Goal: Task Accomplishment & Management: Complete application form

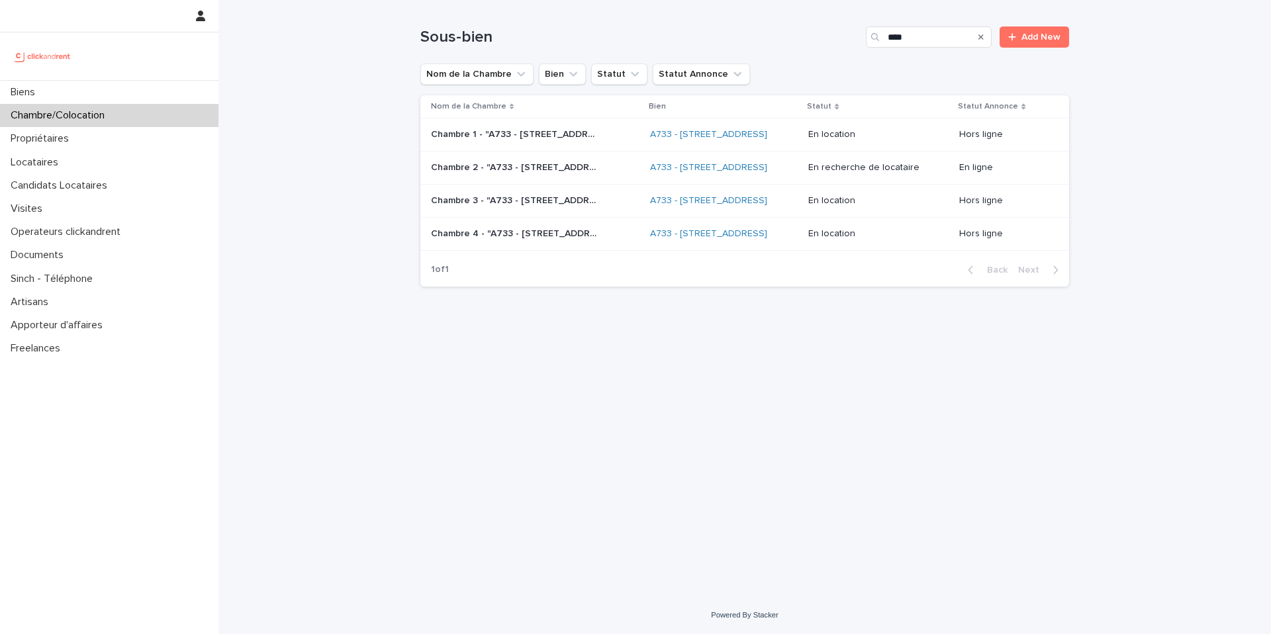
click at [885, 41] on div "****" at bounding box center [929, 36] width 126 height 21
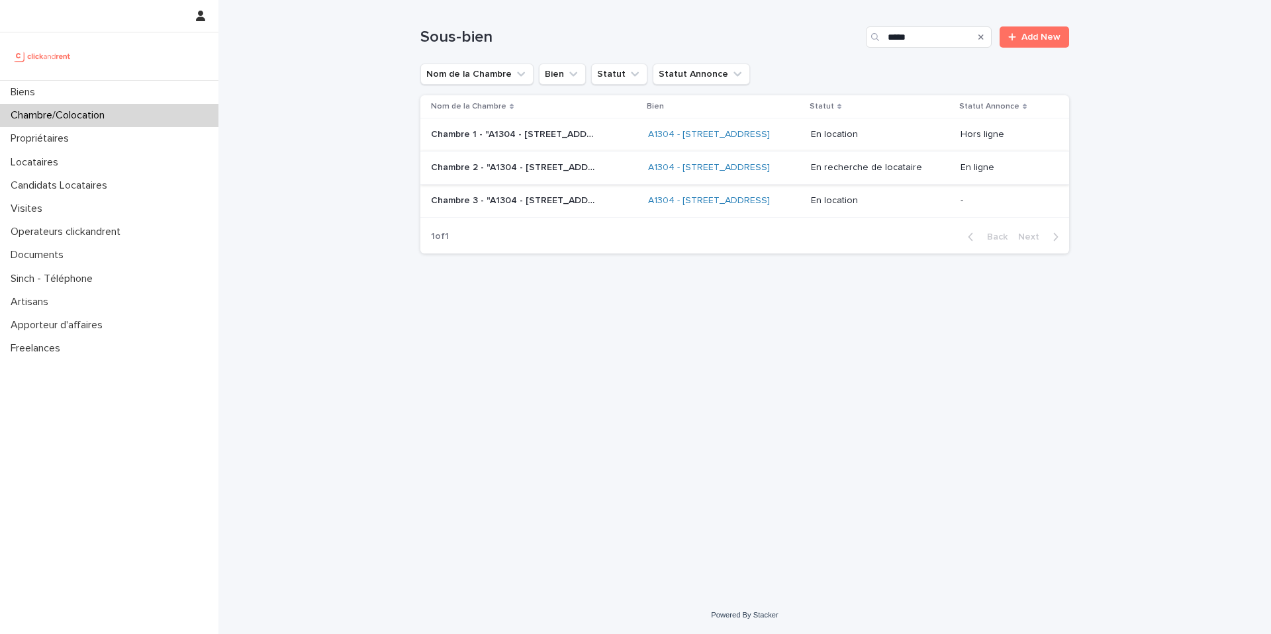
type input "*****"
click at [587, 179] on div "Chambre 2 - "A1304 - [STREET_ADDRESS]" Chambre 2 - "A1304 - [STREET_ADDRESS]"" at bounding box center [534, 168] width 206 height 22
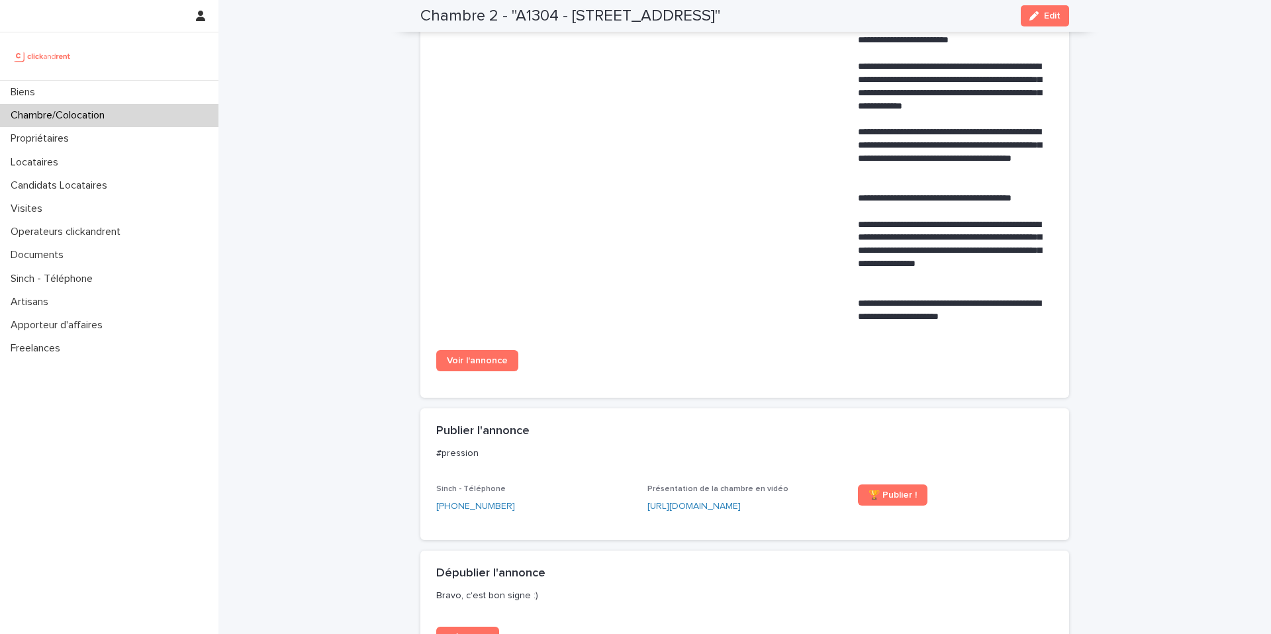
scroll to position [752, 0]
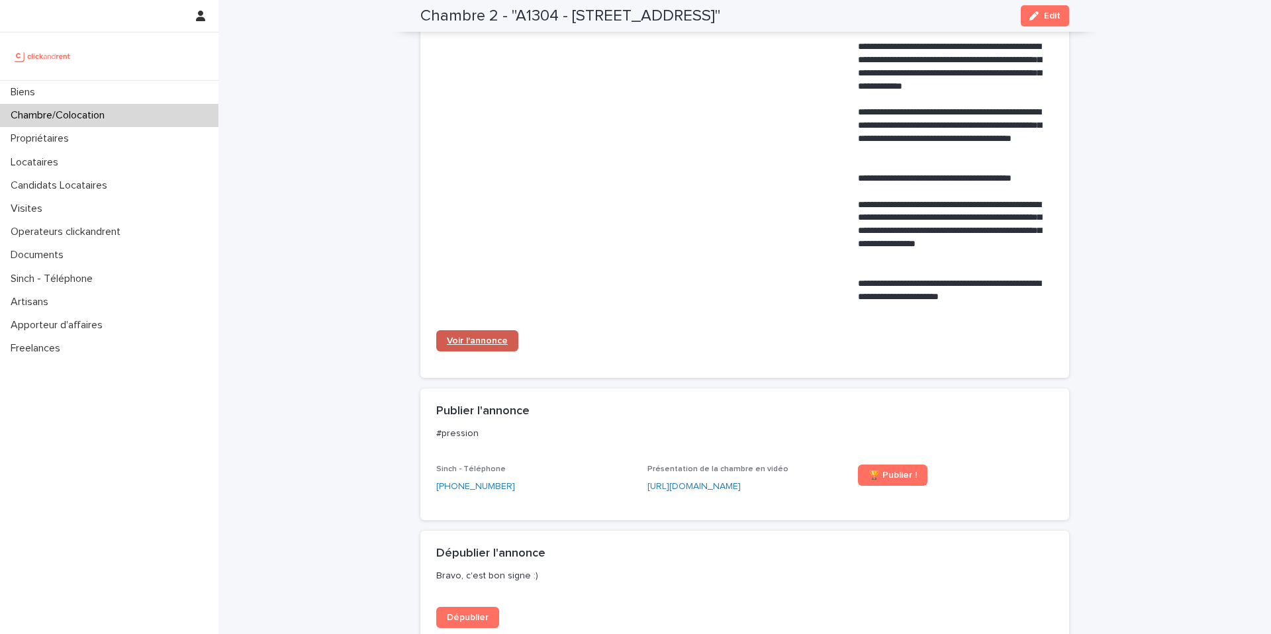
click at [486, 338] on span "Voir l'annonce" at bounding box center [477, 340] width 61 height 9
click at [79, 204] on div "Visites" at bounding box center [109, 208] width 218 height 23
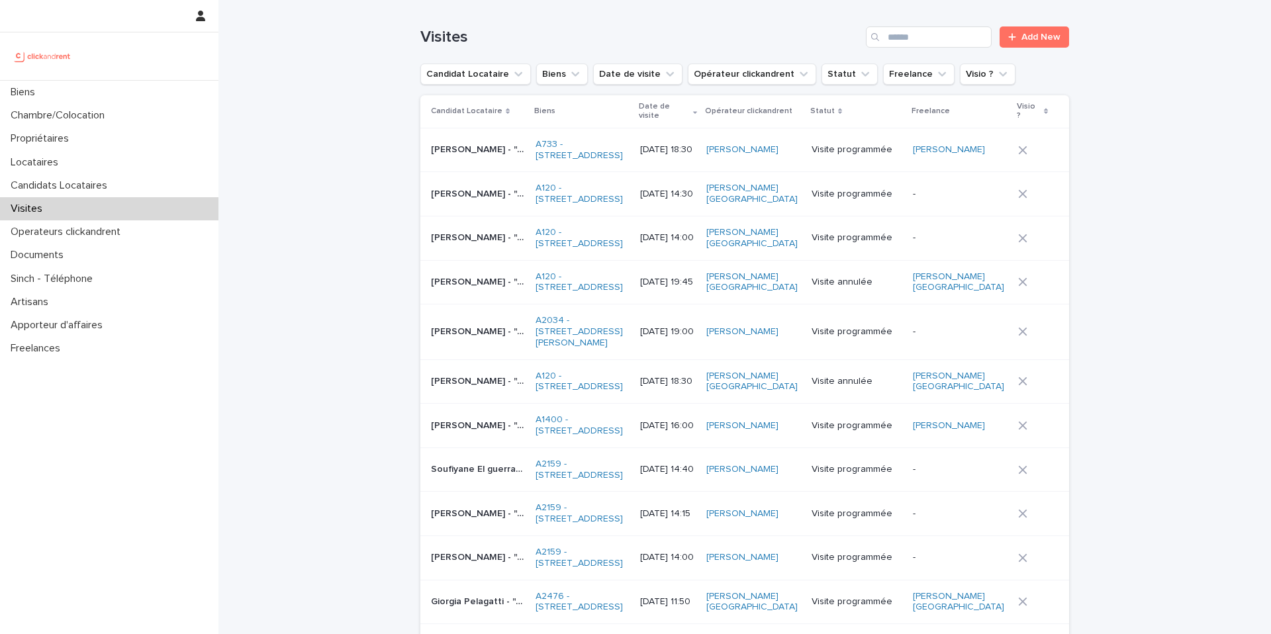
click at [1033, 48] on div "Visites Add New" at bounding box center [744, 32] width 649 height 64
click at [1030, 41] on span "Add New" at bounding box center [1040, 36] width 39 height 9
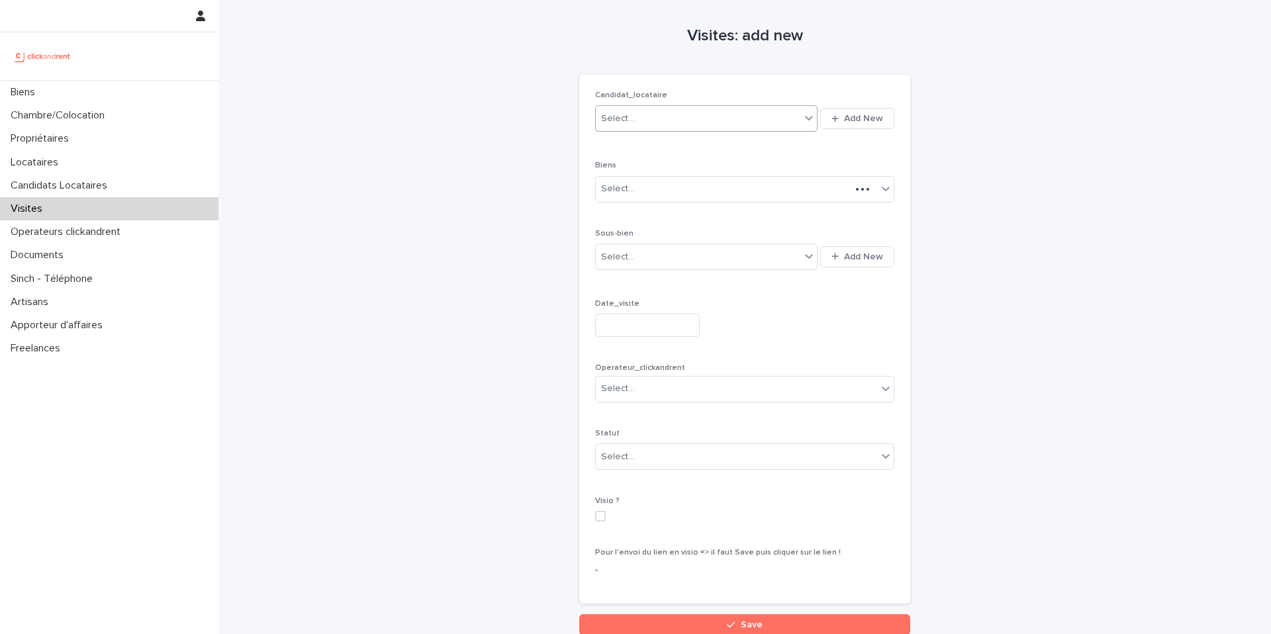
click at [727, 122] on div "Select..." at bounding box center [698, 119] width 204 height 22
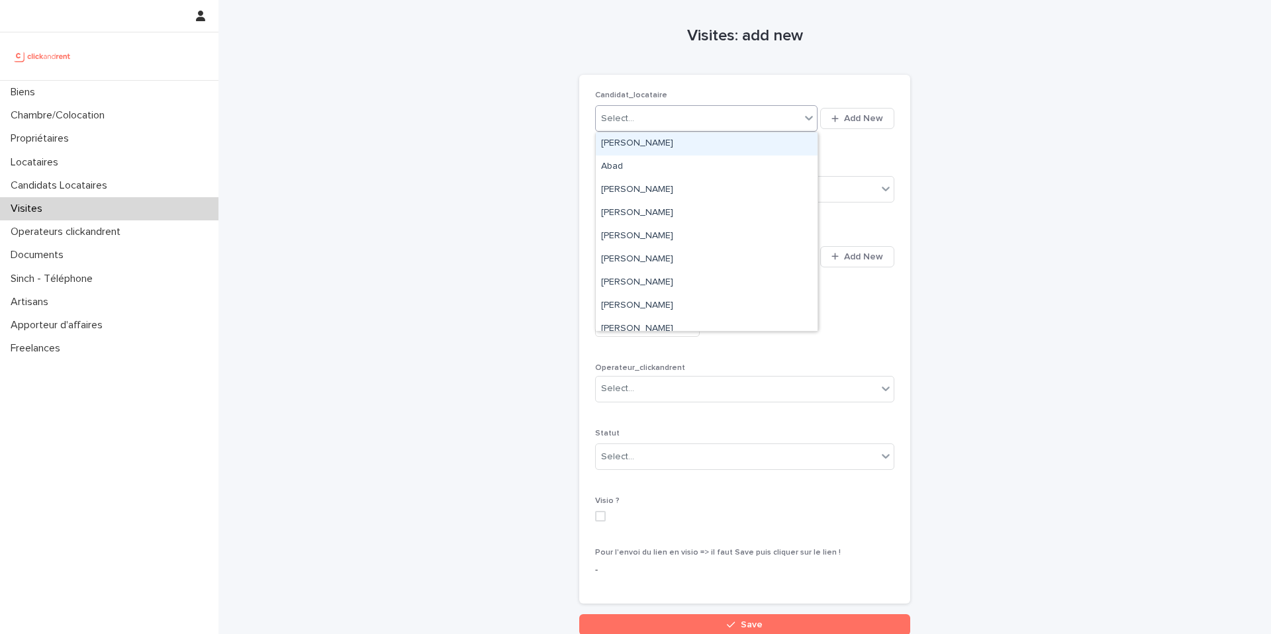
paste input "**********"
type input "**********"
click at [717, 148] on div "[PERSON_NAME]" at bounding box center [707, 143] width 222 height 23
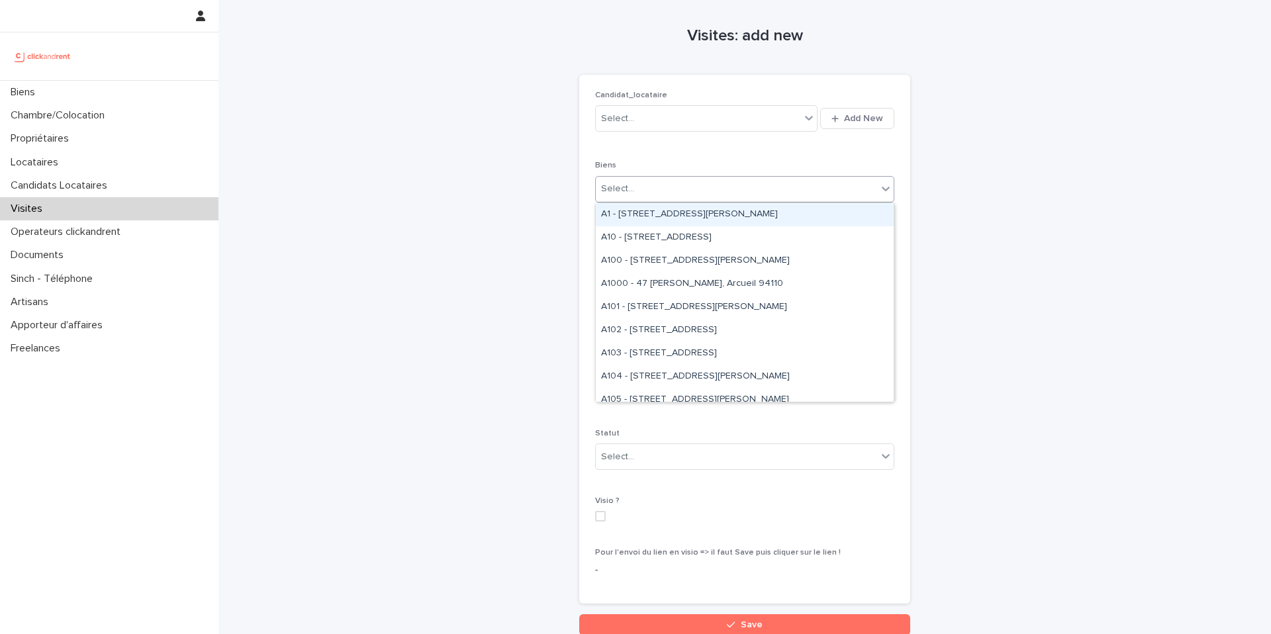
click at [695, 193] on div "Select..." at bounding box center [736, 189] width 281 height 22
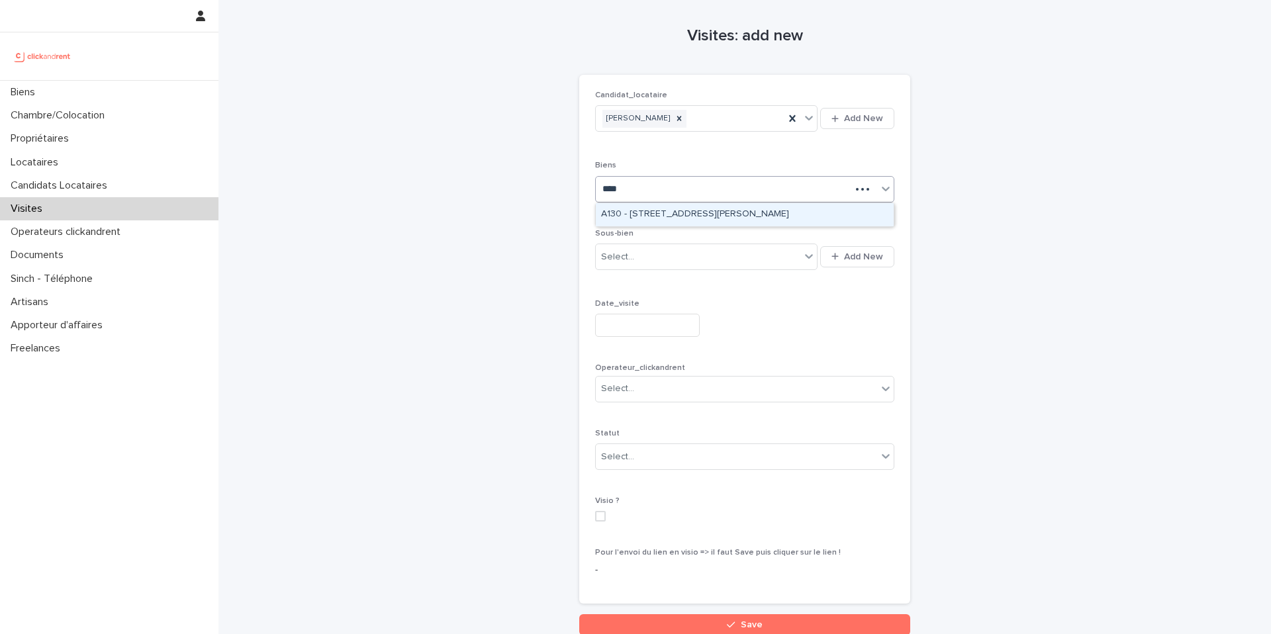
type input "*****"
click at [695, 218] on div "A1304 - [STREET_ADDRESS]" at bounding box center [745, 214] width 298 height 23
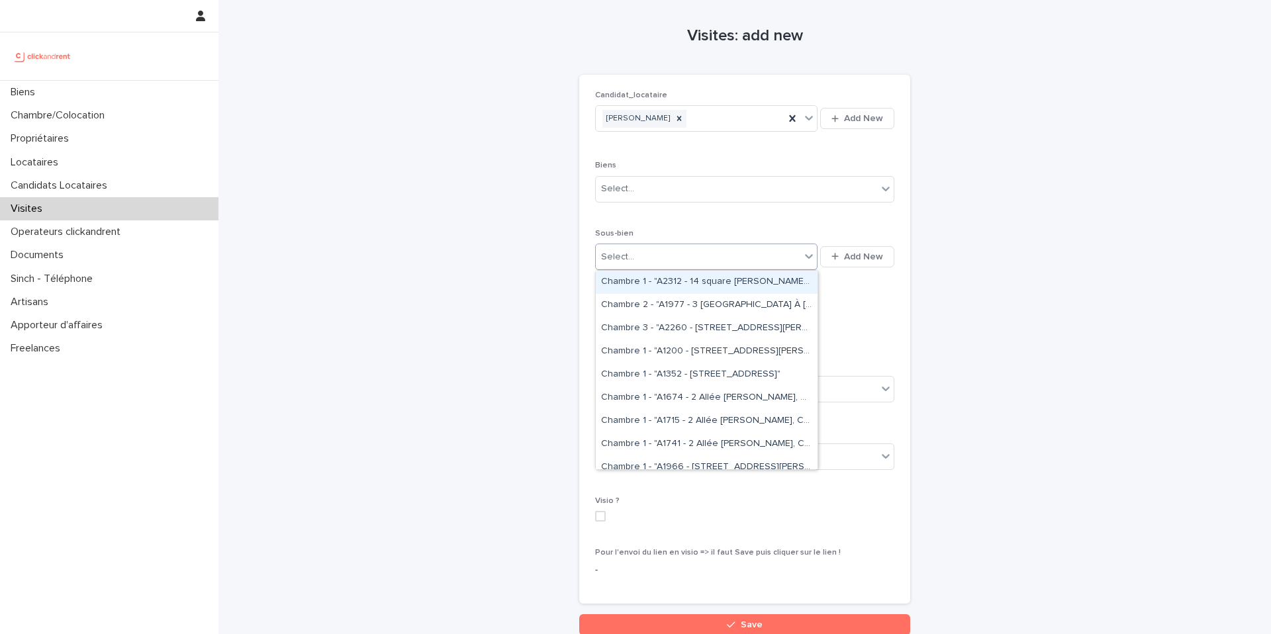
click at [674, 259] on div "Select..." at bounding box center [698, 257] width 204 height 22
type input "*****"
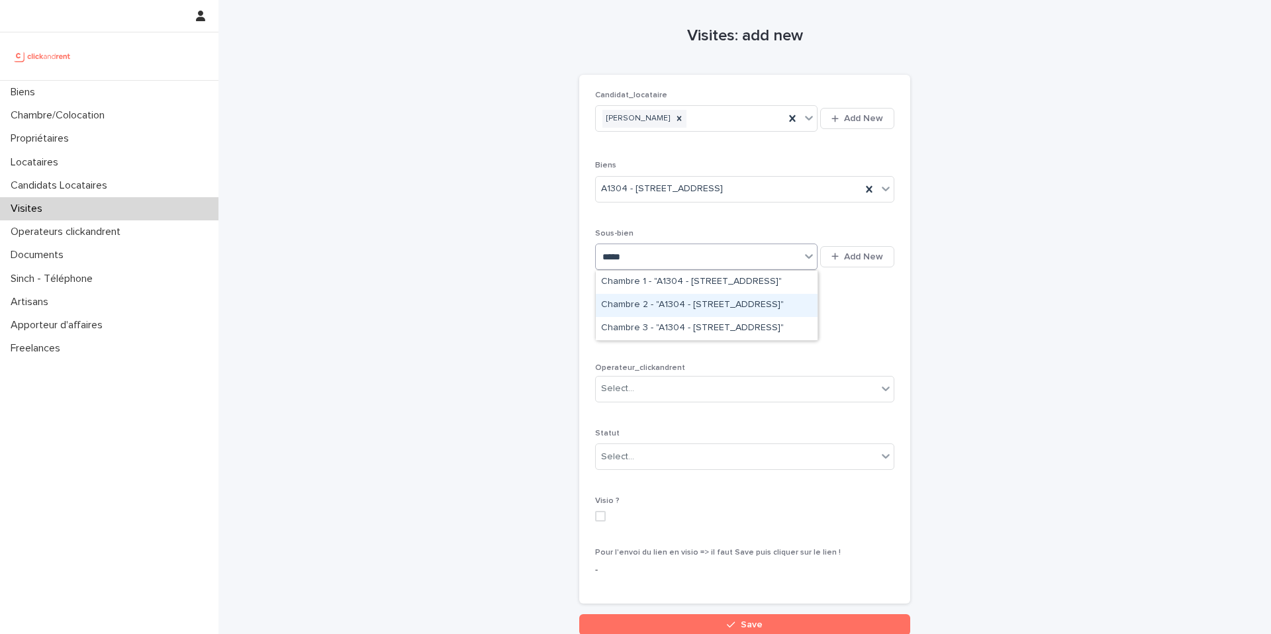
click at [674, 302] on div "Chambre 2 - "A1304 - [STREET_ADDRESS]"" at bounding box center [707, 305] width 222 height 23
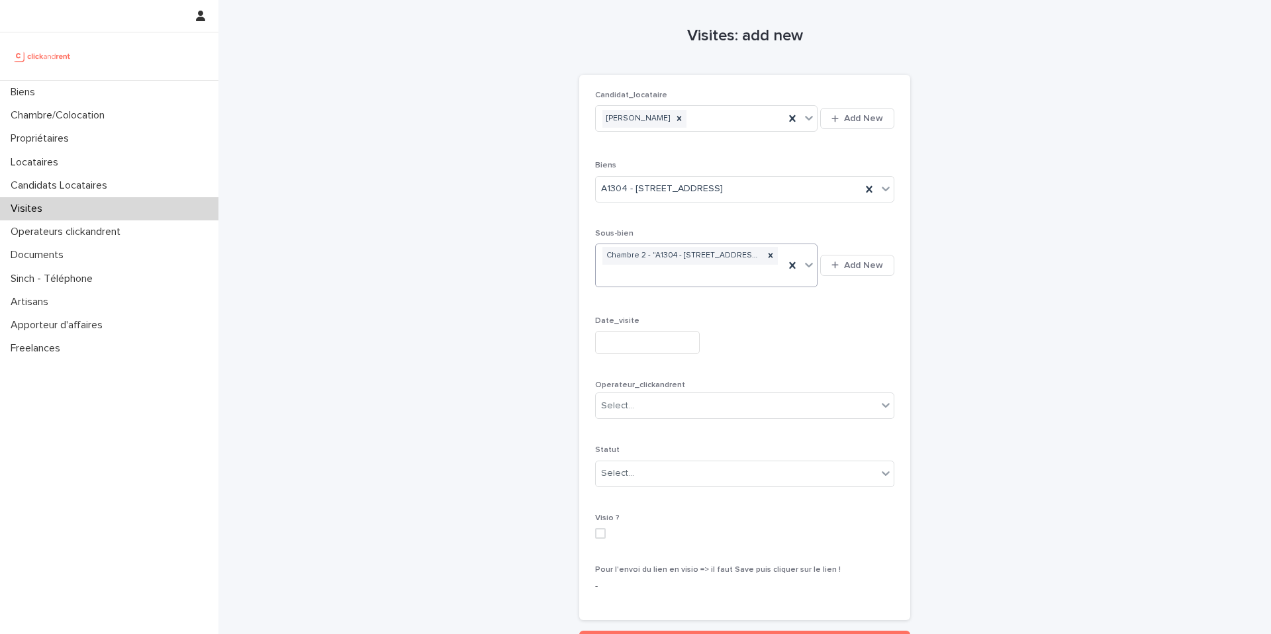
click at [654, 347] on input "text" at bounding box center [647, 342] width 105 height 23
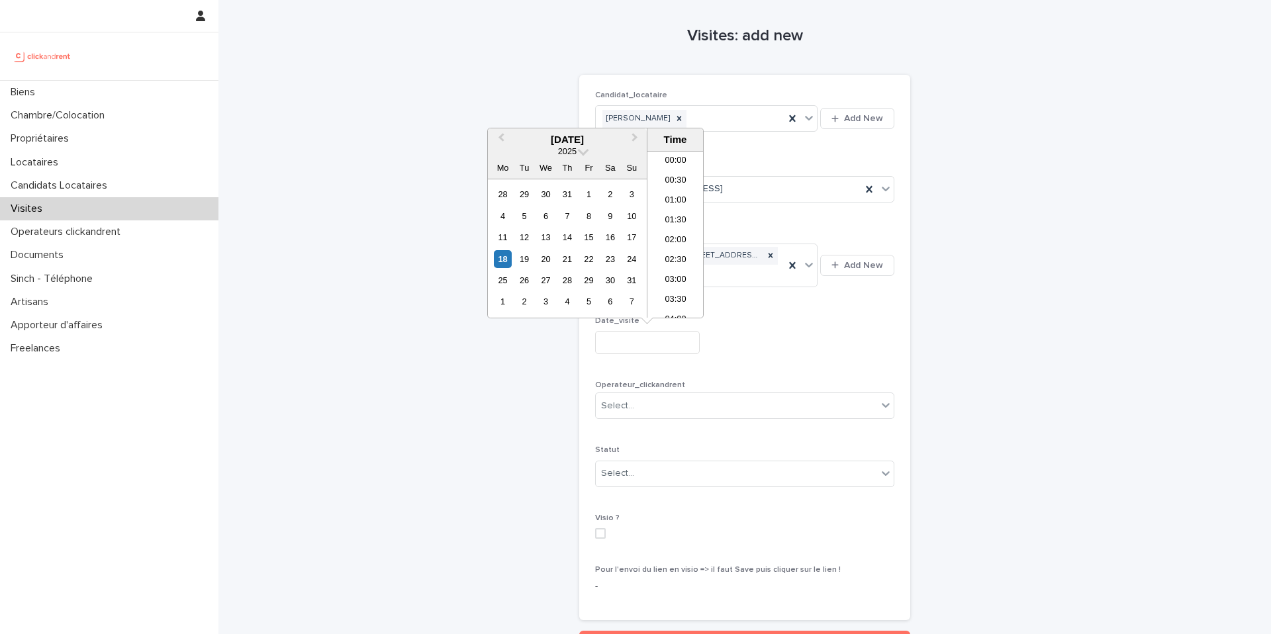
scroll to position [563, 0]
click at [506, 260] on div "18" at bounding box center [503, 259] width 18 height 18
click at [689, 295] on li "17:30" at bounding box center [675, 294] width 56 height 20
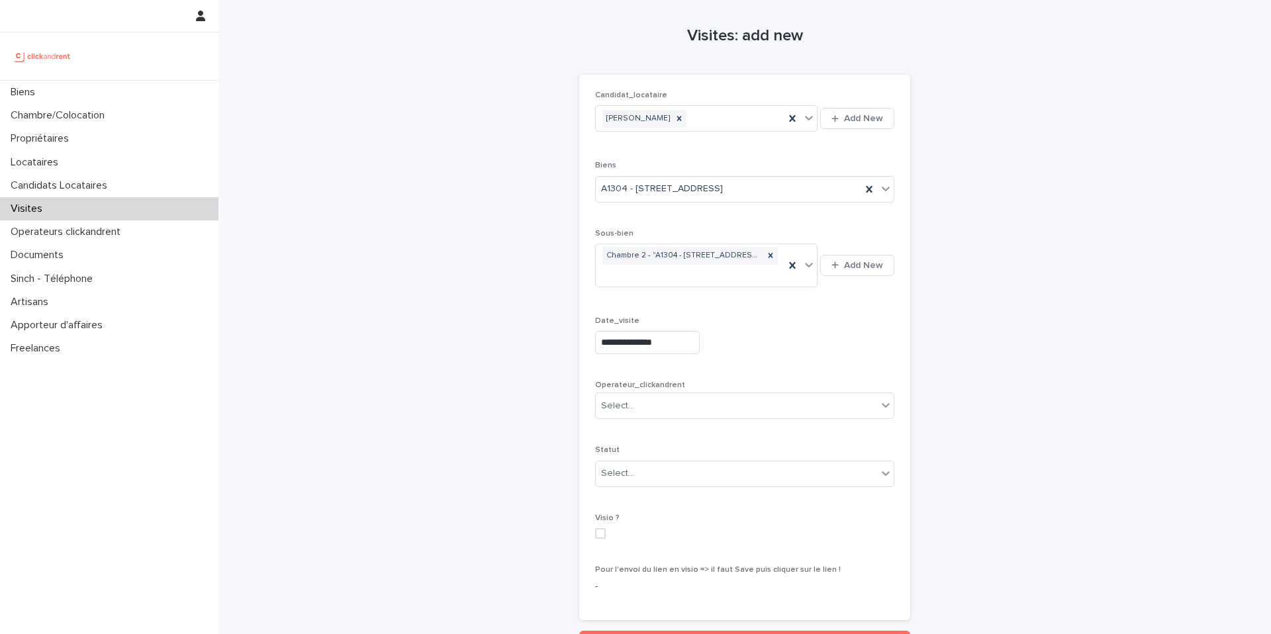
type input "**********"
click at [661, 416] on div "Select..." at bounding box center [736, 406] width 281 height 22
type input "***"
click at [685, 435] on div "[PERSON_NAME]" at bounding box center [745, 435] width 298 height 23
click at [666, 484] on div "Select..." at bounding box center [736, 474] width 281 height 22
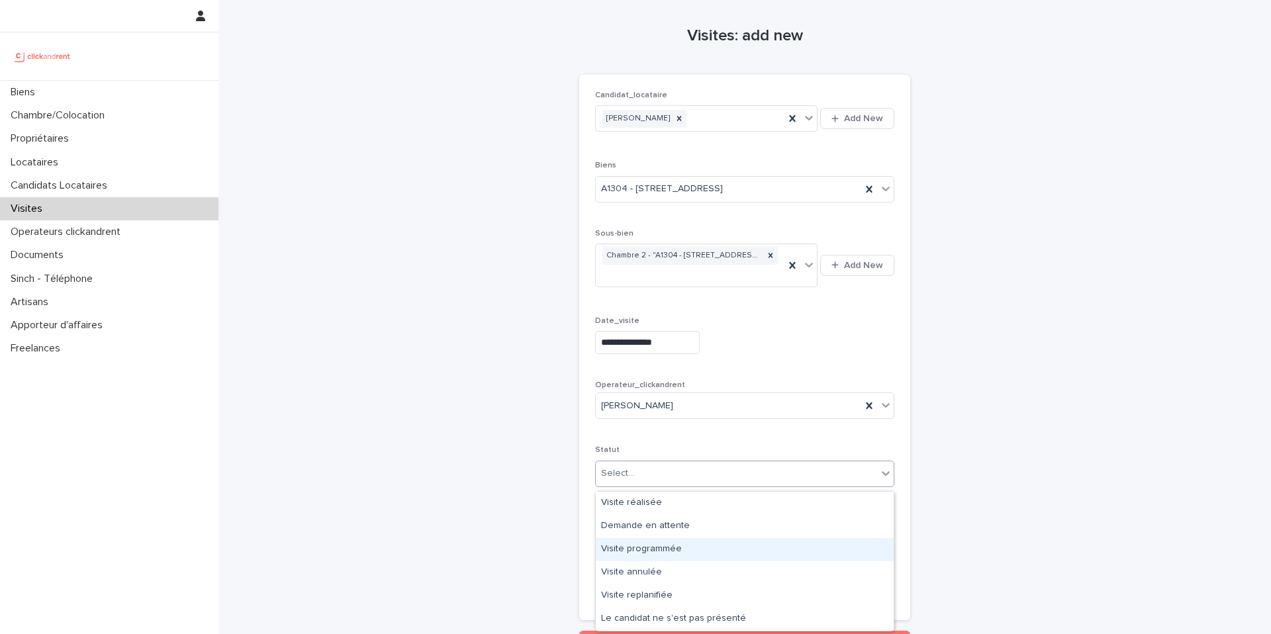
click at [655, 548] on div "Visite programmée" at bounding box center [745, 549] width 298 height 23
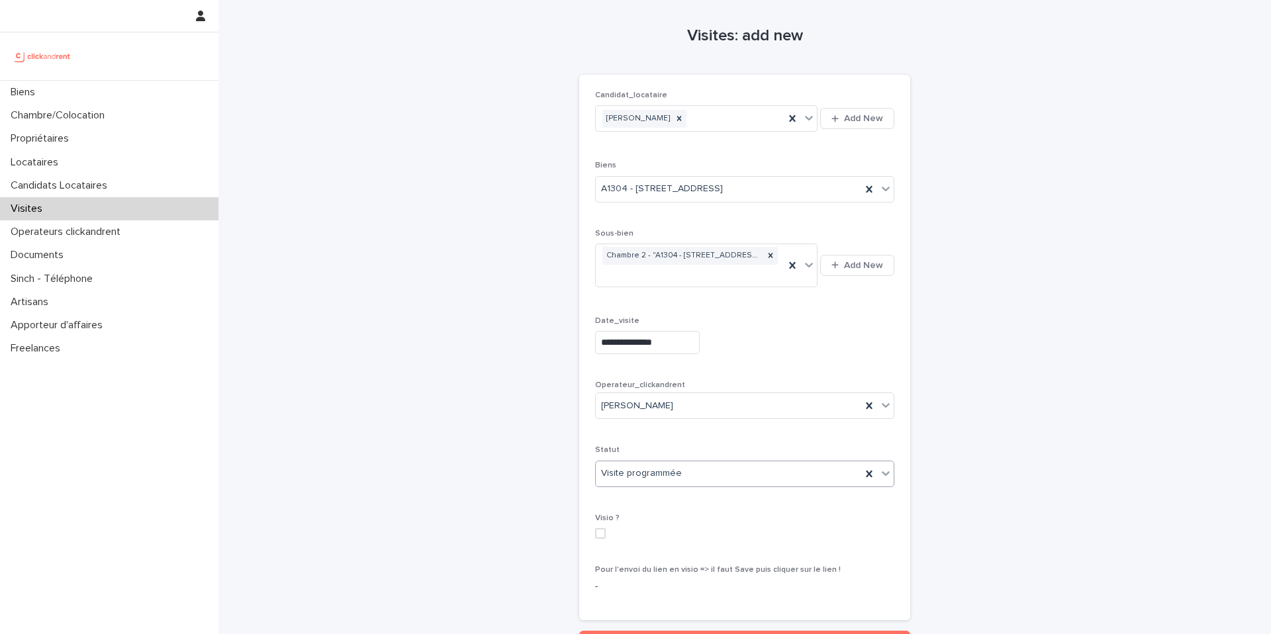
click at [602, 534] on span at bounding box center [600, 533] width 11 height 11
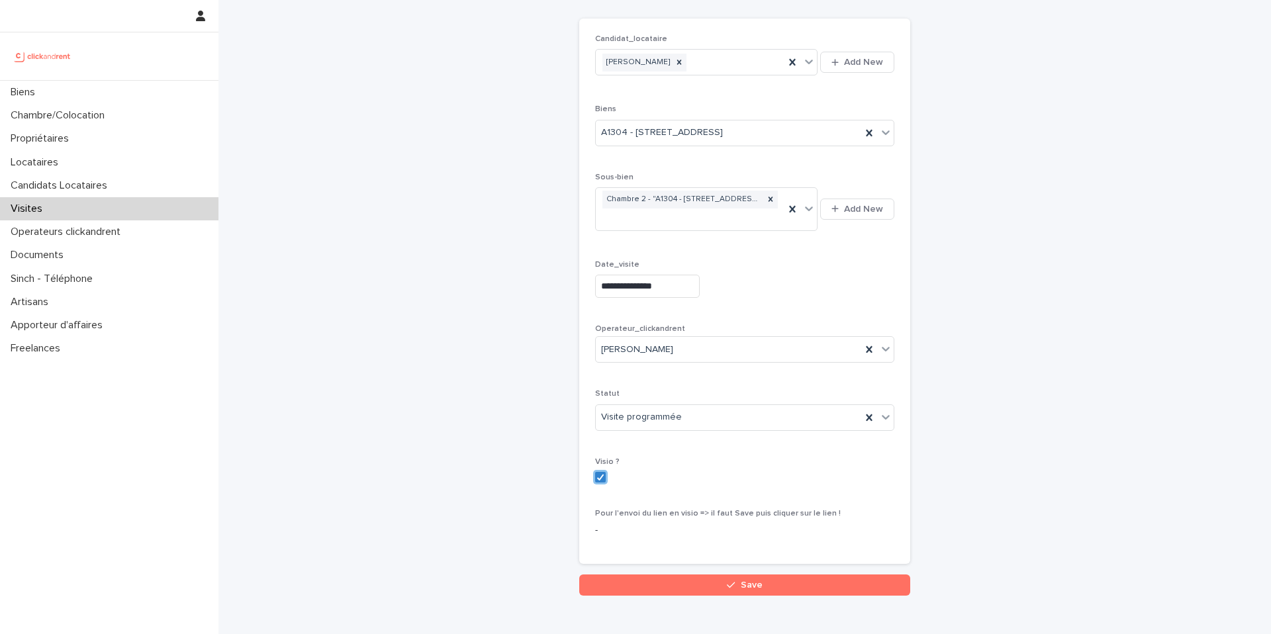
scroll to position [126, 0]
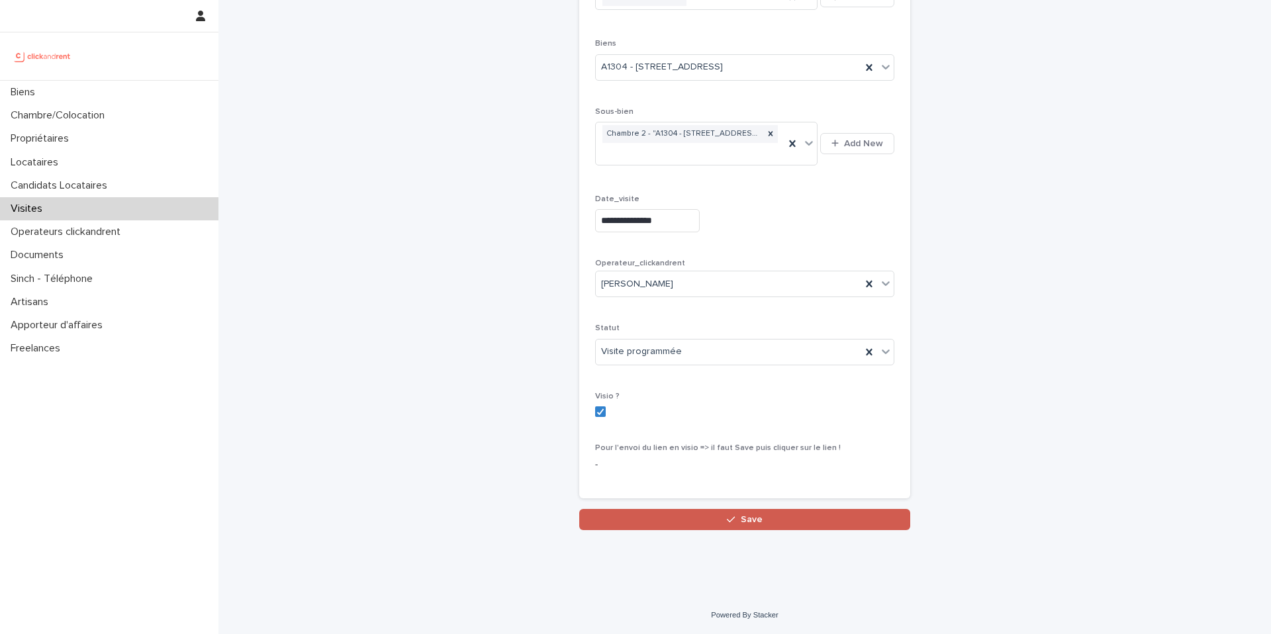
click at [680, 524] on button "Save" at bounding box center [744, 519] width 331 height 21
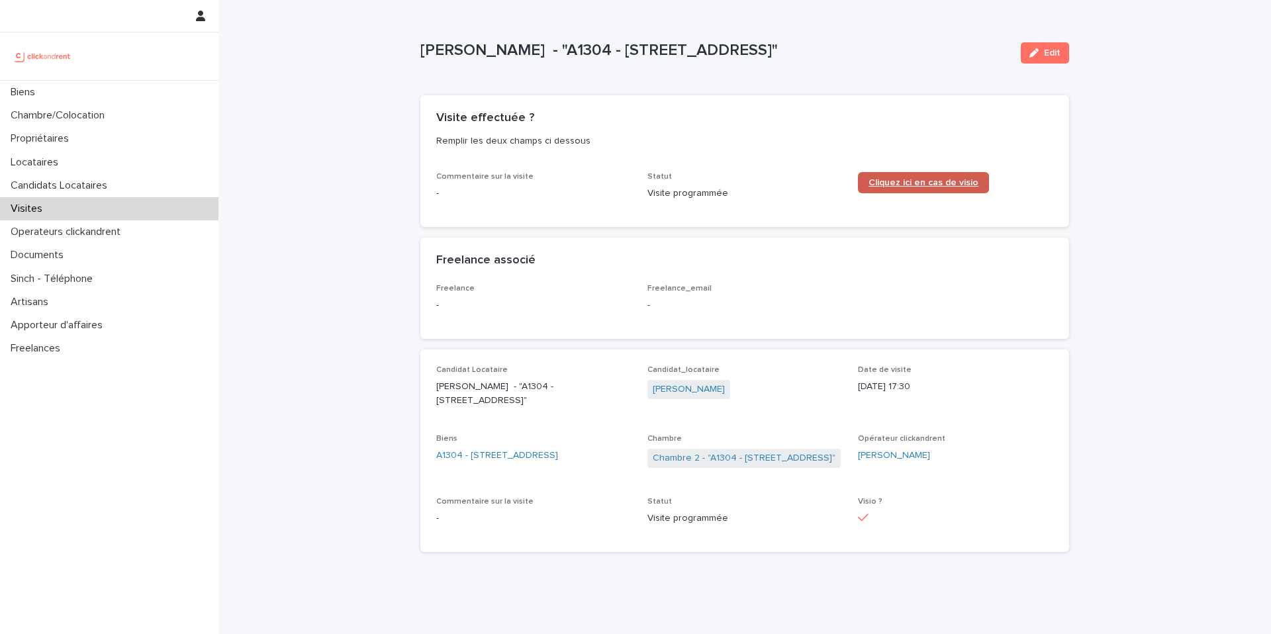
click at [909, 185] on span "Cliquez ici en cas de visio" at bounding box center [923, 182] width 110 height 9
click at [94, 118] on p "Chambre/Colocation" at bounding box center [60, 115] width 110 height 13
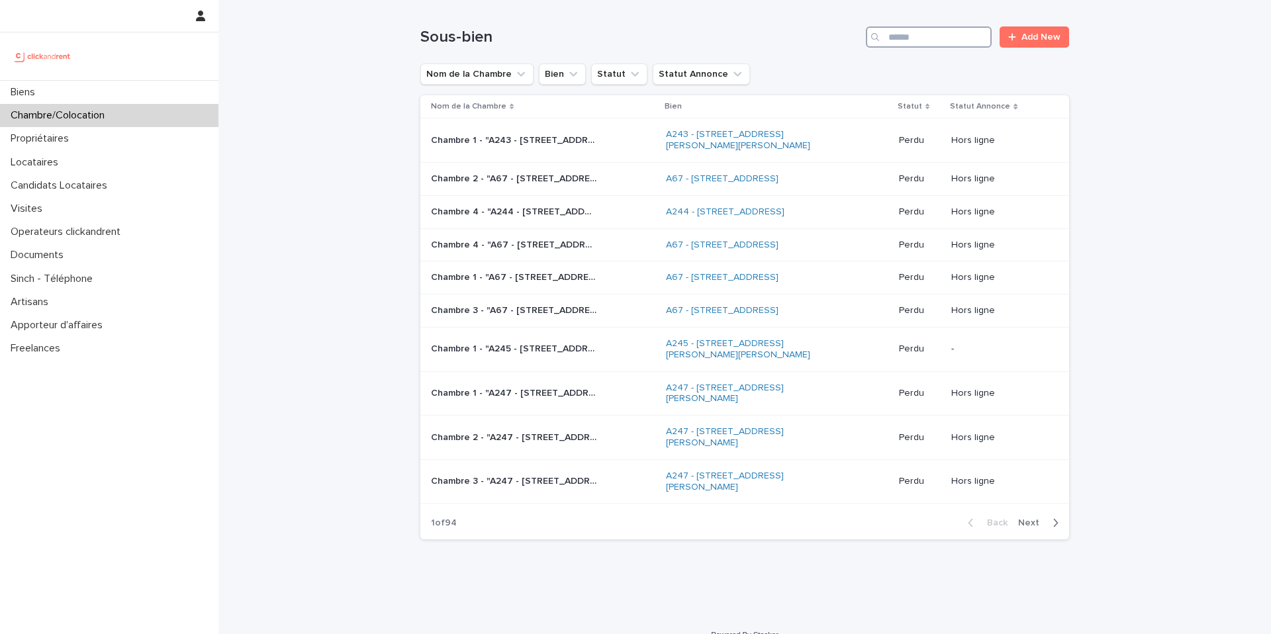
click at [915, 44] on input "Search" at bounding box center [929, 36] width 126 height 21
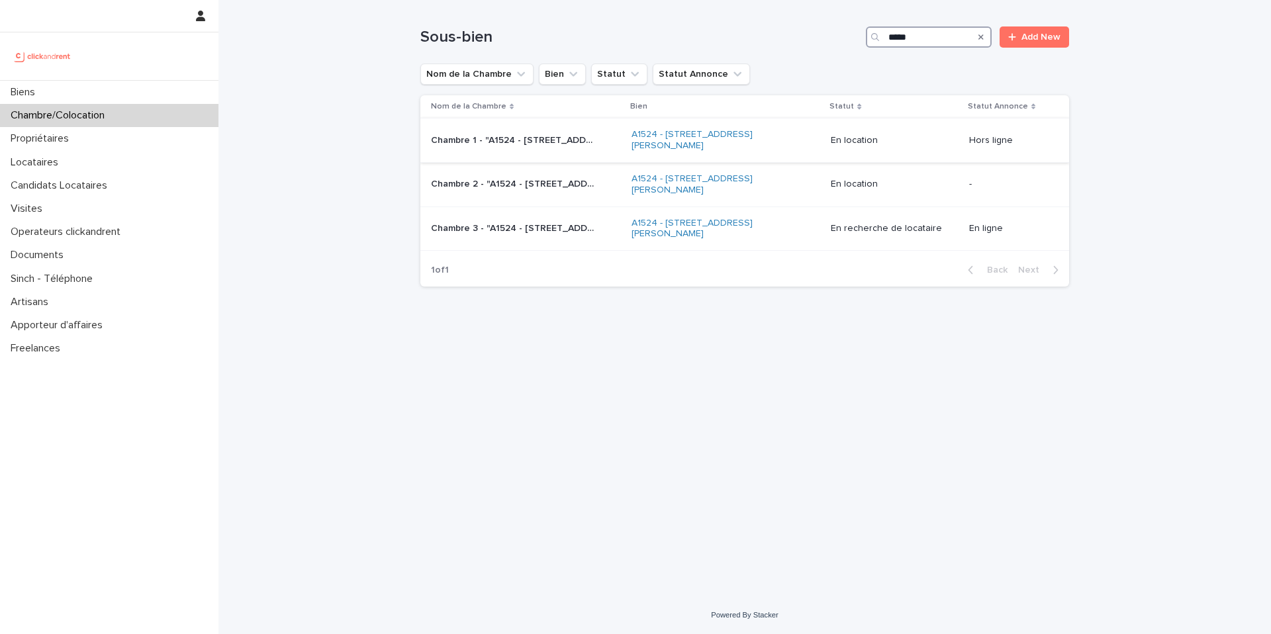
type input "*****"
click at [542, 138] on p "Chambre 1 - "A1524 - [STREET_ADDRESS][PERSON_NAME]"" at bounding box center [515, 139] width 168 height 14
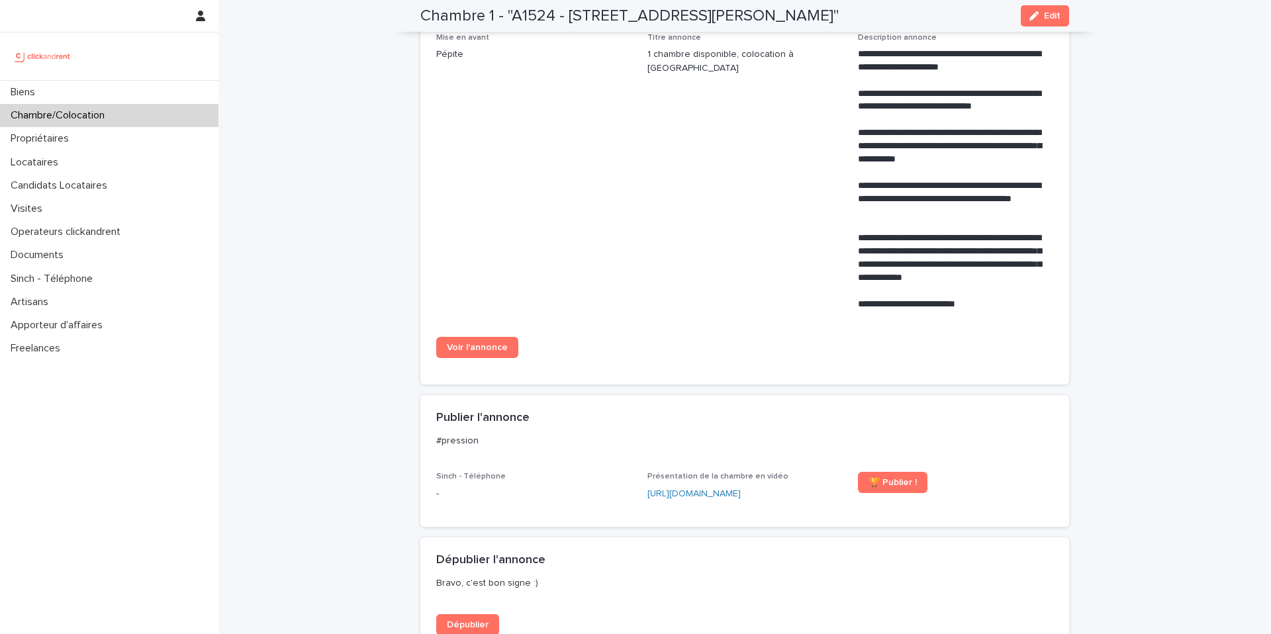
scroll to position [559, 0]
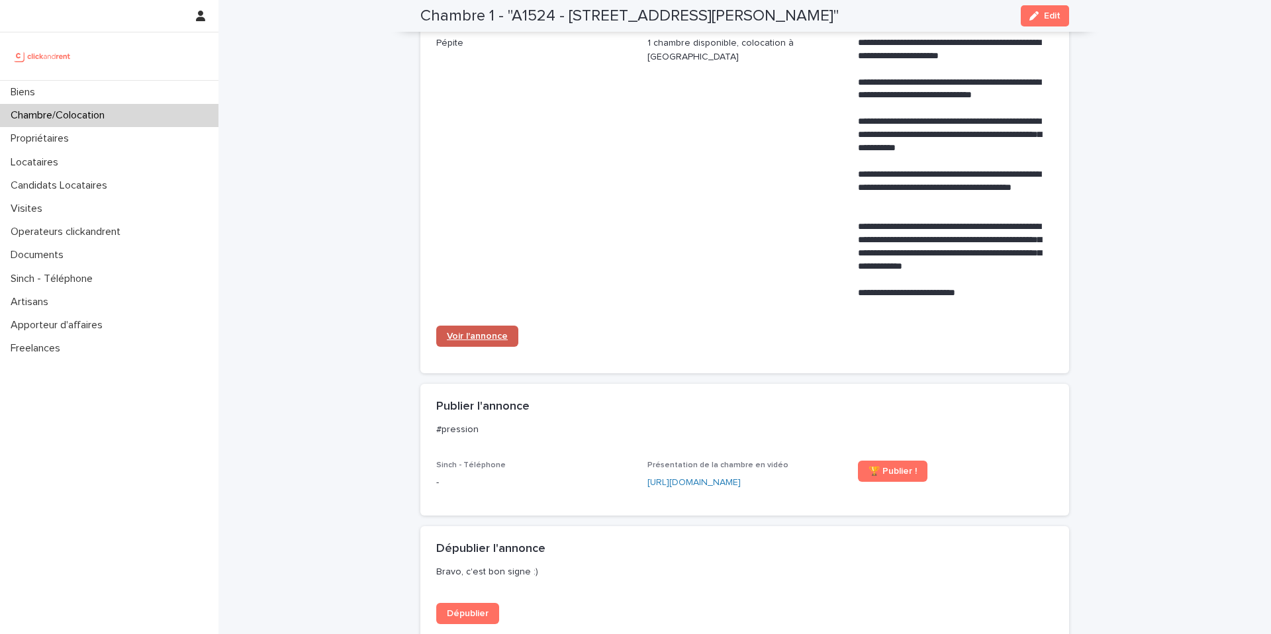
click at [490, 341] on span "Voir l'annonce" at bounding box center [477, 336] width 61 height 9
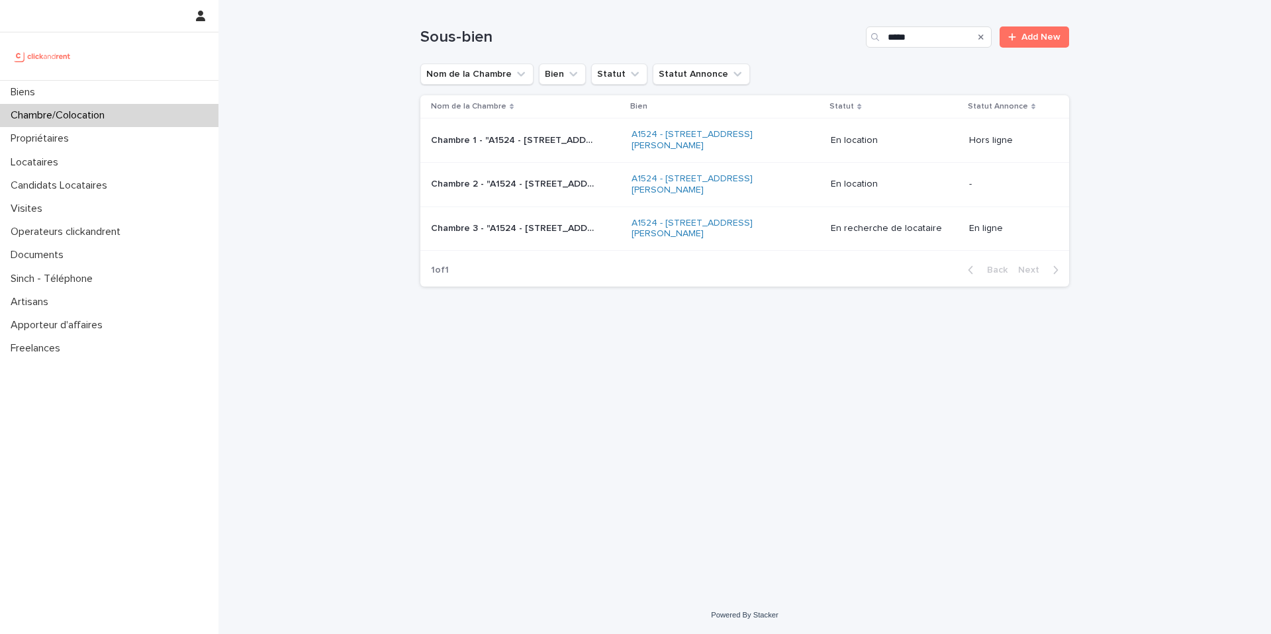
click at [530, 224] on p "Chambre 3 - "A1524 - [STREET_ADDRESS][PERSON_NAME]"" at bounding box center [515, 227] width 168 height 14
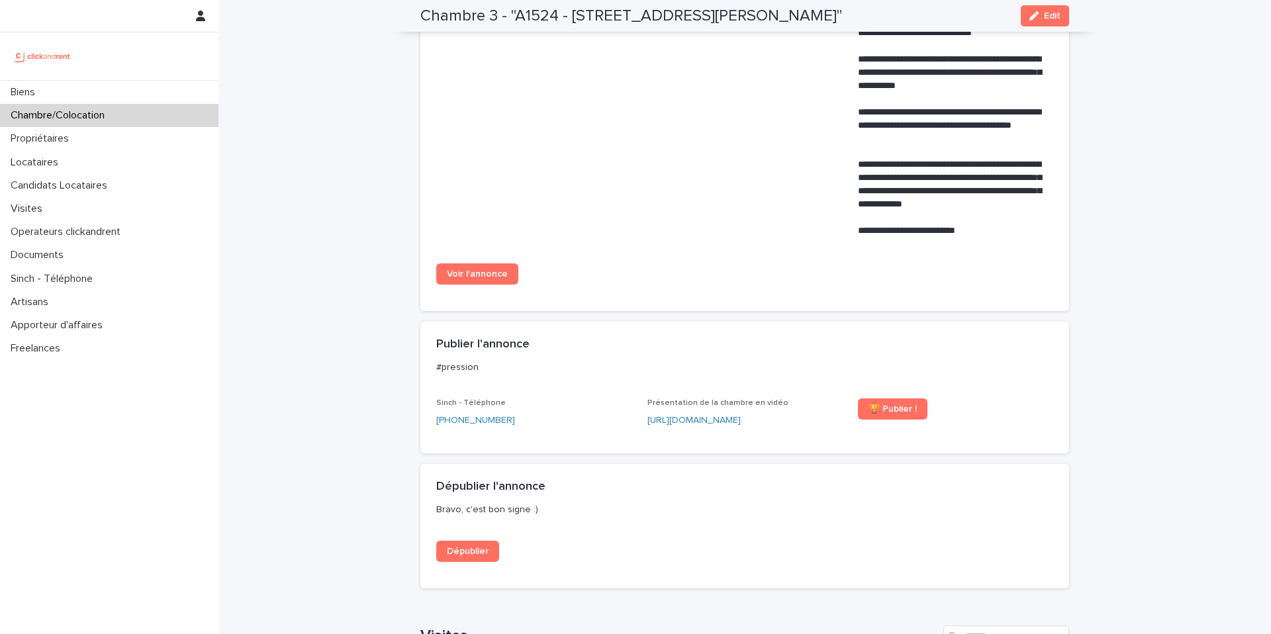
scroll to position [635, 0]
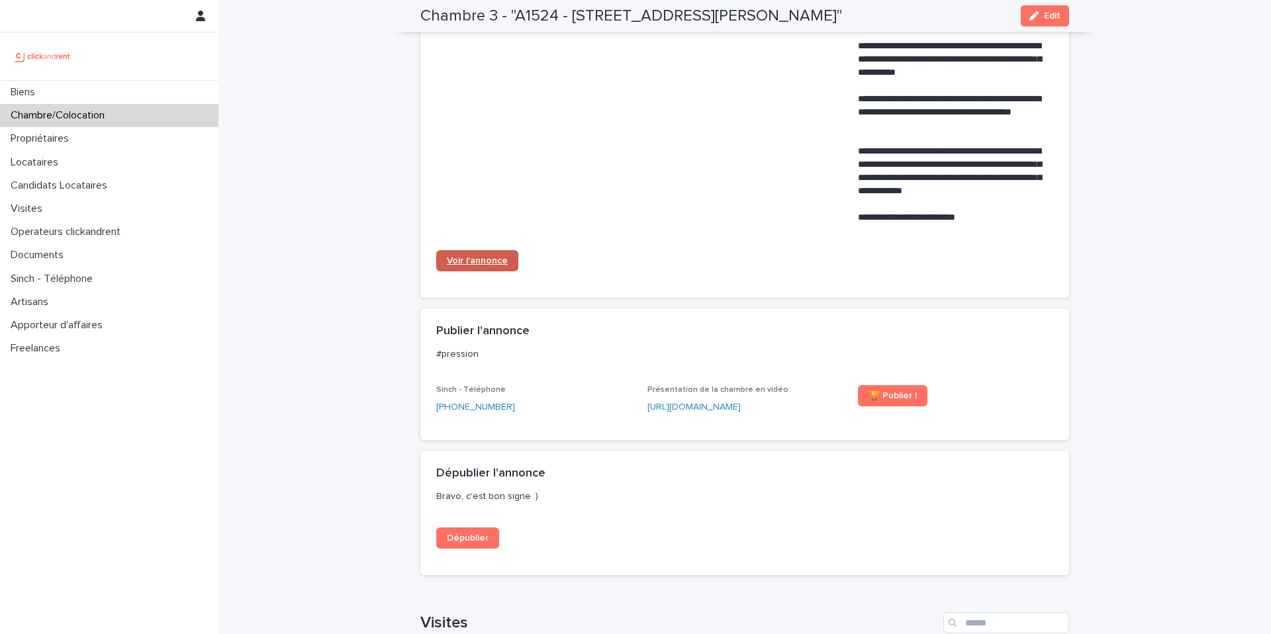
click at [480, 265] on span "Voir l'annonce" at bounding box center [477, 260] width 61 height 9
click at [140, 124] on div "Chambre/Colocation" at bounding box center [109, 115] width 218 height 23
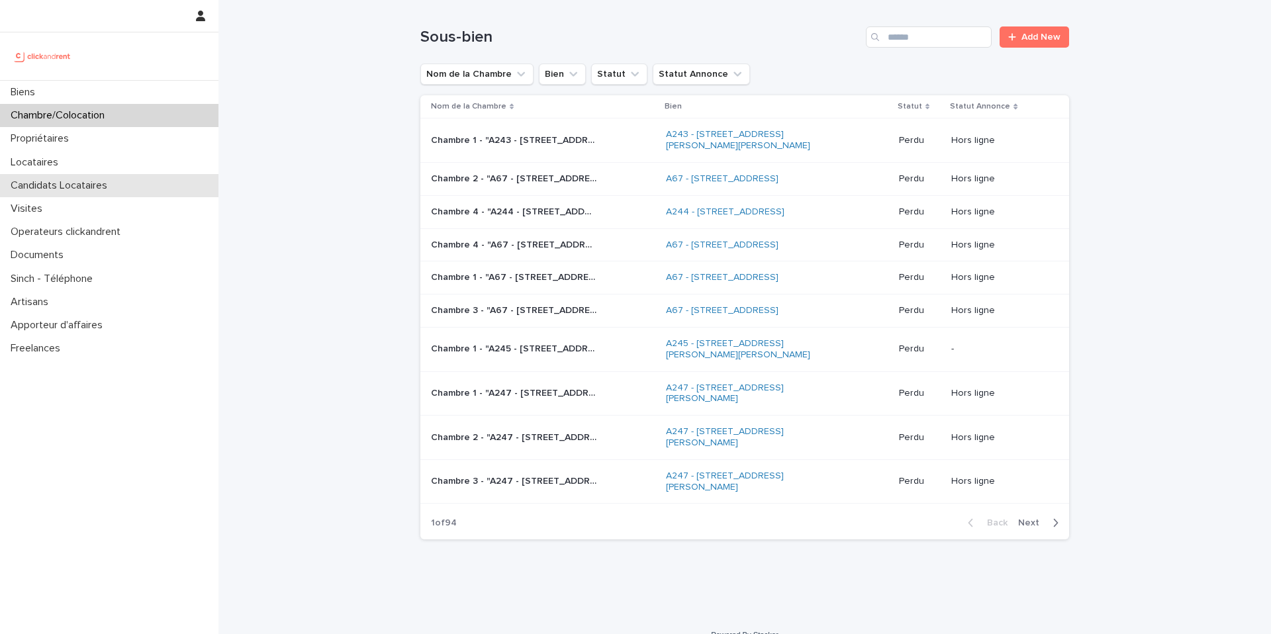
click at [105, 183] on p "Candidats Locataires" at bounding box center [61, 185] width 113 height 13
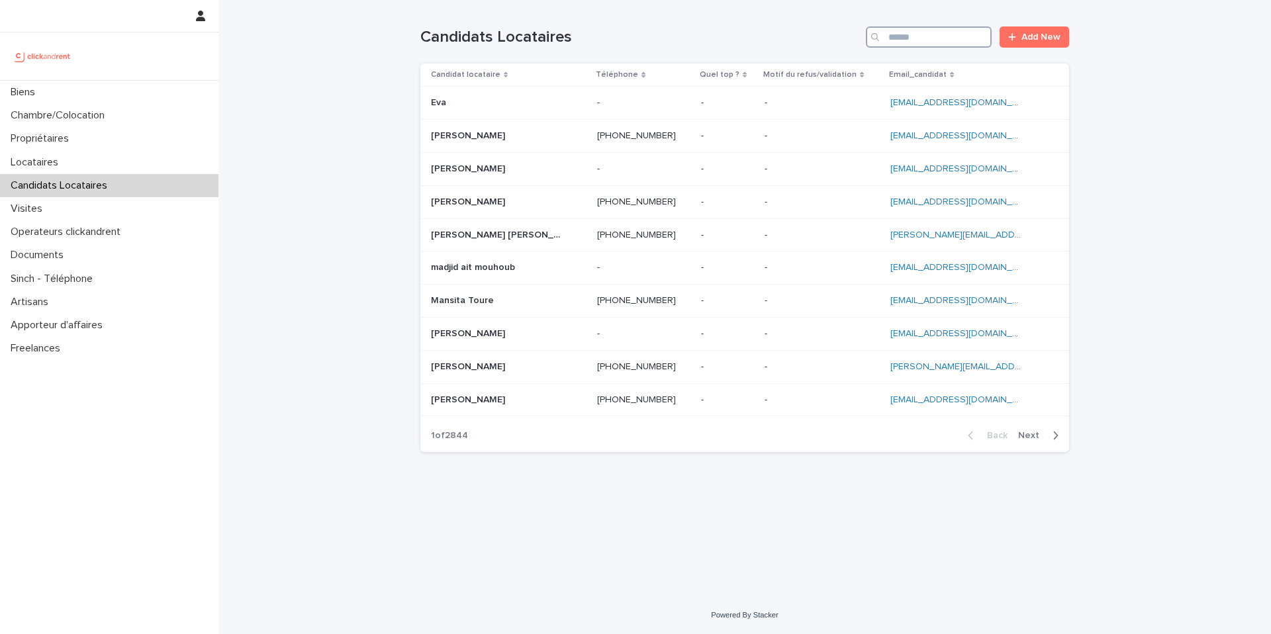
click at [918, 34] on input "Search" at bounding box center [929, 36] width 126 height 21
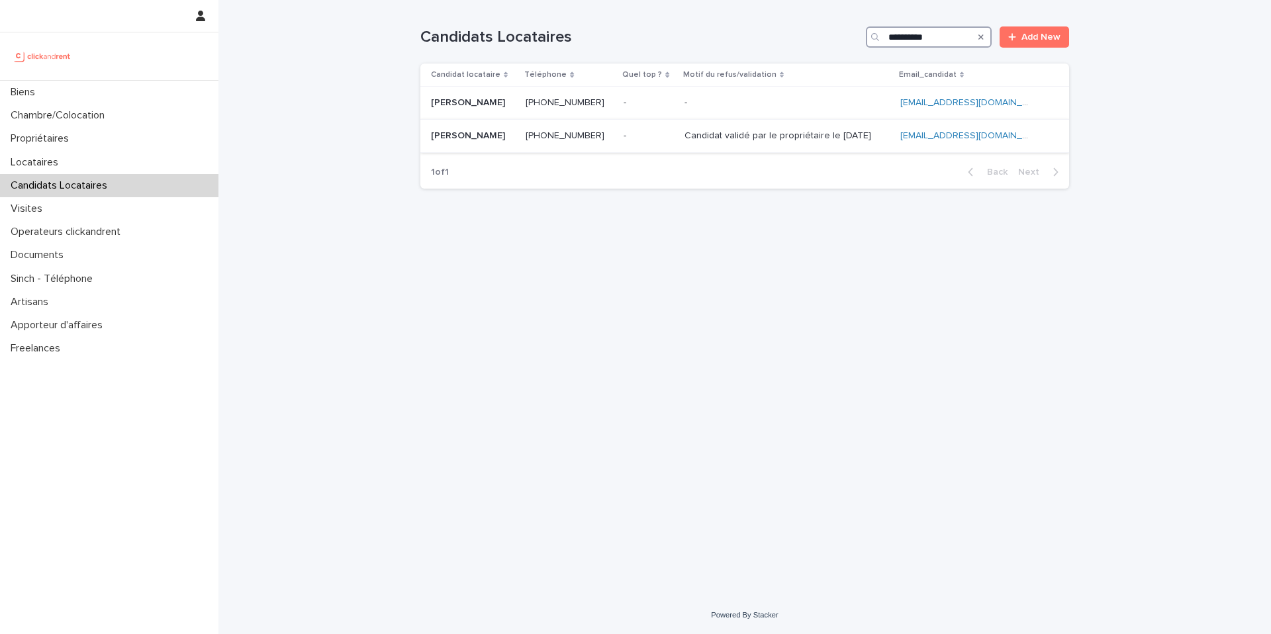
type input "**********"
click at [585, 135] on ringoverc2c-number-84e06f14122c "[PHONE_NUMBER]" at bounding box center [564, 135] width 79 height 9
click at [673, 139] on p at bounding box center [648, 135] width 50 height 11
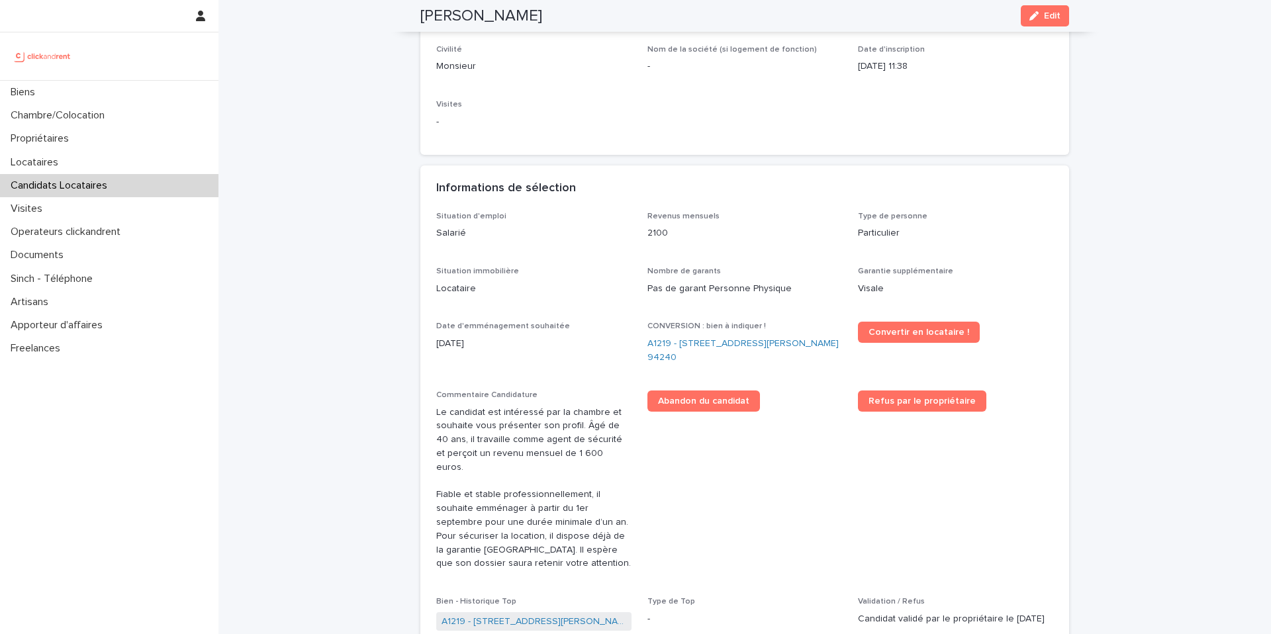
scroll to position [207, 0]
click at [105, 210] on div "Visites" at bounding box center [109, 208] width 218 height 23
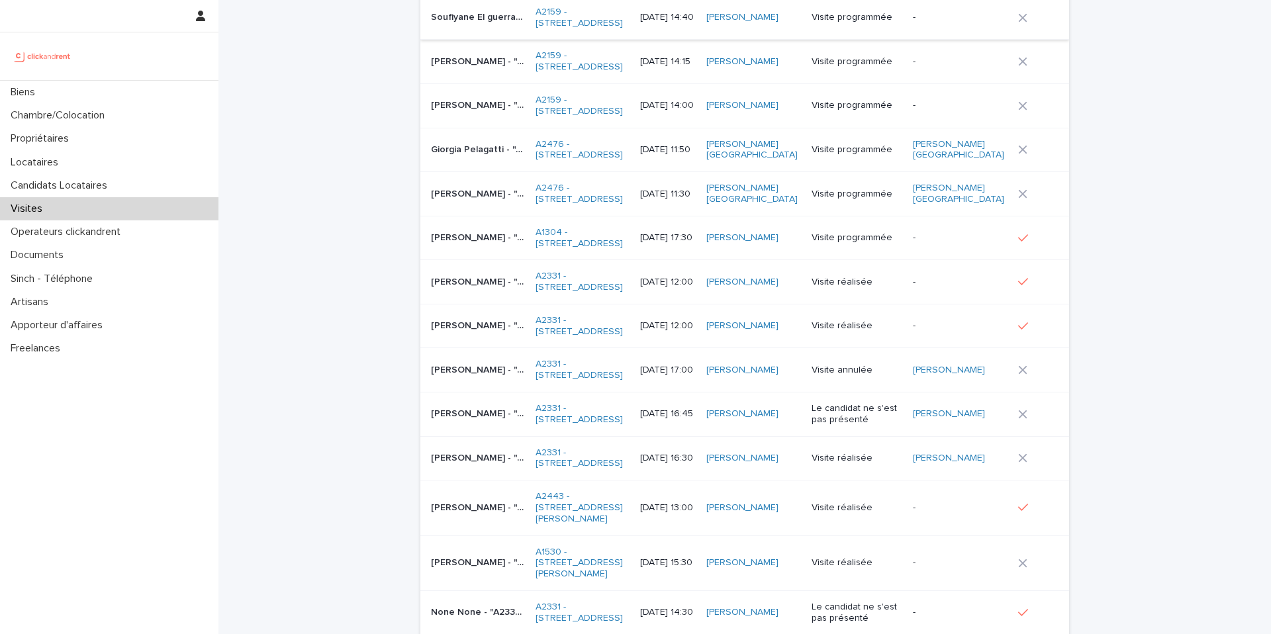
scroll to position [453, 0]
click at [678, 347] on td "[DATE] 12:00" at bounding box center [668, 325] width 66 height 44
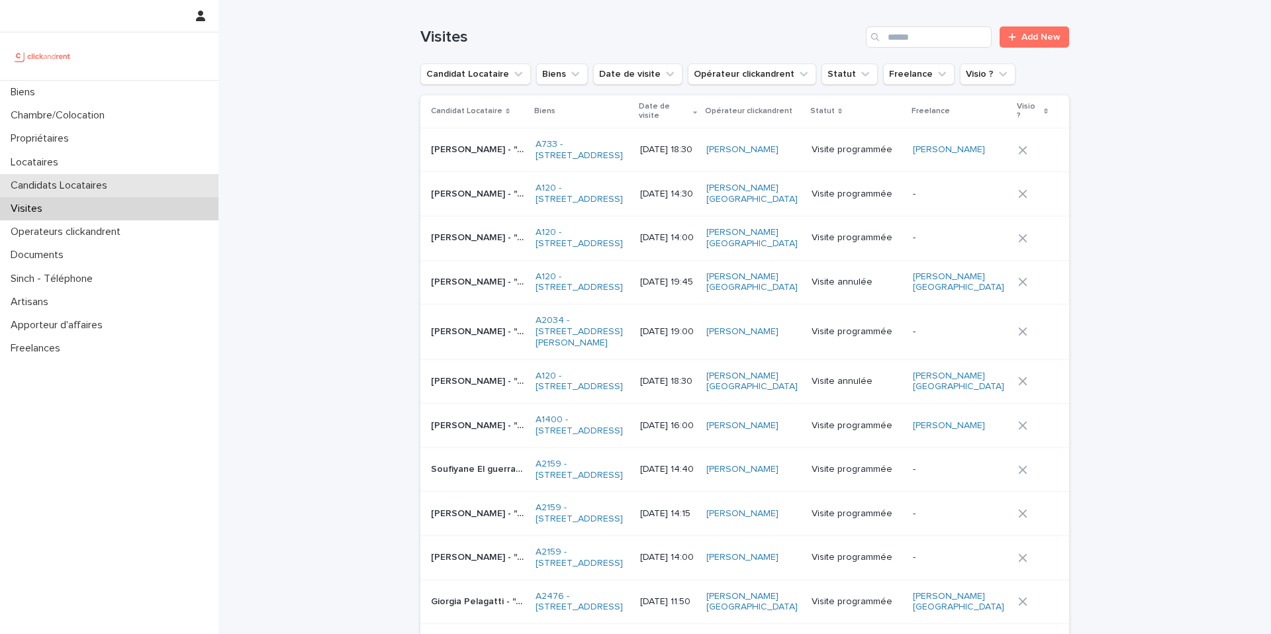
click at [131, 193] on div "Candidats Locataires" at bounding box center [109, 185] width 218 height 23
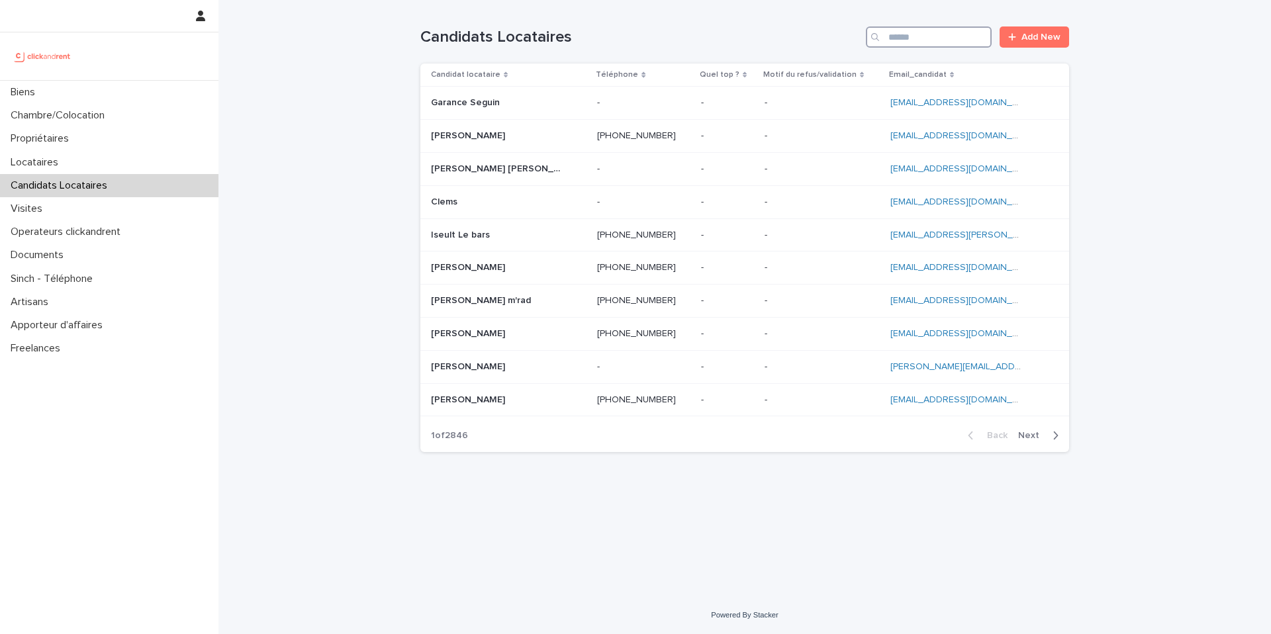
click at [901, 39] on input "Search" at bounding box center [929, 36] width 126 height 21
paste input "**********"
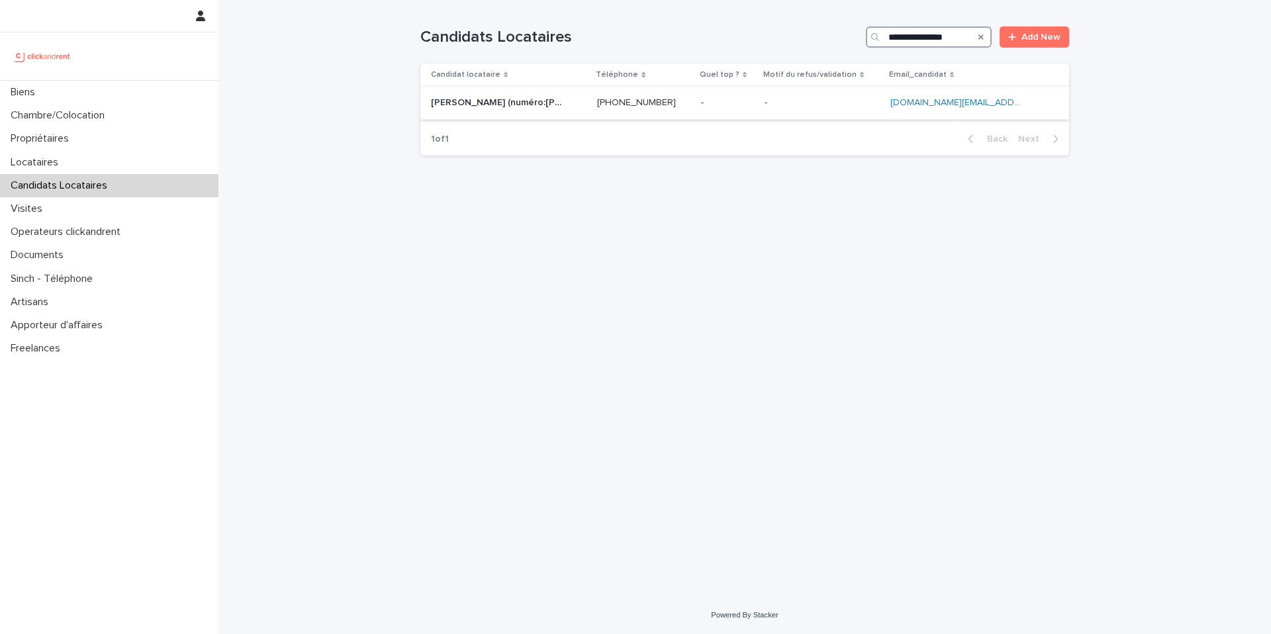
type input "**********"
click at [739, 111] on div "- -" at bounding box center [727, 103] width 53 height 22
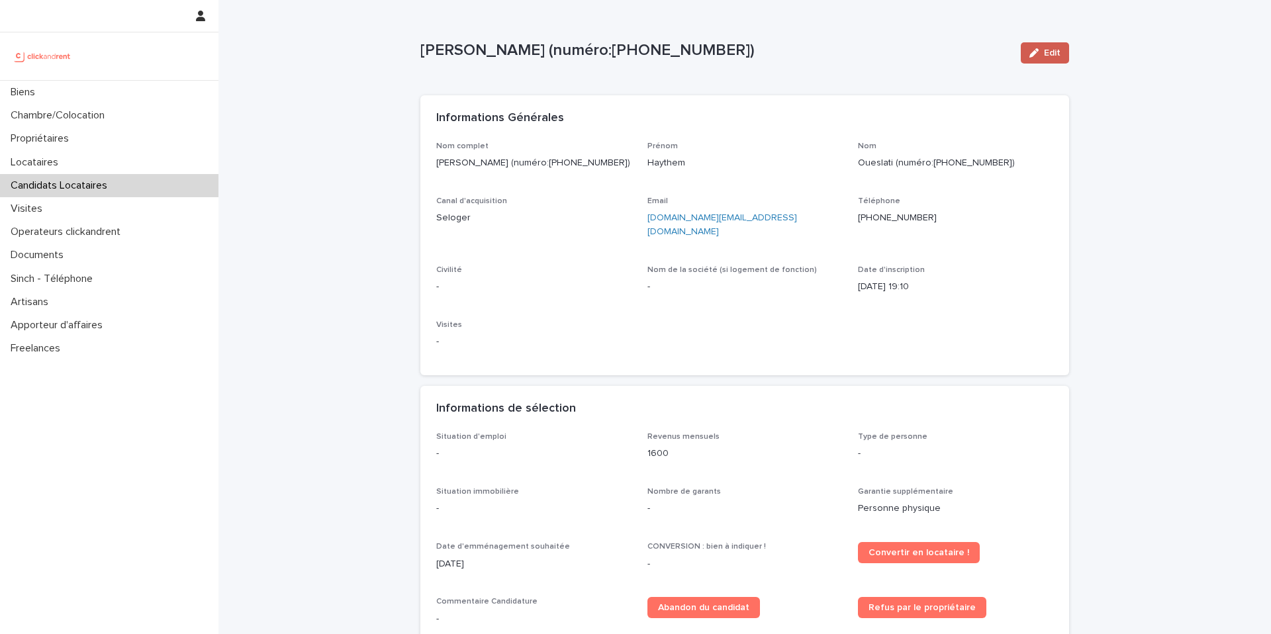
click at [1048, 51] on span "Edit" at bounding box center [1052, 52] width 17 height 9
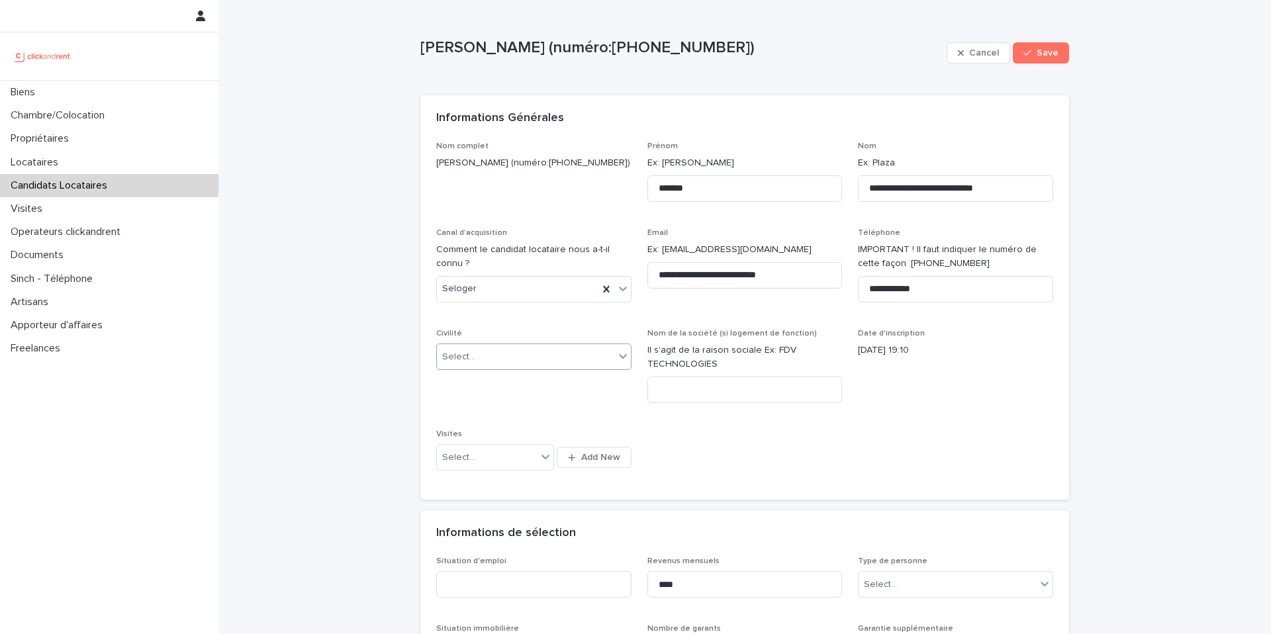
click at [508, 361] on div "Select..." at bounding box center [525, 357] width 177 height 22
click at [564, 225] on div "**********" at bounding box center [744, 313] width 617 height 343
click at [591, 160] on ringoverc2c-number-84e06f14122c "[PHONE_NUMBER]" at bounding box center [588, 162] width 79 height 9
click at [555, 356] on div "Select..." at bounding box center [525, 357] width 177 height 22
drag, startPoint x: 531, startPoint y: 389, endPoint x: 525, endPoint y: 409, distance: 20.5
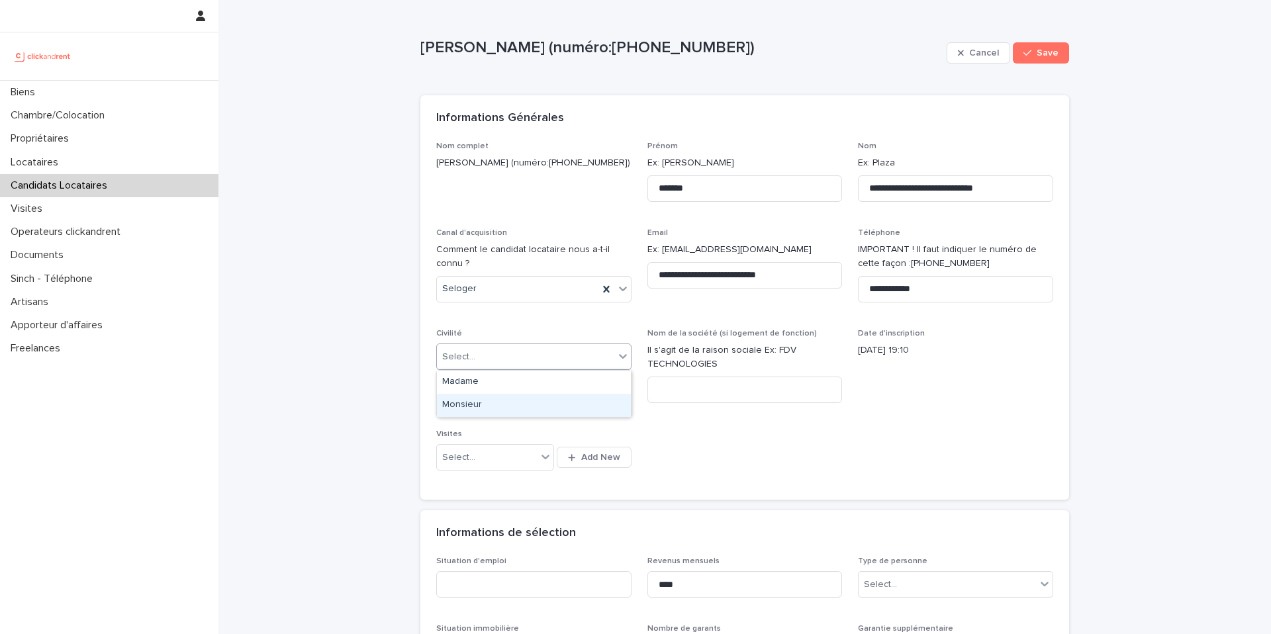
click at [525, 409] on div "Monsieur" at bounding box center [534, 405] width 194 height 23
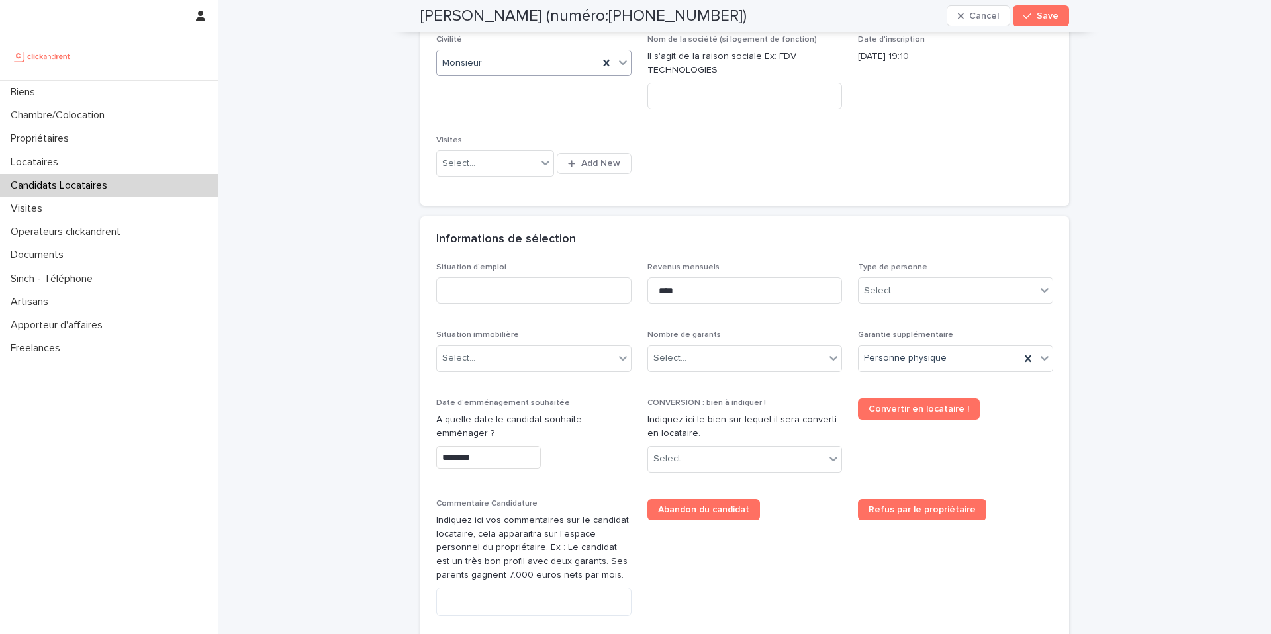
scroll to position [275, 0]
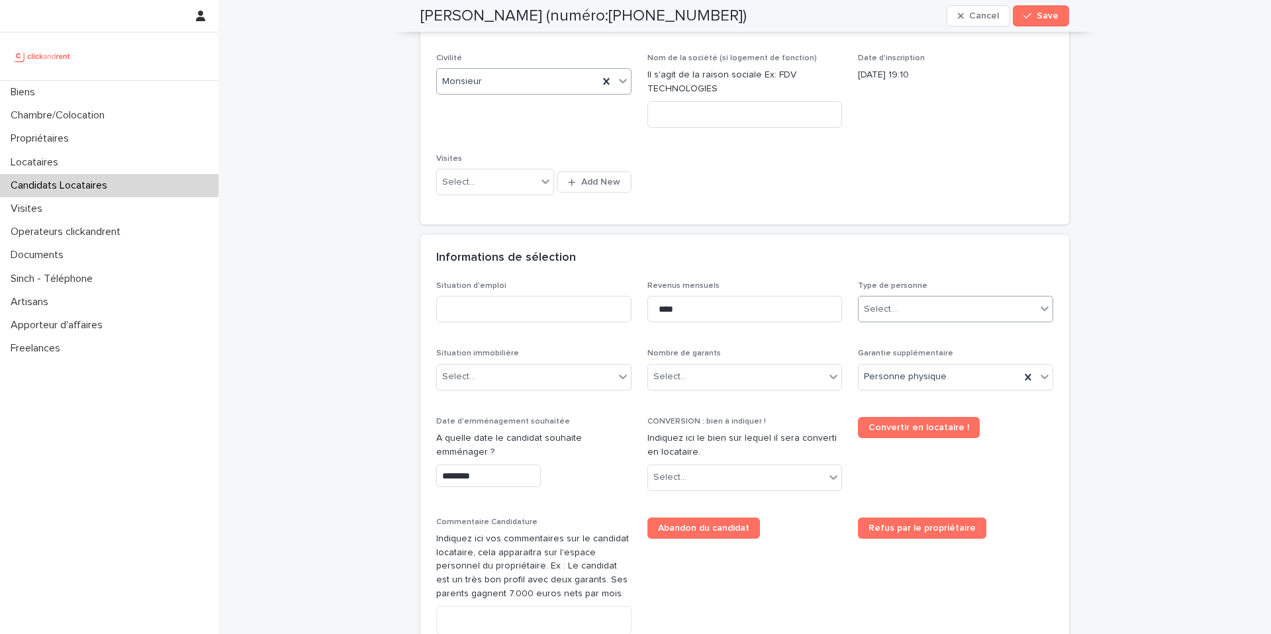
click at [883, 308] on div "Select..." at bounding box center [880, 309] width 33 height 14
click at [884, 334] on div "Particulier" at bounding box center [955, 334] width 194 height 23
click at [715, 387] on div "Select..." at bounding box center [736, 377] width 177 height 22
click at [710, 400] on div "Pas de garant Personne Physique" at bounding box center [745, 402] width 194 height 23
click at [1045, 375] on icon at bounding box center [1044, 376] width 13 height 13
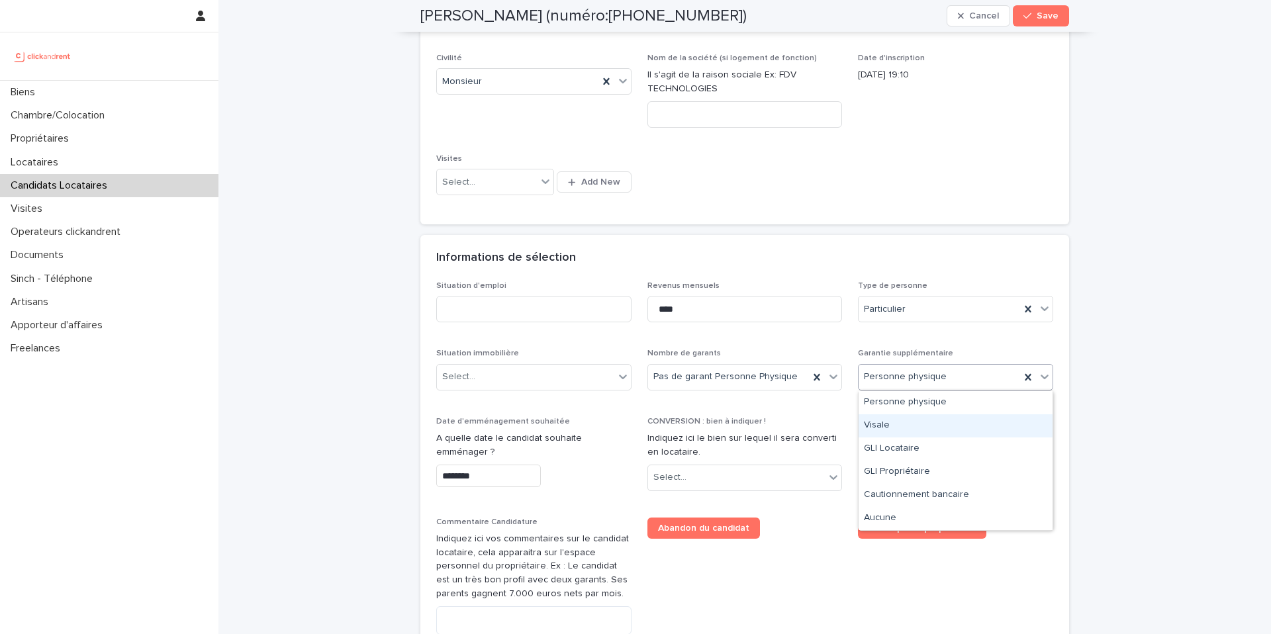
click at [952, 434] on div "Visale" at bounding box center [955, 425] width 194 height 23
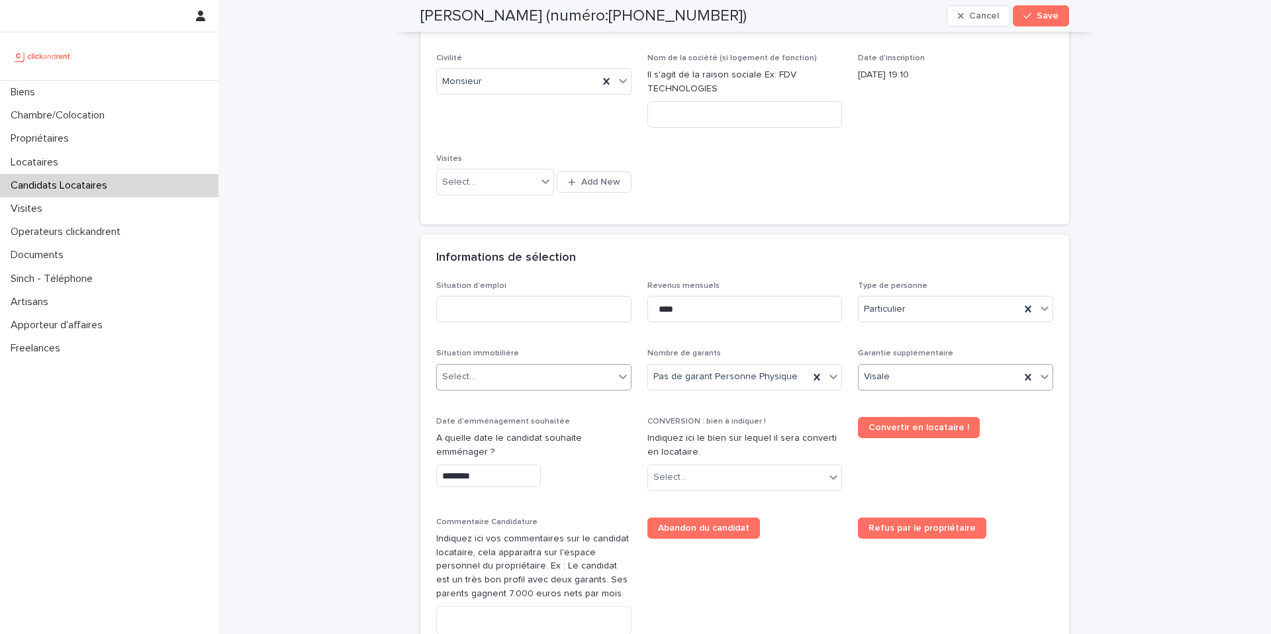
click at [557, 383] on div "Select..." at bounding box center [525, 377] width 177 height 22
click at [570, 334] on div "Situation d'emploi Revenus mensuels **** Type de personne Particulier Situation…" at bounding box center [744, 498] width 617 height 434
click at [552, 383] on div "Select..." at bounding box center [525, 377] width 177 height 22
click at [518, 434] on div "Locataire" at bounding box center [534, 425] width 194 height 23
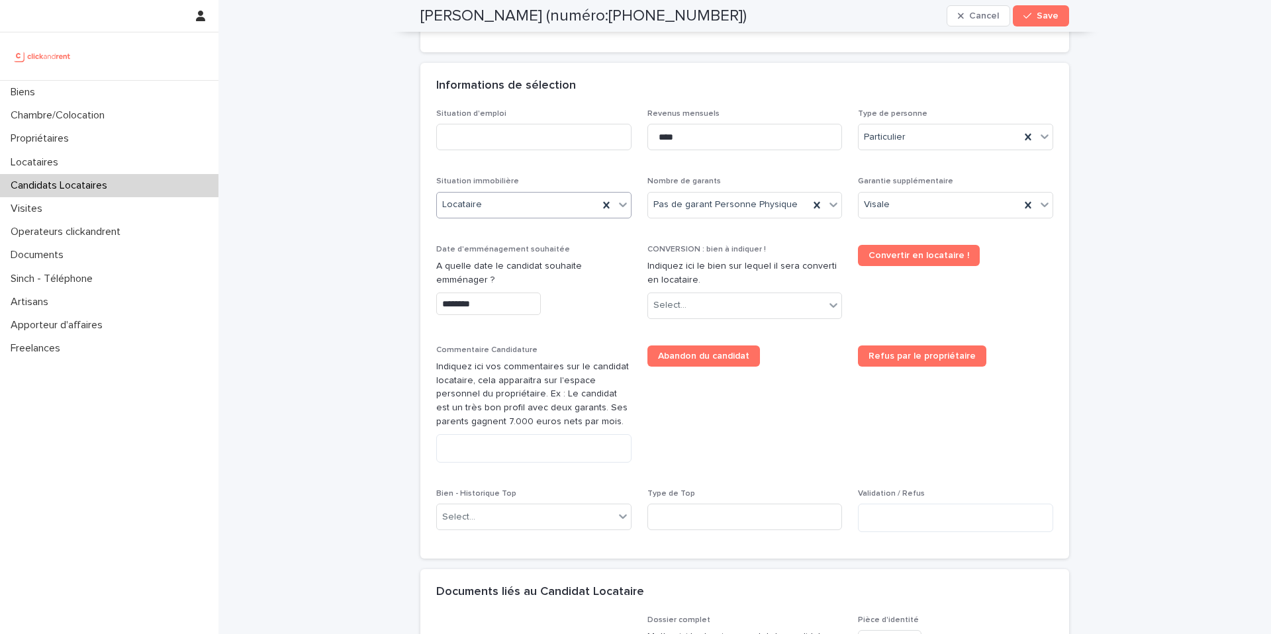
scroll to position [465, 0]
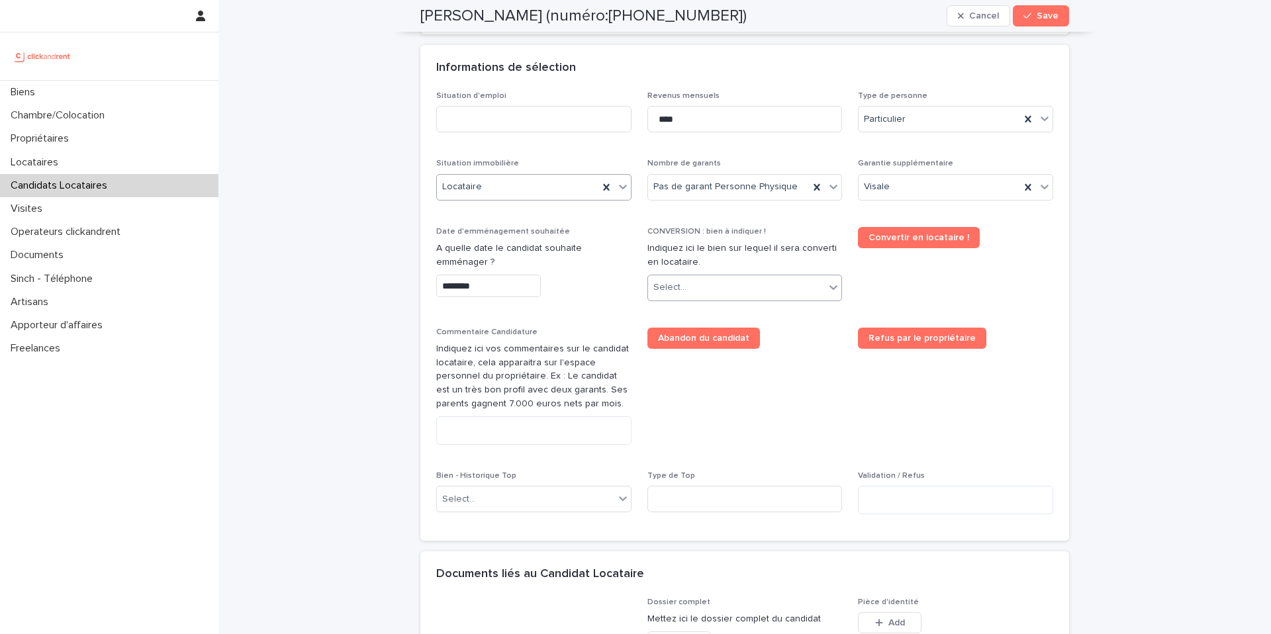
click at [671, 289] on div "Select..." at bounding box center [669, 288] width 33 height 14
type input "*****"
click at [696, 312] on div "A1689 - [STREET_ADDRESS]" at bounding box center [745, 313] width 194 height 23
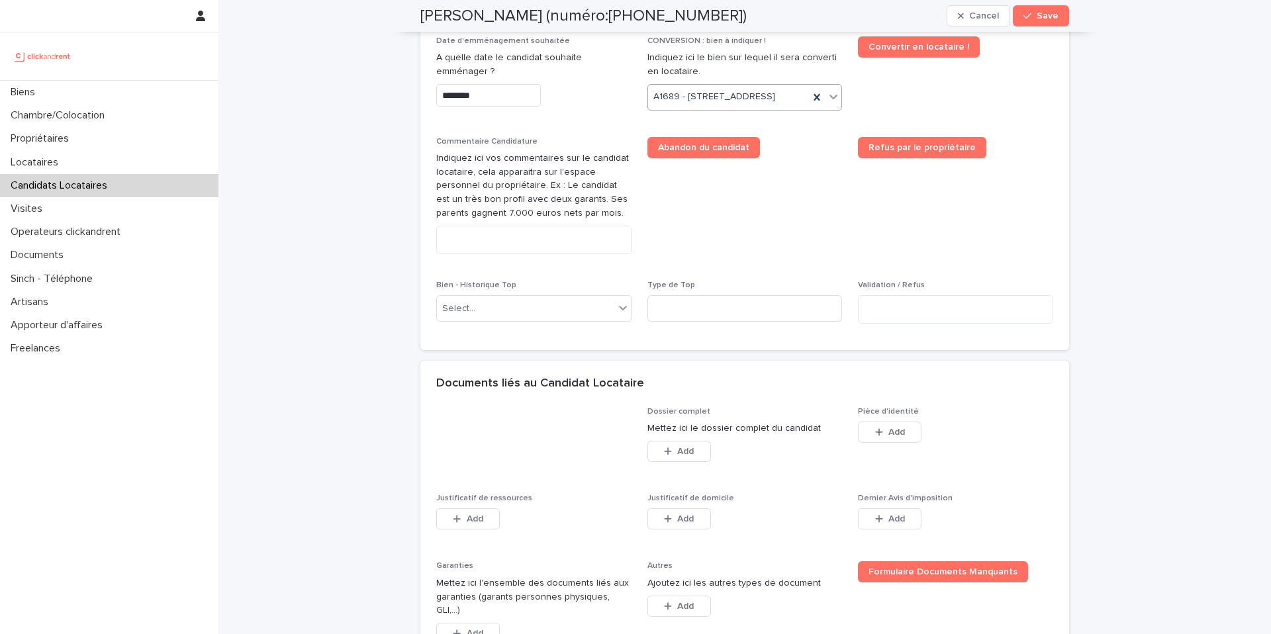
scroll to position [656, 0]
click at [588, 319] on div "Select..." at bounding box center [525, 308] width 177 height 22
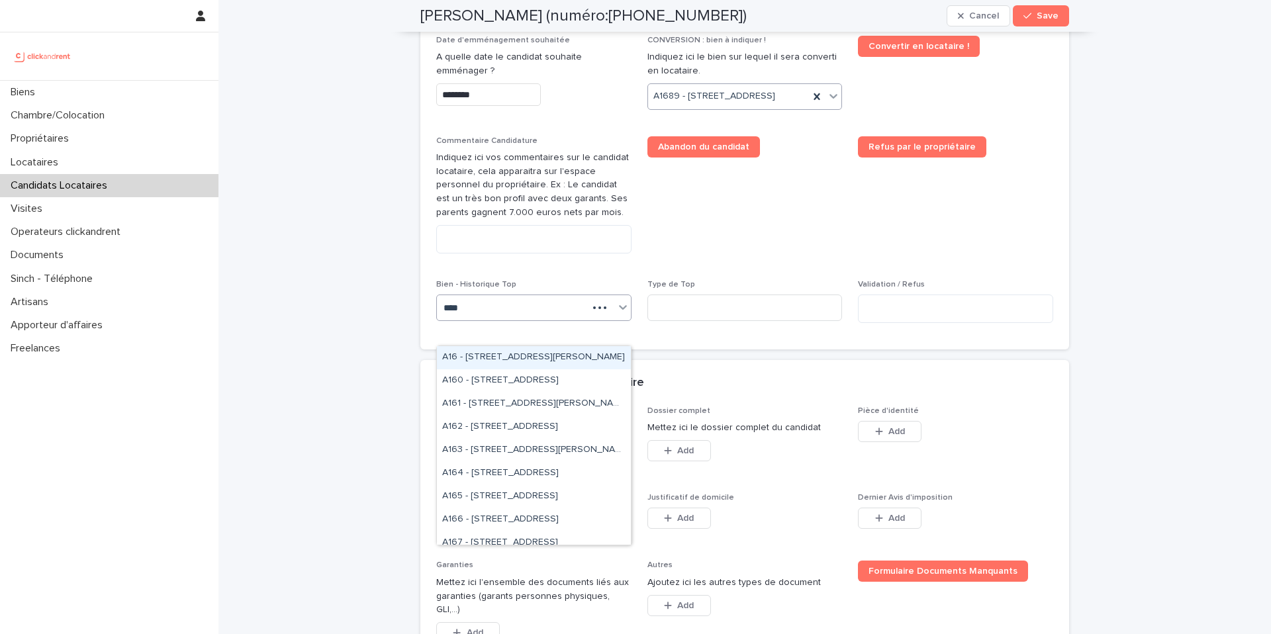
type input "*****"
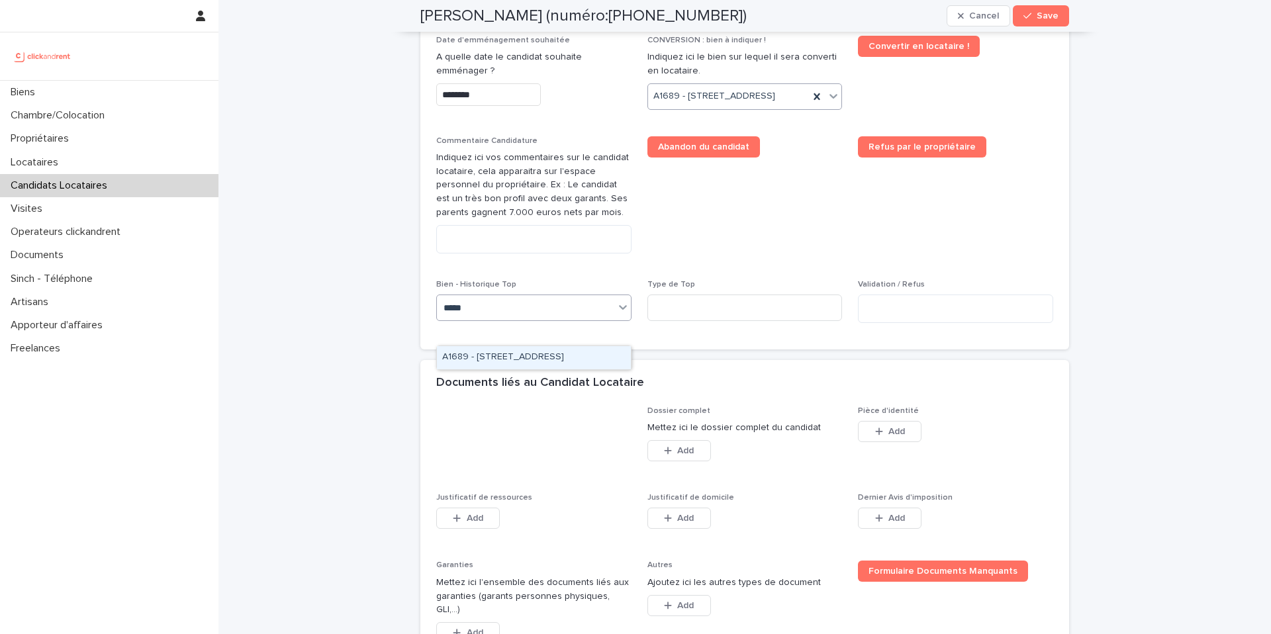
click at [555, 355] on div "A1689 - [STREET_ADDRESS]" at bounding box center [534, 357] width 194 height 23
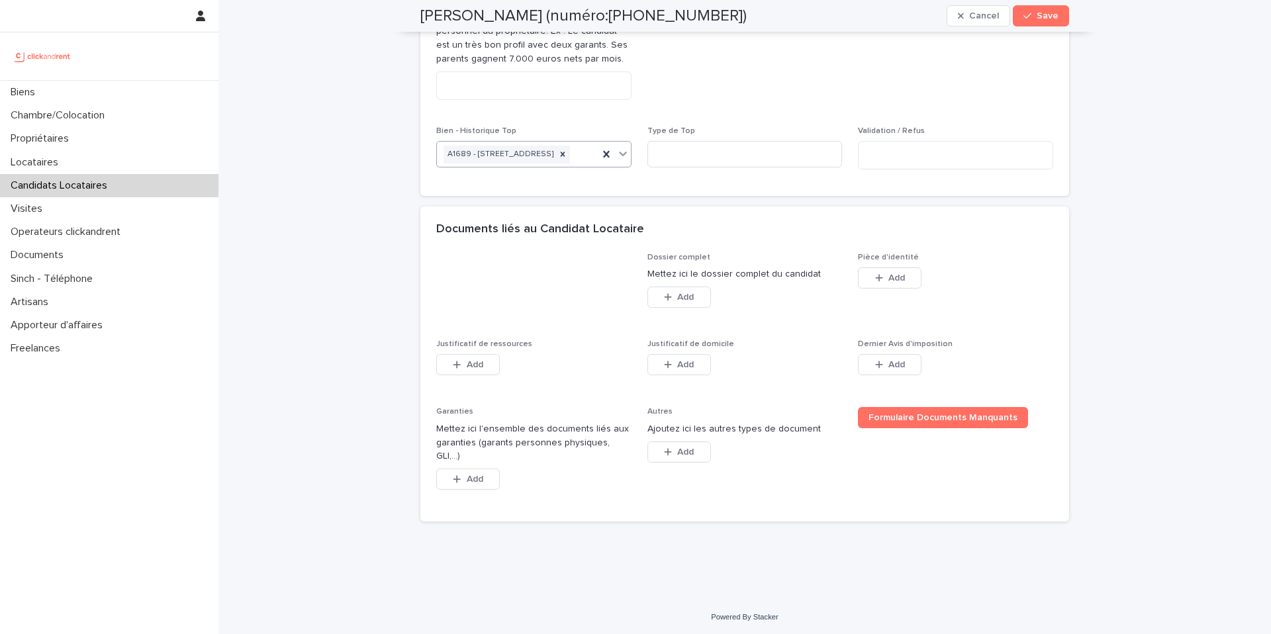
scroll to position [812, 0]
click at [875, 281] on icon "button" at bounding box center [879, 275] width 8 height 9
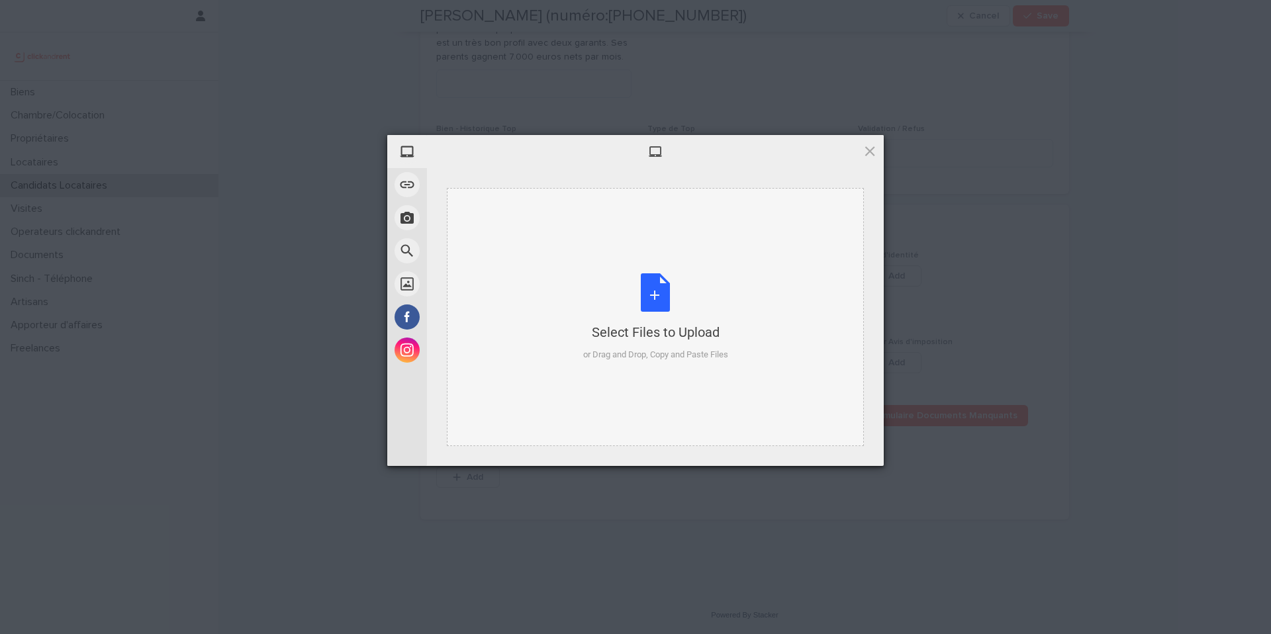
click at [660, 294] on div "Select Files to Upload or Drag and Drop, Copy and Paste Files" at bounding box center [655, 317] width 145 height 88
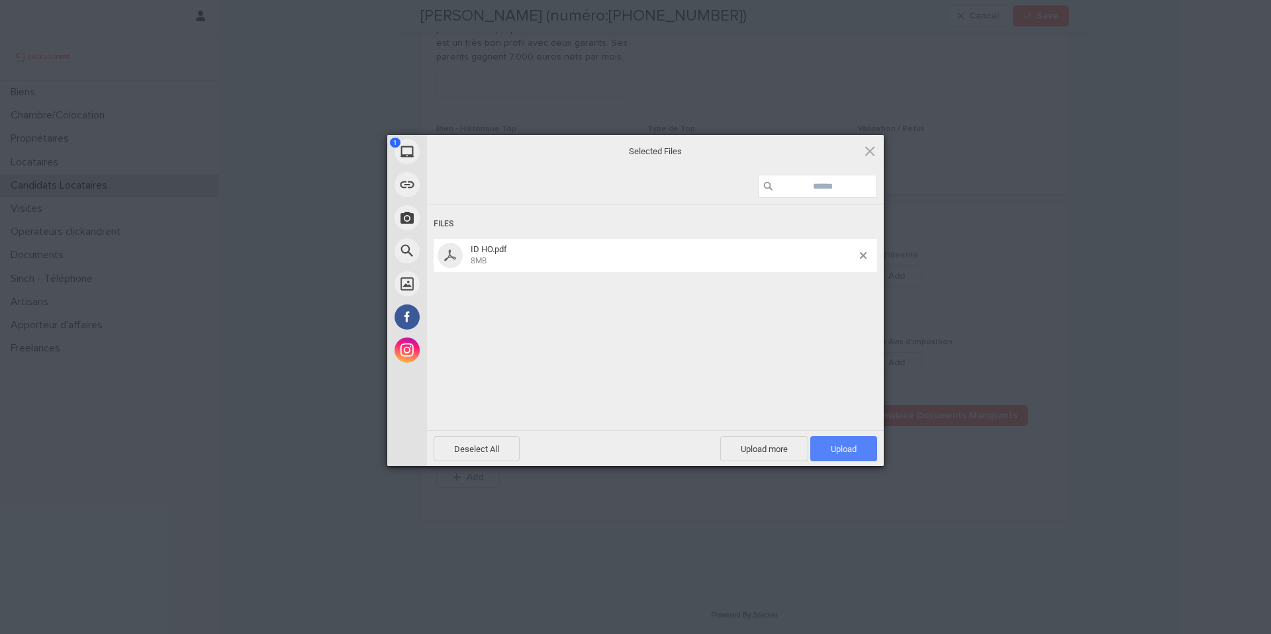
click at [833, 449] on span "Upload 1" at bounding box center [844, 449] width 26 height 10
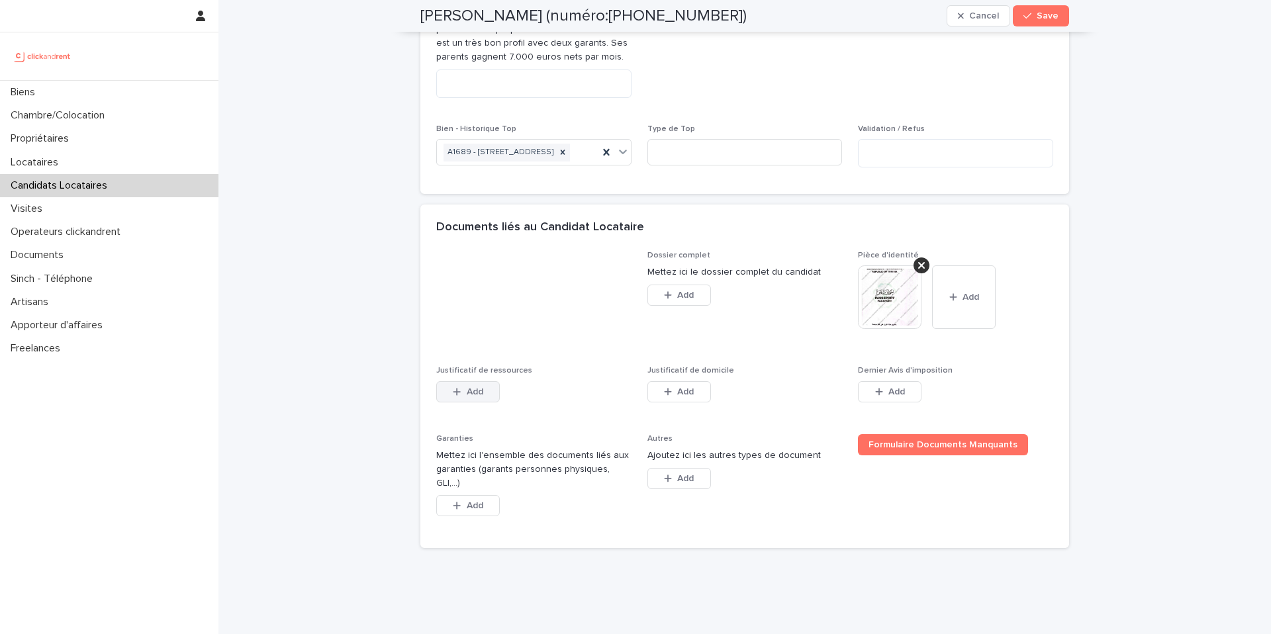
click at [480, 396] on span "Add" at bounding box center [475, 391] width 17 height 9
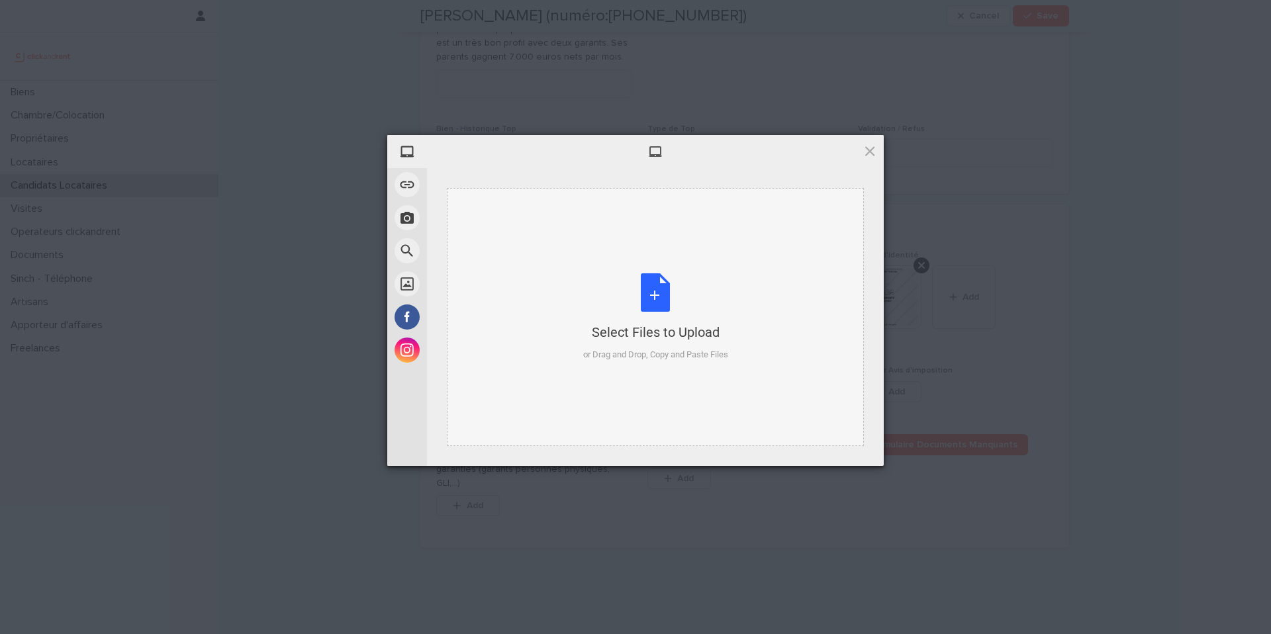
click at [654, 298] on div "Select Files to Upload or Drag and Drop, Copy and Paste Files" at bounding box center [655, 317] width 145 height 88
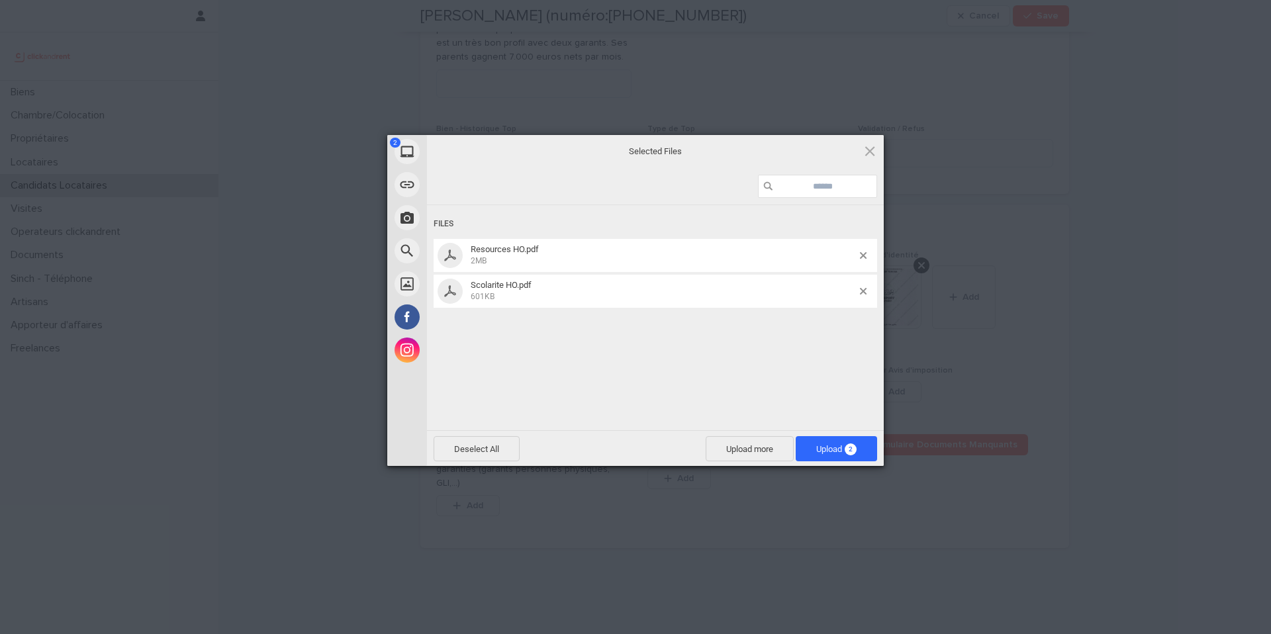
click at [844, 451] on span "2" at bounding box center [850, 449] width 12 height 12
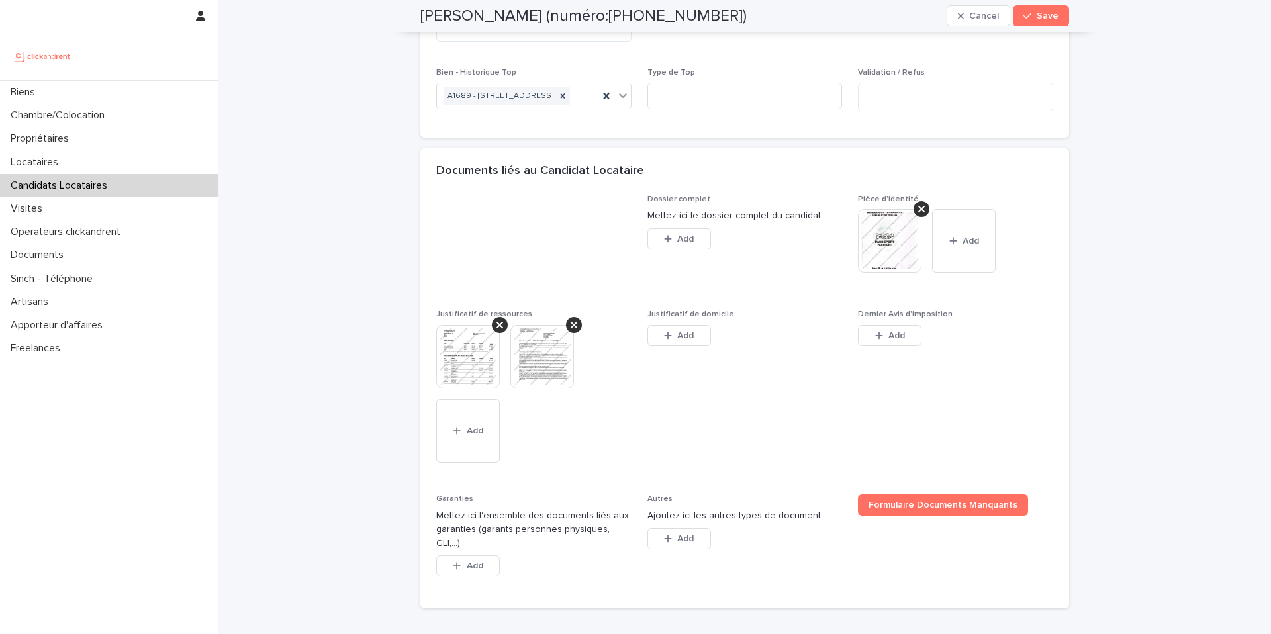
scroll to position [982, 0]
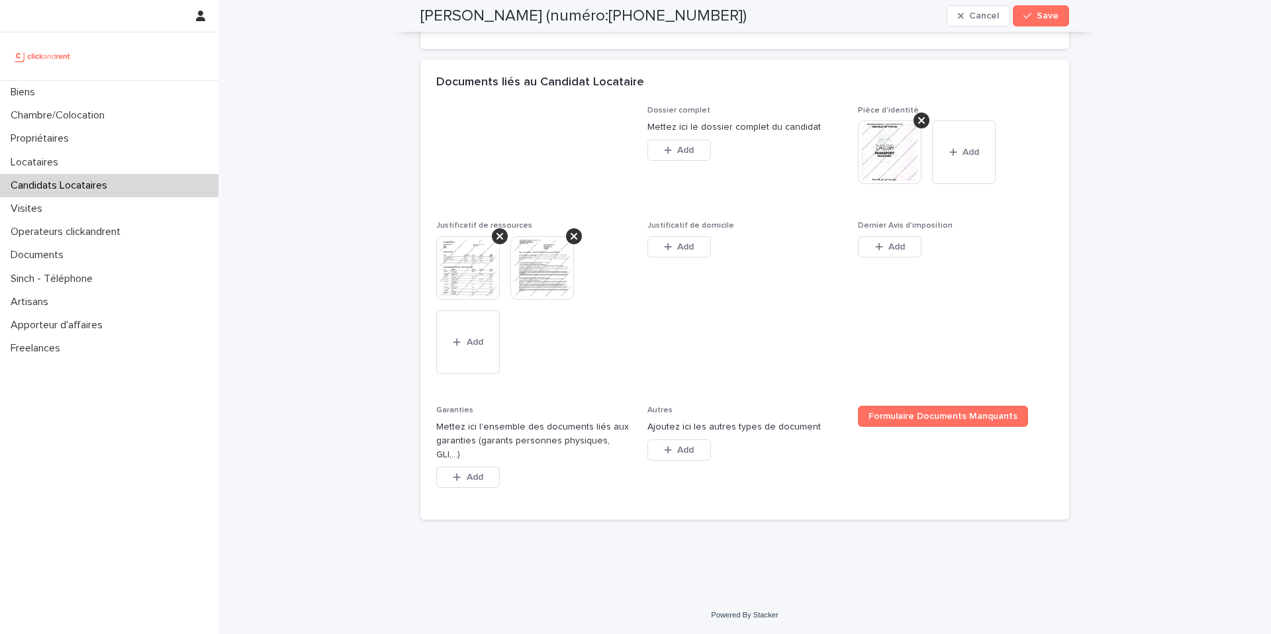
click at [546, 285] on img at bounding box center [542, 268] width 64 height 64
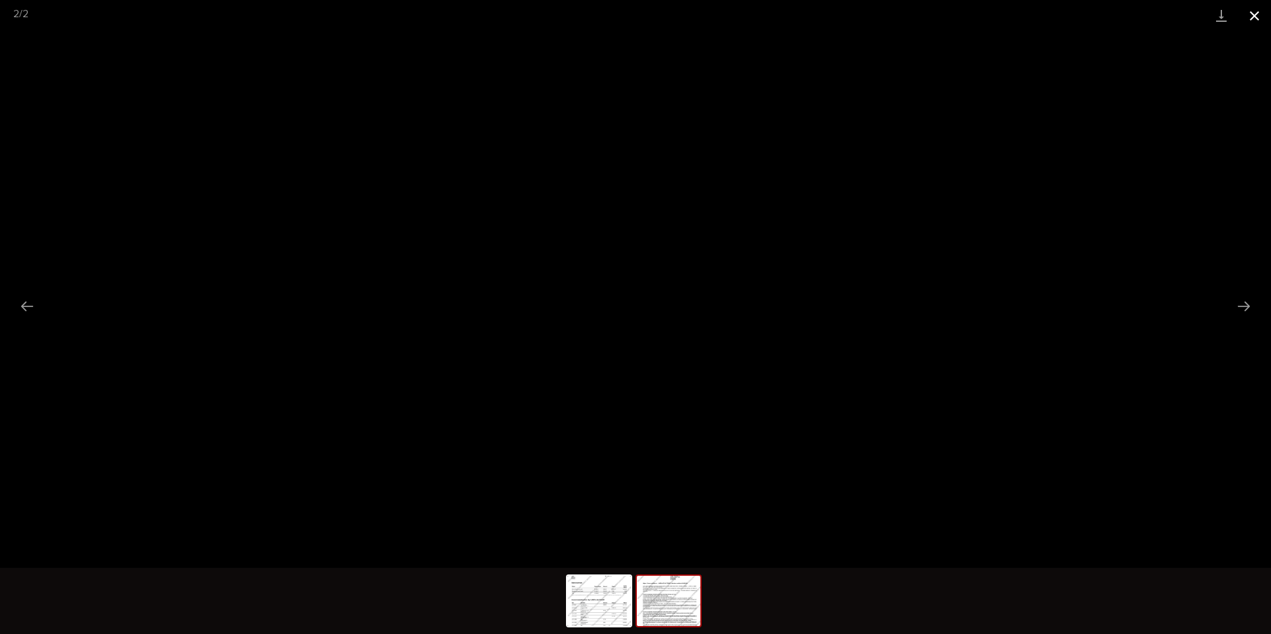
click at [1253, 17] on button "Close gallery" at bounding box center [1254, 15] width 33 height 31
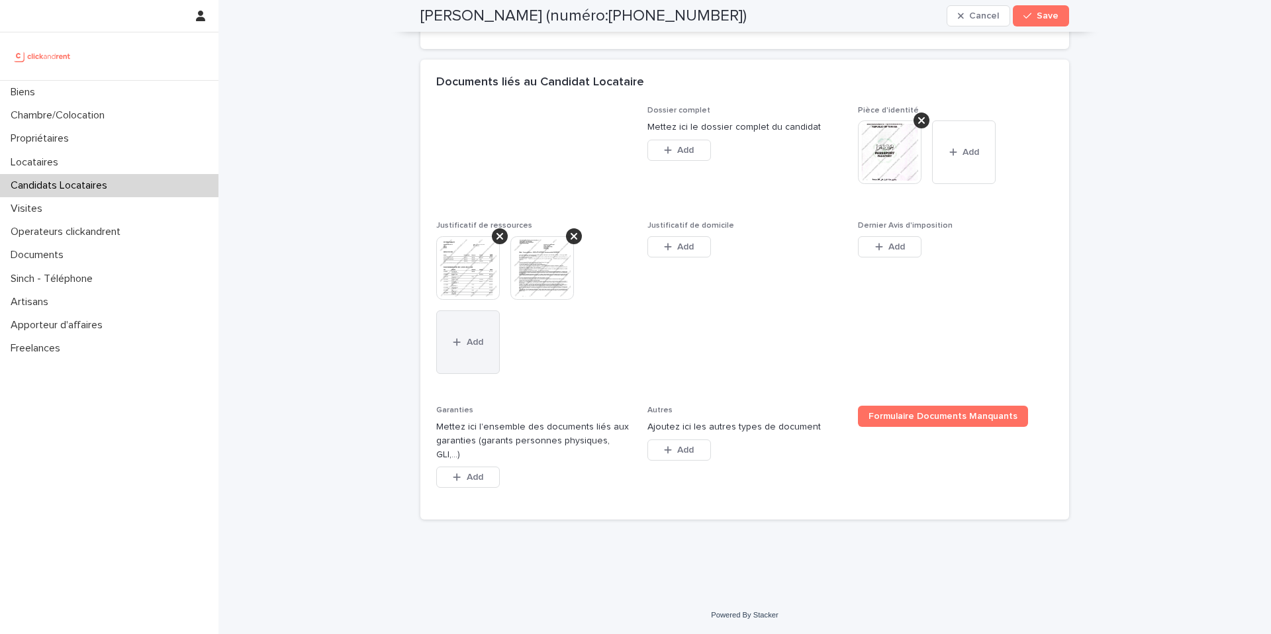
click at [480, 349] on button "Add" at bounding box center [468, 342] width 64 height 64
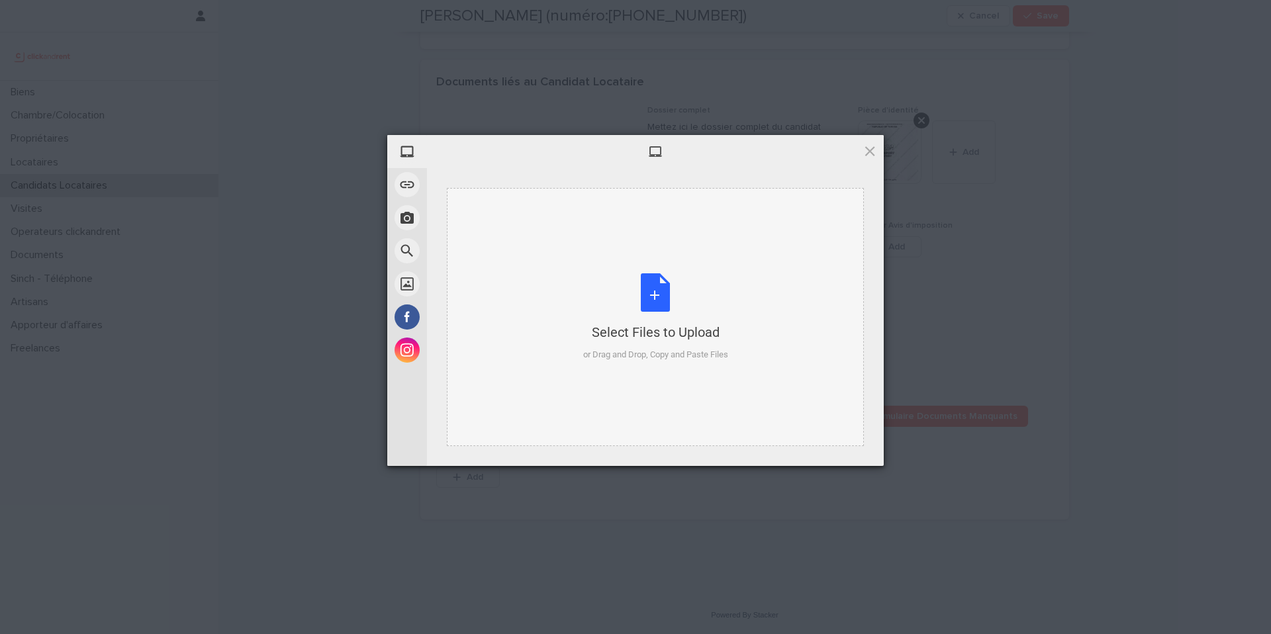
click at [666, 302] on div "Select Files to Upload or Drag and Drop, Copy and Paste Files" at bounding box center [655, 317] width 145 height 88
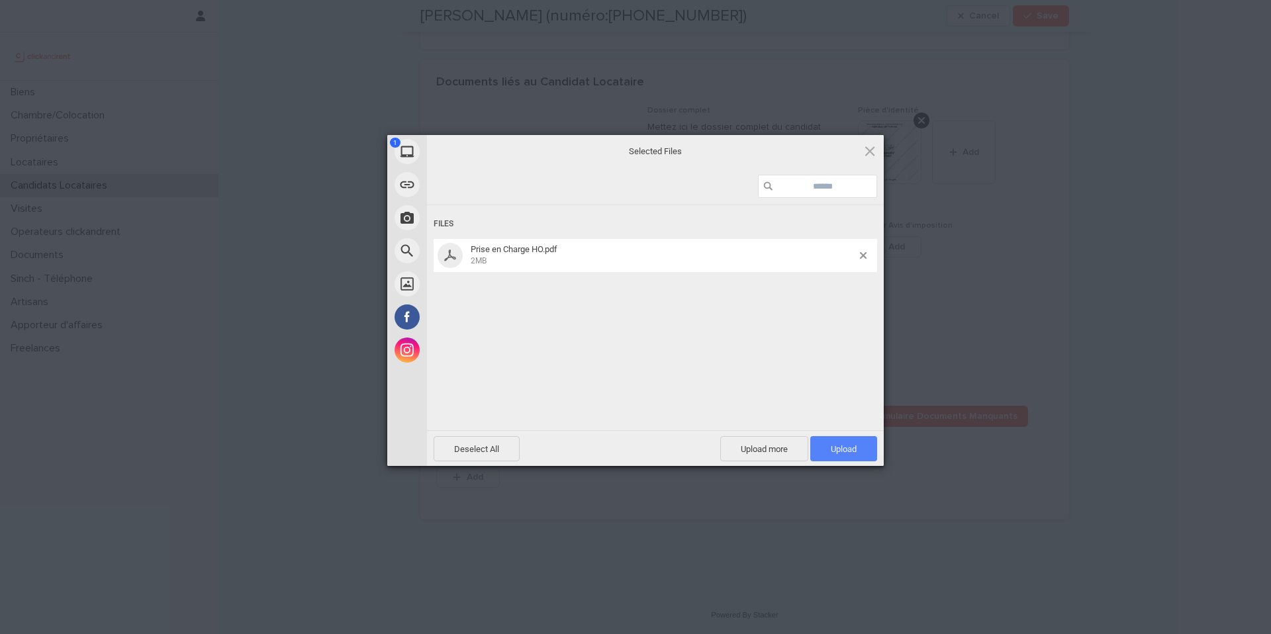
click at [846, 446] on span "Upload 1" at bounding box center [844, 449] width 26 height 10
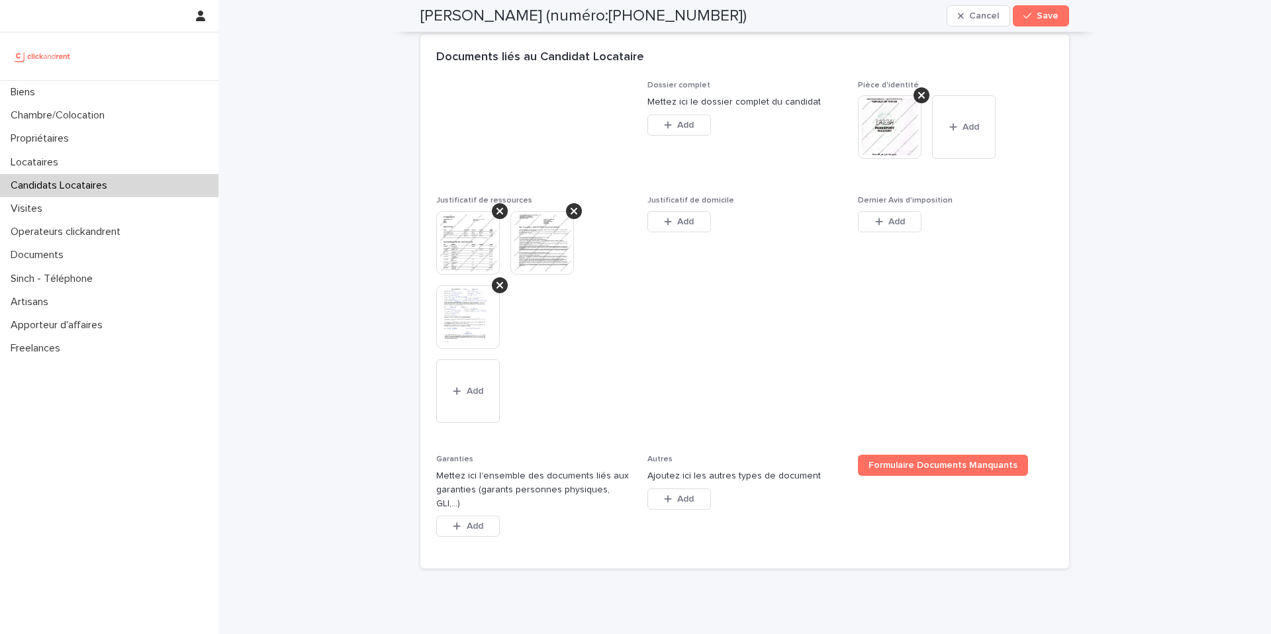
scroll to position [1056, 0]
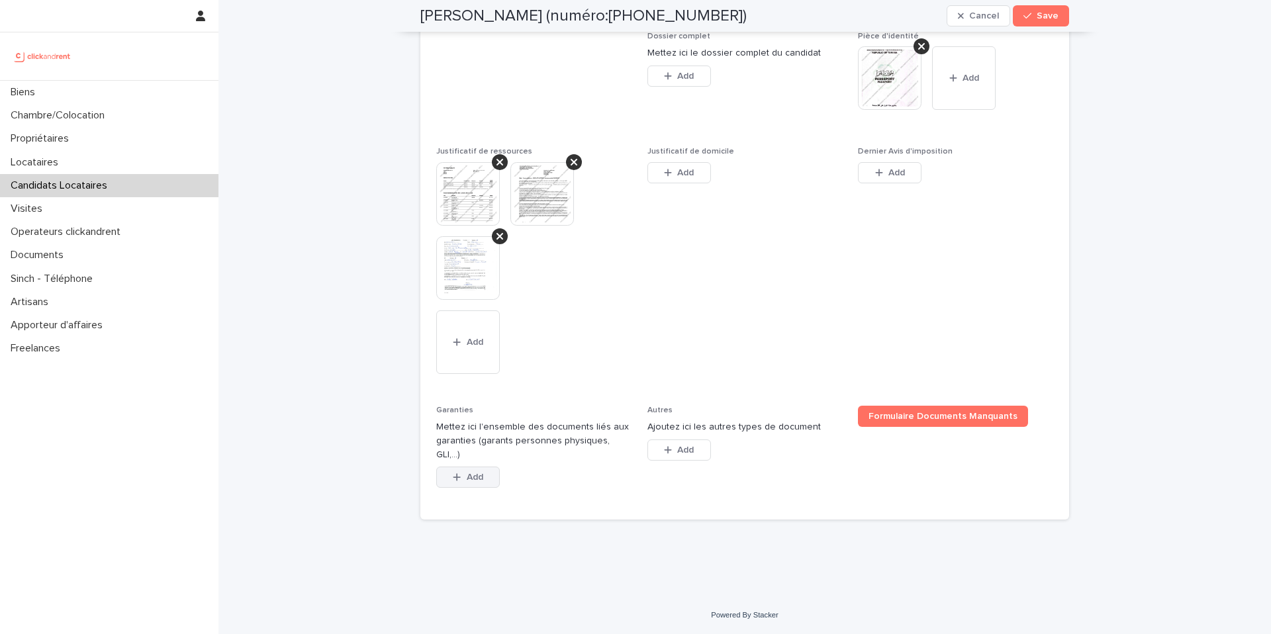
click at [477, 480] on span "Add" at bounding box center [475, 477] width 17 height 9
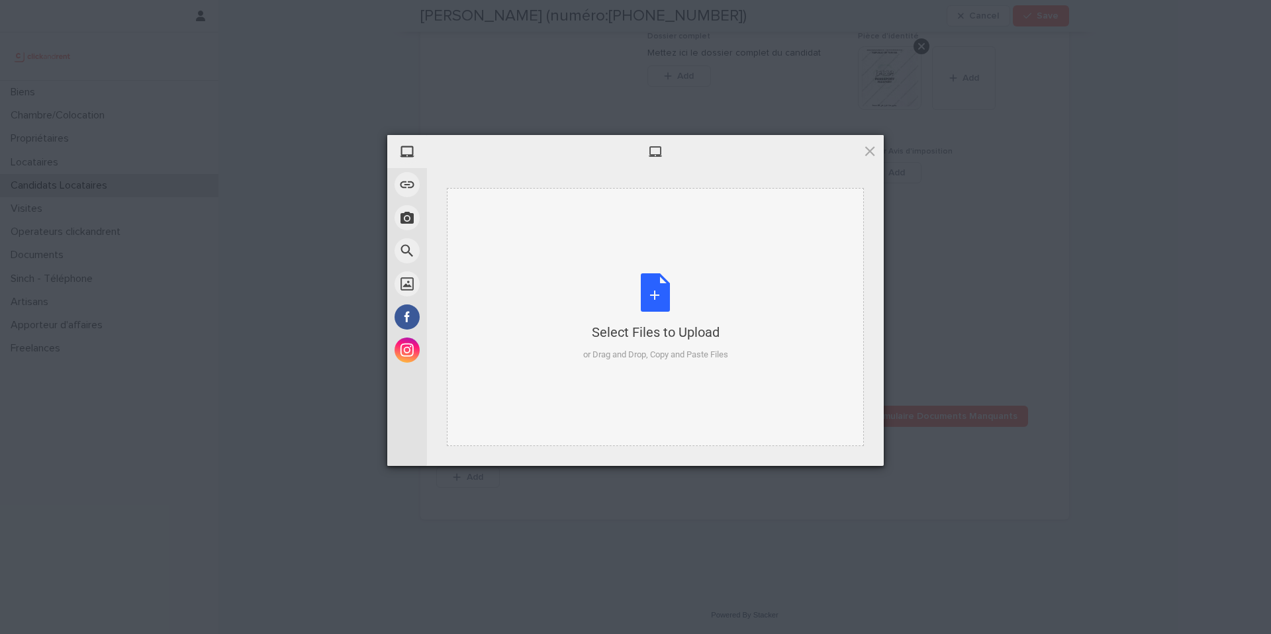
click at [657, 291] on div "Select Files to Upload or Drag and Drop, Copy and Paste Files" at bounding box center [655, 317] width 145 height 88
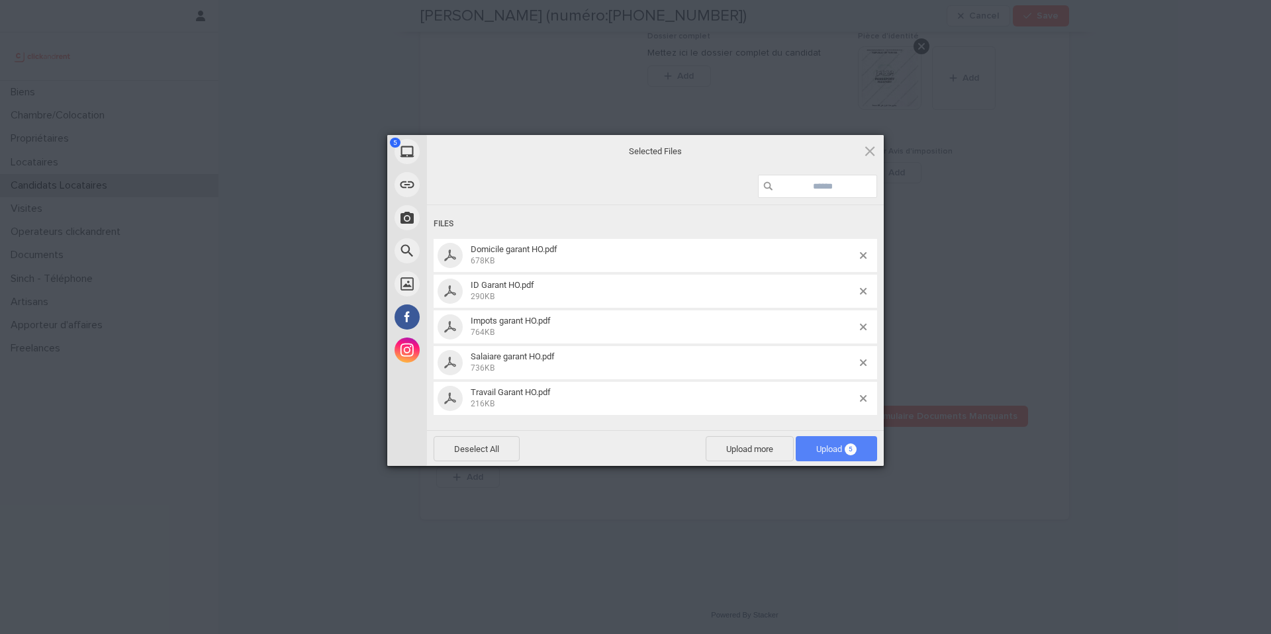
click at [834, 453] on span "Upload 5" at bounding box center [836, 449] width 40 height 10
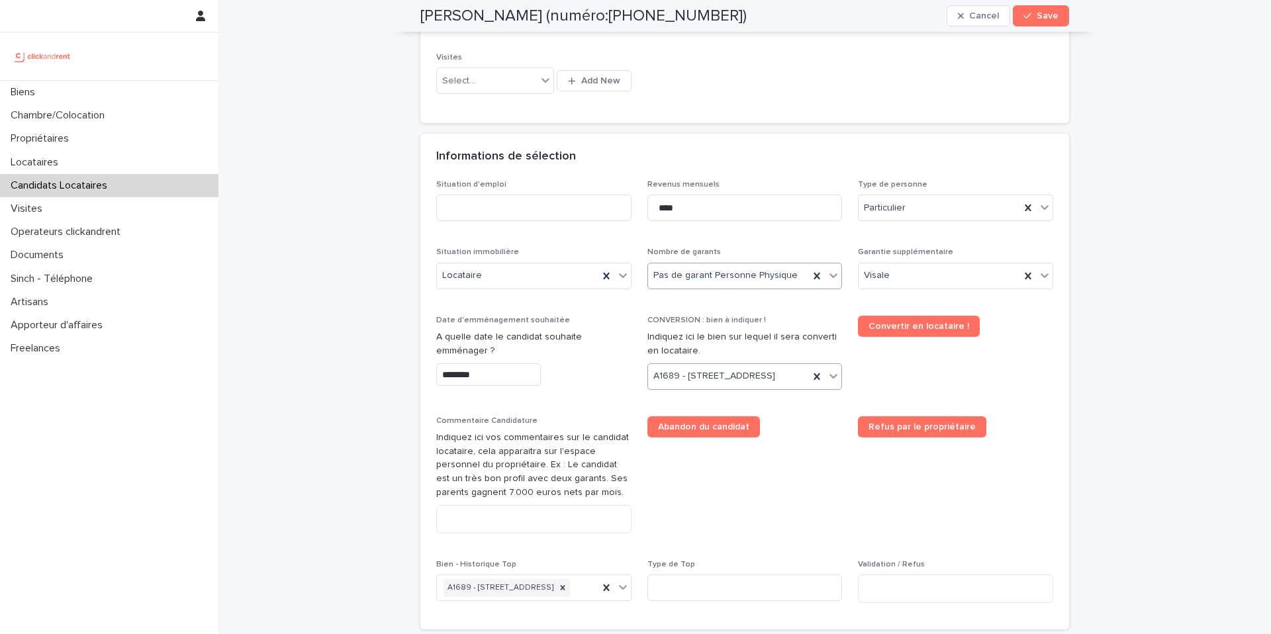
scroll to position [374, 0]
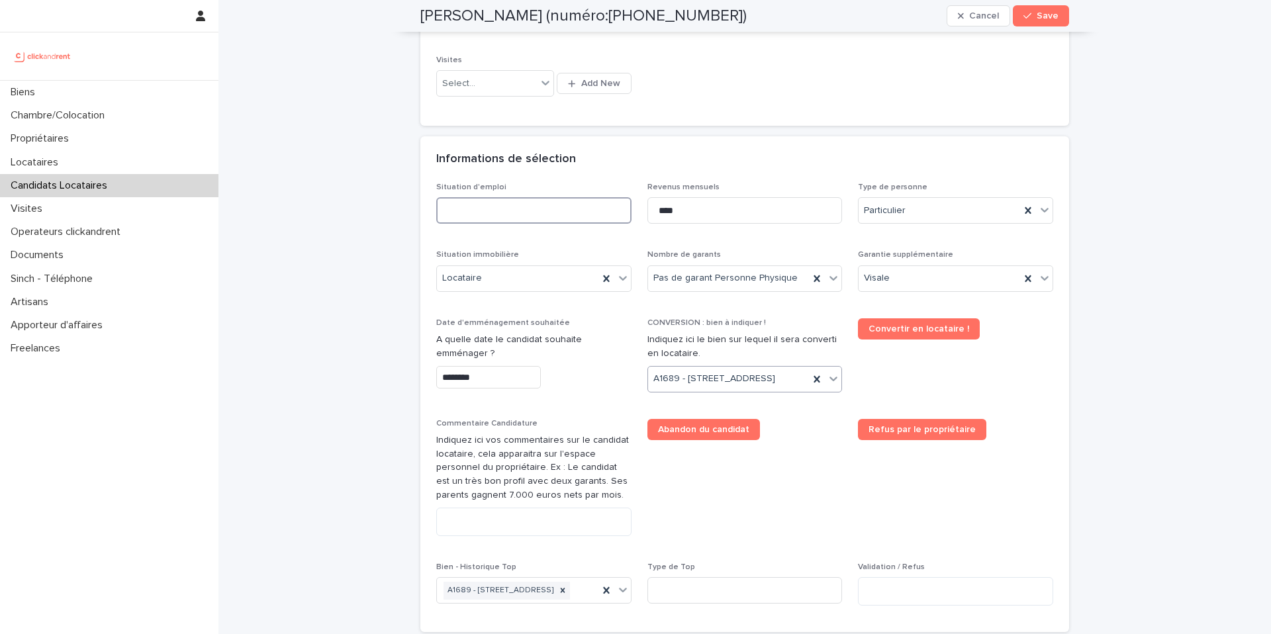
click at [600, 210] on input at bounding box center [533, 210] width 195 height 26
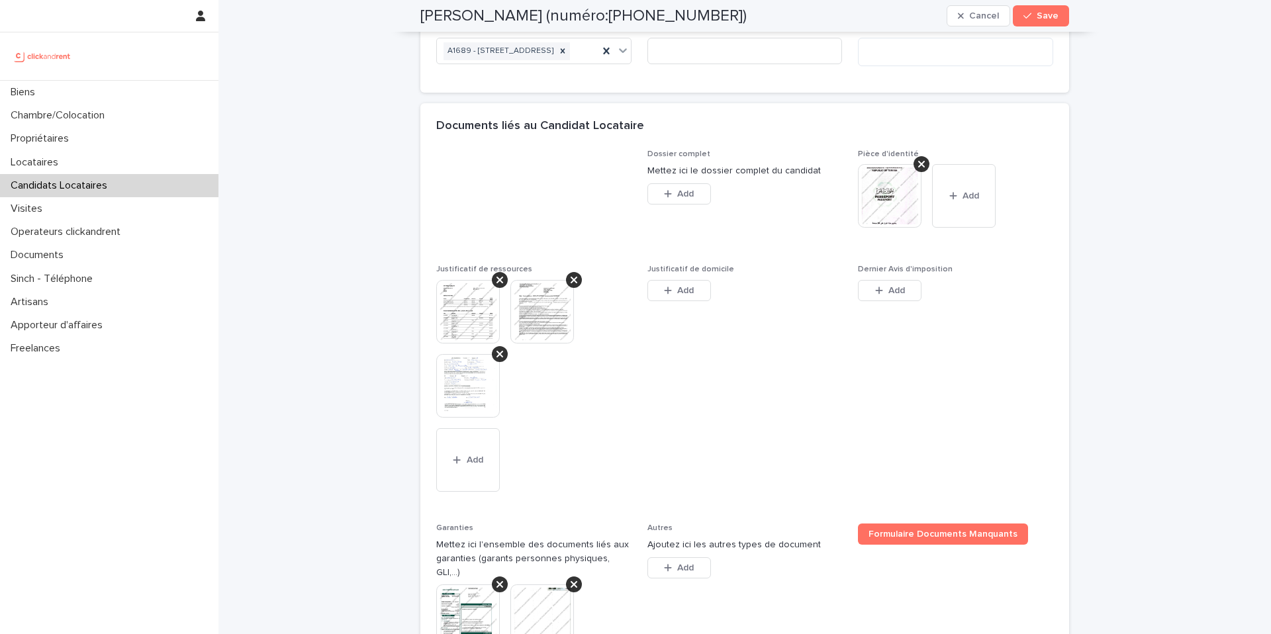
scroll to position [970, 0]
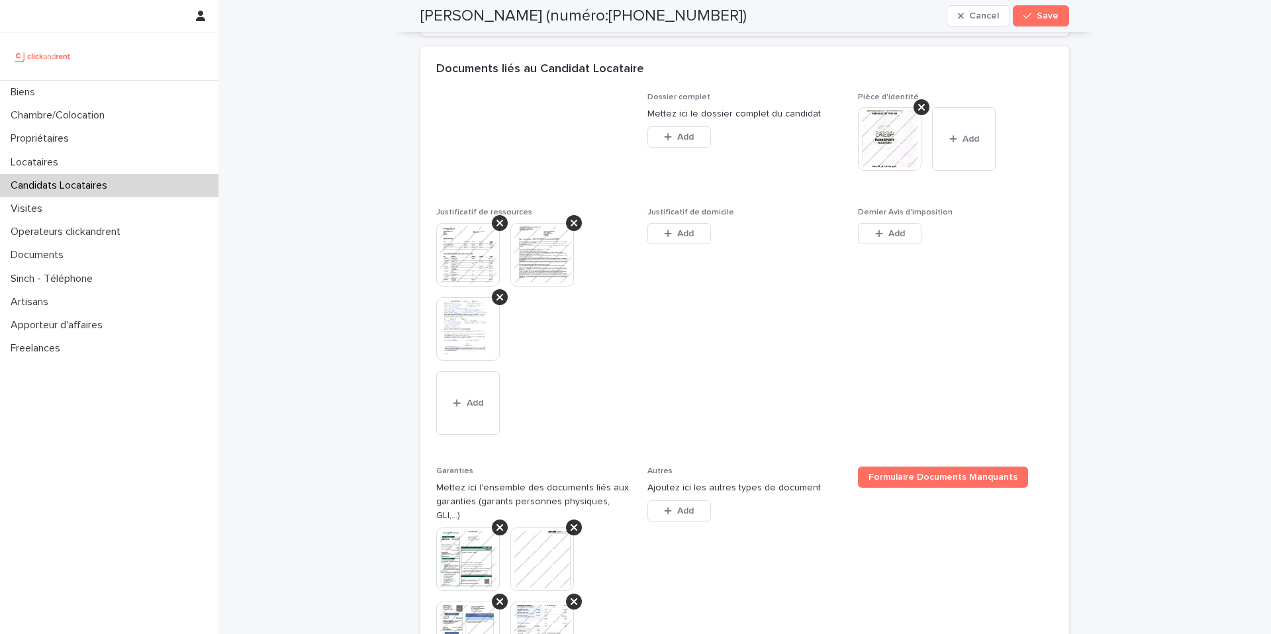
type input "********"
click at [882, 171] on img at bounding box center [890, 139] width 64 height 64
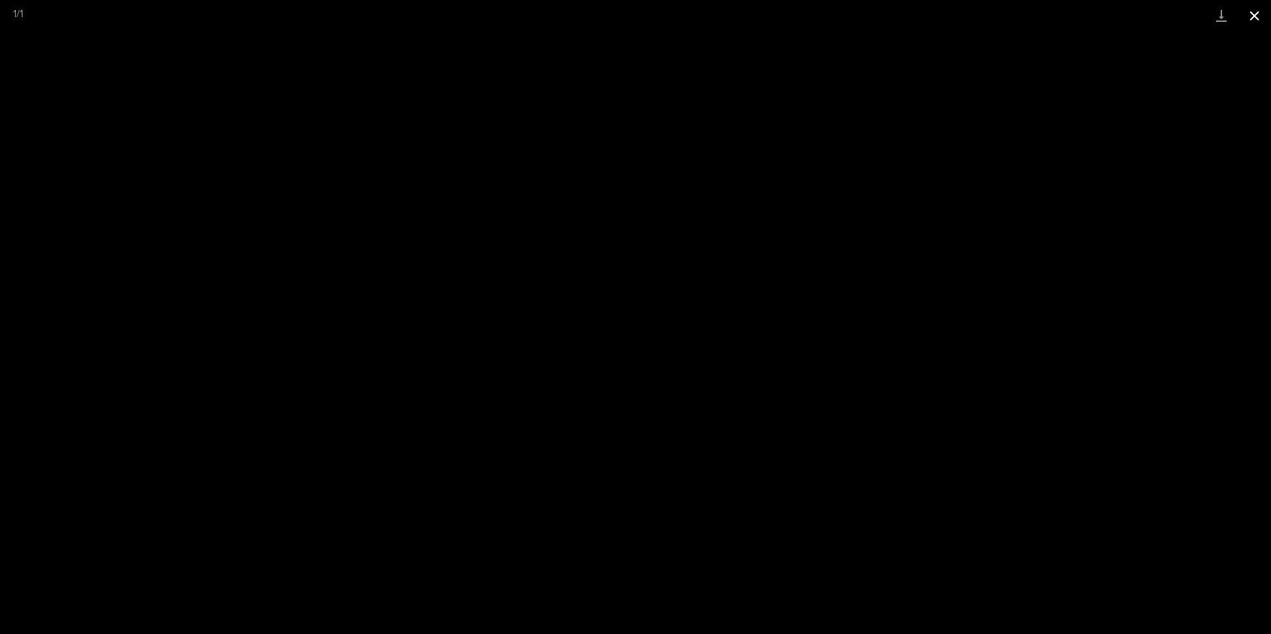
click at [1255, 17] on button "Close gallery" at bounding box center [1254, 15] width 33 height 31
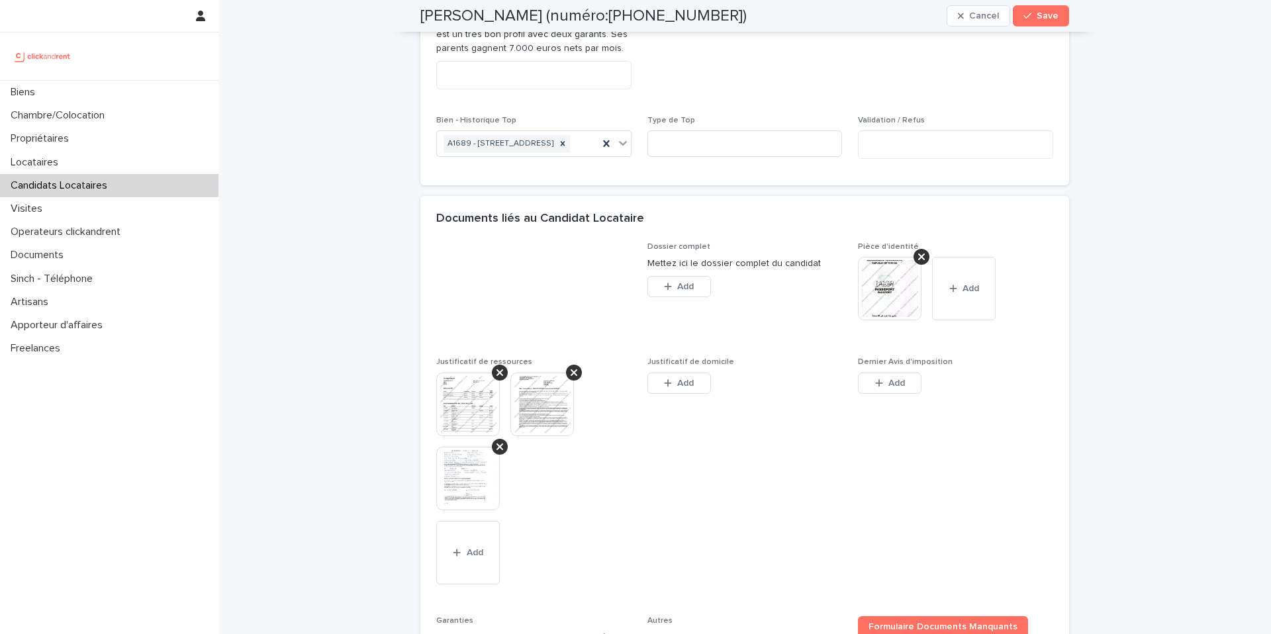
scroll to position [805, 0]
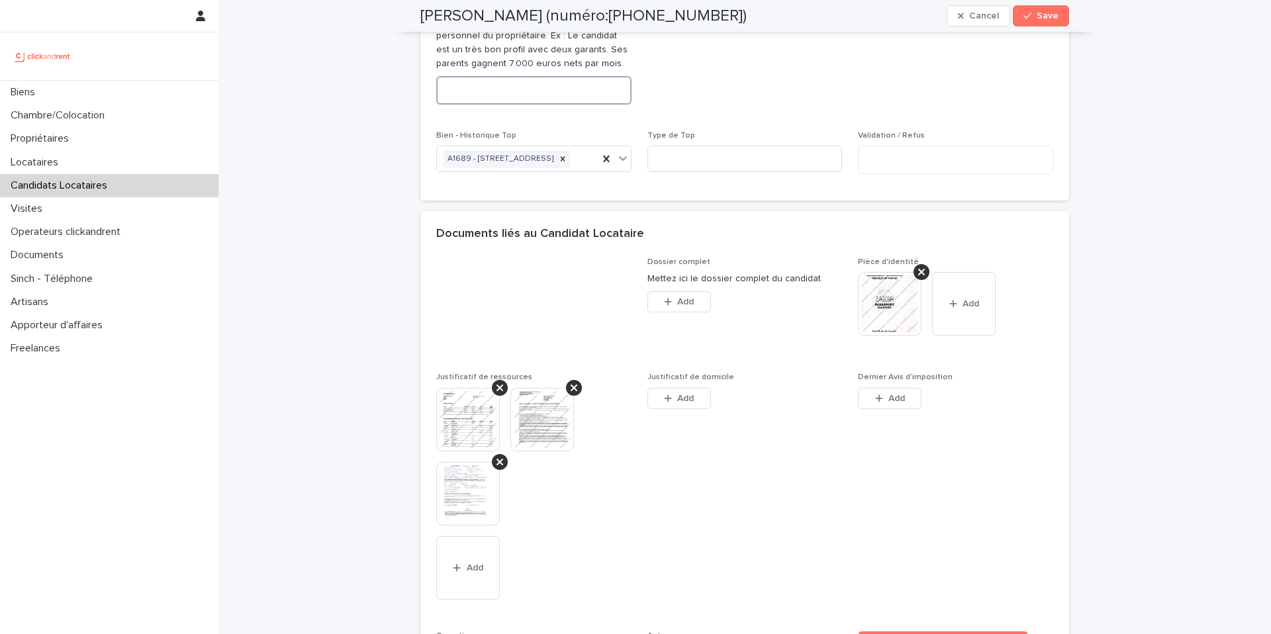
click at [518, 105] on textarea at bounding box center [533, 90] width 195 height 28
paste textarea "**********"
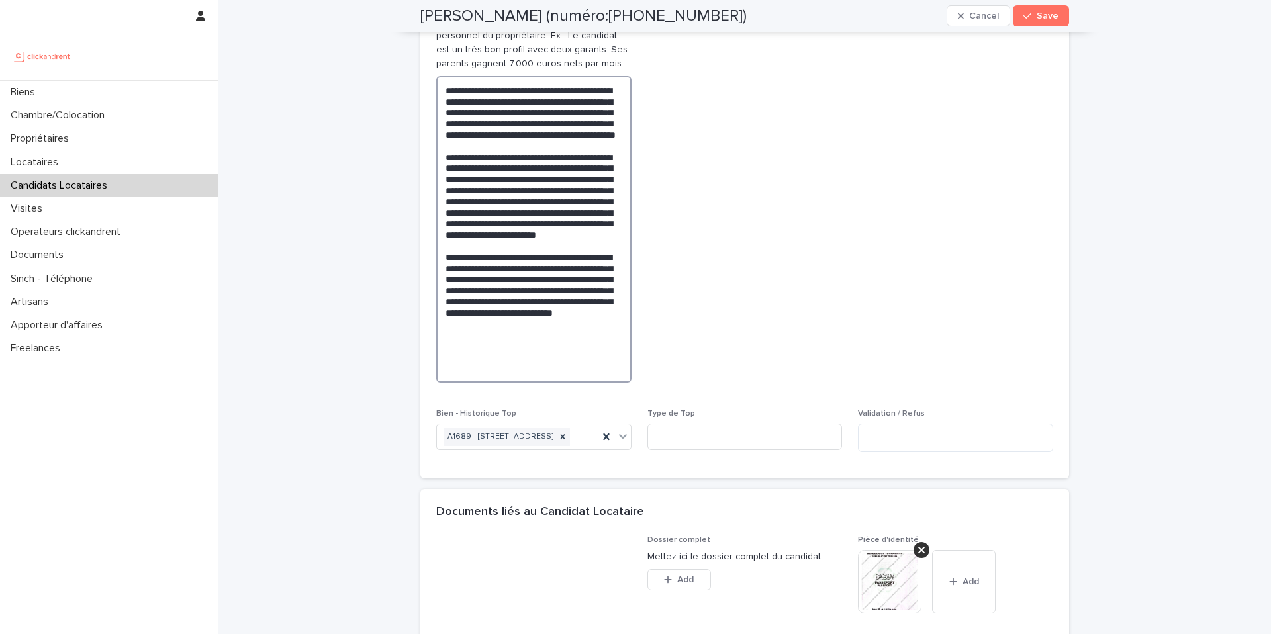
click at [498, 304] on textarea "**********" at bounding box center [533, 229] width 195 height 306
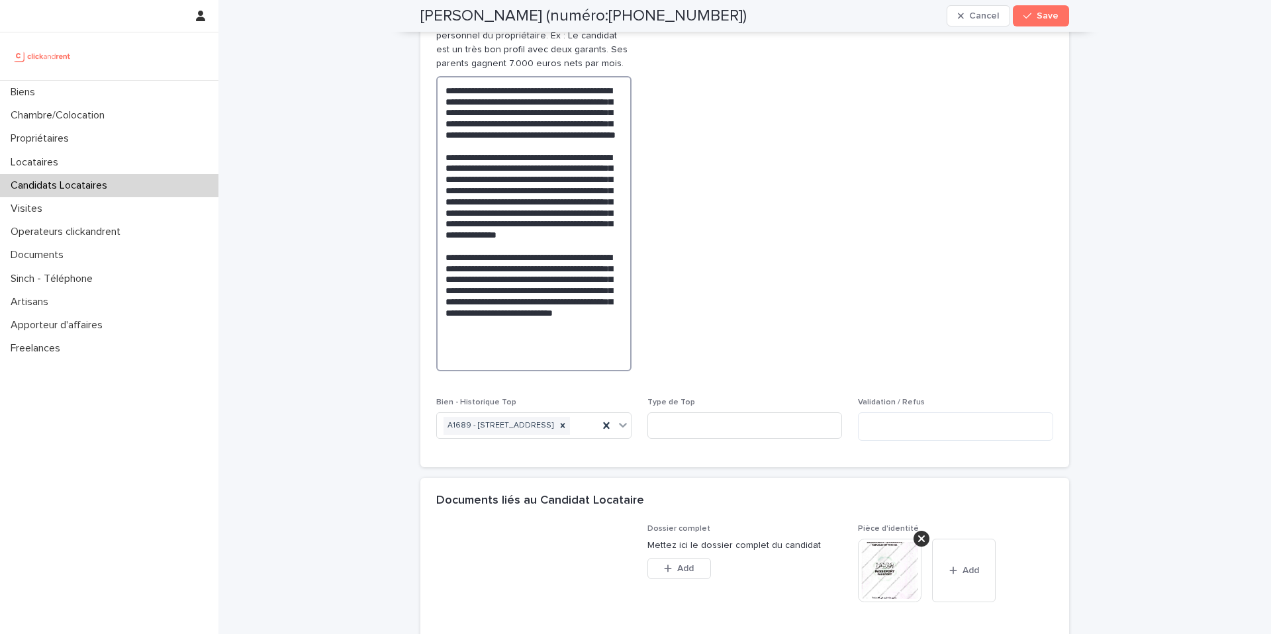
click at [591, 371] on textarea "**********" at bounding box center [533, 223] width 195 height 295
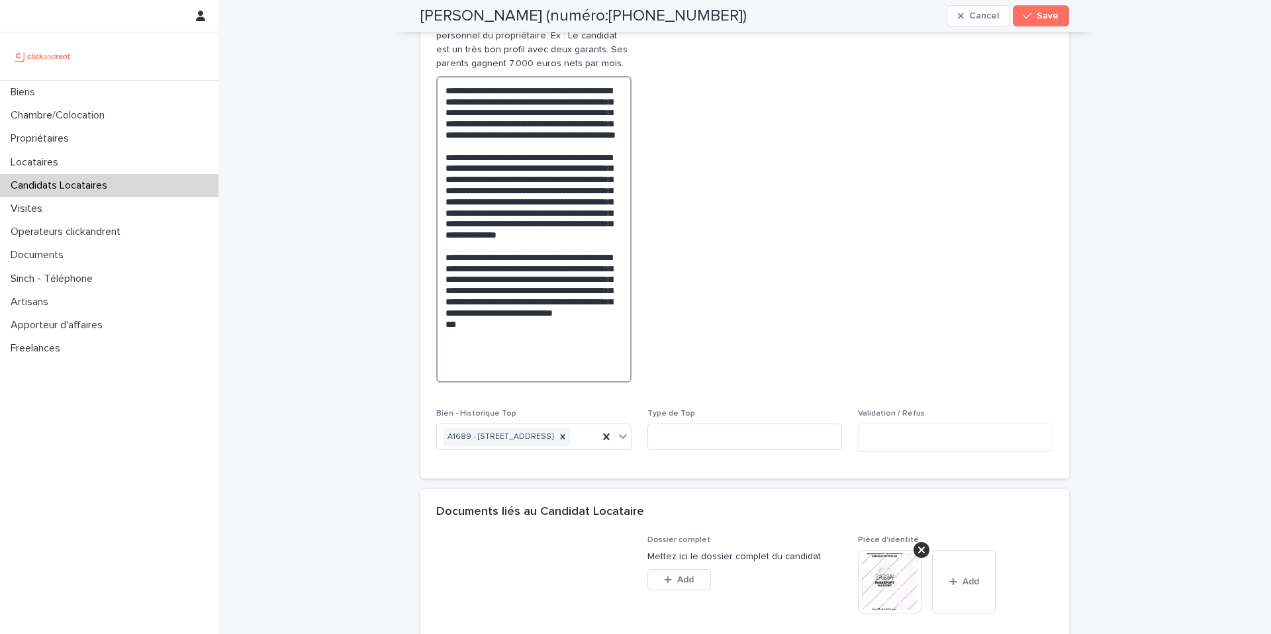
paste textarea "**********"
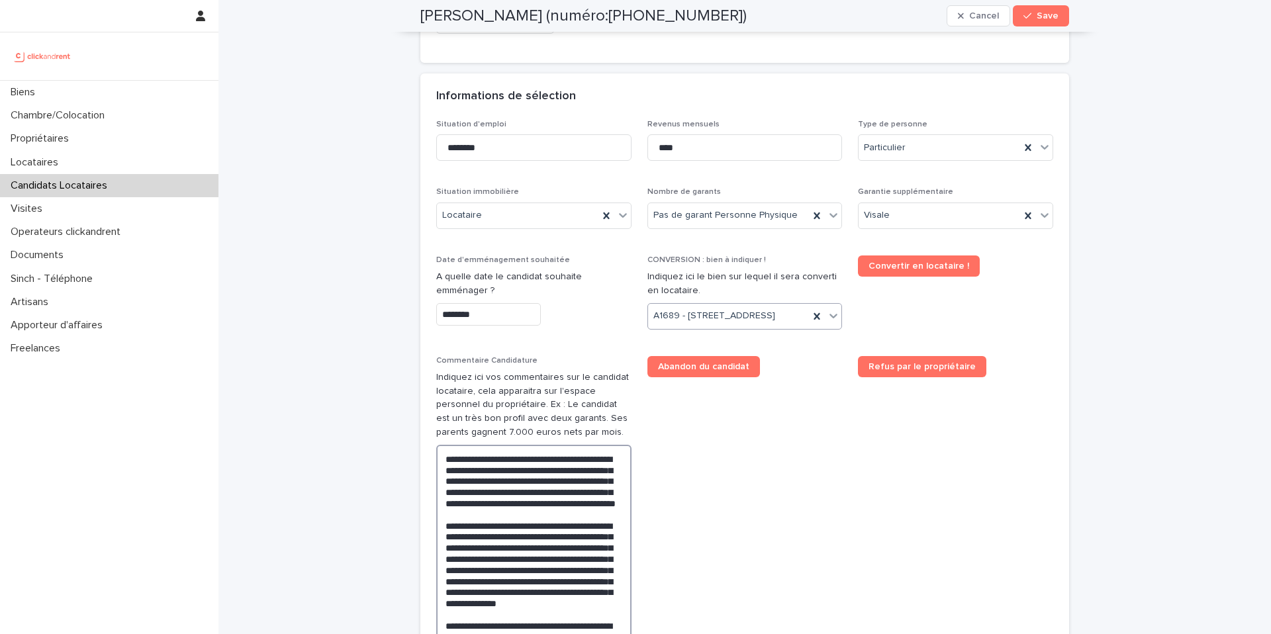
scroll to position [432, 0]
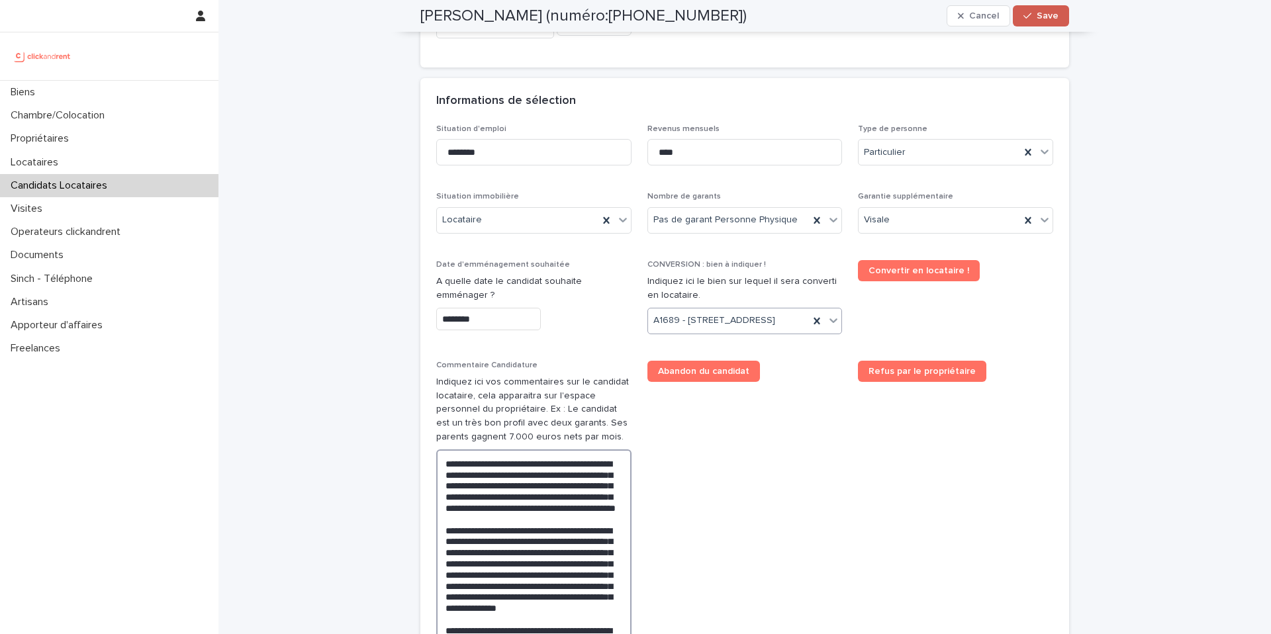
type textarea "**********"
click at [1034, 17] on div "button" at bounding box center [1029, 15] width 13 height 9
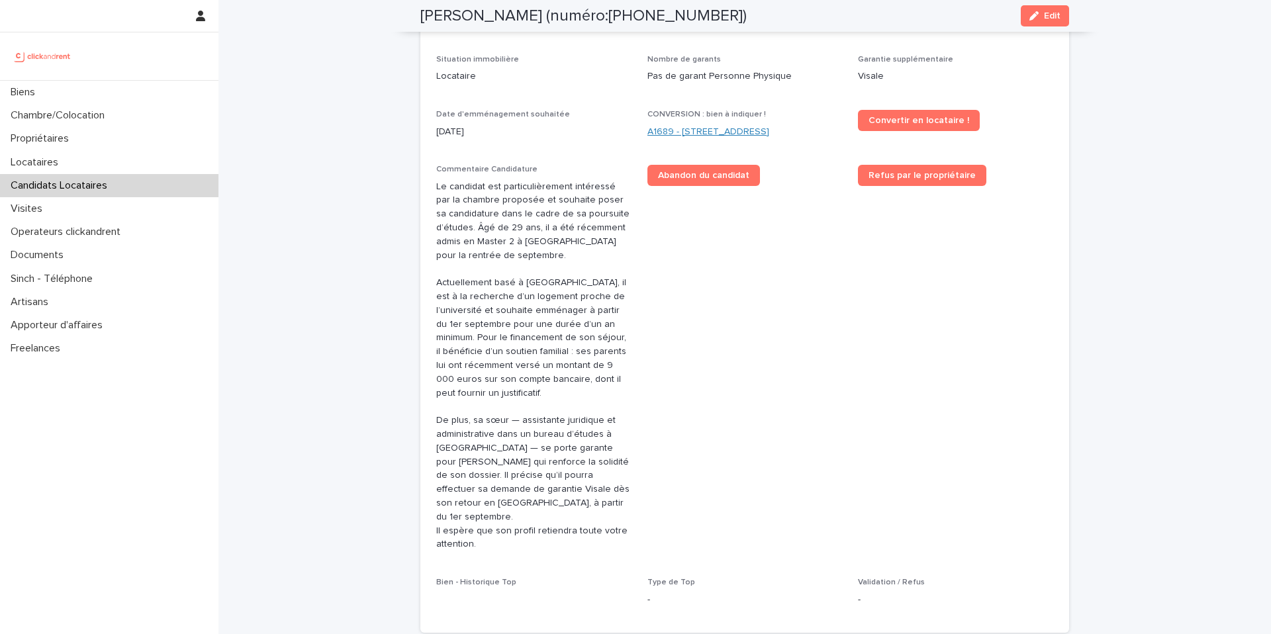
click at [742, 125] on link "A1689 - [STREET_ADDRESS]" at bounding box center [708, 132] width 122 height 14
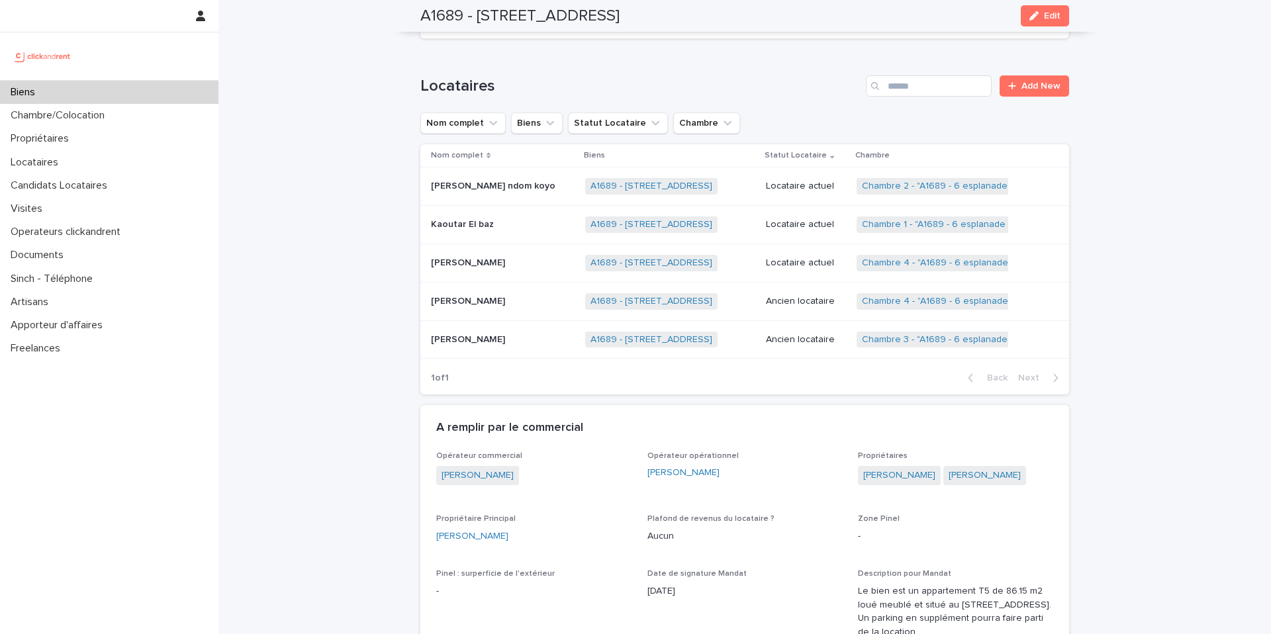
scroll to position [621, 0]
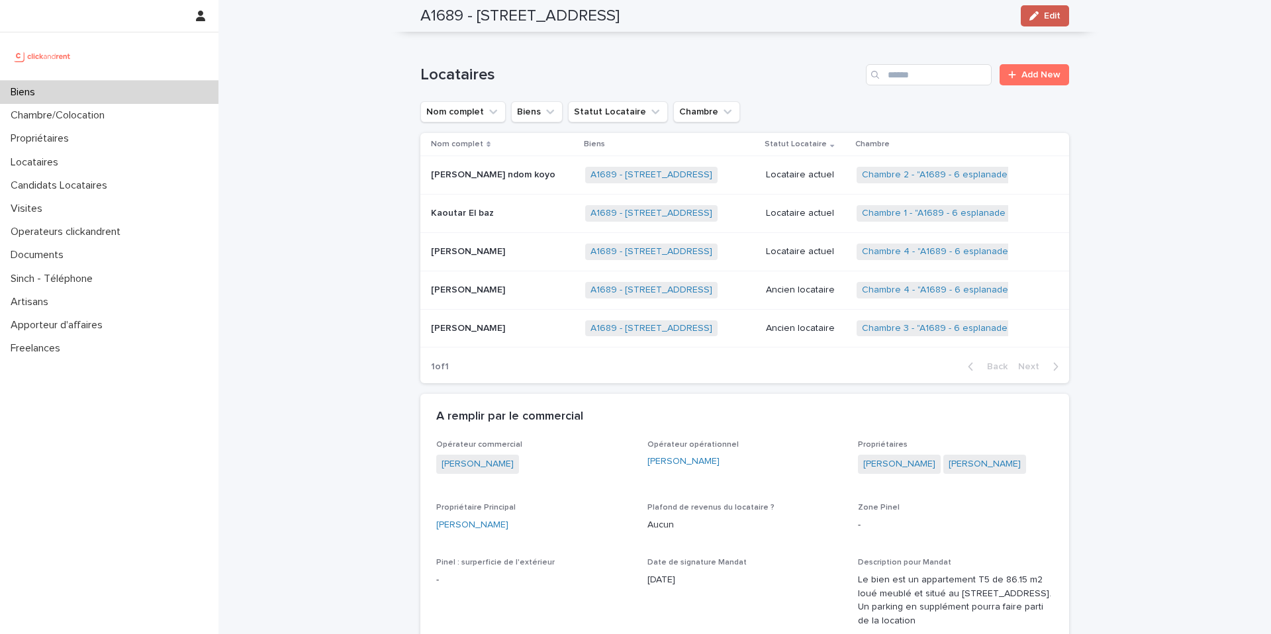
click at [1039, 23] on button "Edit" at bounding box center [1044, 15] width 48 height 21
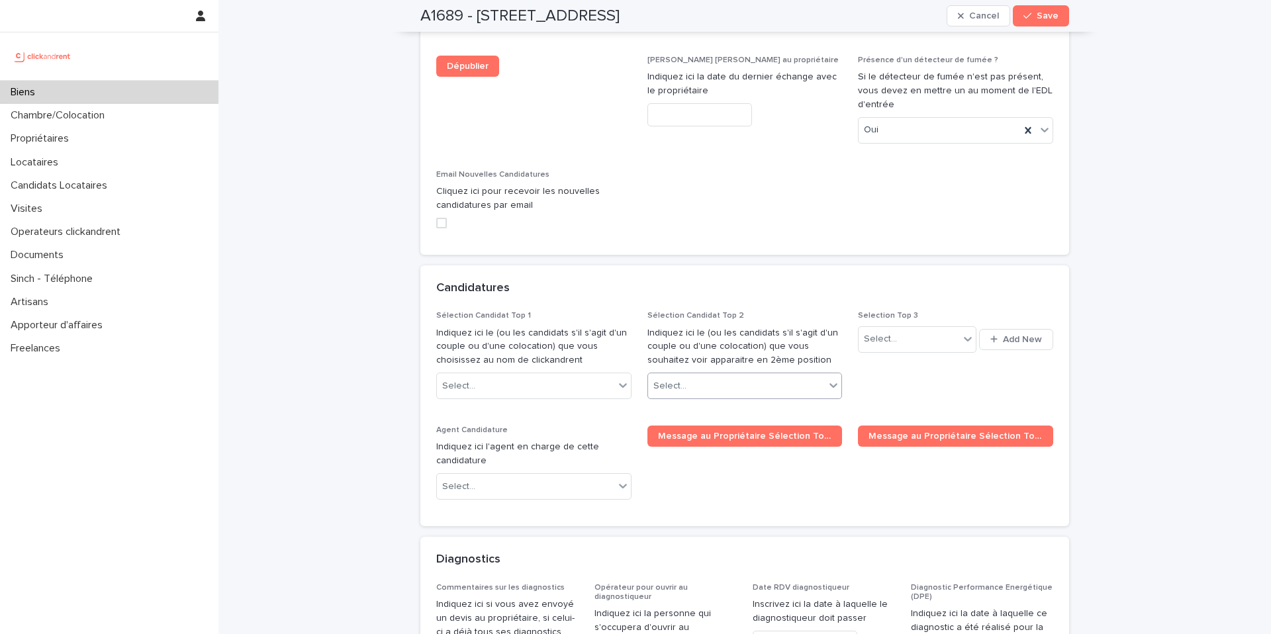
scroll to position [7028, 0]
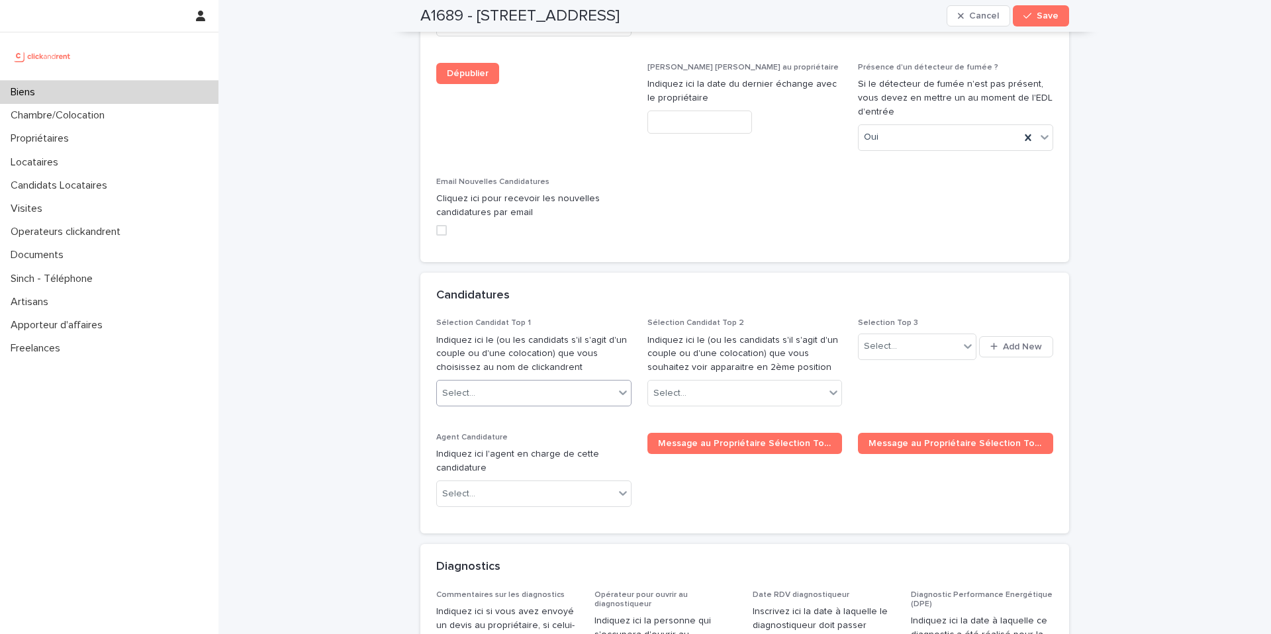
click at [547, 383] on div "Select..." at bounding box center [525, 394] width 177 height 22
type input "*******"
click at [514, 285] on div "[PERSON_NAME] (numéro: [PHONE_NUMBER] )" at bounding box center [534, 292] width 194 height 23
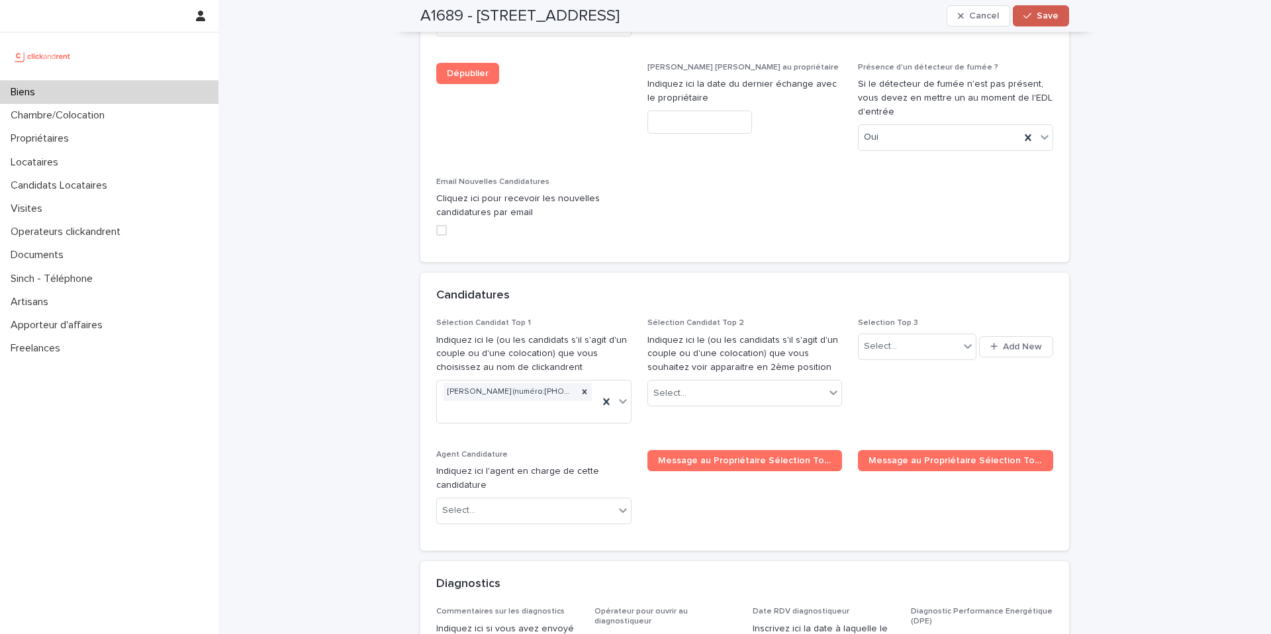
click at [1049, 13] on span "Save" at bounding box center [1047, 15] width 22 height 9
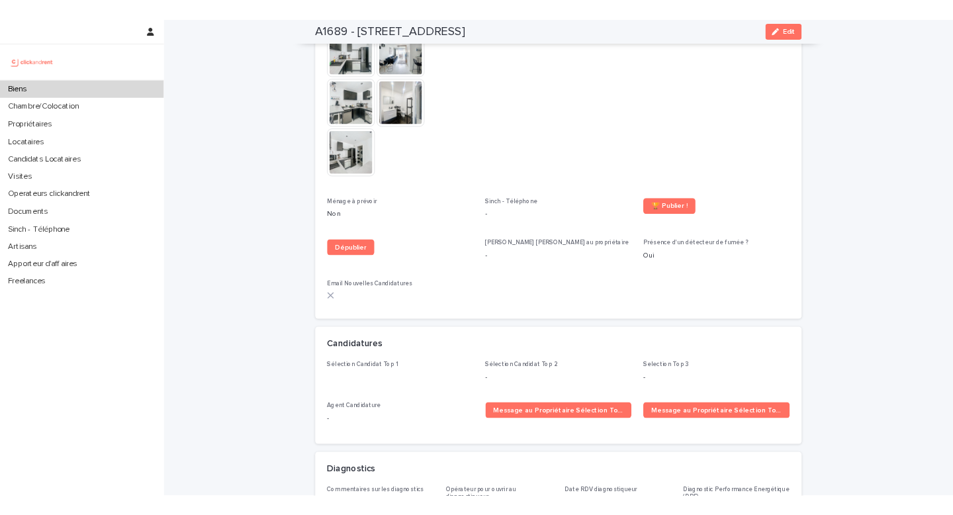
scroll to position [4437, 0]
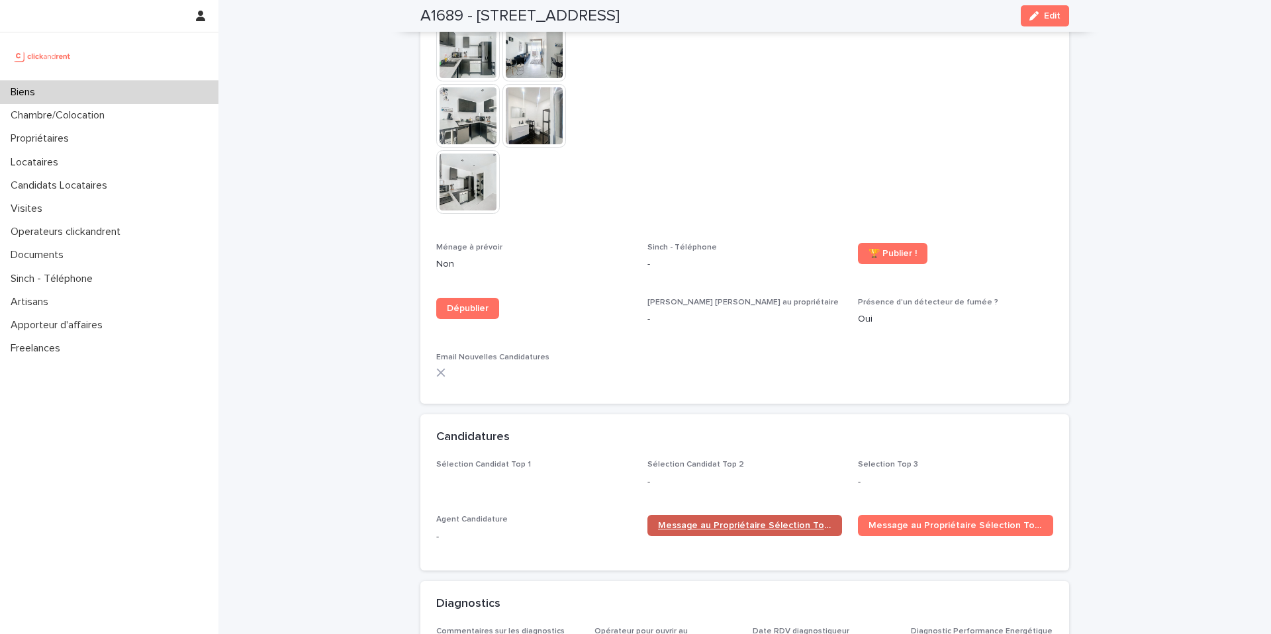
click at [725, 521] on span "Message au Propriétaire Sélection Top 1" at bounding box center [745, 525] width 174 height 9
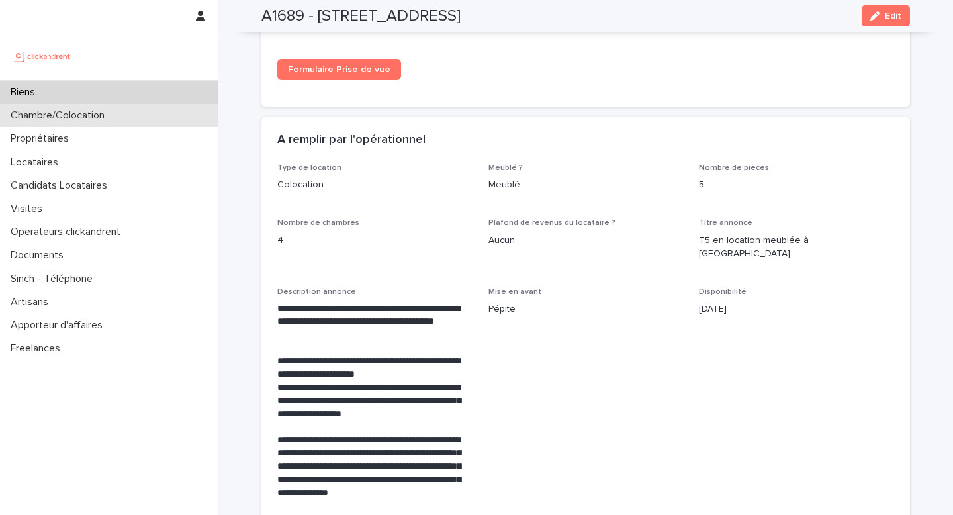
scroll to position [2388, 0]
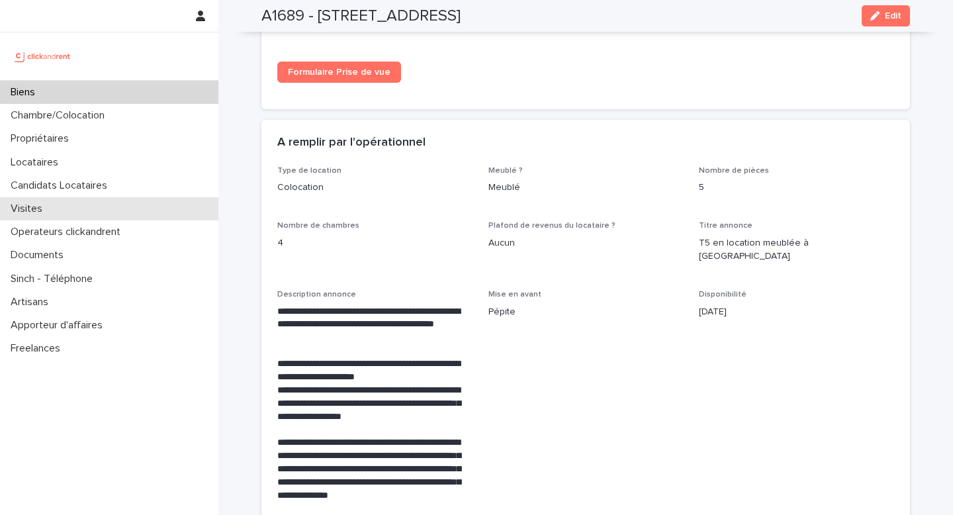
click at [61, 207] on div "Visites" at bounding box center [109, 208] width 218 height 23
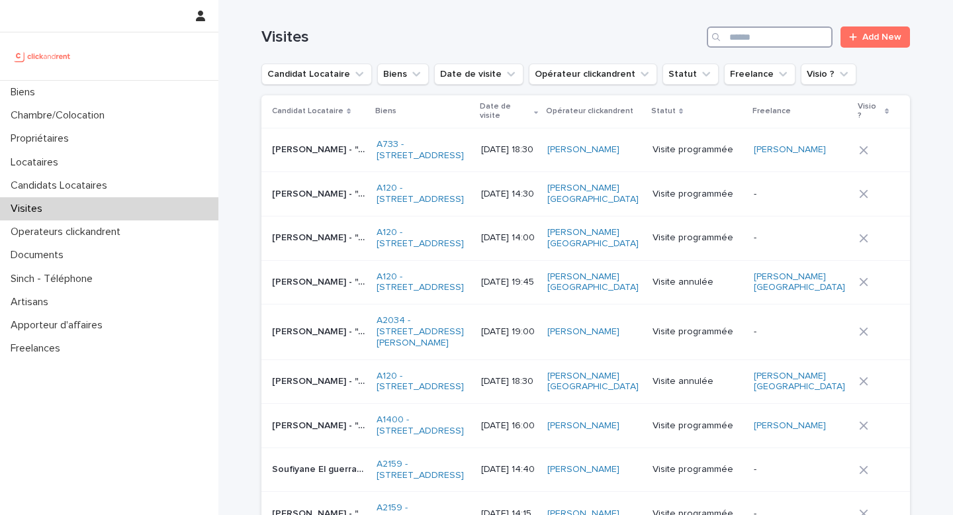
click at [795, 40] on input "Search" at bounding box center [770, 36] width 126 height 21
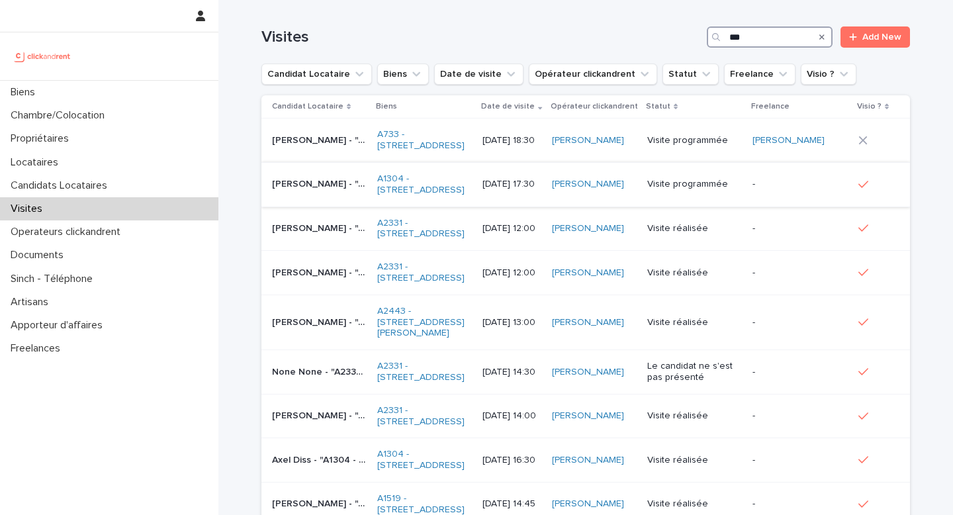
type input "***"
click at [678, 190] on div "Visite programmée" at bounding box center [694, 183] width 95 height 14
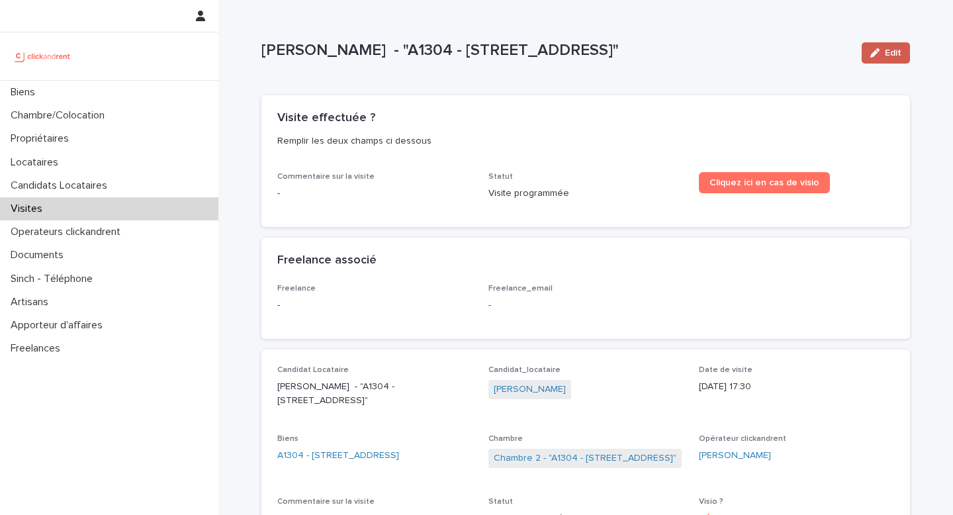
click at [883, 59] on button "Edit" at bounding box center [886, 52] width 48 height 21
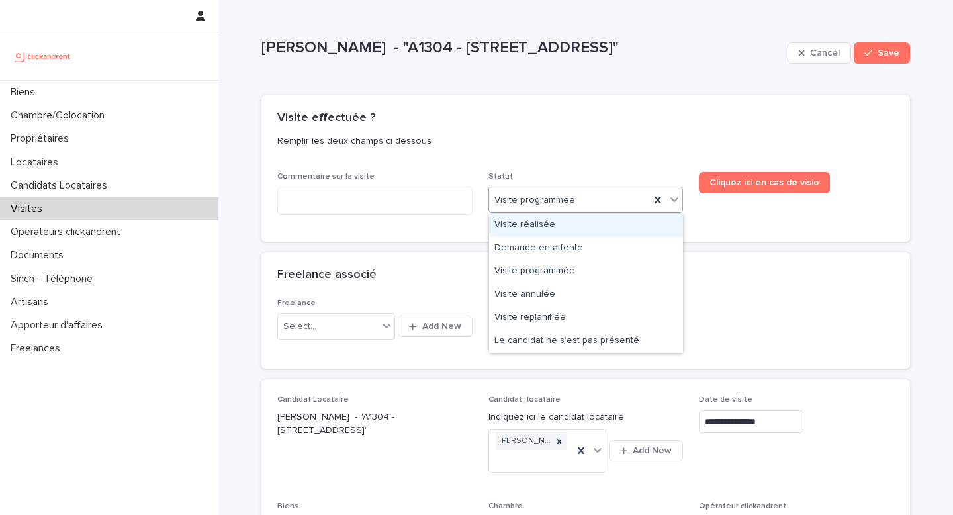
click at [615, 205] on div "Visite programmée" at bounding box center [569, 200] width 161 height 22
click at [596, 230] on div "Visite réalisée" at bounding box center [586, 225] width 194 height 23
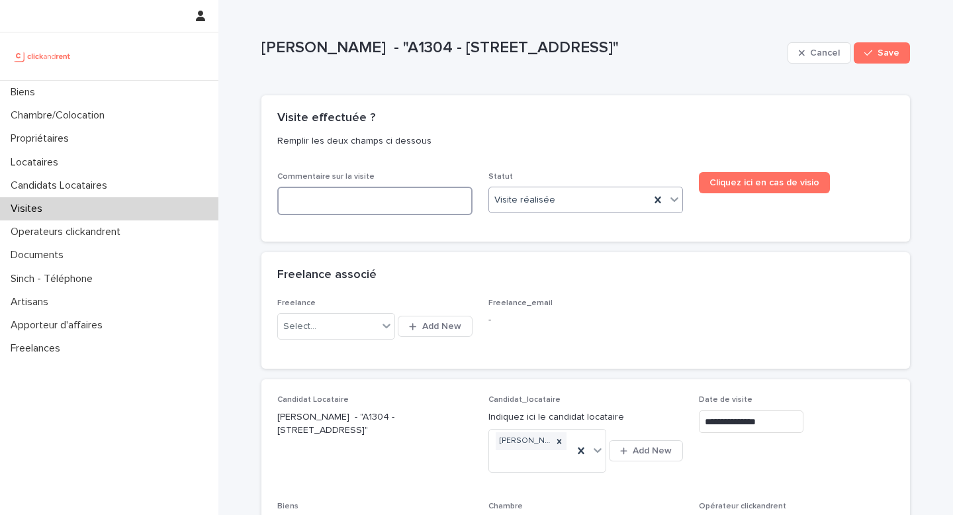
click at [406, 205] on textarea at bounding box center [374, 201] width 195 height 28
paste textarea "**********"
type textarea "**********"
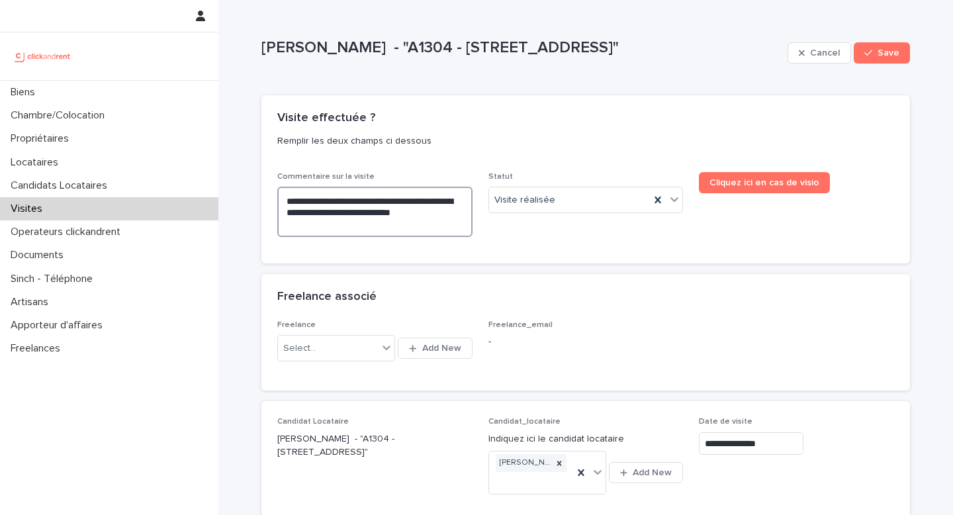
type textarea "**********"
click at [879, 59] on button "Save" at bounding box center [882, 52] width 56 height 21
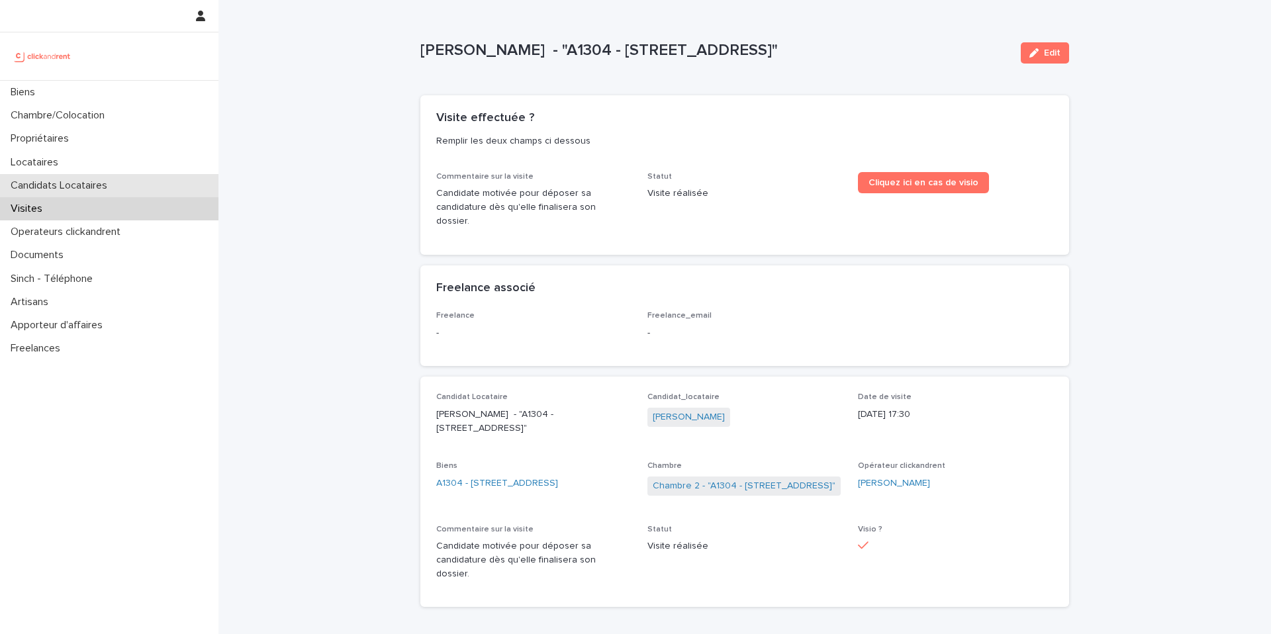
click at [69, 188] on p "Candidats Locataires" at bounding box center [61, 185] width 113 height 13
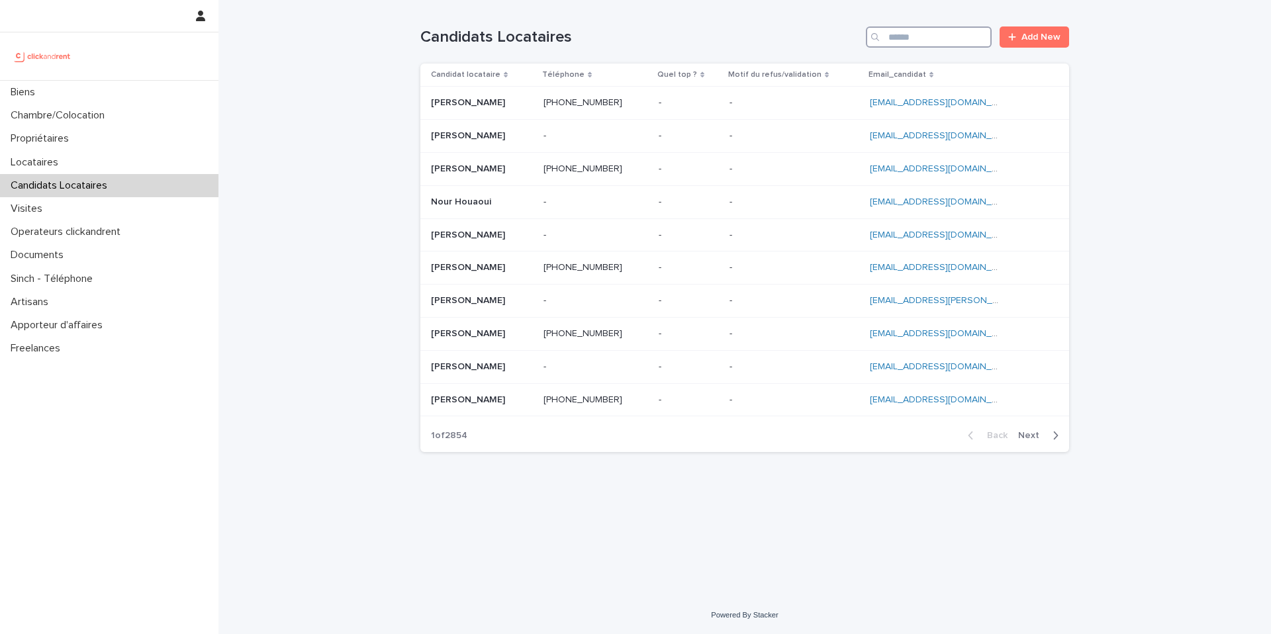
click at [923, 37] on input "Search" at bounding box center [929, 36] width 126 height 21
paste input "*******"
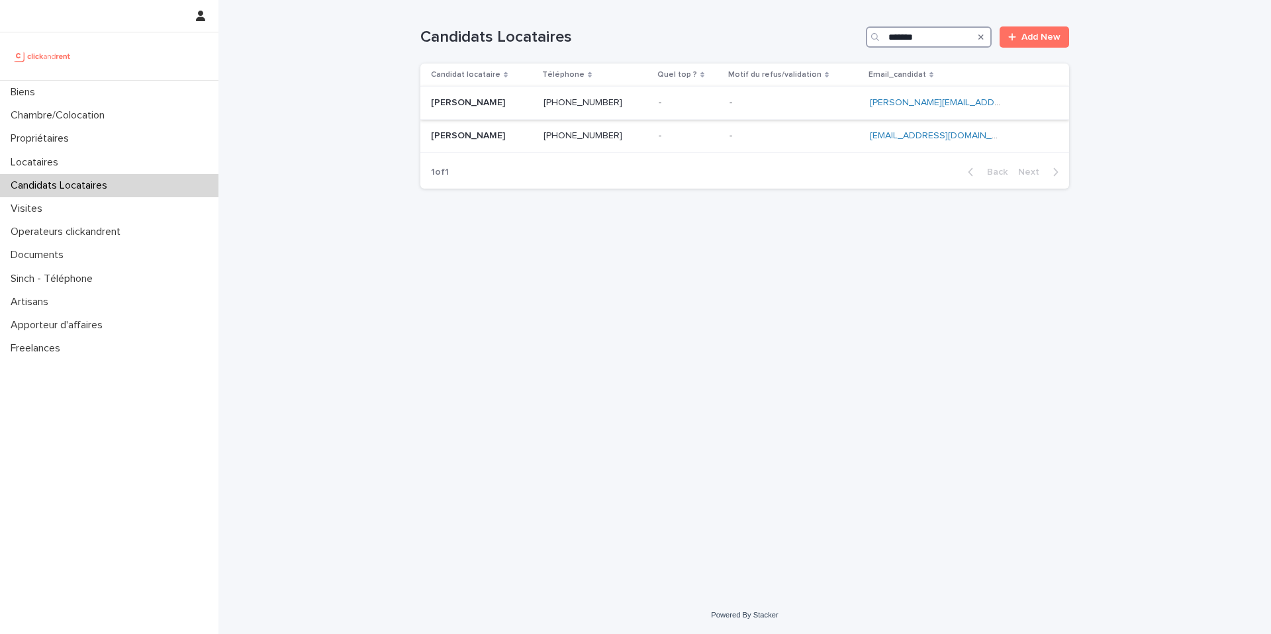
type input "*******"
click at [489, 101] on p at bounding box center [482, 102] width 102 height 11
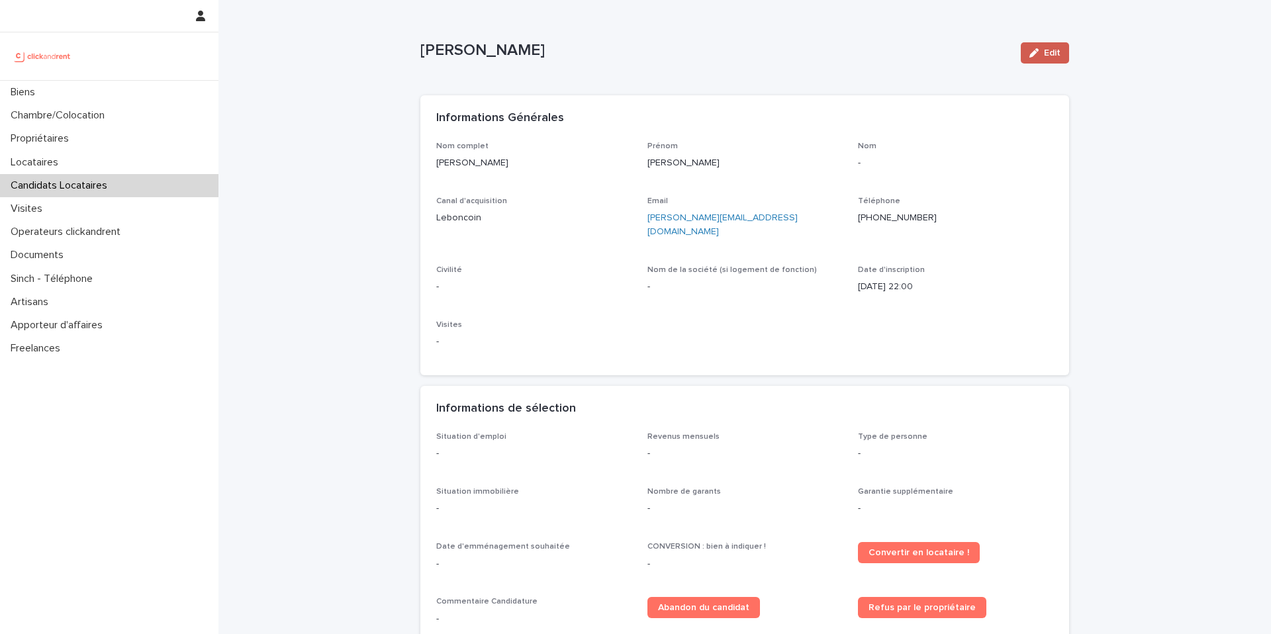
click at [1036, 58] on button "Edit" at bounding box center [1044, 52] width 48 height 21
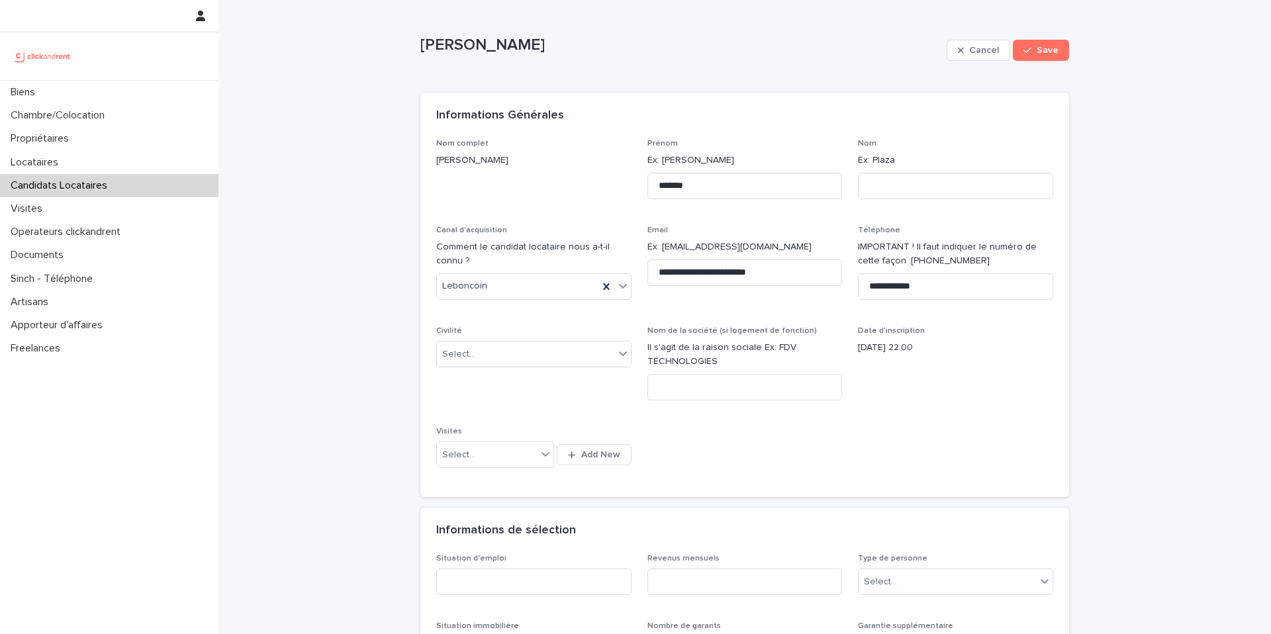
scroll to position [1, 0]
drag, startPoint x: 719, startPoint y: 274, endPoint x: 690, endPoint y: 271, distance: 29.2
click at [690, 271] on input "**********" at bounding box center [744, 274] width 195 height 26
click at [942, 189] on input at bounding box center [955, 187] width 195 height 26
paste input "********"
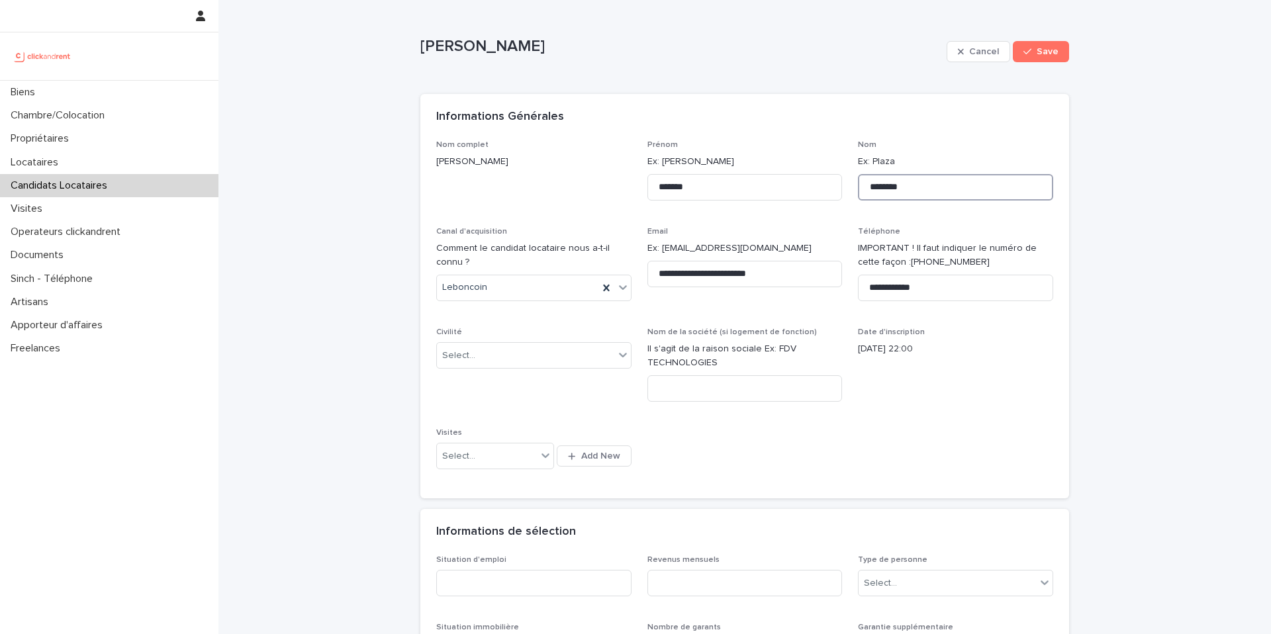
click at [876, 183] on input "********" at bounding box center [955, 187] width 195 height 26
type input "********"
click at [824, 229] on p "Email" at bounding box center [744, 231] width 195 height 9
drag, startPoint x: 938, startPoint y: 283, endPoint x: 887, endPoint y: 287, distance: 51.7
click at [887, 287] on input "**********" at bounding box center [955, 288] width 195 height 26
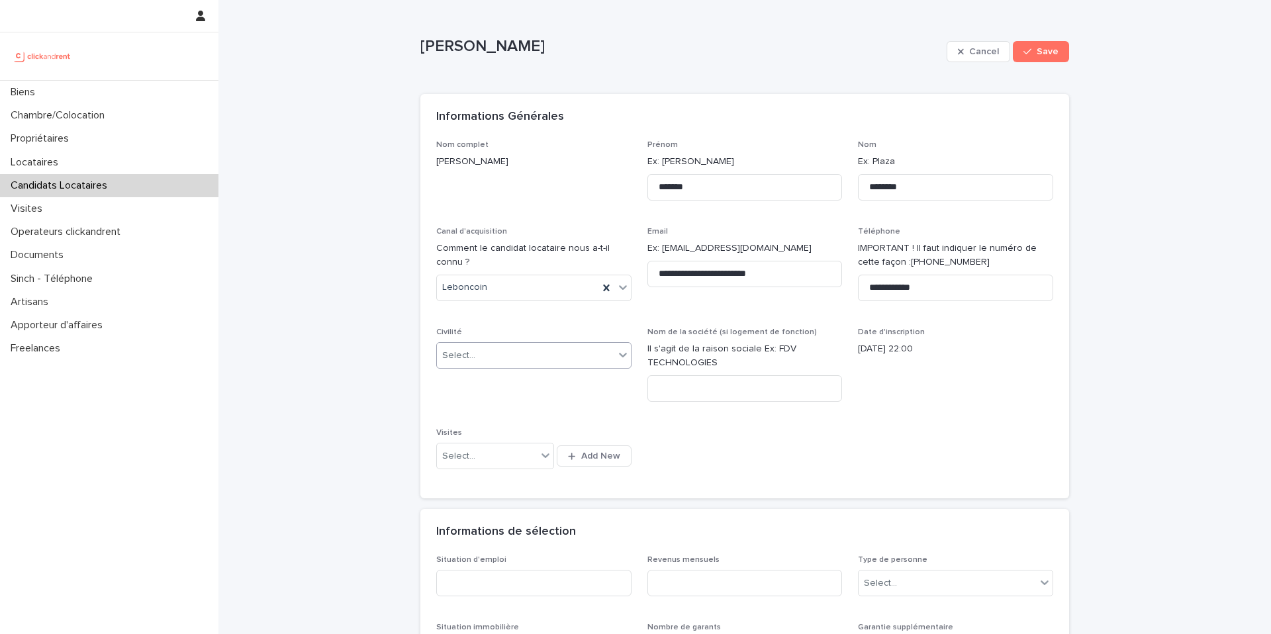
click at [561, 358] on div "Select..." at bounding box center [525, 356] width 177 height 22
click at [523, 384] on div "Madame" at bounding box center [534, 380] width 194 height 23
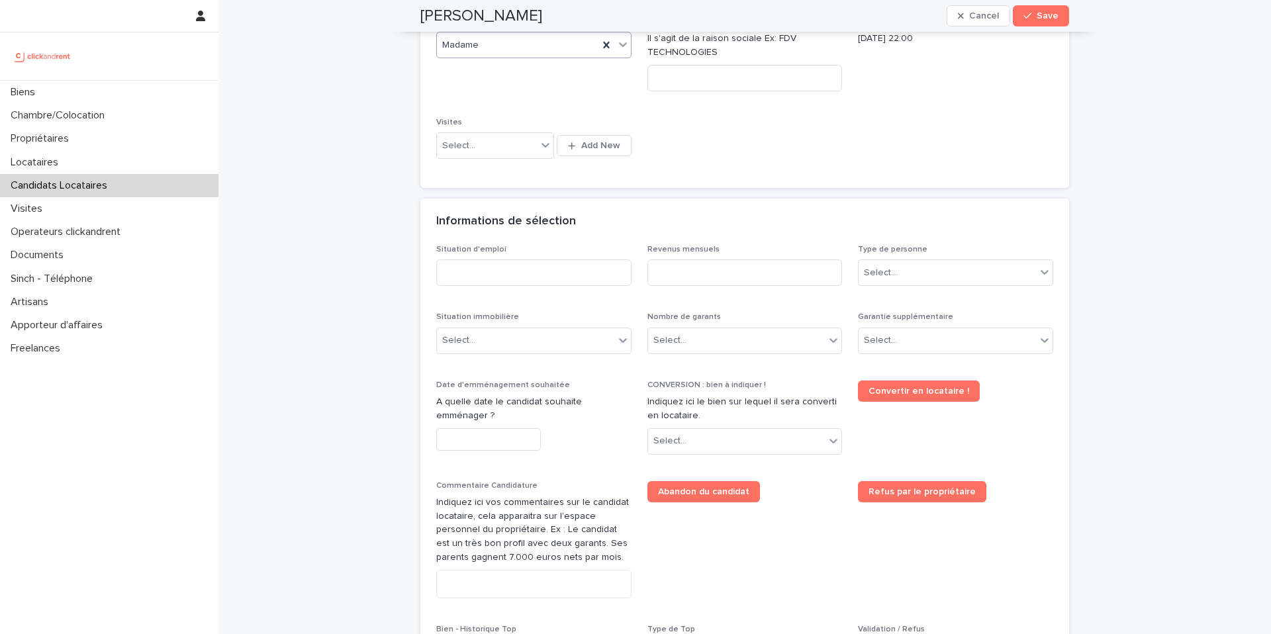
scroll to position [316, 0]
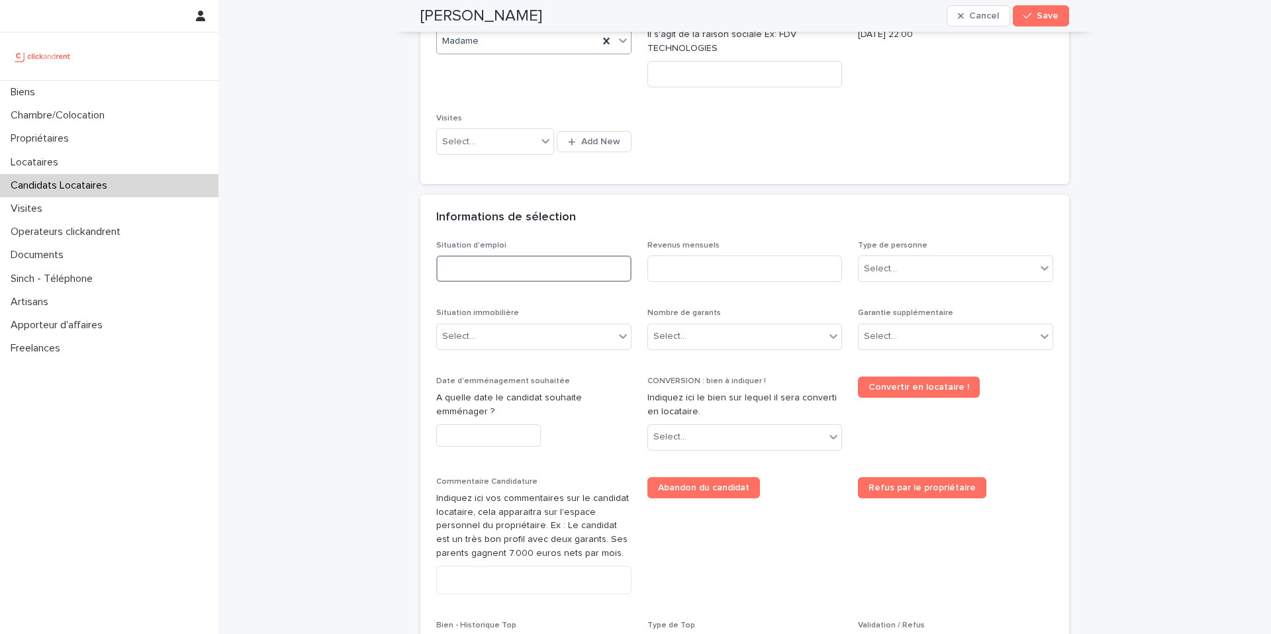
click at [525, 279] on input at bounding box center [533, 268] width 195 height 26
type input "********"
click at [741, 264] on input at bounding box center [744, 268] width 195 height 26
type input "*"
click at [884, 276] on div "Select..." at bounding box center [946, 269] width 177 height 22
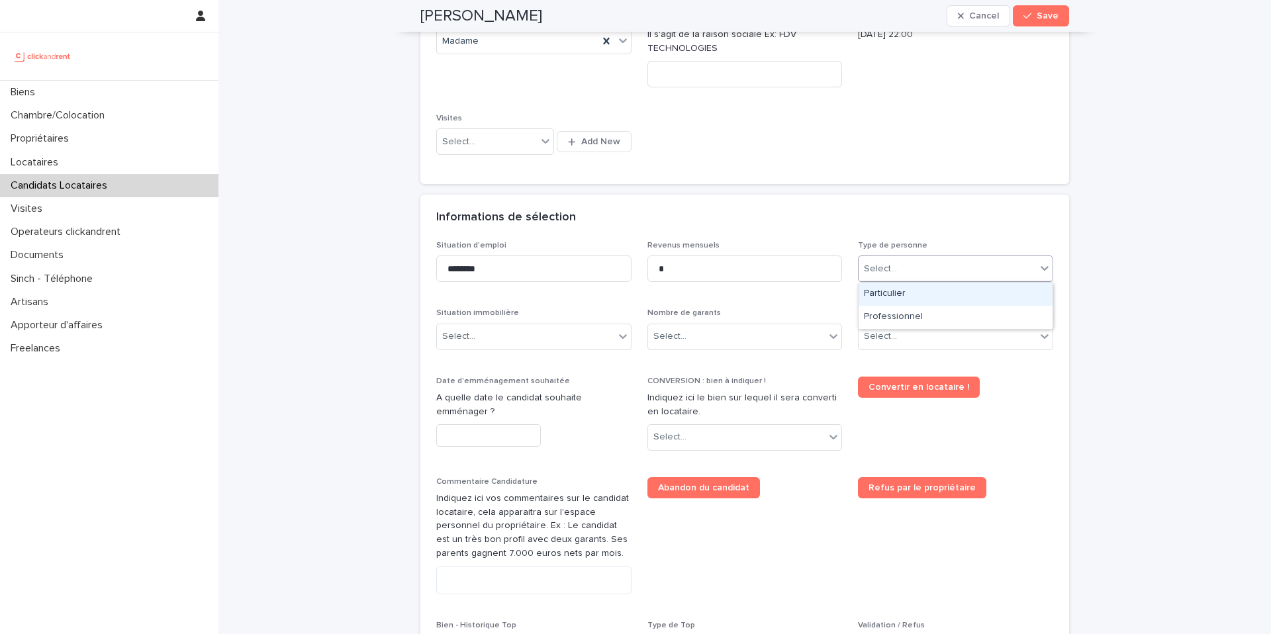
click at [887, 292] on div "Particulier" at bounding box center [955, 294] width 194 height 23
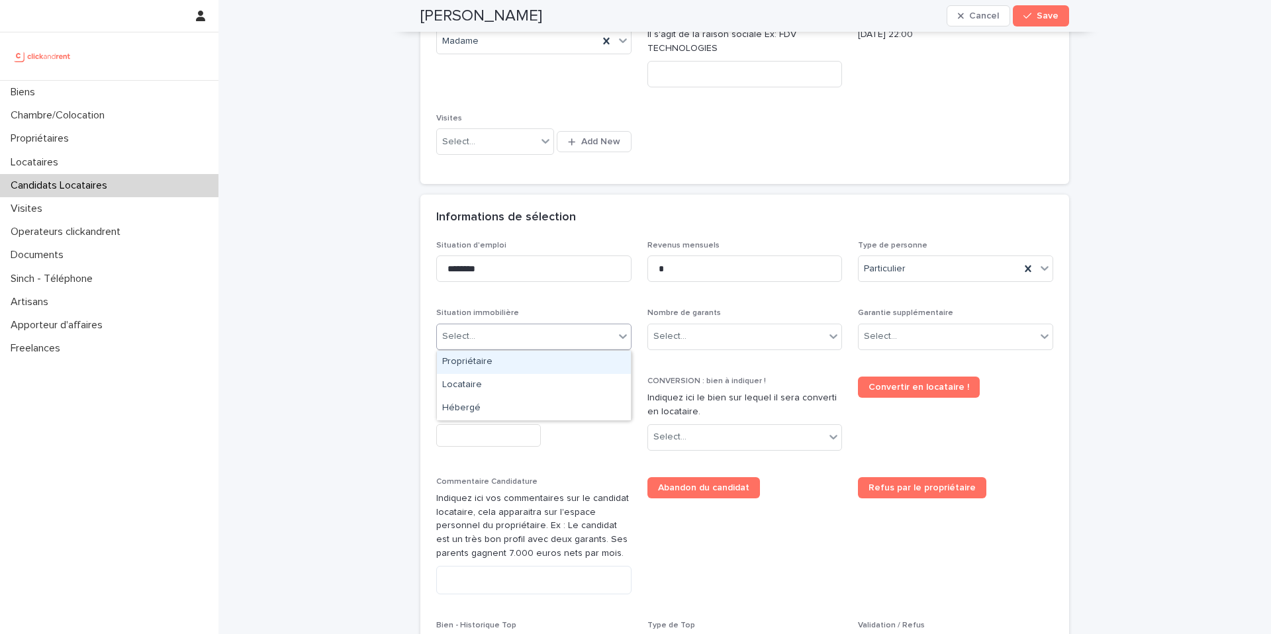
click at [488, 335] on div "Select..." at bounding box center [525, 337] width 177 height 22
click at [490, 383] on div "Locataire" at bounding box center [534, 385] width 194 height 23
click at [711, 339] on div "Select..." at bounding box center [736, 337] width 177 height 22
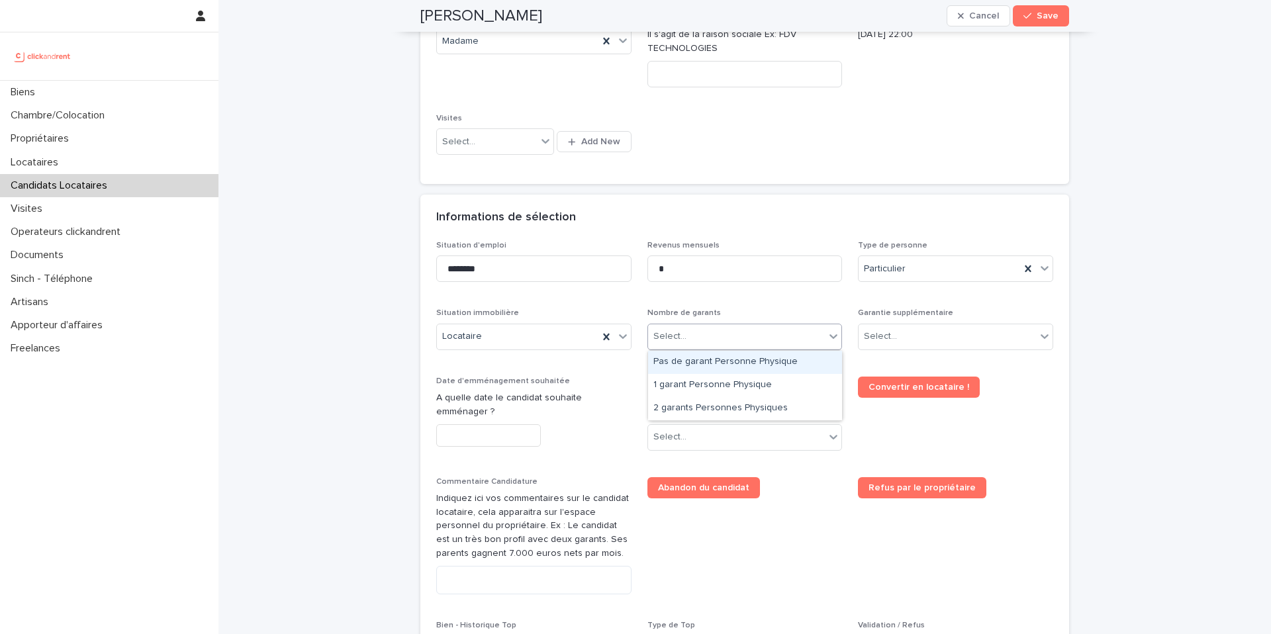
click at [707, 363] on div "Pas de garant Personne Physique" at bounding box center [745, 362] width 194 height 23
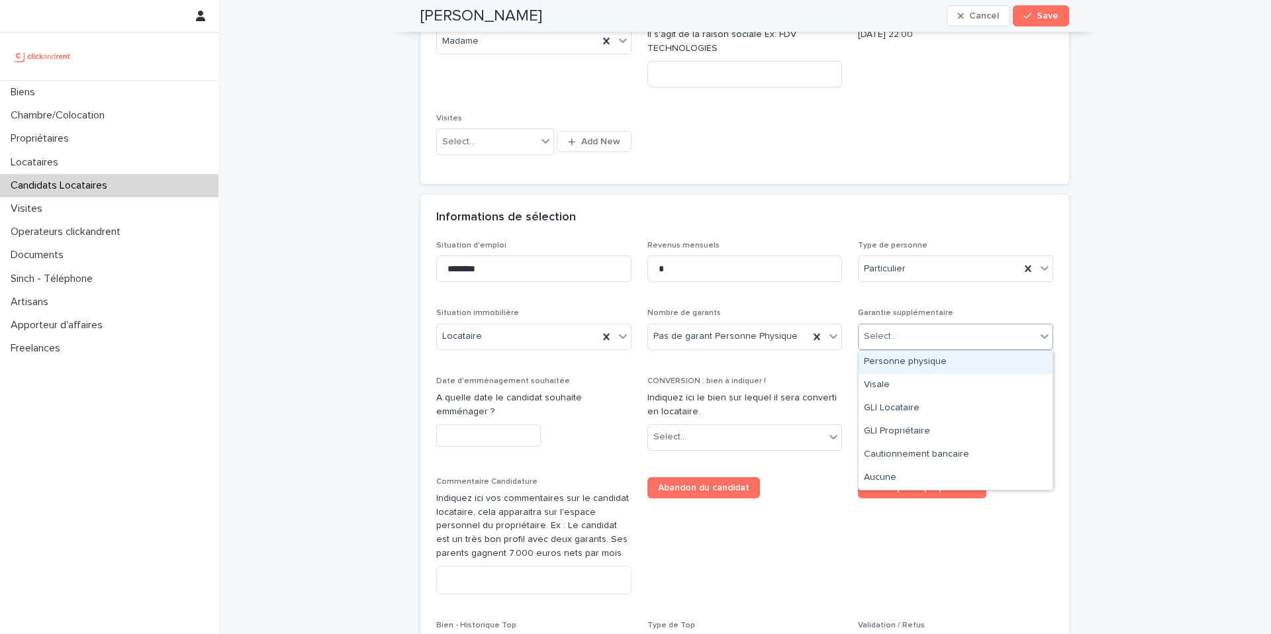
click at [921, 332] on div "Select..." at bounding box center [946, 337] width 177 height 22
click at [896, 385] on div "Visale" at bounding box center [955, 385] width 194 height 23
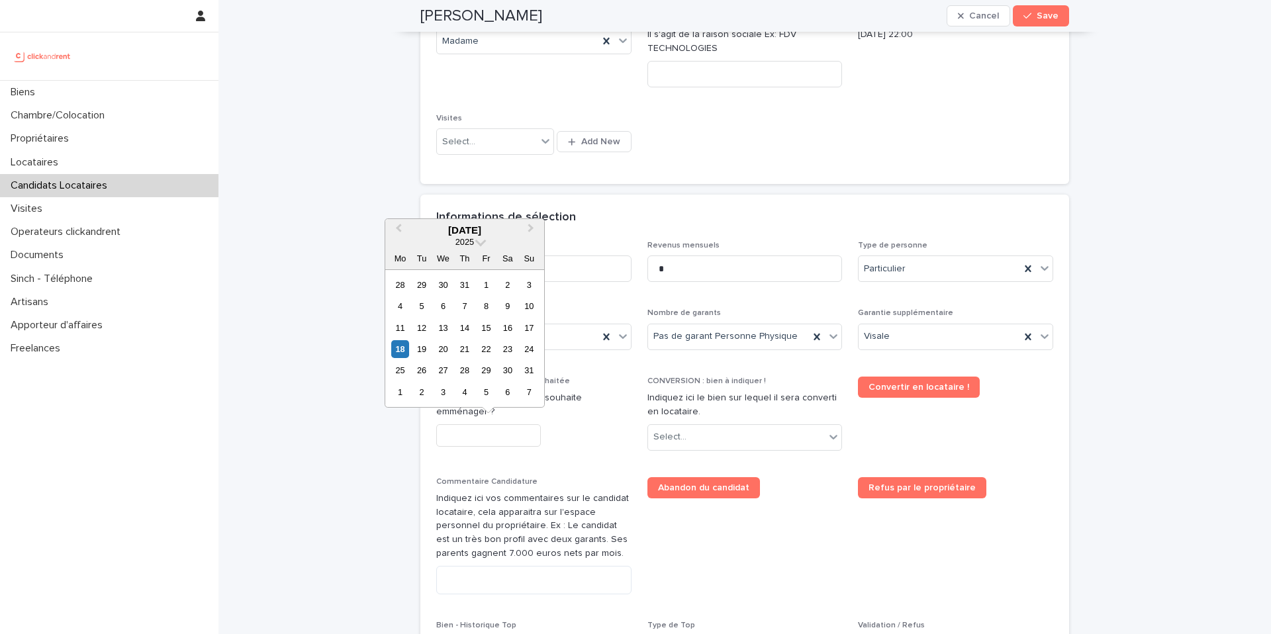
click at [476, 440] on input "text" at bounding box center [488, 435] width 105 height 23
click at [531, 229] on span "Next Month" at bounding box center [531, 230] width 0 height 18
click at [401, 287] on div "1" at bounding box center [400, 285] width 18 height 18
type input "********"
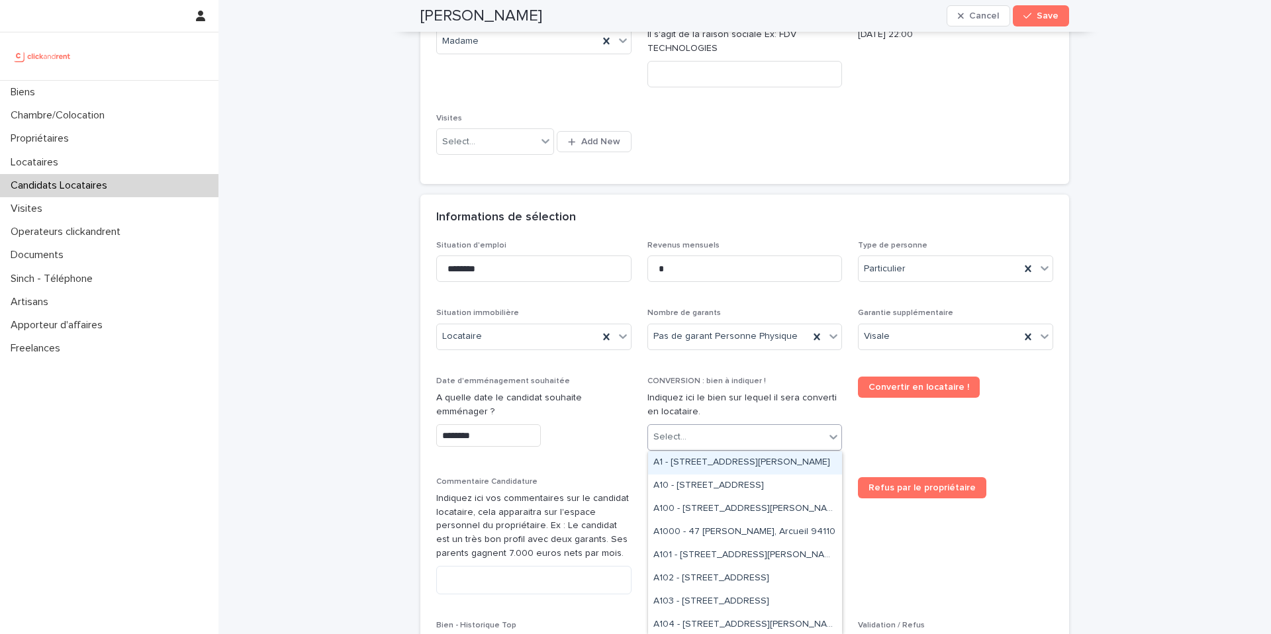
click at [715, 441] on div "Select..." at bounding box center [736, 437] width 177 height 22
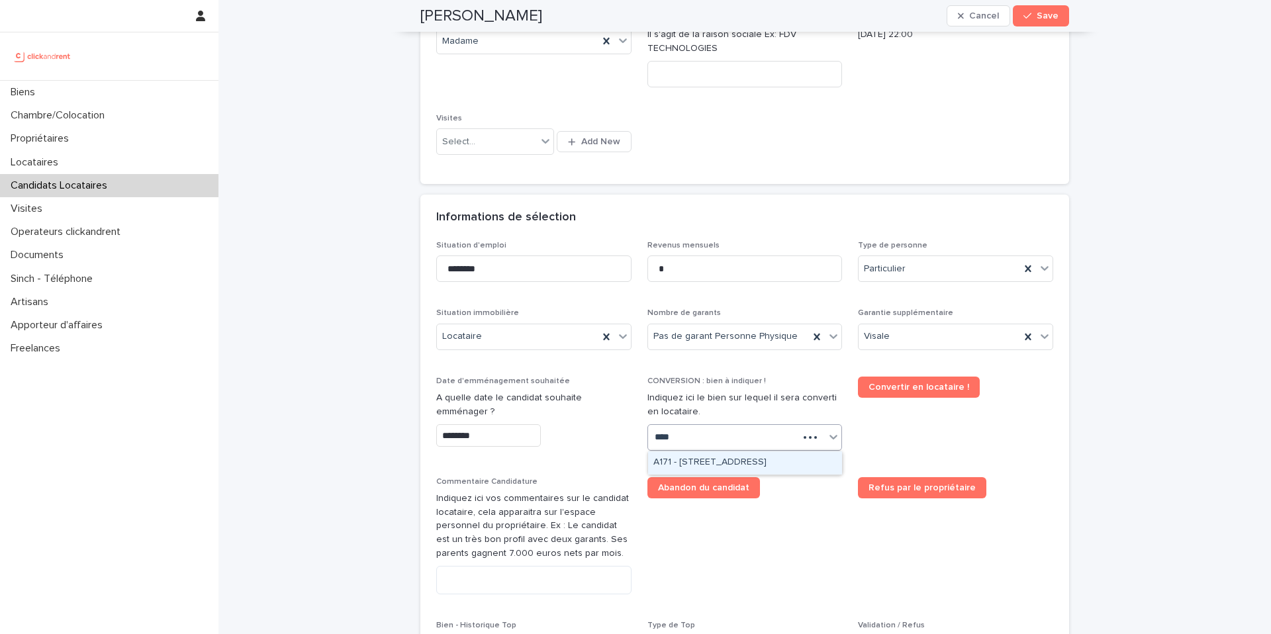
type input "*****"
click at [711, 459] on div "A1713 - [GEOGRAPHIC_DATA][PERSON_NAME], [GEOGRAPHIC_DATA]-Bois 93600" at bounding box center [745, 462] width 194 height 23
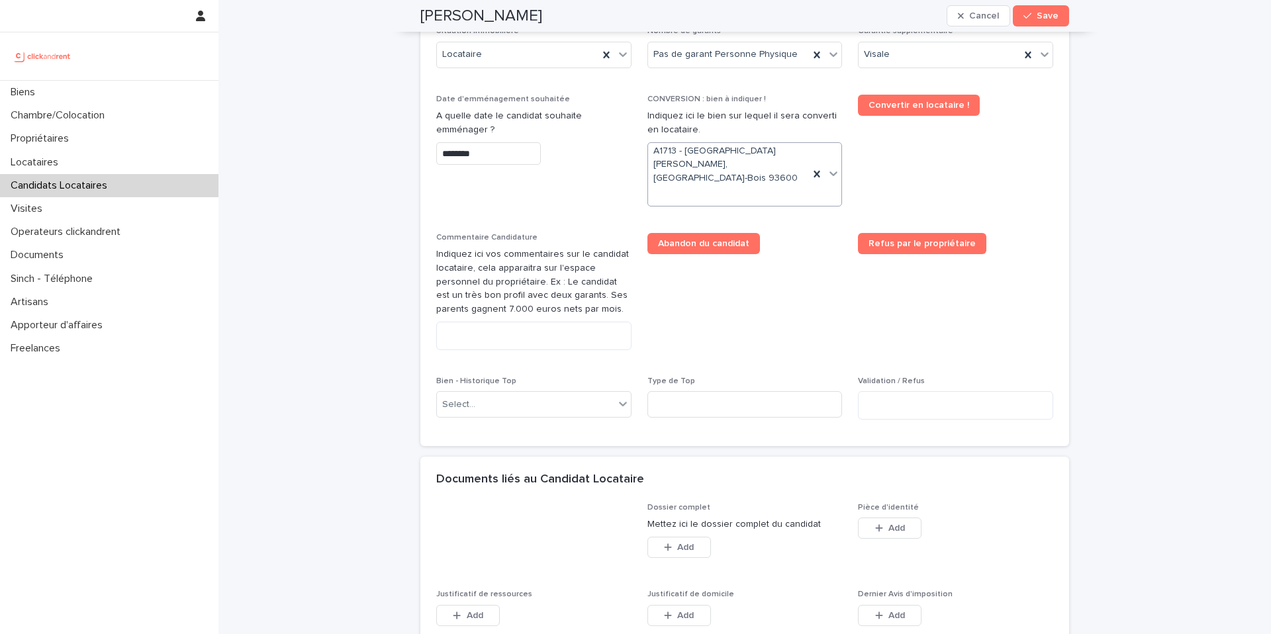
scroll to position [608, 0]
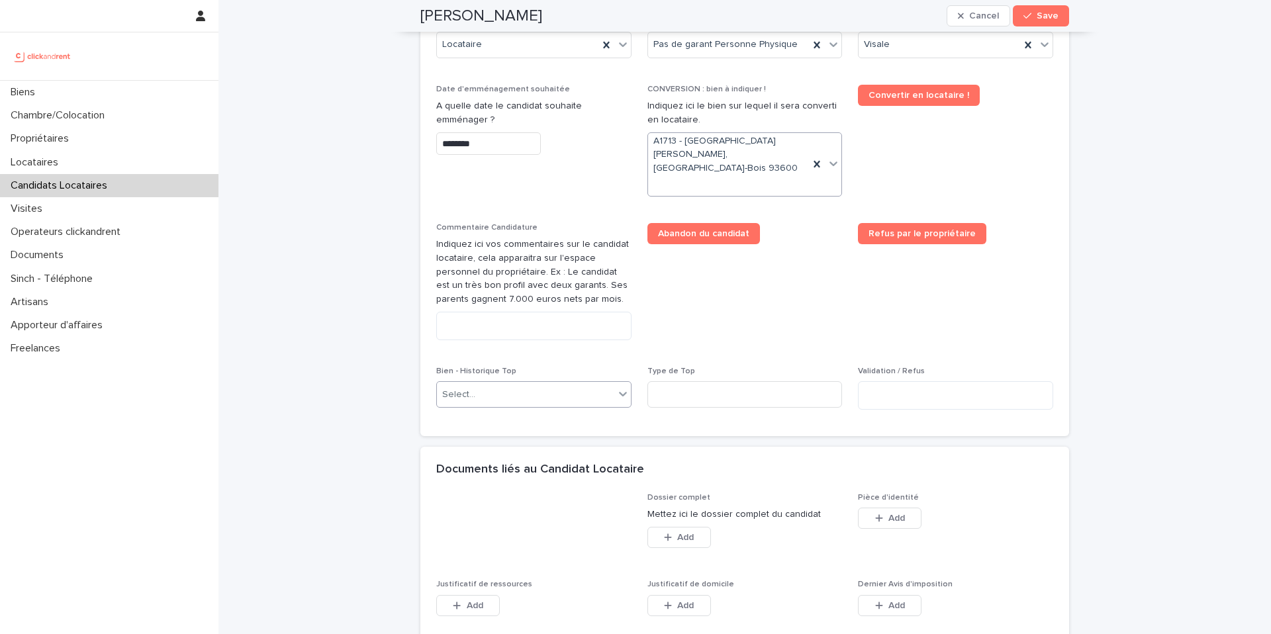
click at [560, 384] on div "Select..." at bounding box center [525, 395] width 177 height 22
type input "*****"
click at [525, 406] on div "A1713 - [GEOGRAPHIC_DATA][PERSON_NAME], [GEOGRAPHIC_DATA]-Bois 93600" at bounding box center [534, 406] width 194 height 23
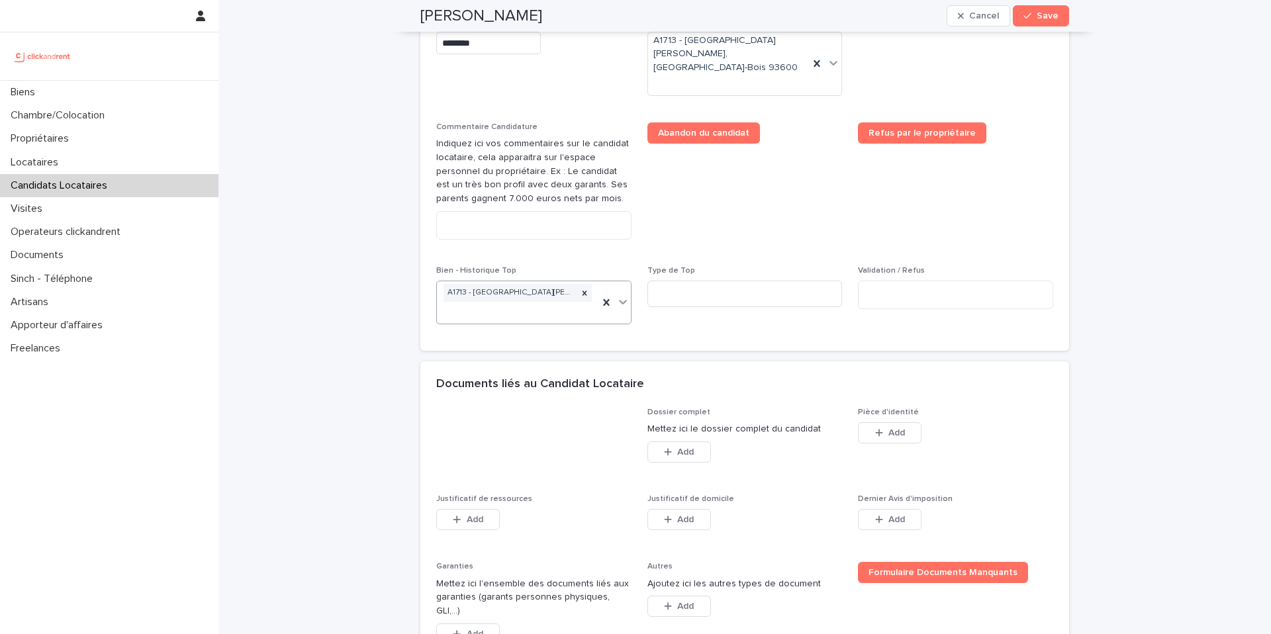
scroll to position [837, 0]
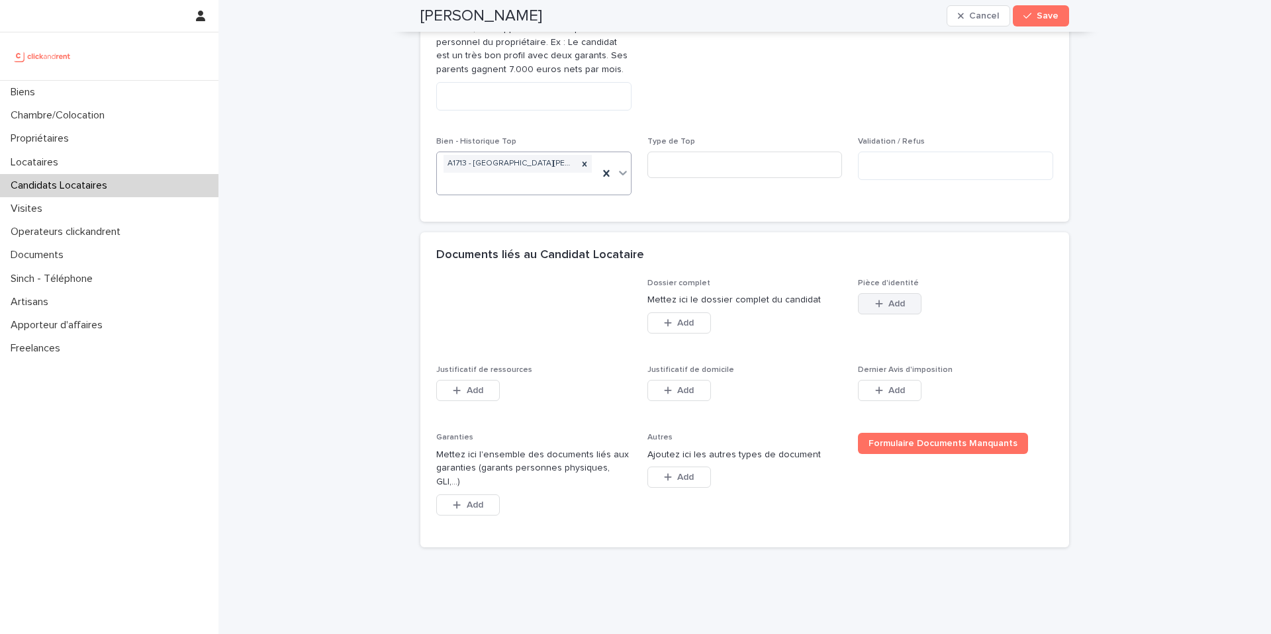
click at [884, 299] on div "button" at bounding box center [881, 303] width 13 height 9
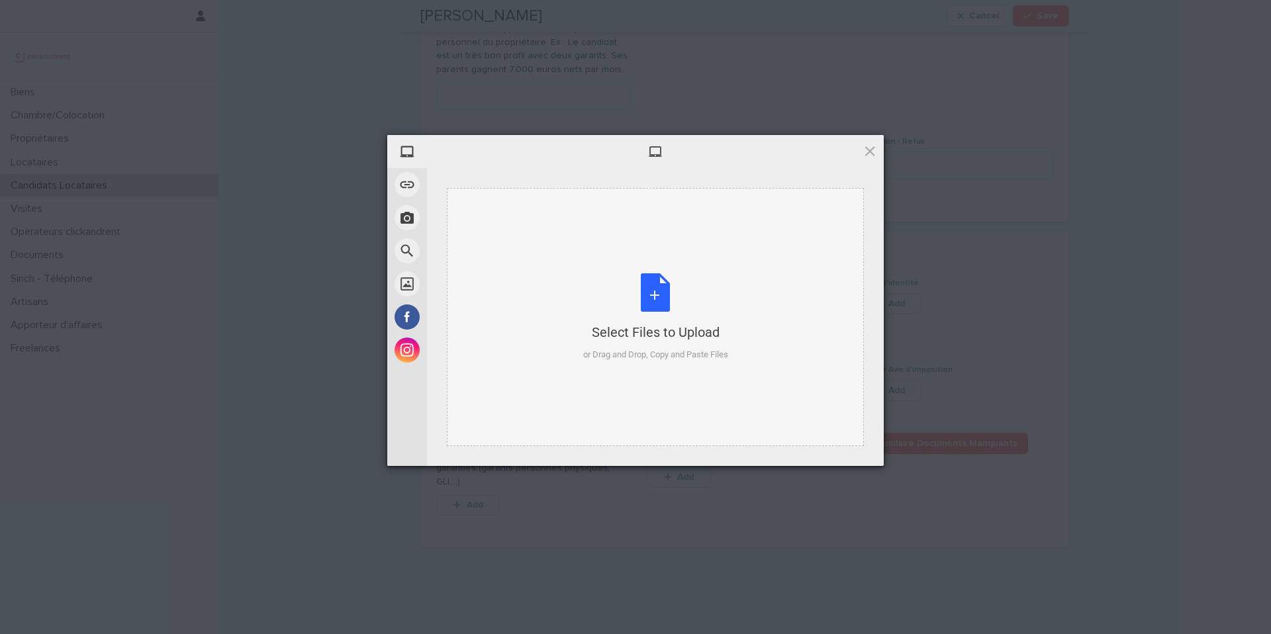
click at [651, 290] on div "Select Files to Upload or Drag and Drop, Copy and Paste Files" at bounding box center [655, 317] width 145 height 88
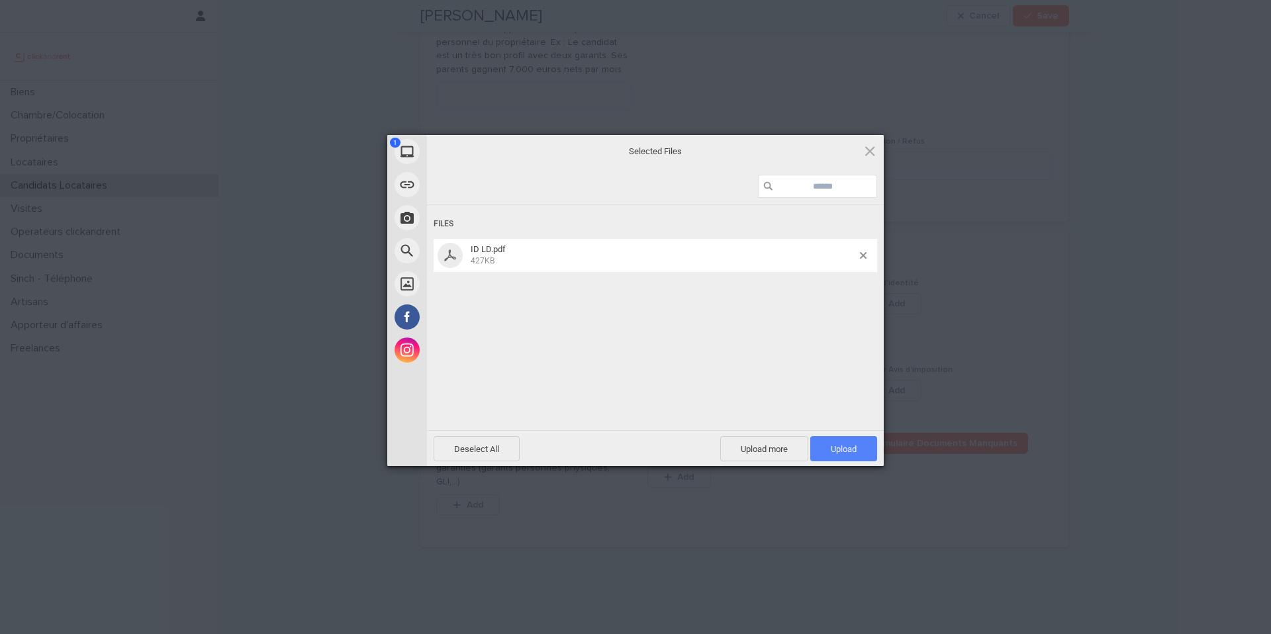
click at [837, 445] on span "Upload 1" at bounding box center [844, 449] width 26 height 10
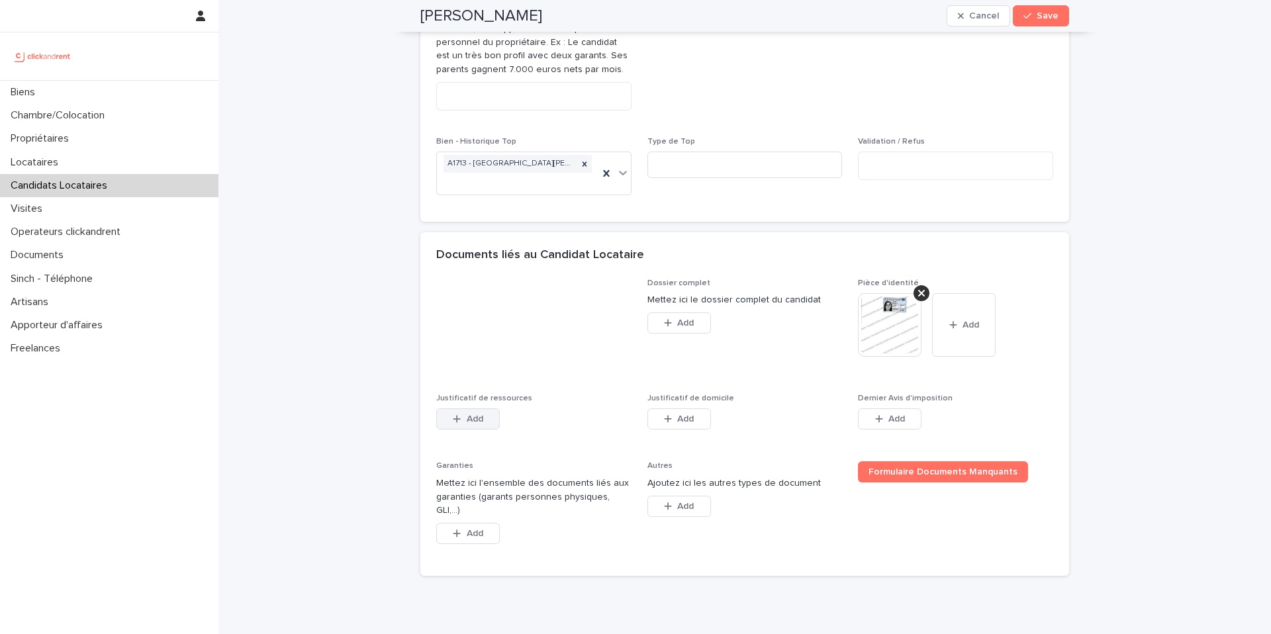
click at [478, 410] on button "Add" at bounding box center [468, 418] width 64 height 21
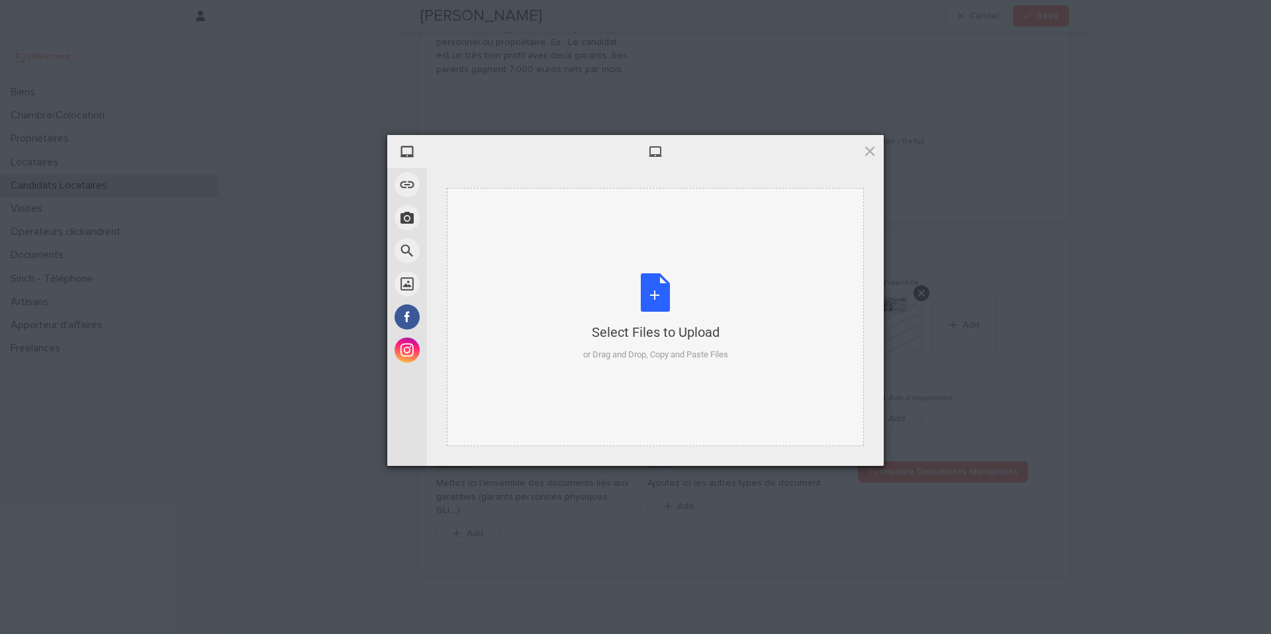
click at [660, 292] on div "Select Files to Upload or Drag and Drop, Copy and Paste Files" at bounding box center [655, 317] width 145 height 88
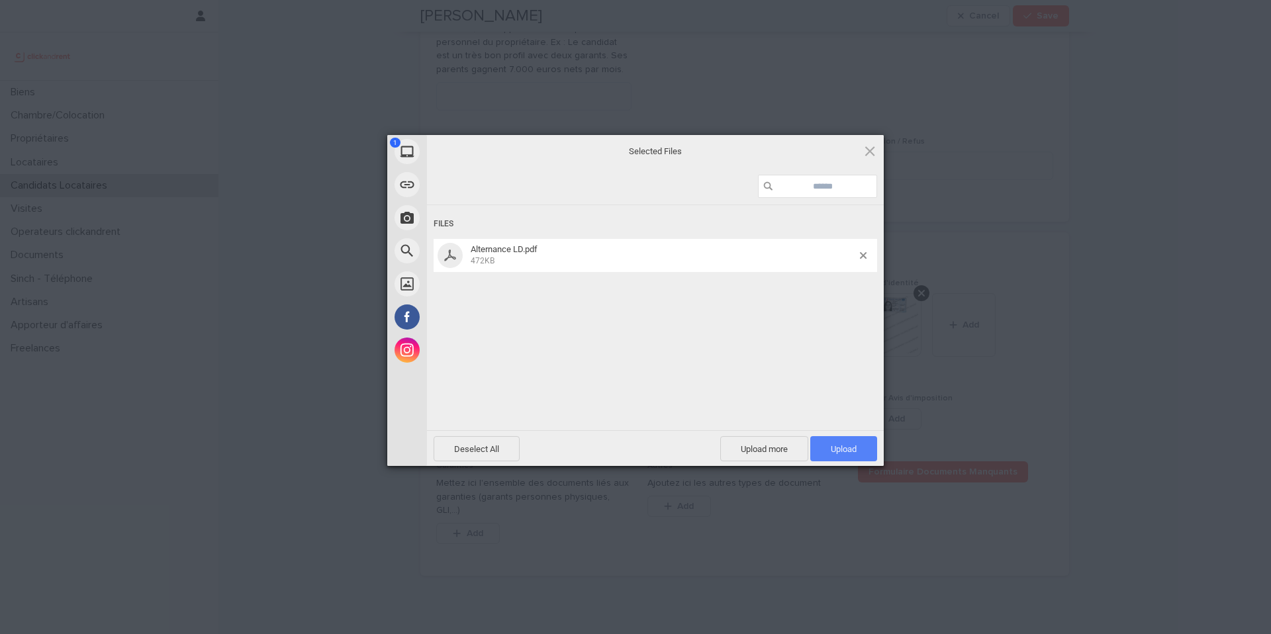
click at [847, 447] on span "Upload 1" at bounding box center [844, 449] width 26 height 10
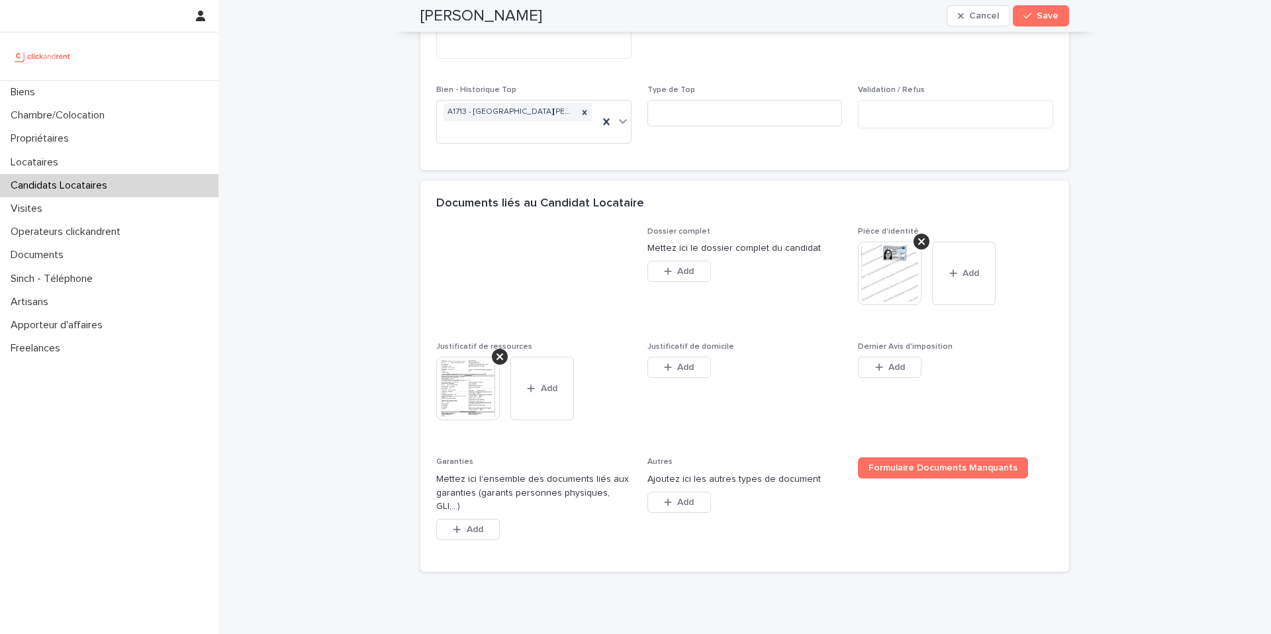
scroll to position [913, 0]
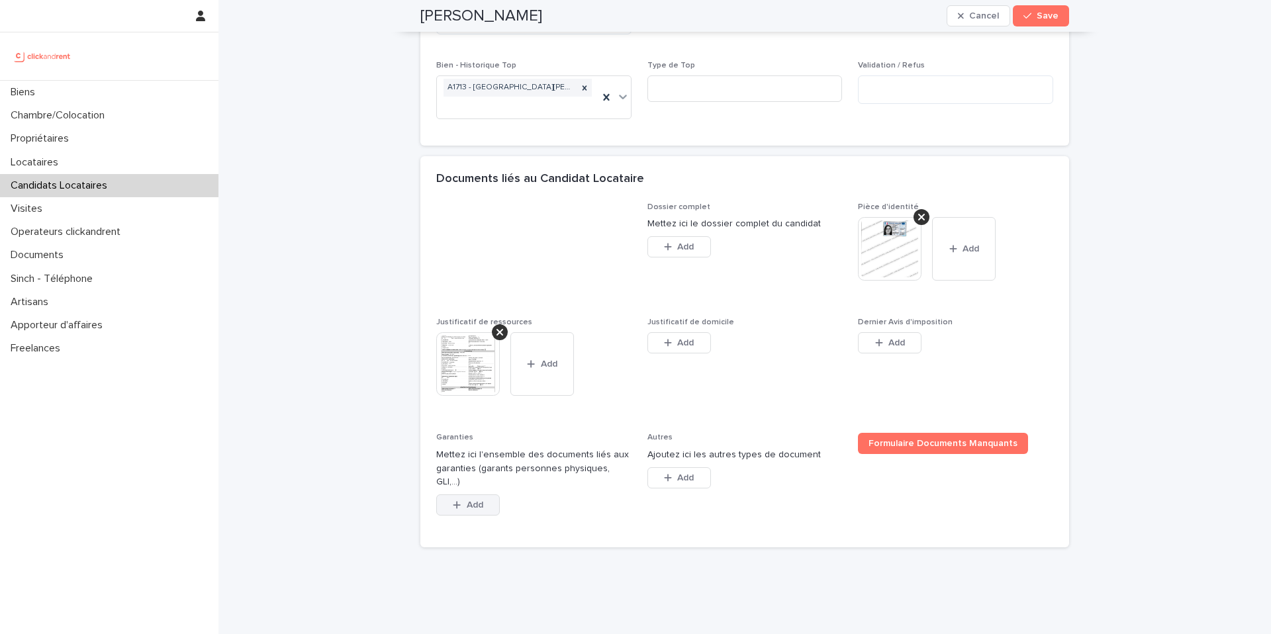
click at [478, 500] on span "Add" at bounding box center [475, 504] width 17 height 9
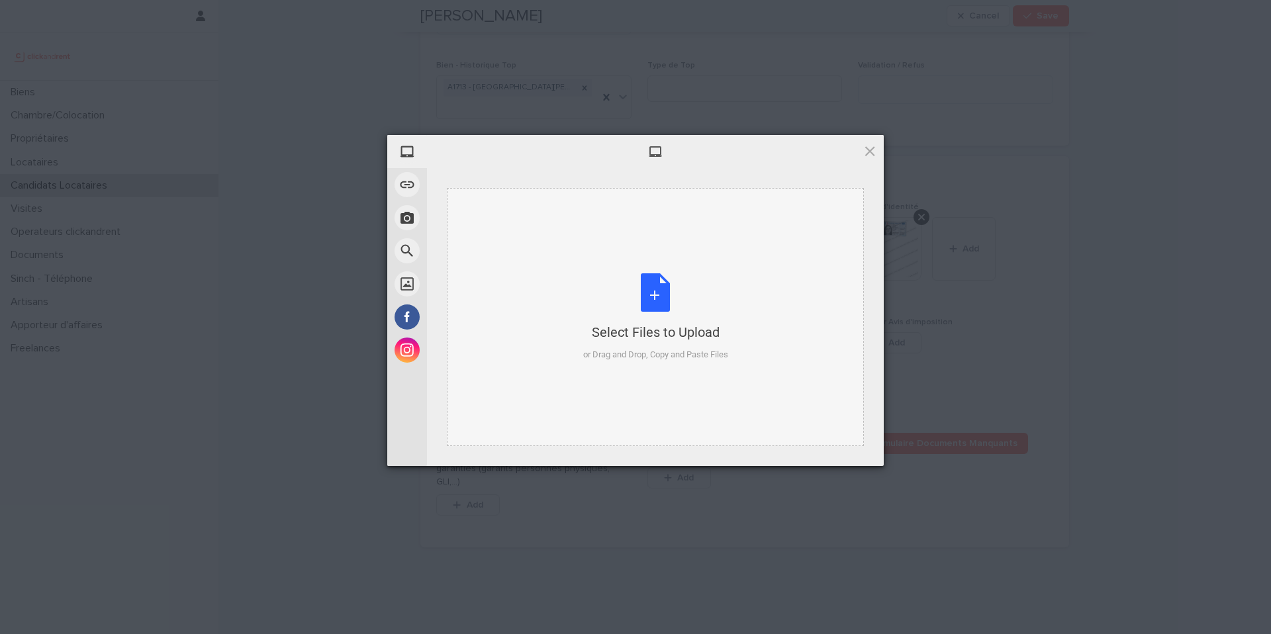
click at [654, 297] on div "Select Files to Upload or Drag and Drop, Copy and Paste Files" at bounding box center [655, 317] width 145 height 88
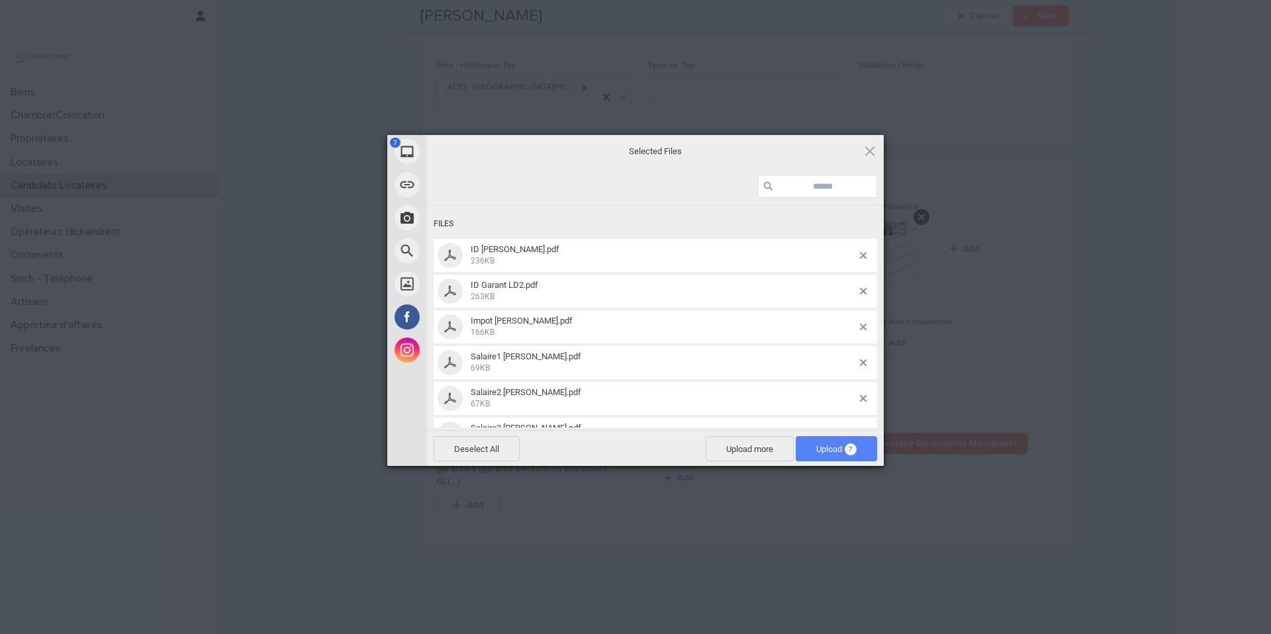
click at [840, 455] on span "Upload 7" at bounding box center [835, 448] width 81 height 25
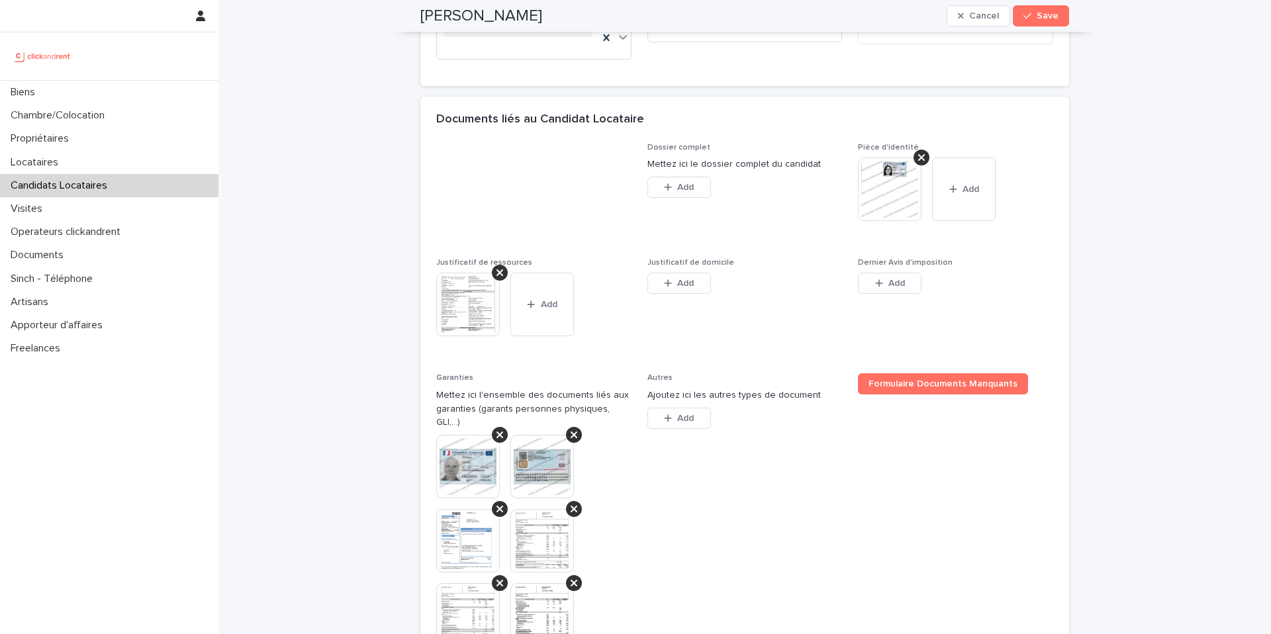
scroll to position [975, 0]
click at [480, 303] on img at bounding box center [468, 303] width 64 height 64
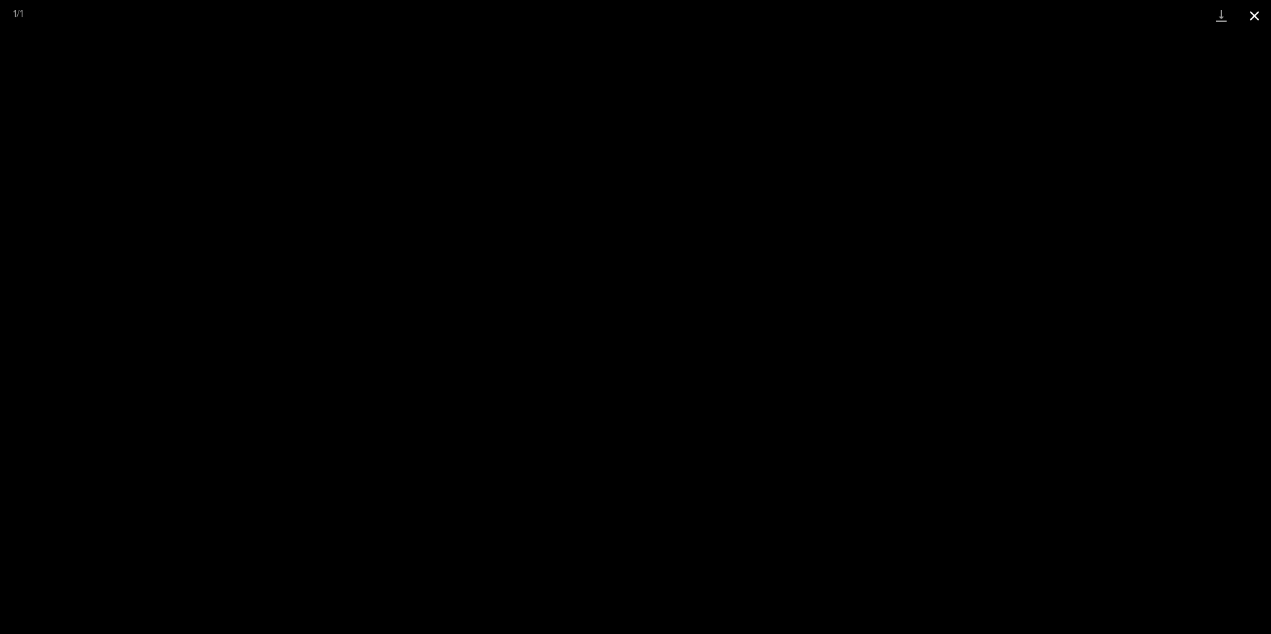
click at [1252, 17] on button "Close gallery" at bounding box center [1254, 15] width 33 height 31
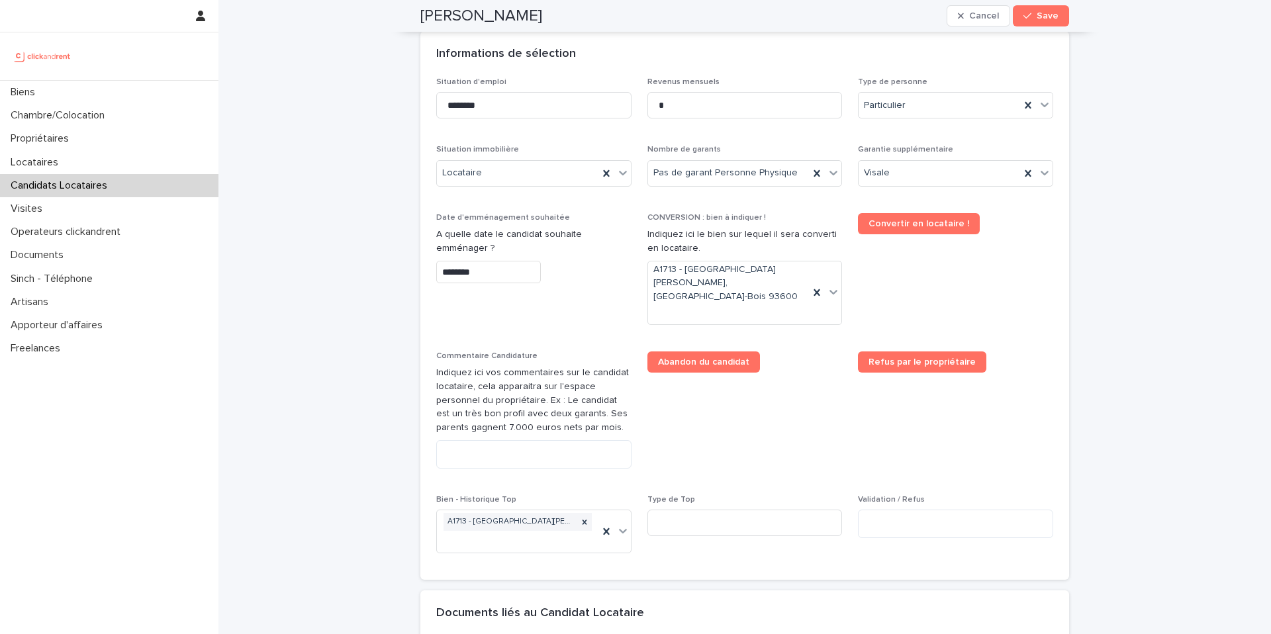
scroll to position [478, 0]
click at [736, 109] on input "*" at bounding box center [744, 106] width 195 height 26
type input "***"
click at [887, 277] on span "Convertir en locataire !" at bounding box center [955, 275] width 195 height 122
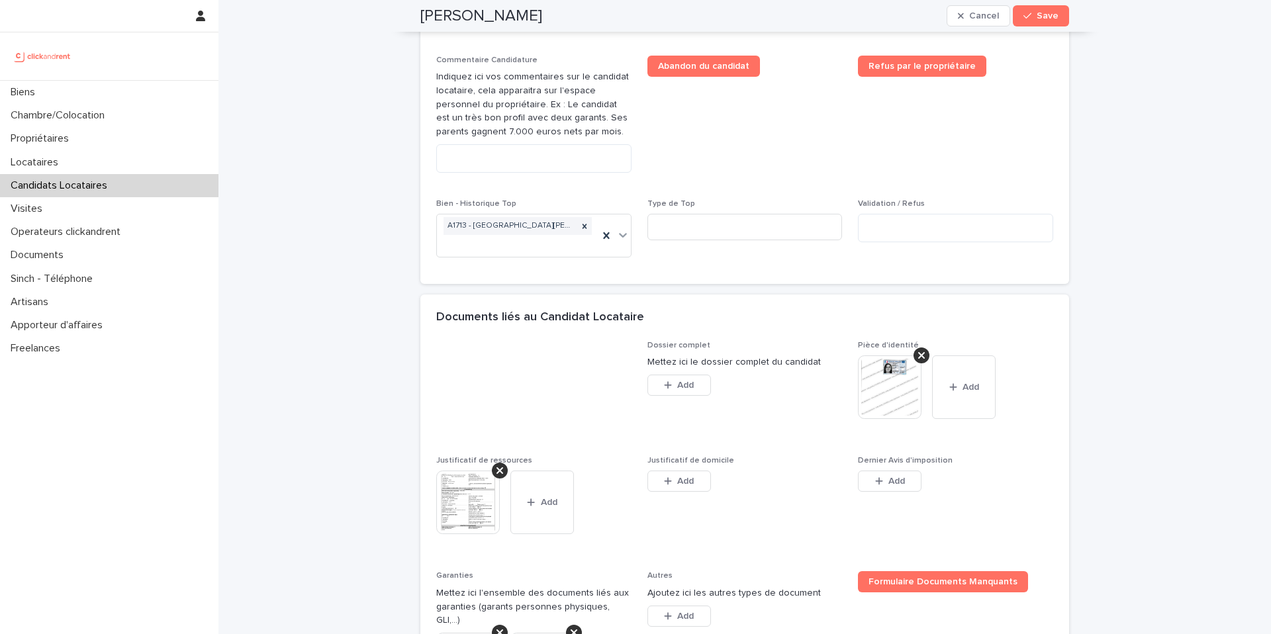
scroll to position [726, 0]
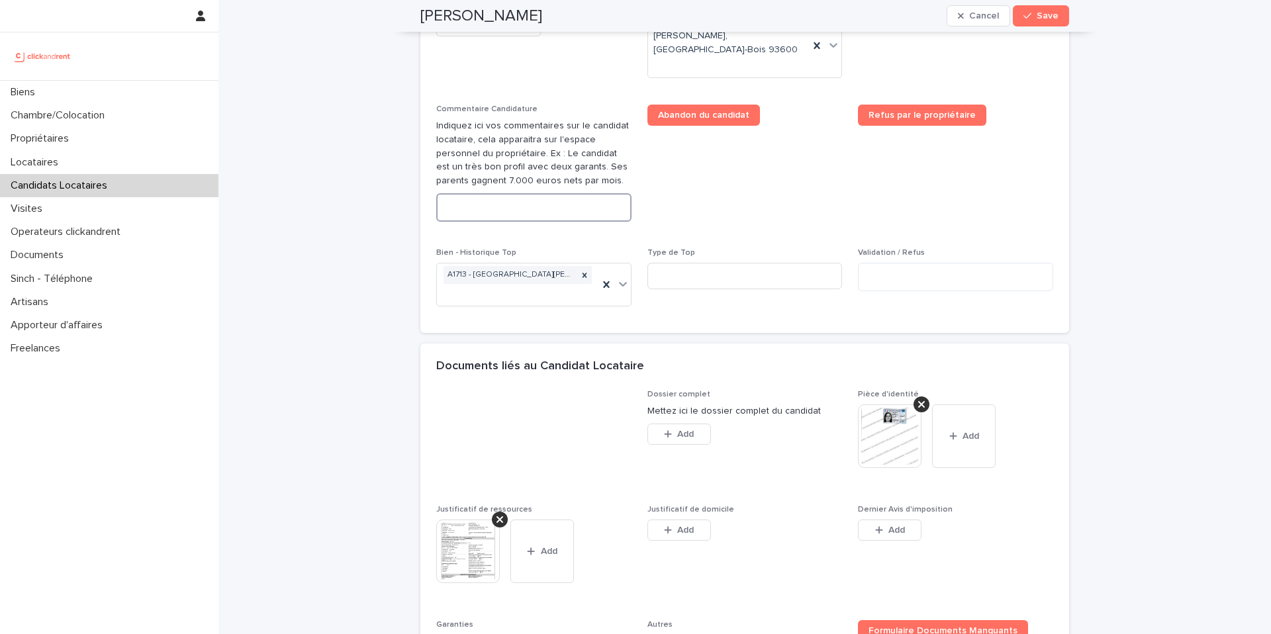
click at [559, 199] on textarea at bounding box center [533, 207] width 195 height 28
click at [889, 422] on img at bounding box center [890, 436] width 64 height 64
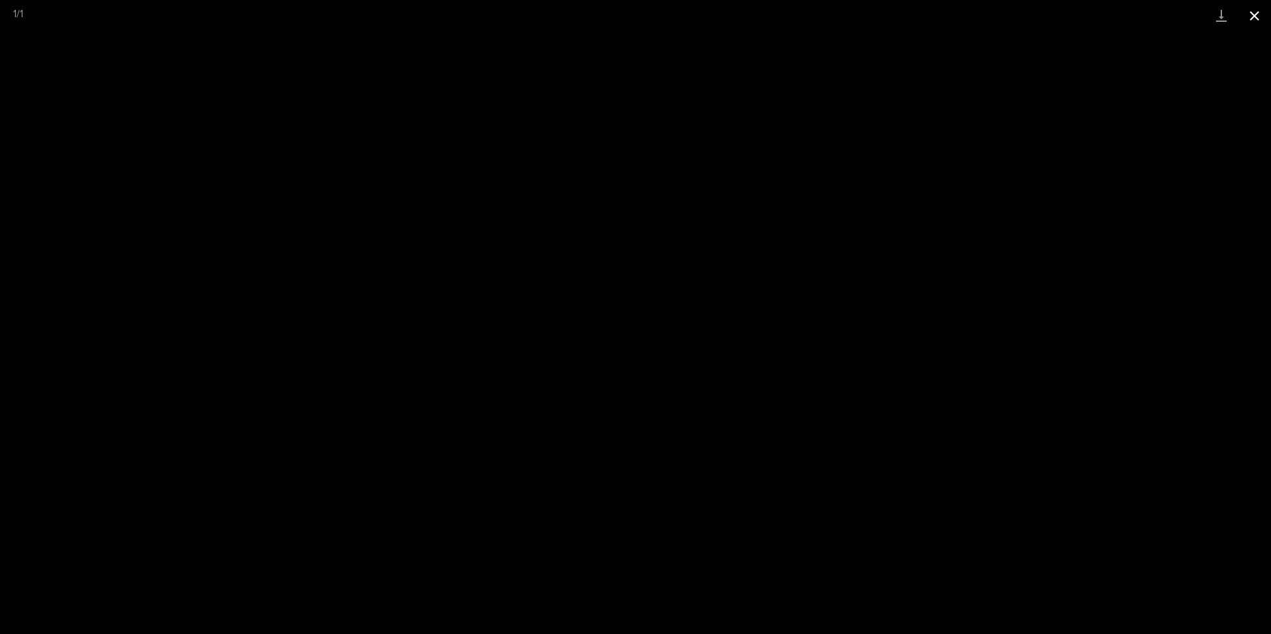
click at [1255, 18] on button "Close gallery" at bounding box center [1254, 15] width 33 height 31
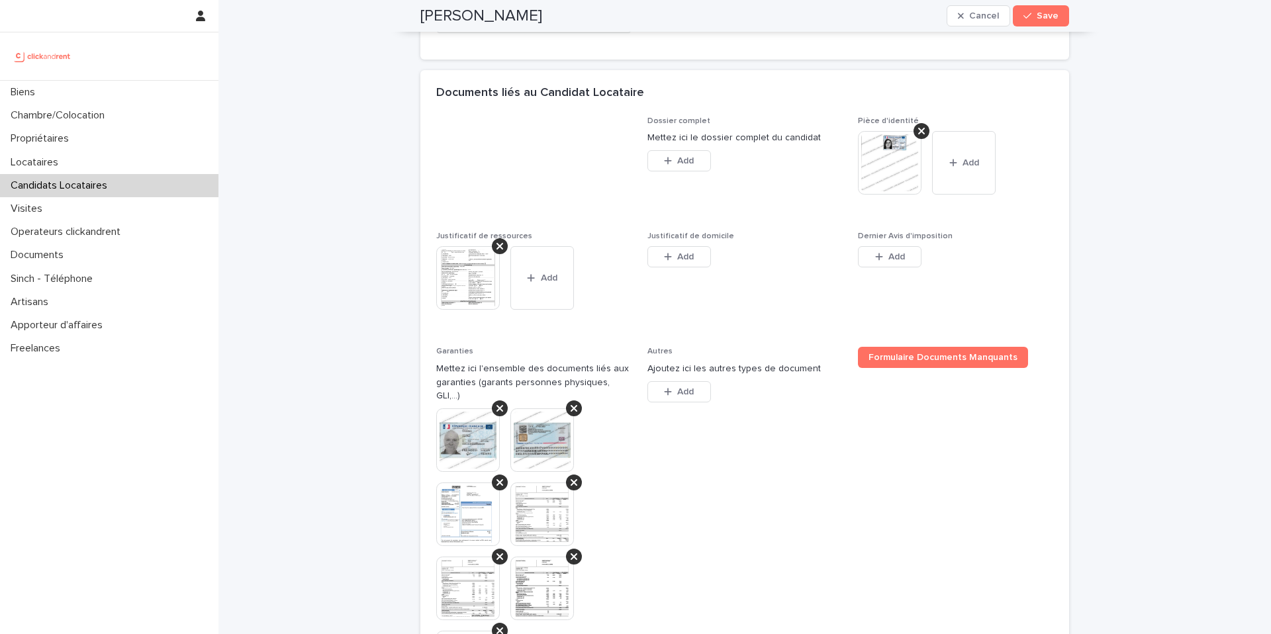
scroll to position [1252, 0]
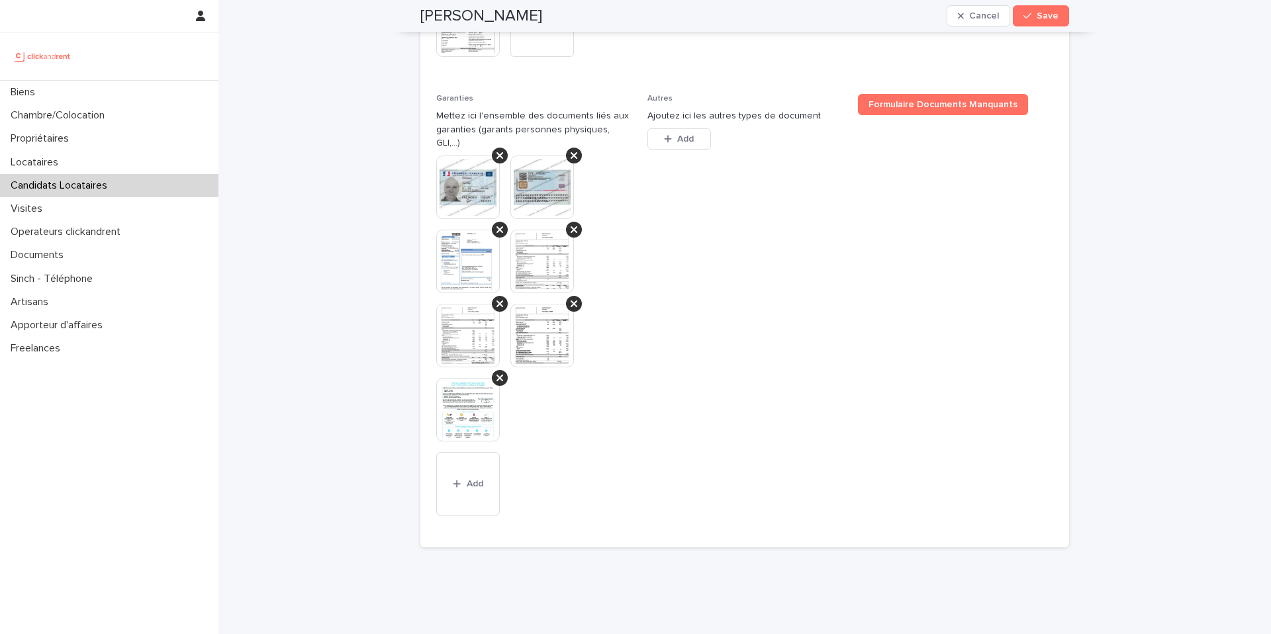
click at [539, 241] on img at bounding box center [542, 262] width 64 height 64
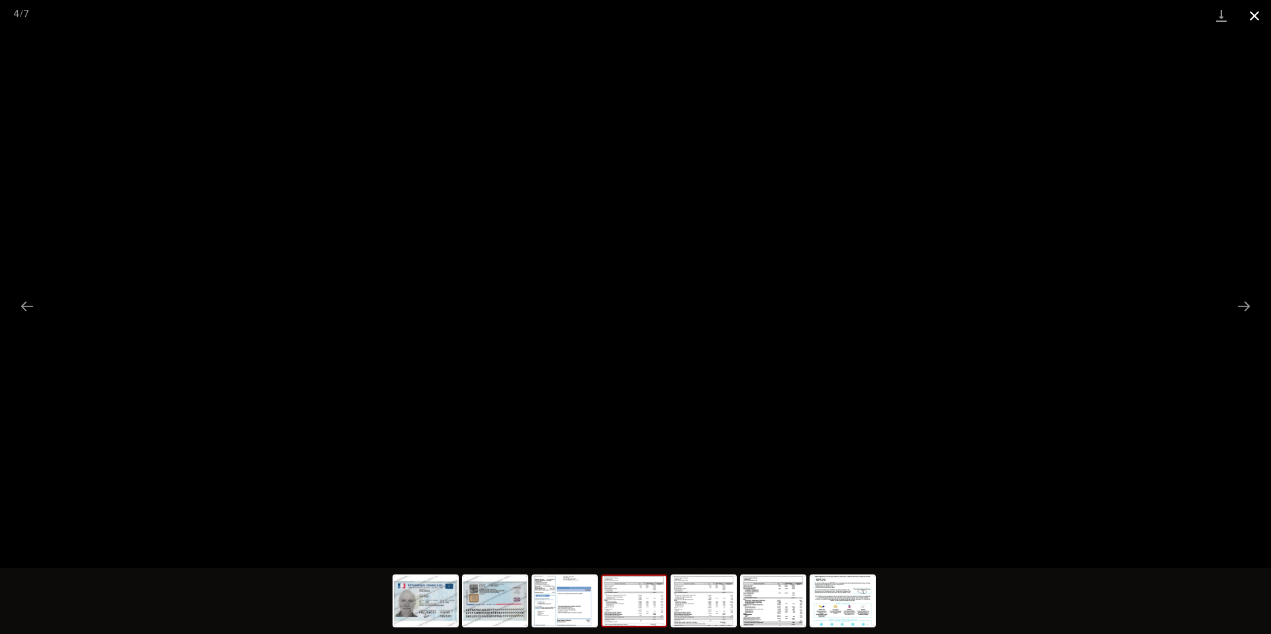
click at [1254, 14] on button "Close gallery" at bounding box center [1254, 15] width 33 height 31
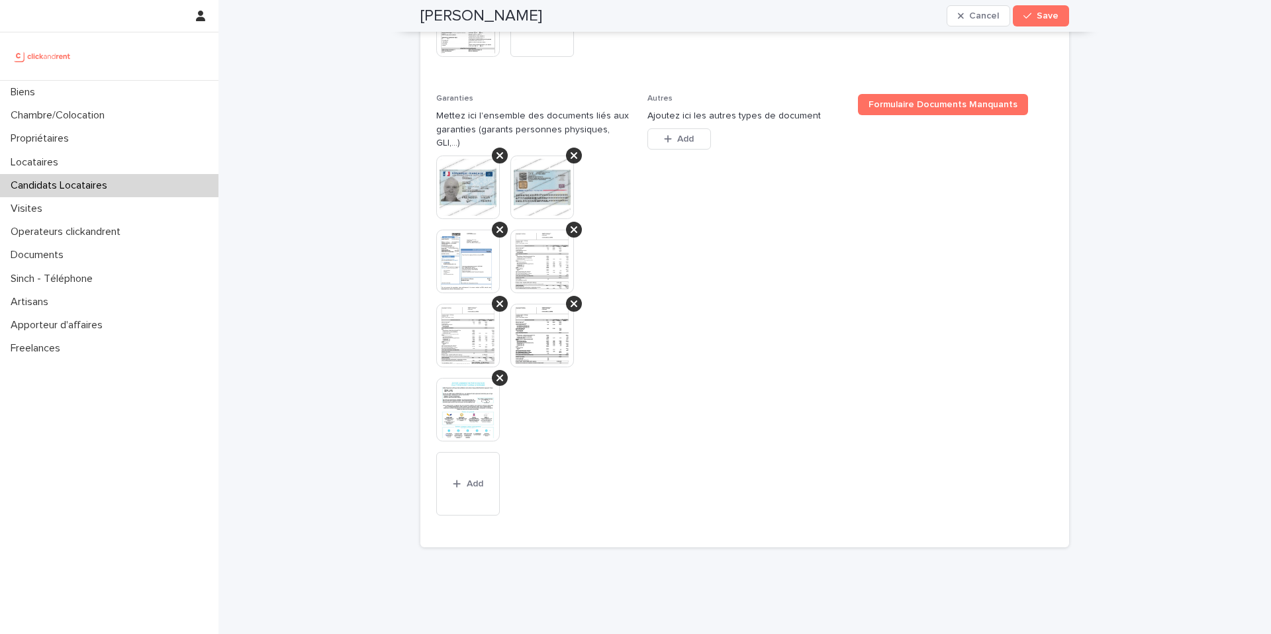
click at [536, 309] on img at bounding box center [542, 336] width 64 height 64
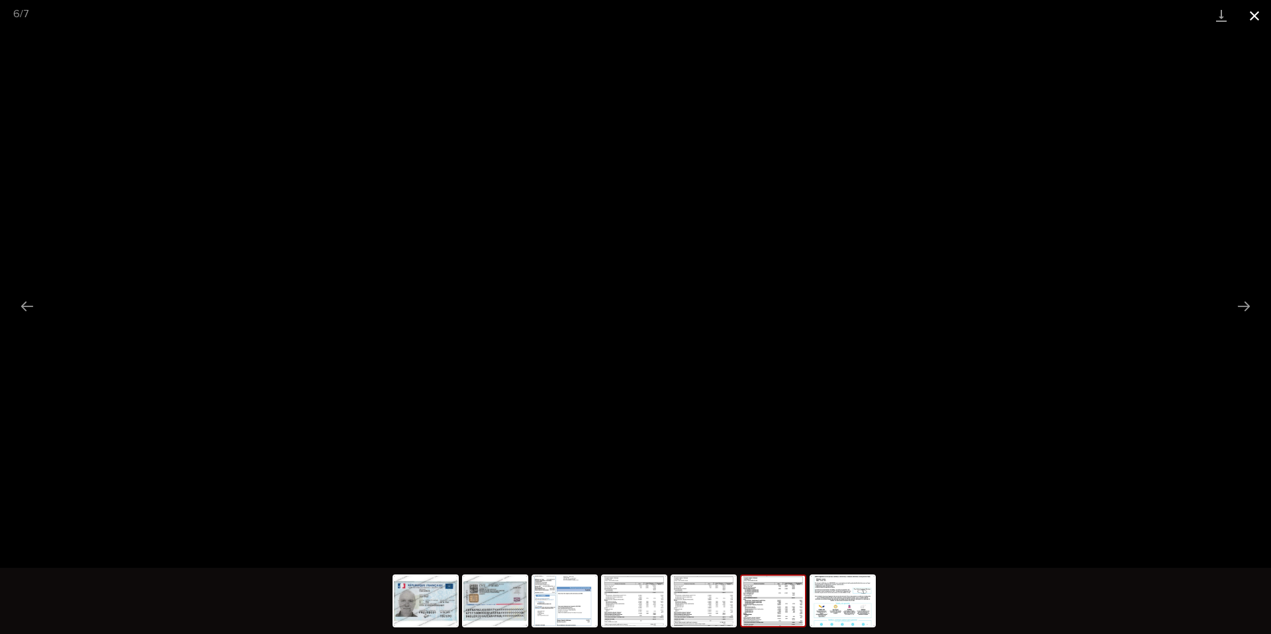
click at [1254, 15] on button "Close gallery" at bounding box center [1254, 15] width 33 height 31
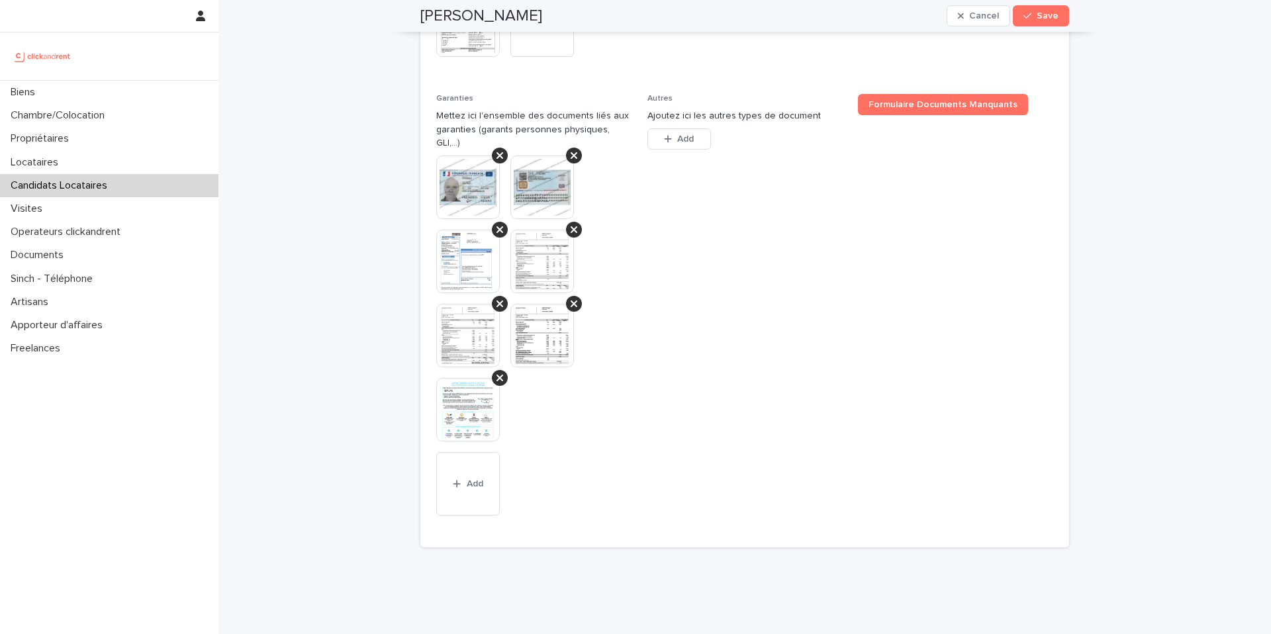
click at [544, 307] on img at bounding box center [542, 336] width 64 height 64
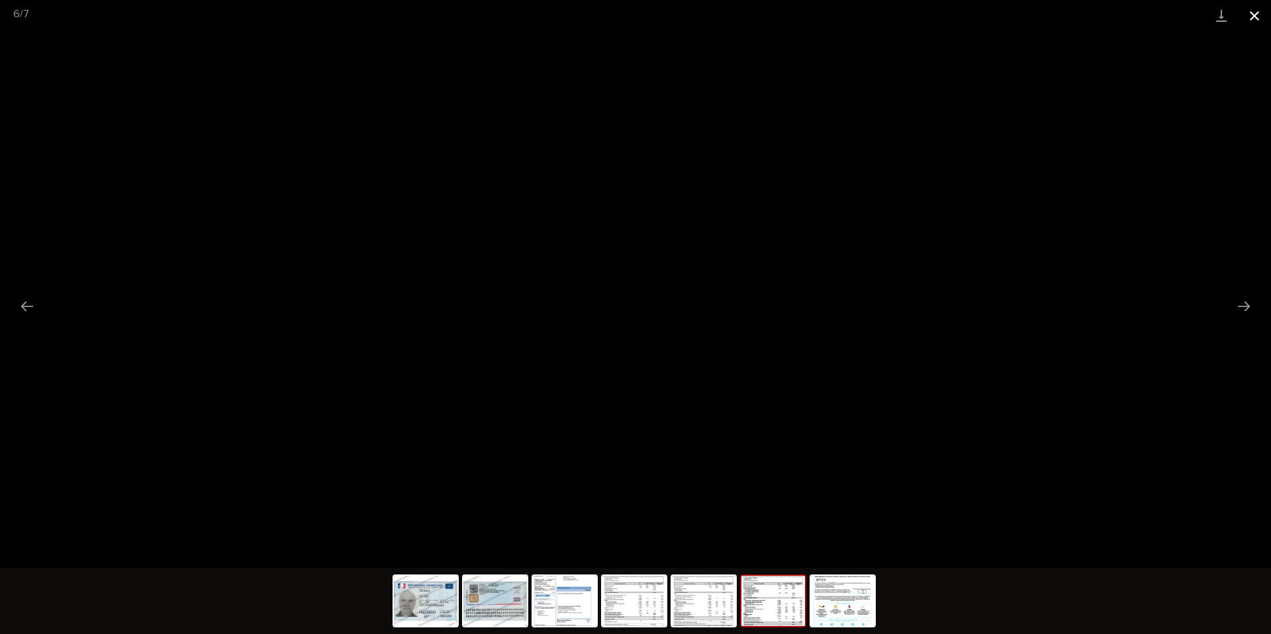
click at [1254, 17] on button "Close gallery" at bounding box center [1254, 15] width 33 height 31
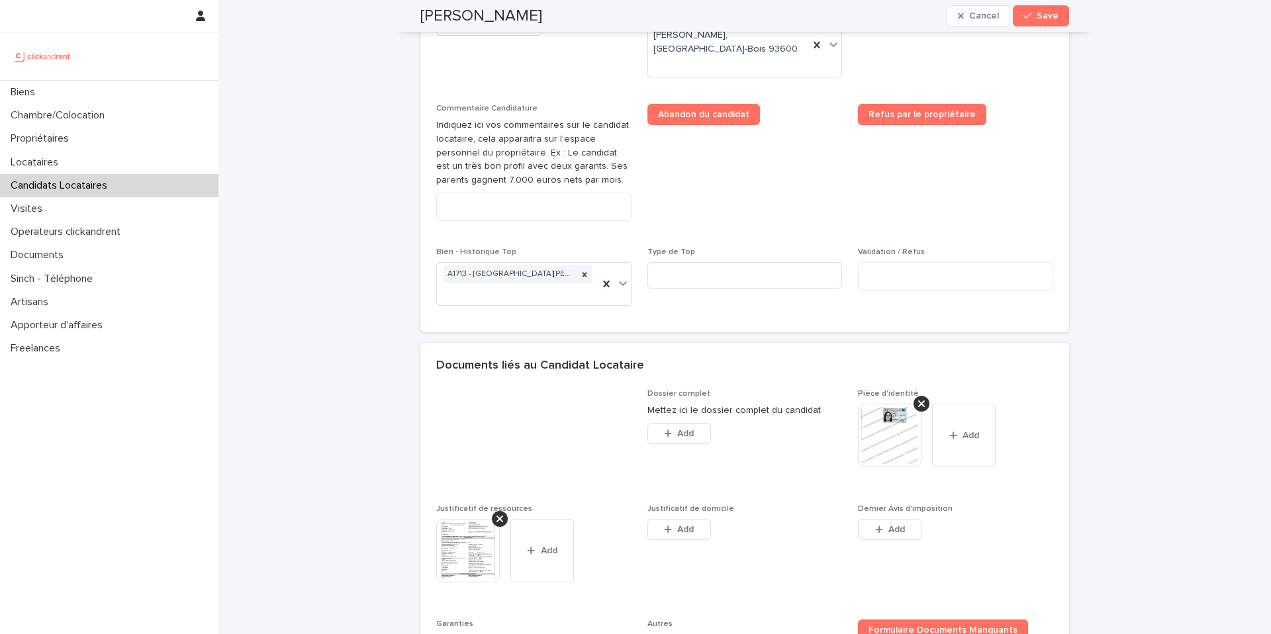
scroll to position [698, 0]
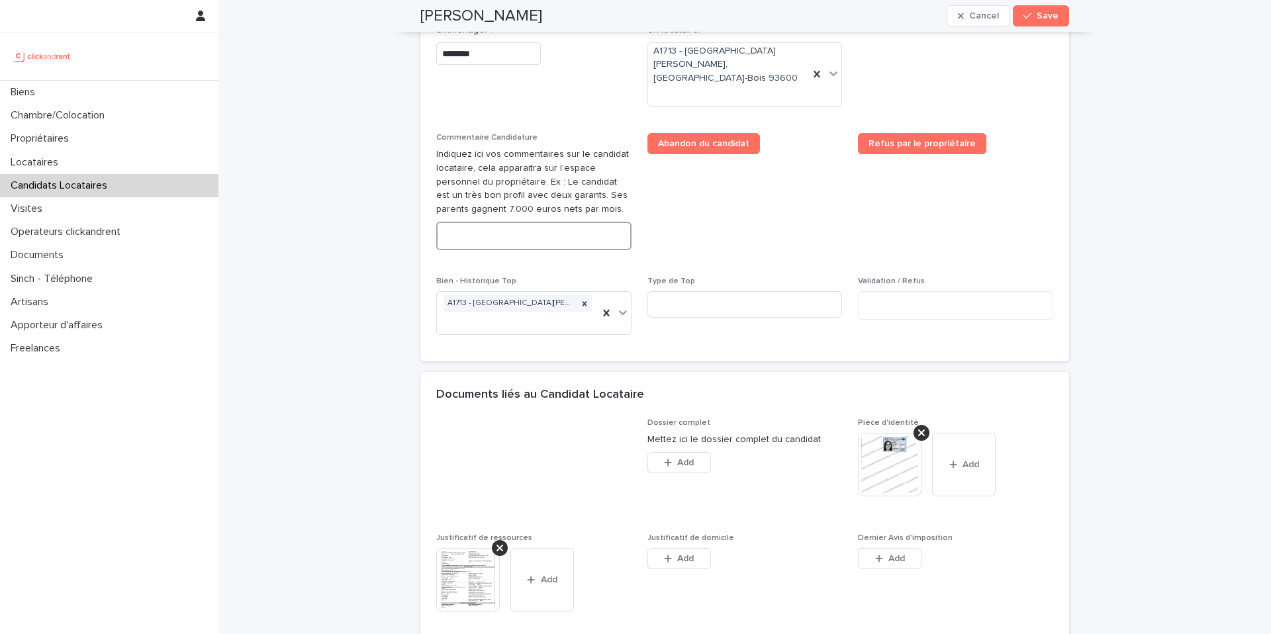
click at [547, 226] on textarea at bounding box center [533, 236] width 195 height 28
paste textarea "**********"
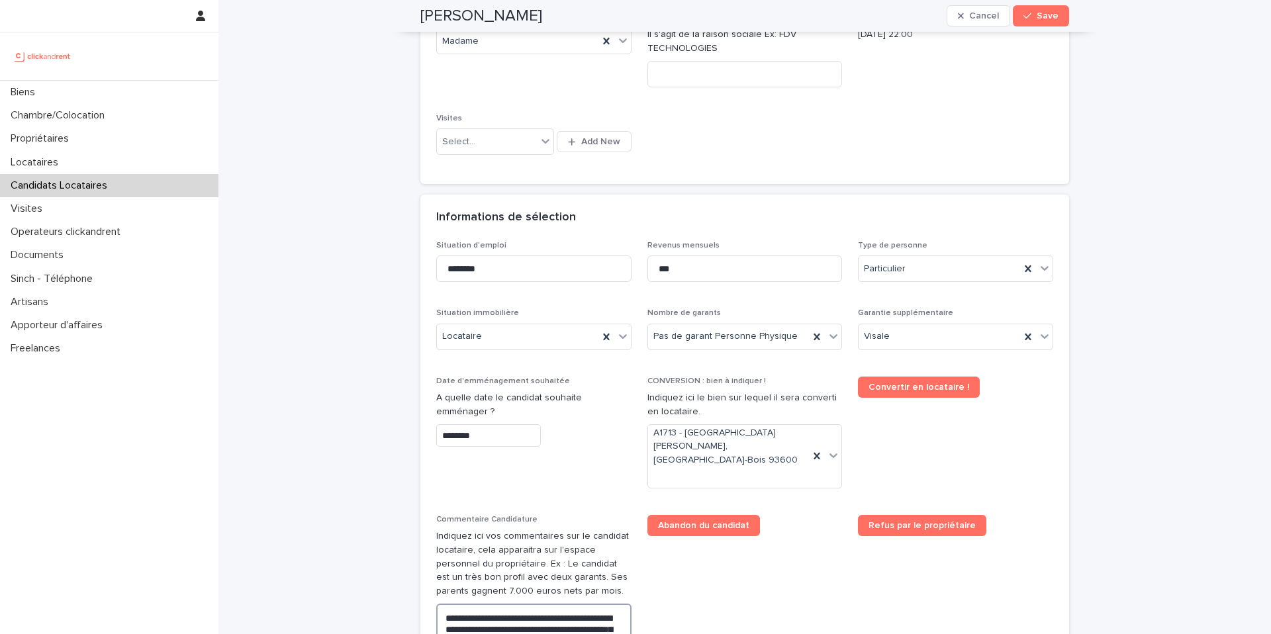
scroll to position [315, 0]
type textarea "**********"
click at [557, 271] on input "********" at bounding box center [533, 269] width 195 height 26
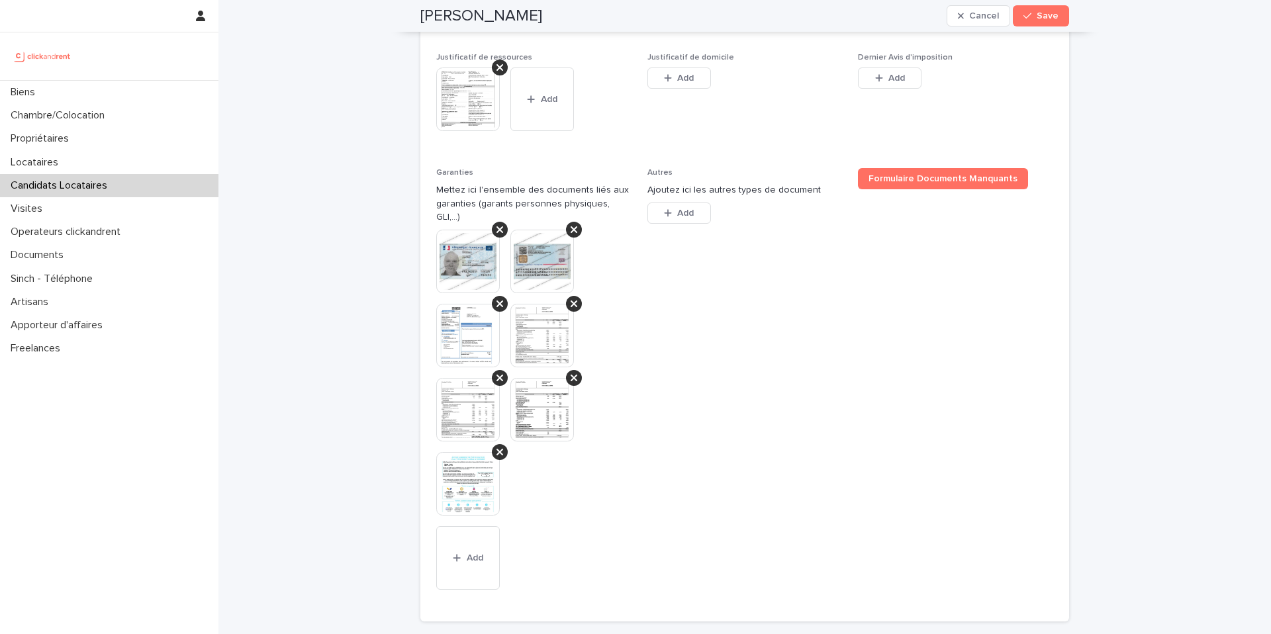
scroll to position [1419, 0]
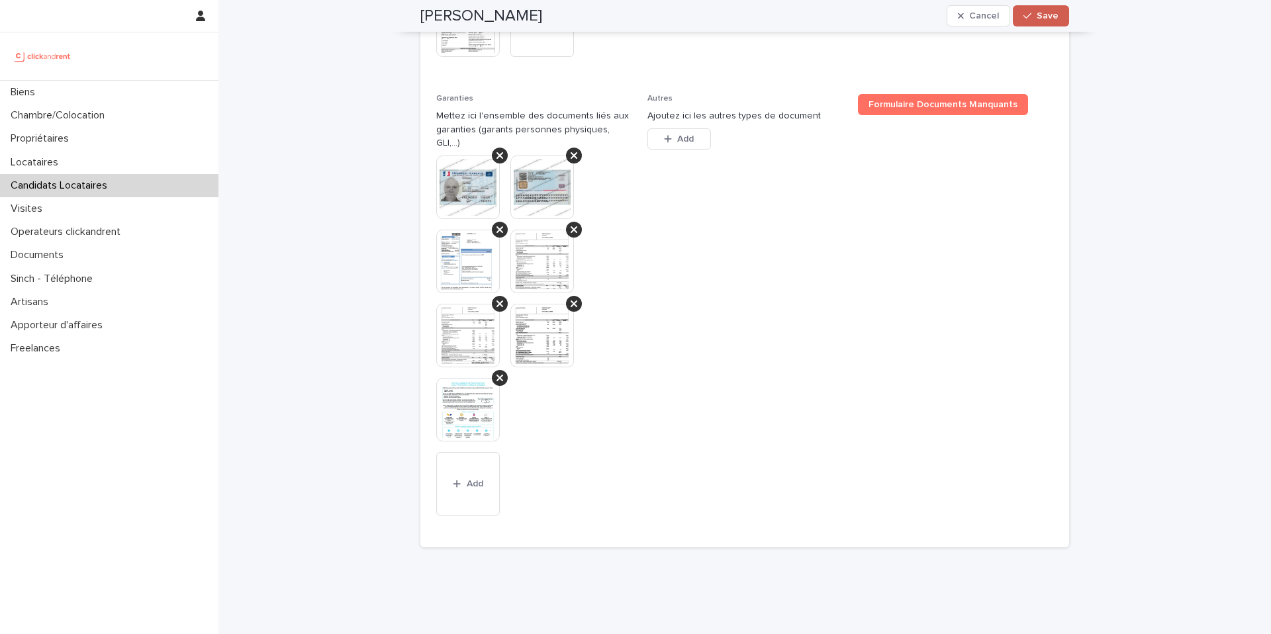
type input "*********"
click at [1028, 23] on button "Save" at bounding box center [1041, 15] width 56 height 21
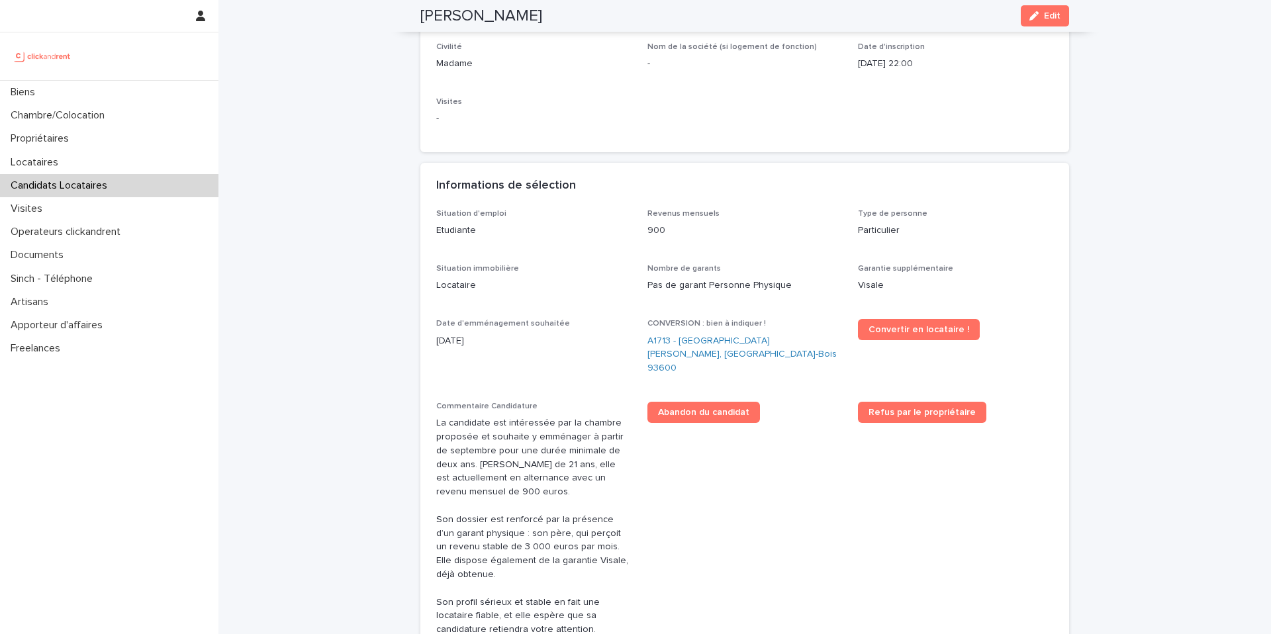
scroll to position [213, 0]
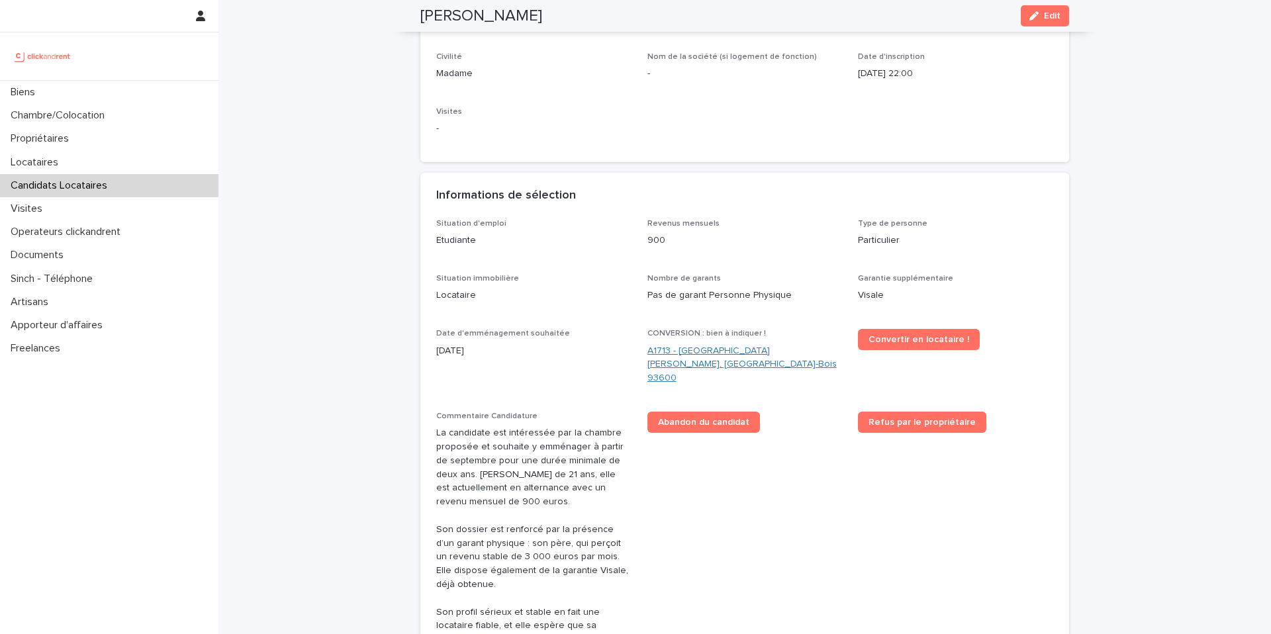
click at [714, 344] on link "A1713 - [GEOGRAPHIC_DATA][PERSON_NAME], [GEOGRAPHIC_DATA]-Bois 93600" at bounding box center [744, 364] width 195 height 41
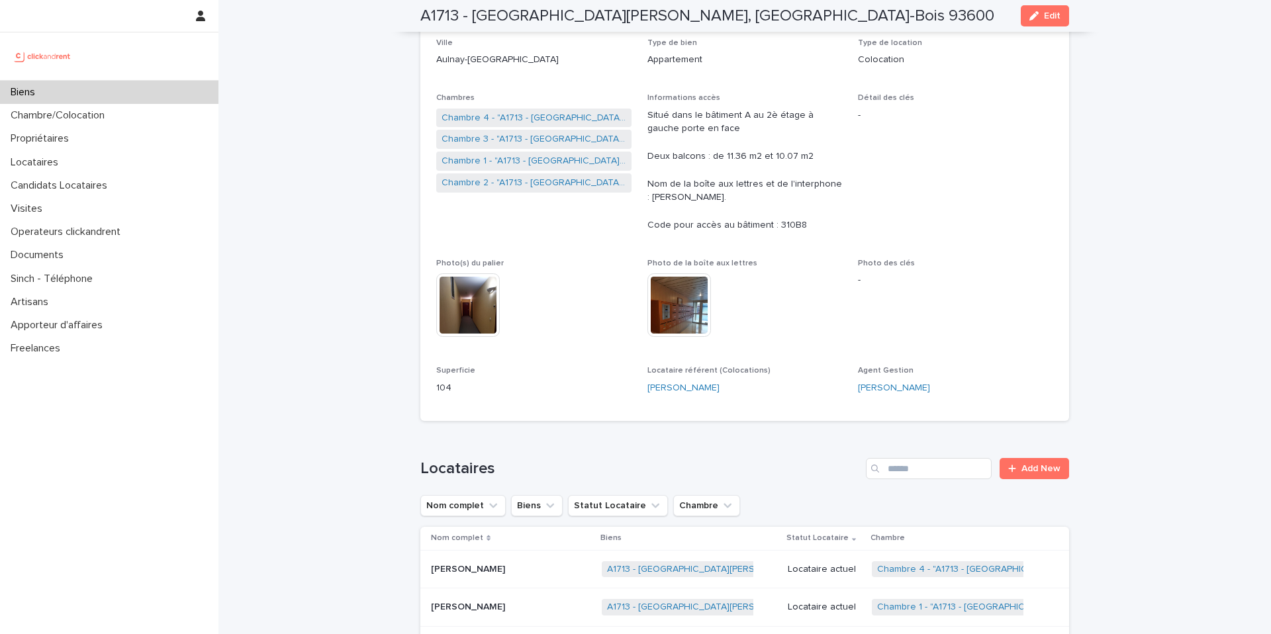
click at [1043, 16] on div "button" at bounding box center [1036, 15] width 15 height 9
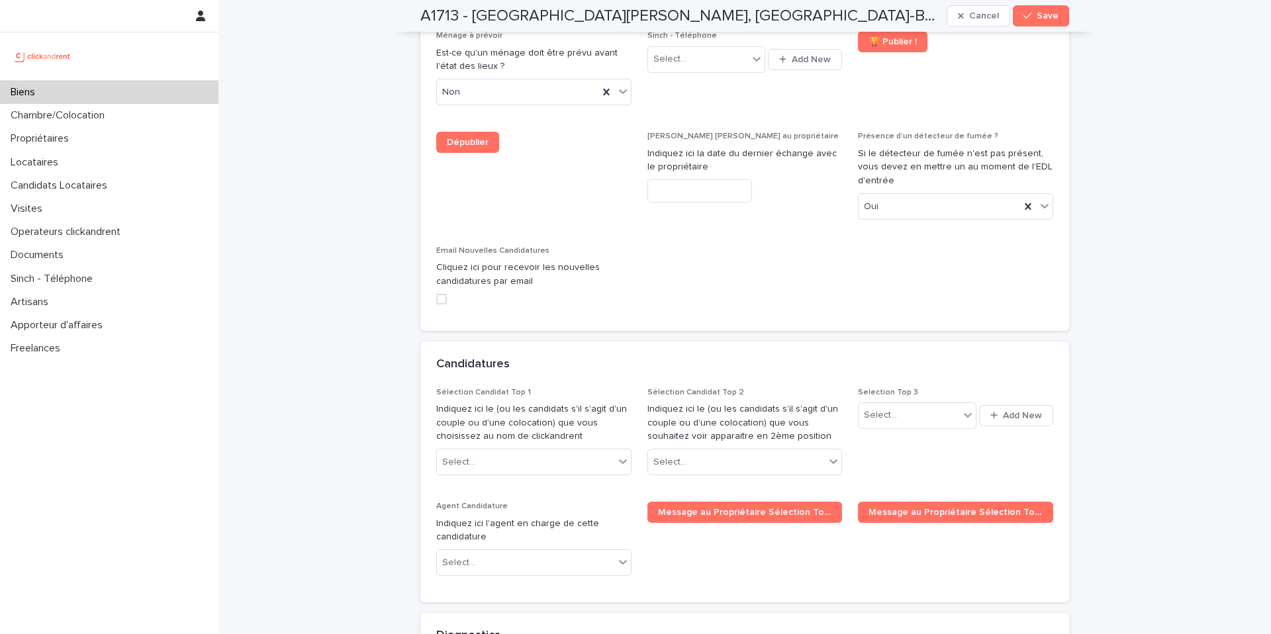
scroll to position [6951, 0]
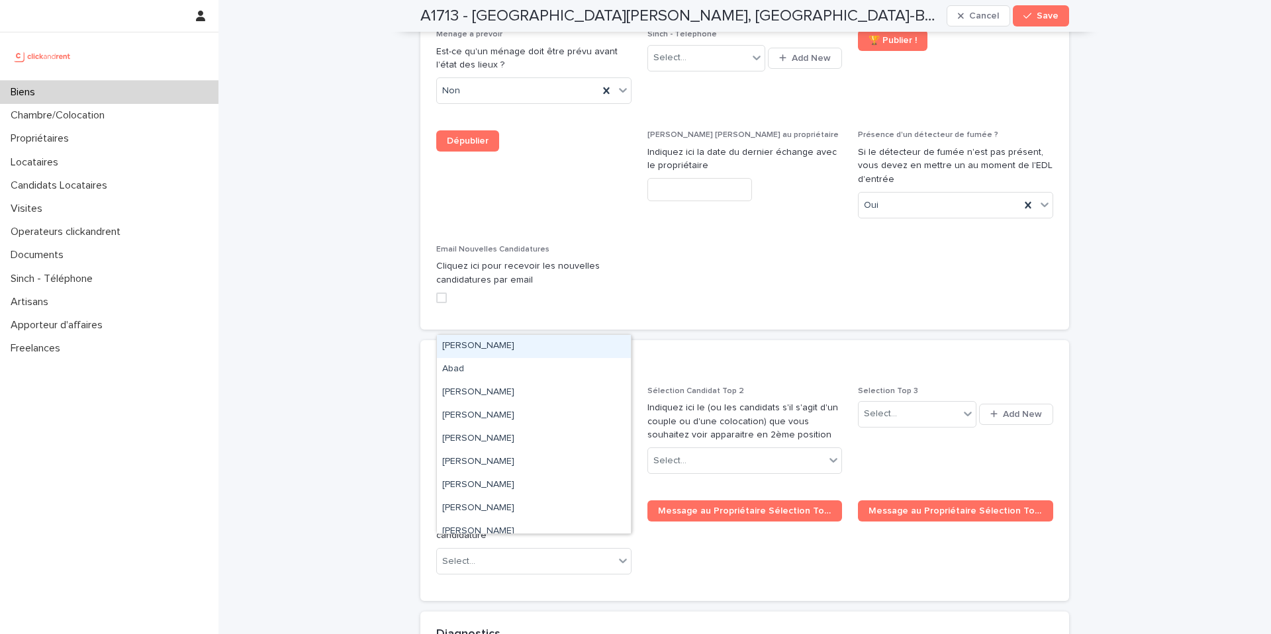
click at [545, 450] on div "Select..." at bounding box center [525, 461] width 177 height 22
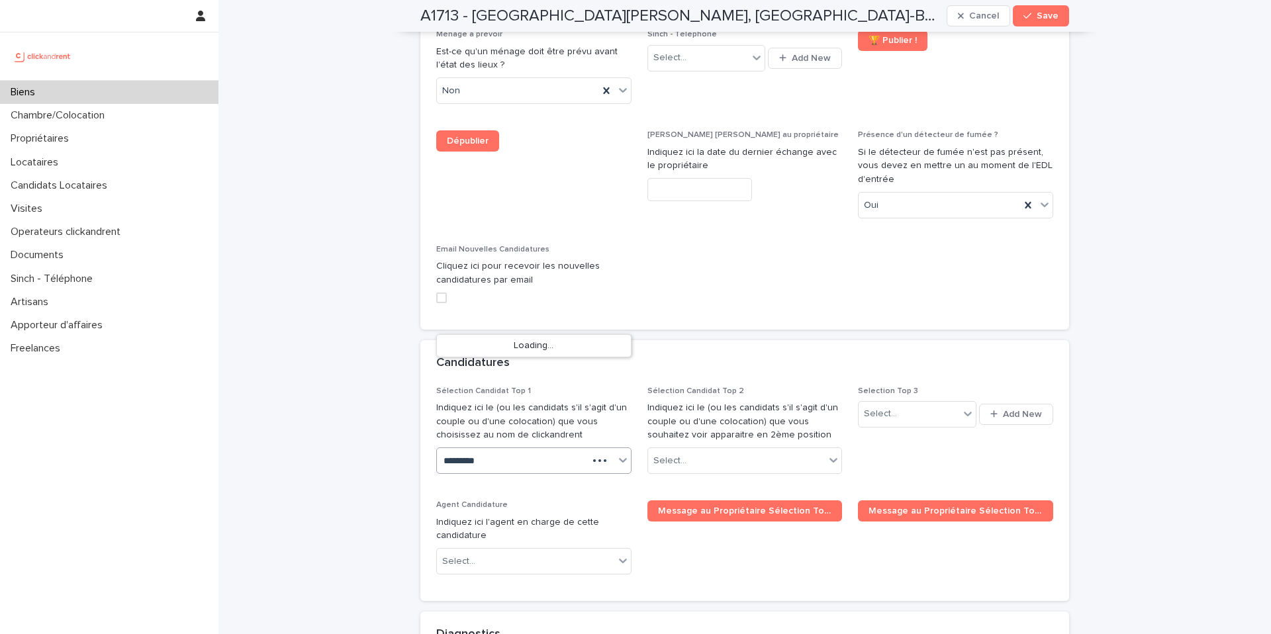
type input "**********"
click at [541, 345] on div "[PERSON_NAME]" at bounding box center [534, 346] width 194 height 23
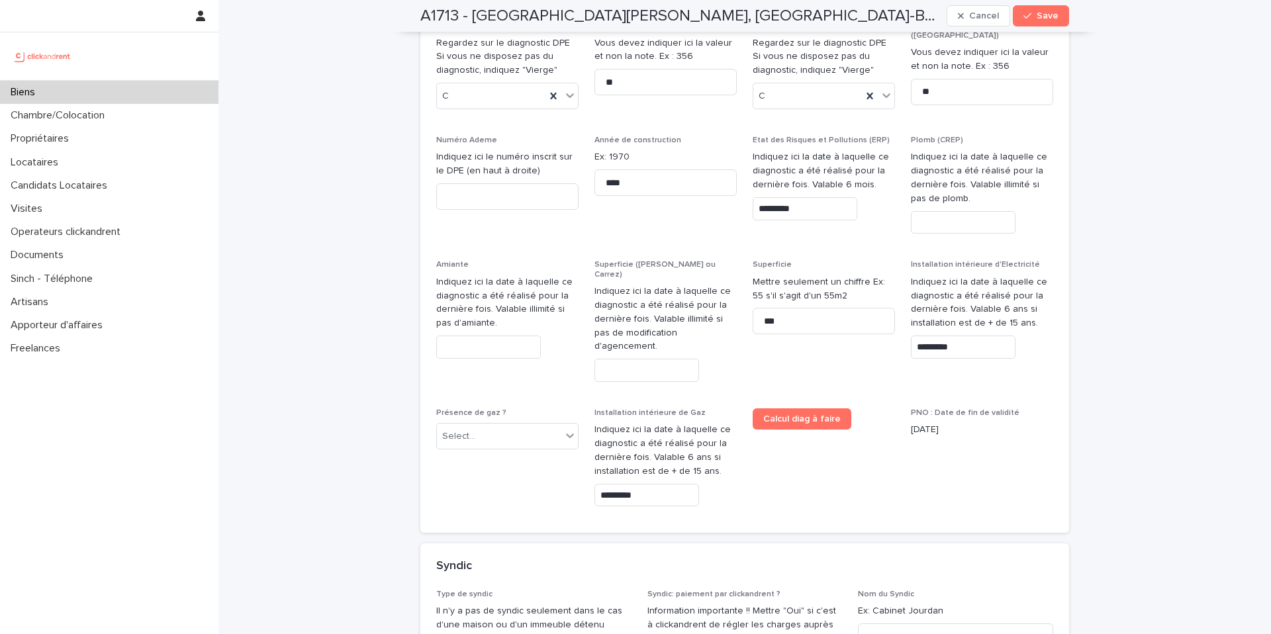
scroll to position [7650, 0]
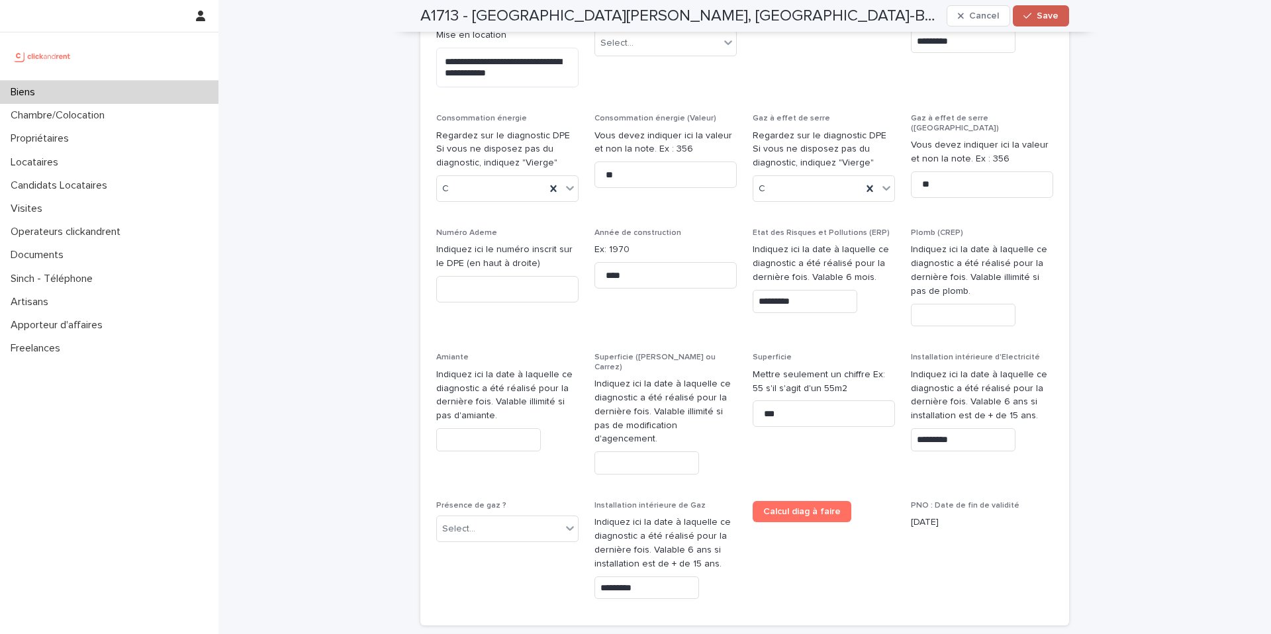
click at [1055, 22] on button "Save" at bounding box center [1041, 15] width 56 height 21
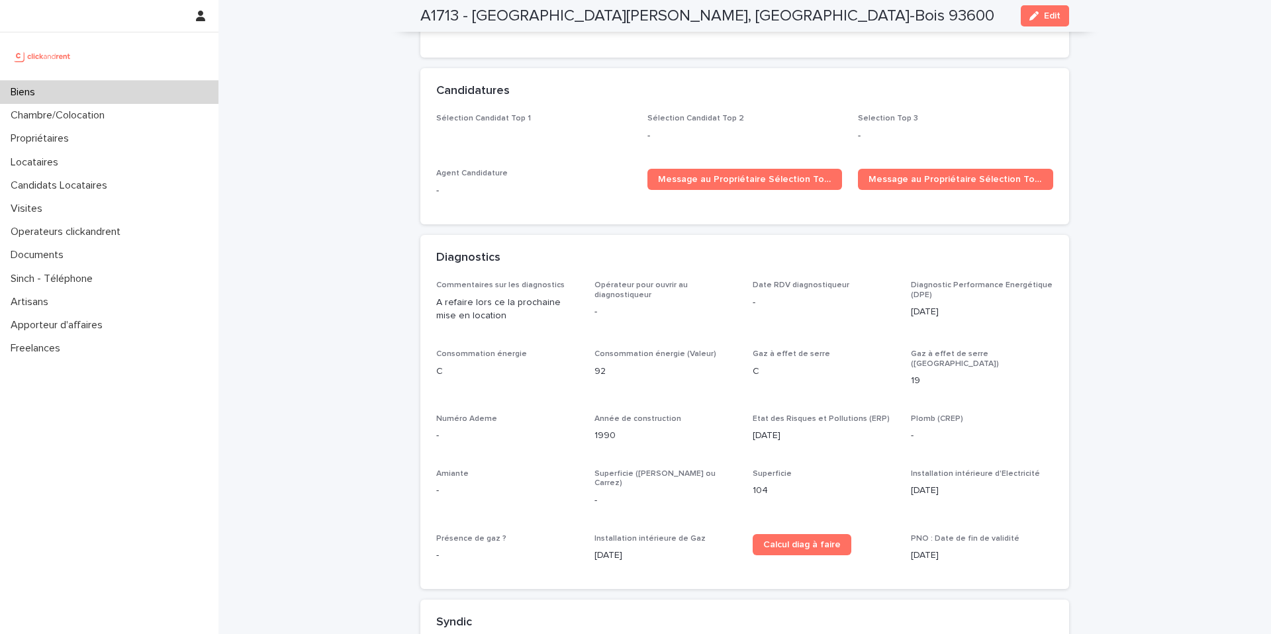
scroll to position [4817, 0]
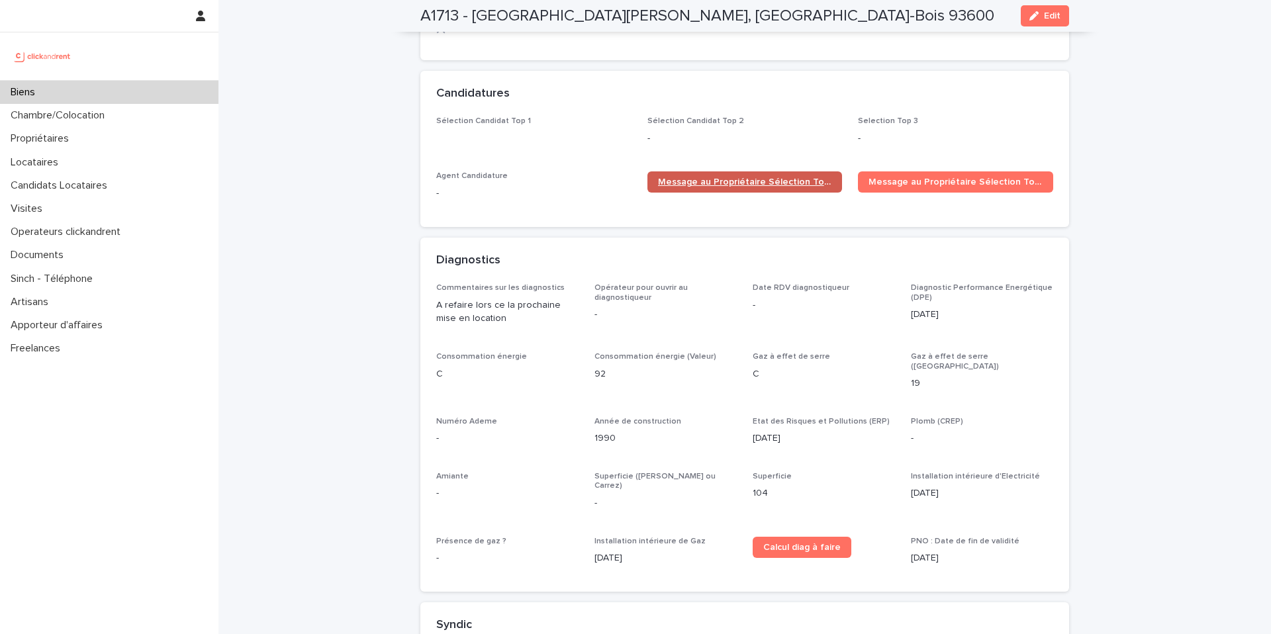
click at [811, 177] on span "Message au Propriétaire Sélection Top 1" at bounding box center [745, 181] width 174 height 9
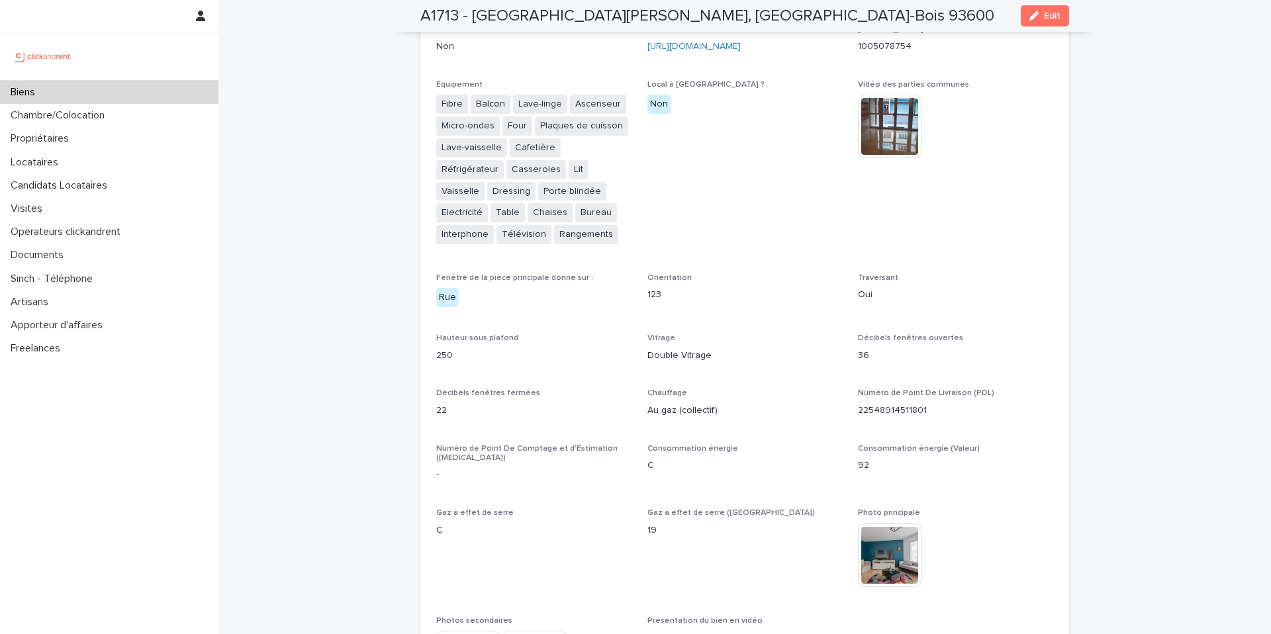
scroll to position [3202, 0]
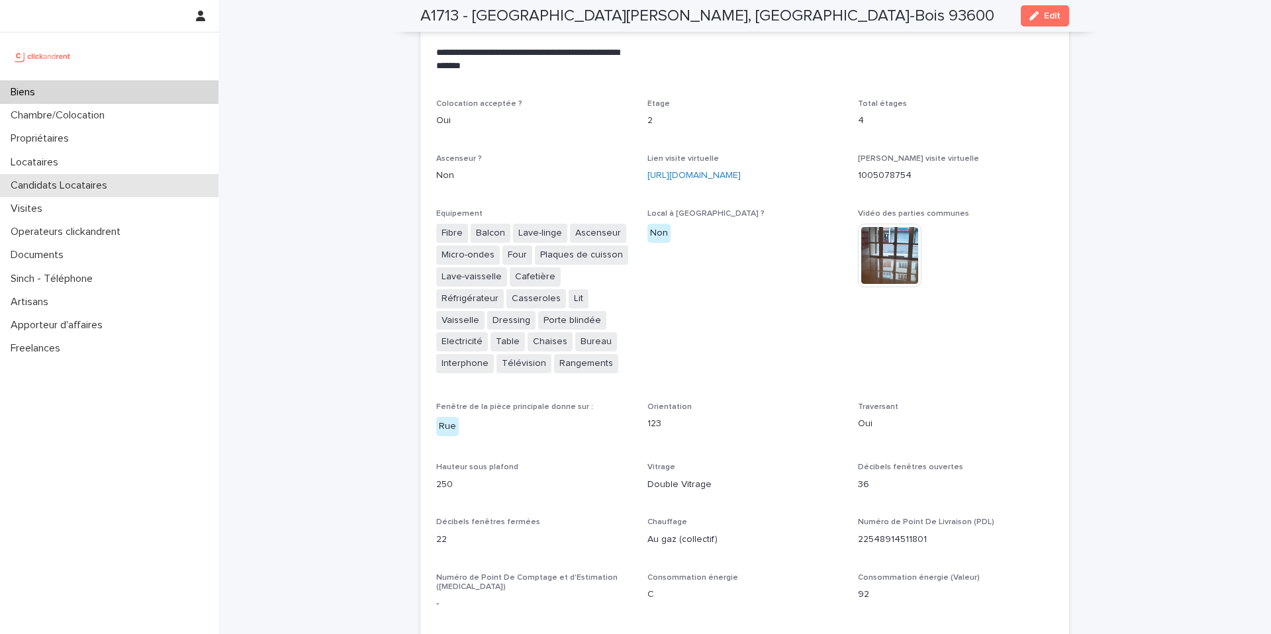
click at [87, 188] on p "Candidats Locataires" at bounding box center [61, 185] width 113 height 13
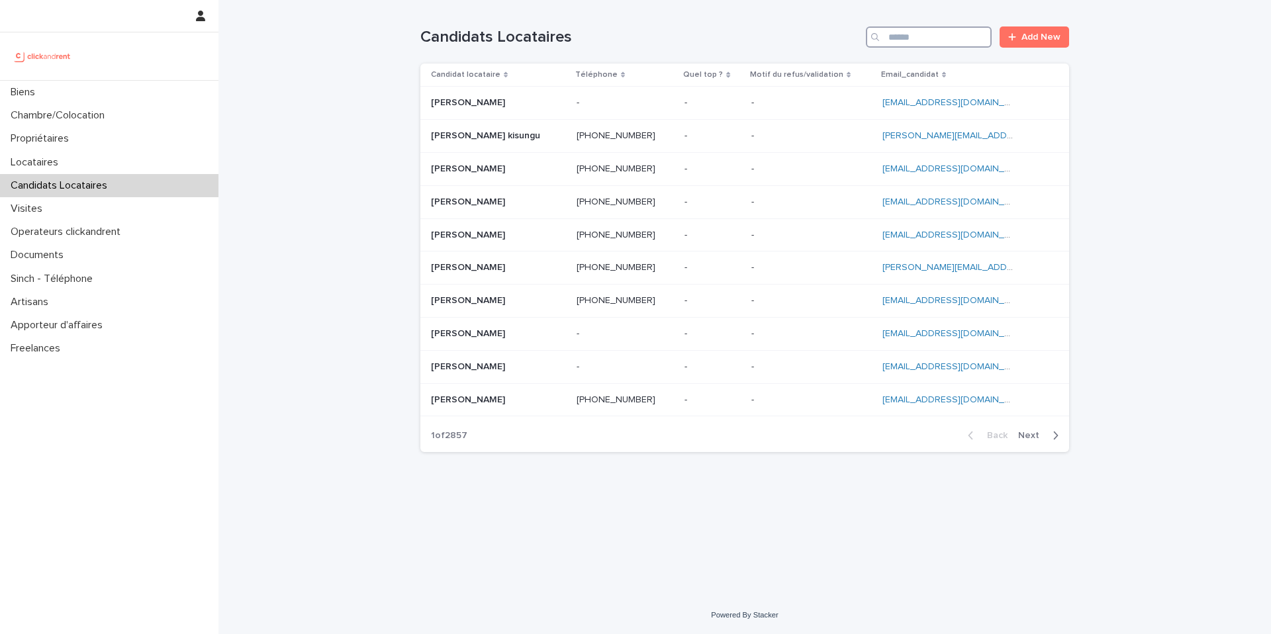
click at [907, 45] on input "Search" at bounding box center [929, 36] width 126 height 21
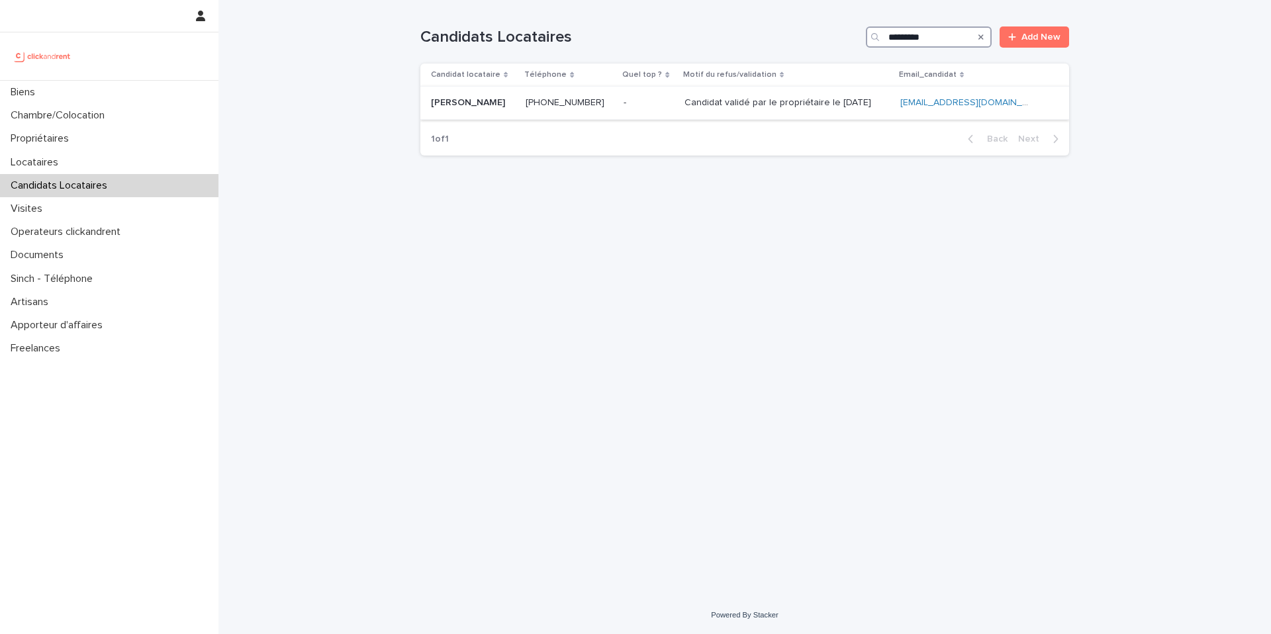
type input "*********"
click at [772, 111] on div "Candidat validé par le propriétaire le [DATE] Candidat validé par le propriétai…" at bounding box center [786, 103] width 205 height 22
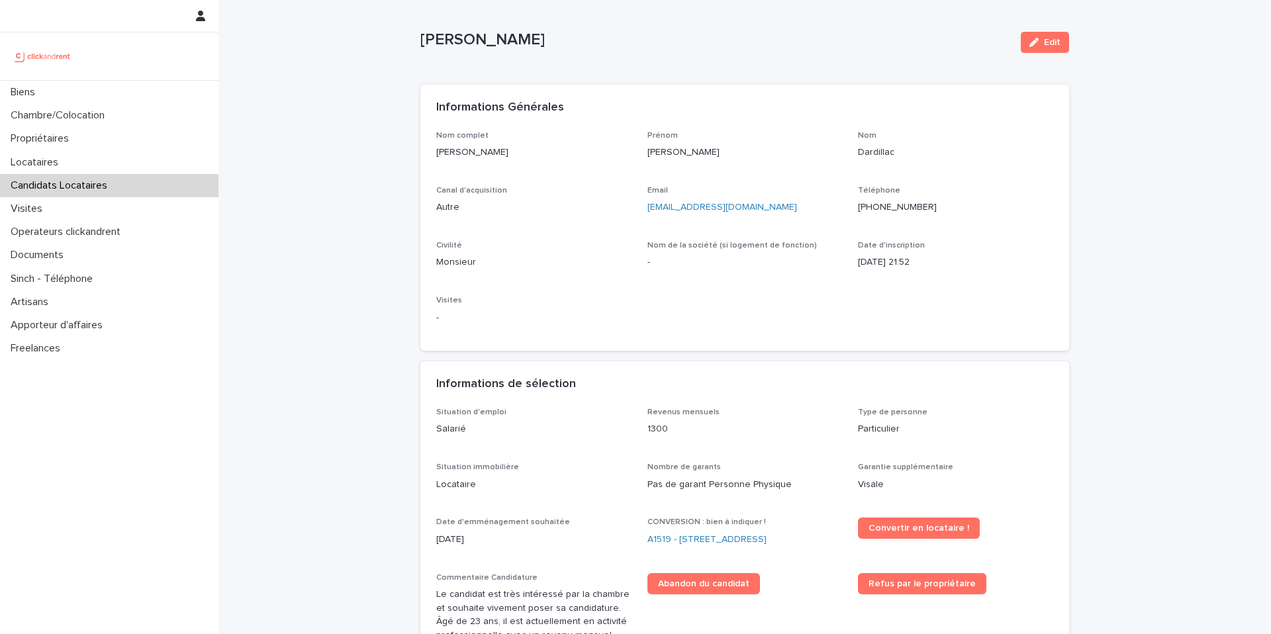
scroll to position [9, 0]
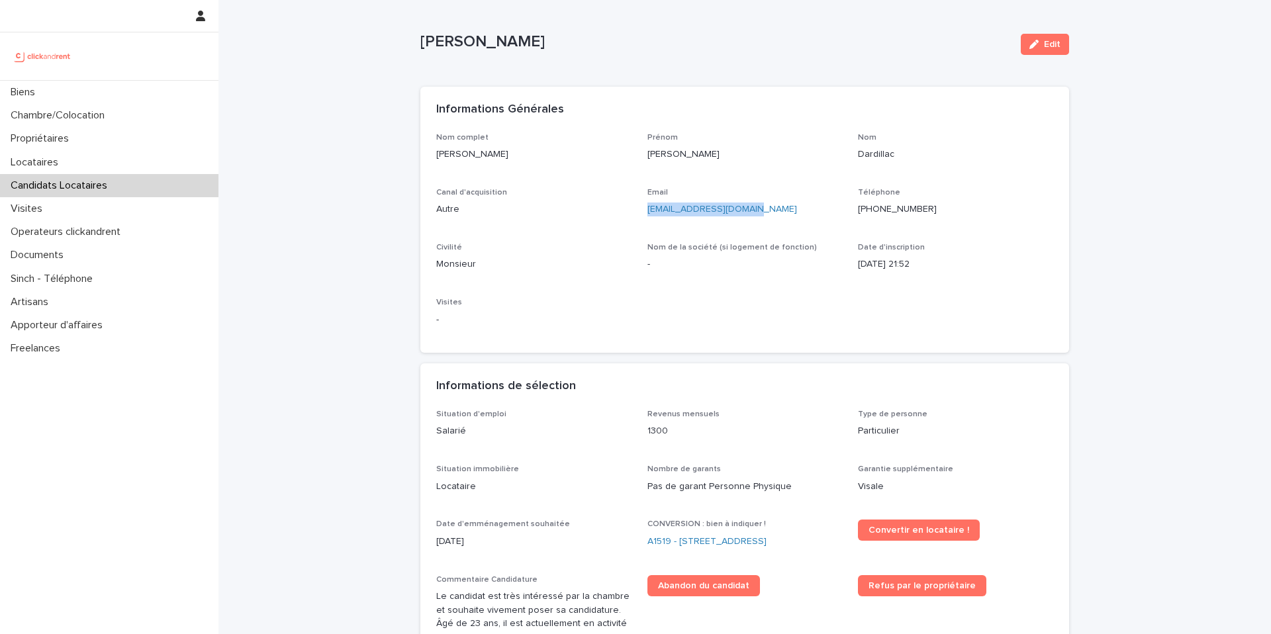
drag, startPoint x: 746, startPoint y: 212, endPoint x: 641, endPoint y: 206, distance: 105.4
click at [641, 206] on div "Nom complet [PERSON_NAME] Prénom [PERSON_NAME] Canal d'acquisition Autre Email …" at bounding box center [744, 235] width 617 height 204
copy link "[EMAIL_ADDRESS][DOMAIN_NAME]"
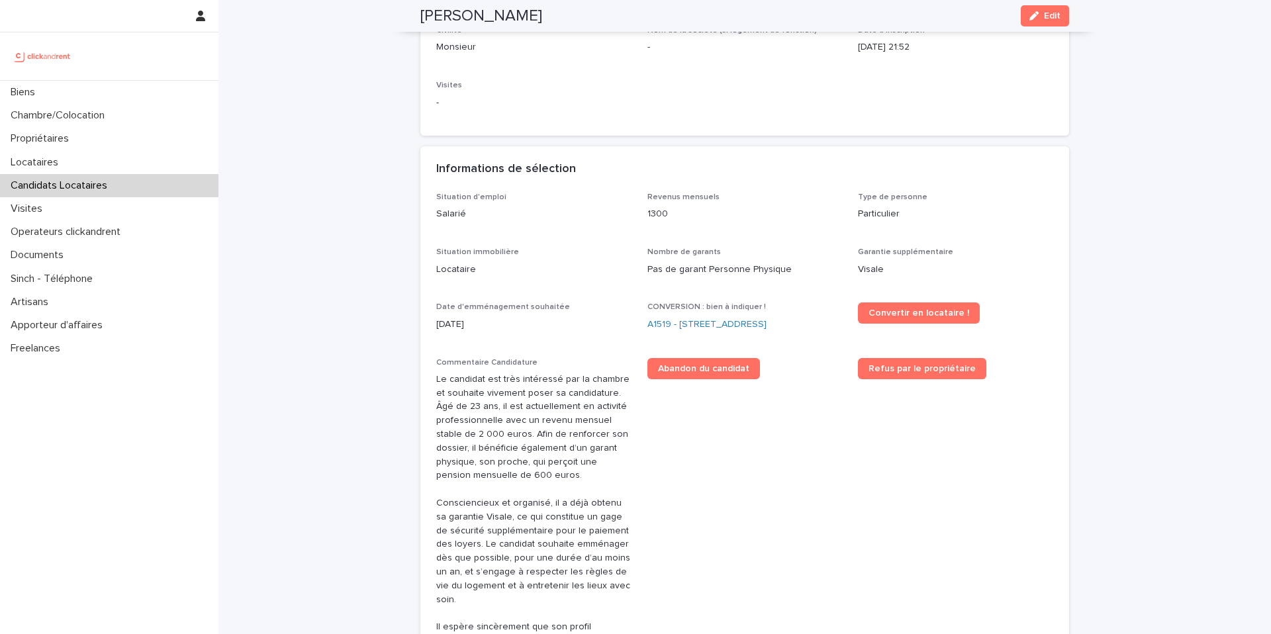
scroll to position [246, 0]
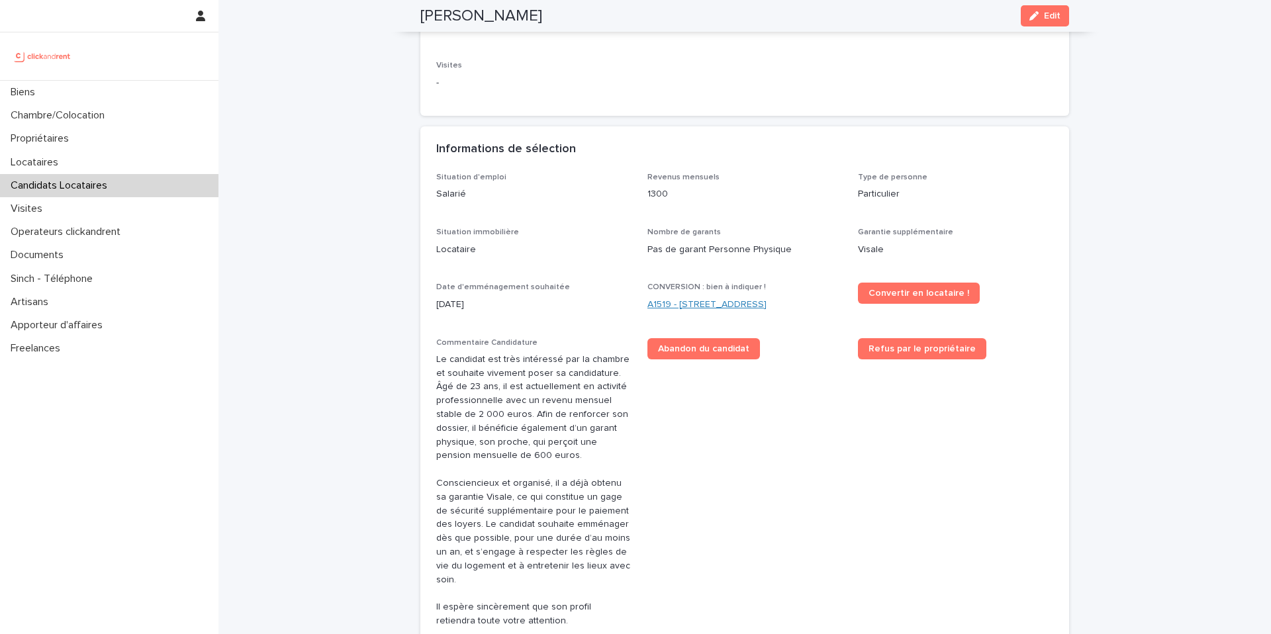
drag, startPoint x: 818, startPoint y: 307, endPoint x: 679, endPoint y: 302, distance: 139.1
click at [679, 302] on div "A1519 - [STREET_ADDRESS]" at bounding box center [744, 305] width 195 height 14
copy link "[STREET_ADDRESS]"
click at [903, 298] on link "Convertir en locataire !" at bounding box center [919, 293] width 122 height 21
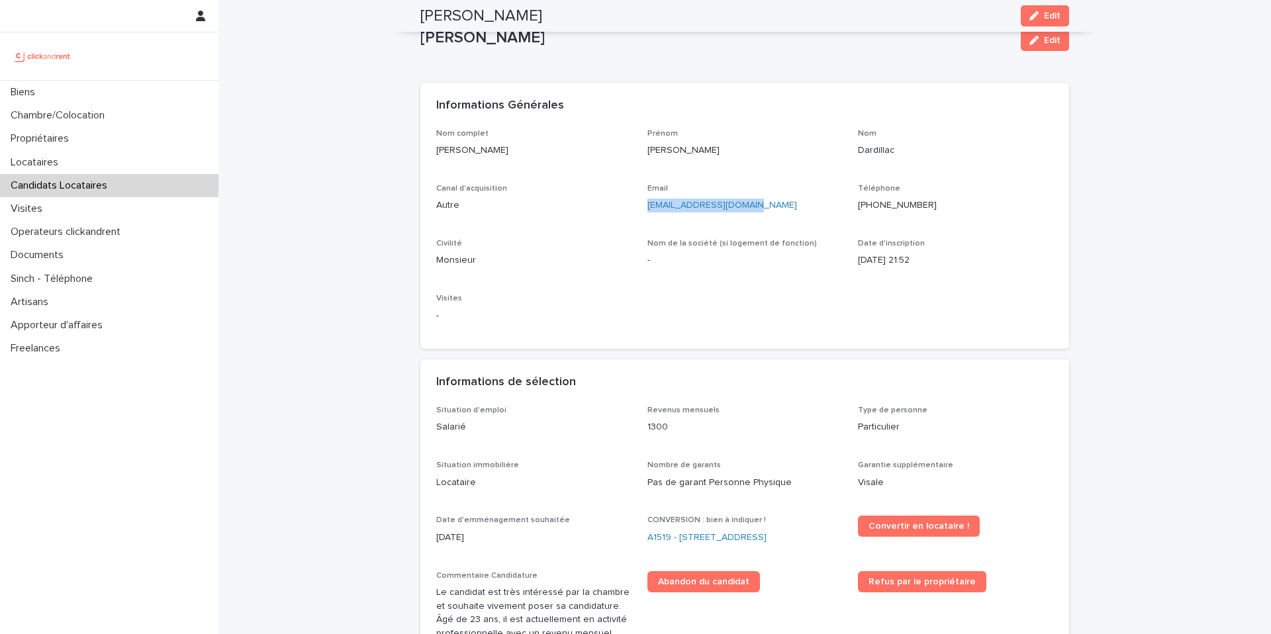
scroll to position [0, 0]
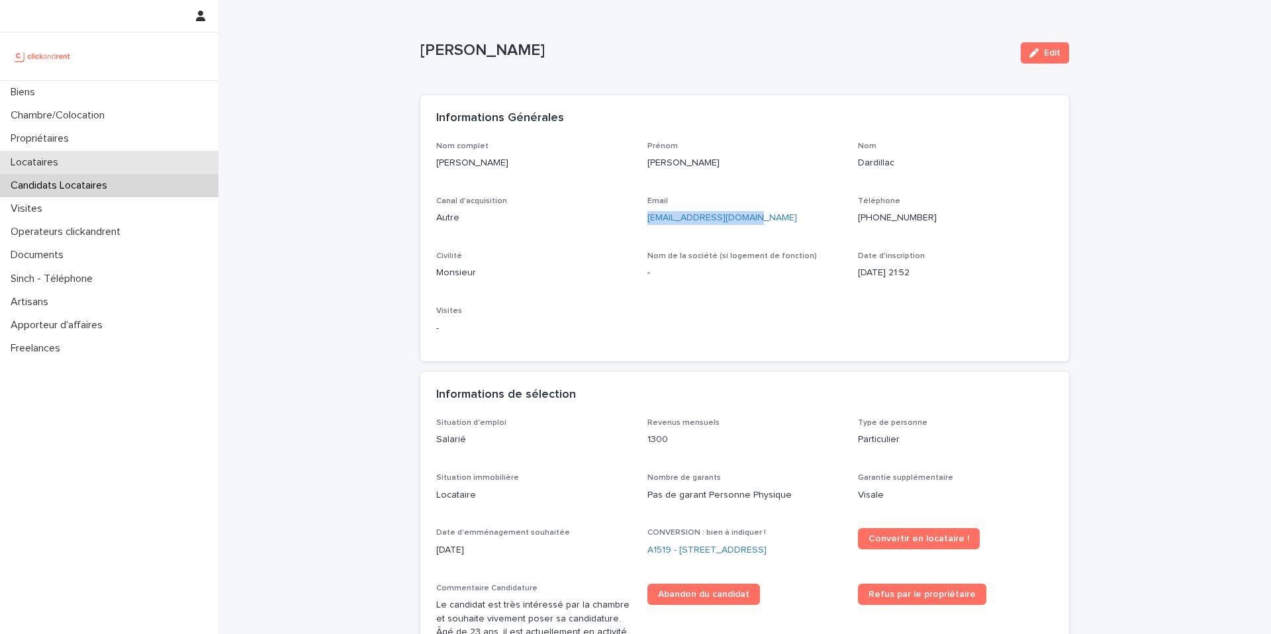
click at [135, 159] on div "Locataires" at bounding box center [109, 162] width 218 height 23
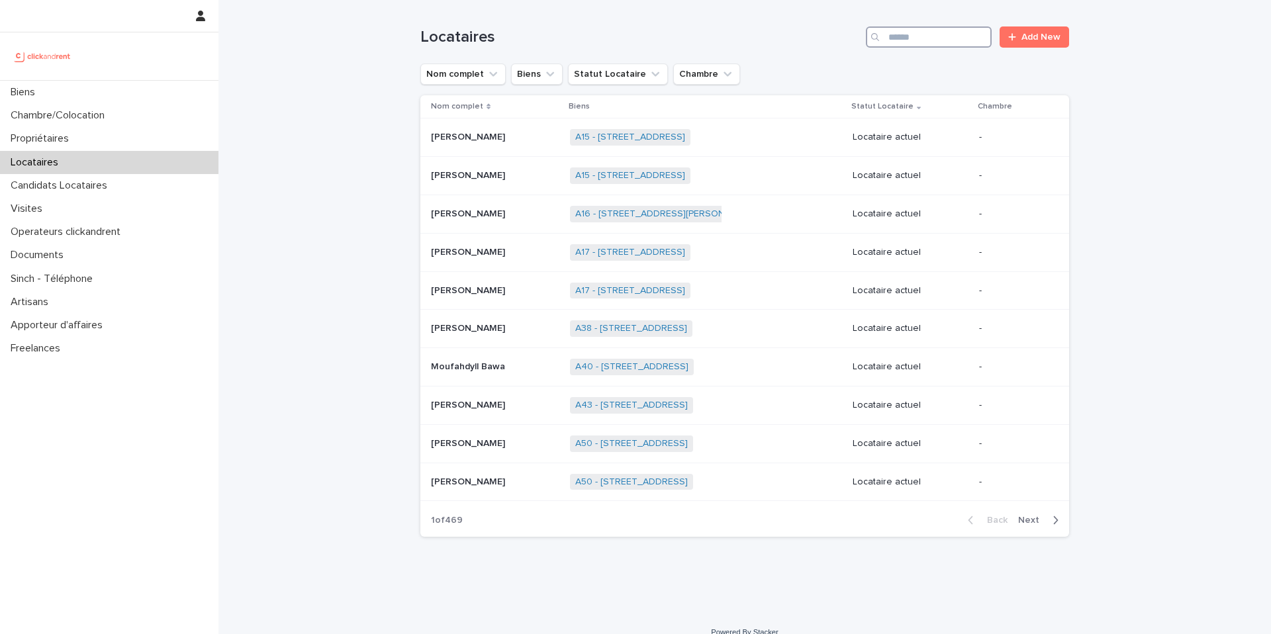
click at [924, 32] on input "Search" at bounding box center [929, 36] width 126 height 21
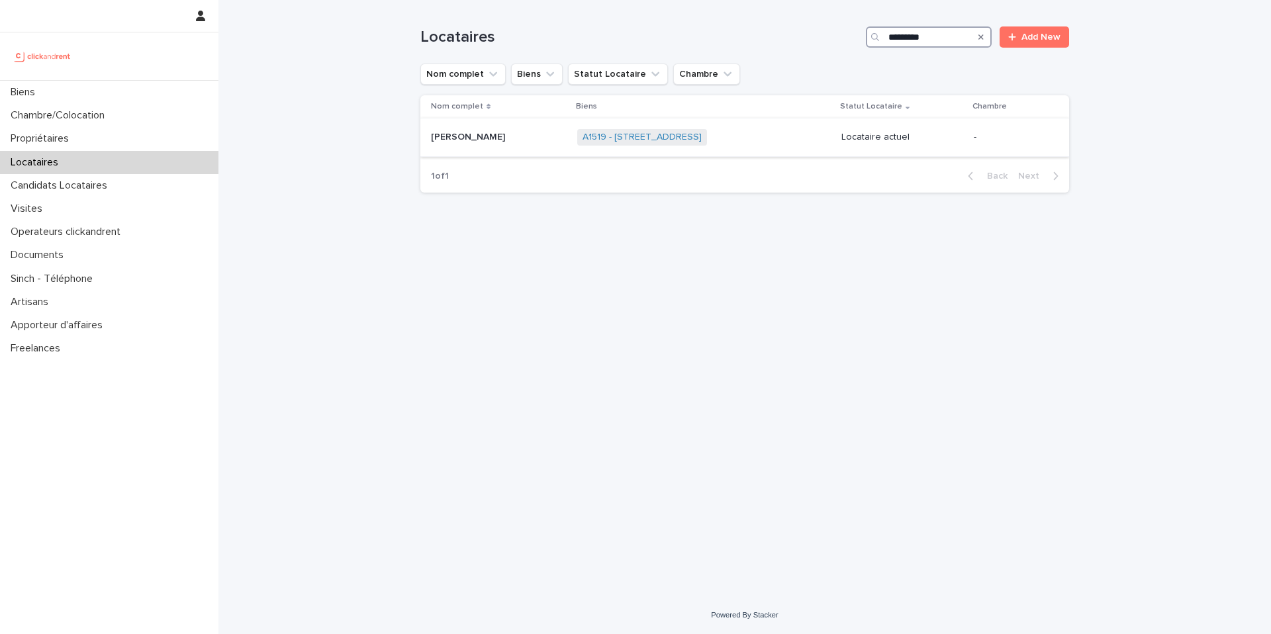
type input "*********"
click at [564, 145] on div "[PERSON_NAME] [PERSON_NAME] Dardillac" at bounding box center [499, 137] width 136 height 22
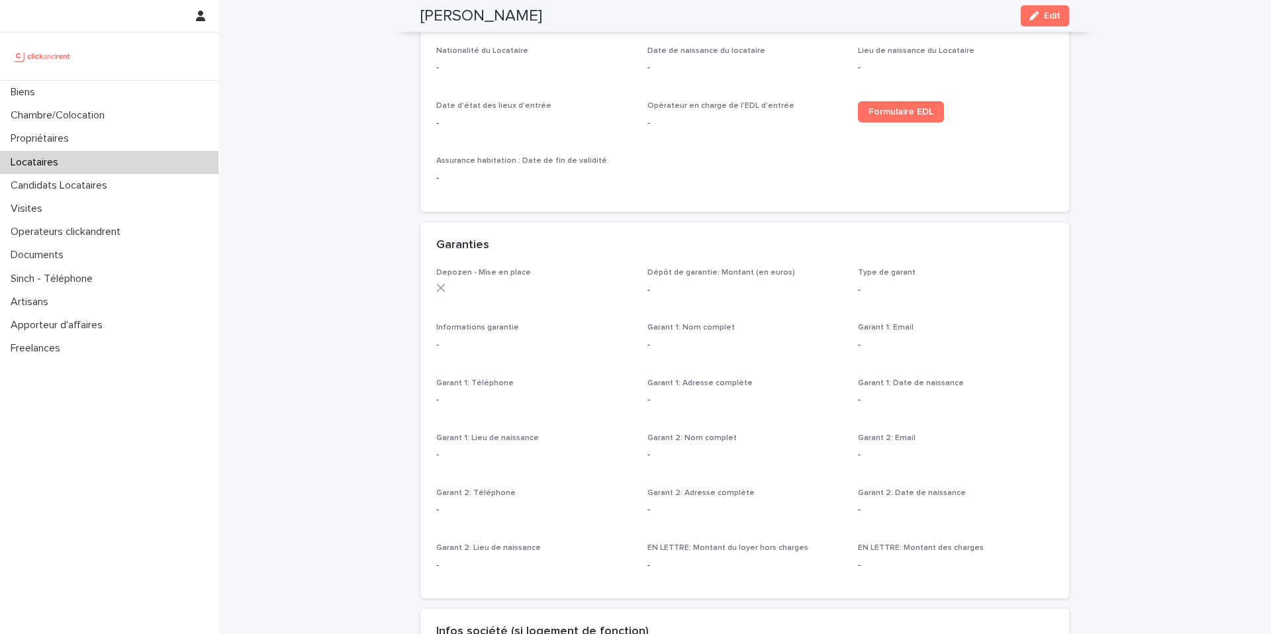
scroll to position [451, 0]
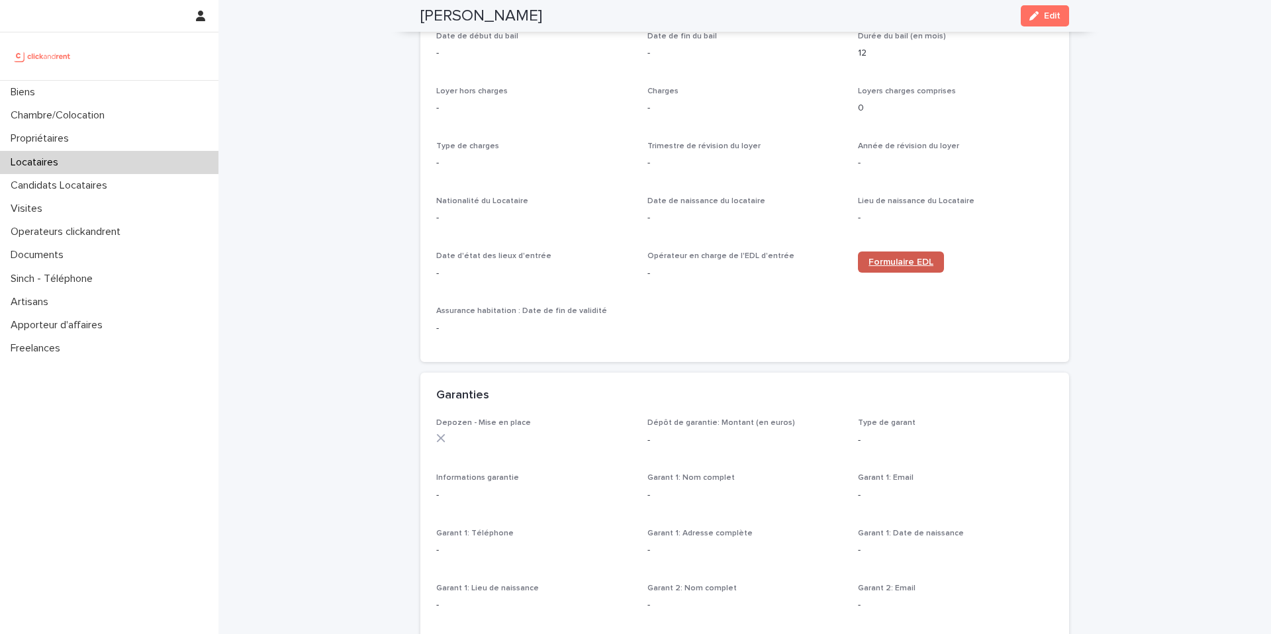
click at [899, 267] on link "Formulaire EDL" at bounding box center [901, 261] width 86 height 21
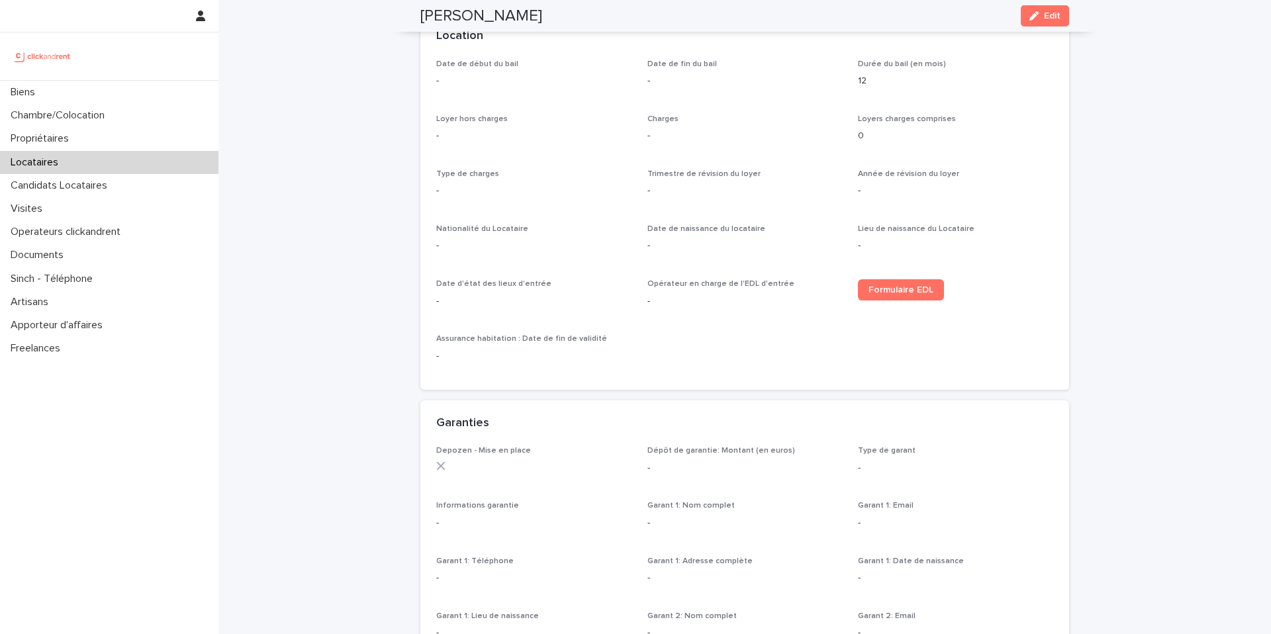
scroll to position [0, 0]
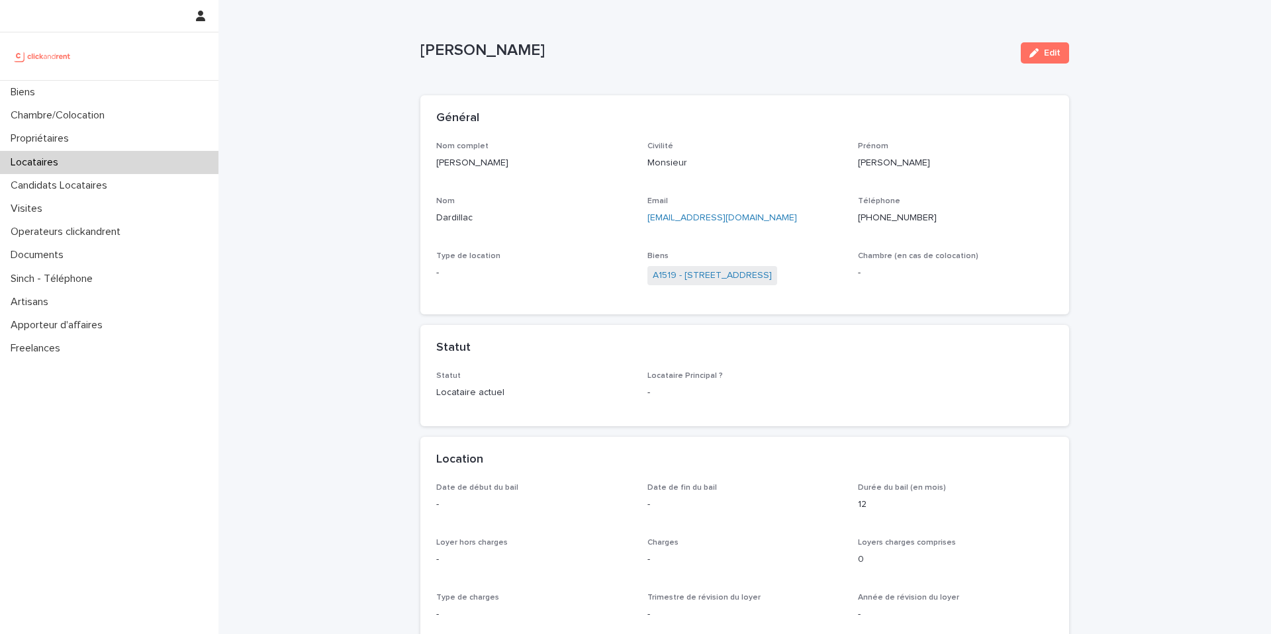
click at [898, 215] on ringoverc2c-number-84e06f14122c "[PHONE_NUMBER]" at bounding box center [897, 217] width 79 height 9
click at [89, 192] on div "Candidats Locataires" at bounding box center [109, 185] width 218 height 23
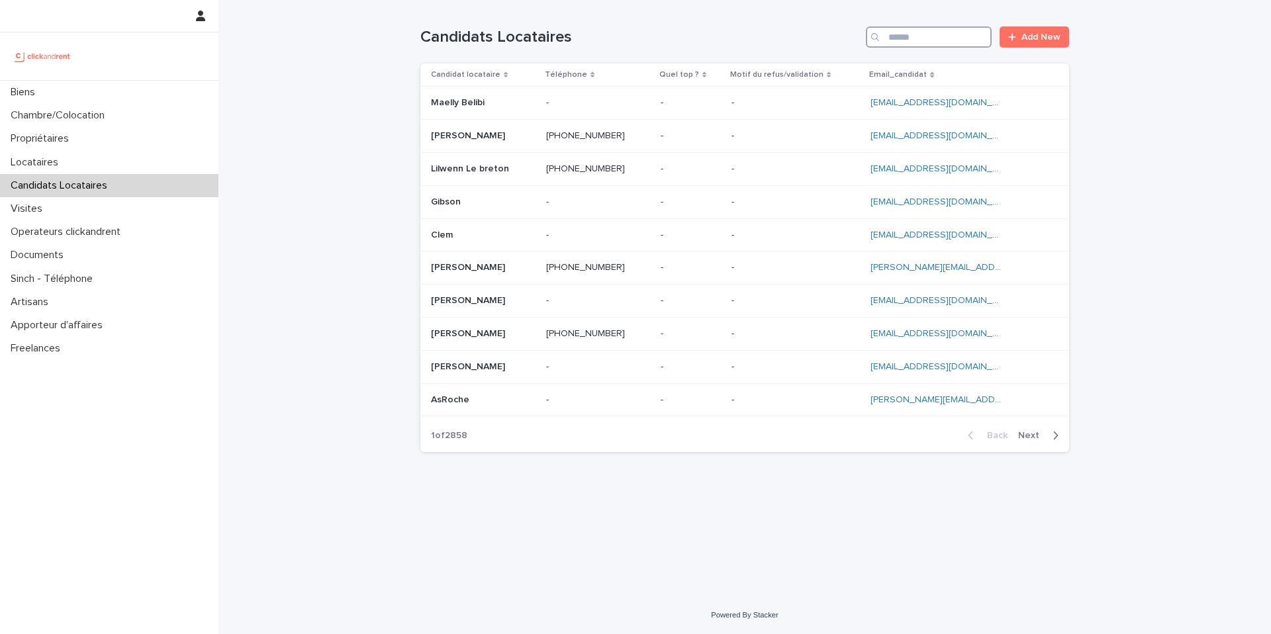
click at [920, 33] on input "Search" at bounding box center [929, 36] width 126 height 21
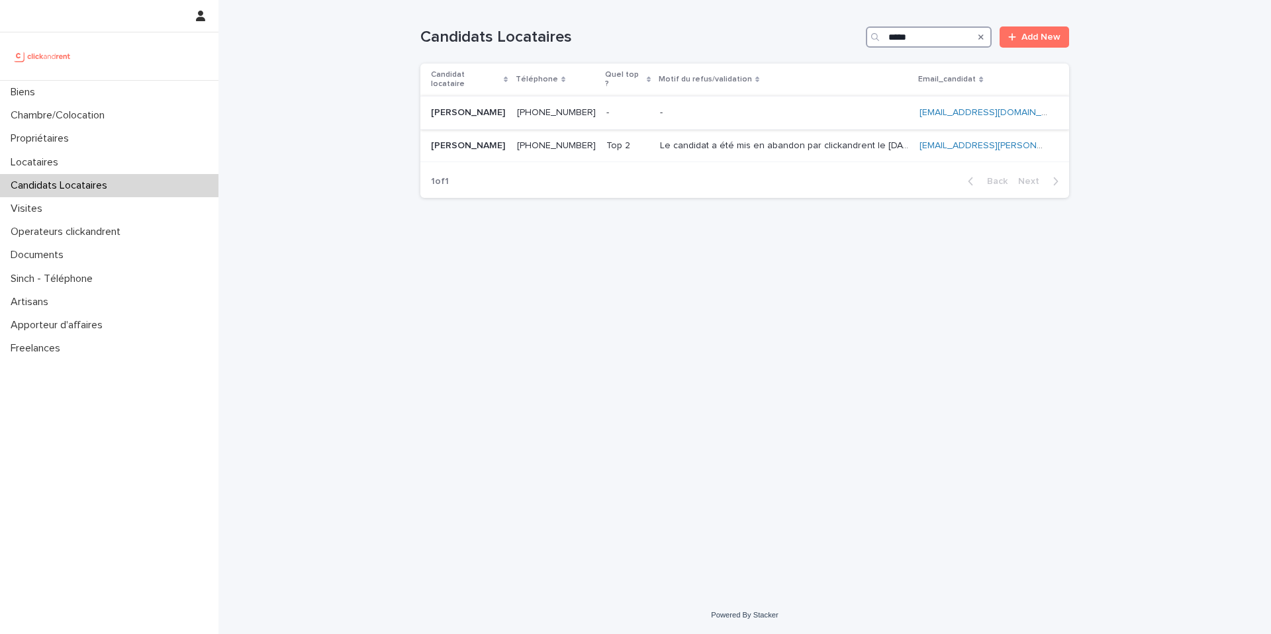
type input "*****"
click at [733, 107] on p at bounding box center [784, 112] width 249 height 11
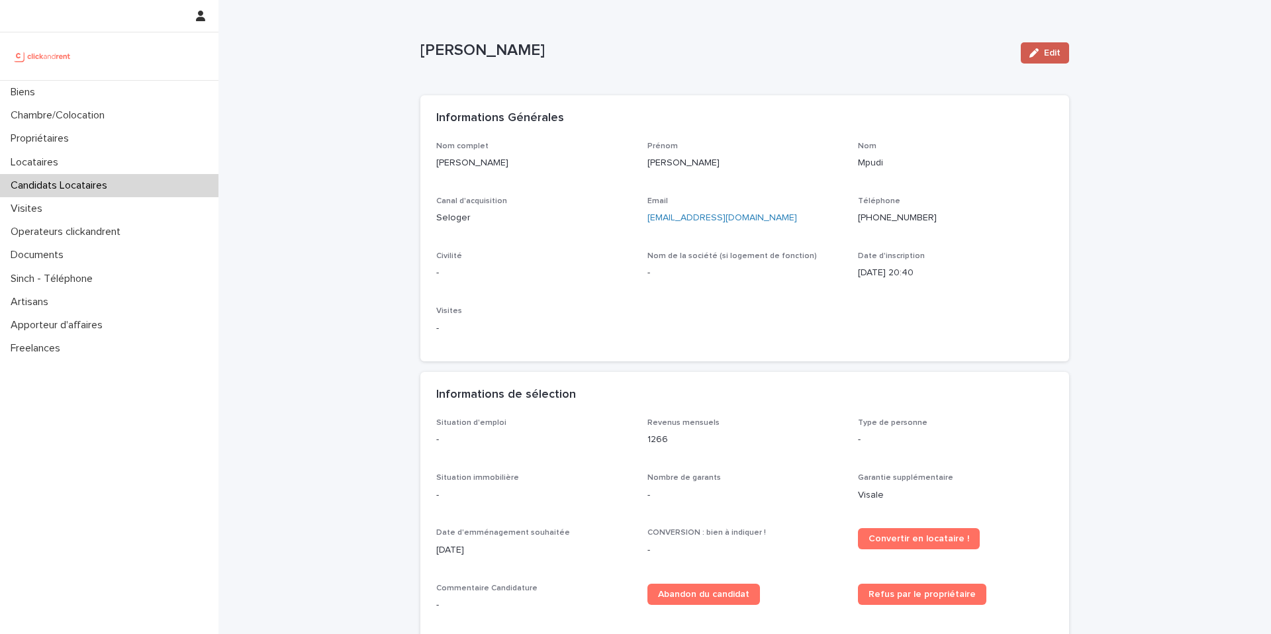
click at [1032, 56] on icon "button" at bounding box center [1033, 52] width 9 height 9
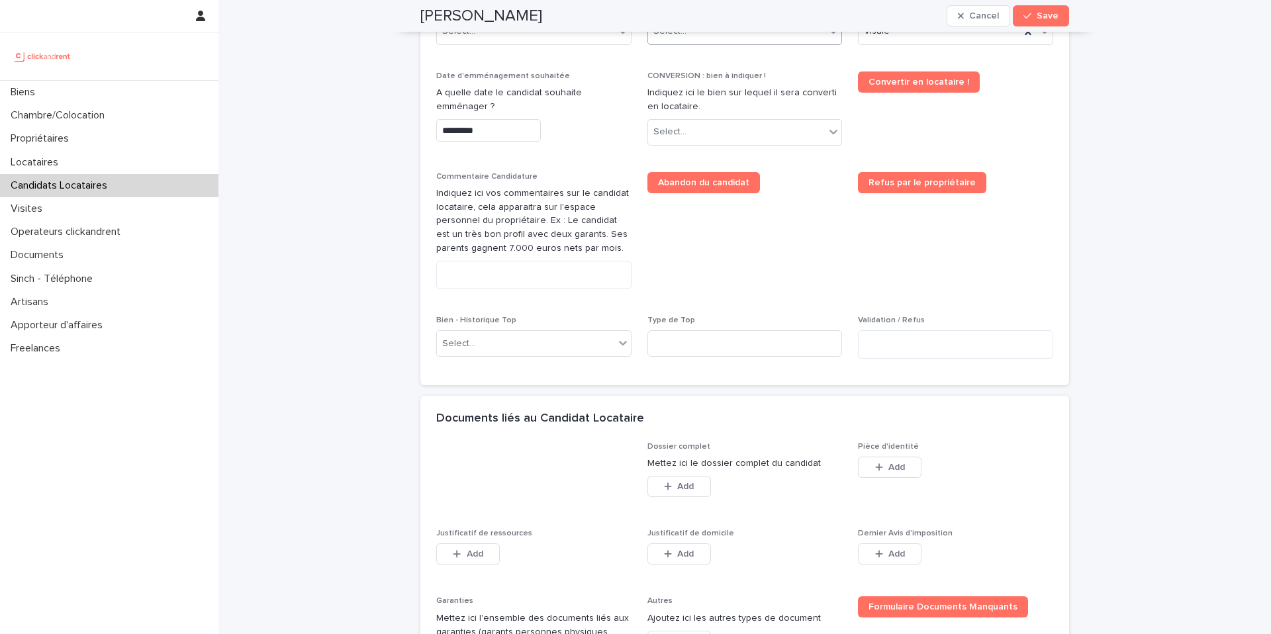
scroll to position [798, 0]
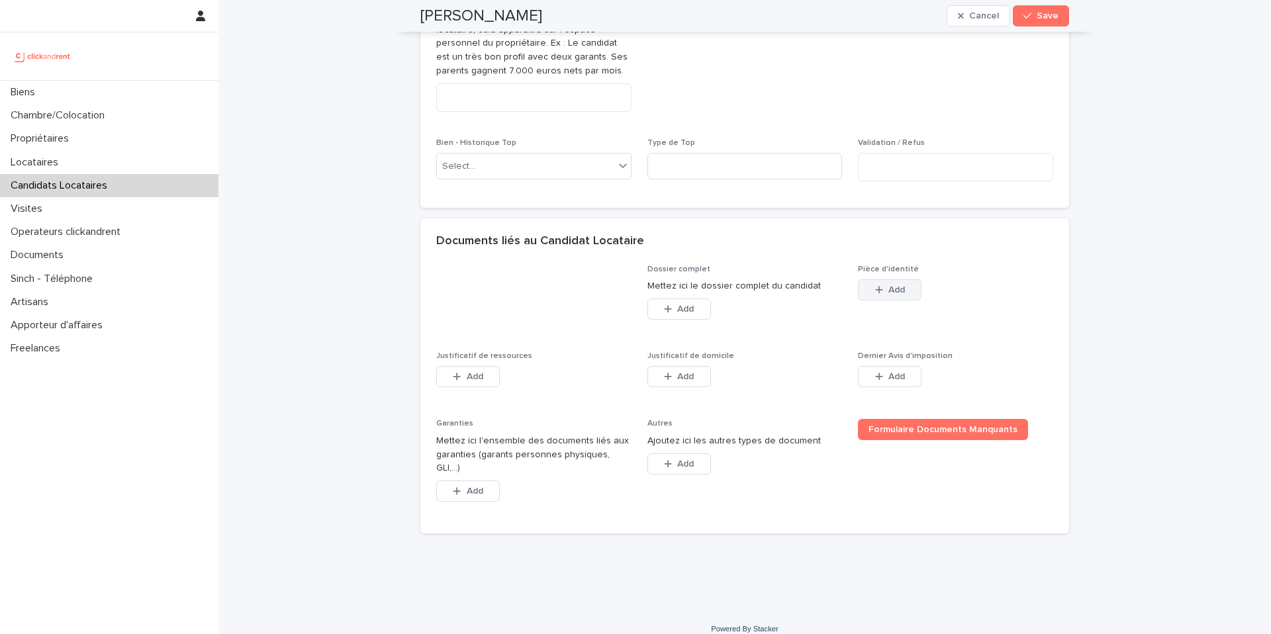
click at [878, 288] on icon "button" at bounding box center [879, 289] width 8 height 9
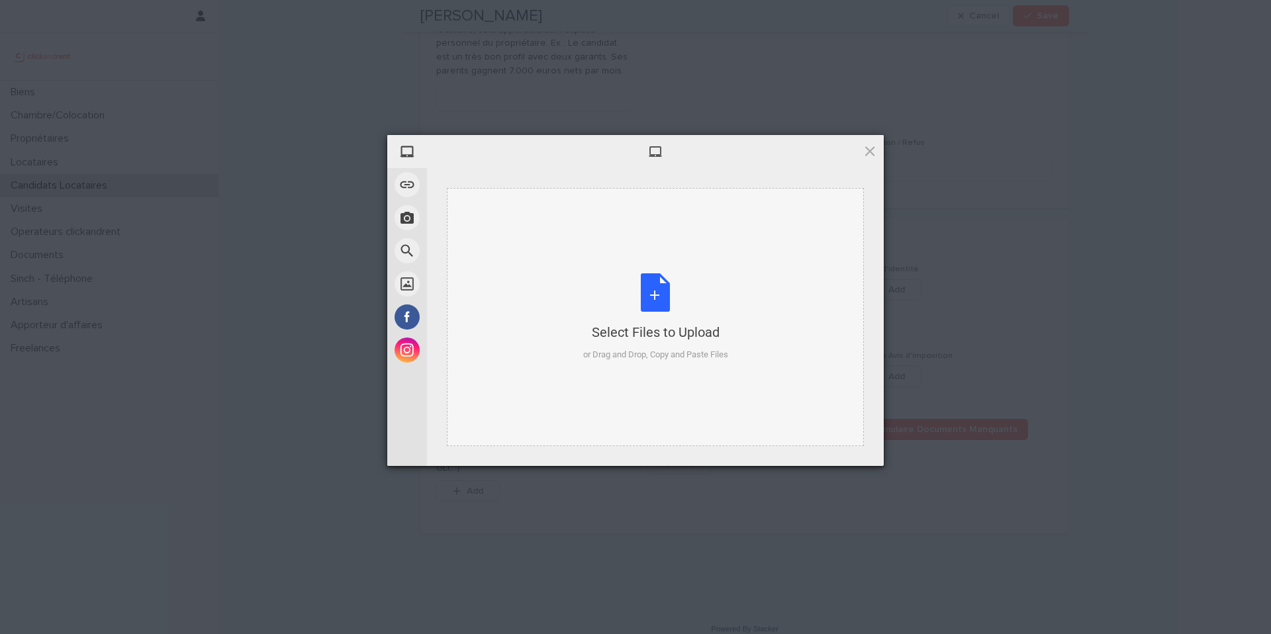
click at [659, 297] on div "Select Files to Upload or Drag and Drop, Copy and Paste Files" at bounding box center [655, 317] width 145 height 88
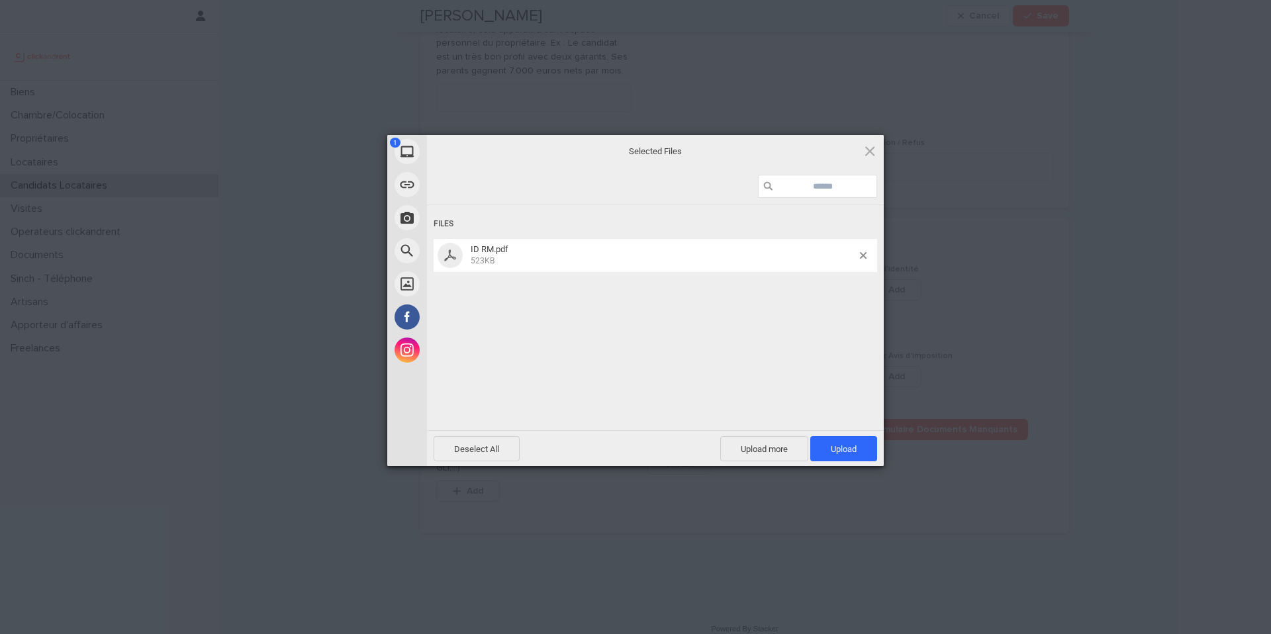
click at [858, 444] on span "Upload 1" at bounding box center [843, 448] width 67 height 25
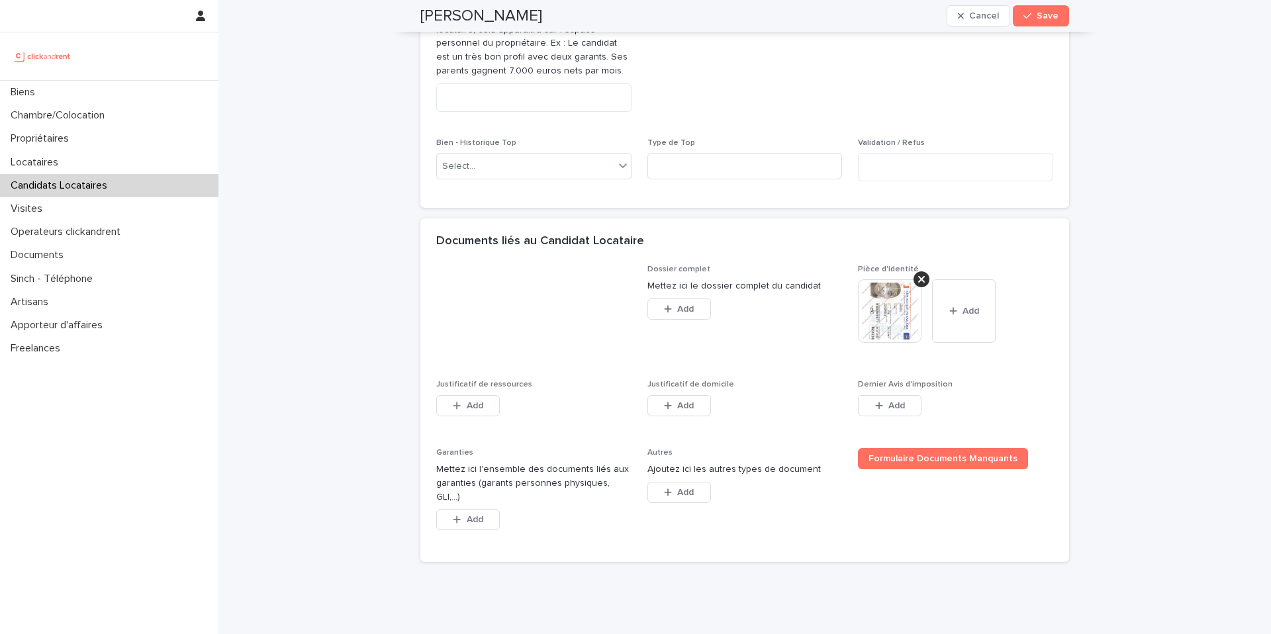
click at [874, 305] on img at bounding box center [890, 311] width 64 height 64
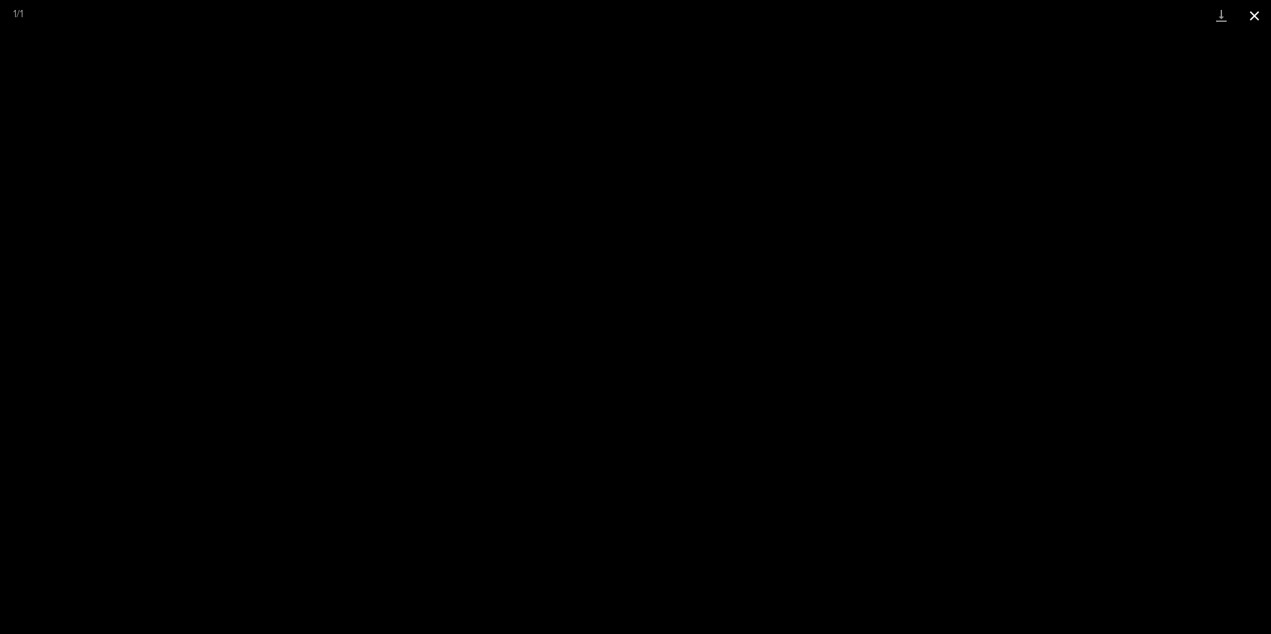
click at [1251, 18] on button "Close gallery" at bounding box center [1254, 15] width 33 height 31
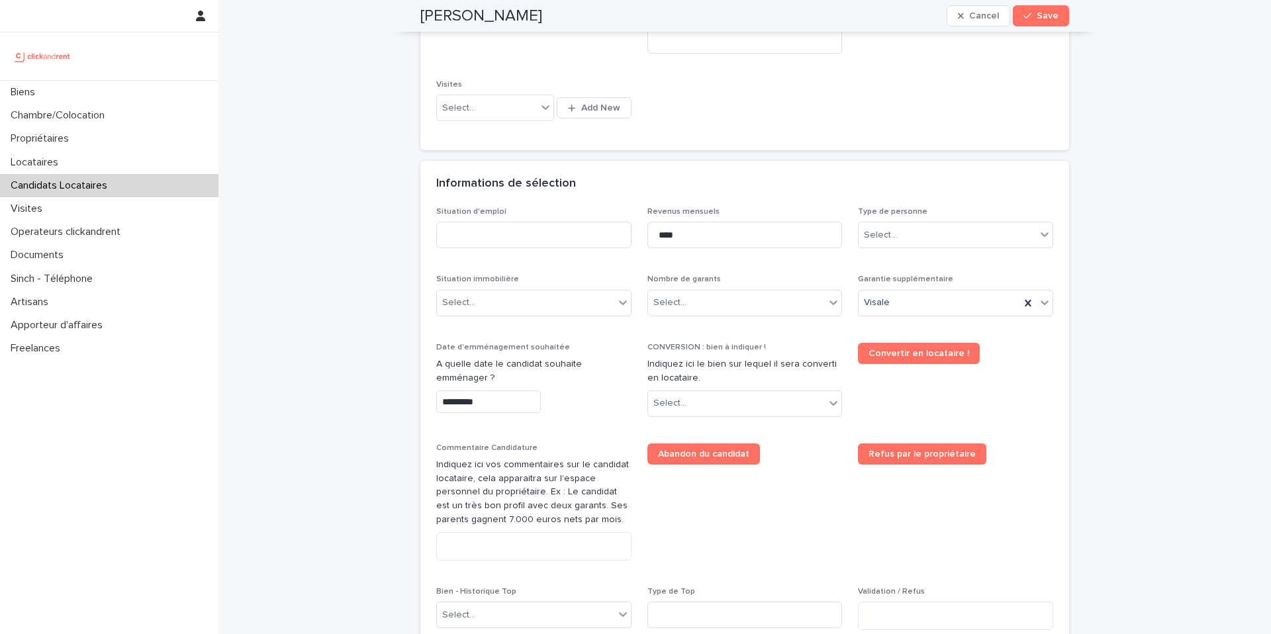
scroll to position [349, 0]
click at [549, 235] on input at bounding box center [533, 235] width 195 height 26
click at [548, 298] on div "Select..." at bounding box center [525, 304] width 177 height 22
click at [517, 352] on div "Locataire" at bounding box center [534, 352] width 194 height 23
click at [793, 308] on div "Select..." at bounding box center [736, 304] width 177 height 22
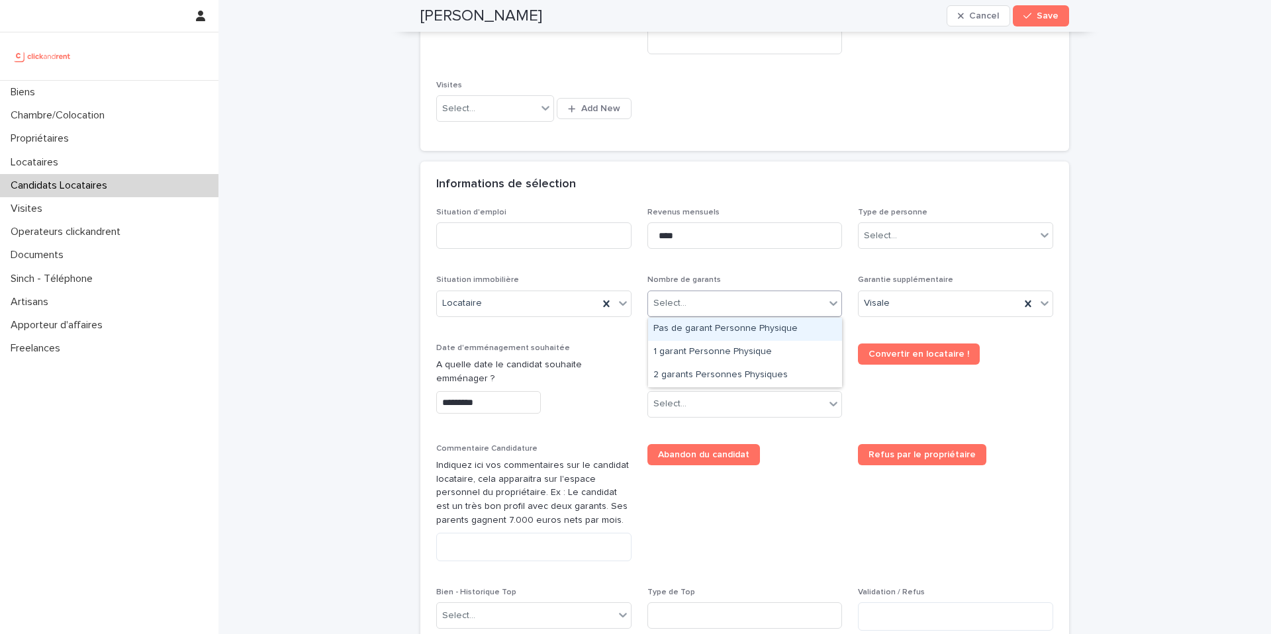
click at [779, 327] on div "Pas de garant Personne Physique" at bounding box center [745, 329] width 194 height 23
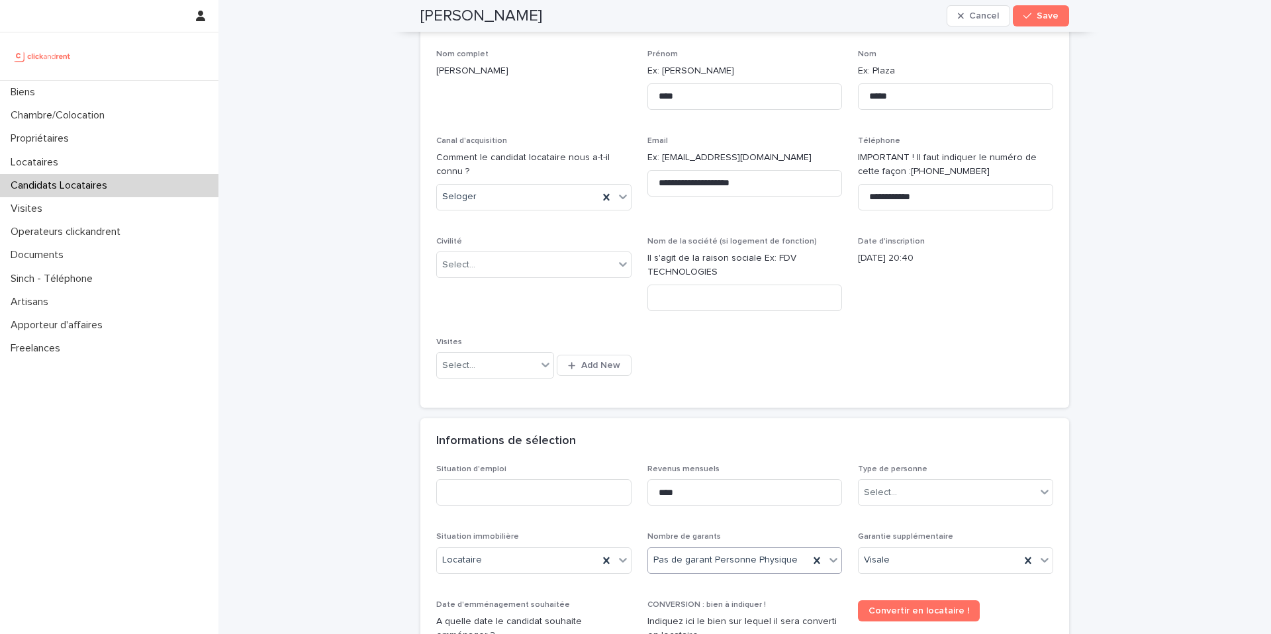
scroll to position [78, 0]
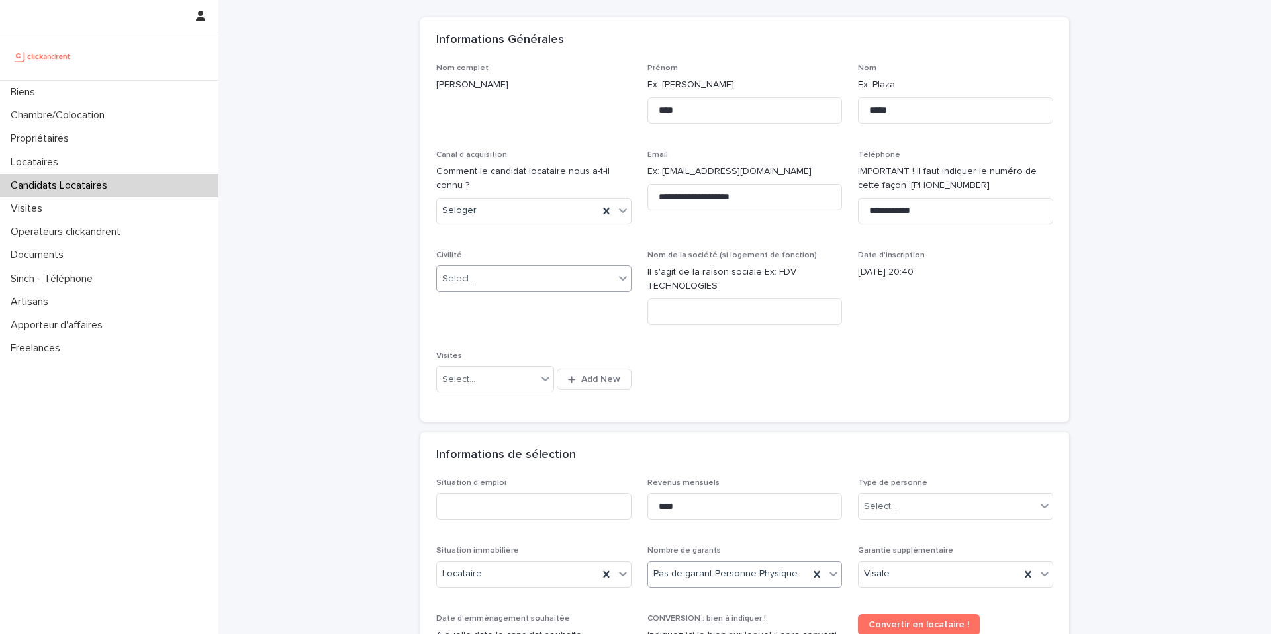
click at [572, 282] on div "Select..." at bounding box center [525, 279] width 177 height 22
click at [548, 302] on div "Madame" at bounding box center [534, 304] width 194 height 23
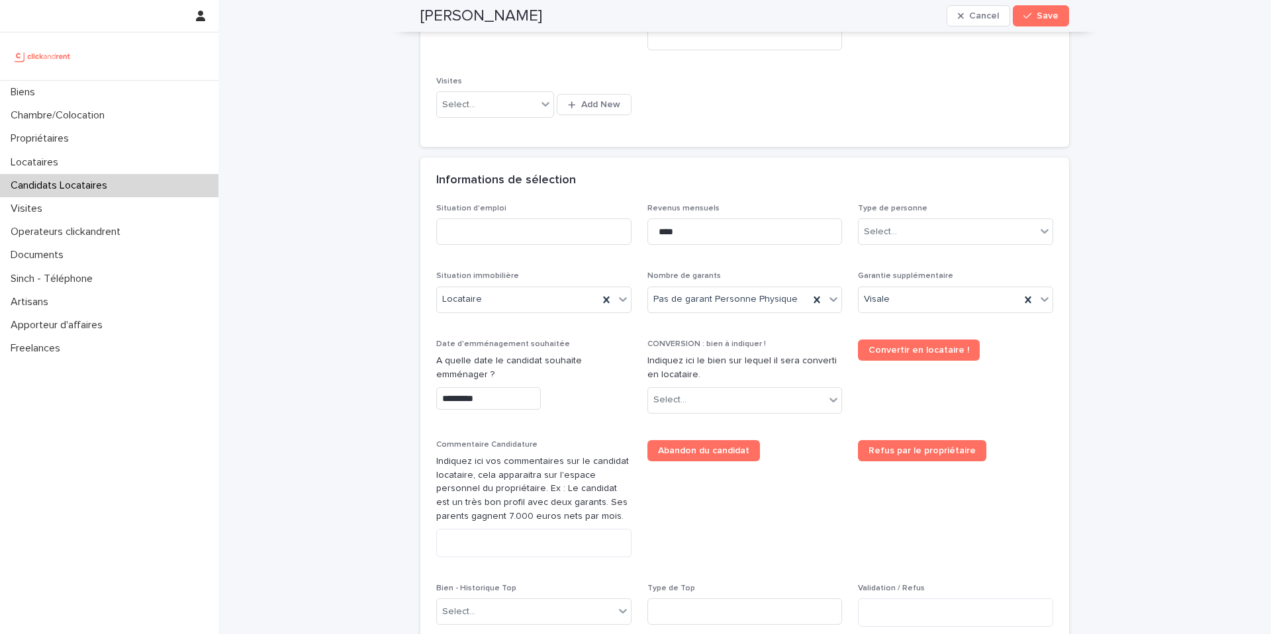
scroll to position [362, 0]
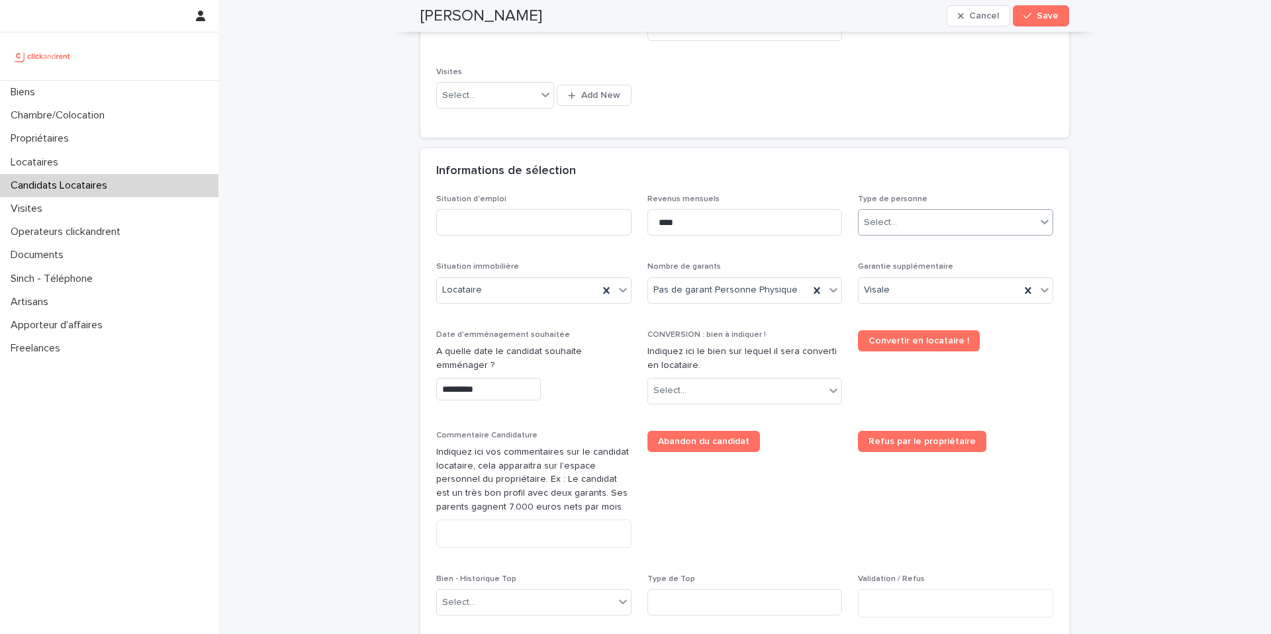
click at [898, 223] on div "Select..." at bounding box center [946, 223] width 177 height 22
click at [897, 253] on div "Particulier" at bounding box center [955, 247] width 194 height 23
click at [828, 185] on div "Informations de sélection" at bounding box center [744, 171] width 649 height 46
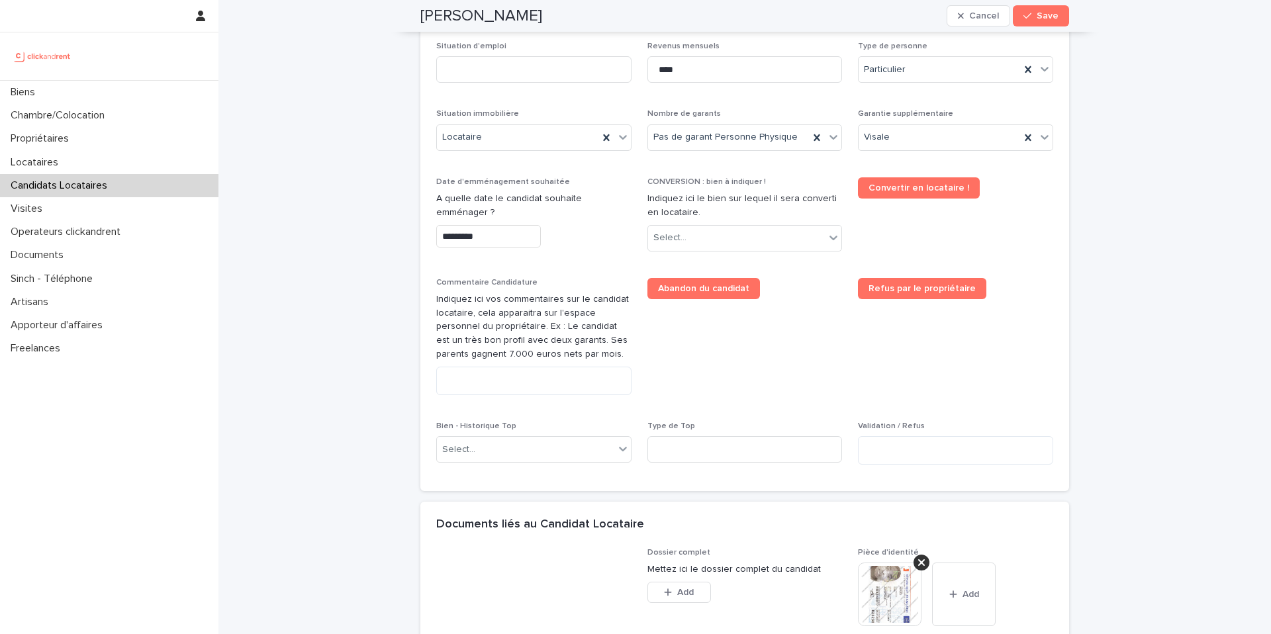
scroll to position [526, 0]
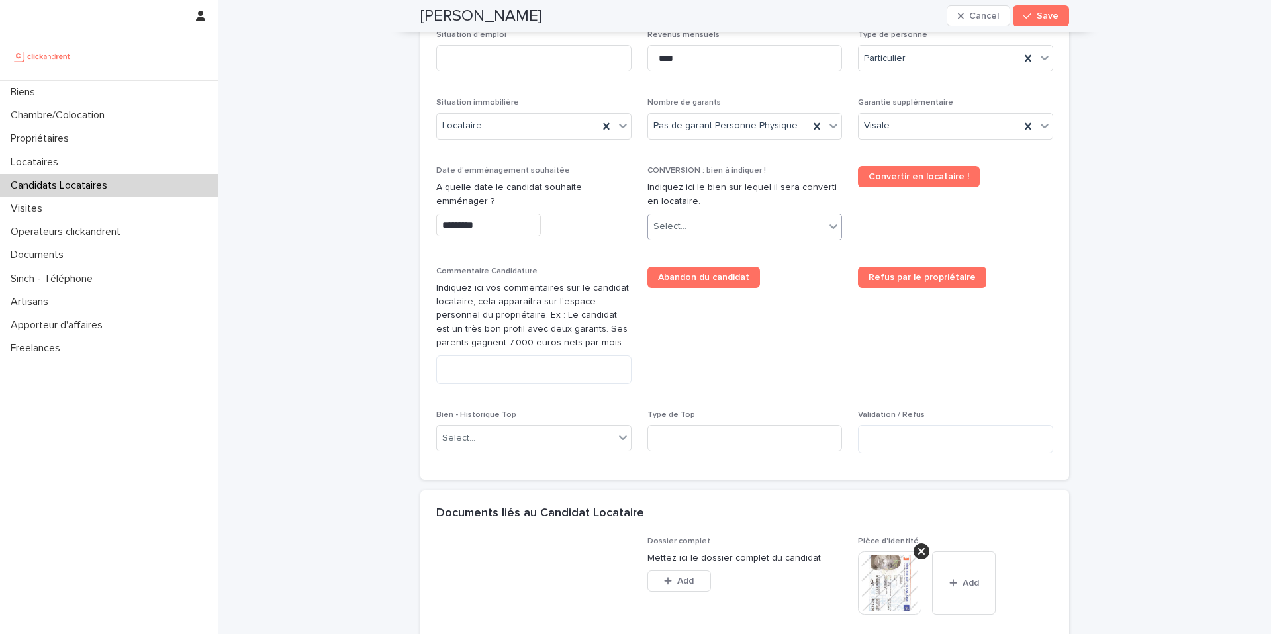
click at [673, 229] on div "Select..." at bounding box center [669, 227] width 33 height 14
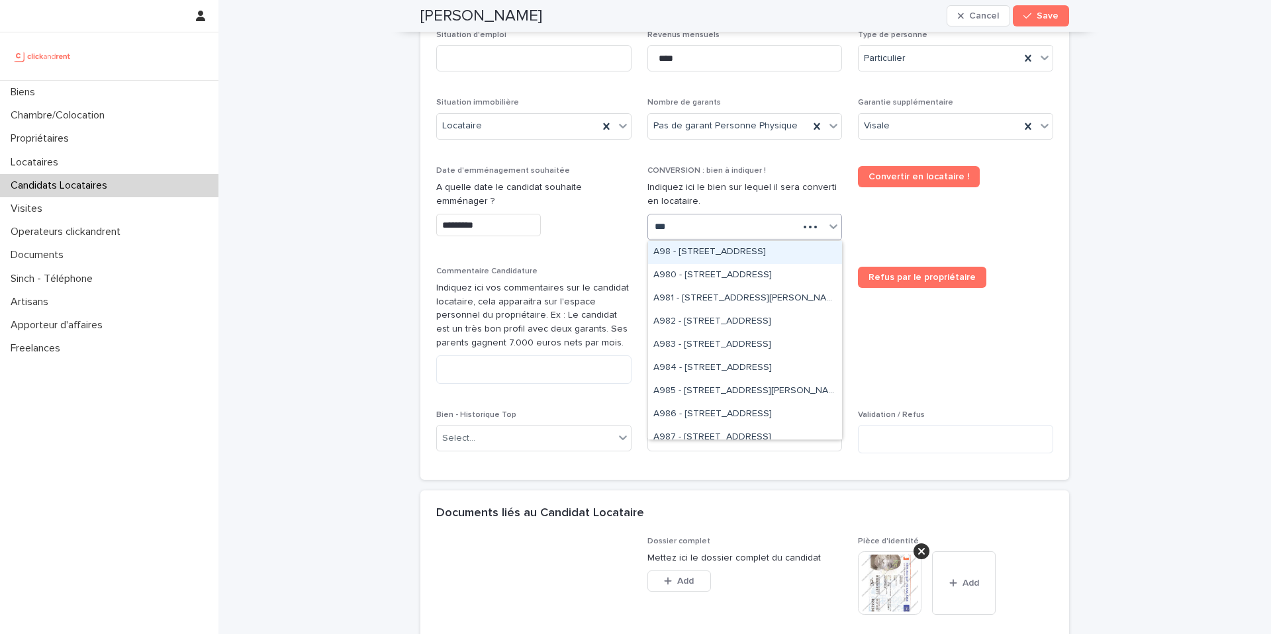
type input "****"
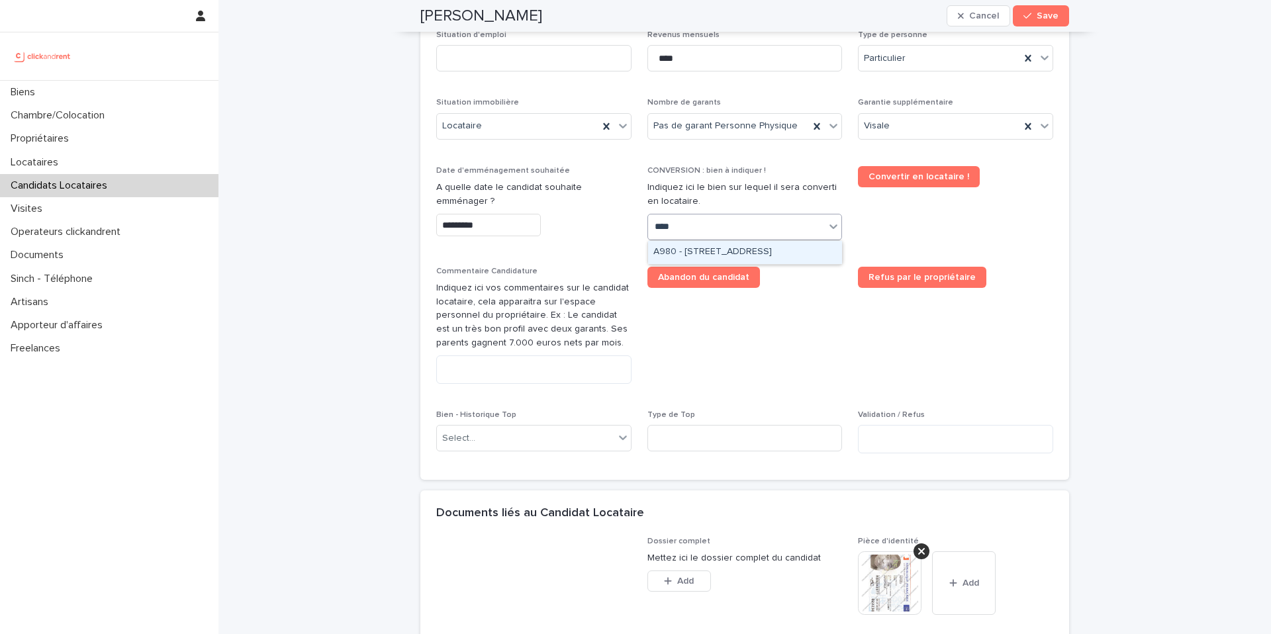
click at [681, 251] on div "A980 - [STREET_ADDRESS]" at bounding box center [745, 252] width 194 height 23
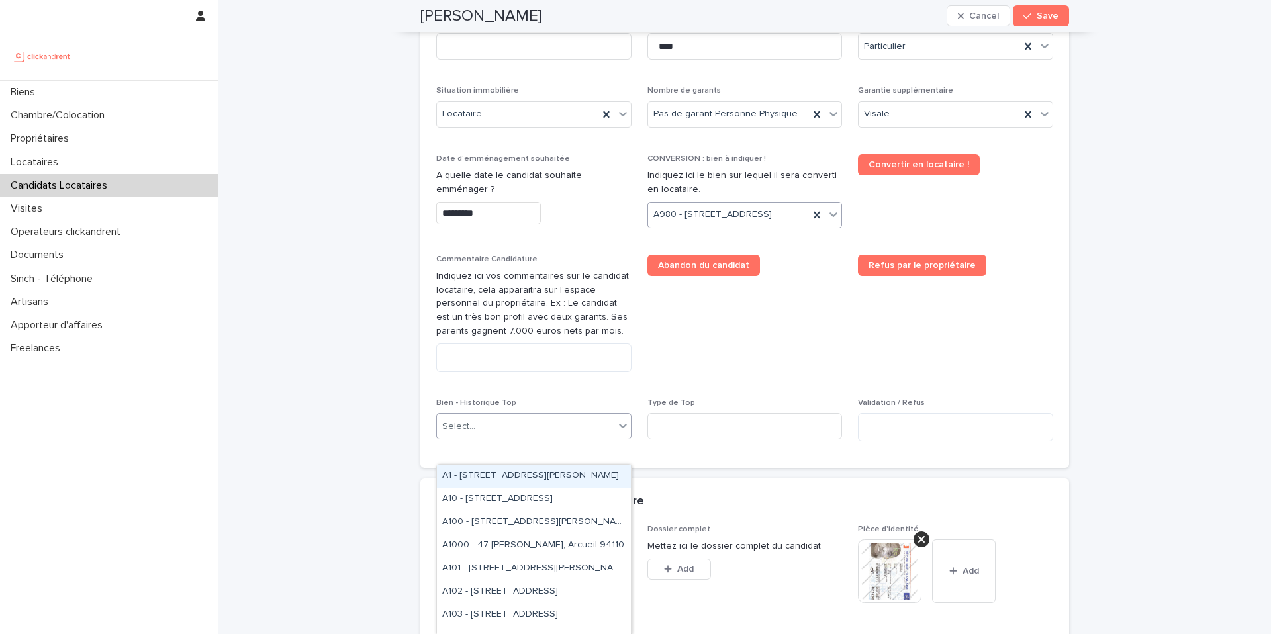
click at [527, 437] on div "Select..." at bounding box center [525, 427] width 177 height 22
type input "****"
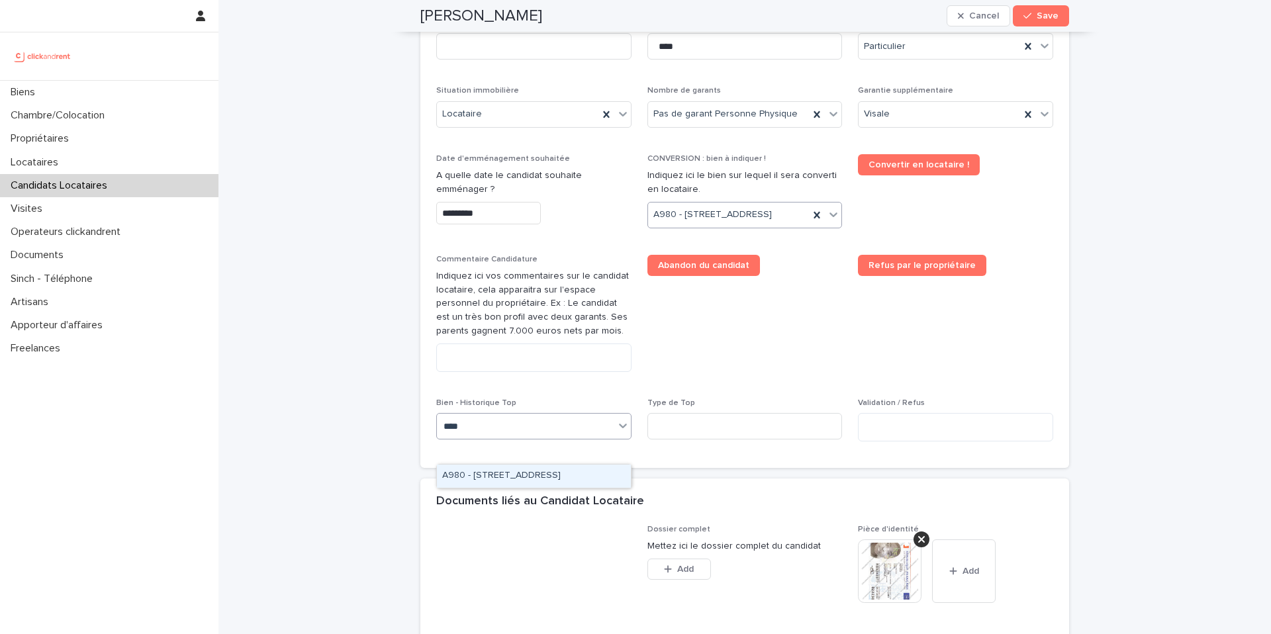
click at [517, 476] on div "A980 - [STREET_ADDRESS]" at bounding box center [534, 476] width 194 height 23
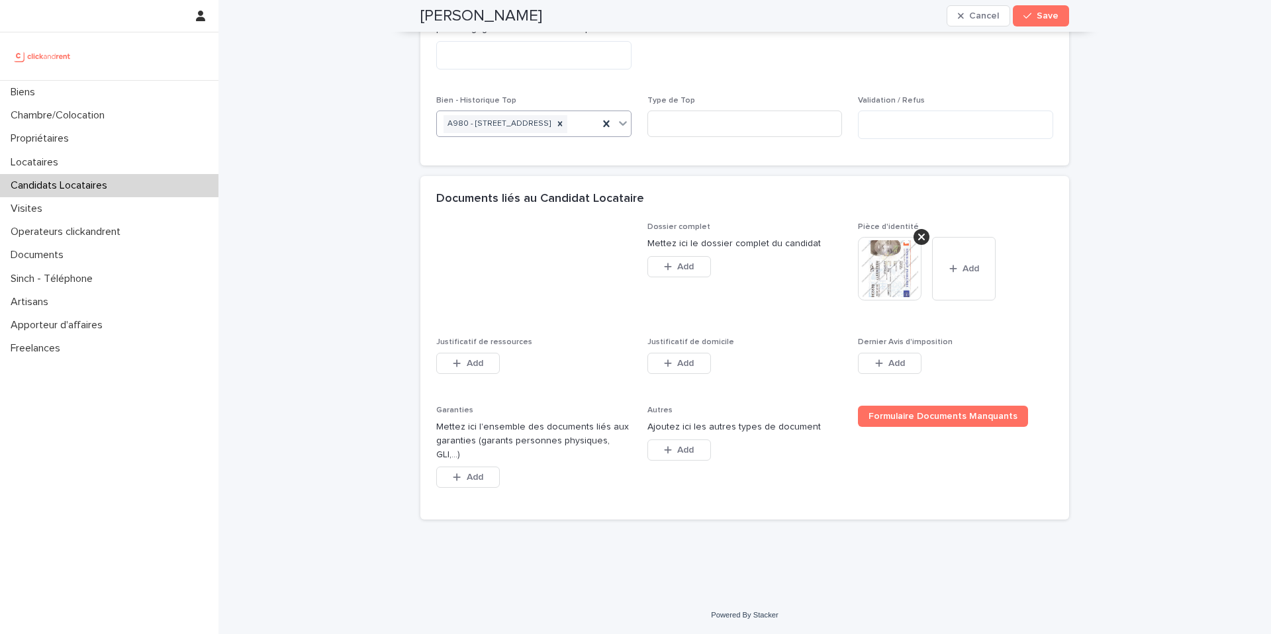
scroll to position [842, 0]
click at [482, 374] on button "Add" at bounding box center [468, 363] width 64 height 21
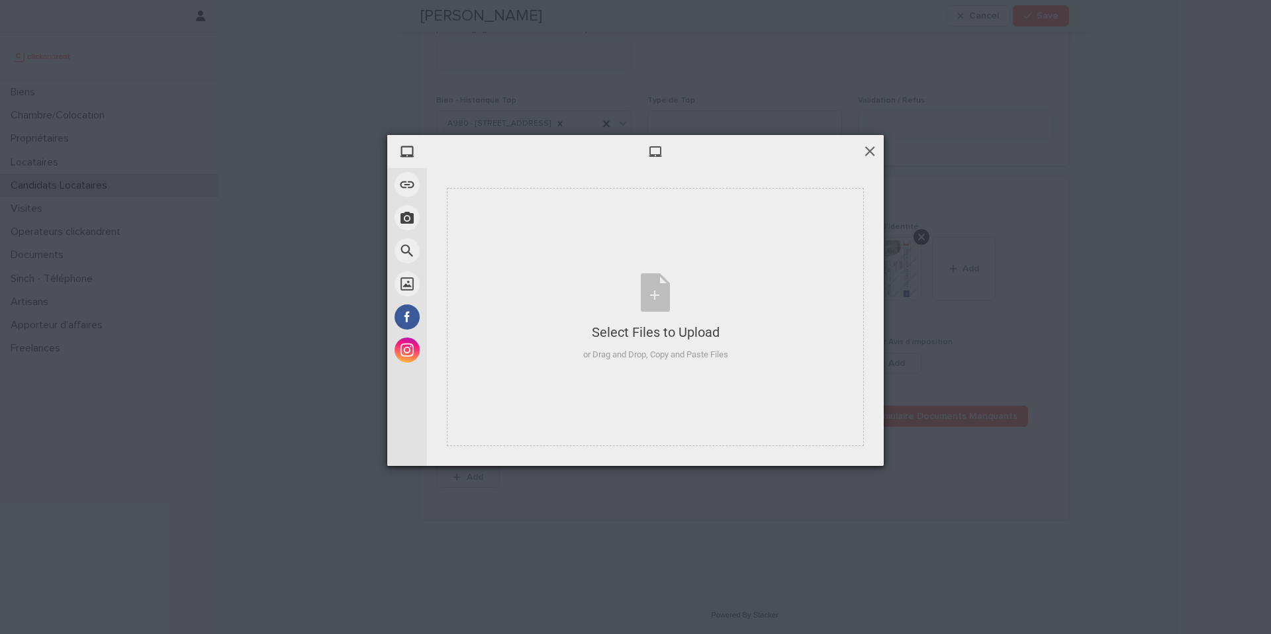
click at [871, 150] on span at bounding box center [869, 151] width 15 height 15
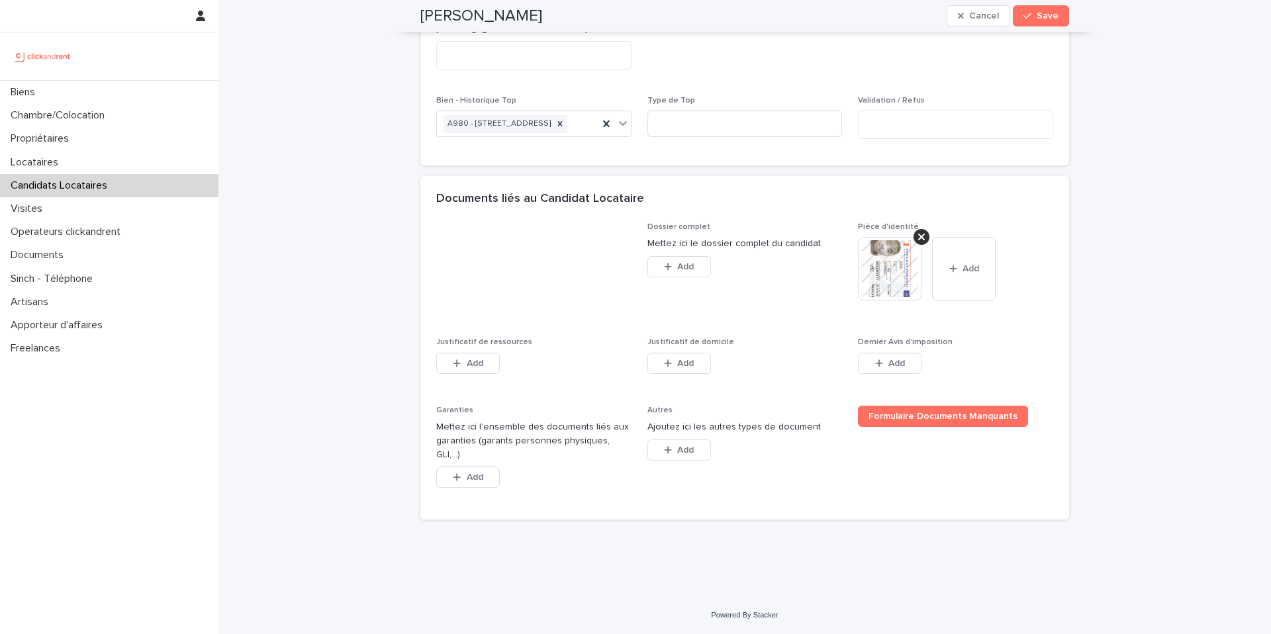
scroll to position [866, 0]
click at [484, 374] on button "Add" at bounding box center [468, 363] width 64 height 21
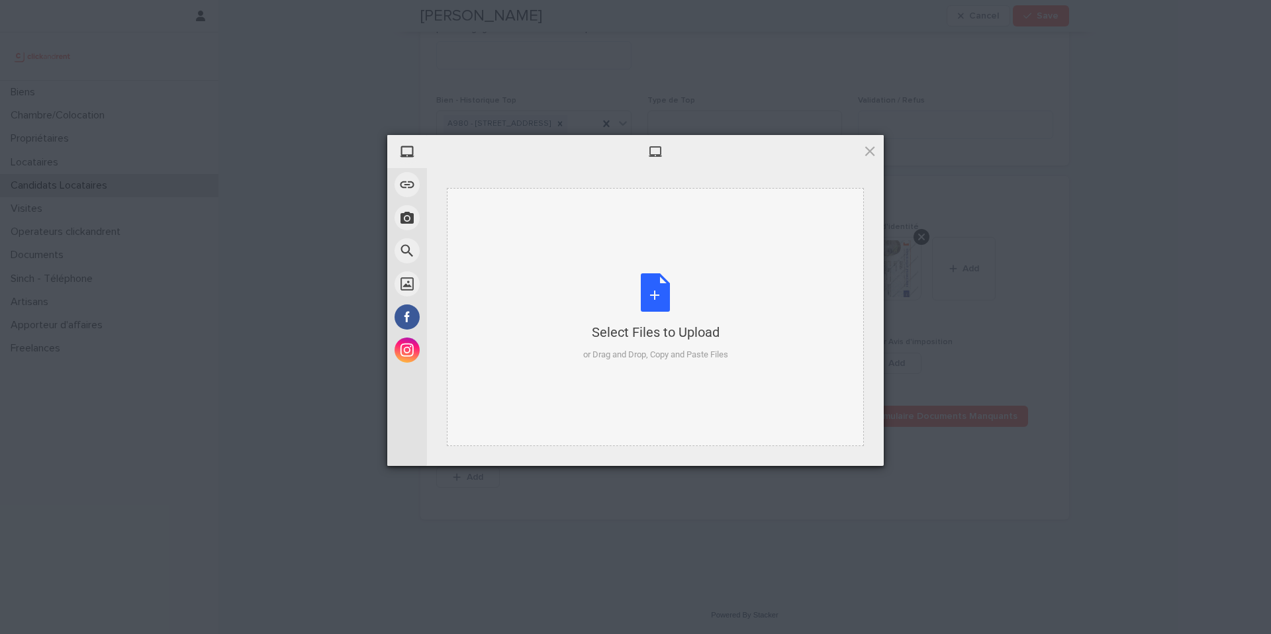
click at [660, 294] on div "Select Files to Upload or Drag and Drop, Copy and Paste Files" at bounding box center [655, 317] width 145 height 88
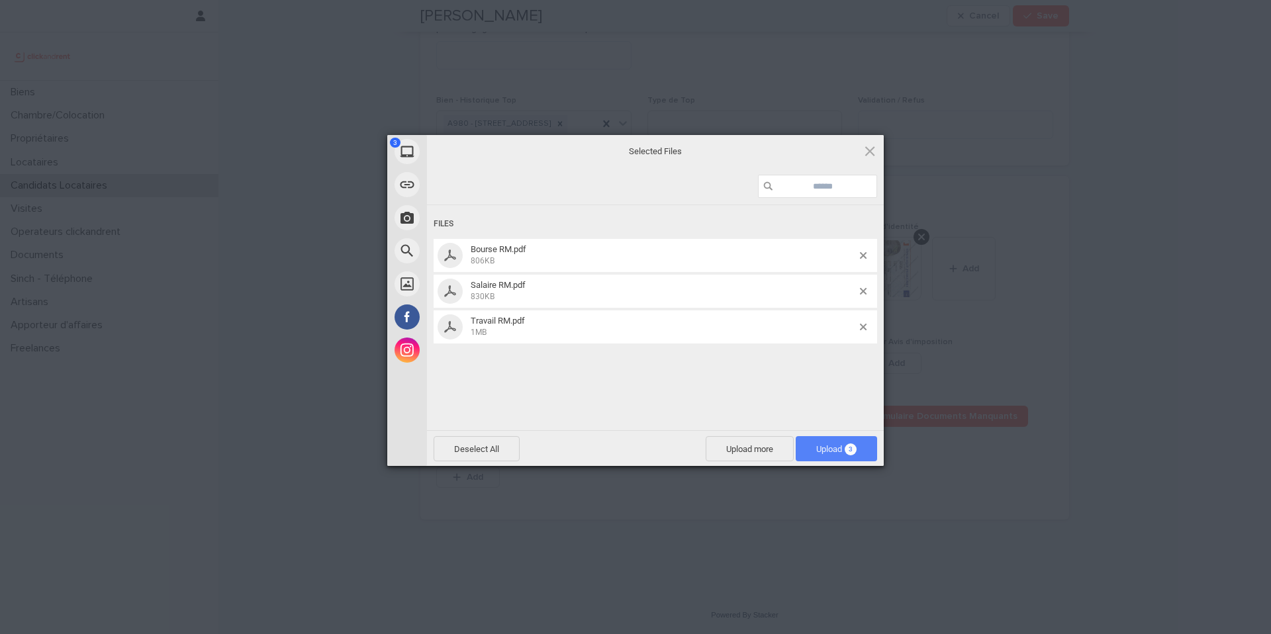
click at [828, 446] on span "Upload 3" at bounding box center [836, 449] width 40 height 10
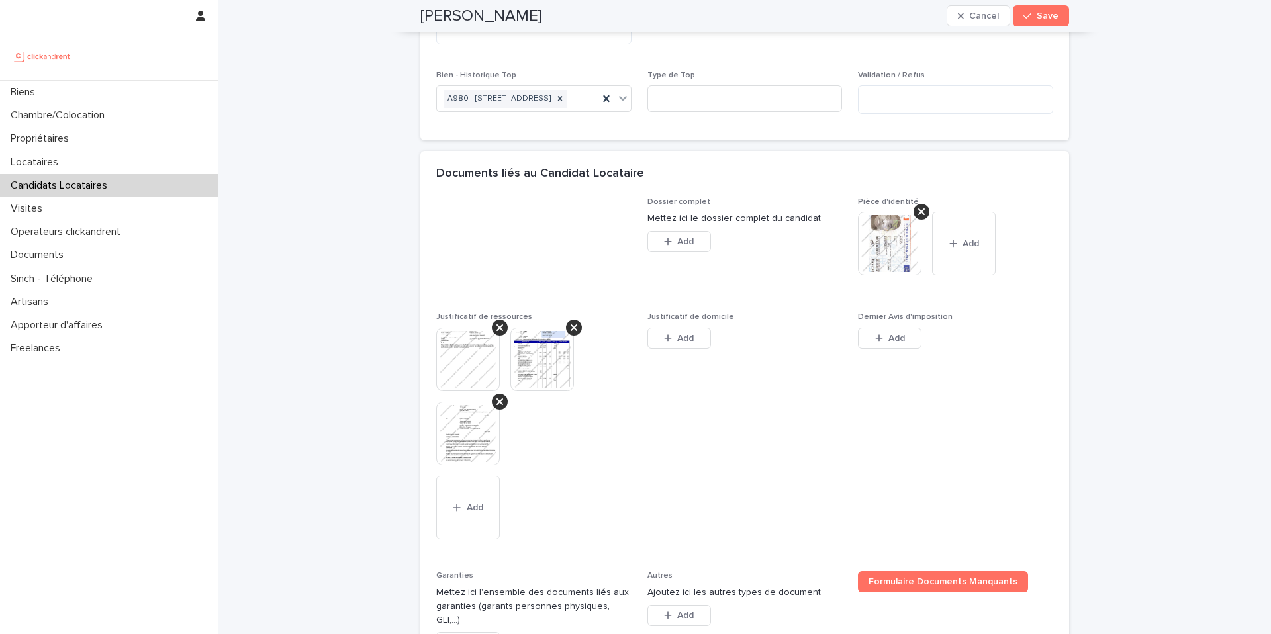
click at [475, 391] on img at bounding box center [468, 360] width 64 height 64
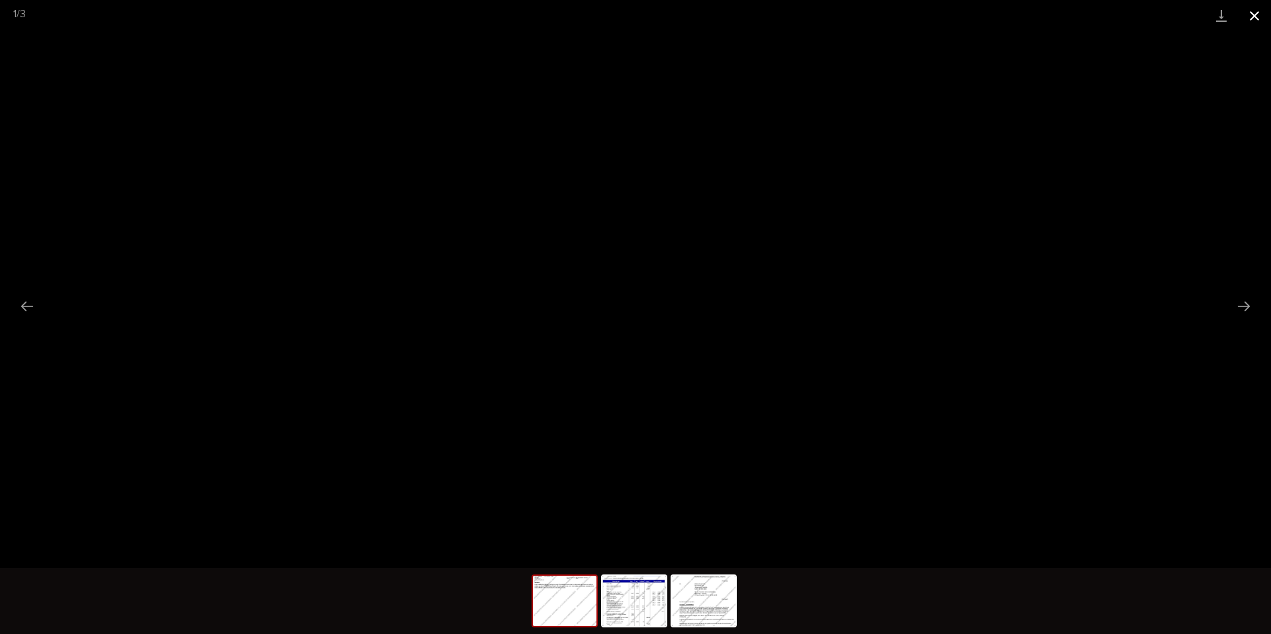
click at [1254, 14] on button "Close gallery" at bounding box center [1254, 15] width 33 height 31
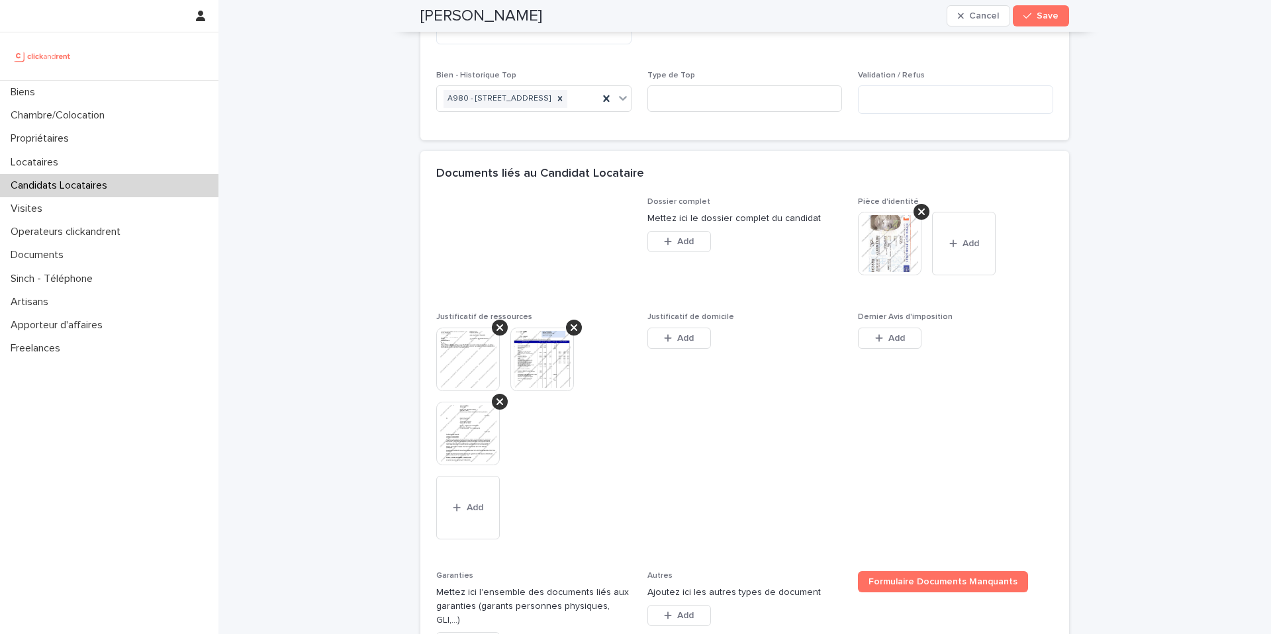
click at [541, 391] on img at bounding box center [542, 360] width 64 height 64
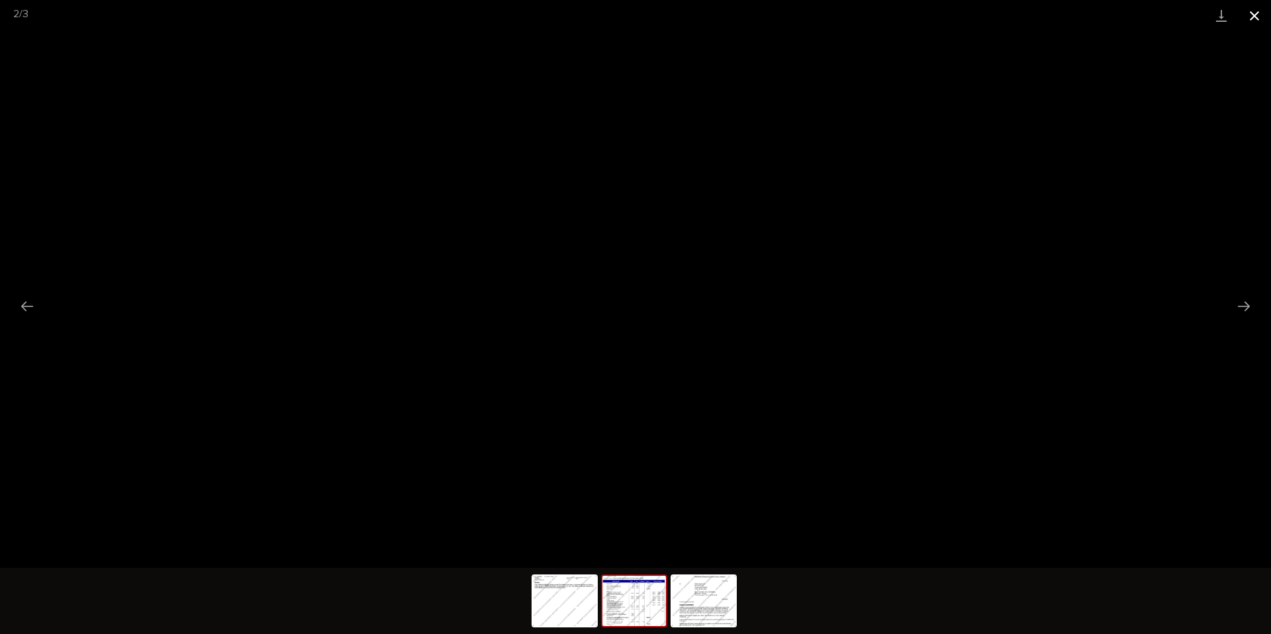
click at [1249, 16] on button "Close gallery" at bounding box center [1254, 15] width 33 height 31
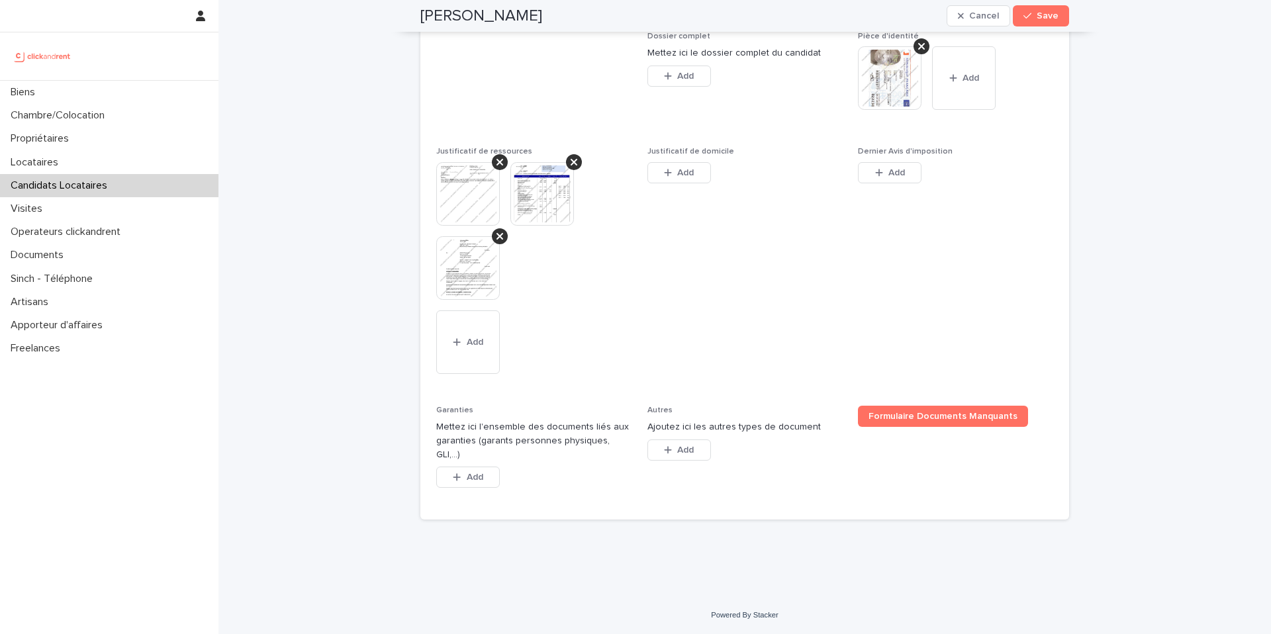
scroll to position [1051, 0]
click at [464, 294] on img at bounding box center [468, 268] width 64 height 64
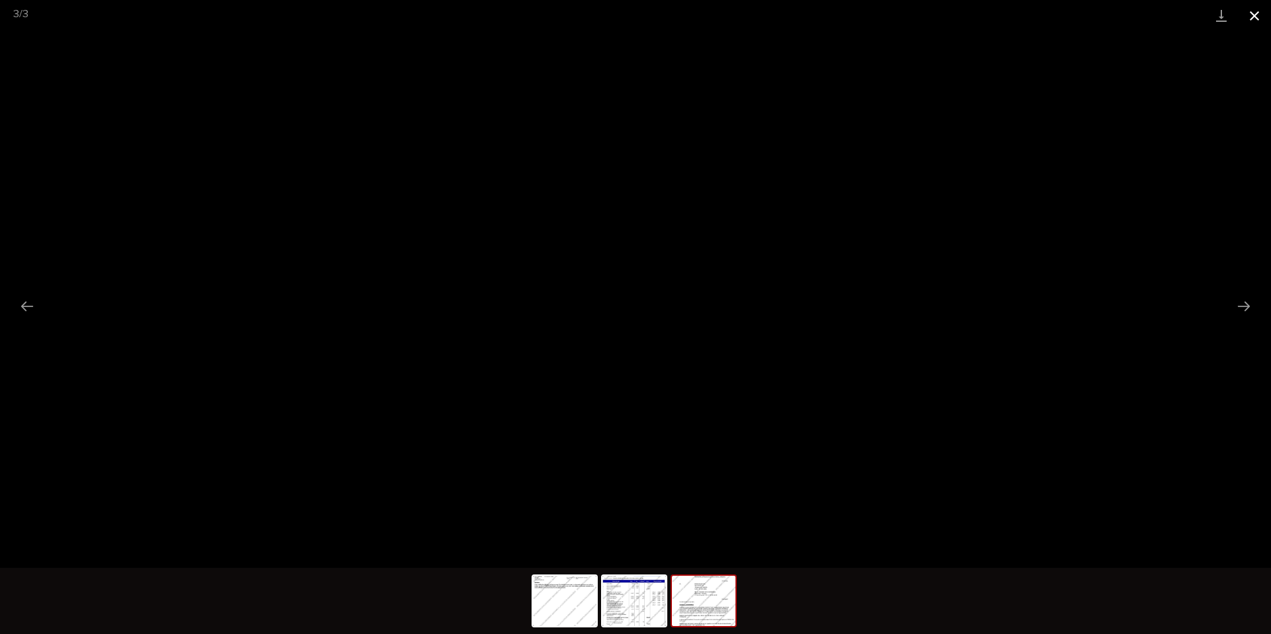
click at [1253, 17] on button "Close gallery" at bounding box center [1254, 15] width 33 height 31
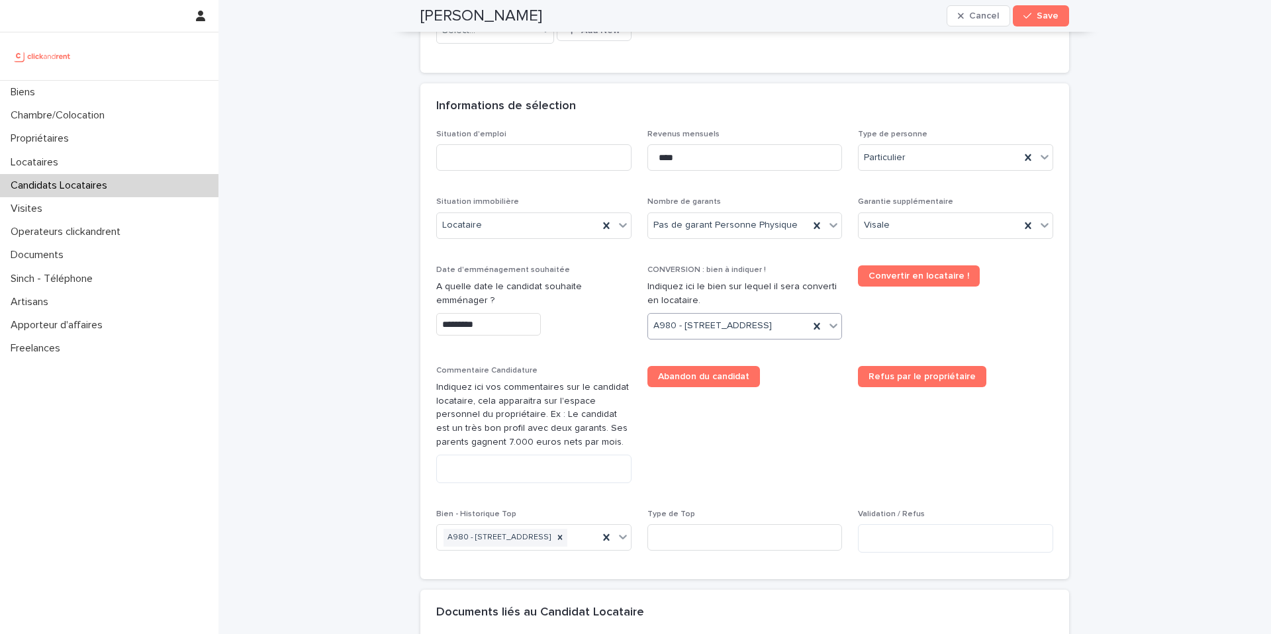
scroll to position [424, 0]
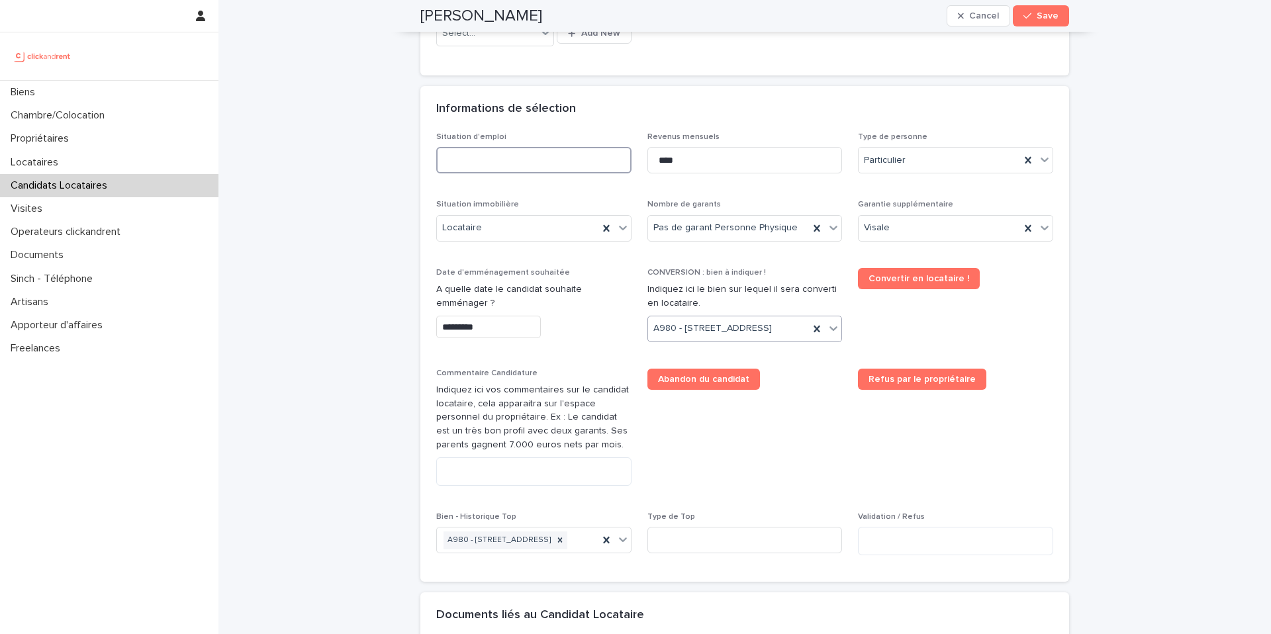
click at [588, 154] on input at bounding box center [533, 160] width 195 height 26
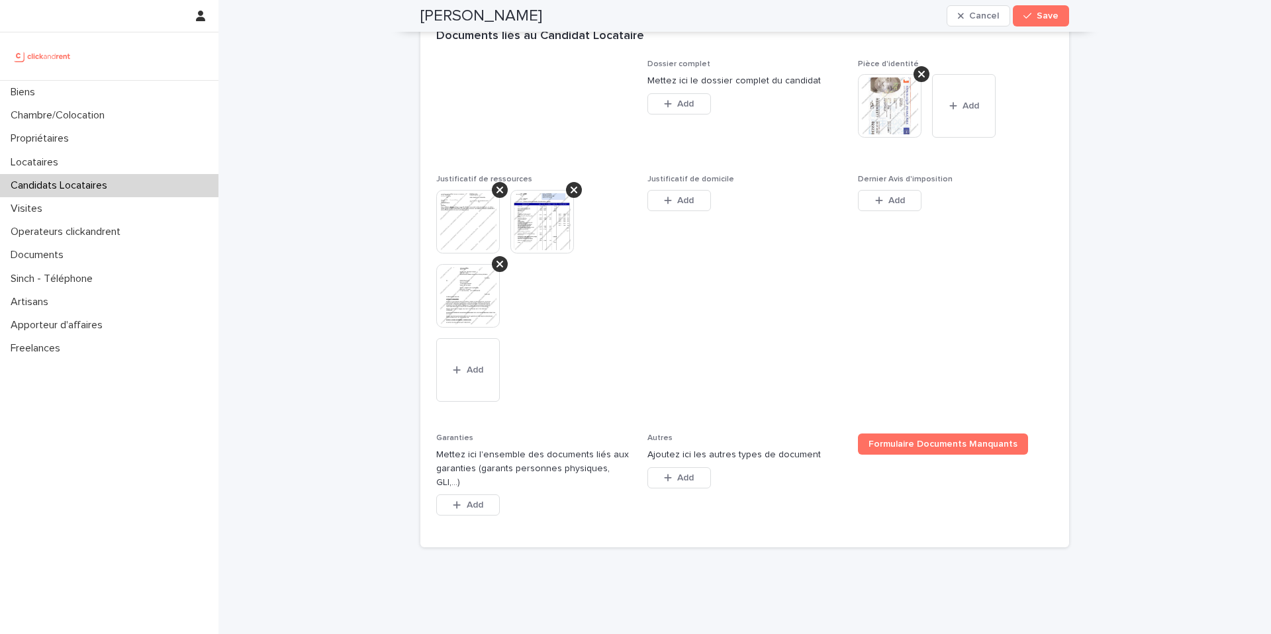
scroll to position [1056, 0]
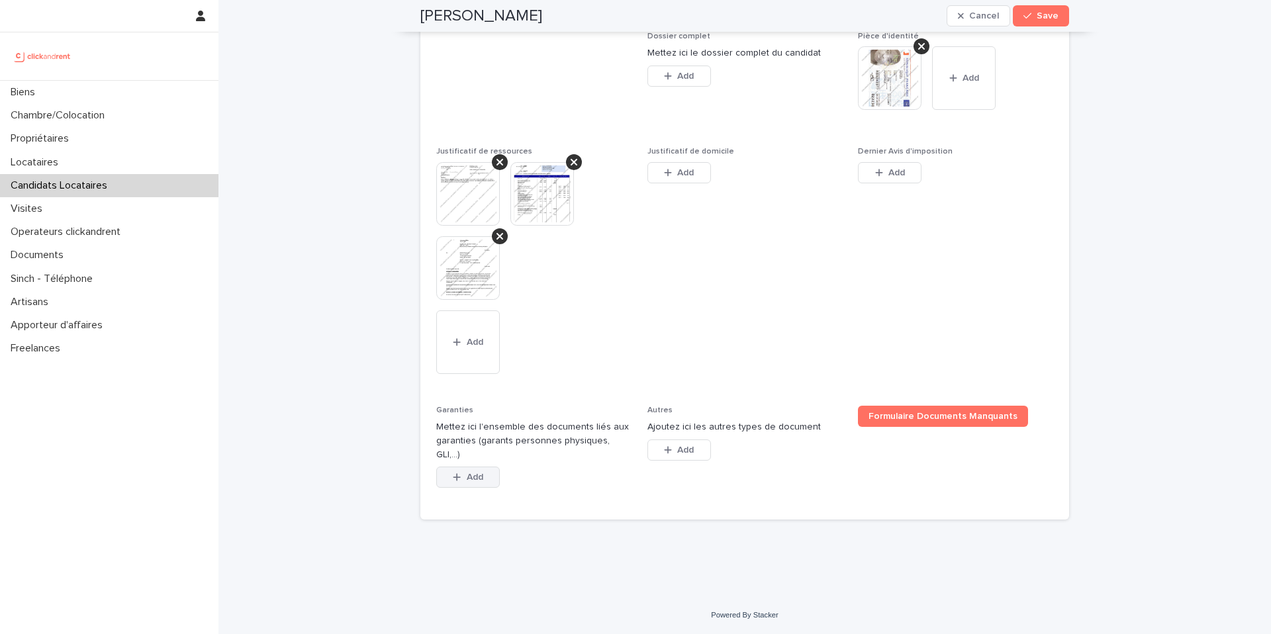
type input "*********"
click at [475, 480] on span "Add" at bounding box center [475, 477] width 17 height 9
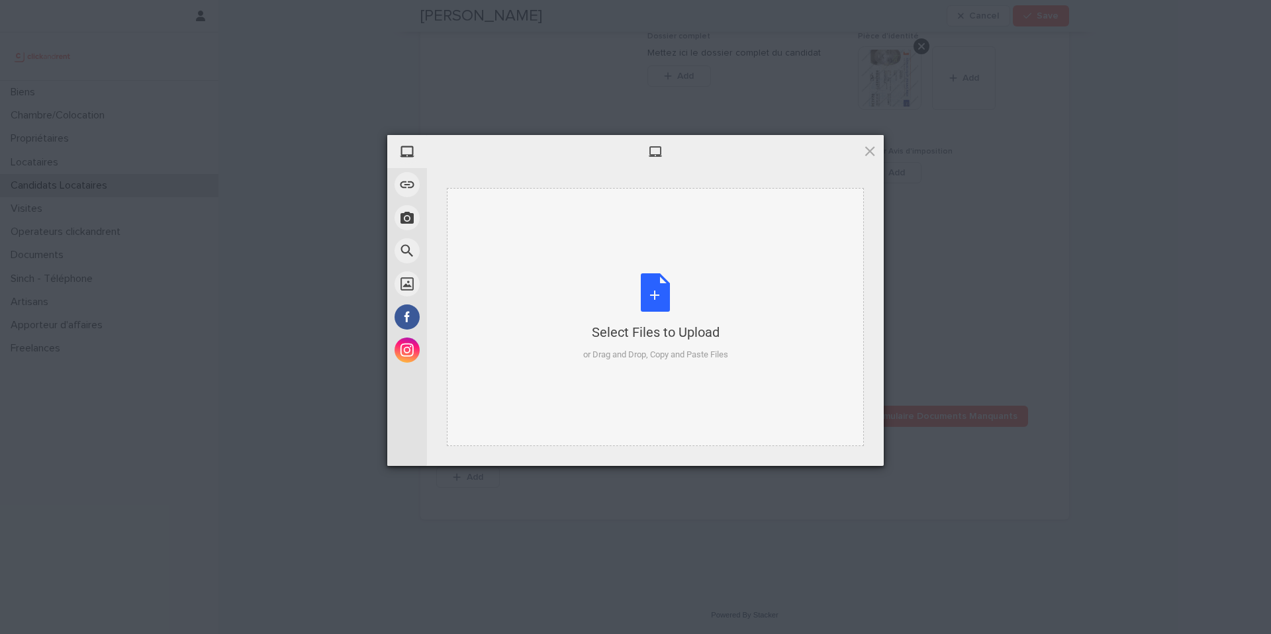
click at [651, 294] on div "Select Files to Upload or Drag and Drop, Copy and Paste Files" at bounding box center [655, 317] width 145 height 88
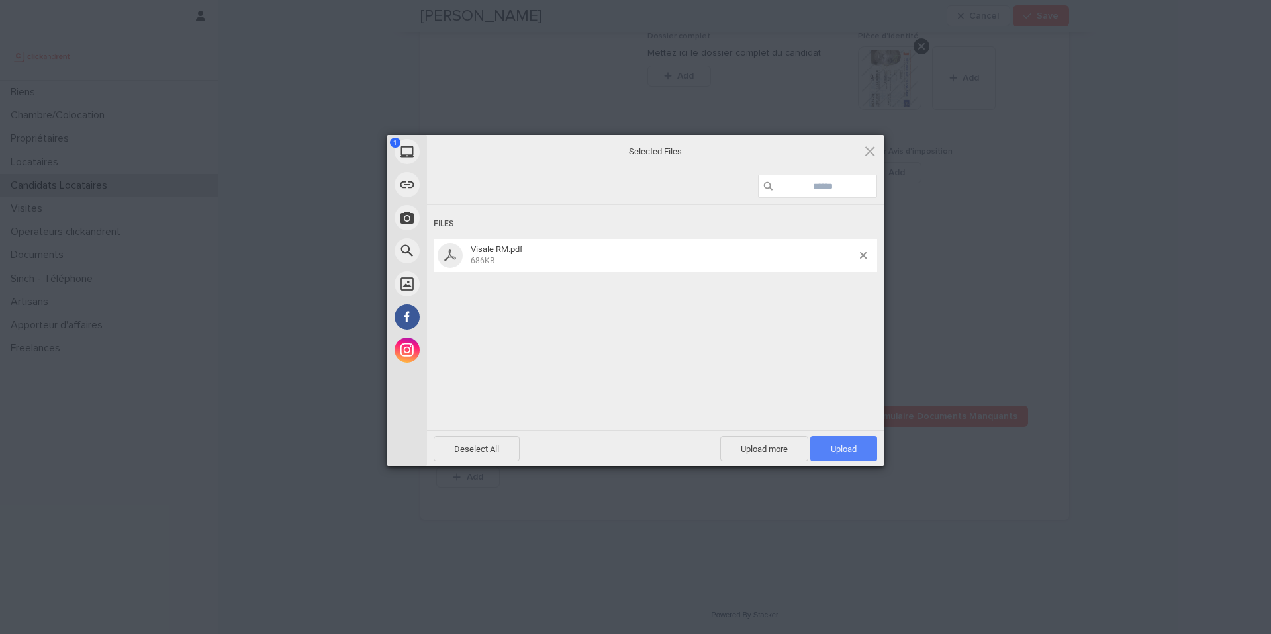
click at [834, 449] on span "Upload 1" at bounding box center [844, 449] width 26 height 10
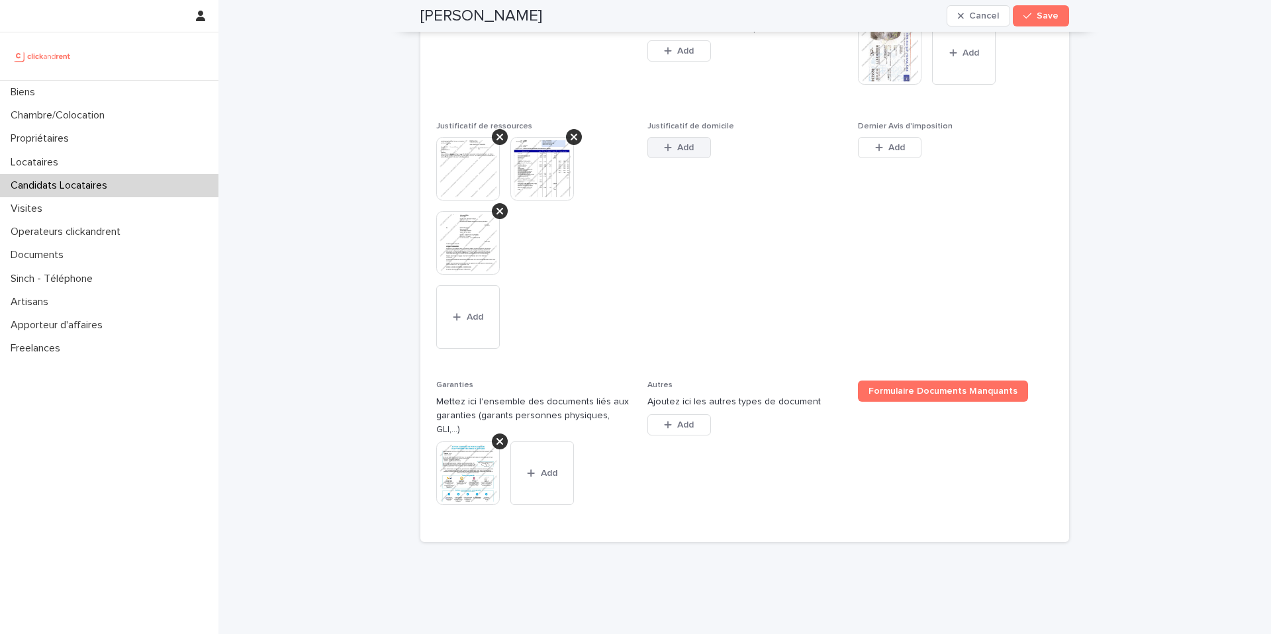
click at [701, 158] on button "Add" at bounding box center [679, 147] width 64 height 21
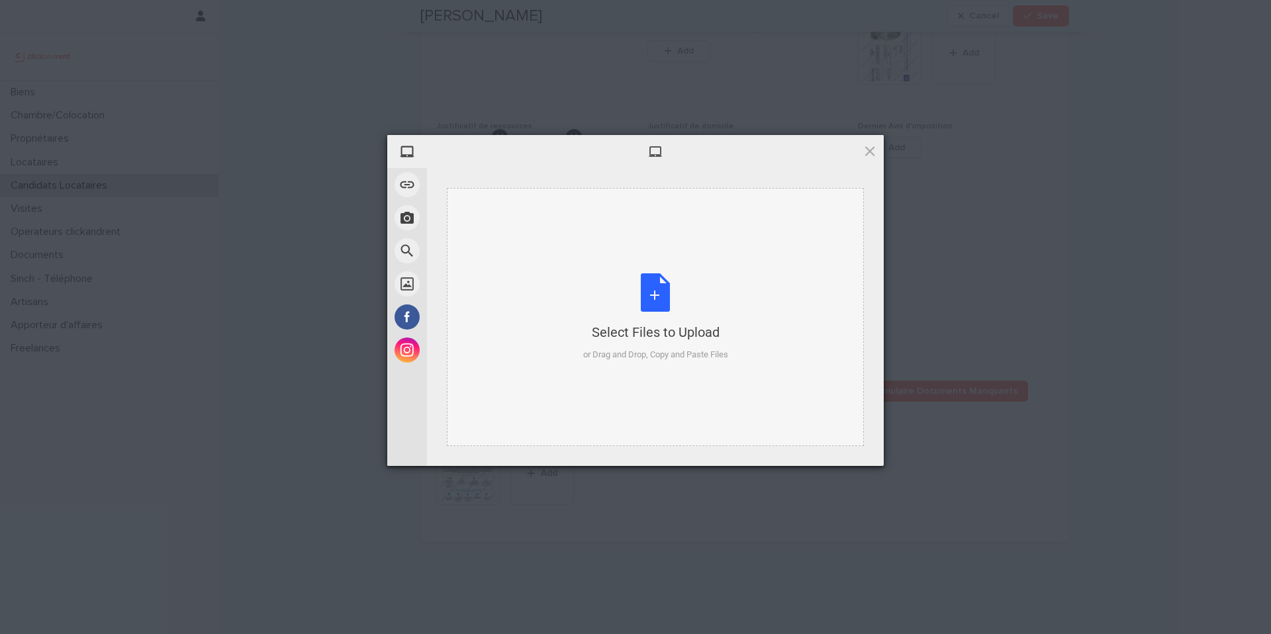
click at [653, 289] on div "Select Files to Upload or Drag and Drop, Copy and Paste Files" at bounding box center [655, 317] width 145 height 88
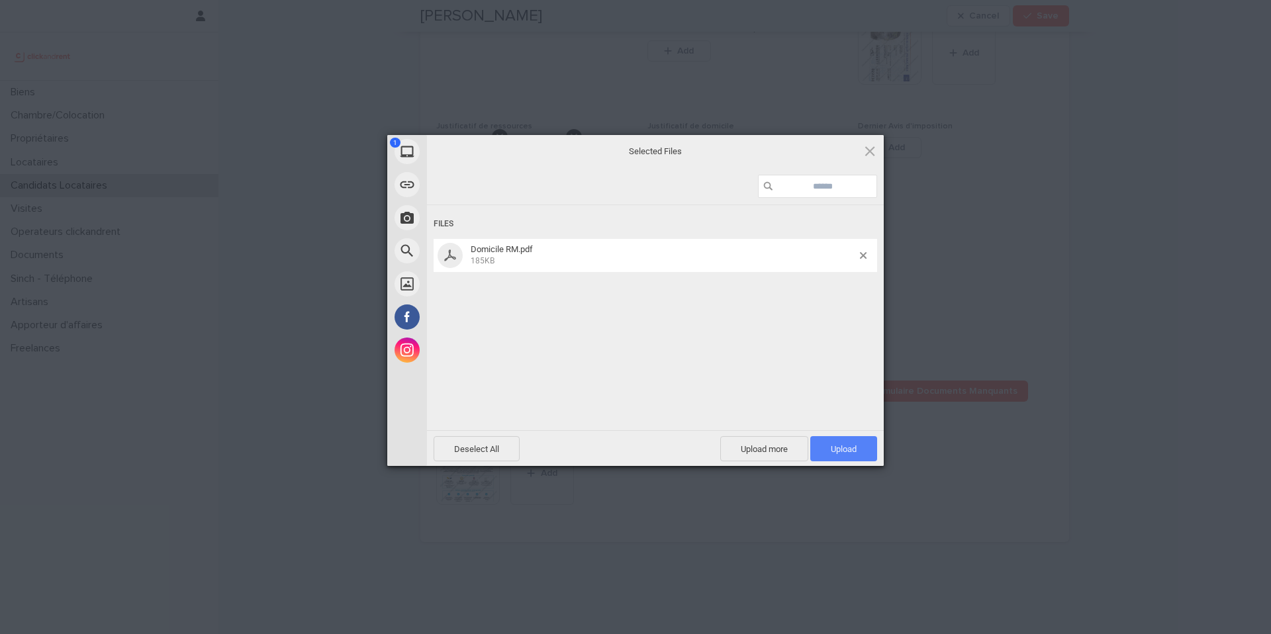
click at [845, 452] on span "Upload 1" at bounding box center [844, 449] width 26 height 10
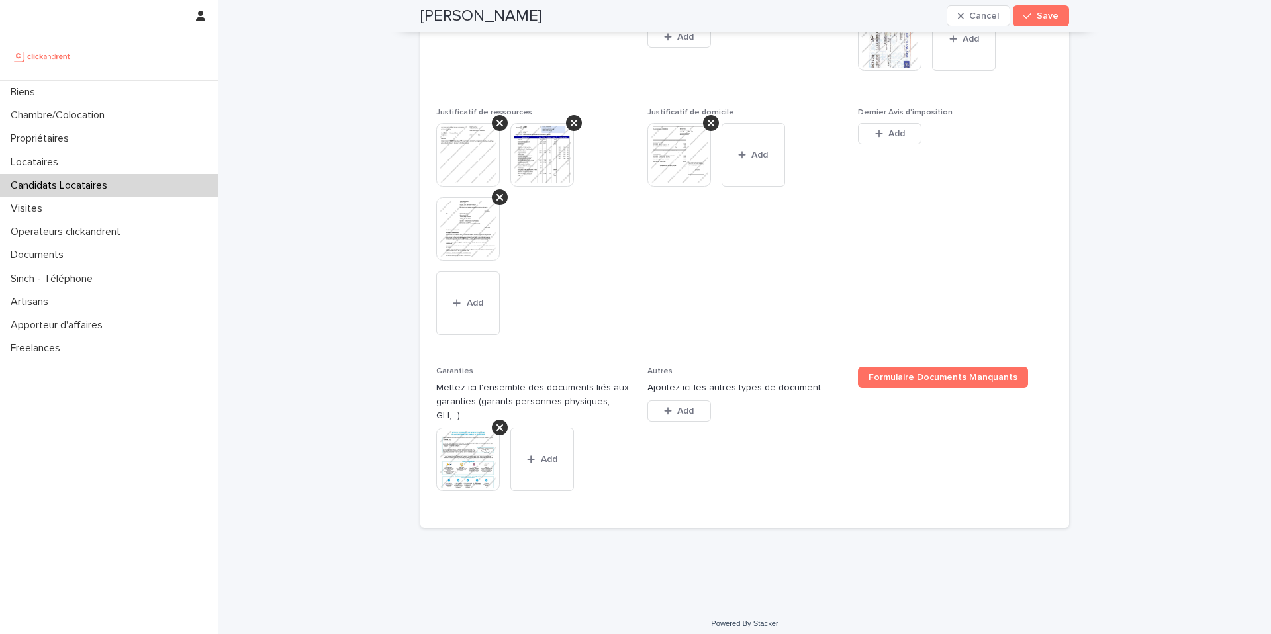
scroll to position [1024, 0]
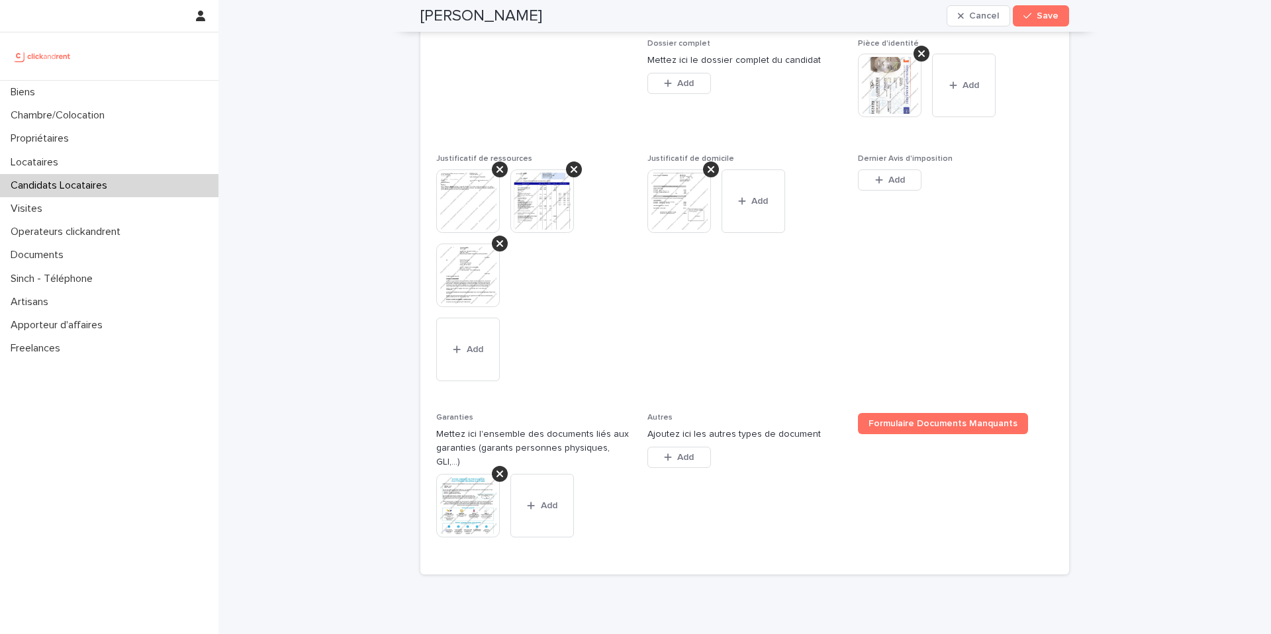
click at [481, 233] on img at bounding box center [468, 201] width 64 height 64
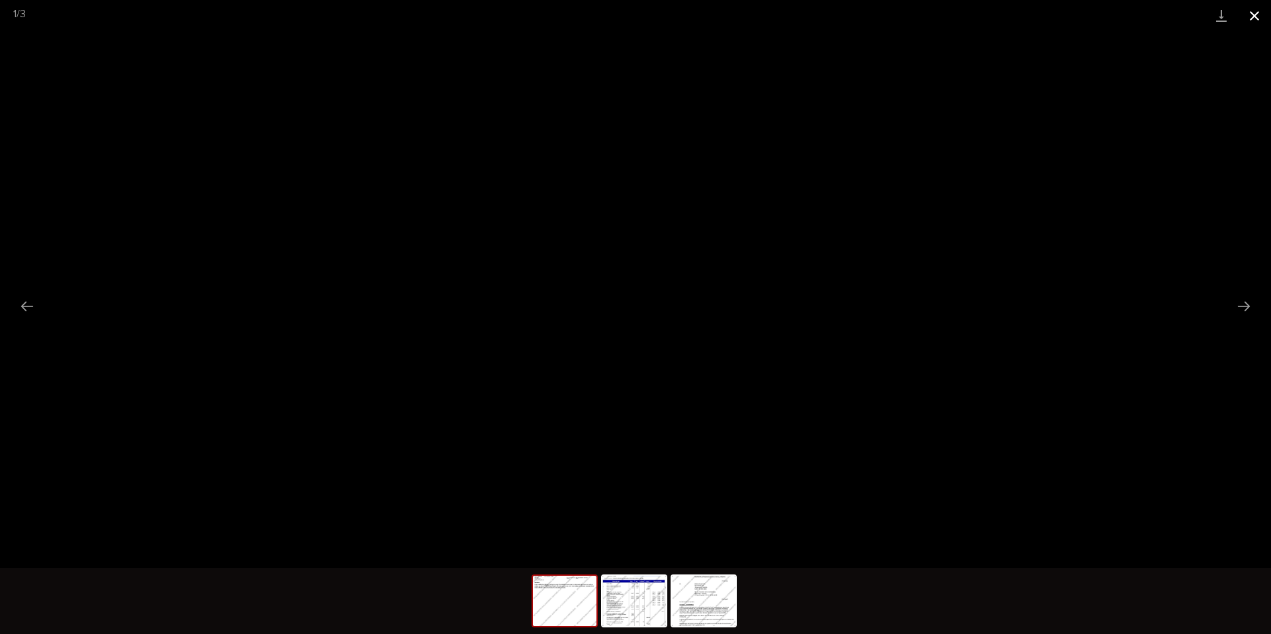
click at [1251, 19] on button "Close gallery" at bounding box center [1254, 15] width 33 height 31
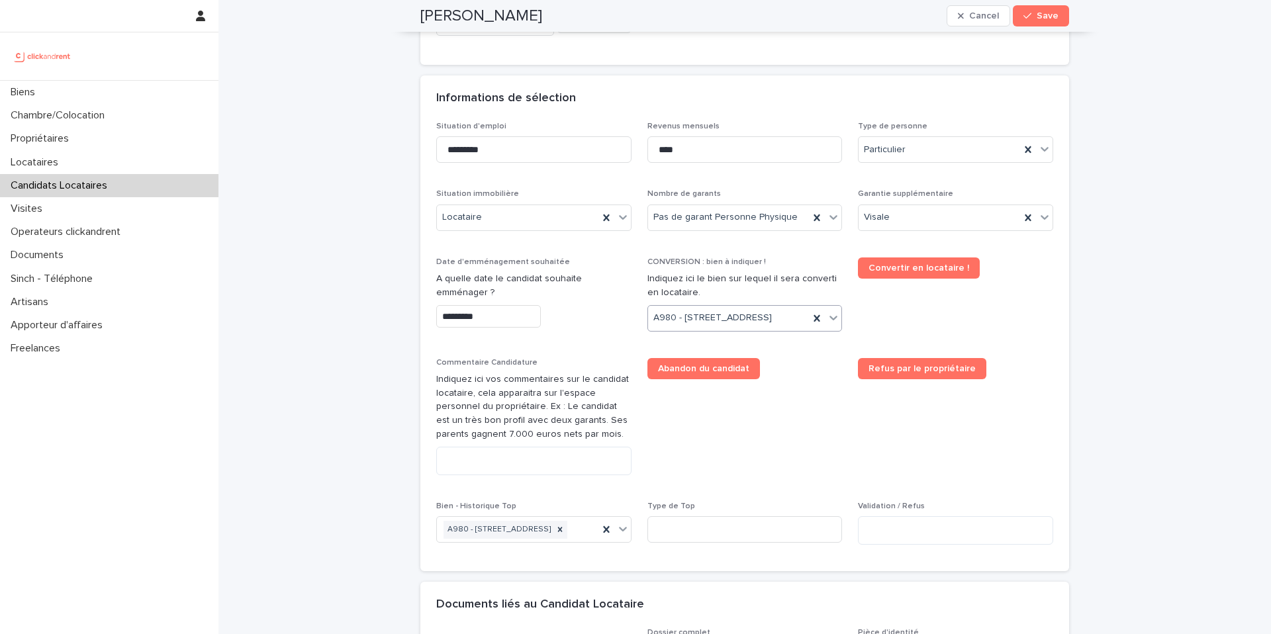
scroll to position [438, 0]
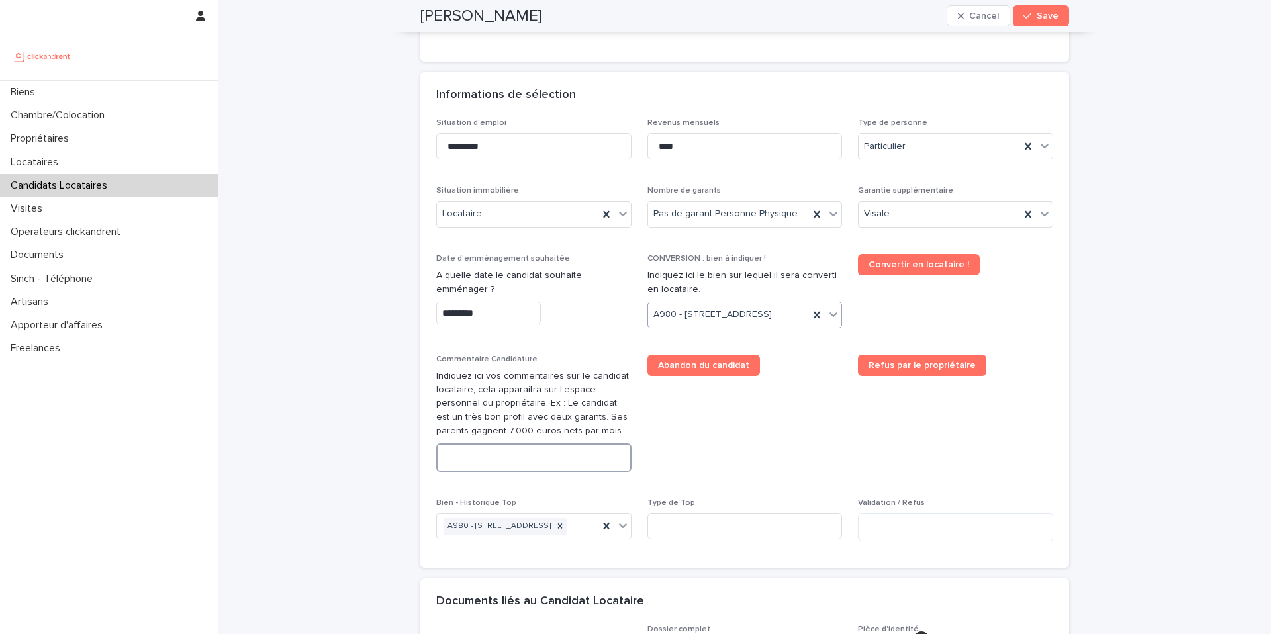
click at [512, 472] on textarea at bounding box center [533, 457] width 195 height 28
paste textarea "**********"
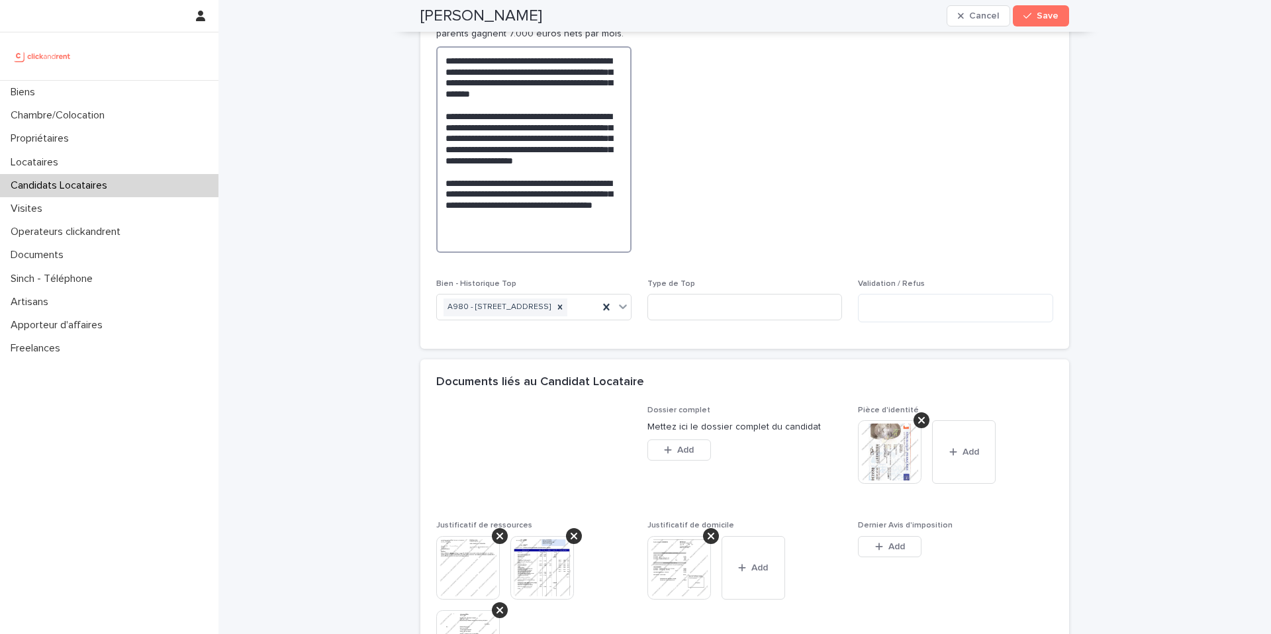
scroll to position [839, 0]
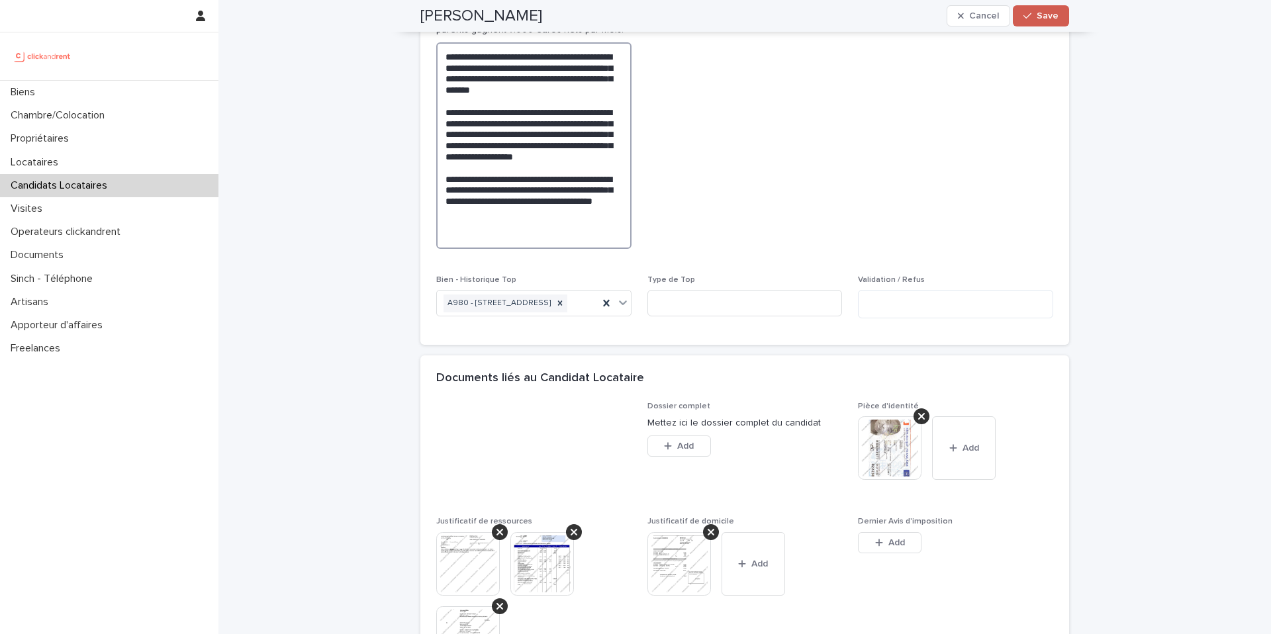
type textarea "**********"
click at [1040, 15] on span "Save" at bounding box center [1047, 15] width 22 height 9
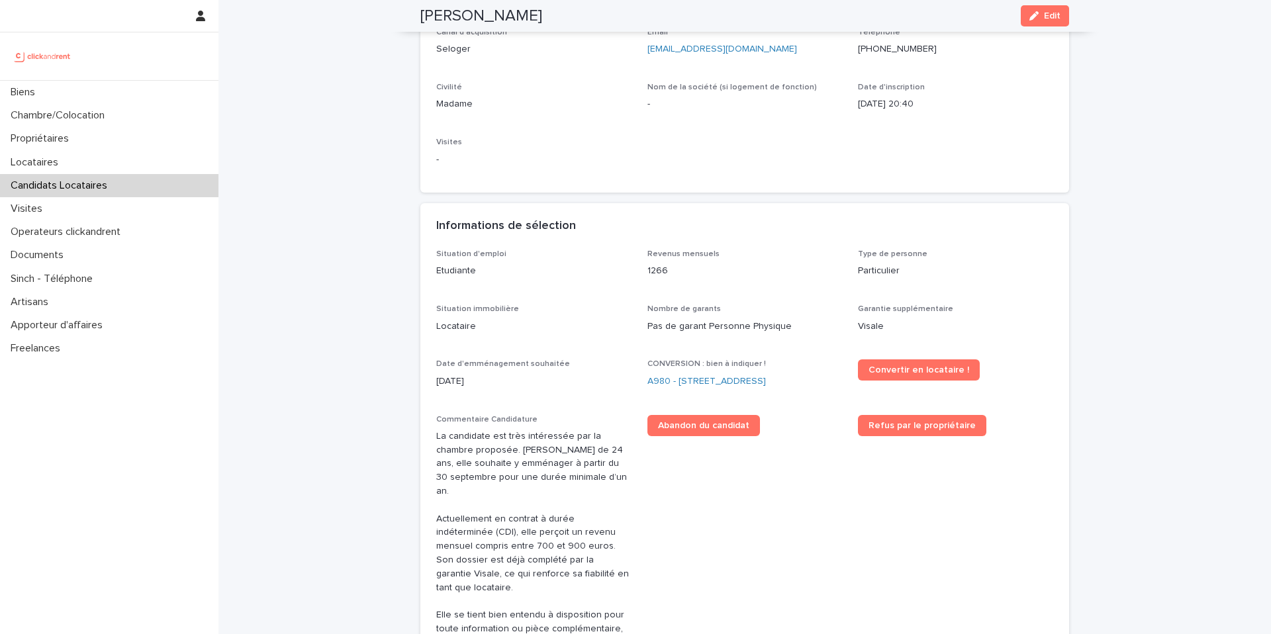
scroll to position [159, 0]
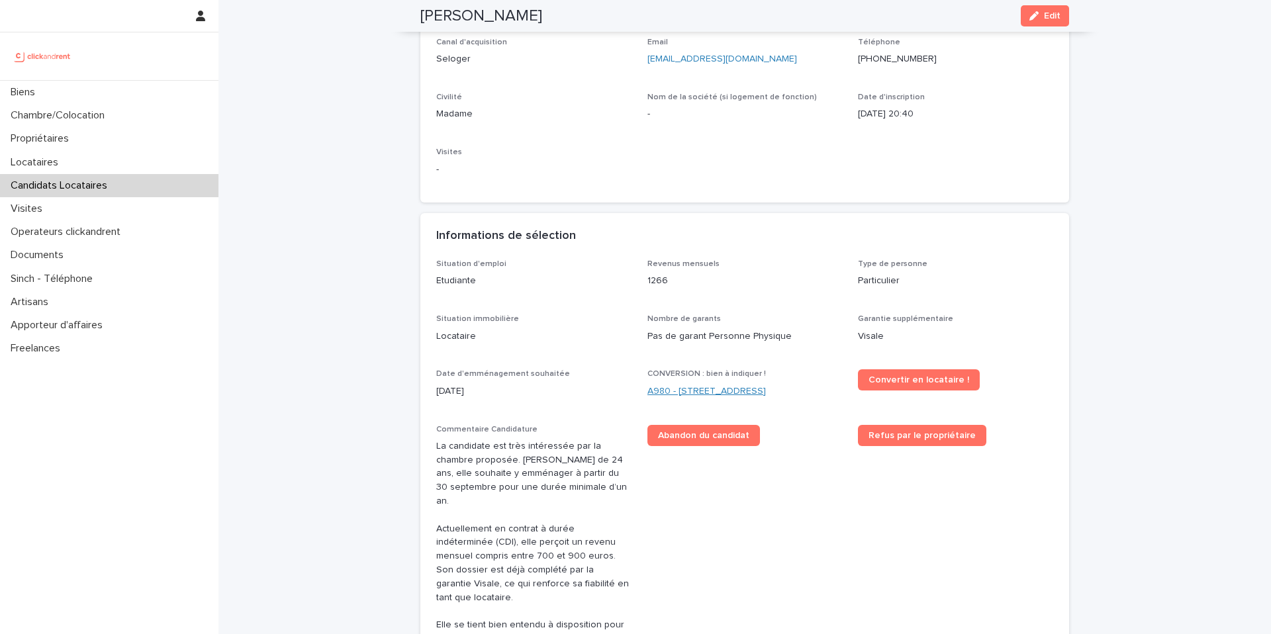
click at [712, 388] on link "A980 - [STREET_ADDRESS]" at bounding box center [706, 391] width 118 height 14
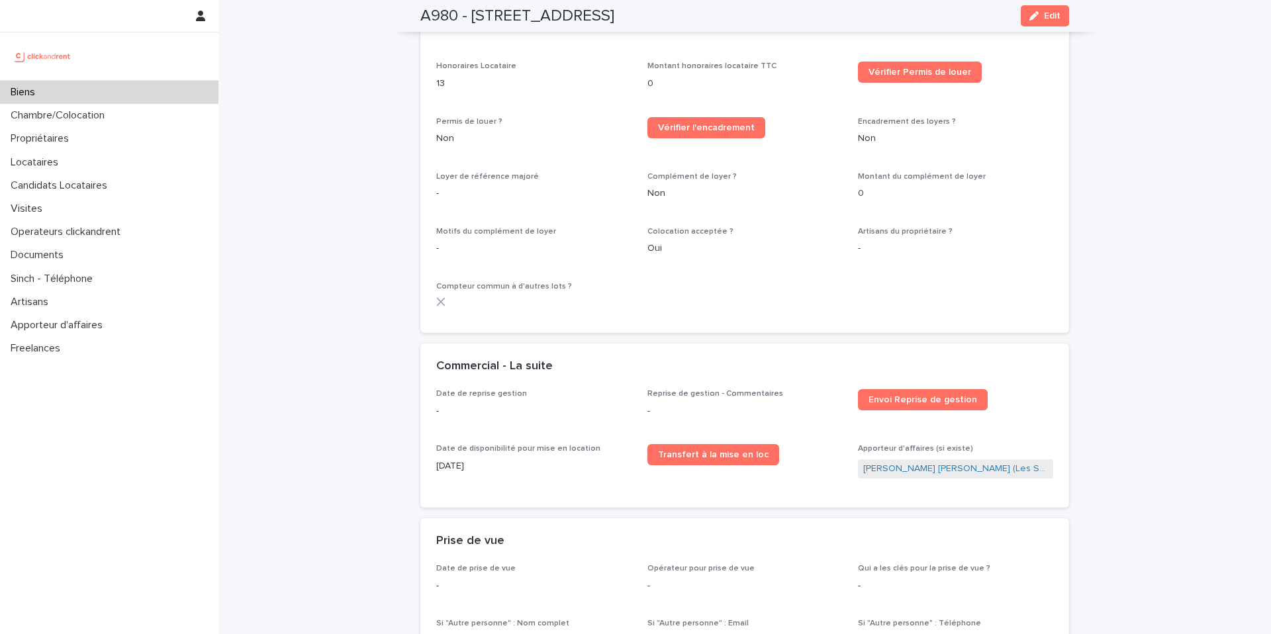
scroll to position [1981, 0]
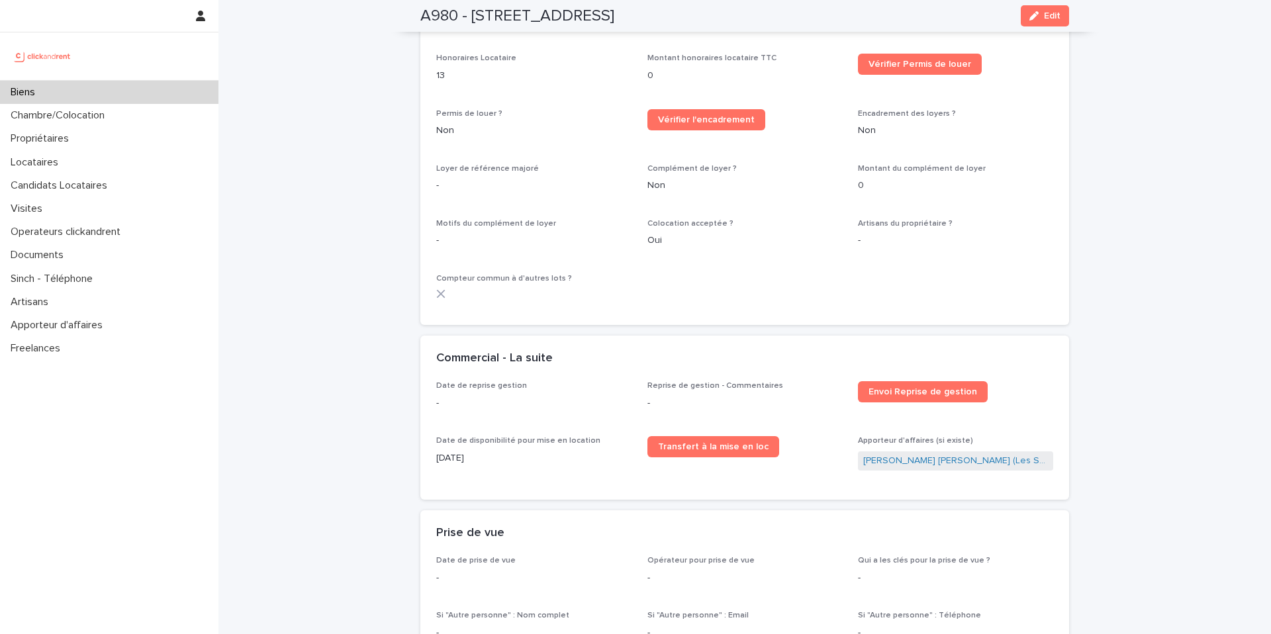
click at [1040, 15] on div "button" at bounding box center [1036, 15] width 15 height 9
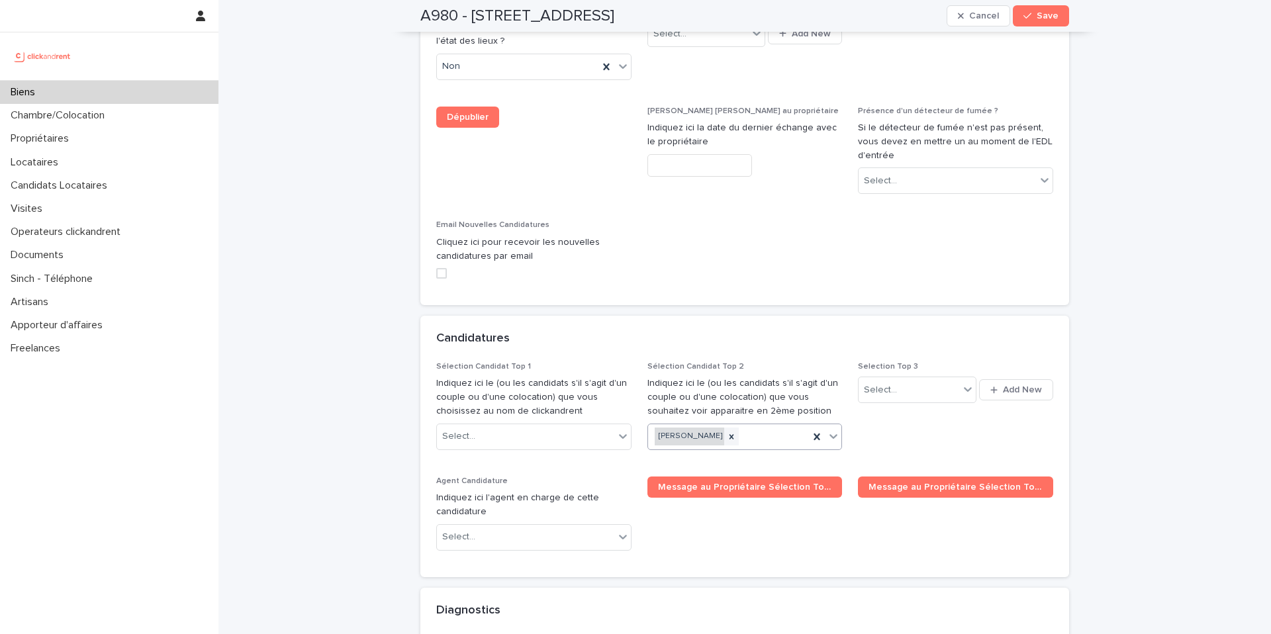
scroll to position [6467, 0]
click at [729, 433] on icon at bounding box center [731, 435] width 5 height 5
click at [907, 379] on div "Select..." at bounding box center [908, 390] width 100 height 22
type input "**********"
click at [924, 307] on div "[PERSON_NAME]" at bounding box center [917, 308] width 118 height 23
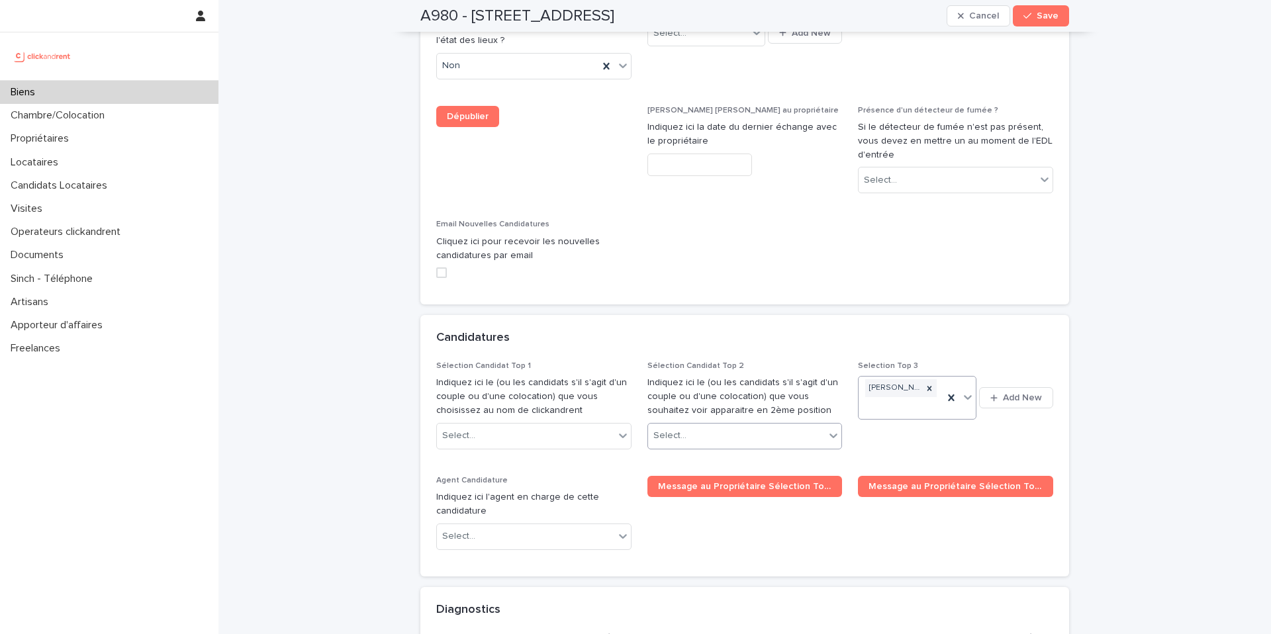
click at [737, 425] on div "Select..." at bounding box center [736, 436] width 177 height 22
type input "**********"
click at [717, 352] on div "[PERSON_NAME]" at bounding box center [745, 355] width 194 height 23
click at [1034, 20] on button "Save" at bounding box center [1041, 15] width 56 height 21
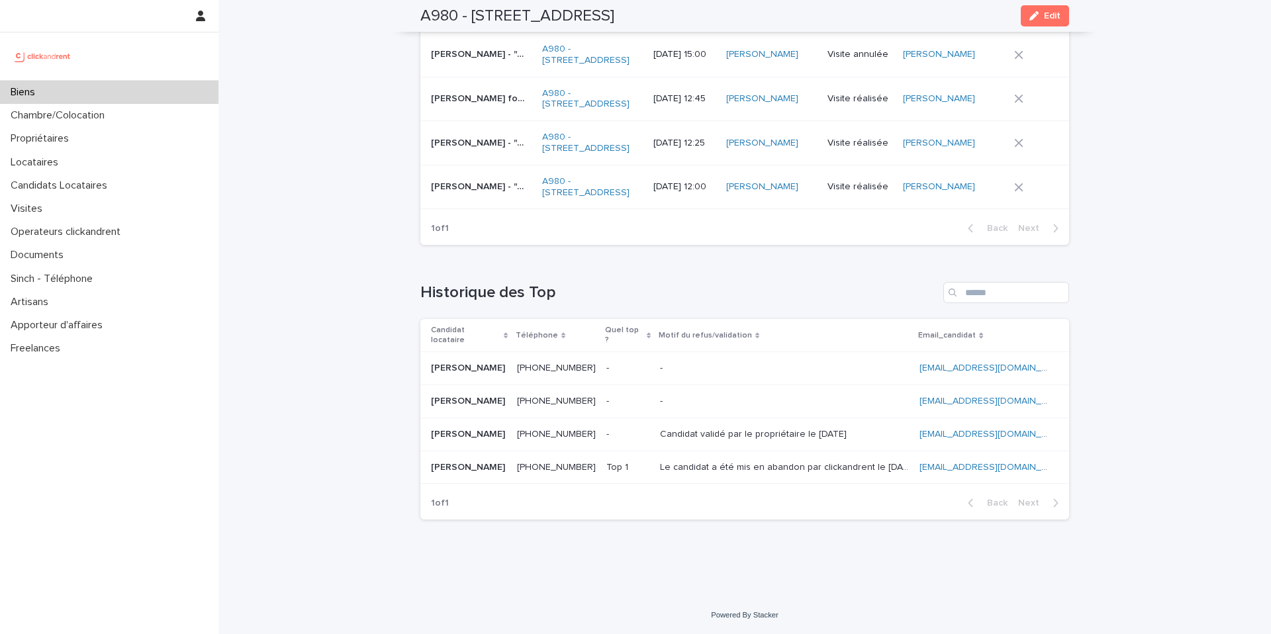
scroll to position [5542, 0]
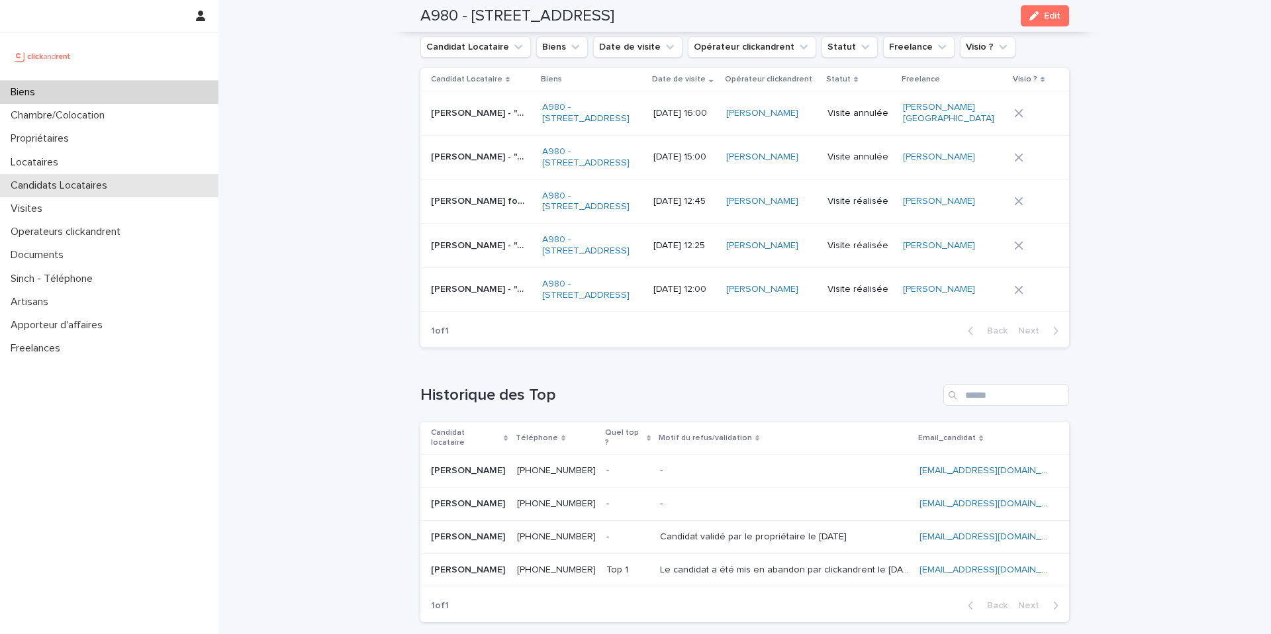
click at [95, 188] on p "Candidats Locataires" at bounding box center [61, 185] width 113 height 13
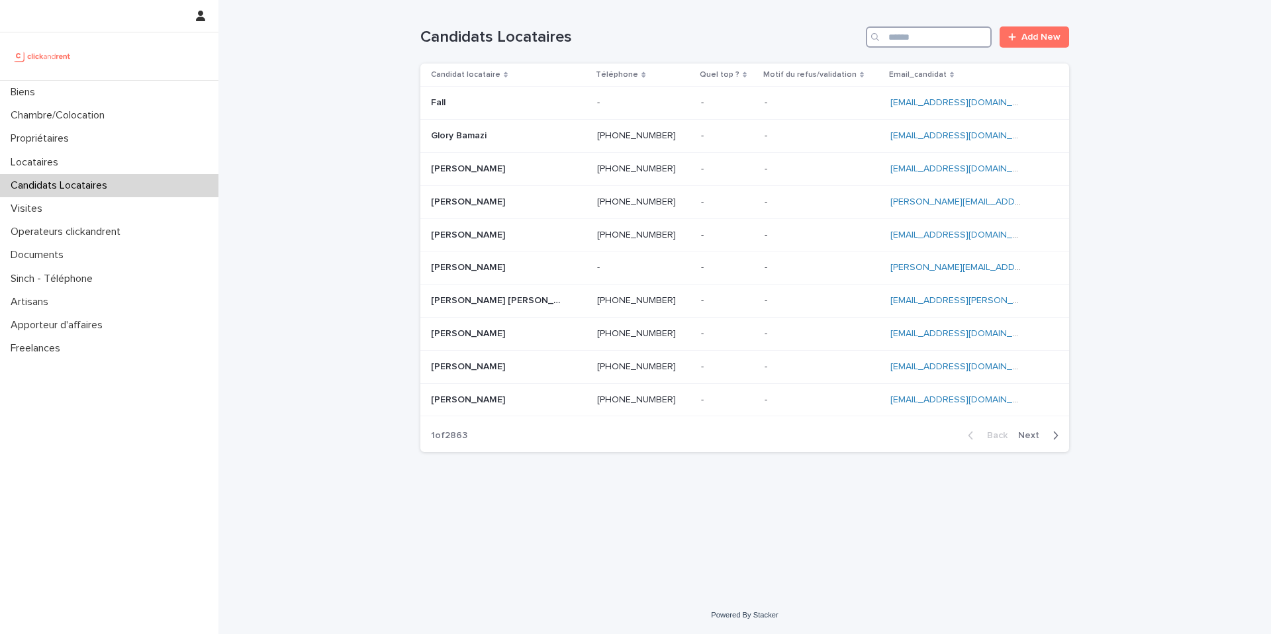
click at [921, 31] on input "Search" at bounding box center [929, 36] width 126 height 21
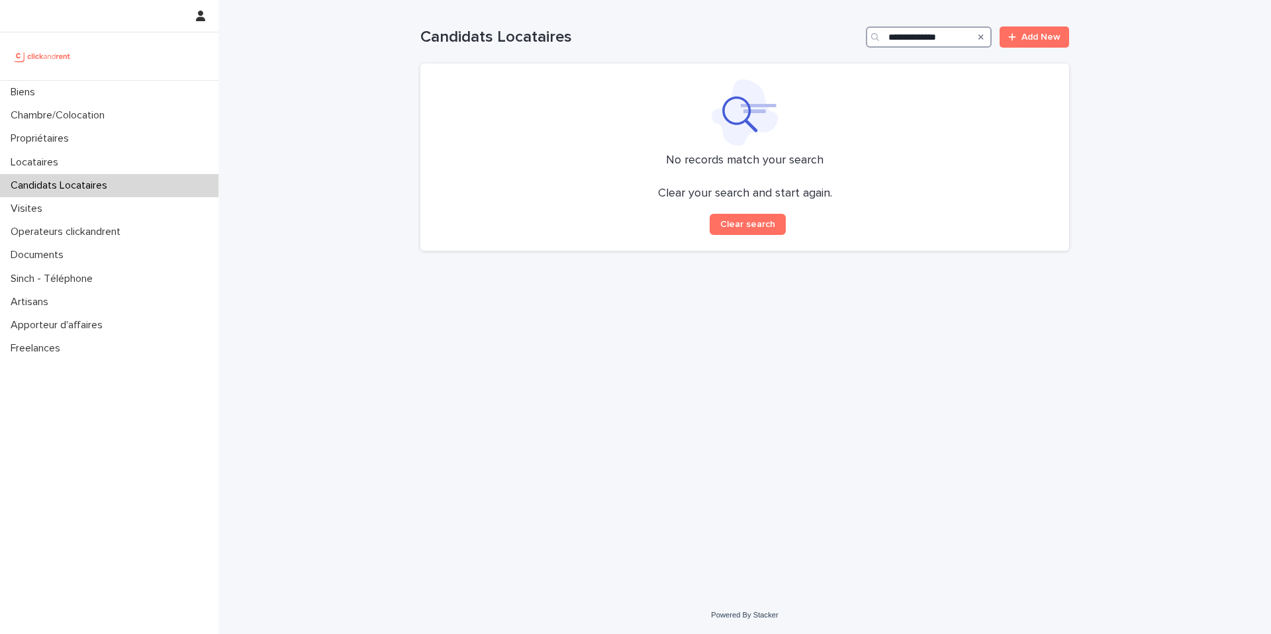
type input "**********"
click at [1028, 28] on link "Add New" at bounding box center [1033, 36] width 69 height 21
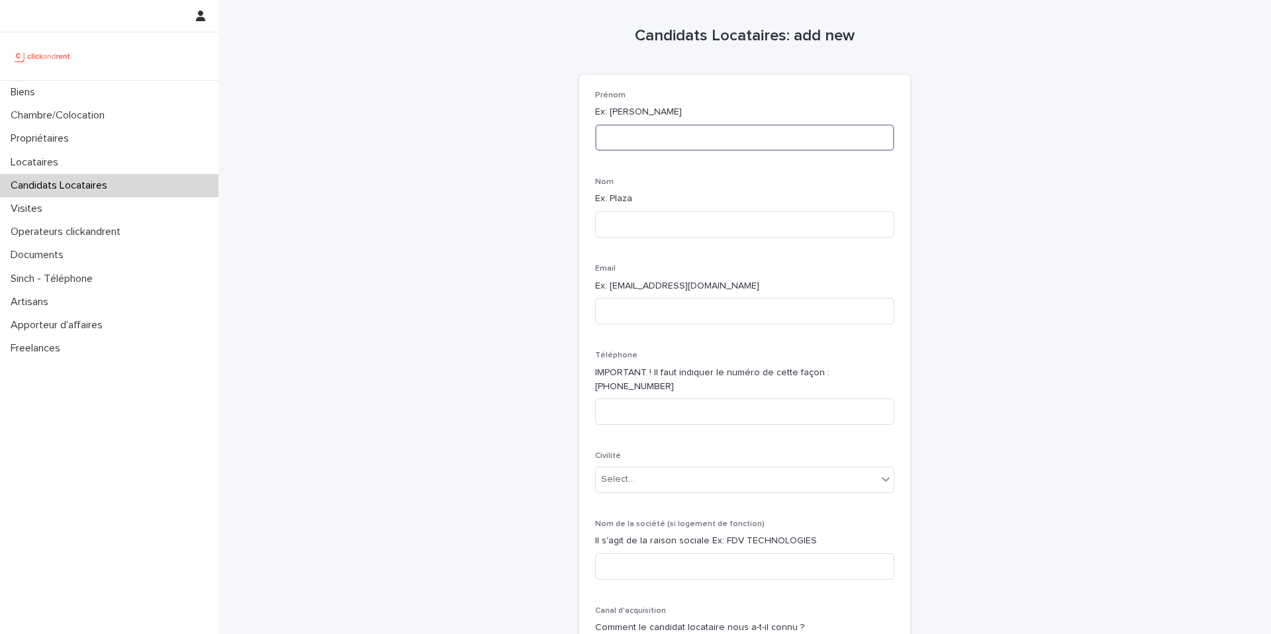
click at [690, 128] on input at bounding box center [744, 137] width 299 height 26
paste input "**********"
drag, startPoint x: 669, startPoint y: 139, endPoint x: 644, endPoint y: 134, distance: 25.6
click at [644, 134] on input "**********" at bounding box center [744, 137] width 299 height 26
type input "********"
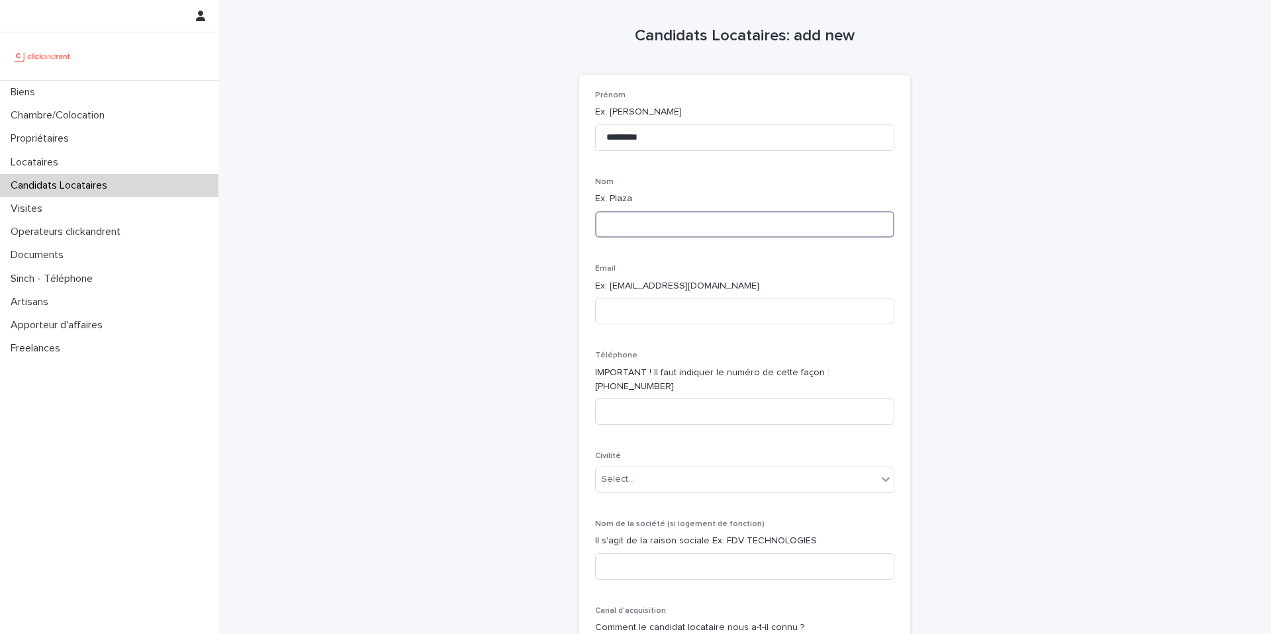
click at [630, 218] on input at bounding box center [744, 224] width 299 height 26
paste input "*****"
type input "*****"
click at [627, 308] on input at bounding box center [744, 311] width 299 height 26
paste input "**********"
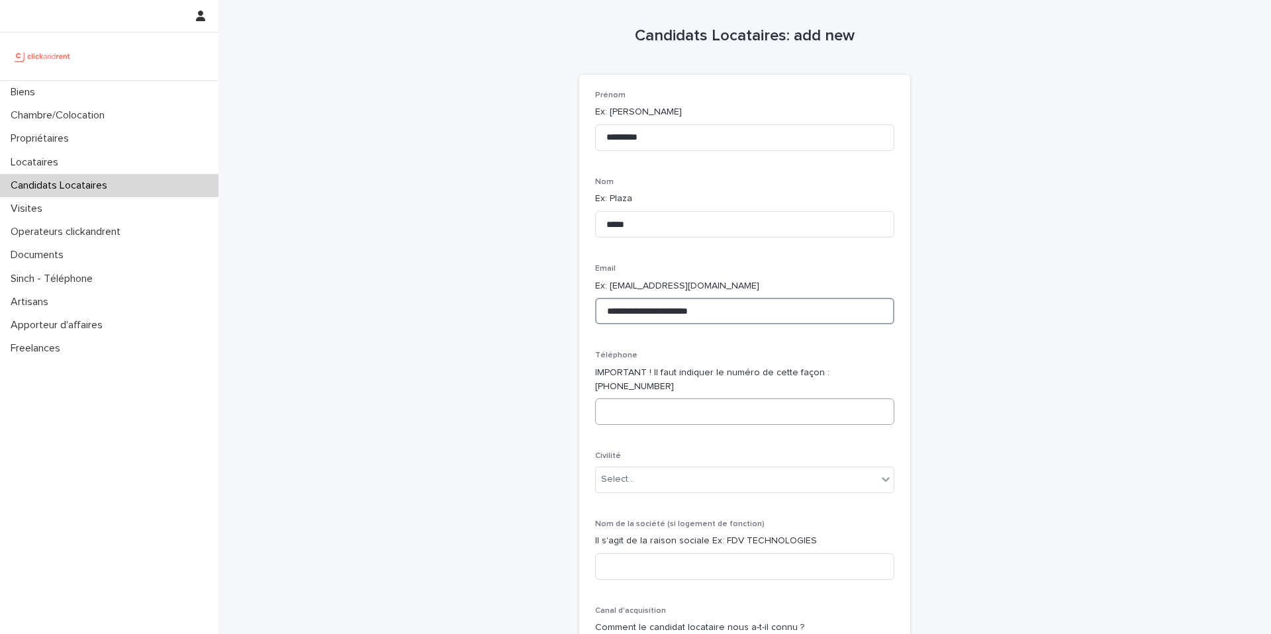
type input "**********"
click at [657, 398] on input at bounding box center [744, 411] width 299 height 26
paste input "**********"
type input "**********"
click at [696, 472] on div "Select..." at bounding box center [736, 480] width 281 height 22
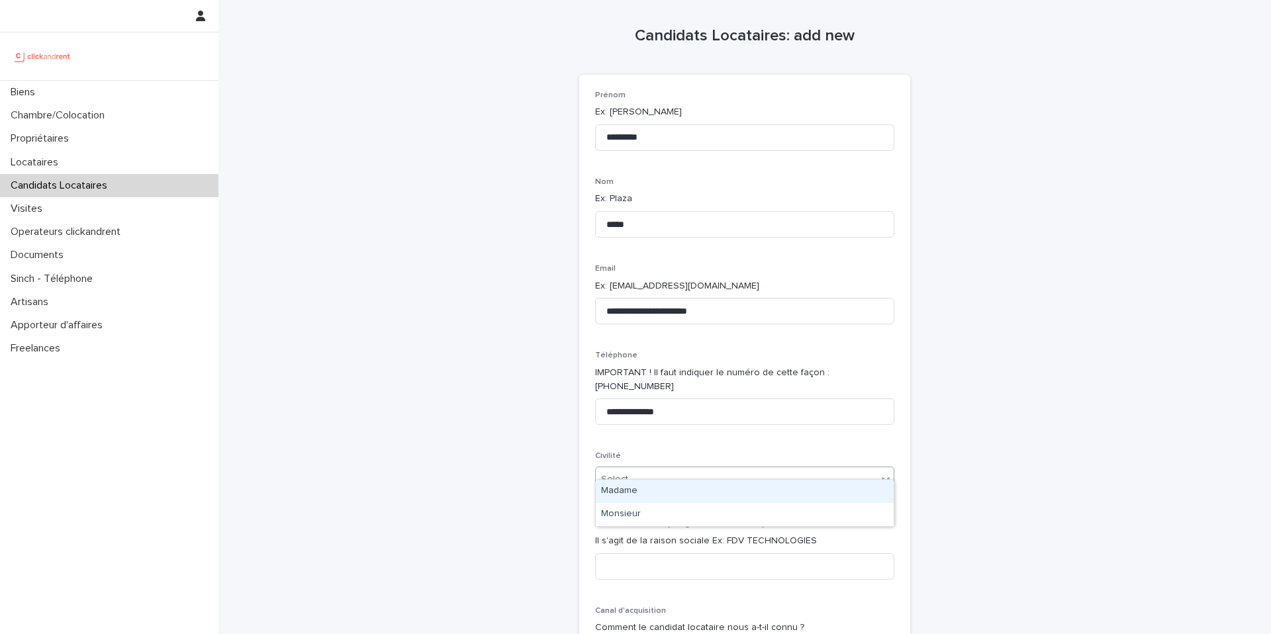
click at [680, 496] on div "Madame" at bounding box center [745, 491] width 298 height 23
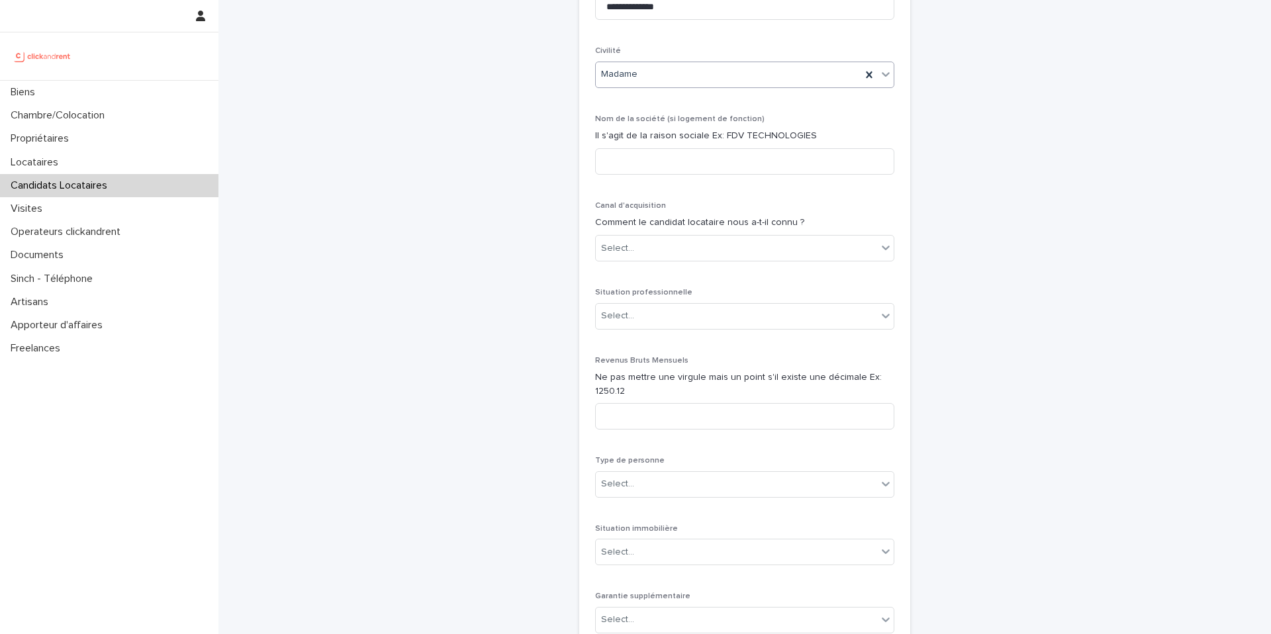
scroll to position [684, 0]
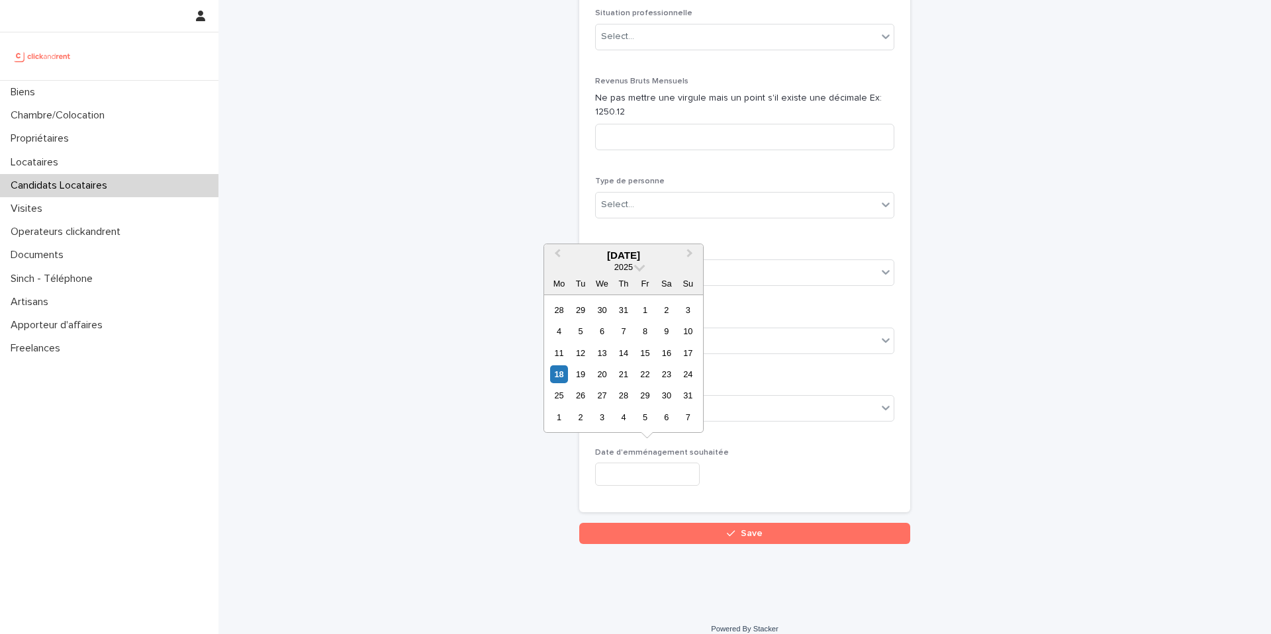
click at [689, 463] on input "text" at bounding box center [647, 474] width 105 height 23
click at [690, 253] on span "Next Month" at bounding box center [690, 255] width 0 height 18
click at [582, 314] on div "2" at bounding box center [580, 310] width 18 height 18
type input "********"
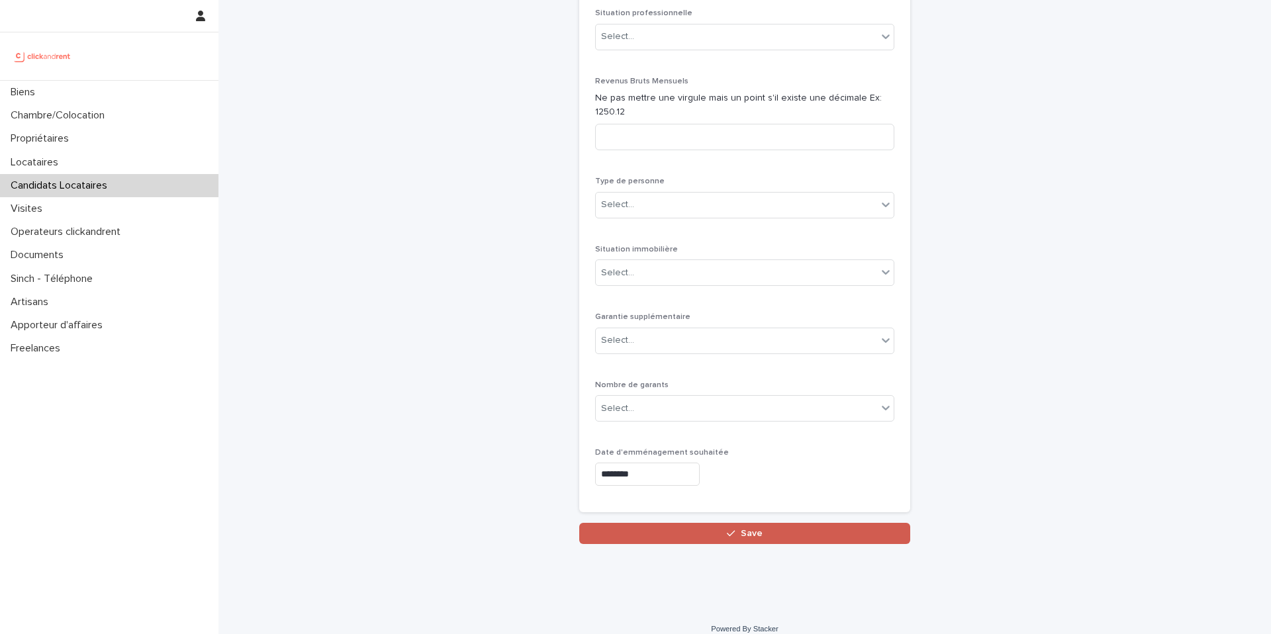
click at [636, 523] on button "Save" at bounding box center [744, 533] width 331 height 21
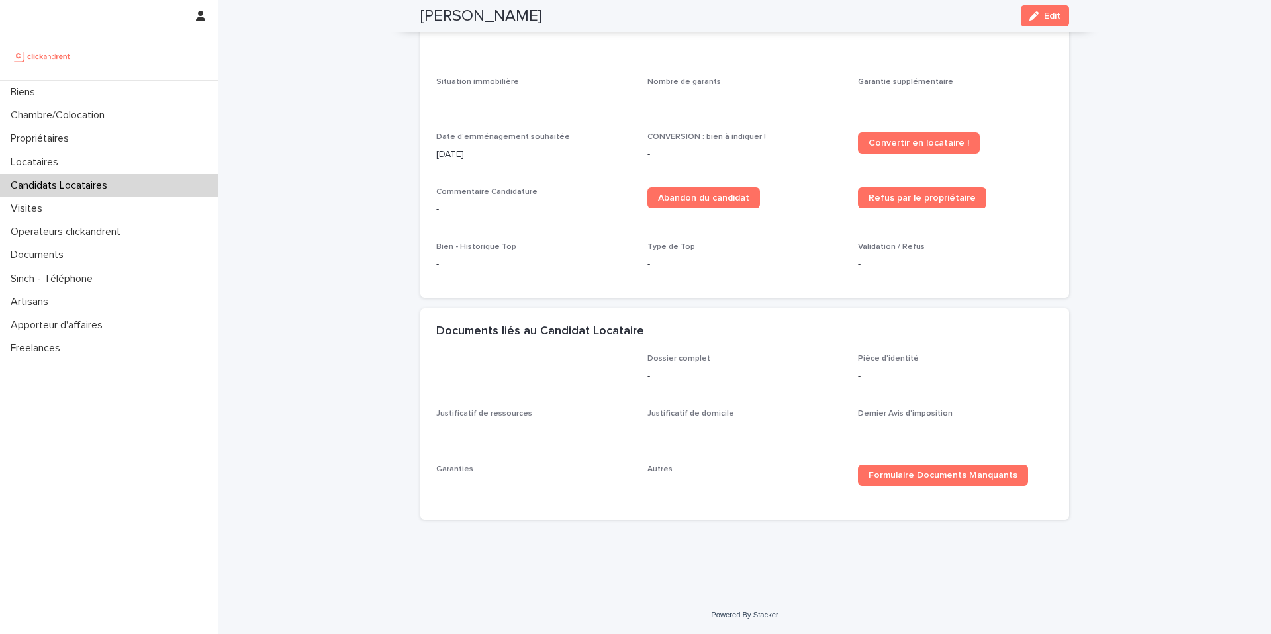
scroll to position [108, 0]
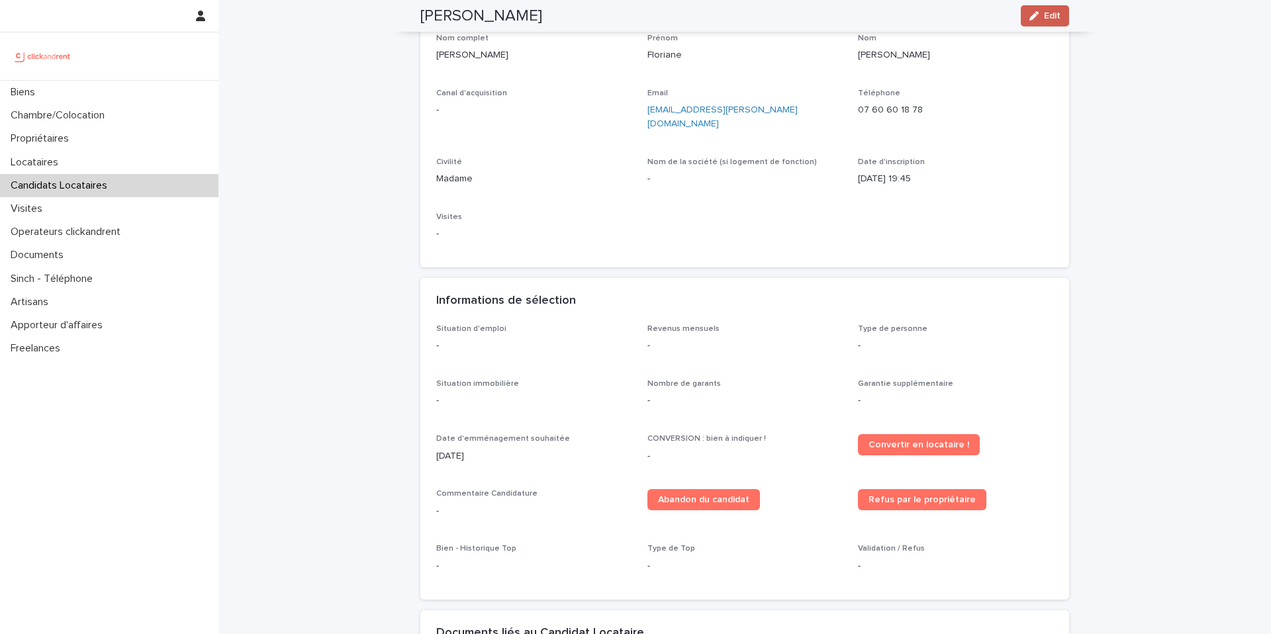
click at [1052, 16] on span "Edit" at bounding box center [1052, 15] width 17 height 9
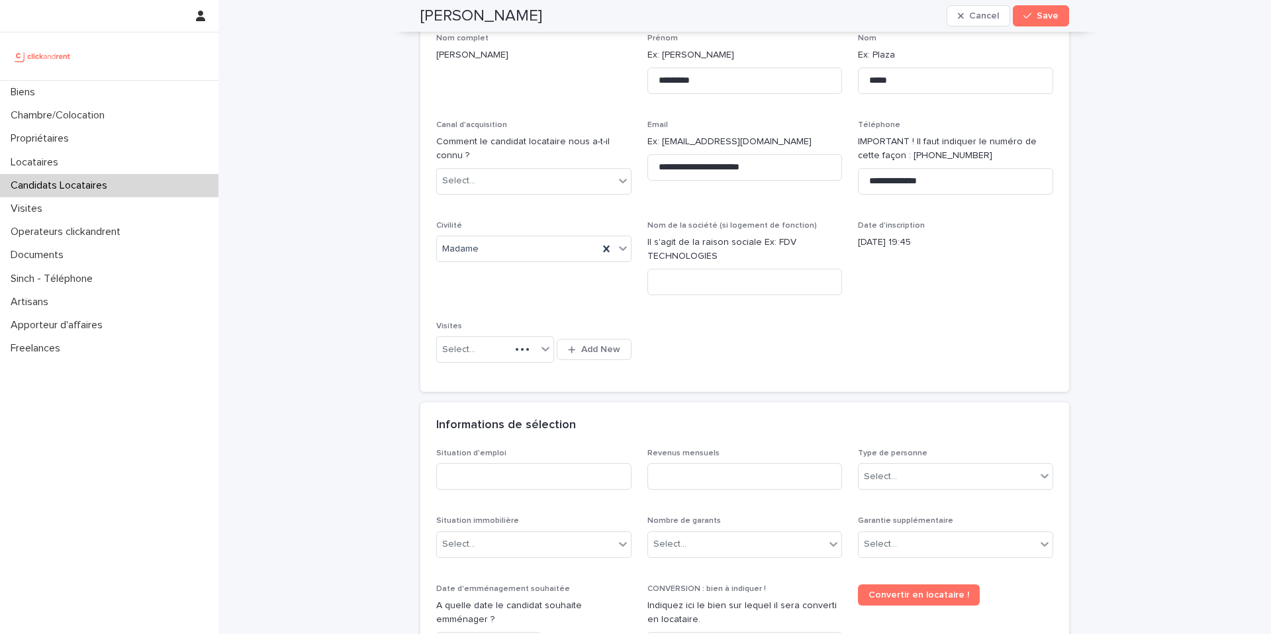
scroll to position [309, 0]
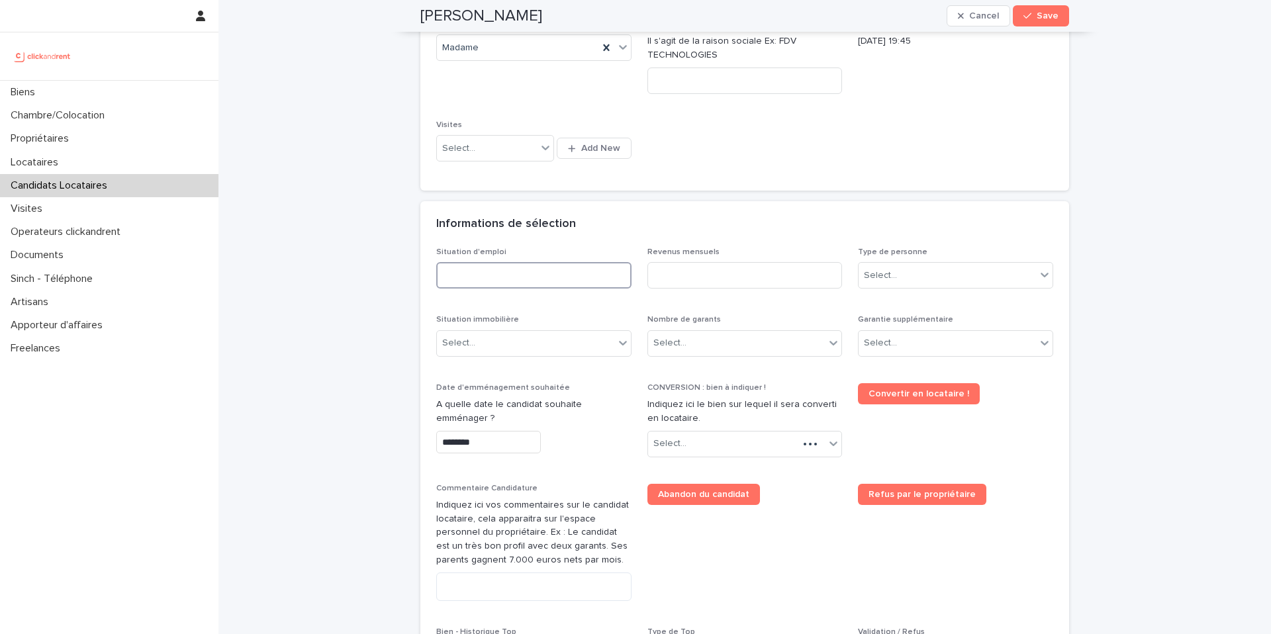
click at [584, 285] on input at bounding box center [533, 275] width 195 height 26
type input "*********"
click at [692, 279] on input at bounding box center [744, 275] width 195 height 26
type input "*"
click at [862, 285] on div "Select..." at bounding box center [946, 276] width 177 height 22
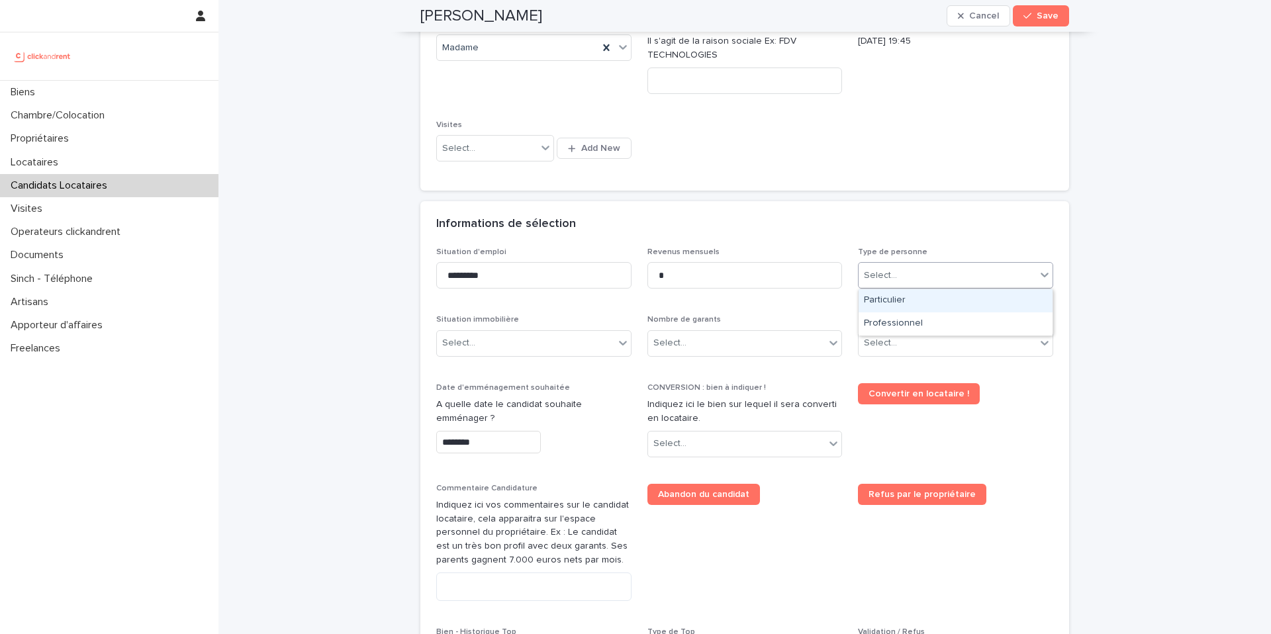
click at [879, 302] on div "Particulier" at bounding box center [955, 300] width 194 height 23
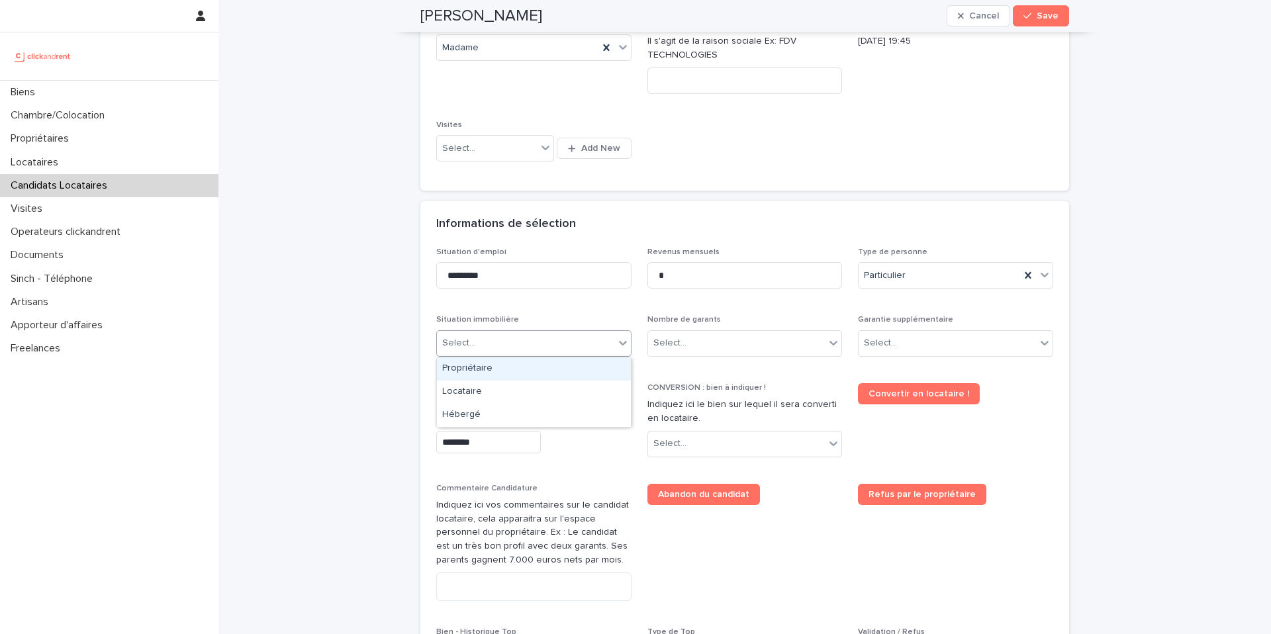
click at [549, 346] on div "Select..." at bounding box center [525, 343] width 177 height 22
click at [526, 389] on div "Locataire" at bounding box center [534, 392] width 194 height 23
click at [682, 347] on div "Select..." at bounding box center [669, 343] width 33 height 14
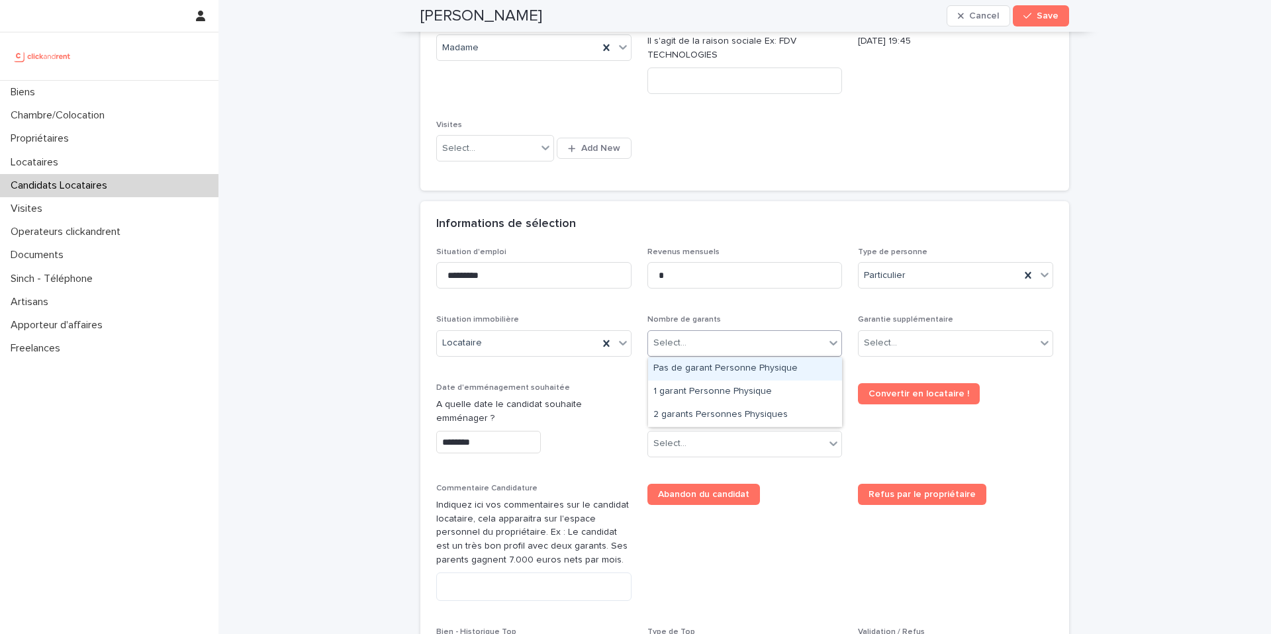
click at [697, 367] on div "Pas de garant Personne Physique" at bounding box center [745, 368] width 194 height 23
click at [944, 355] on div "Select..." at bounding box center [955, 343] width 195 height 26
click at [976, 316] on p "Garantie supplémentaire" at bounding box center [955, 319] width 195 height 9
click at [964, 340] on div "Select..." at bounding box center [946, 343] width 177 height 22
click at [924, 349] on div "Select..." at bounding box center [946, 343] width 177 height 22
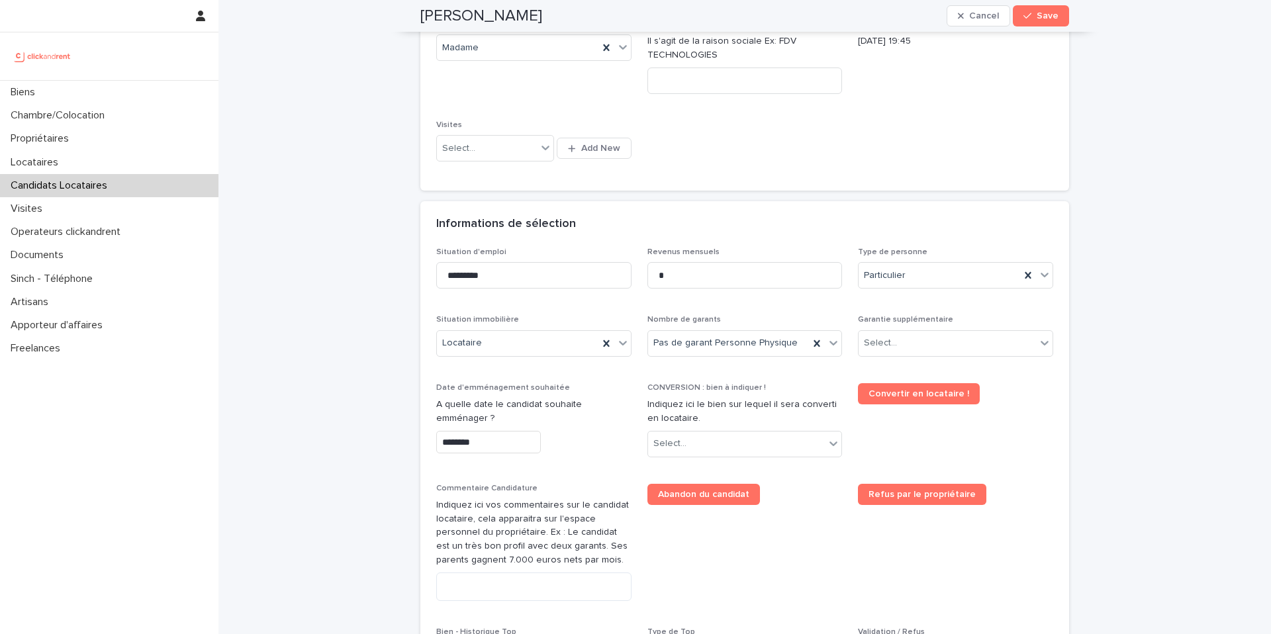
click at [973, 303] on div "Situation d'emploi ********* Revenus mensuels * Type de personne Particulier Si…" at bounding box center [744, 465] width 617 height 434
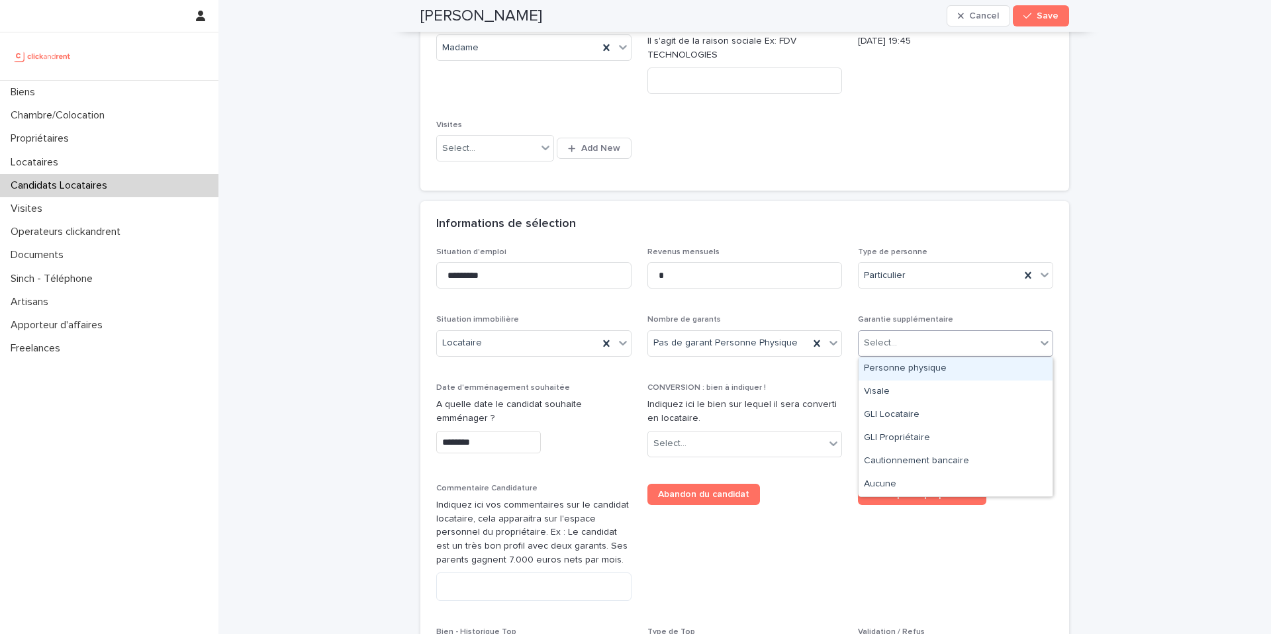
click at [907, 347] on div "Select..." at bounding box center [946, 343] width 177 height 22
click at [898, 390] on div "Visale" at bounding box center [955, 392] width 194 height 23
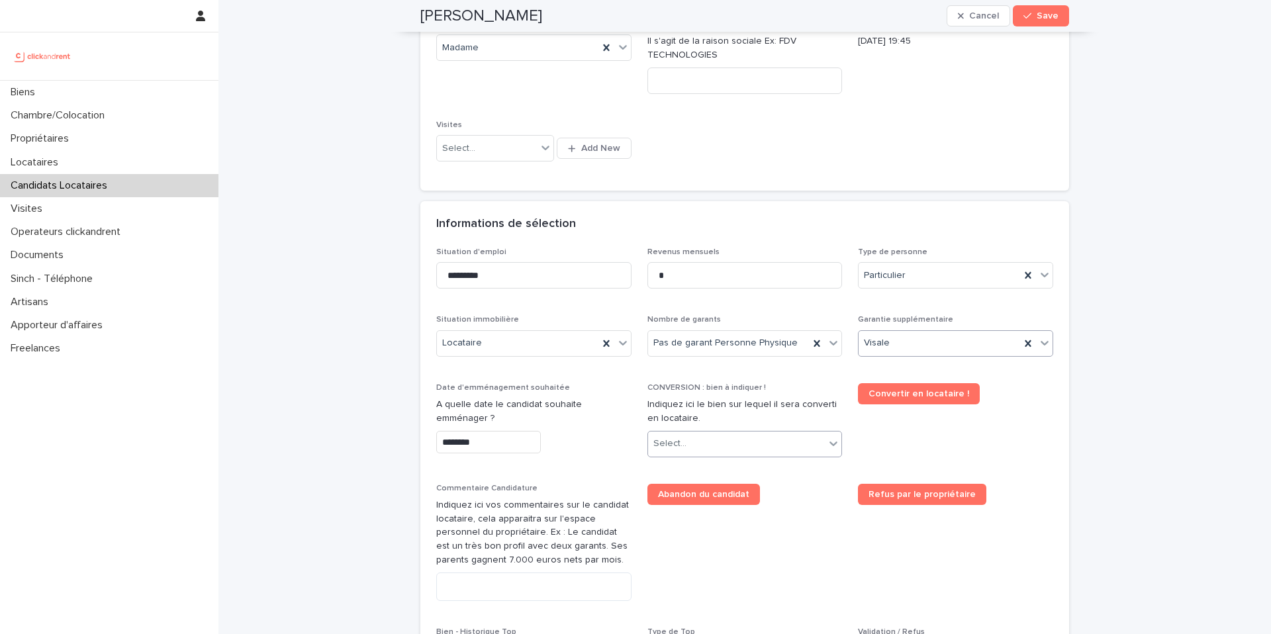
click at [694, 442] on div "Select..." at bounding box center [736, 444] width 177 height 22
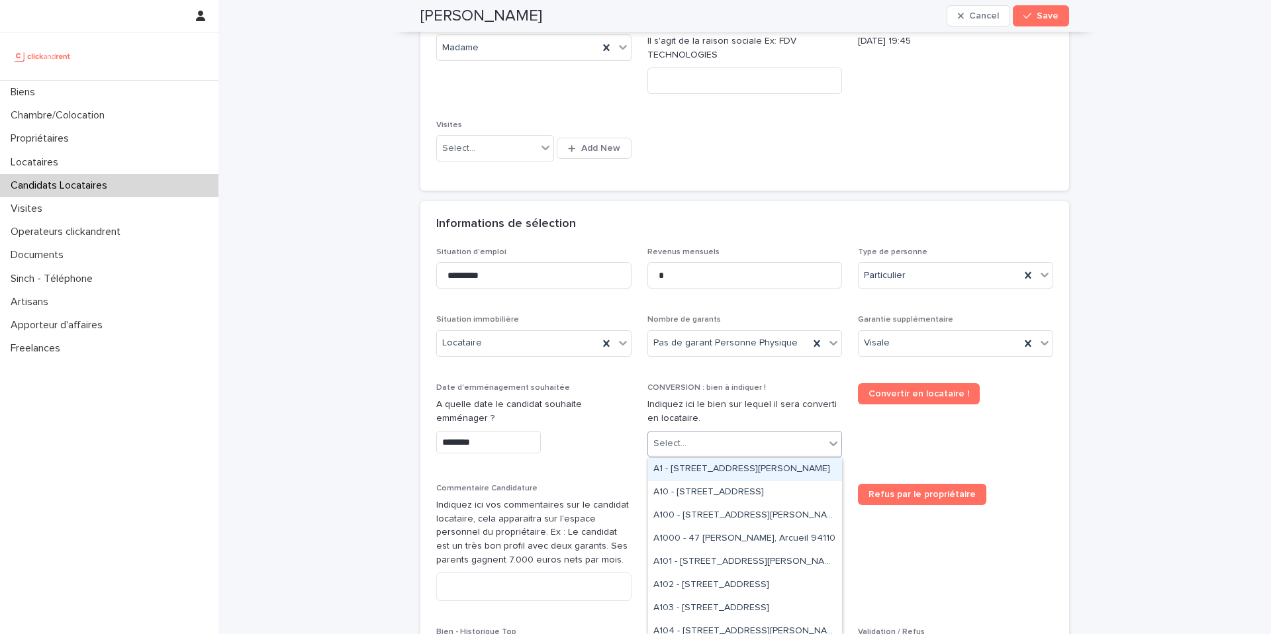
paste input "****"
type input "****"
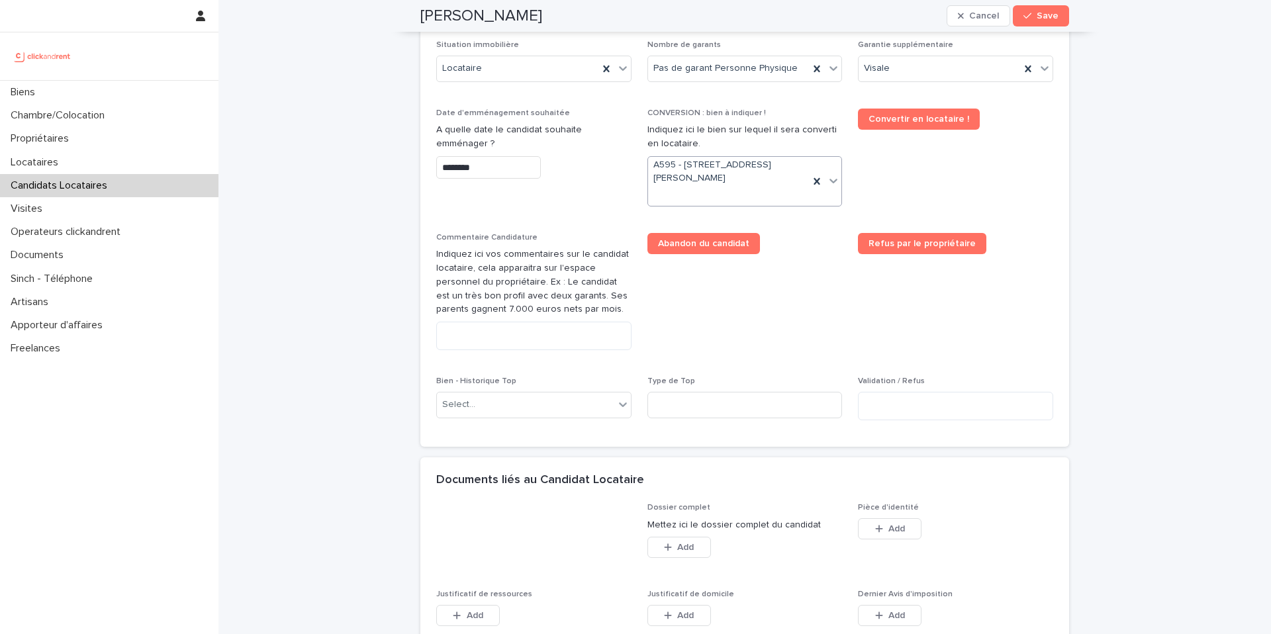
scroll to position [589, 0]
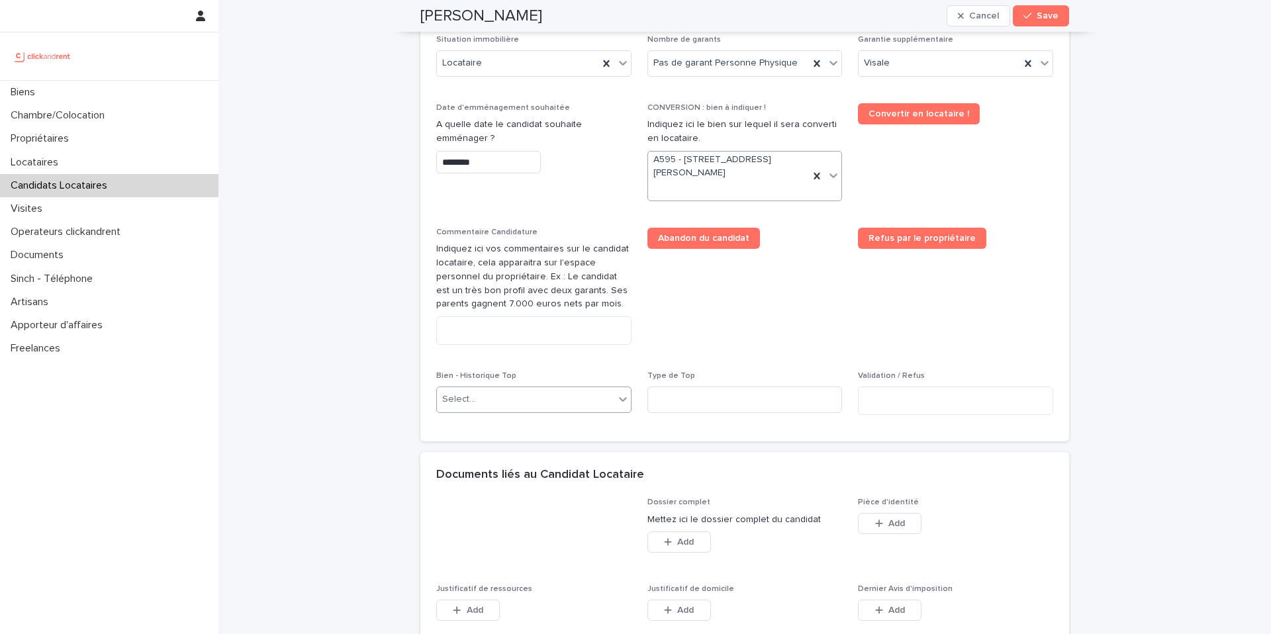
click at [521, 406] on div "Select..." at bounding box center [525, 399] width 177 height 22
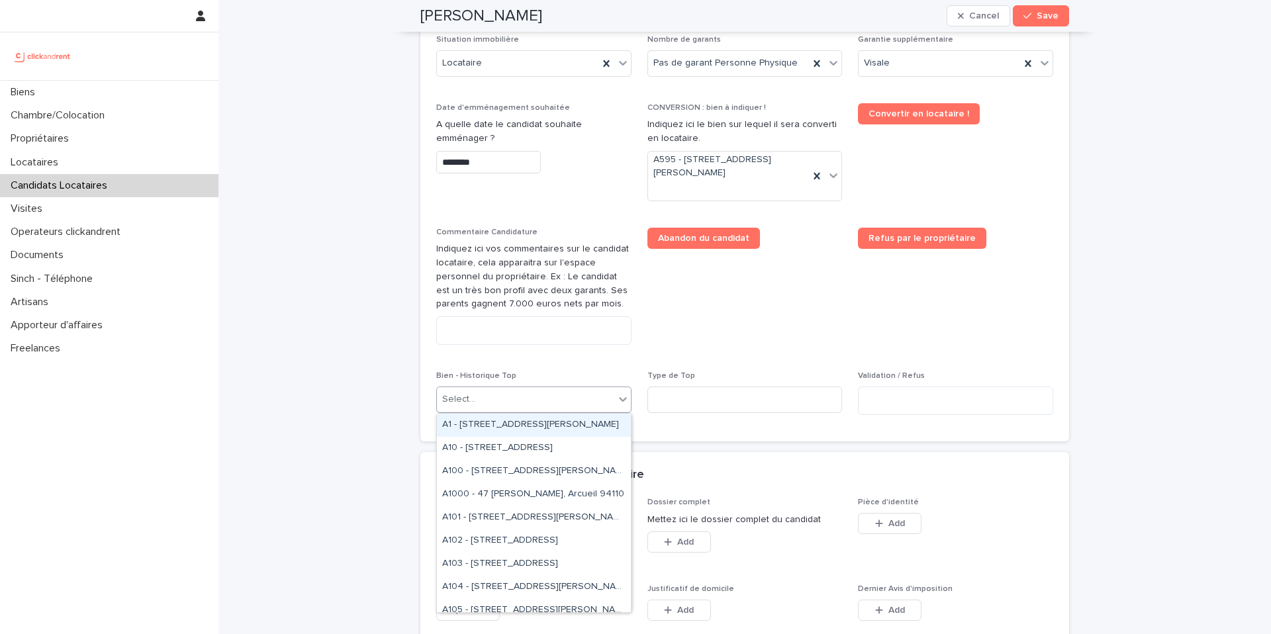
paste input "****"
type input "****"
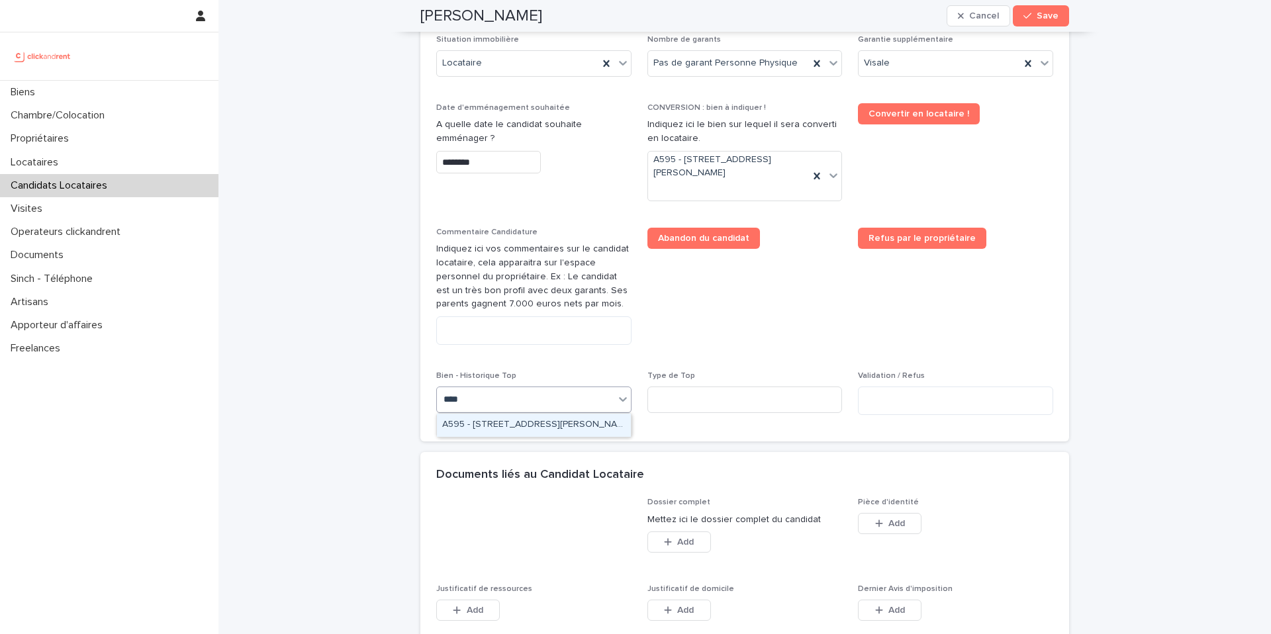
click at [530, 424] on div "A595 - [STREET_ADDRESS][PERSON_NAME]" at bounding box center [534, 425] width 194 height 23
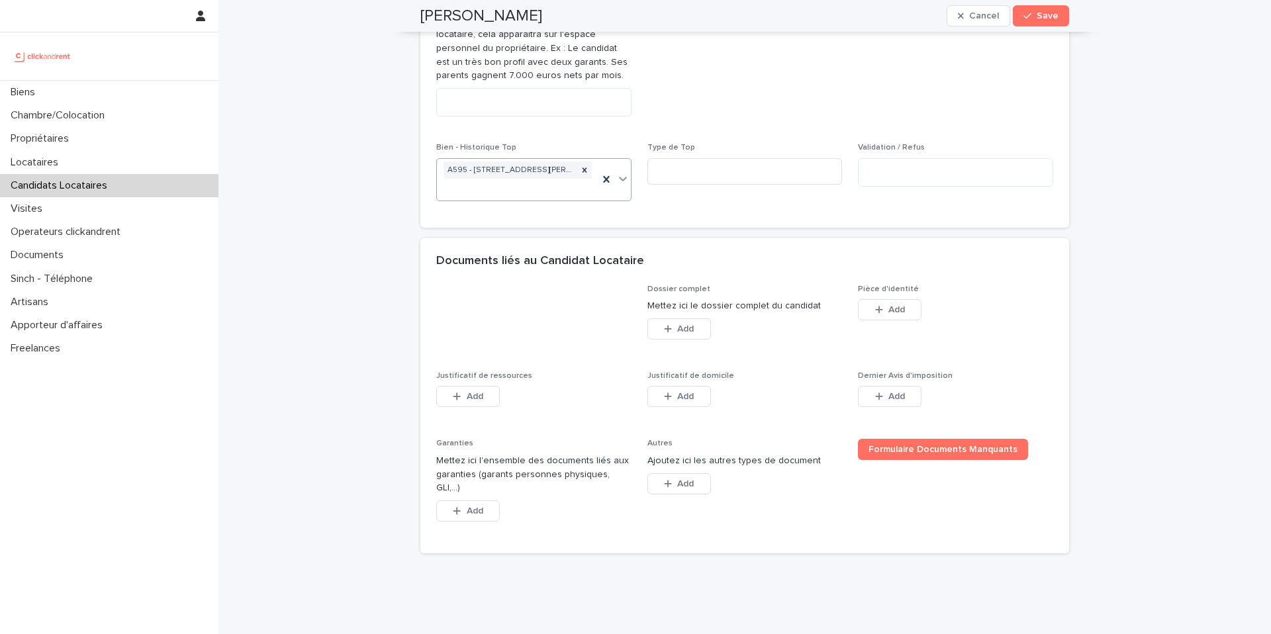
scroll to position [837, 0]
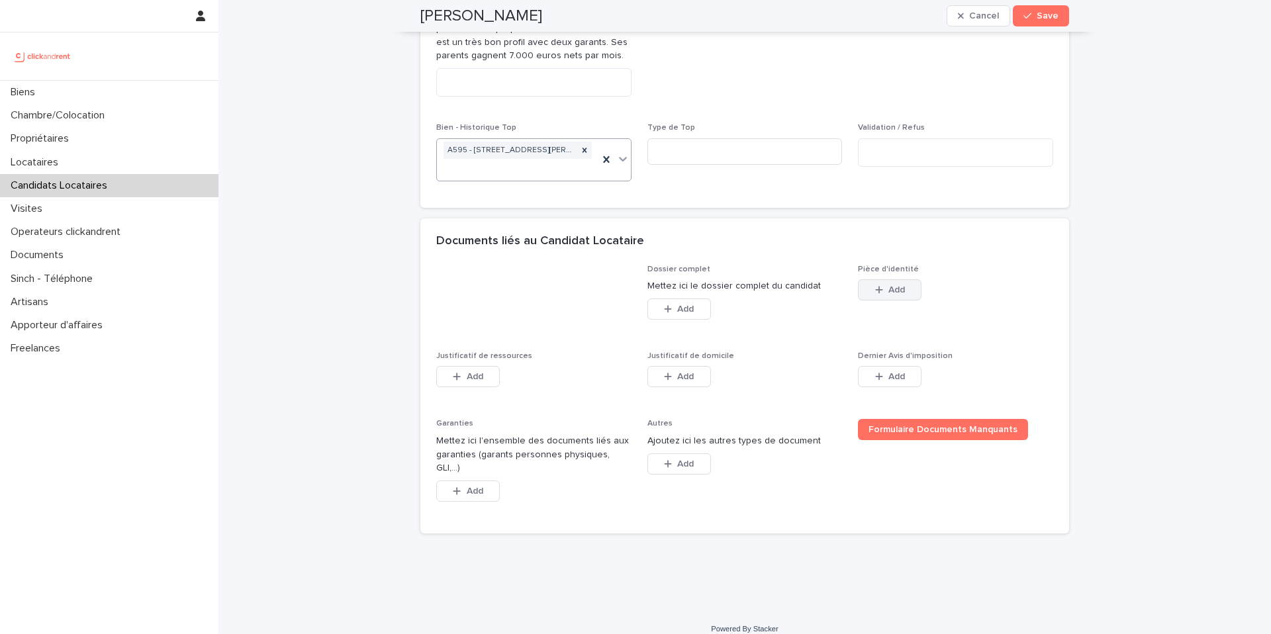
click at [899, 293] on span "Add" at bounding box center [896, 289] width 17 height 9
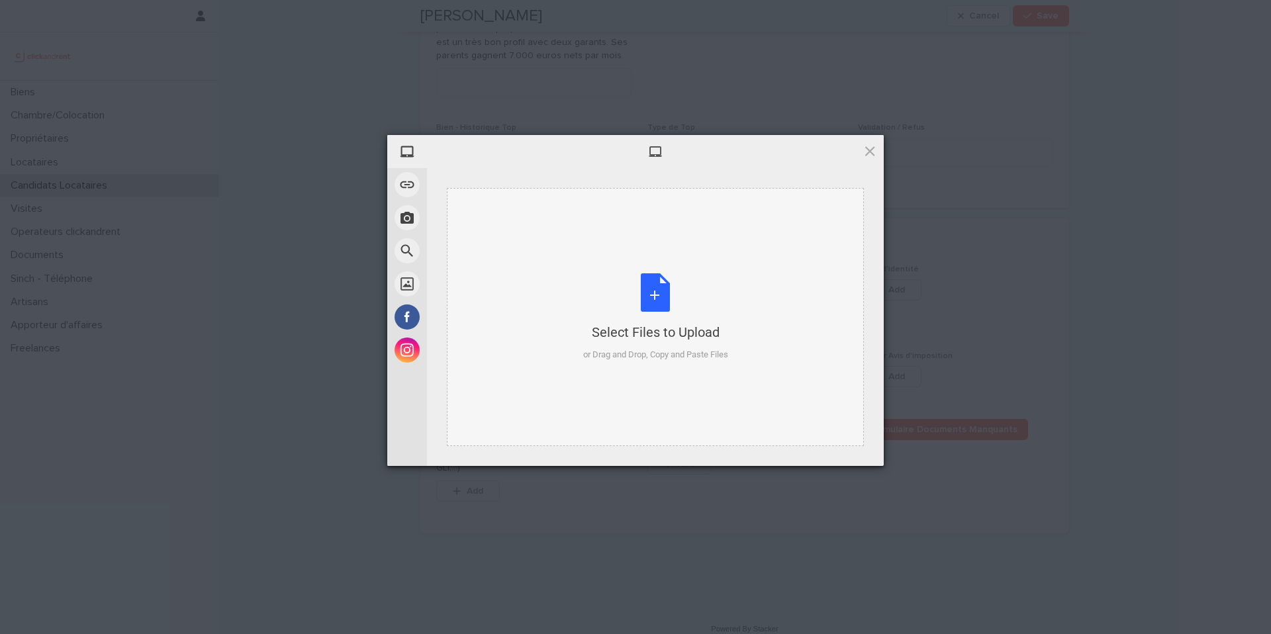
click at [655, 296] on div "Select Files to Upload or Drag and Drop, Copy and Paste Files" at bounding box center [655, 317] width 145 height 88
click at [656, 299] on div "Select Files to Upload or Drag and Drop, Copy and Paste Files" at bounding box center [655, 317] width 145 height 88
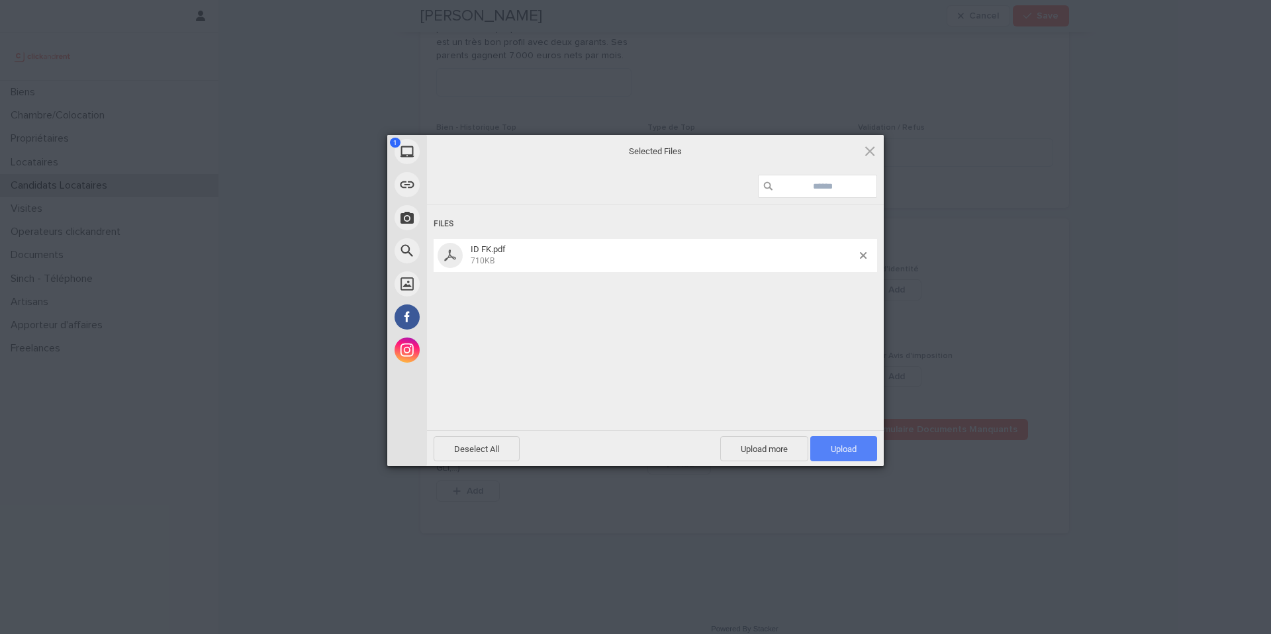
click at [833, 451] on span "Upload 1" at bounding box center [844, 449] width 26 height 10
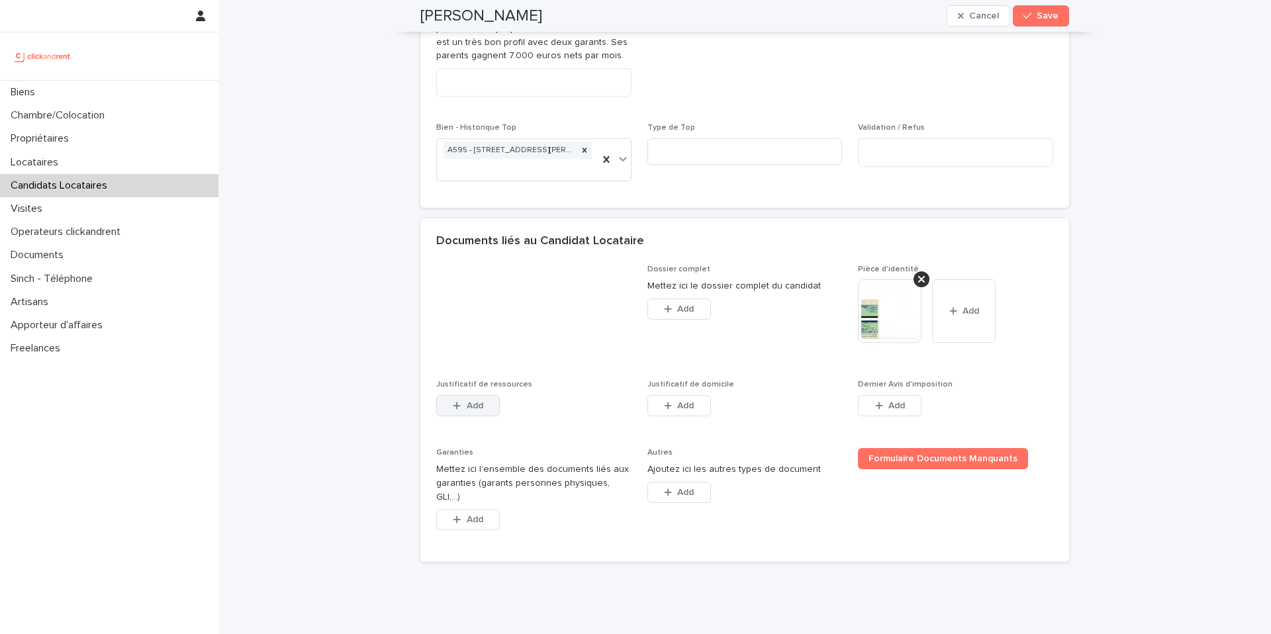
click at [478, 410] on span "Add" at bounding box center [475, 405] width 17 height 9
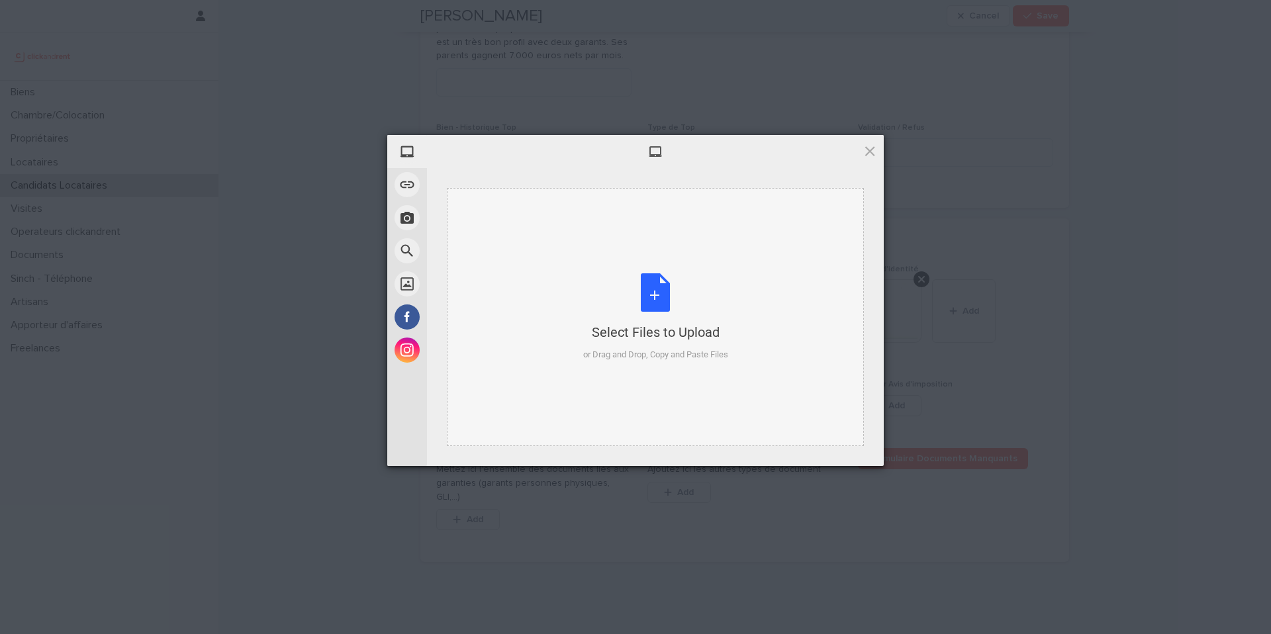
click at [656, 300] on div "Select Files to Upload or Drag and Drop, Copy and Paste Files" at bounding box center [655, 317] width 145 height 88
click at [866, 152] on span at bounding box center [869, 151] width 15 height 15
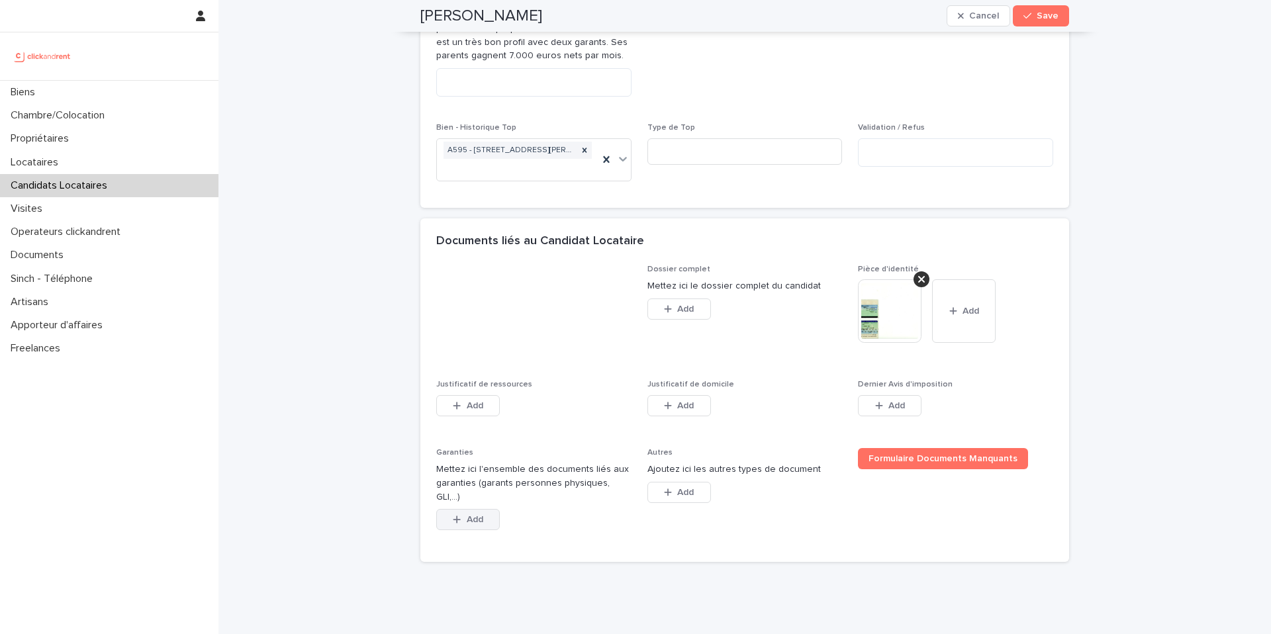
click at [480, 515] on span "Add" at bounding box center [475, 519] width 17 height 9
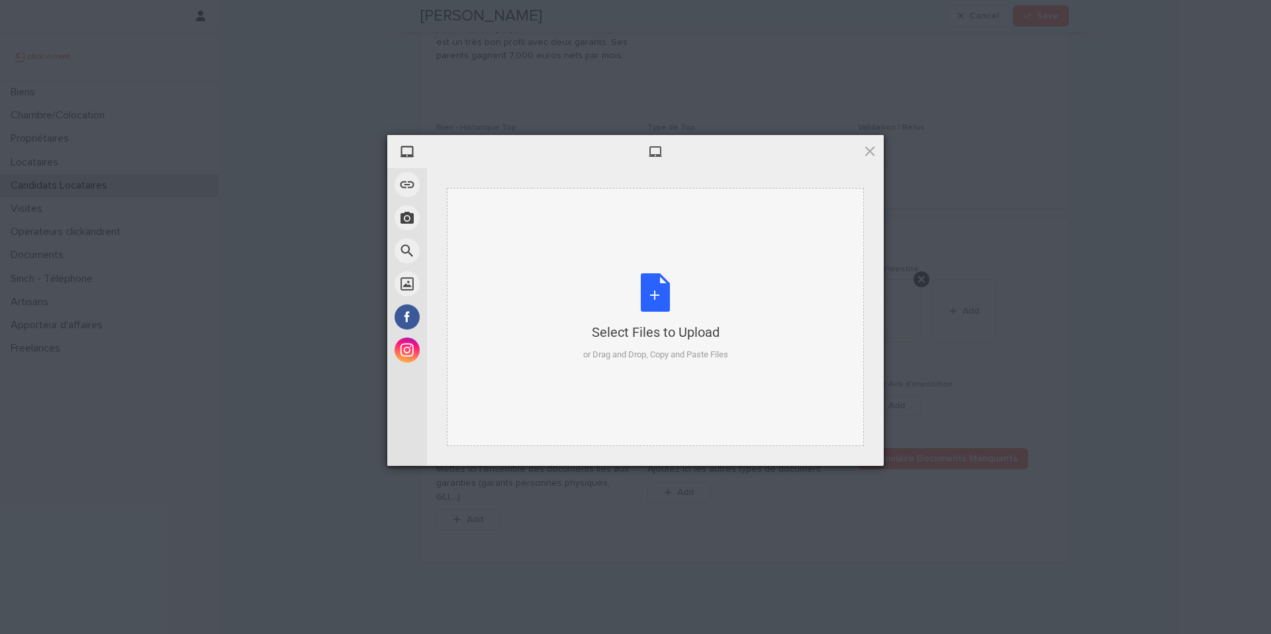
click at [655, 294] on div "Select Files to Upload or Drag and Drop, Copy and Paste Files" at bounding box center [655, 317] width 145 height 88
click at [653, 301] on div "Select Files to Upload or Drag and Drop, Copy and Paste Files" at bounding box center [655, 317] width 145 height 88
click at [872, 150] on span at bounding box center [869, 151] width 15 height 15
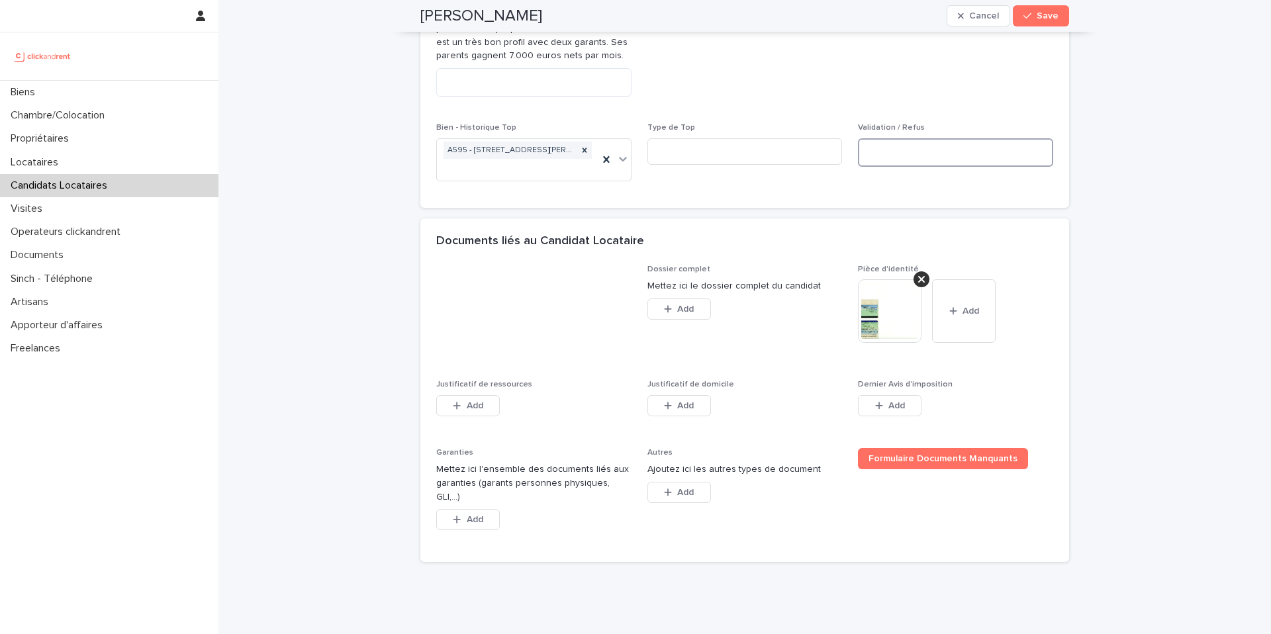
click at [872, 150] on textarea at bounding box center [955, 152] width 195 height 28
click at [831, 104] on span "Abandon du candidat" at bounding box center [744, 43] width 195 height 128
click at [478, 410] on button "Add" at bounding box center [468, 405] width 64 height 21
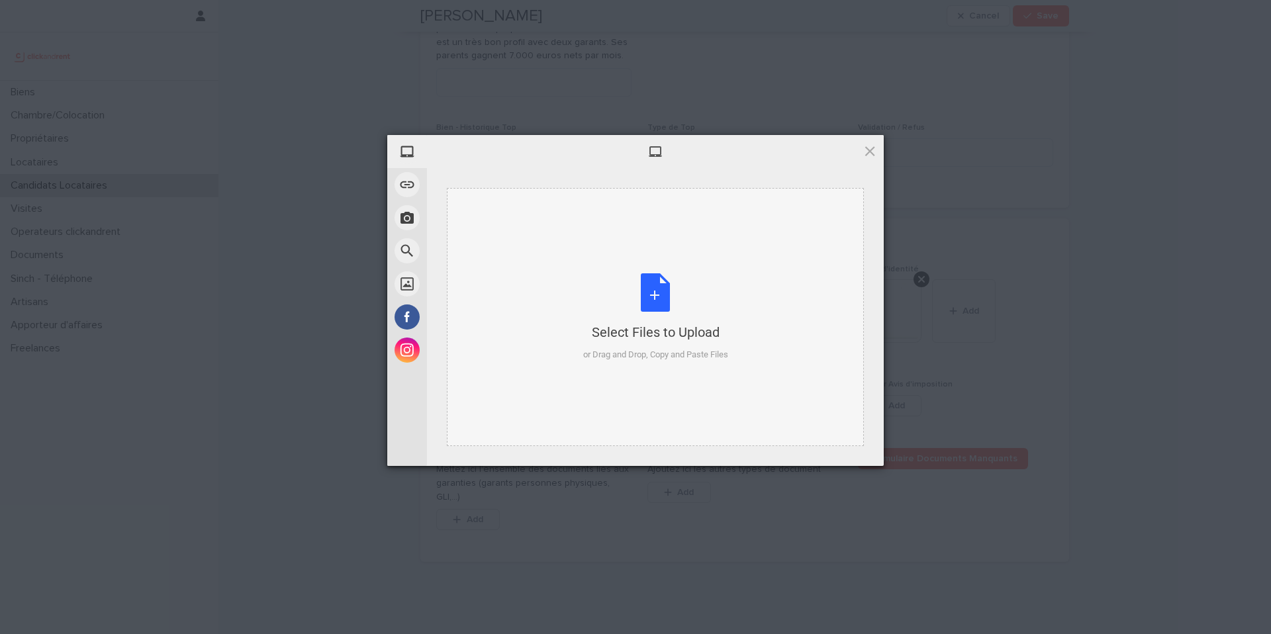
click at [647, 300] on div "Select Files to Upload or Drag and Drop, Copy and Paste Files" at bounding box center [655, 317] width 145 height 88
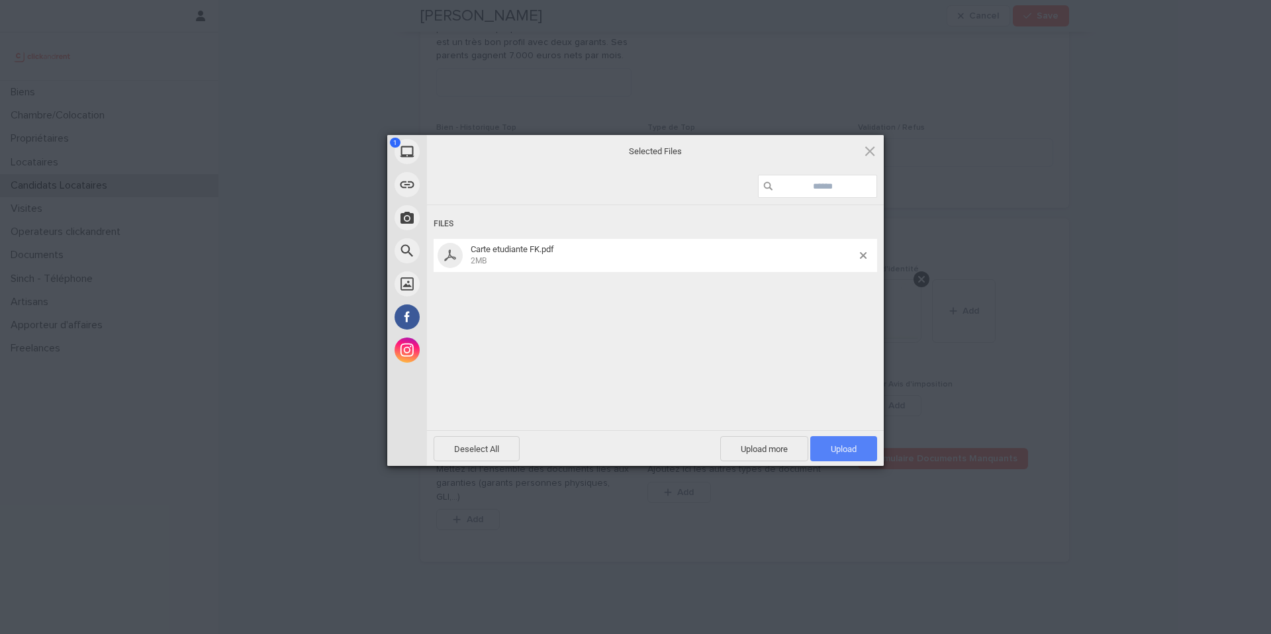
click at [833, 447] on span "Upload 1" at bounding box center [844, 449] width 26 height 10
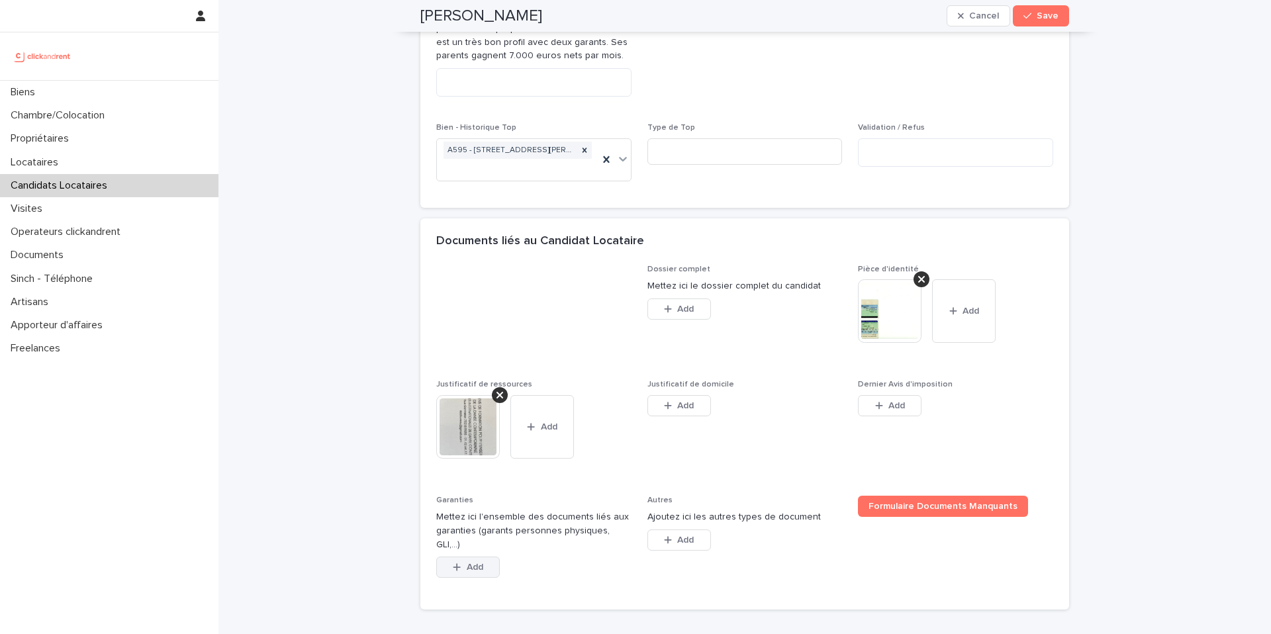
click at [461, 559] on button "Add" at bounding box center [468, 567] width 64 height 21
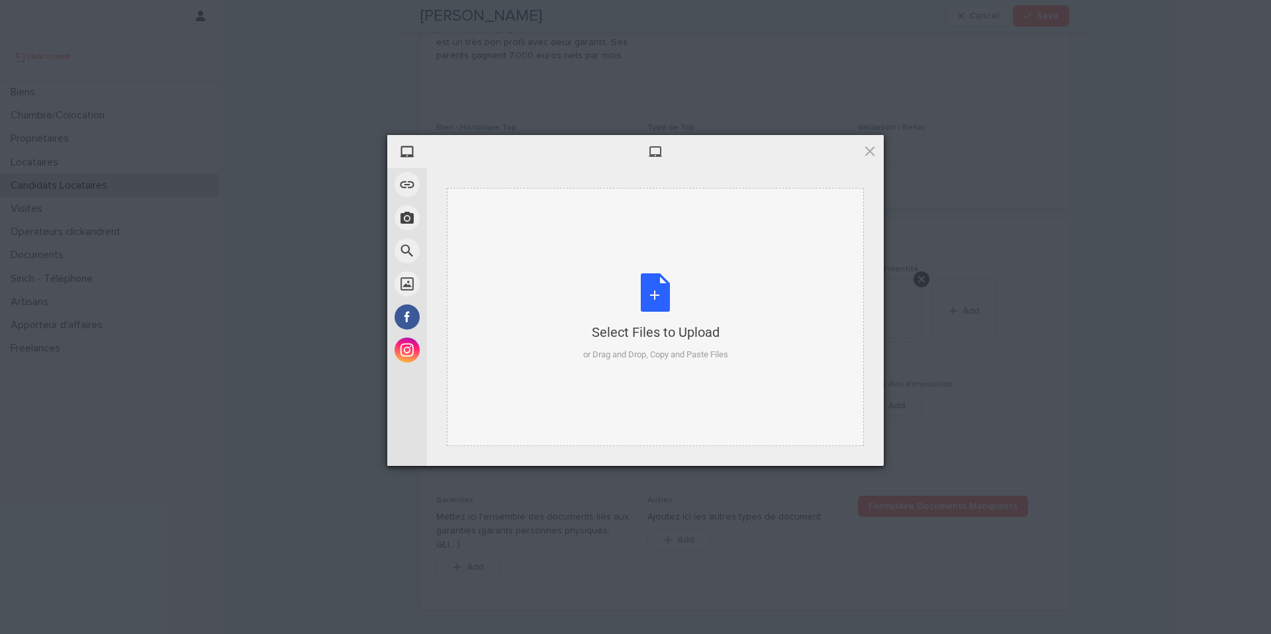
click at [658, 296] on div "Select Files to Upload or Drag and Drop, Copy and Paste Files" at bounding box center [655, 317] width 145 height 88
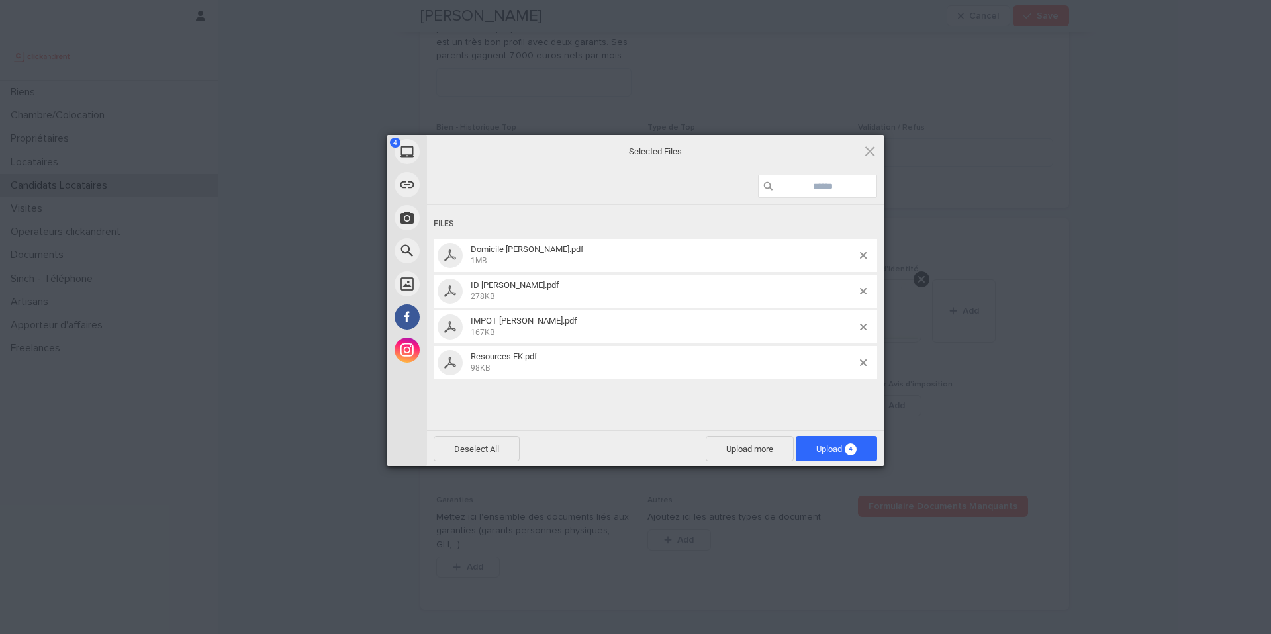
click at [852, 448] on span "4" at bounding box center [850, 449] width 12 height 12
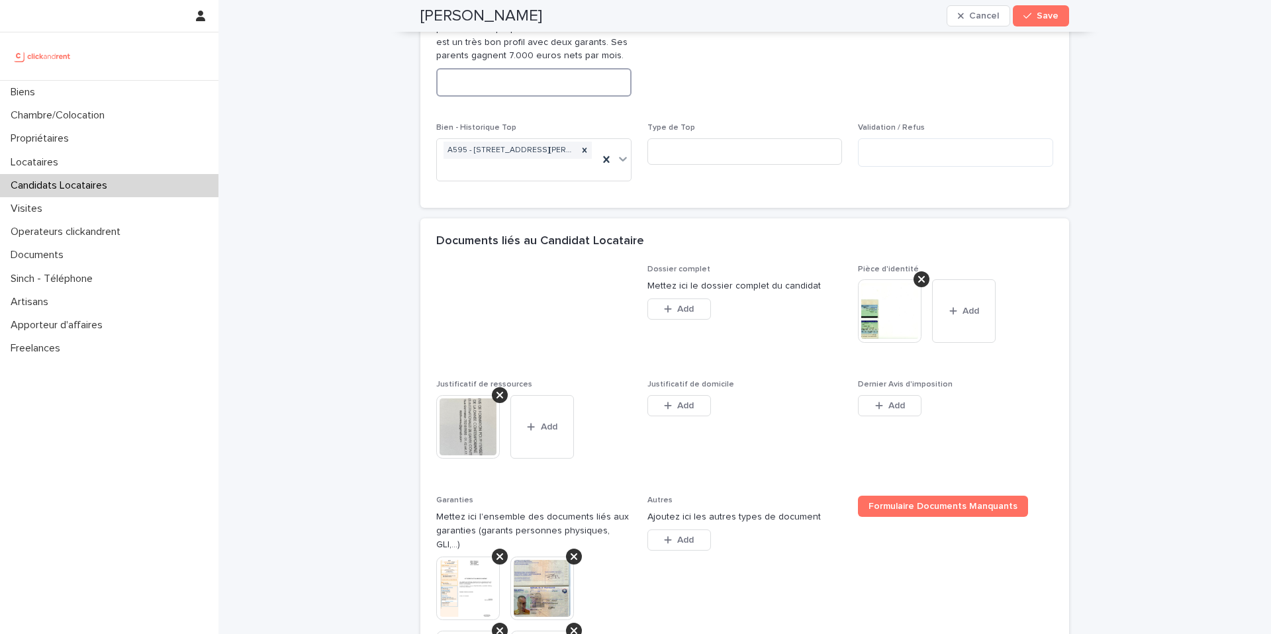
click at [569, 89] on textarea at bounding box center [533, 82] width 195 height 28
paste textarea "**********"
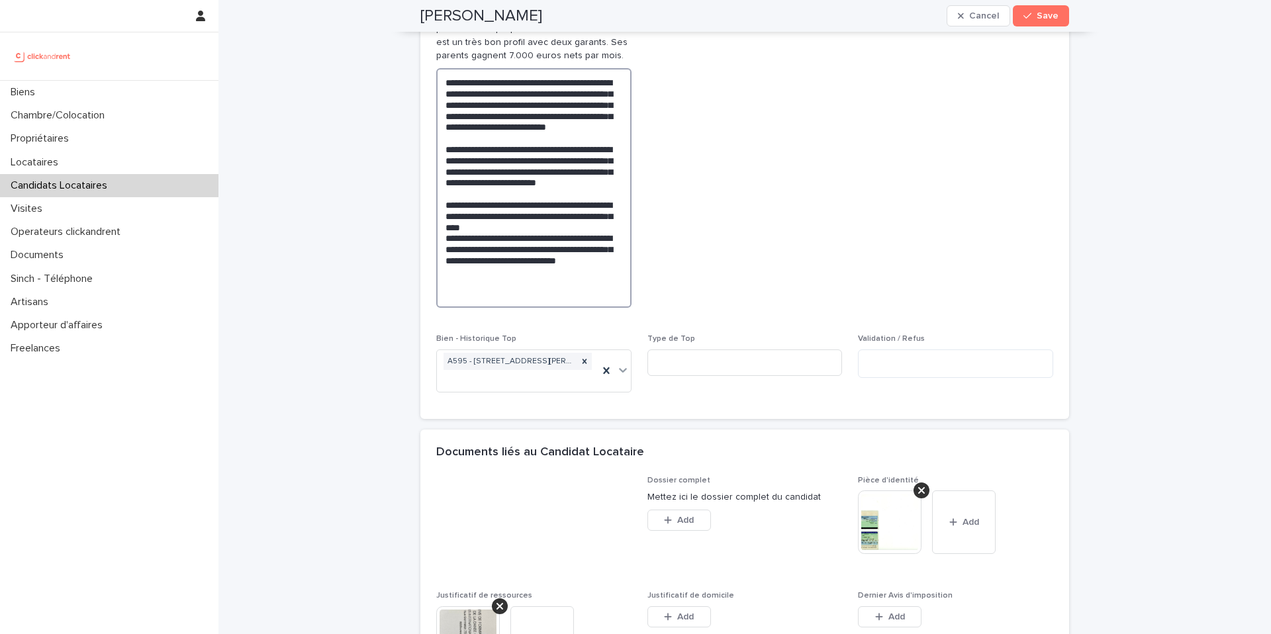
click at [600, 138] on textarea "**********" at bounding box center [533, 188] width 195 height 240
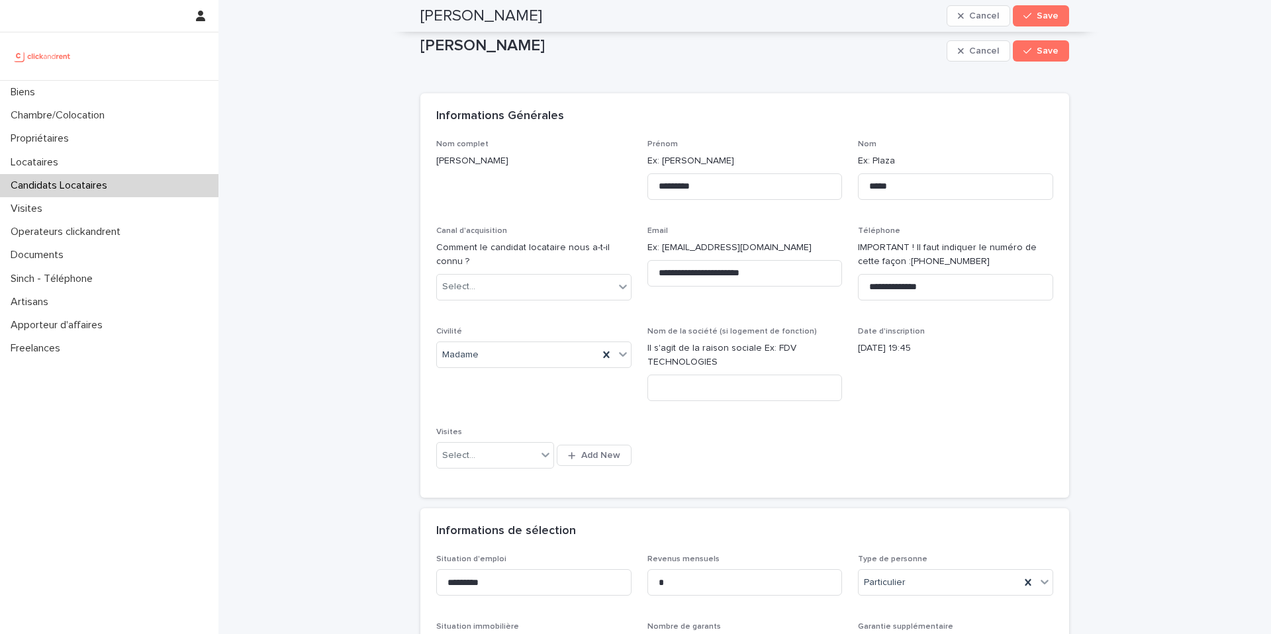
scroll to position [0, 0]
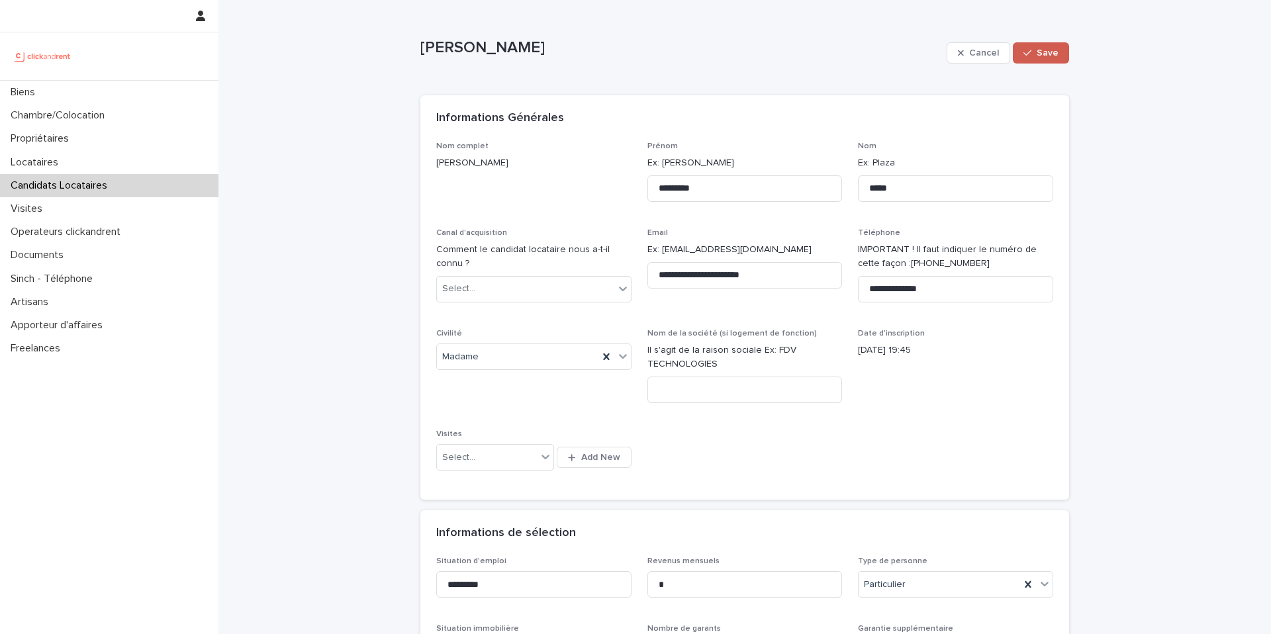
type textarea "**********"
click at [1043, 60] on button "Save" at bounding box center [1041, 52] width 56 height 21
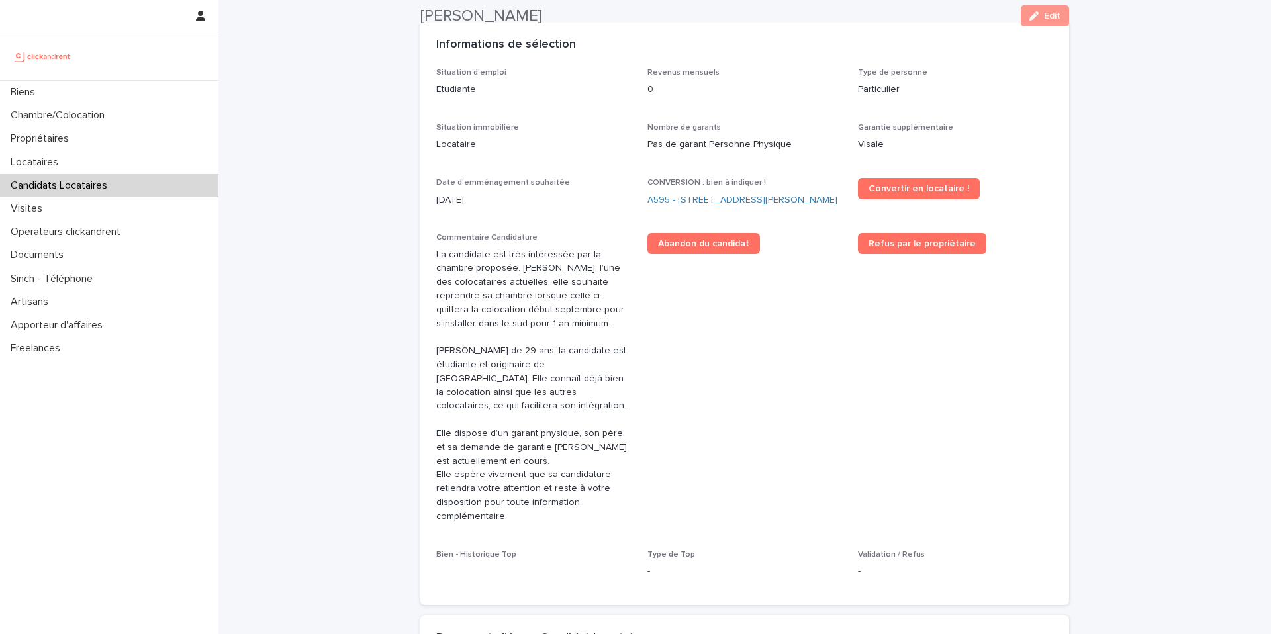
scroll to position [404, 0]
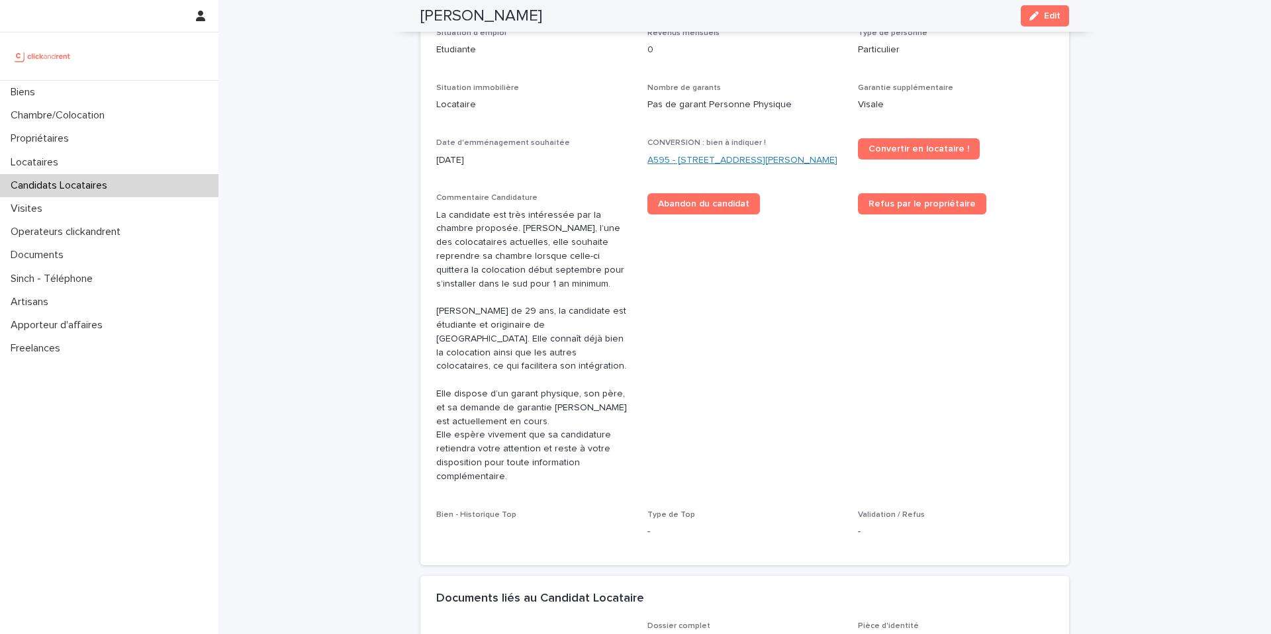
click at [780, 154] on link "A595 - [STREET_ADDRESS][PERSON_NAME]" at bounding box center [742, 161] width 190 height 14
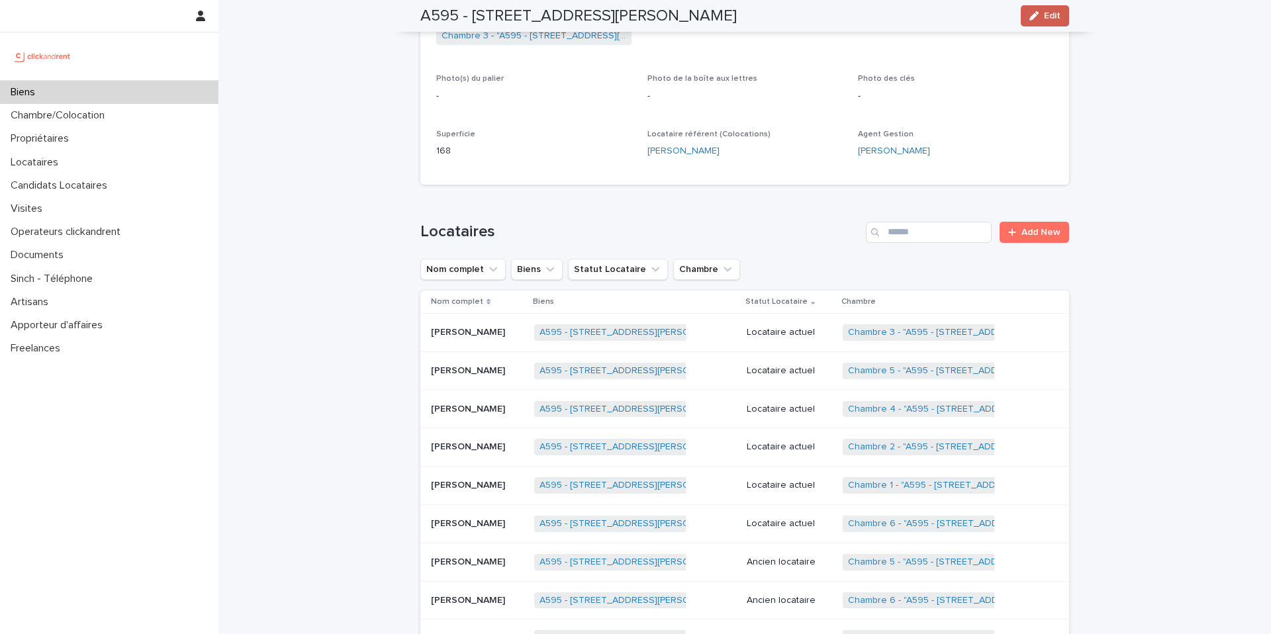
click at [1027, 15] on button "Edit" at bounding box center [1044, 15] width 48 height 21
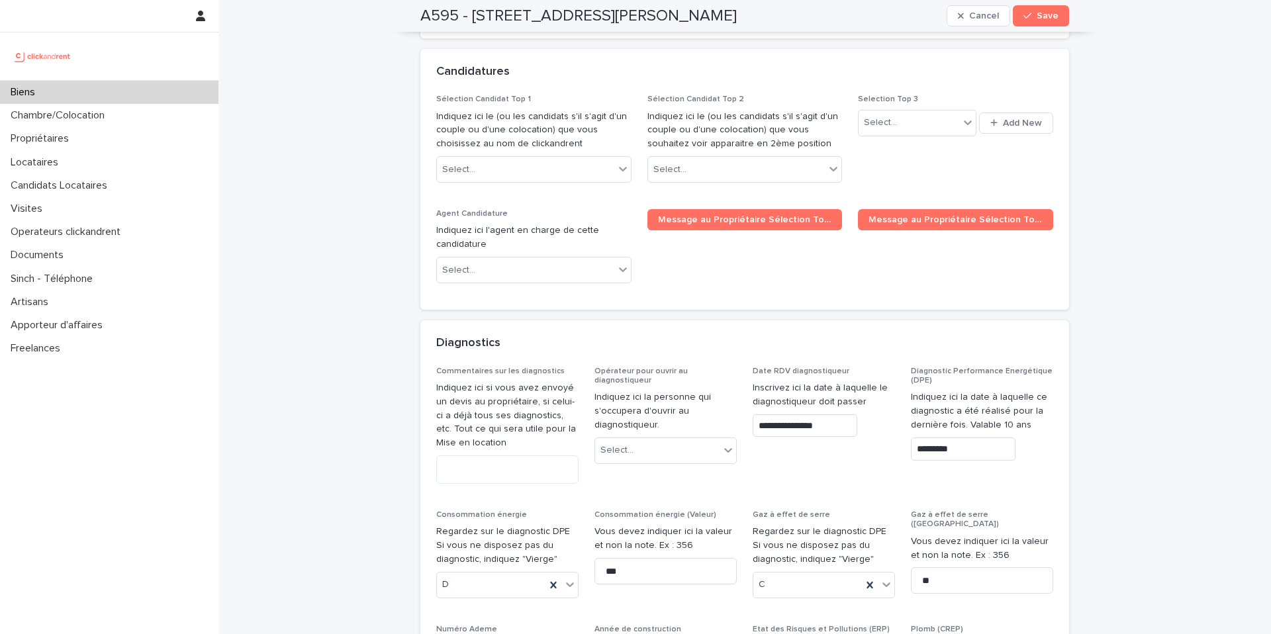
scroll to position [6853, 0]
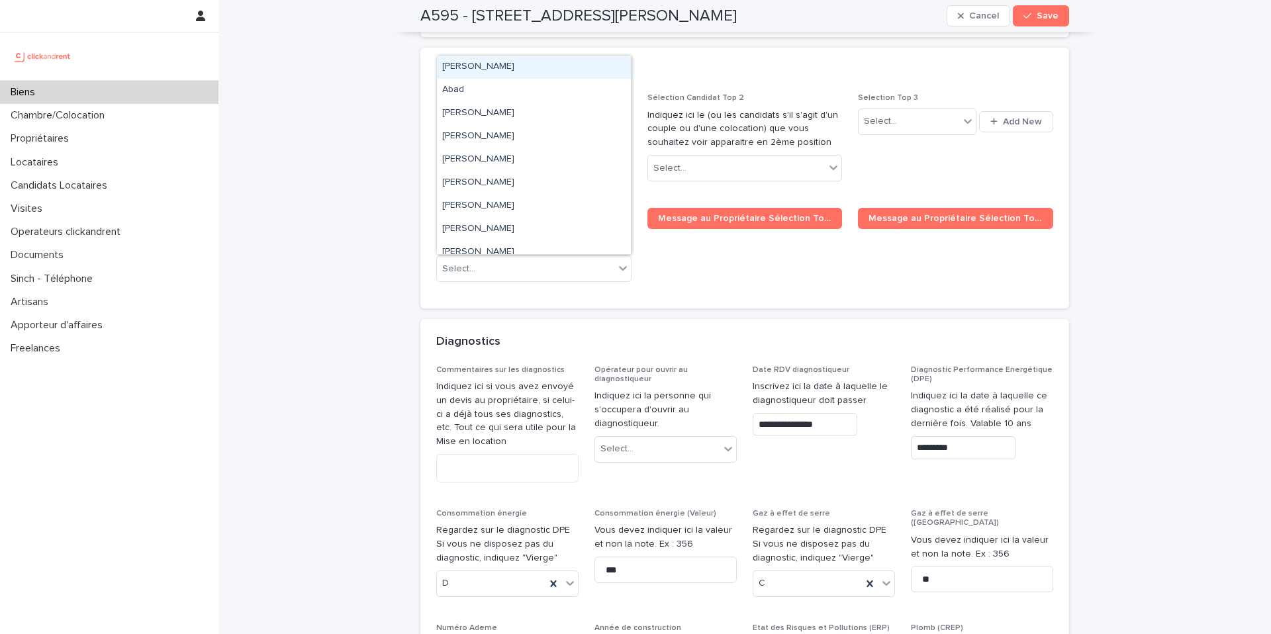
click at [543, 158] on div "Select..." at bounding box center [525, 169] width 177 height 22
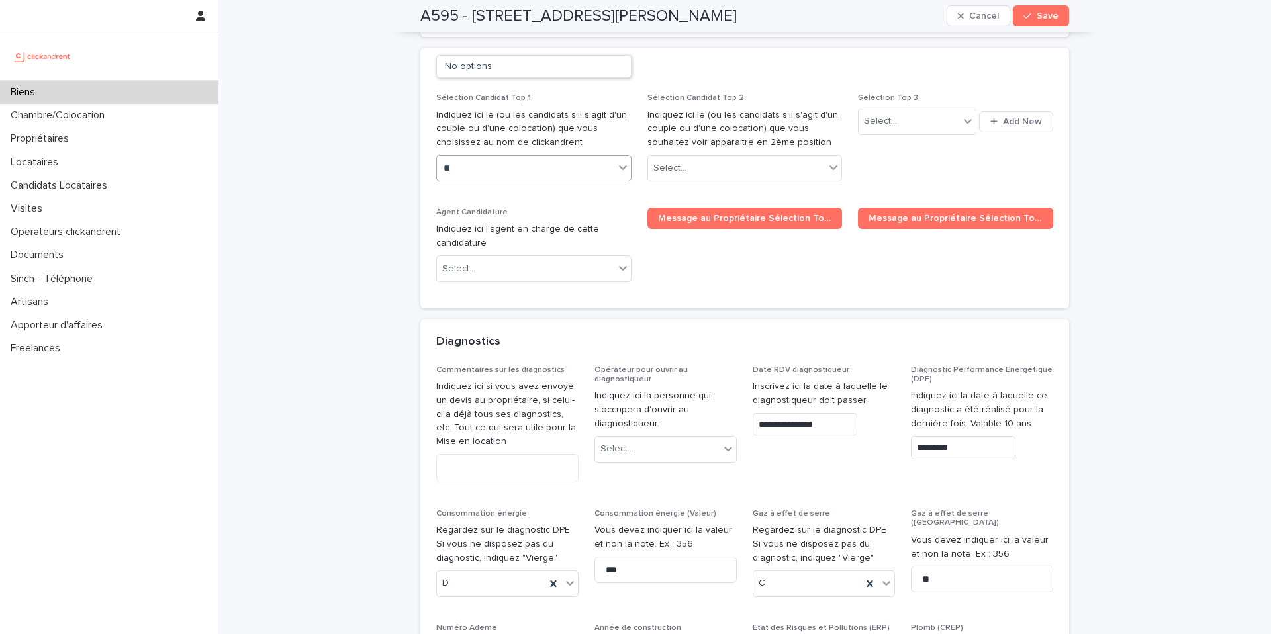
type input "*"
type input "*****"
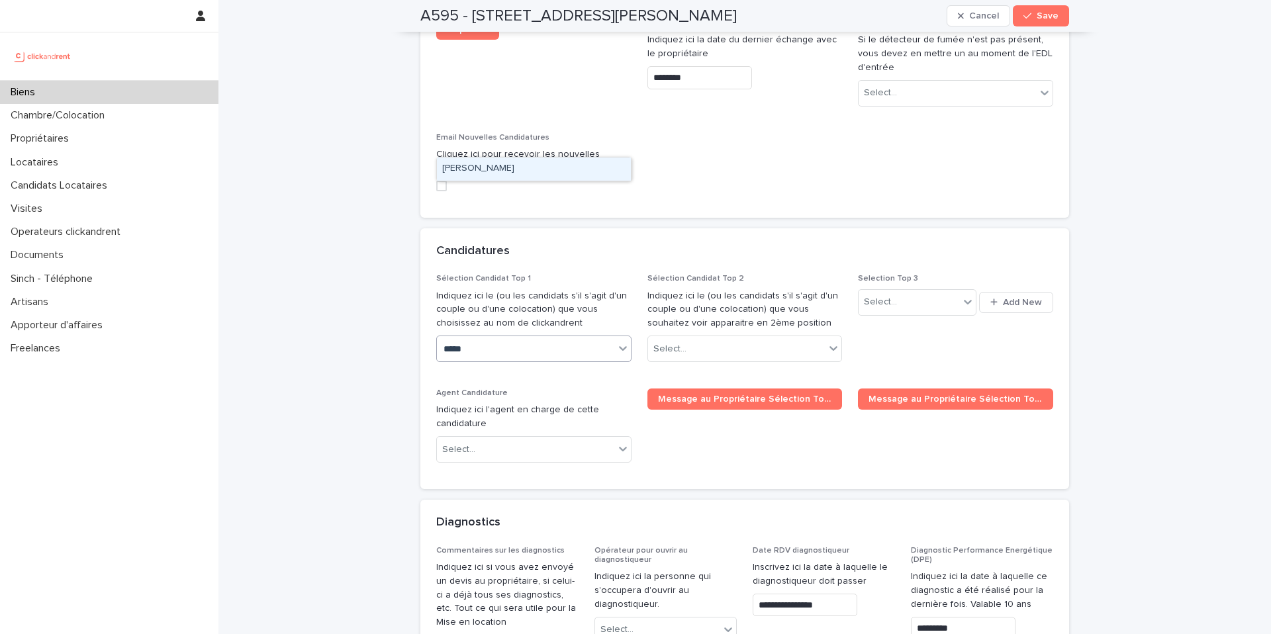
scroll to position [6667, 0]
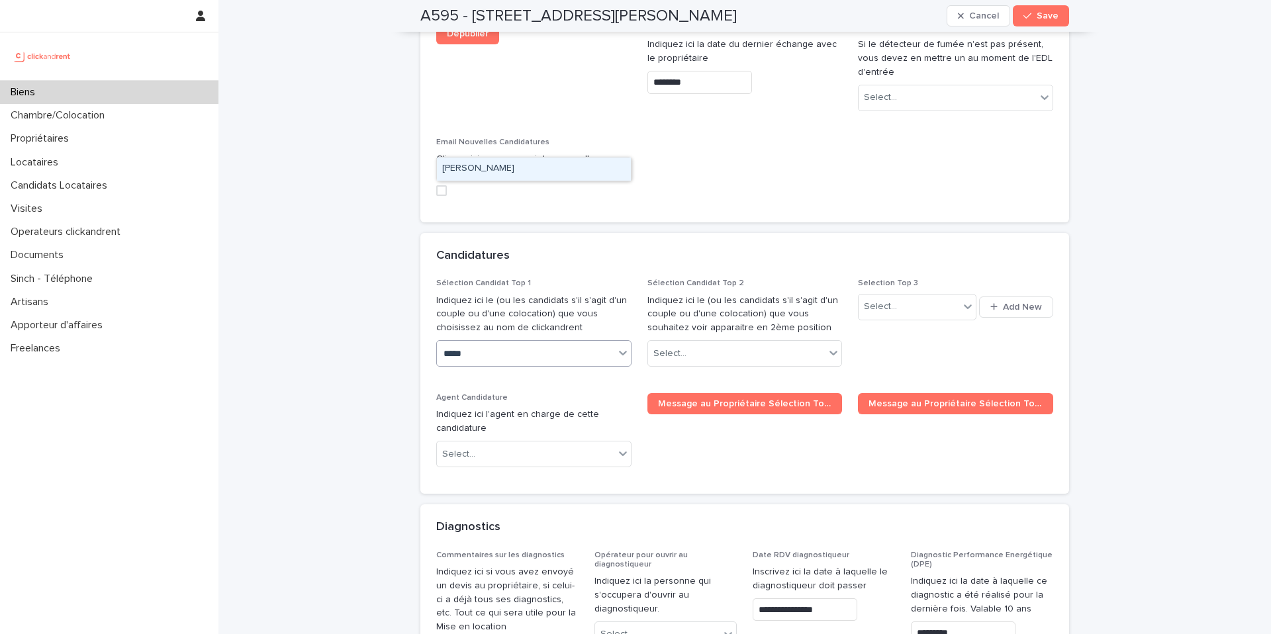
click at [510, 164] on div "[PERSON_NAME]" at bounding box center [534, 169] width 194 height 23
click at [1044, 16] on span "Save" at bounding box center [1047, 15] width 22 height 9
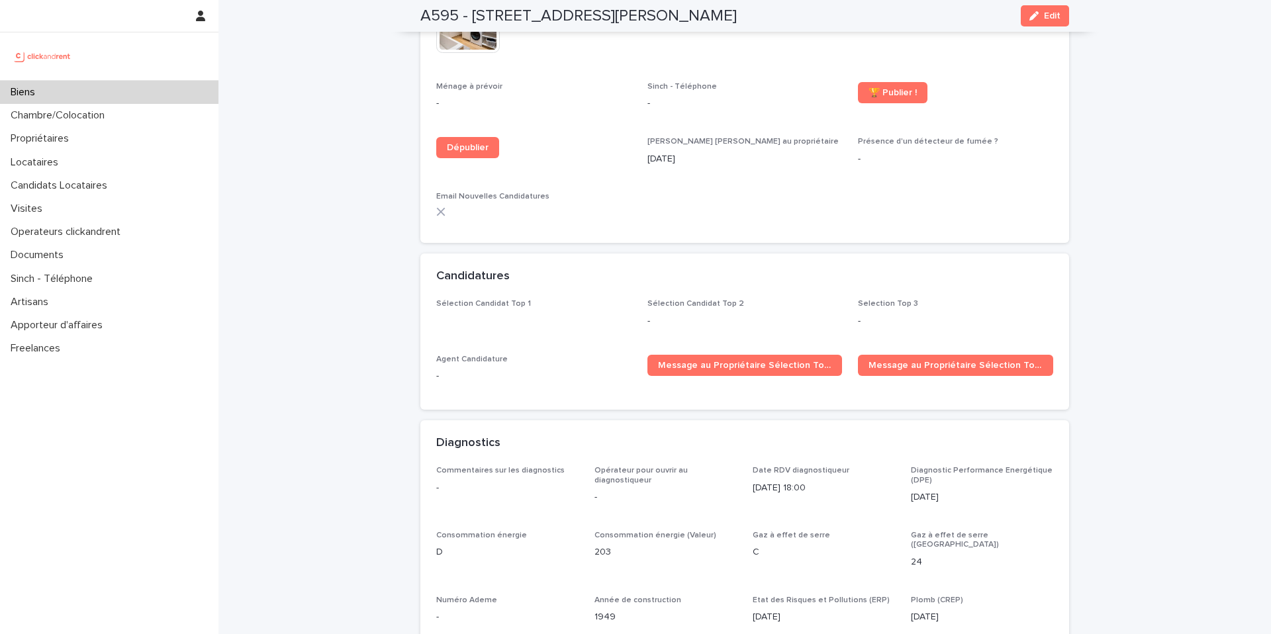
scroll to position [4258, 0]
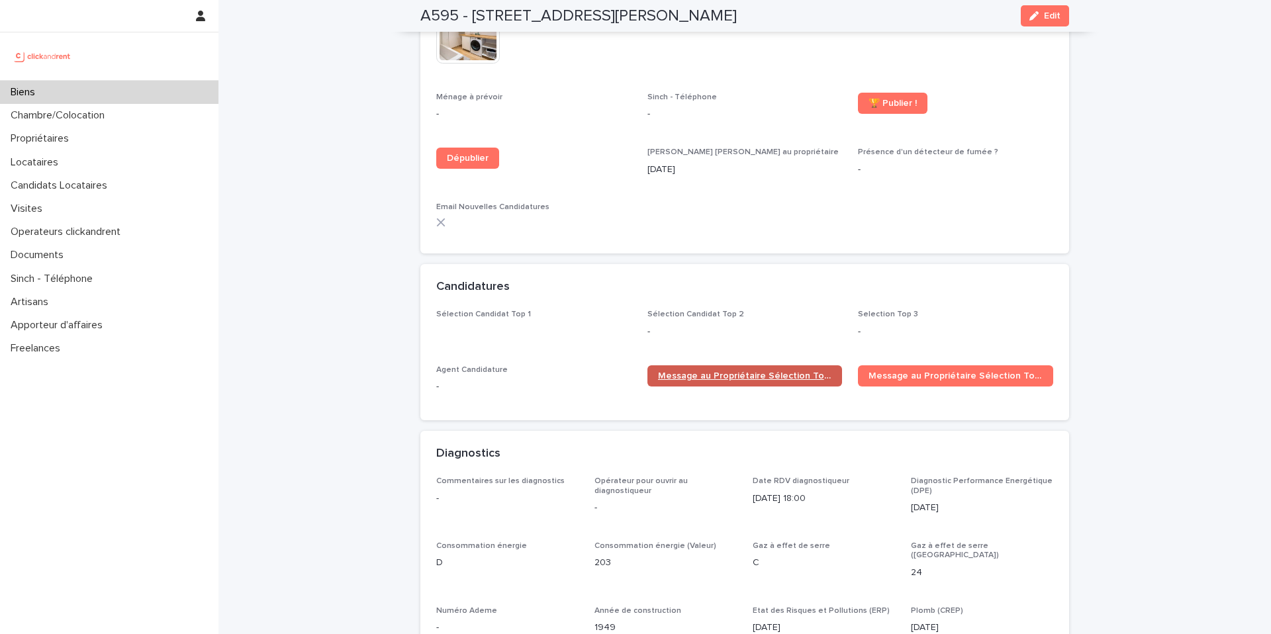
click at [754, 371] on span "Message au Propriétaire Sélection Top 1" at bounding box center [745, 375] width 174 height 9
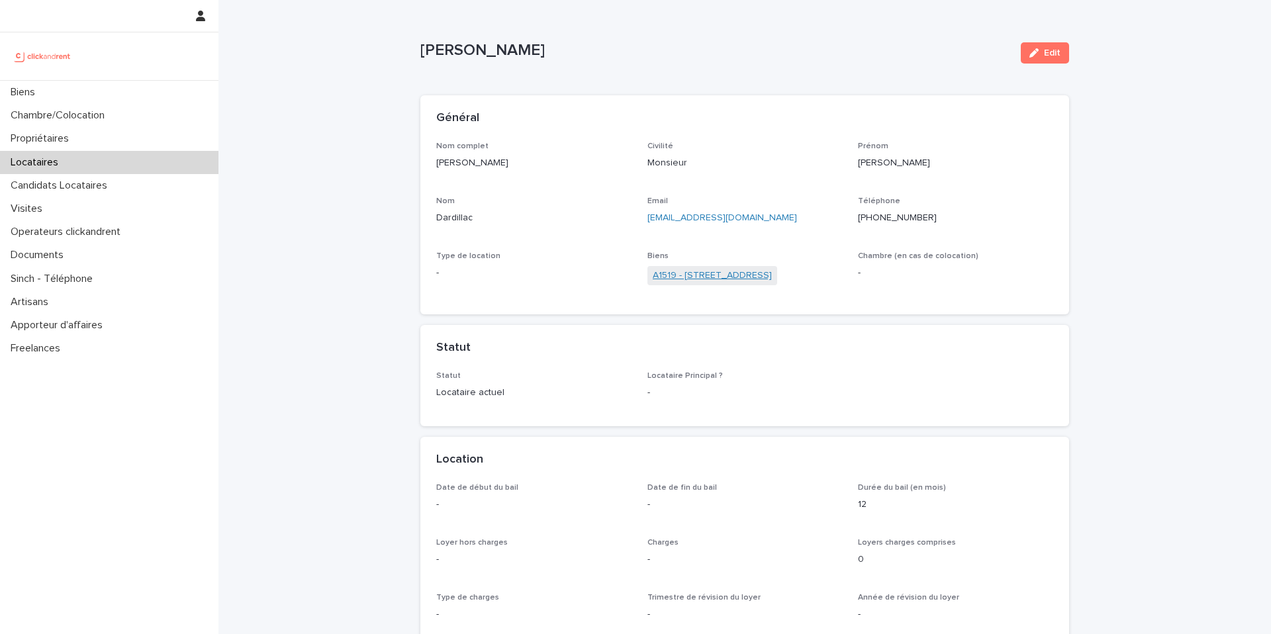
click at [700, 279] on link "A1519 - [STREET_ADDRESS]" at bounding box center [712, 276] width 119 height 14
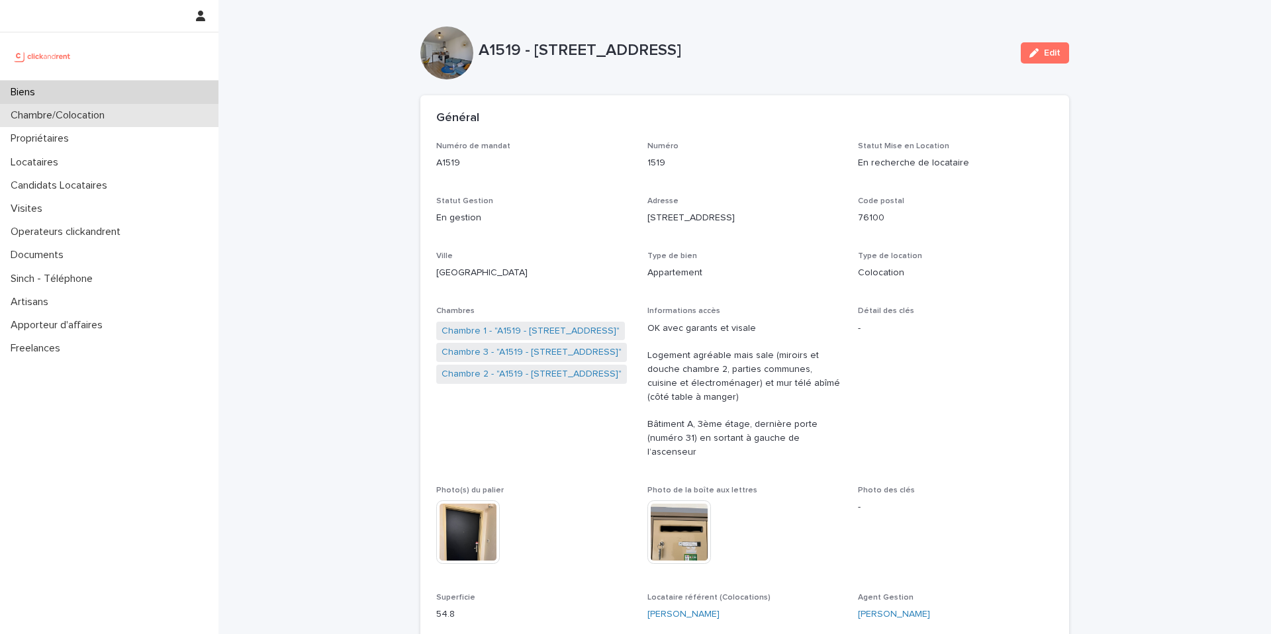
click at [105, 115] on p "Chambre/Colocation" at bounding box center [60, 115] width 110 height 13
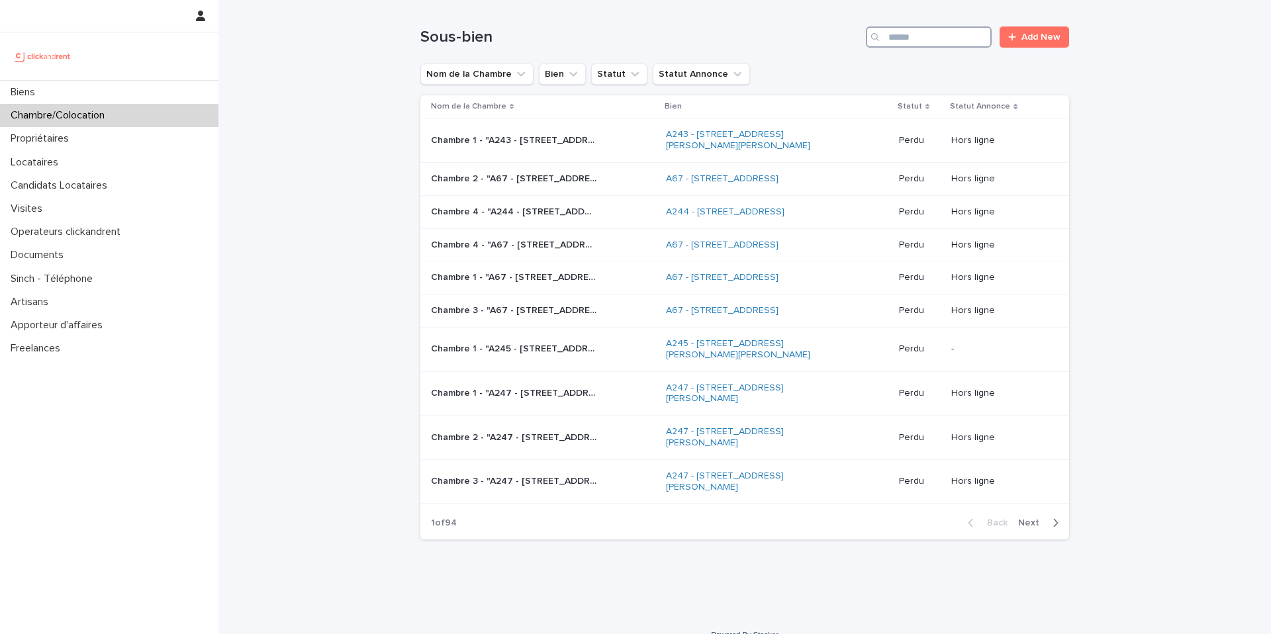
click at [958, 38] on input "Search" at bounding box center [929, 36] width 126 height 21
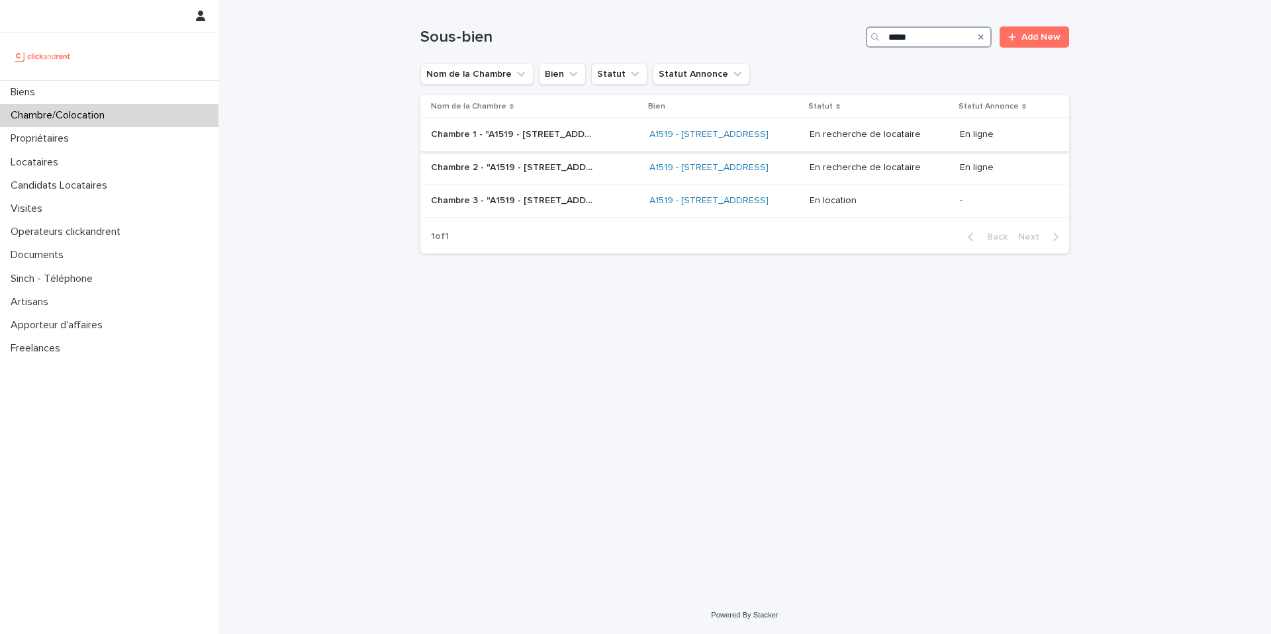
type input "*****"
click at [568, 140] on p "Chambre 1 - "A1519 - 17 avenue de Caen, Rouen 76100"" at bounding box center [515, 133] width 168 height 14
click at [539, 173] on p "Chambre 2 - "A1519 - 17 avenue de Caen, Rouen 76100"" at bounding box center [515, 166] width 168 height 14
click at [799, 134] on div "A1519 - [STREET_ADDRESS]" at bounding box center [724, 135] width 150 height 22
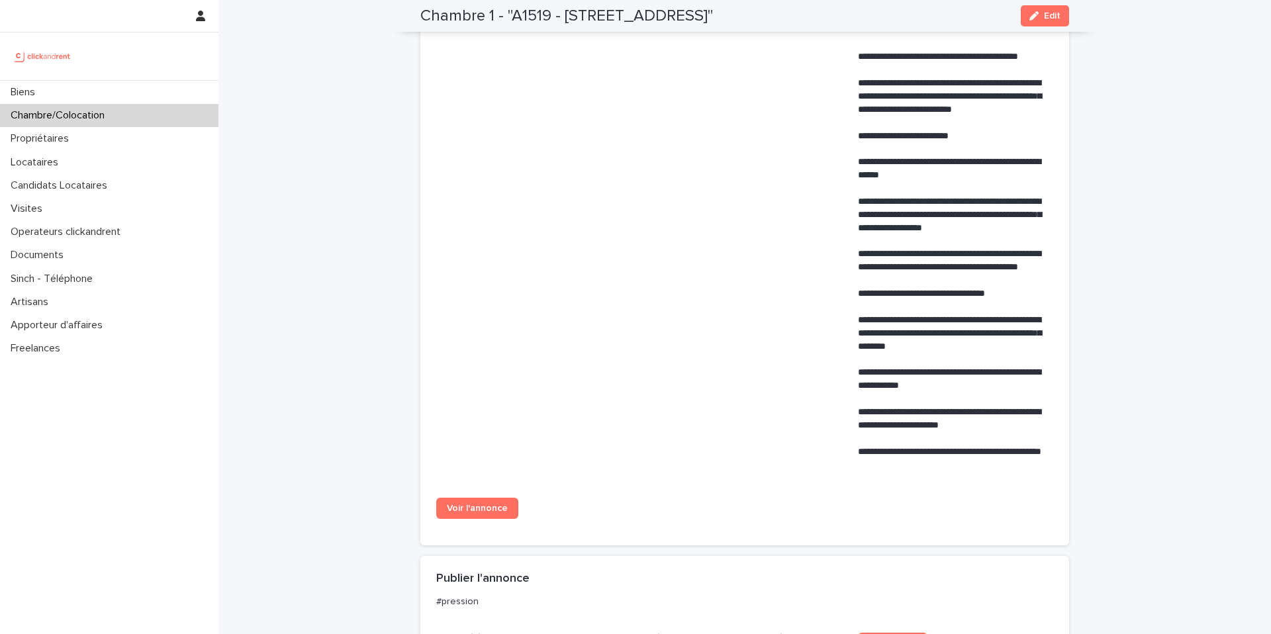
scroll to position [627, 0]
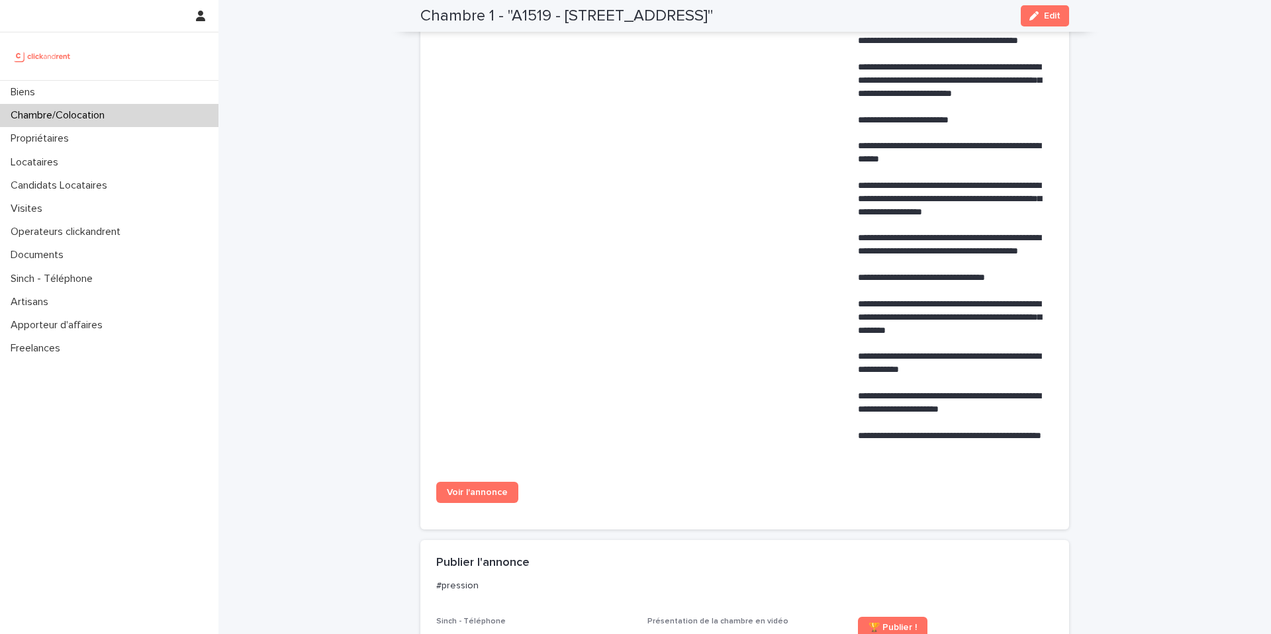
click at [469, 503] on div "Voir l'annonce" at bounding box center [533, 498] width 195 height 32
click at [469, 494] on span "Voir l'annonce" at bounding box center [477, 492] width 61 height 9
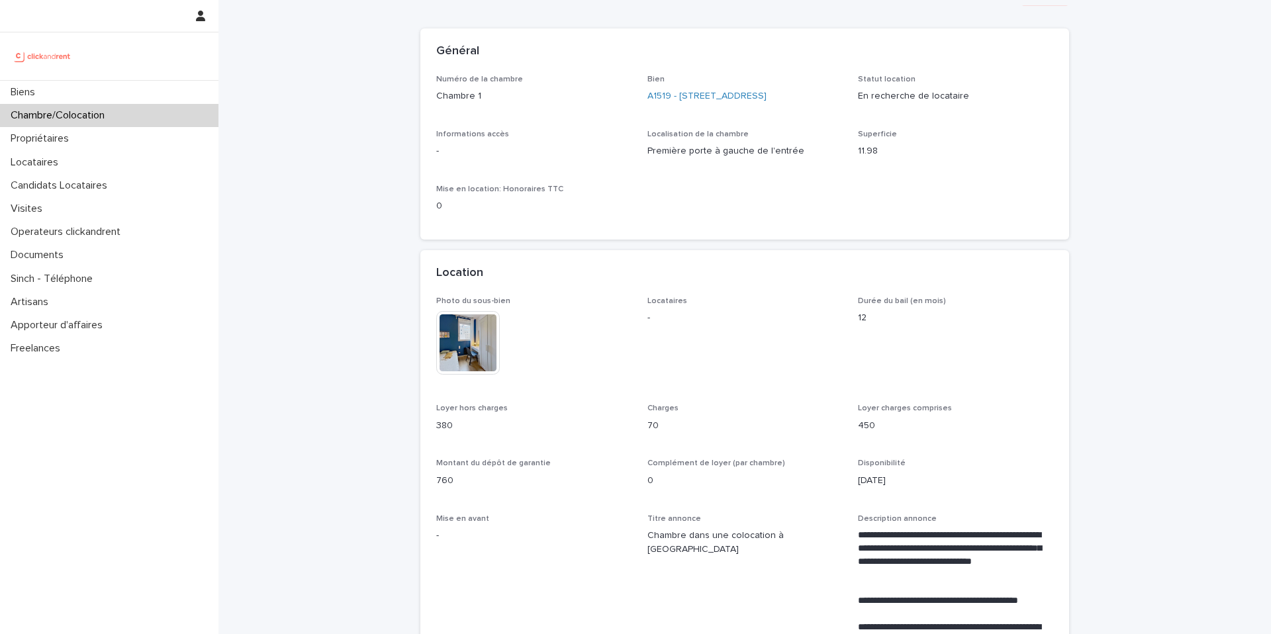
scroll to position [66, 0]
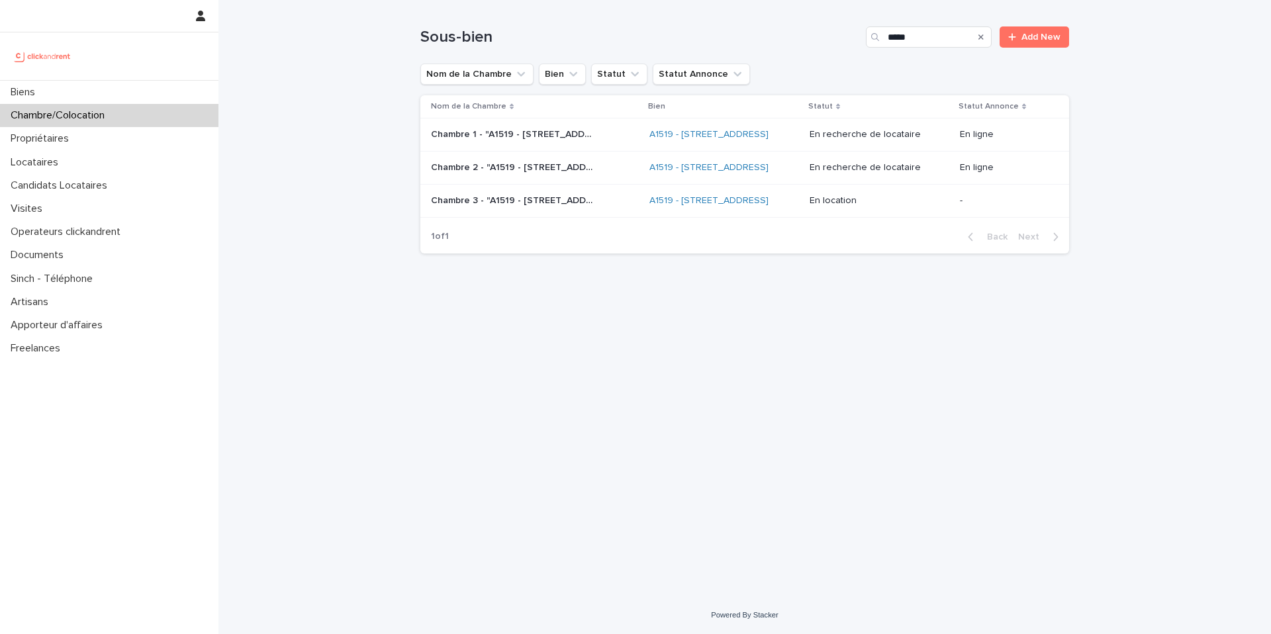
click at [543, 179] on div "Chambre 2 - "A1519 - 17 avenue de Caen, Rouen 76100" Chambre 2 - "A1519 - 17 av…" at bounding box center [535, 168] width 208 height 22
click at [591, 152] on td "Chambre 1 - "A1519 - 17 avenue de Caen, Rouen 76100" Chambre 1 - "A1519 - 17 av…" at bounding box center [532, 134] width 224 height 33
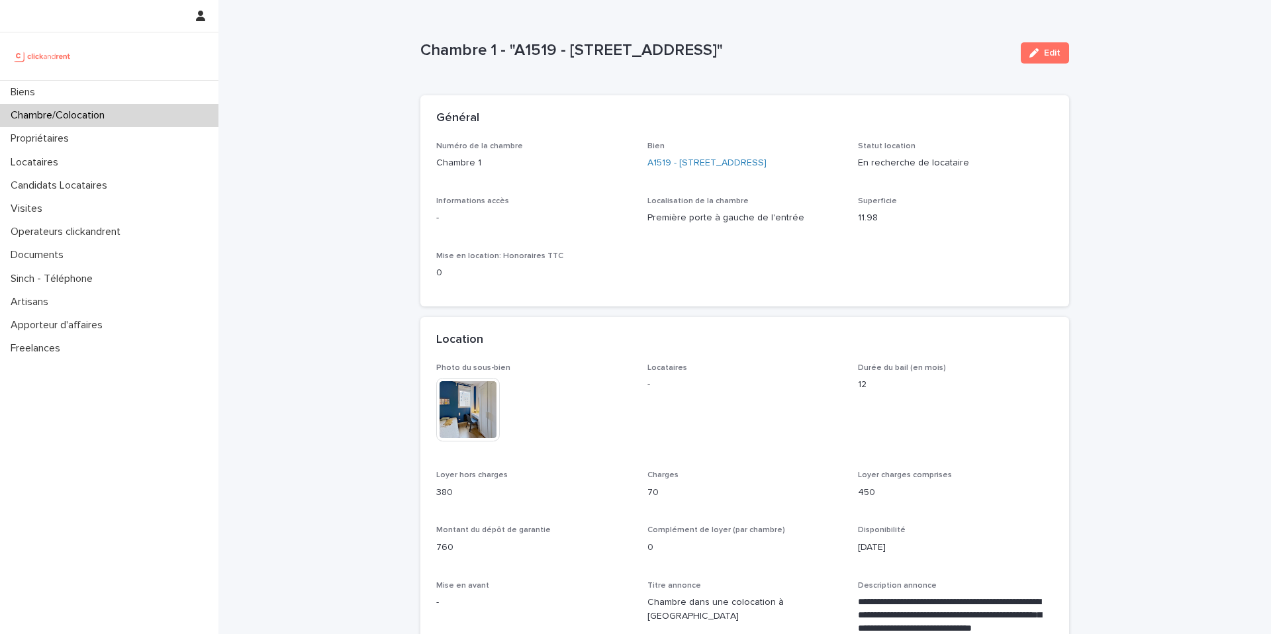
click at [475, 424] on img at bounding box center [468, 410] width 64 height 64
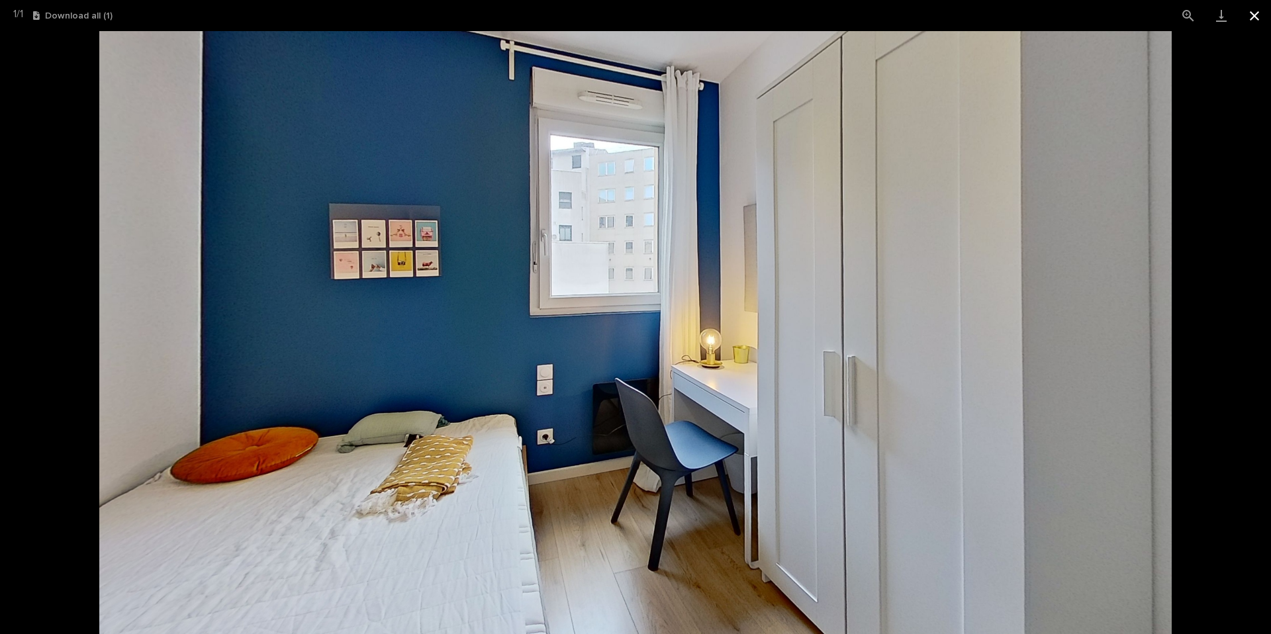
click at [1254, 17] on button "Close gallery" at bounding box center [1254, 15] width 33 height 31
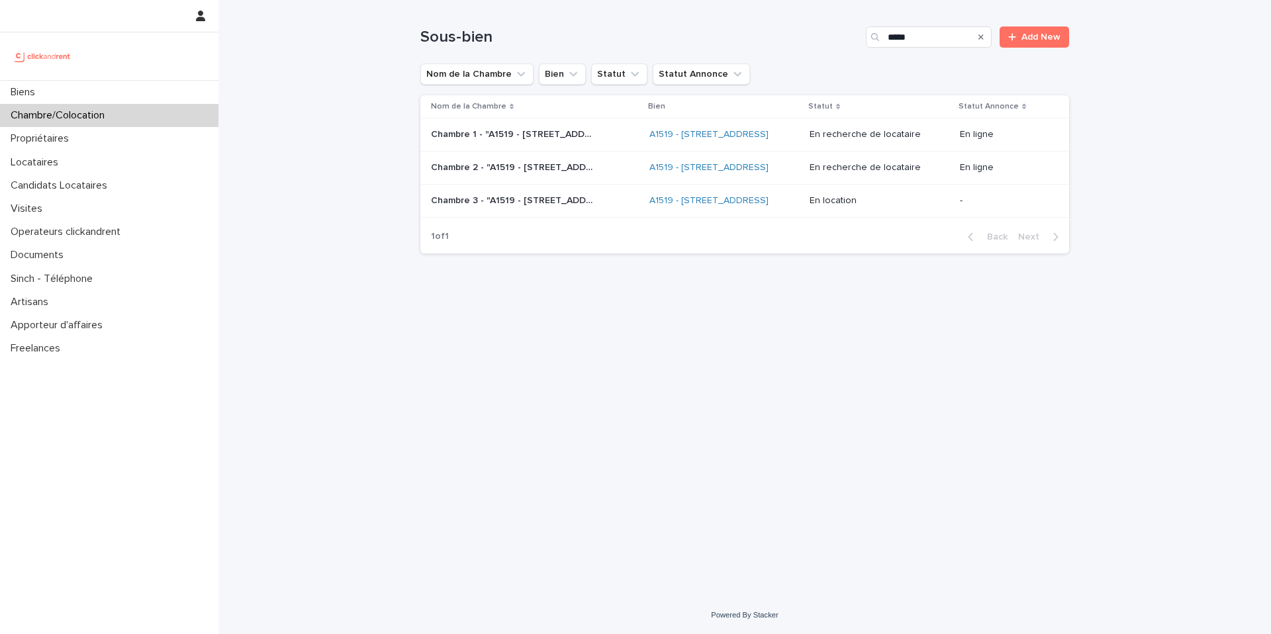
click at [523, 173] on p "Chambre 2 - "A1519 - 17 avenue de Caen, Rouen 76100"" at bounding box center [515, 166] width 168 height 14
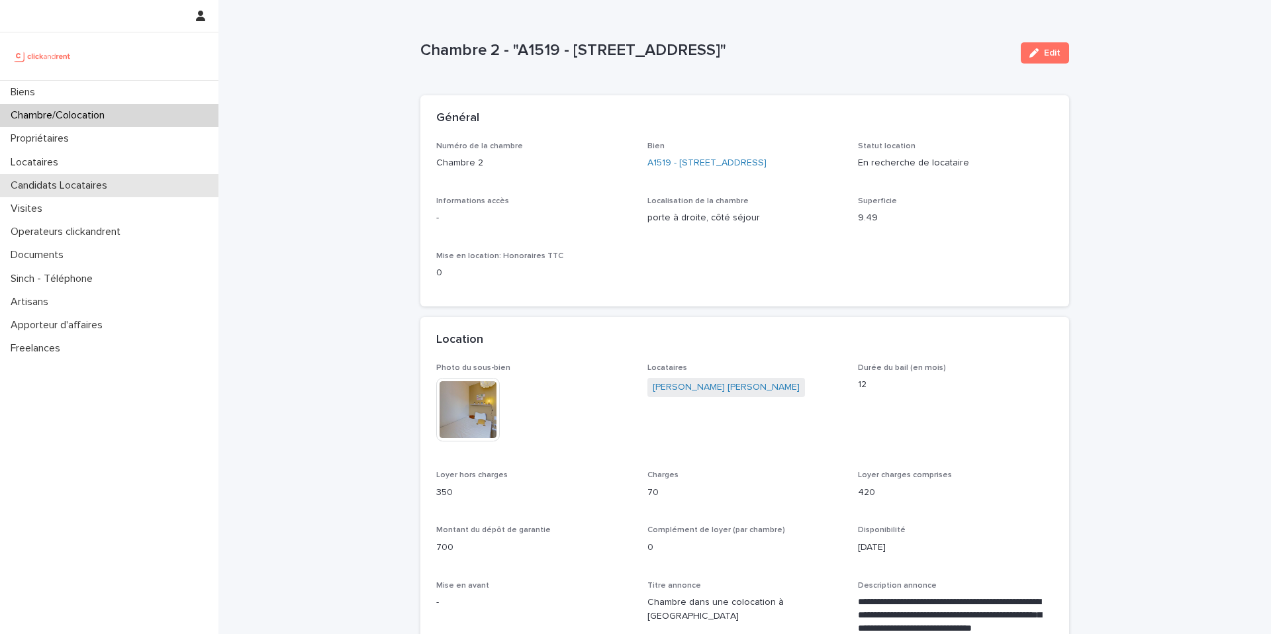
click at [107, 194] on div "Candidats Locataires" at bounding box center [109, 185] width 218 height 23
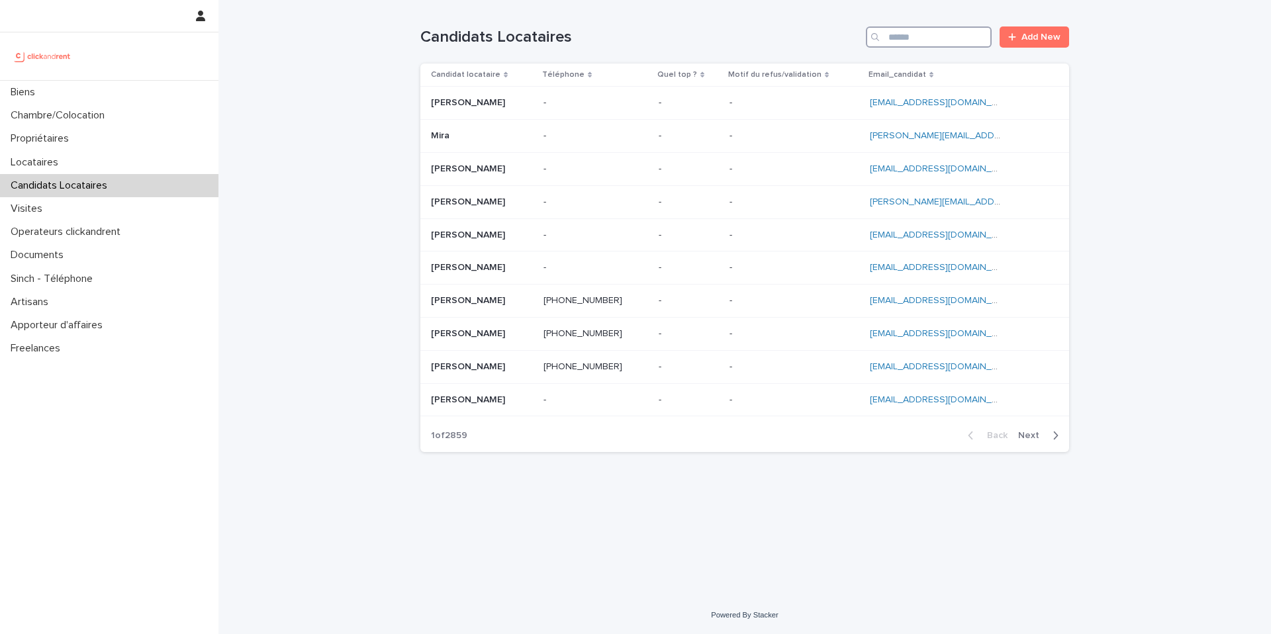
click at [901, 42] on input "Search" at bounding box center [929, 36] width 126 height 21
paste input "**********"
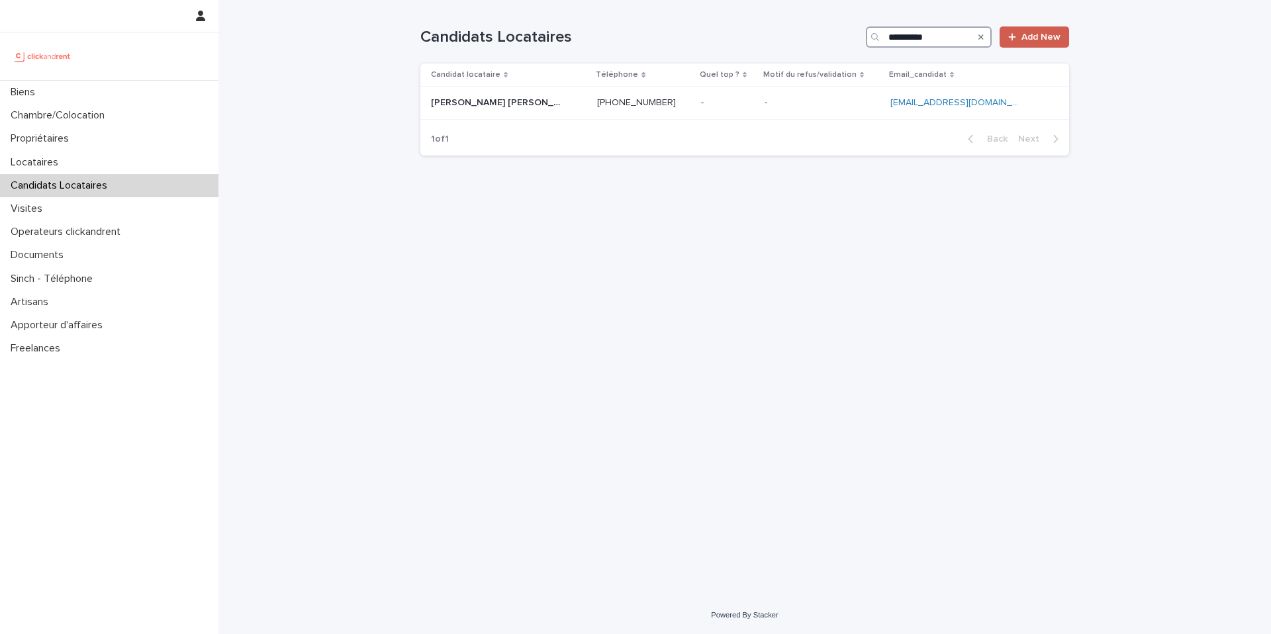
type input "**********"
click at [1030, 44] on link "Add New" at bounding box center [1033, 36] width 69 height 21
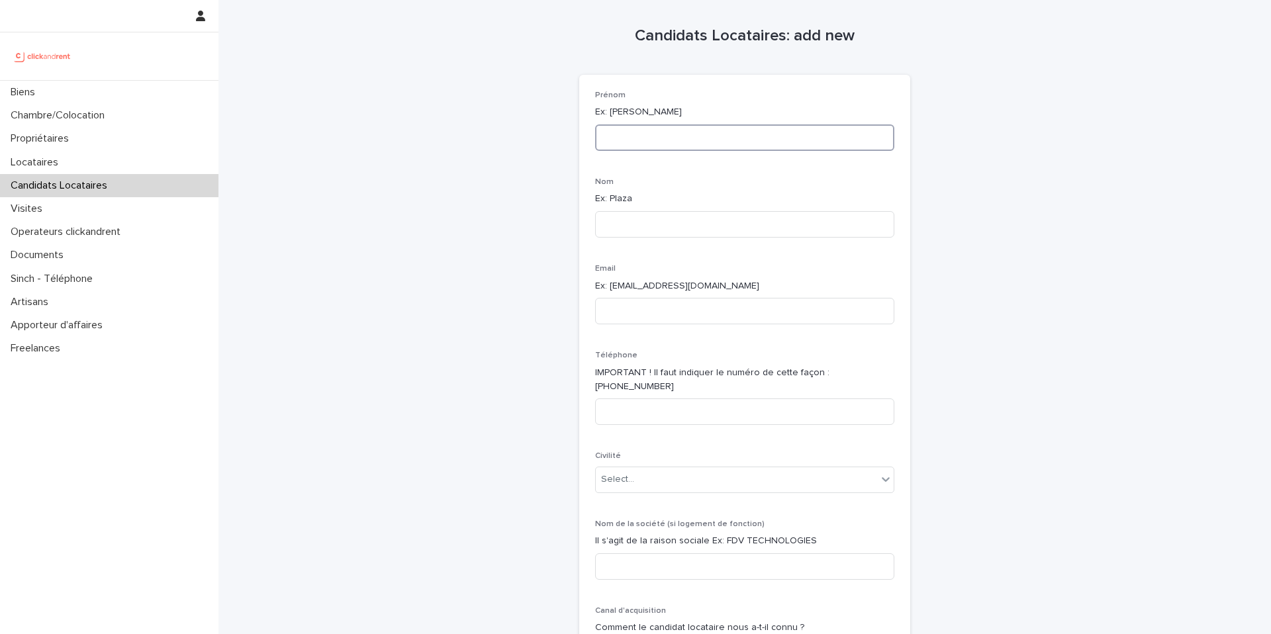
click at [725, 129] on input at bounding box center [744, 137] width 299 height 26
paste input "**********"
drag, startPoint x: 660, startPoint y: 137, endPoint x: 627, endPoint y: 138, distance: 33.1
click at [627, 138] on input "**********" at bounding box center [744, 137] width 299 height 26
type input "***"
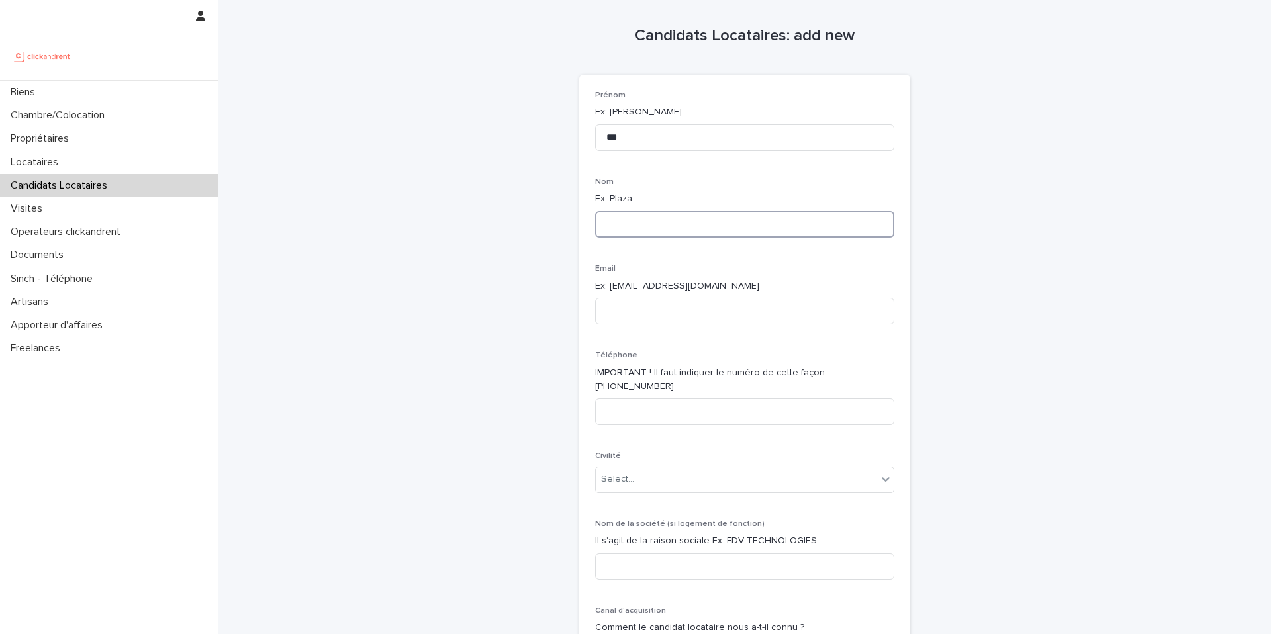
click at [641, 228] on input at bounding box center [744, 224] width 299 height 26
paste input "**********"
click at [625, 222] on input "**********" at bounding box center [744, 224] width 299 height 26
type input "******"
click at [752, 314] on input at bounding box center [744, 311] width 299 height 26
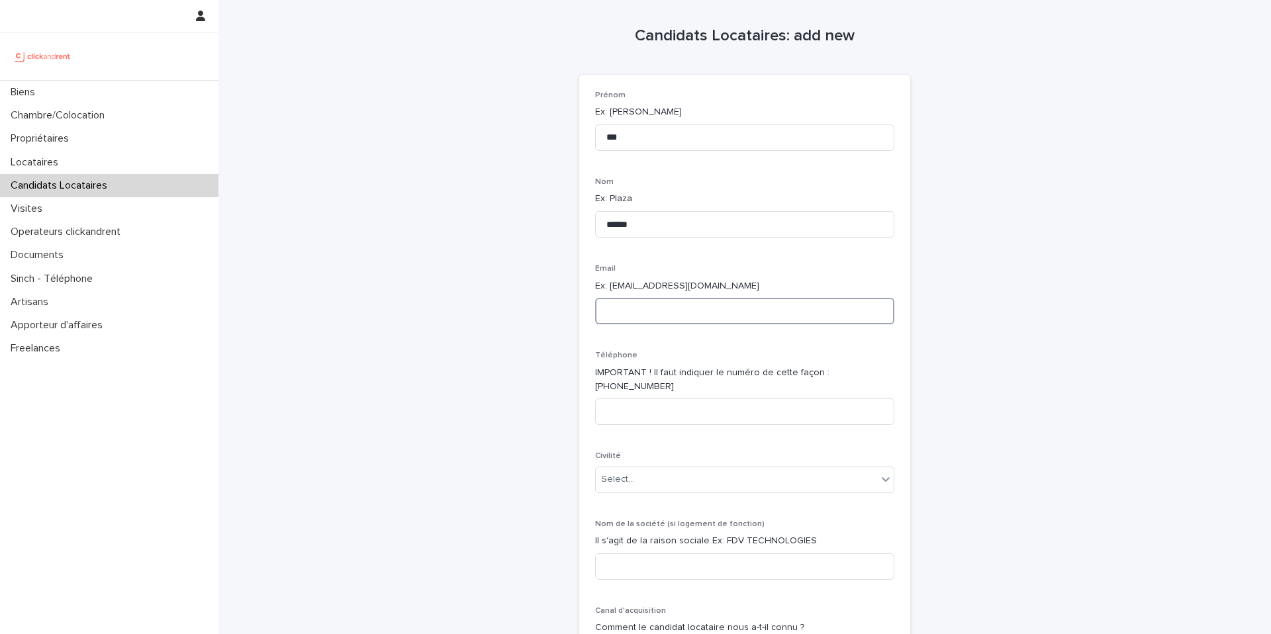
click at [752, 314] on input at bounding box center [744, 311] width 299 height 26
paste input "**********"
type input "**********"
click at [702, 403] on input at bounding box center [744, 411] width 299 height 26
paste input "**********"
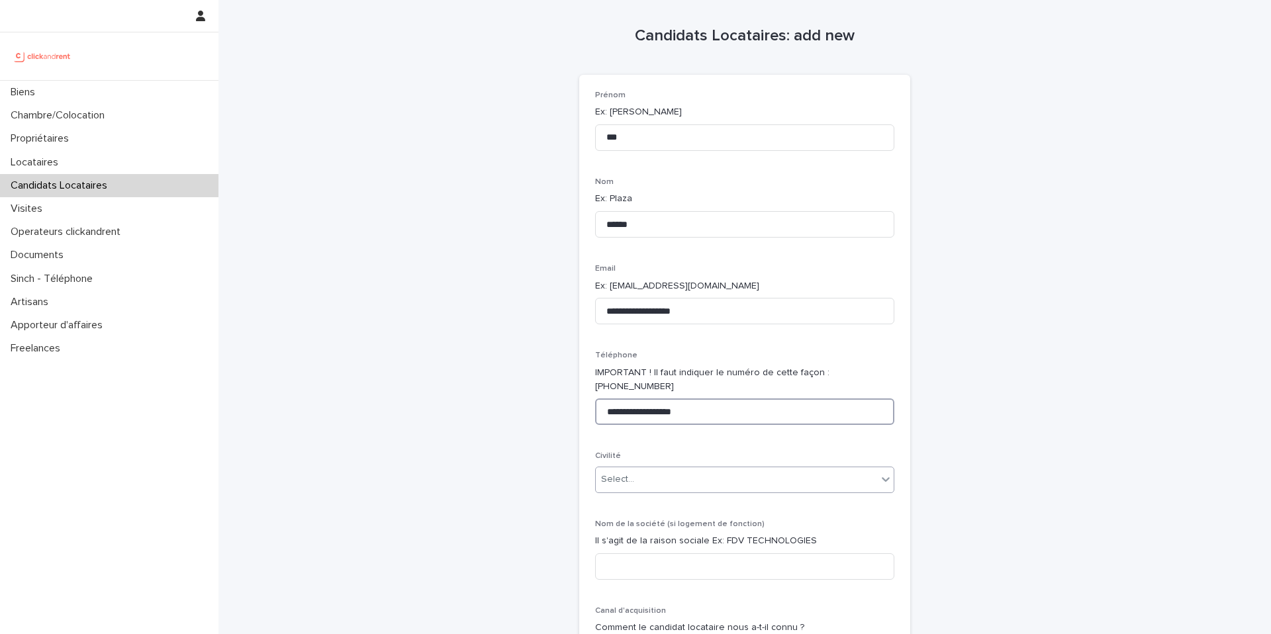
type input "**********"
click at [649, 469] on div "Select..." at bounding box center [736, 480] width 281 height 22
click at [649, 495] on div "Madame" at bounding box center [745, 491] width 298 height 23
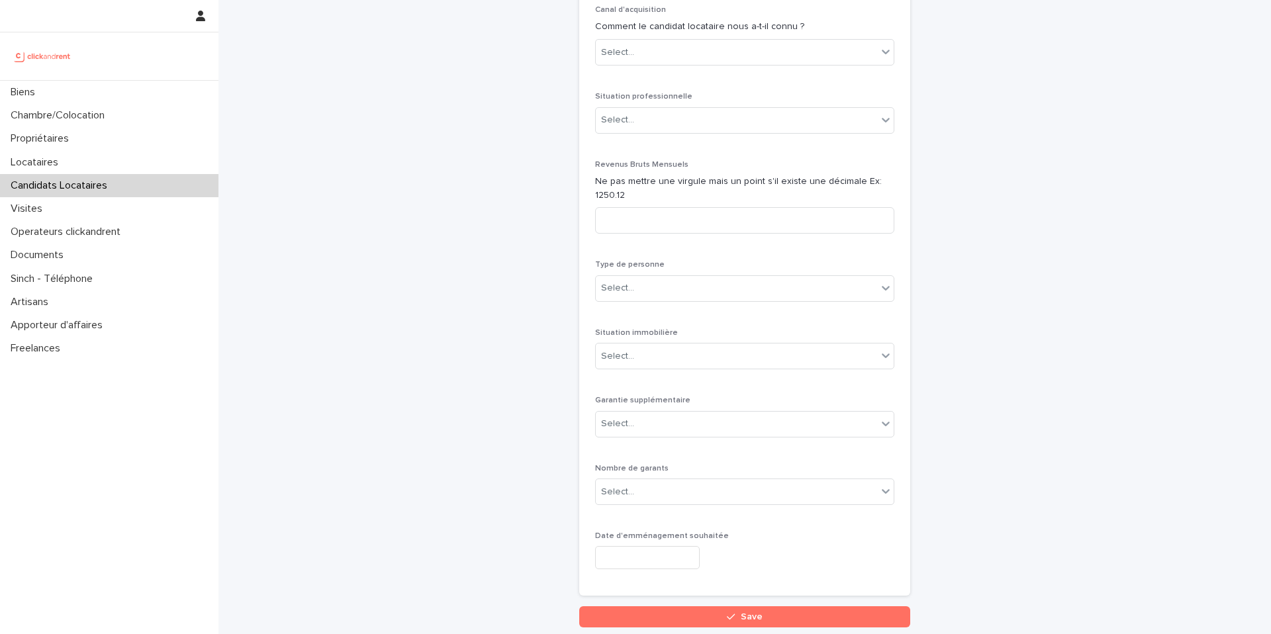
scroll to position [684, 0]
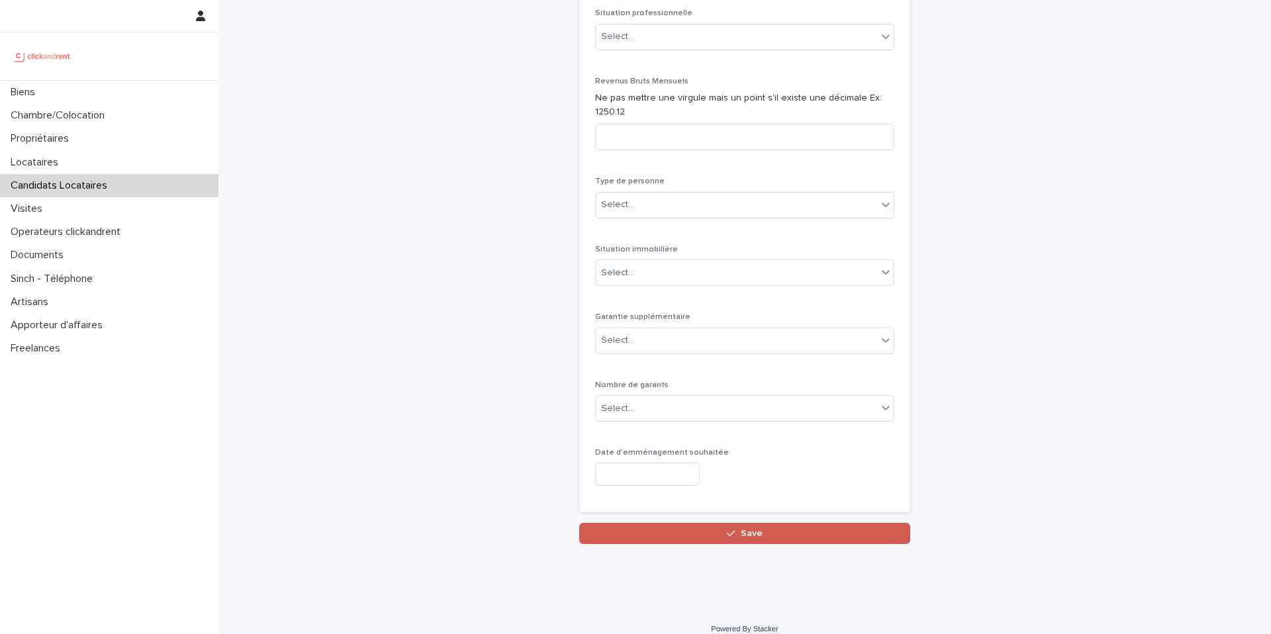
click at [692, 527] on button "Save" at bounding box center [744, 533] width 331 height 21
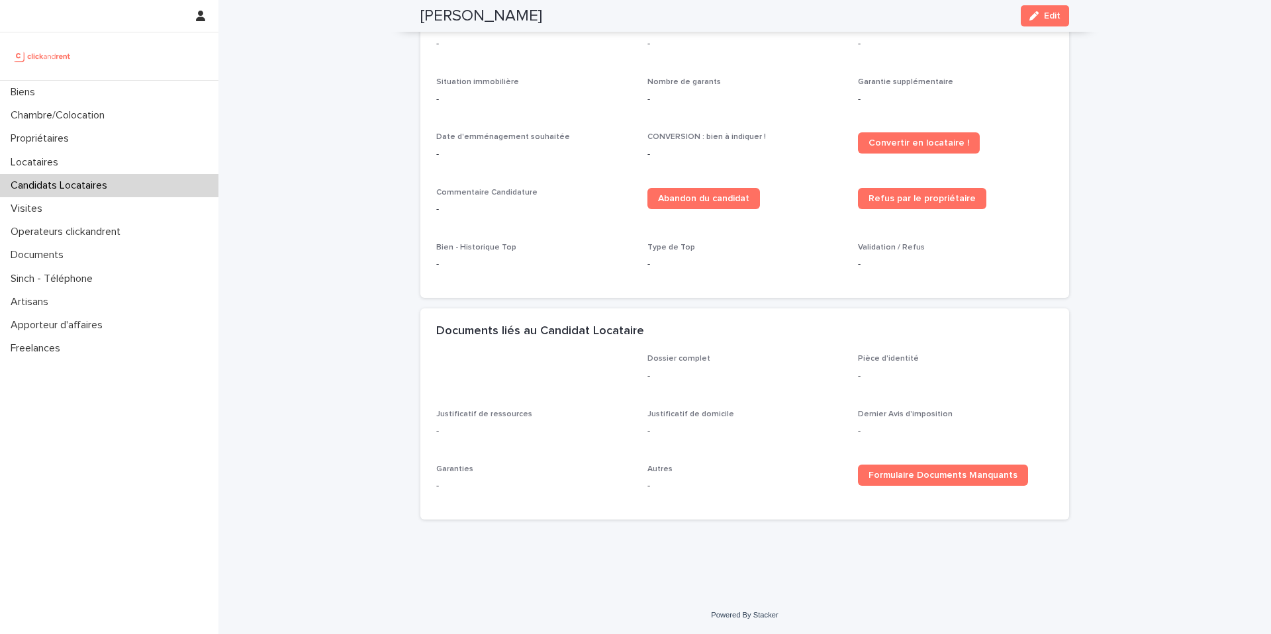
scroll to position [108, 0]
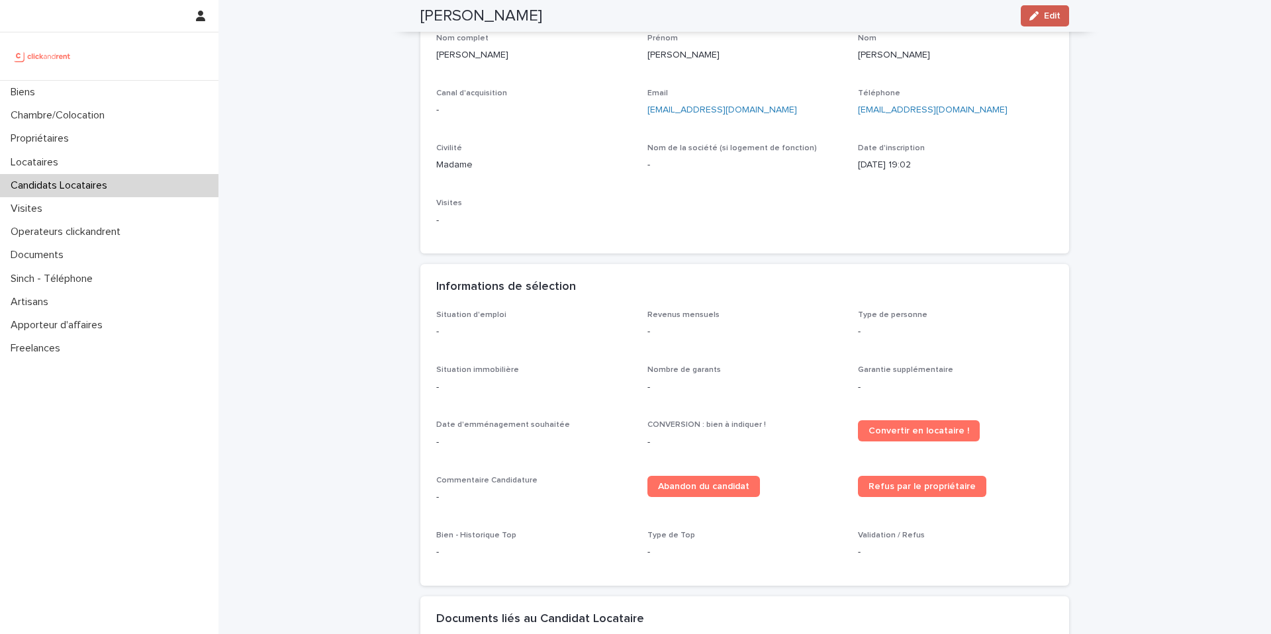
click at [1043, 18] on div "button" at bounding box center [1036, 15] width 15 height 9
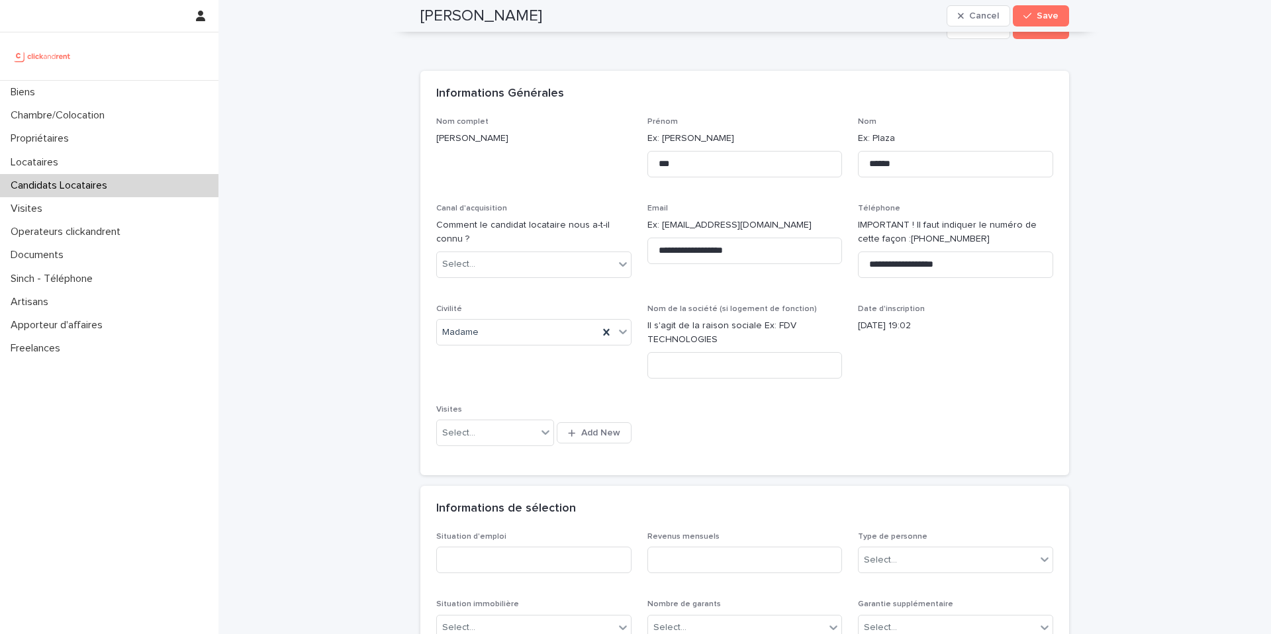
scroll to position [0, 0]
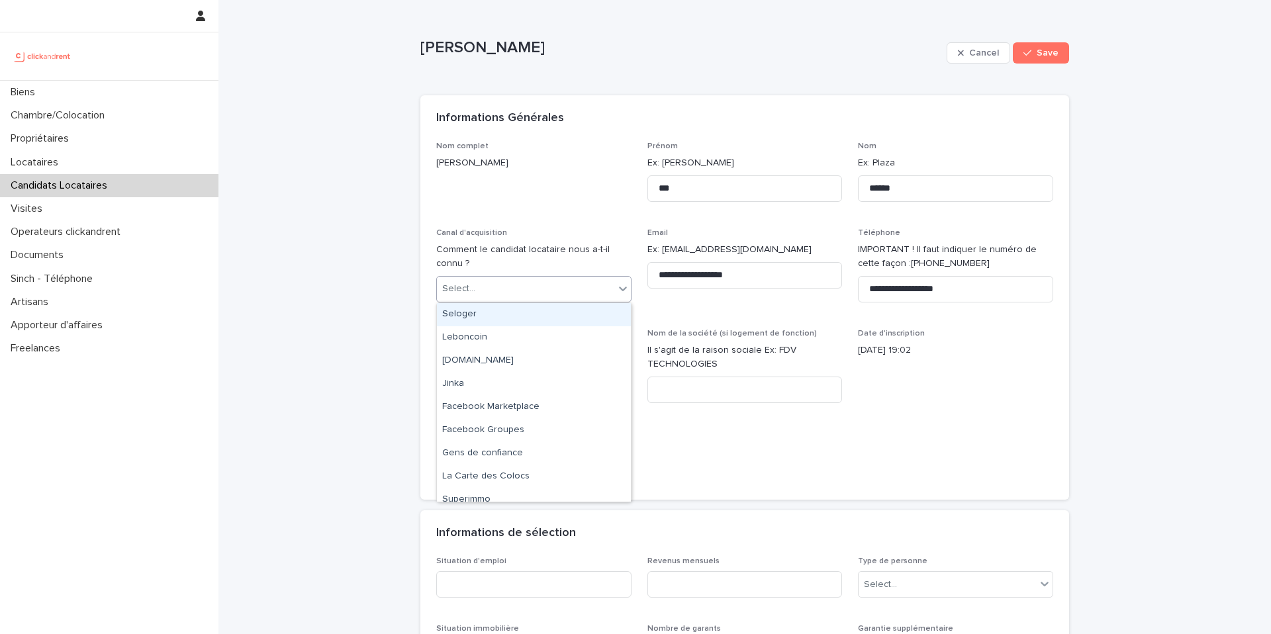
click at [581, 295] on div "Select..." at bounding box center [525, 289] width 177 height 22
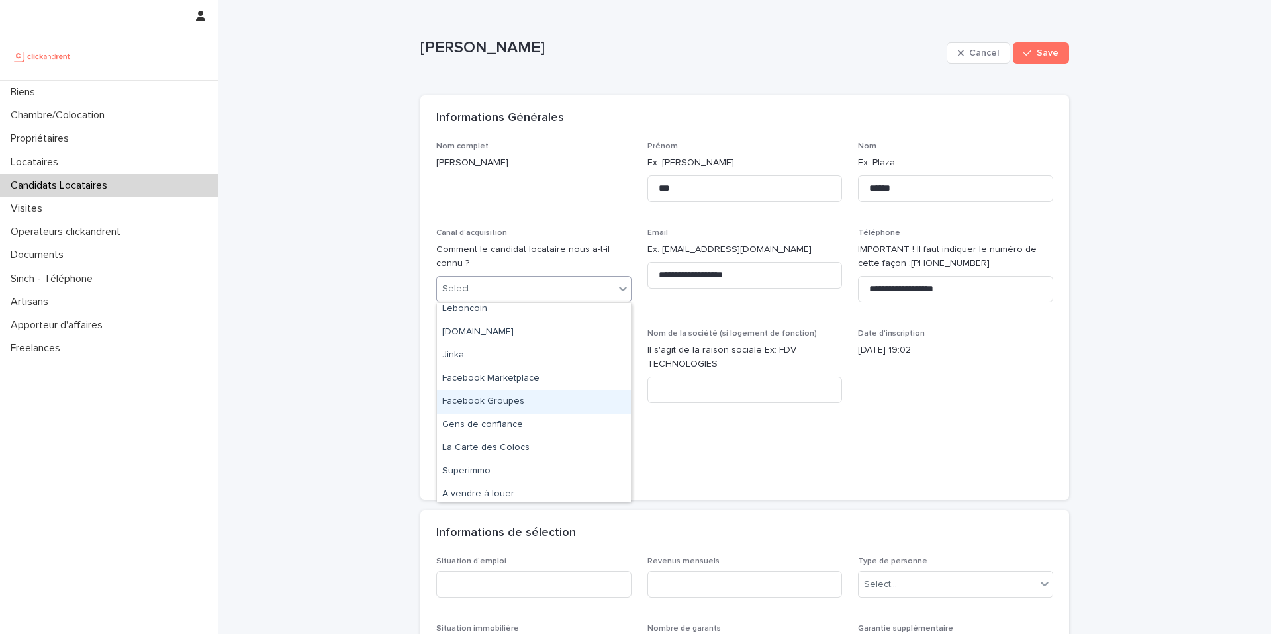
scroll to position [79, 0]
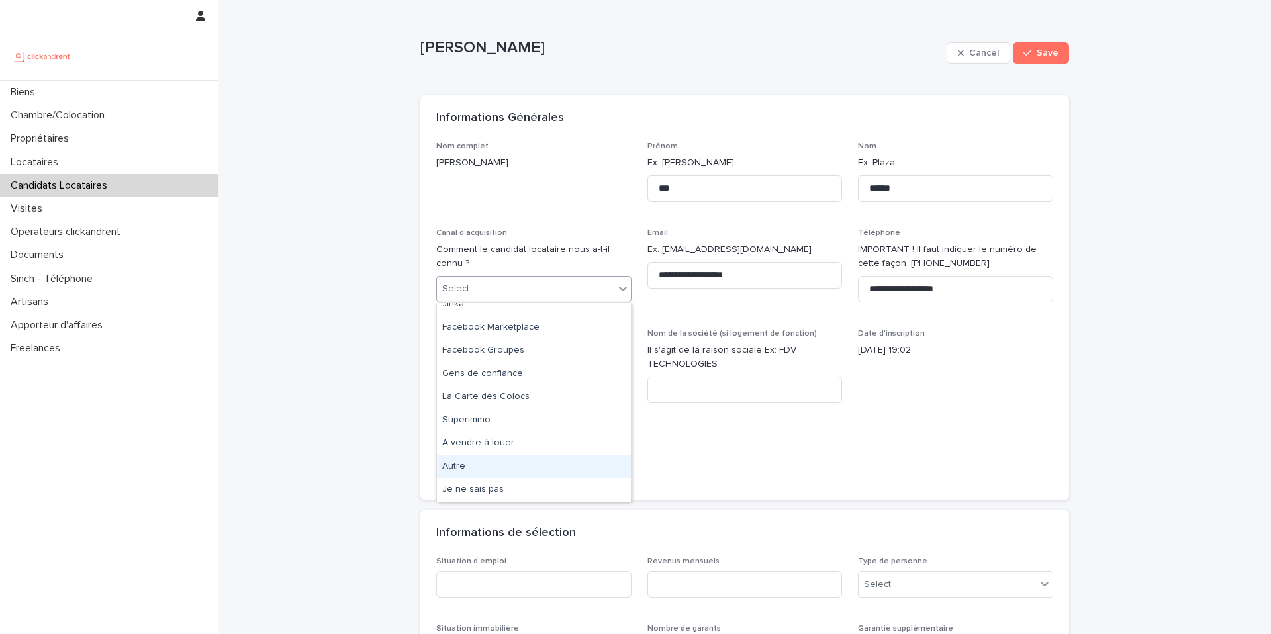
click at [533, 465] on div "Autre" at bounding box center [534, 466] width 194 height 23
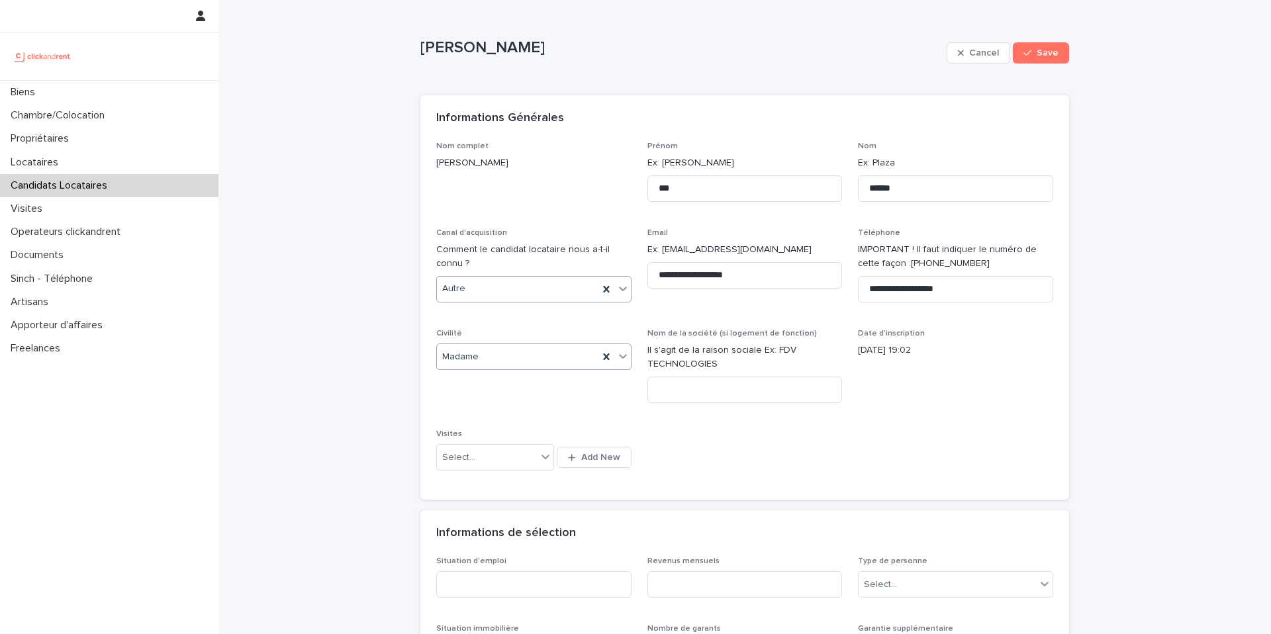
click at [549, 350] on div "Madame" at bounding box center [517, 357] width 161 height 22
click at [676, 404] on div "Nom de la société (si logement de fonction) Il s'agit de la raison sociale Ex: …" at bounding box center [744, 371] width 195 height 85
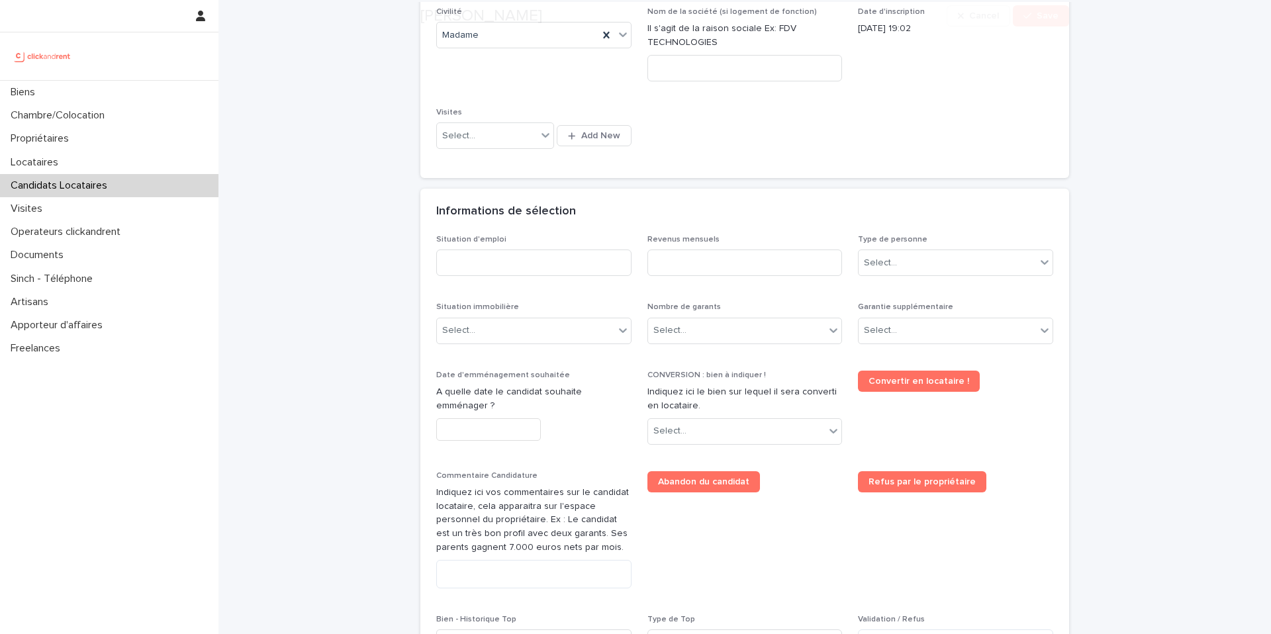
scroll to position [333, 0]
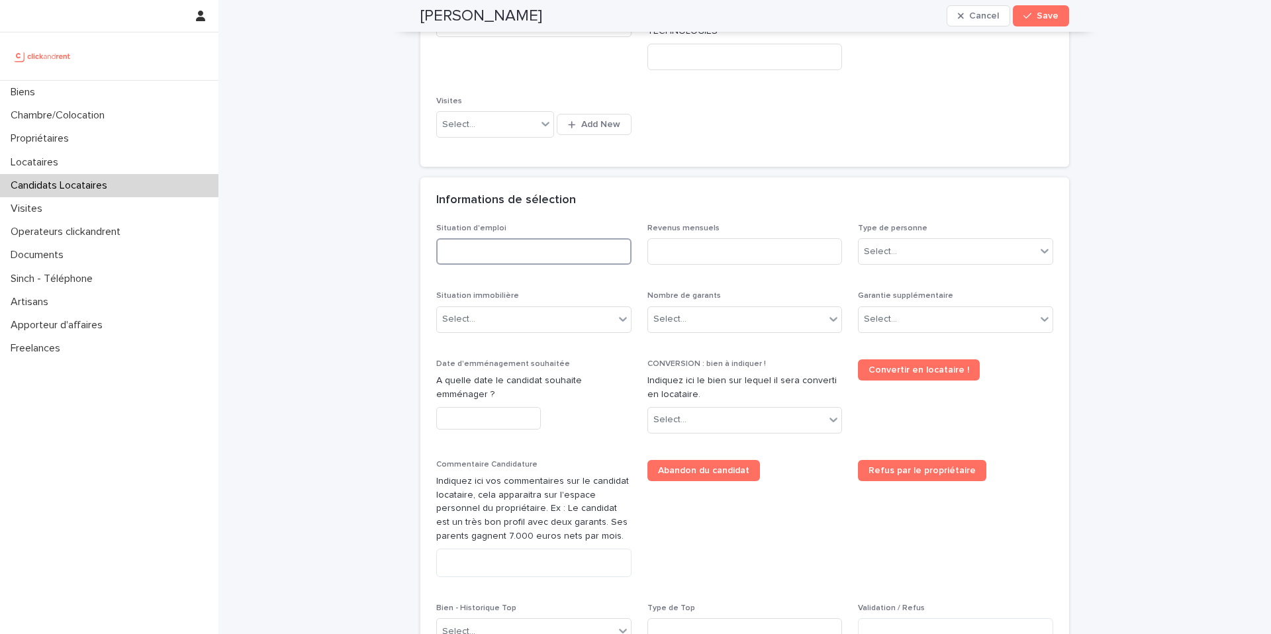
click at [547, 253] on input at bounding box center [533, 251] width 195 height 26
type input "*********"
click at [678, 261] on input at bounding box center [744, 251] width 195 height 26
type input "****"
click at [882, 258] on div "Select..." at bounding box center [880, 252] width 33 height 14
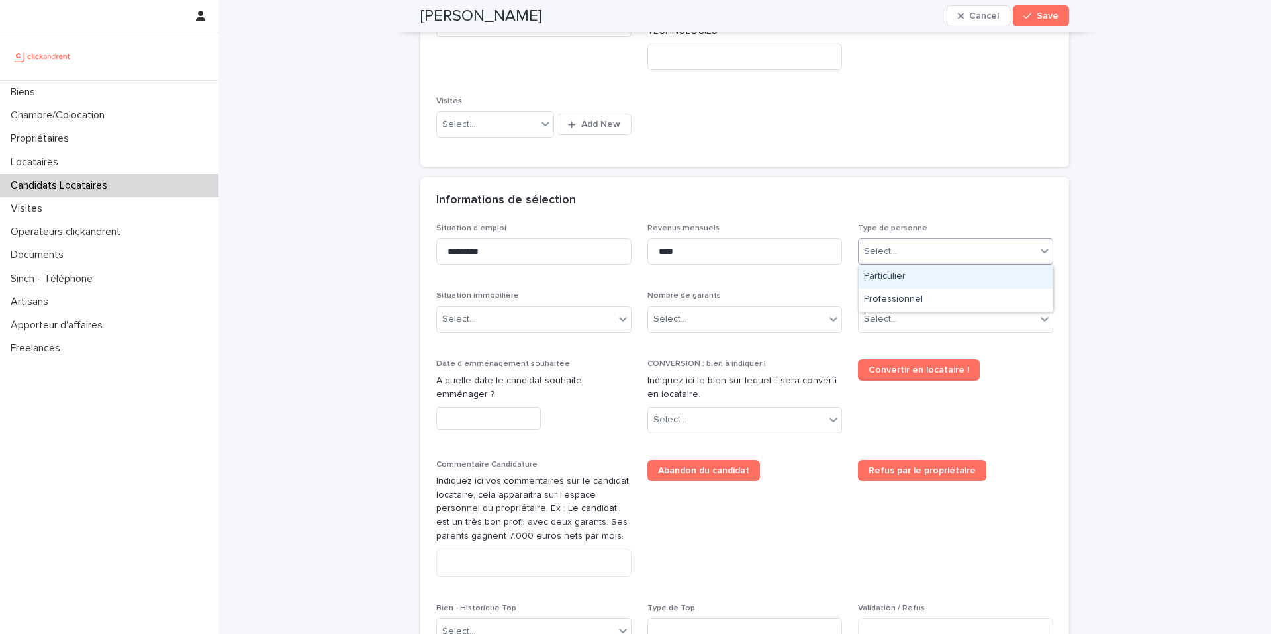
click at [885, 276] on div "Particulier" at bounding box center [955, 276] width 194 height 23
click at [547, 332] on div "Select..." at bounding box center [533, 319] width 195 height 26
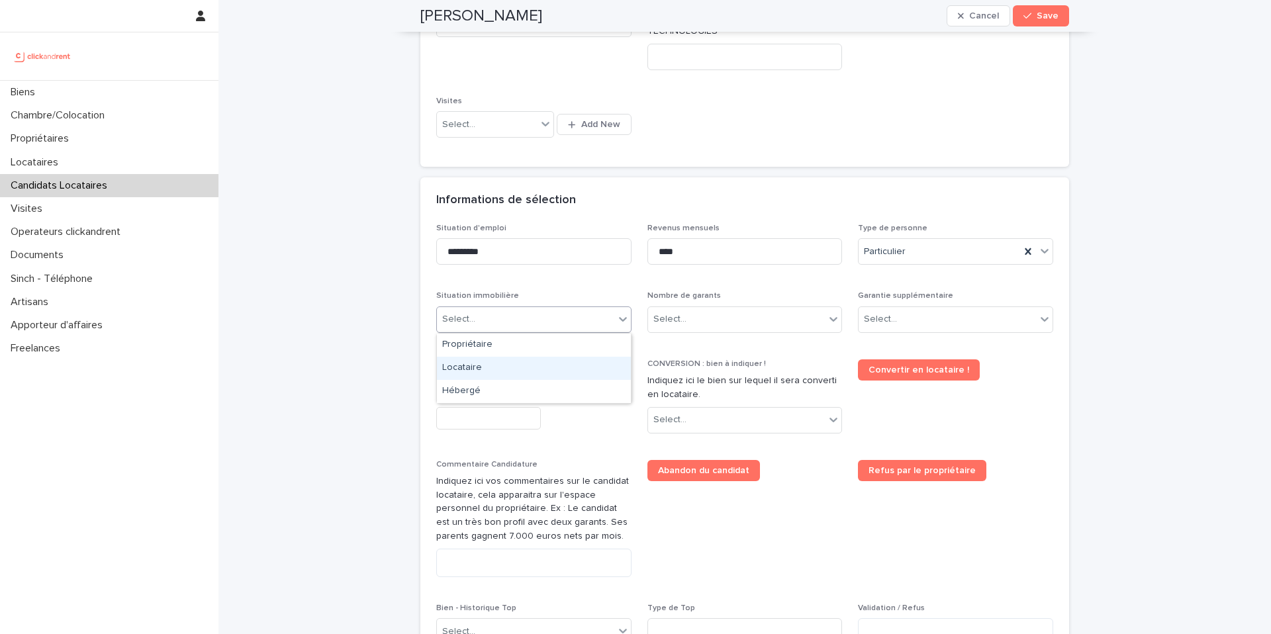
click at [535, 371] on div "Locataire" at bounding box center [534, 368] width 194 height 23
click at [691, 317] on div "Select..." at bounding box center [736, 319] width 177 height 22
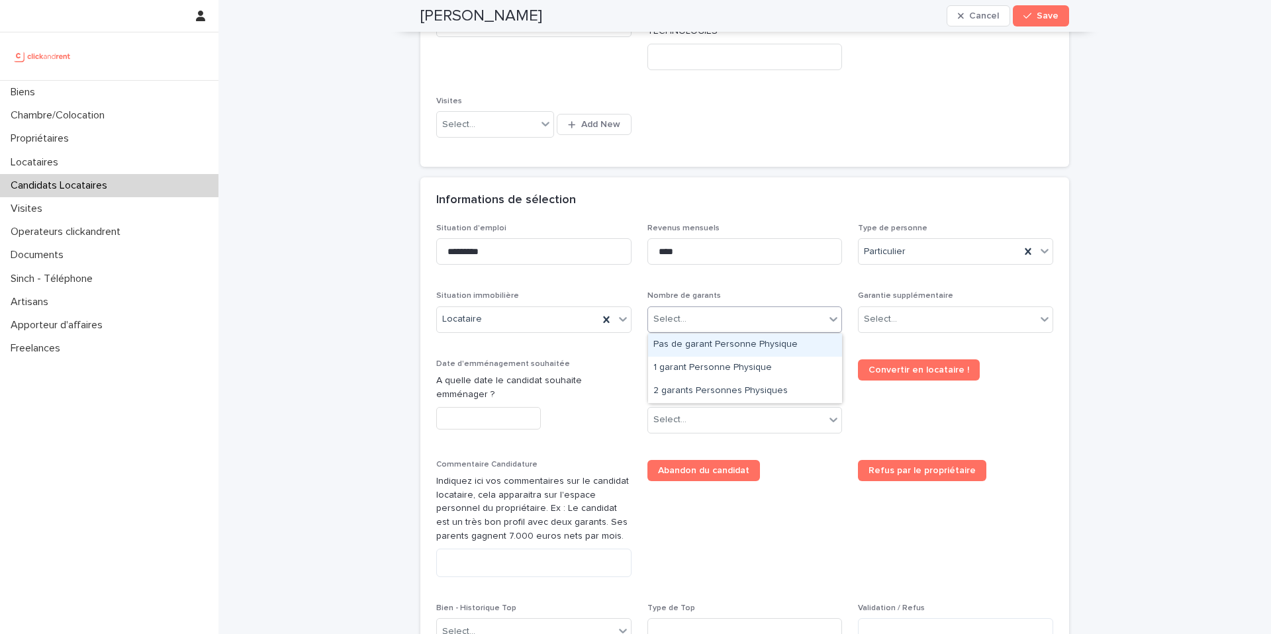
click at [698, 345] on div "Pas de garant Personne Physique" at bounding box center [745, 345] width 194 height 23
click at [885, 326] on div "Select..." at bounding box center [880, 319] width 33 height 14
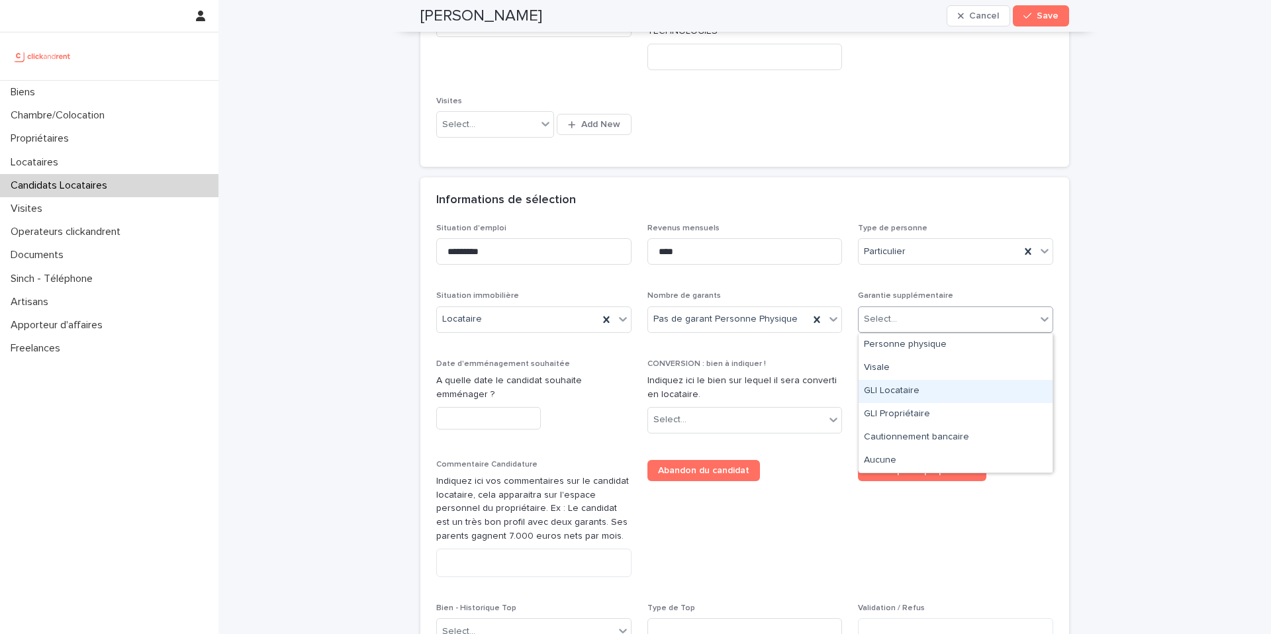
drag, startPoint x: 903, startPoint y: 378, endPoint x: 905, endPoint y: 389, distance: 11.6
click at [905, 389] on div "GLI Locataire" at bounding box center [955, 391] width 194 height 23
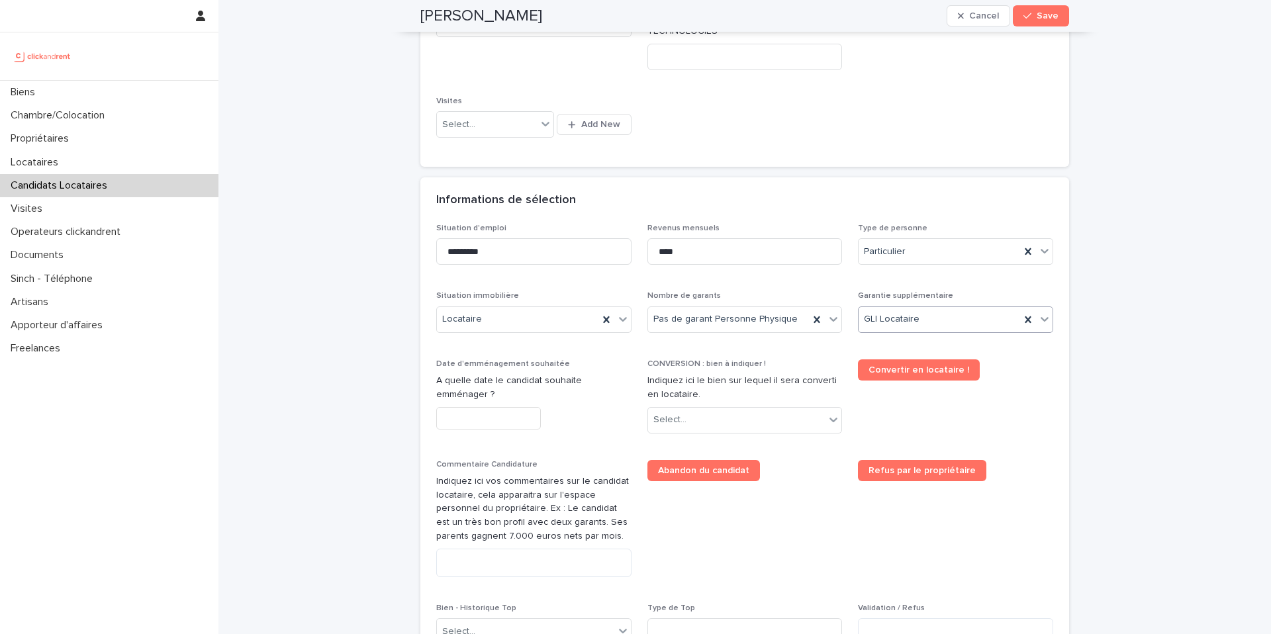
click at [513, 422] on input "text" at bounding box center [488, 418] width 105 height 23
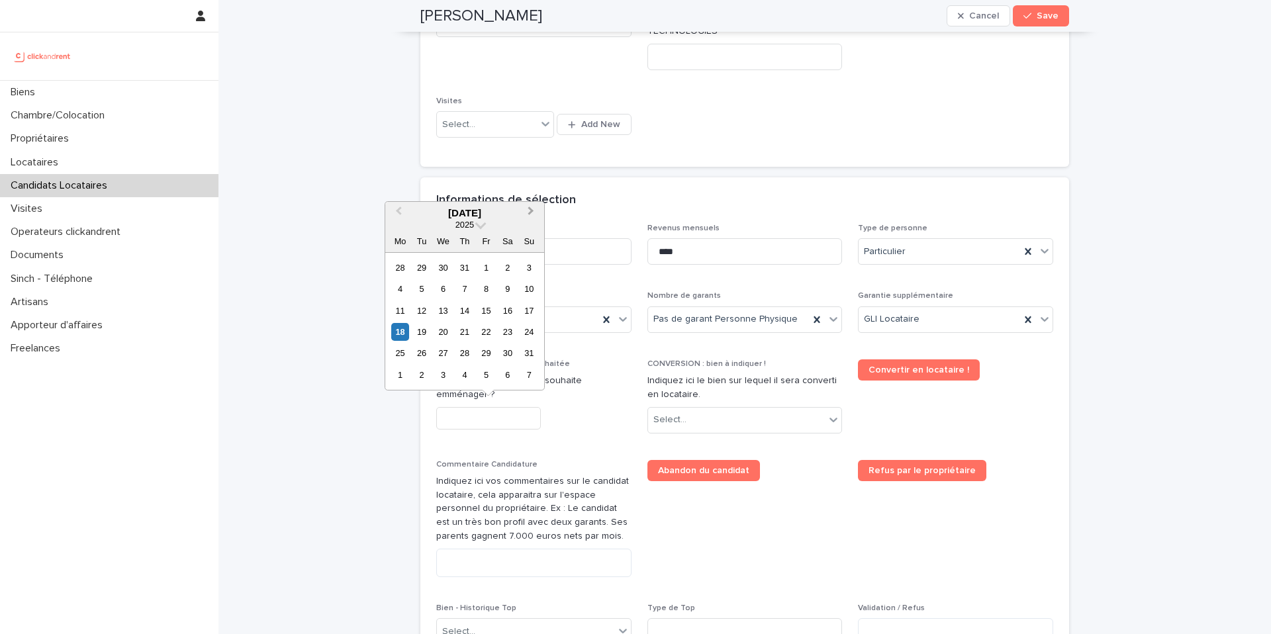
click at [527, 214] on button "Next Month" at bounding box center [531, 213] width 21 height 21
click at [422, 263] on div "2" at bounding box center [421, 268] width 18 height 18
type input "********"
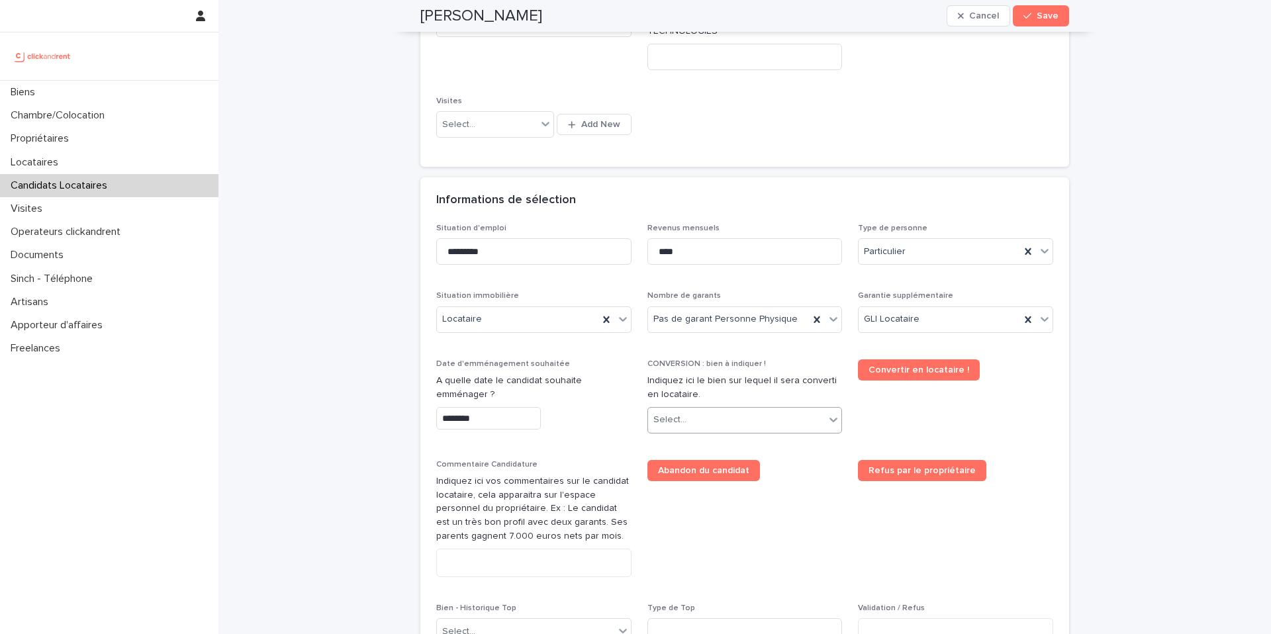
click at [711, 424] on div "Select..." at bounding box center [736, 420] width 177 height 22
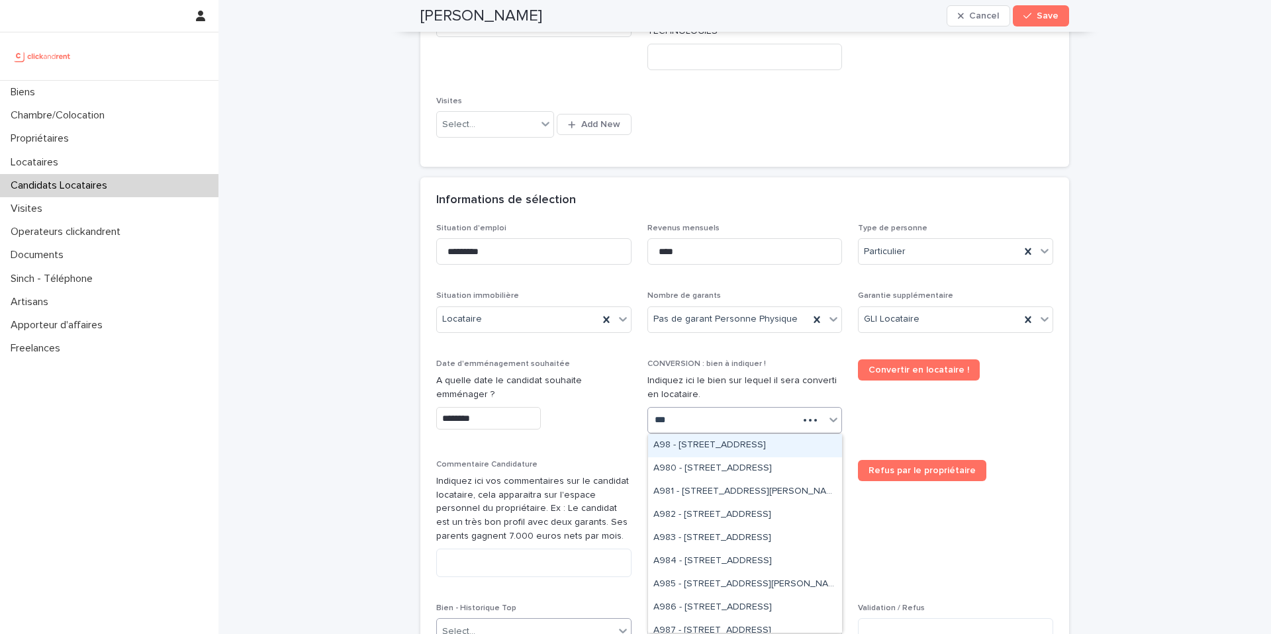
type input "****"
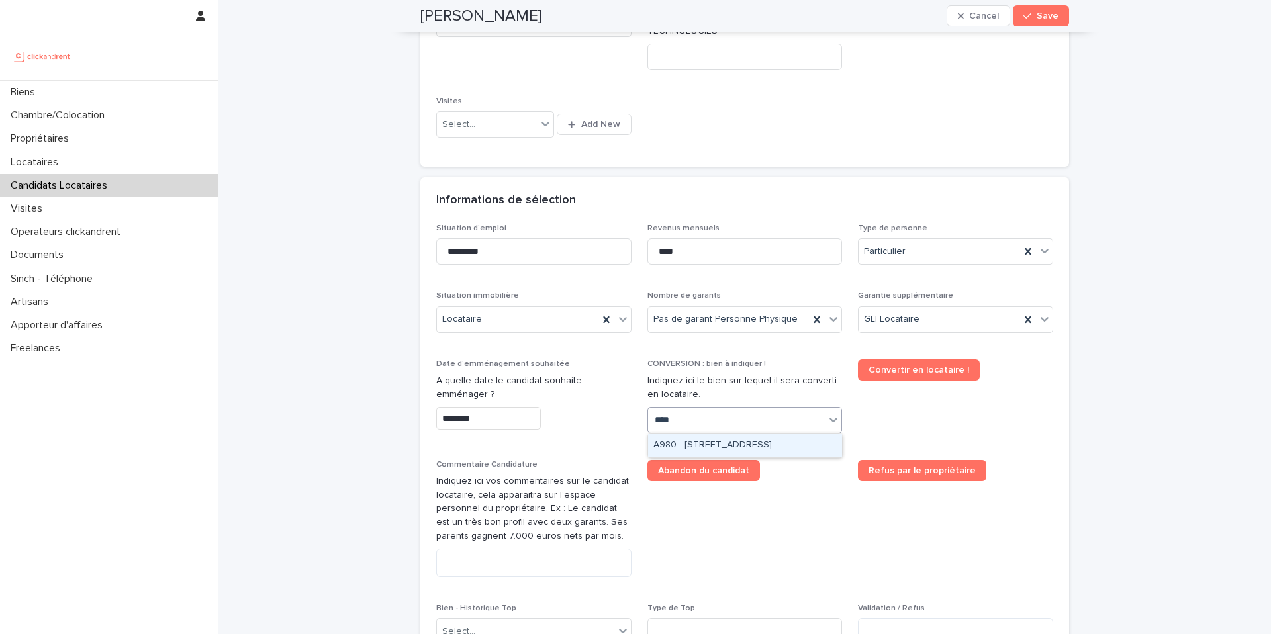
click at [805, 452] on div "A980 - [STREET_ADDRESS]" at bounding box center [745, 445] width 194 height 23
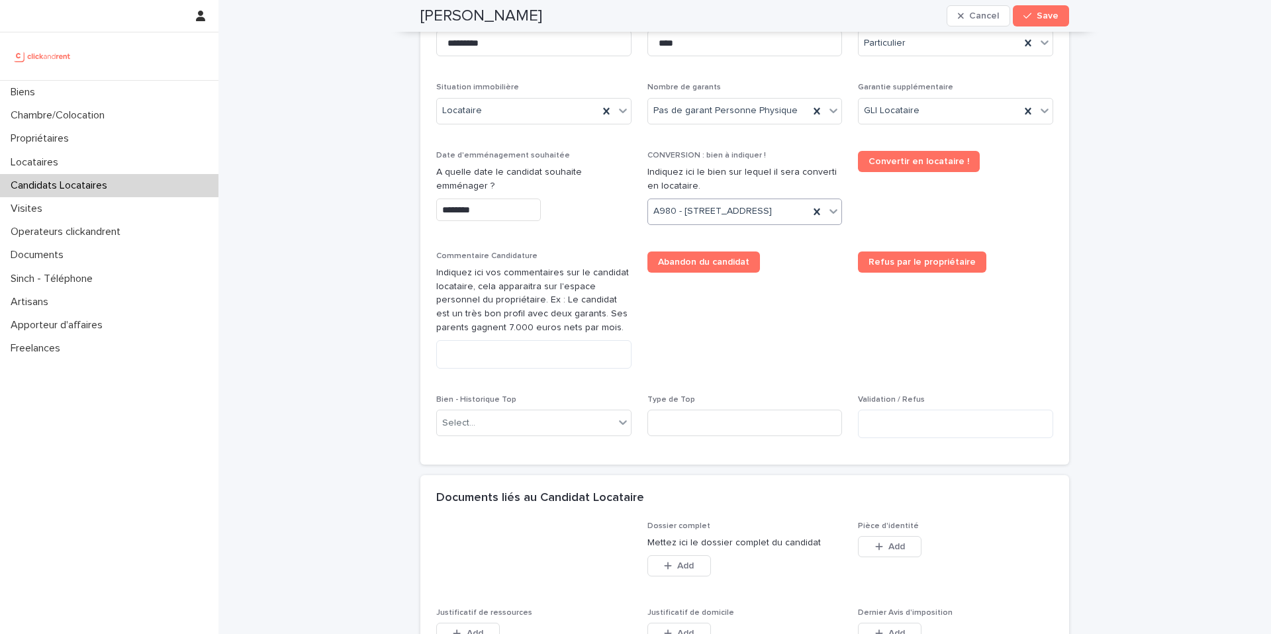
scroll to position [562, 0]
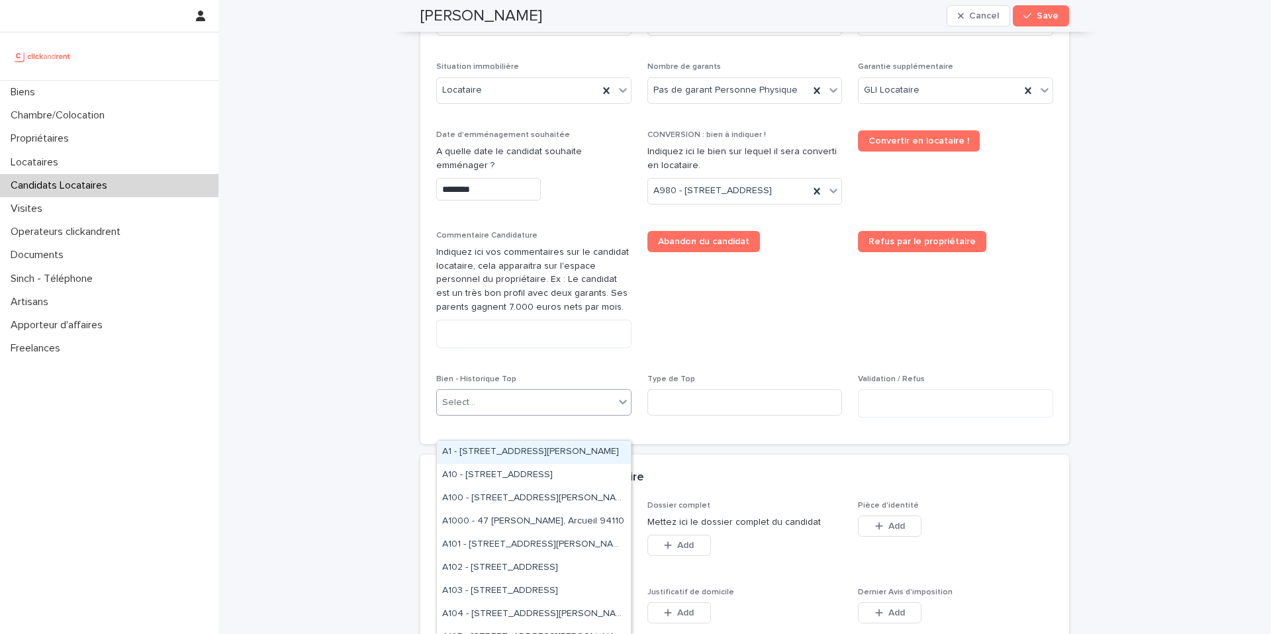
click at [547, 414] on div "Select..." at bounding box center [525, 403] width 177 height 22
type input "****"
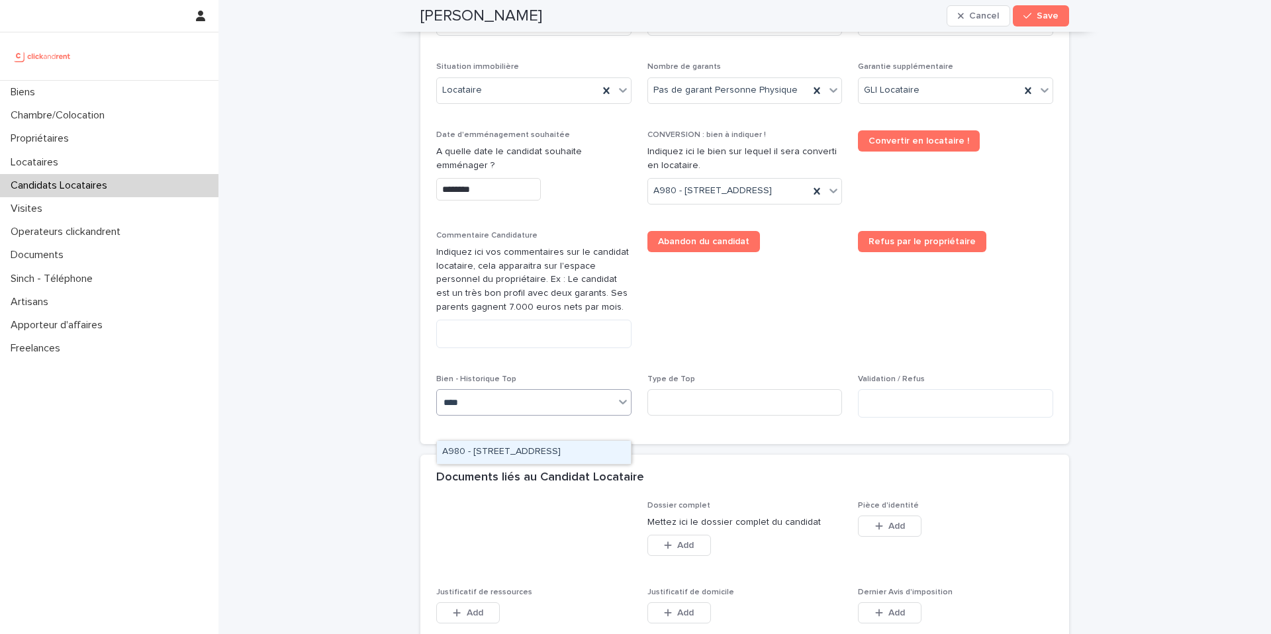
click at [533, 449] on div "A980 - [STREET_ADDRESS]" at bounding box center [534, 452] width 194 height 23
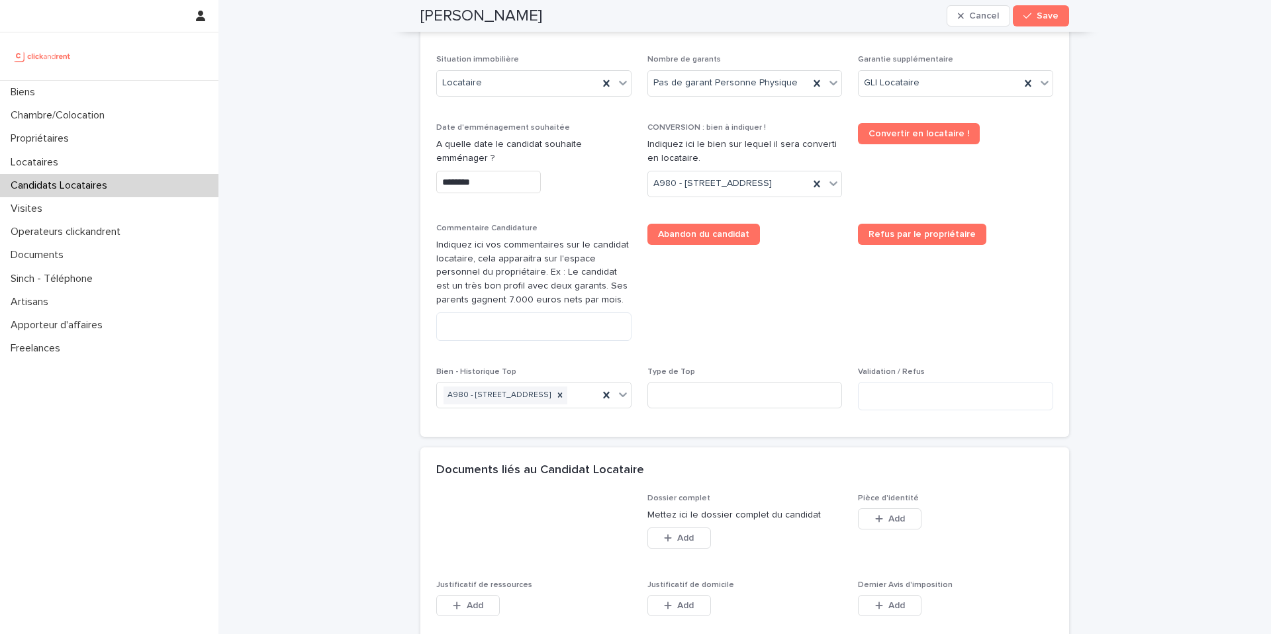
click at [709, 332] on span "Abandon du candidat" at bounding box center [744, 288] width 195 height 128
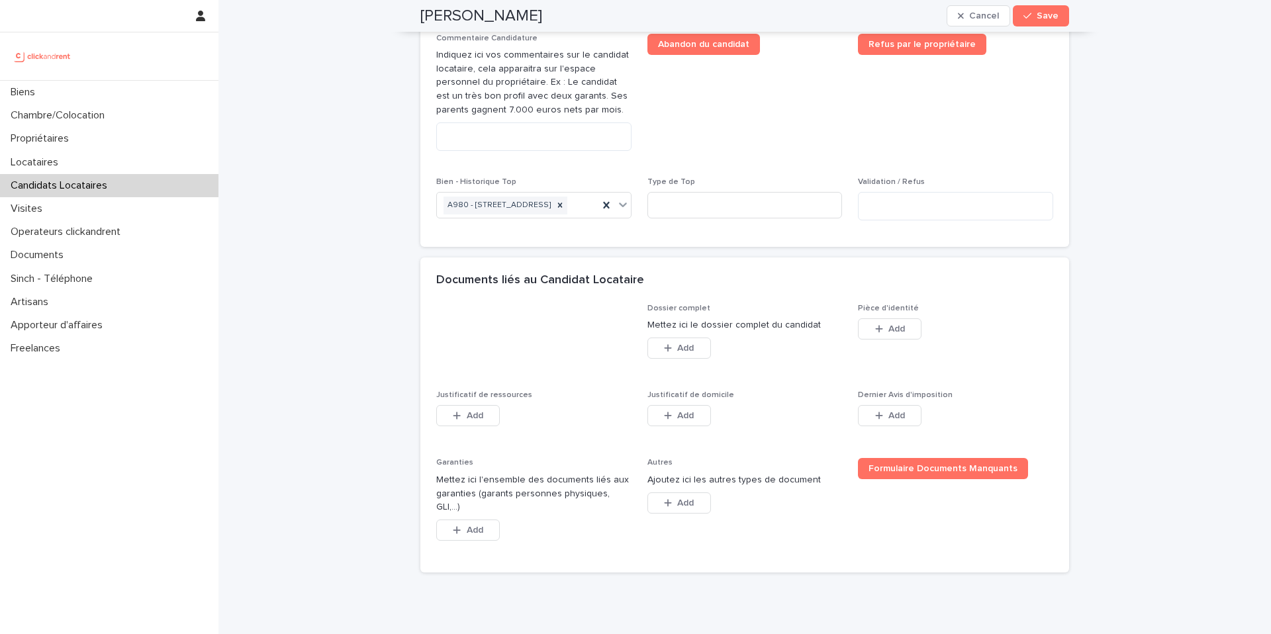
scroll to position [761, 0]
click at [884, 338] on button "Add" at bounding box center [890, 326] width 64 height 21
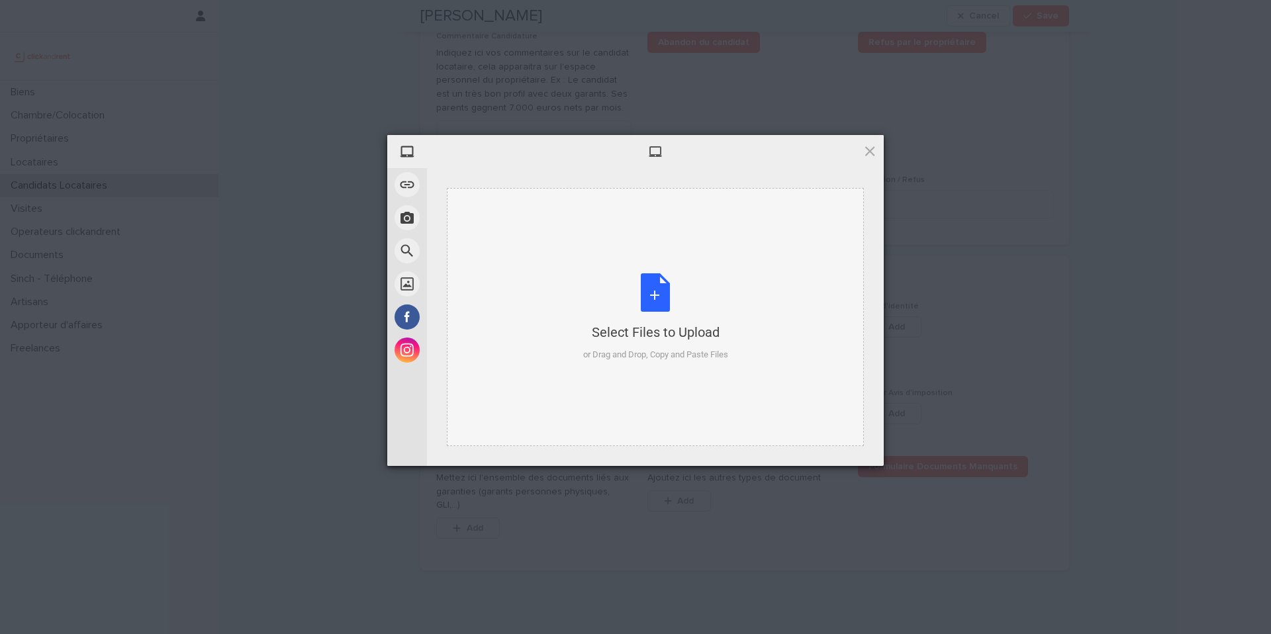
click at [653, 294] on div "Select Files to Upload or Drag and Drop, Copy and Paste Files" at bounding box center [655, 317] width 145 height 88
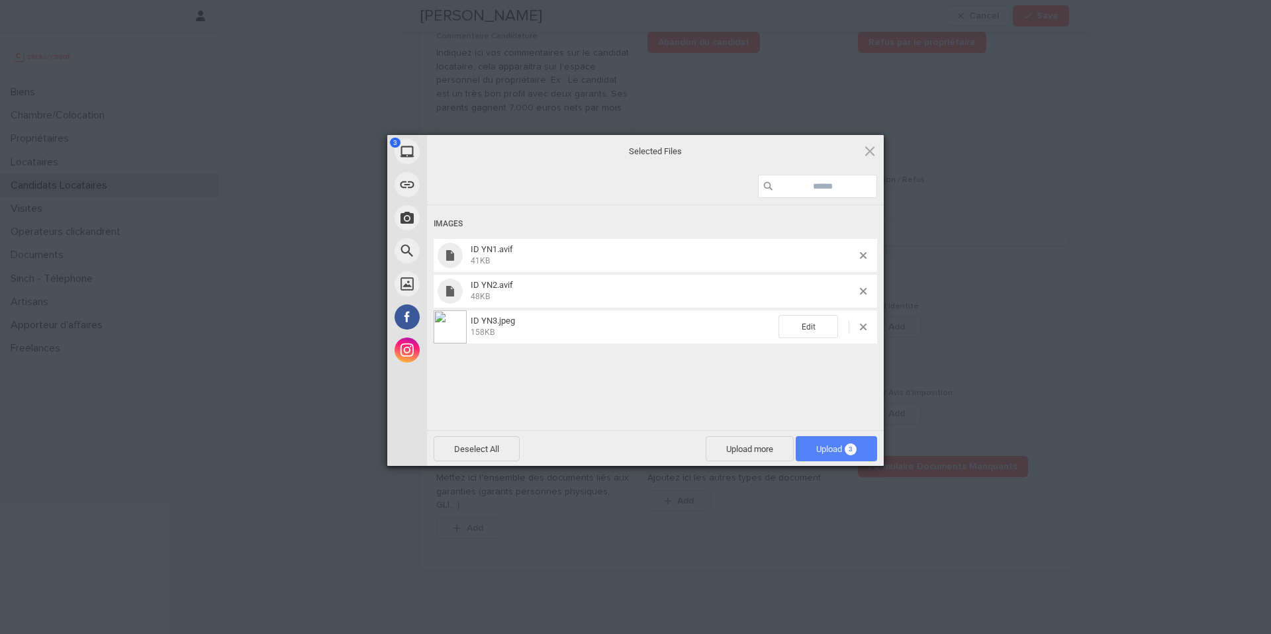
click at [848, 451] on span "3" at bounding box center [850, 449] width 12 height 12
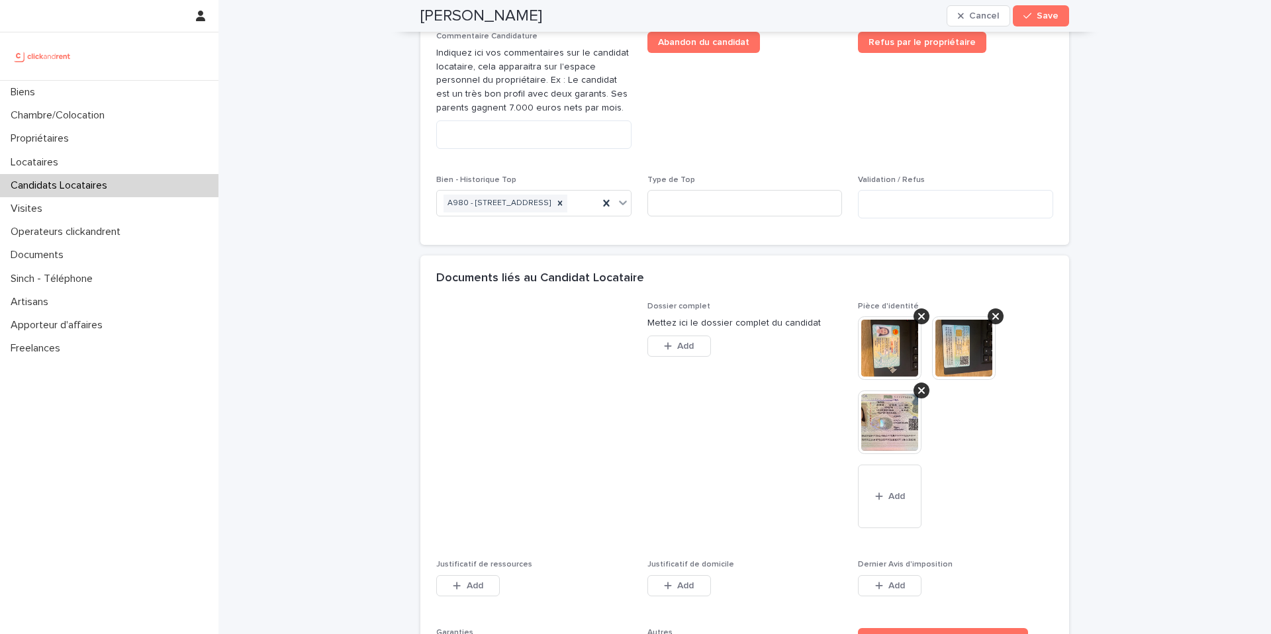
click at [871, 454] on img at bounding box center [890, 422] width 64 height 64
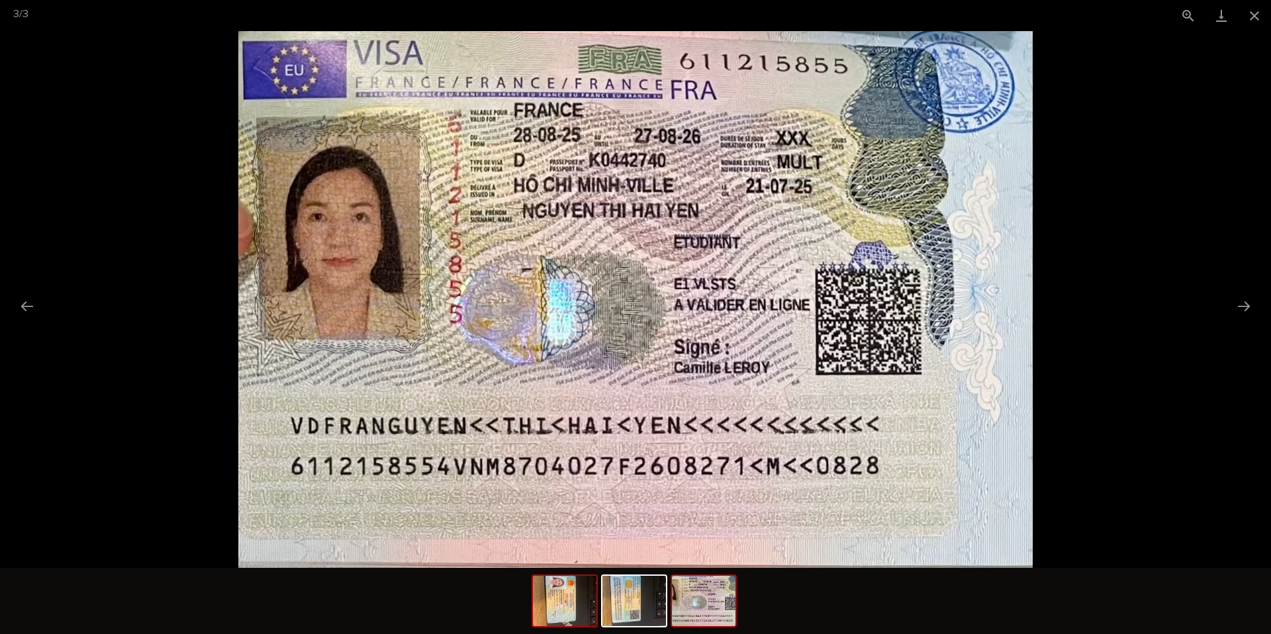
click at [560, 604] on img at bounding box center [565, 601] width 64 height 50
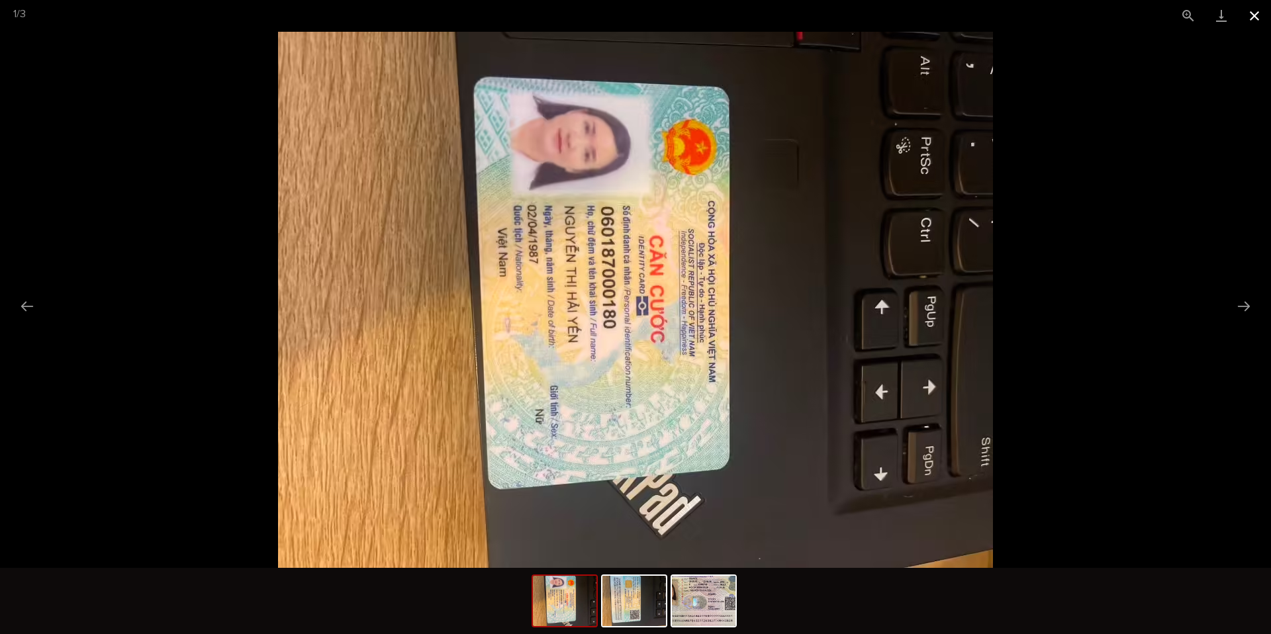
click at [1251, 16] on button "Close gallery" at bounding box center [1254, 15] width 33 height 31
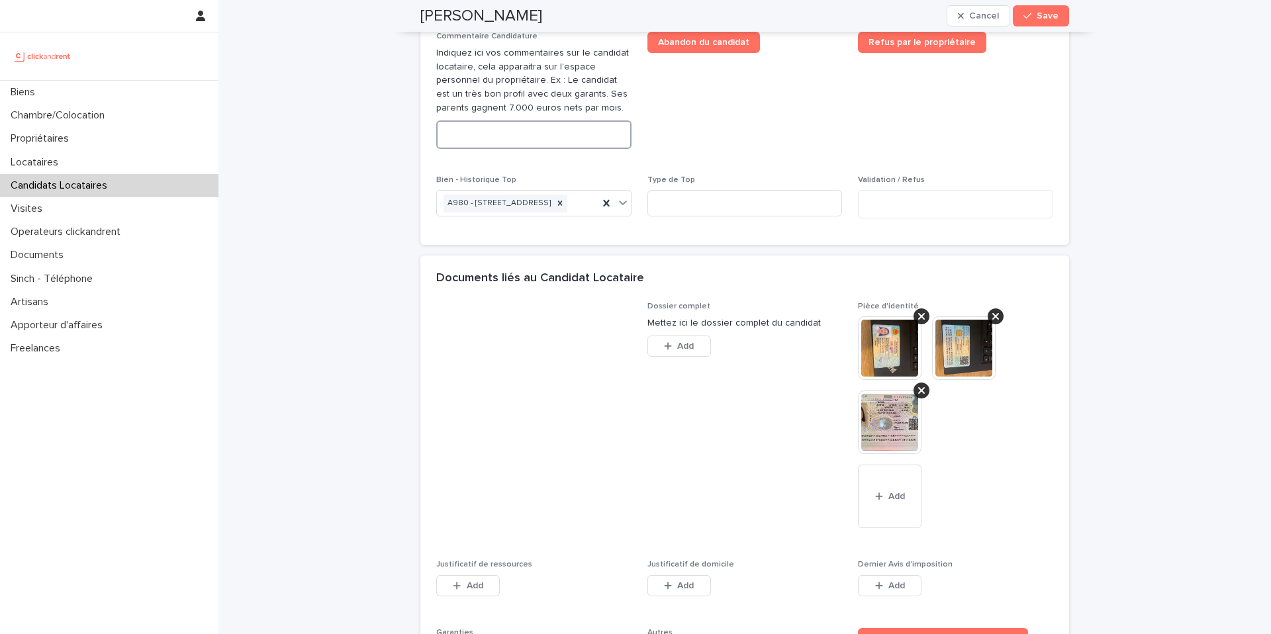
click at [579, 149] on textarea at bounding box center [533, 134] width 195 height 28
paste textarea "**********"
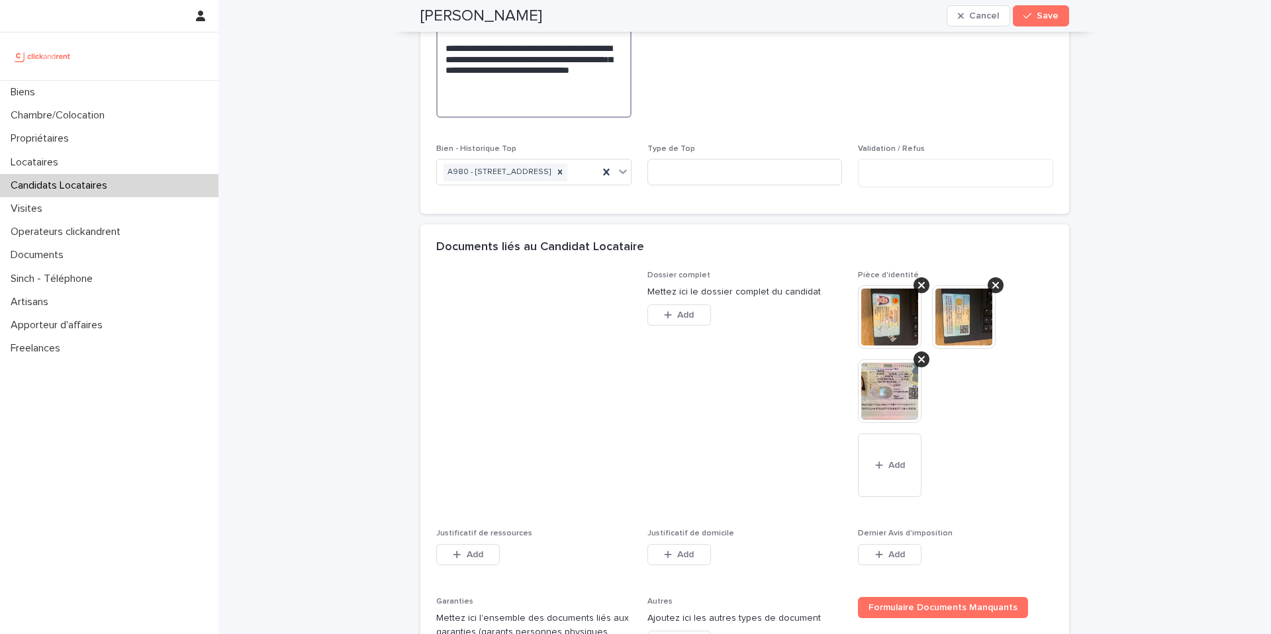
scroll to position [1175, 0]
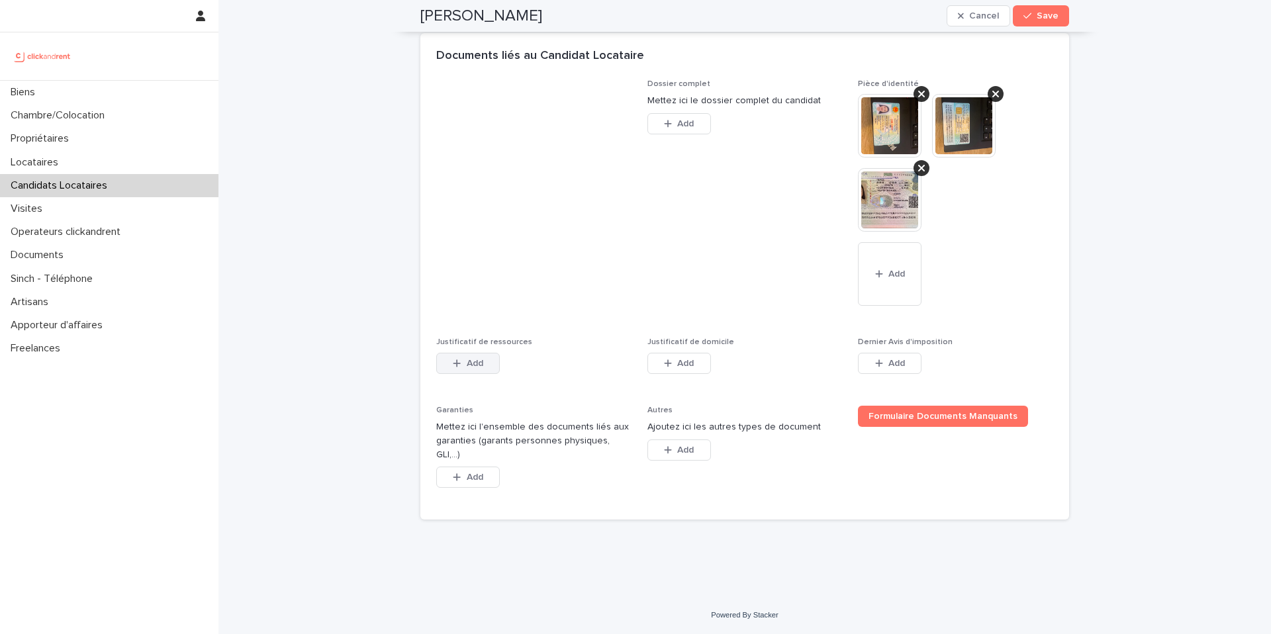
type textarea "**********"
click at [475, 368] on span "Add" at bounding box center [475, 363] width 17 height 9
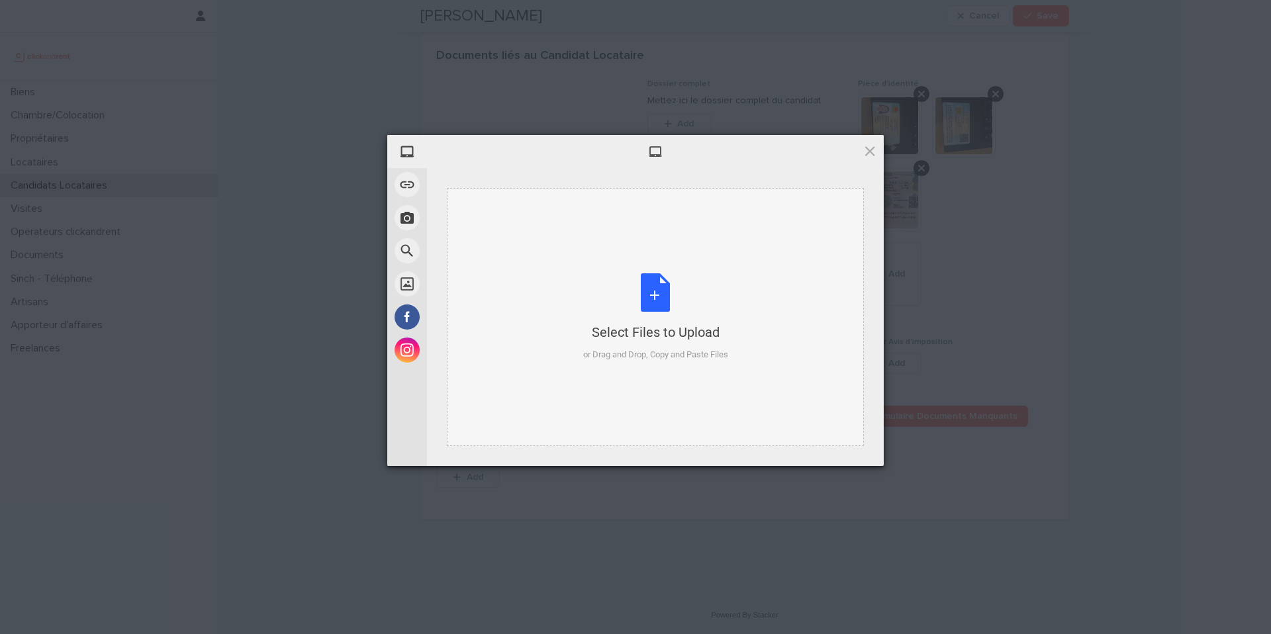
click at [653, 297] on div "Select Files to Upload or Drag and Drop, Copy and Paste Files" at bounding box center [655, 317] width 145 height 88
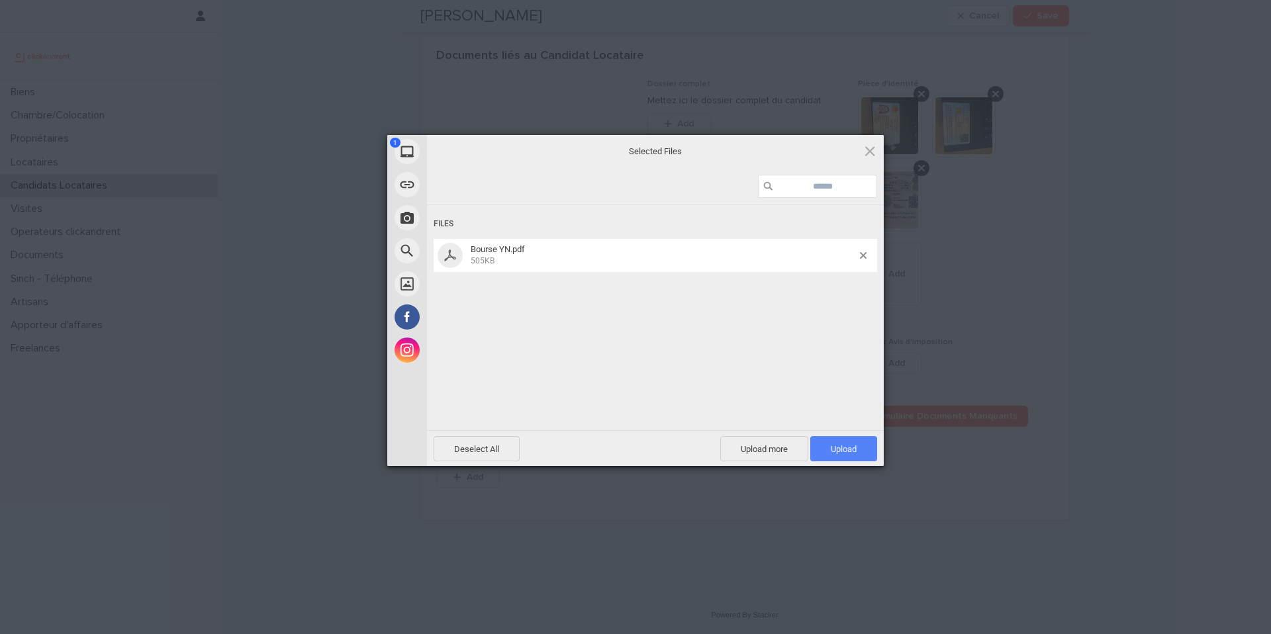
click at [844, 450] on span "Upload 1" at bounding box center [844, 449] width 26 height 10
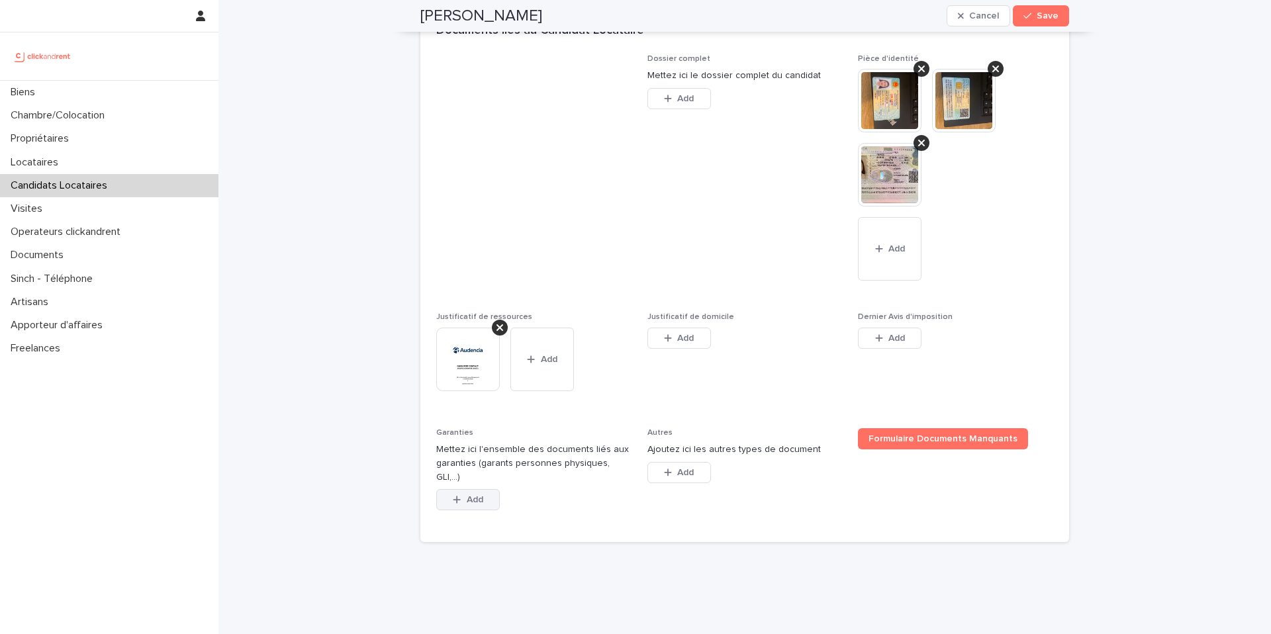
click at [465, 510] on button "Add" at bounding box center [468, 499] width 64 height 21
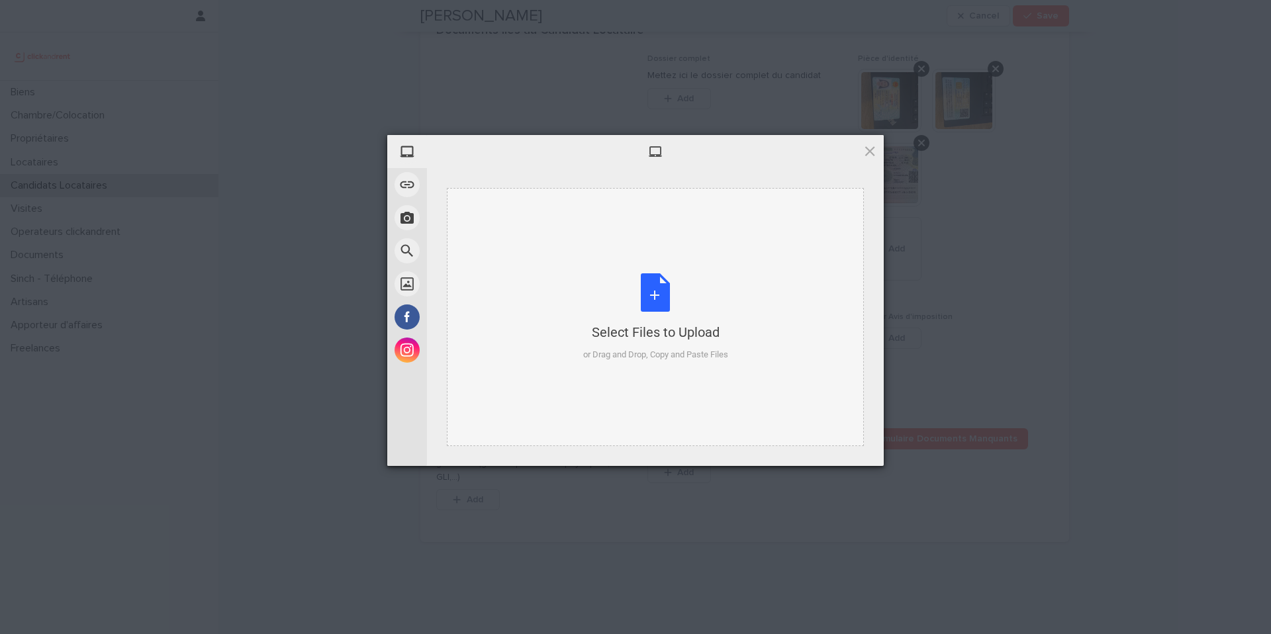
click at [657, 302] on div "Select Files to Upload or Drag and Drop, Copy and Paste Files" at bounding box center [655, 317] width 145 height 88
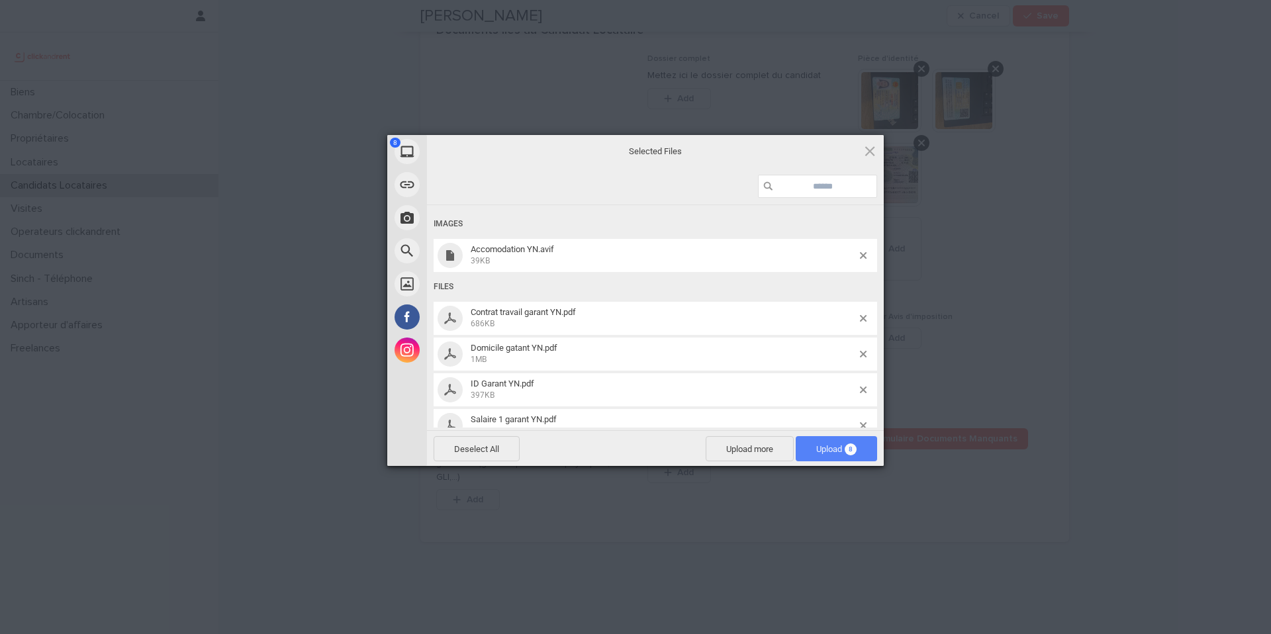
click at [823, 455] on span "Upload 8" at bounding box center [835, 448] width 81 height 25
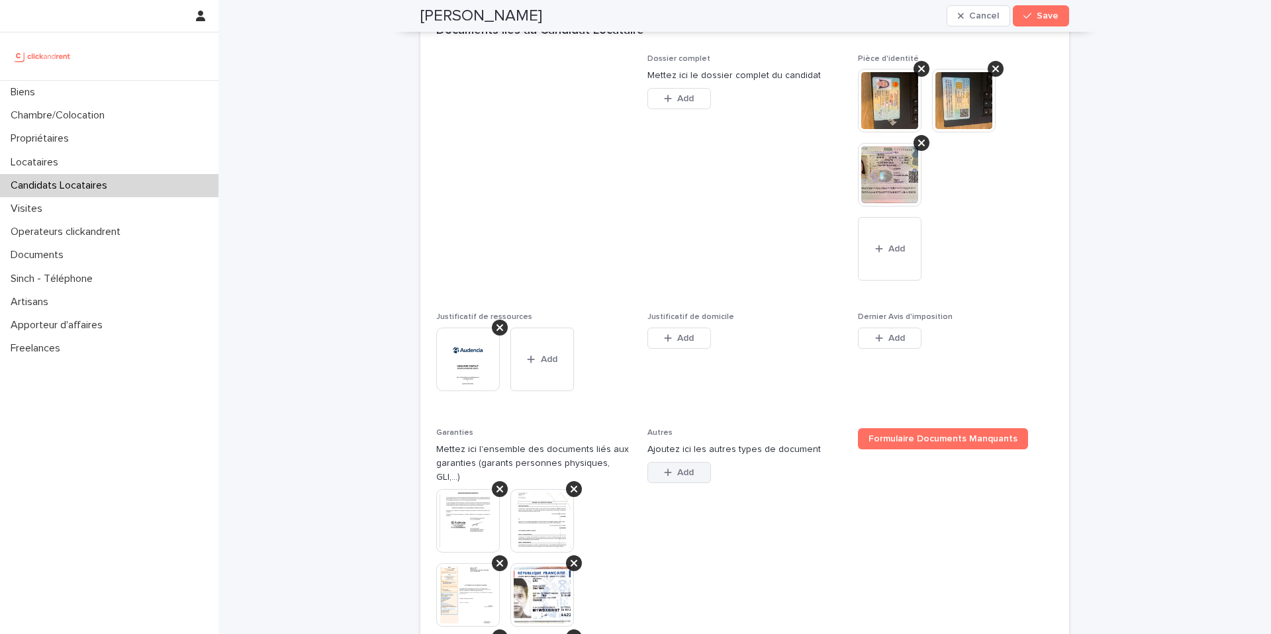
click at [668, 483] on button "Add" at bounding box center [679, 472] width 64 height 21
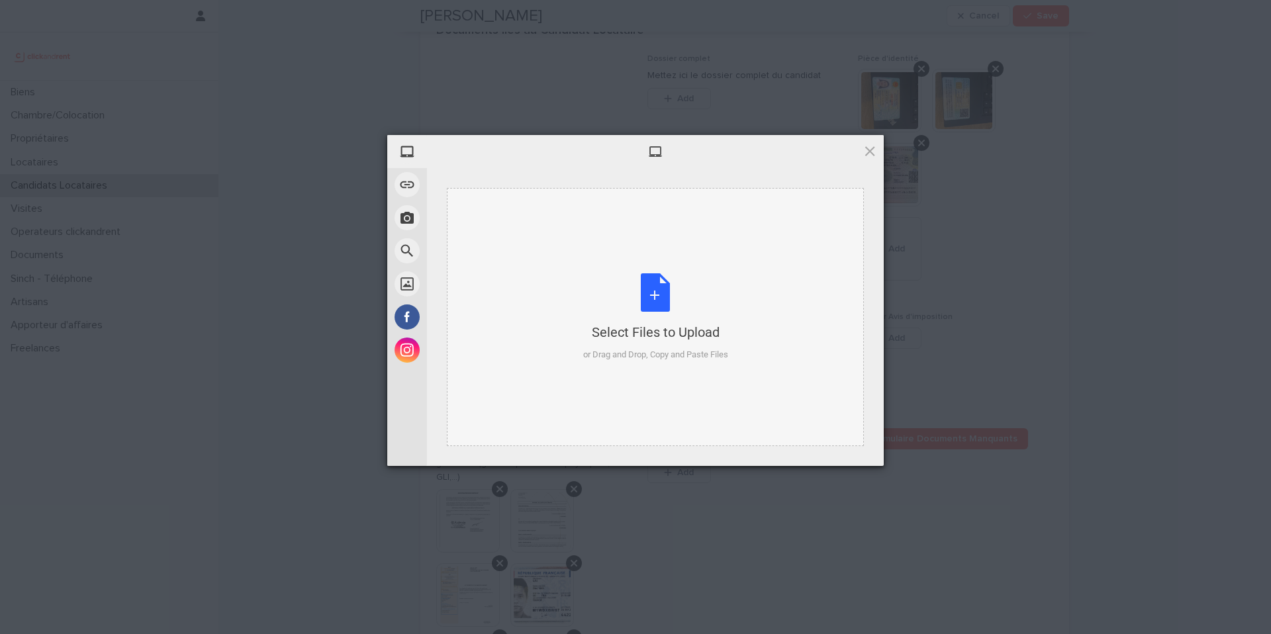
click at [660, 304] on div "Select Files to Upload or Drag and Drop, Copy and Paste Files" at bounding box center [655, 317] width 145 height 88
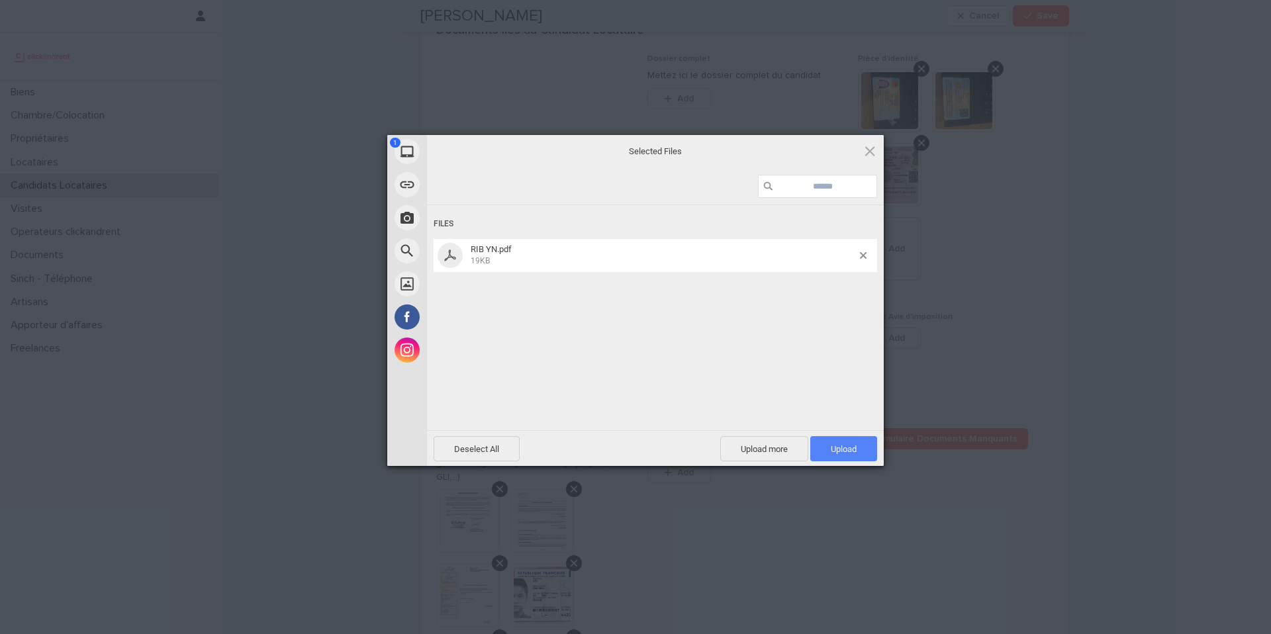
click at [819, 452] on span "Upload 1" at bounding box center [843, 448] width 67 height 25
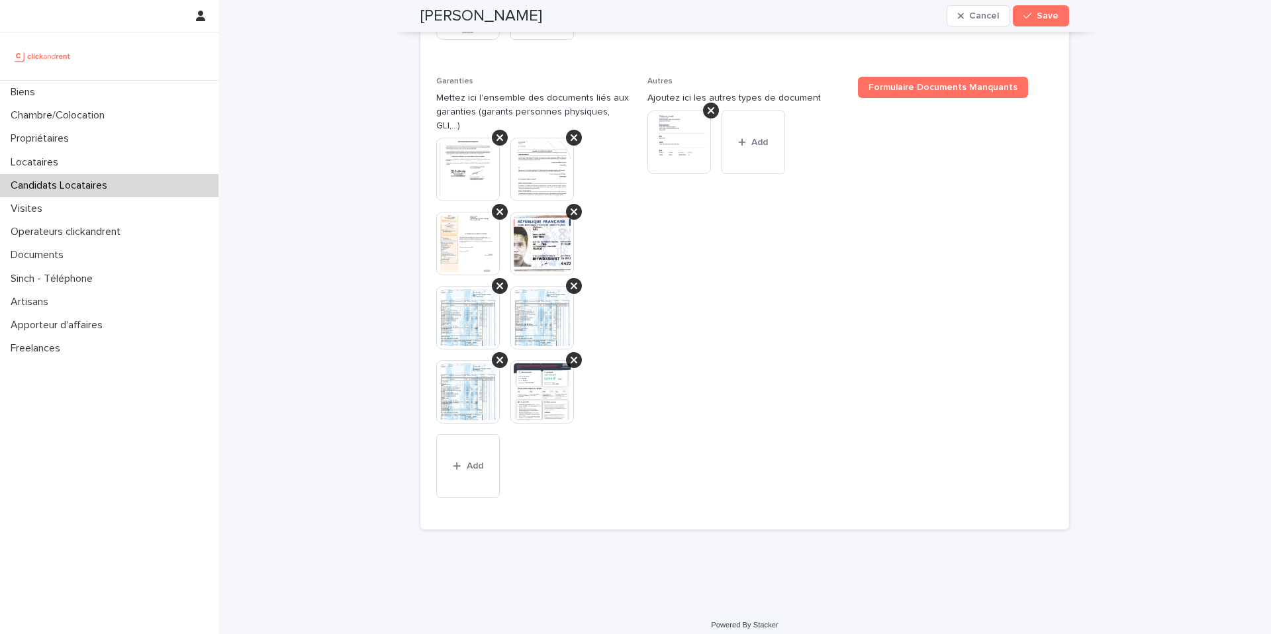
scroll to position [1528, 0]
click at [480, 469] on span "Add" at bounding box center [475, 464] width 17 height 9
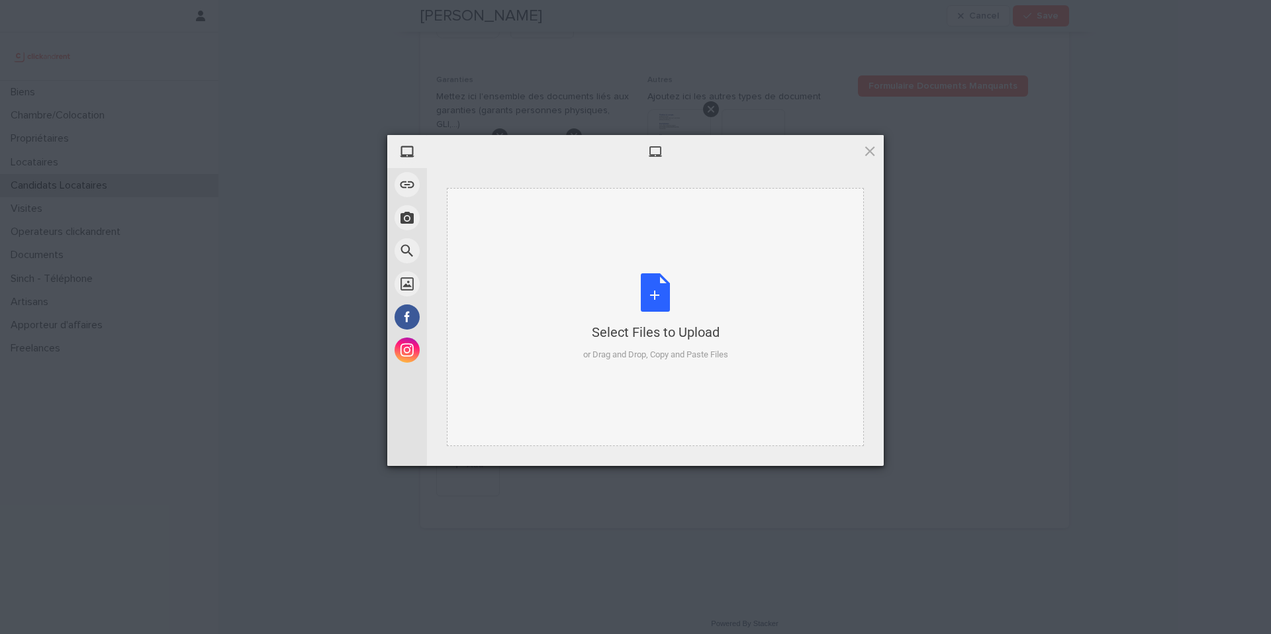
click at [653, 302] on div "Select Files to Upload or Drag and Drop, Copy and Paste Files" at bounding box center [655, 317] width 145 height 88
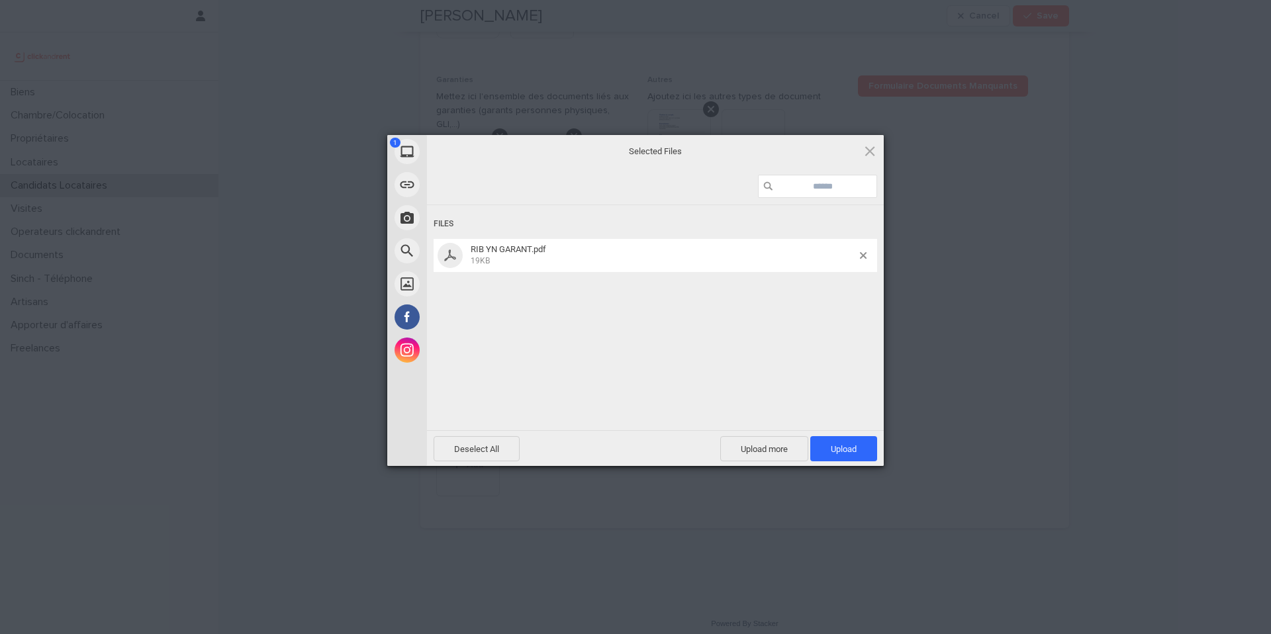
click at [849, 445] on span "Upload 1" at bounding box center [844, 449] width 26 height 10
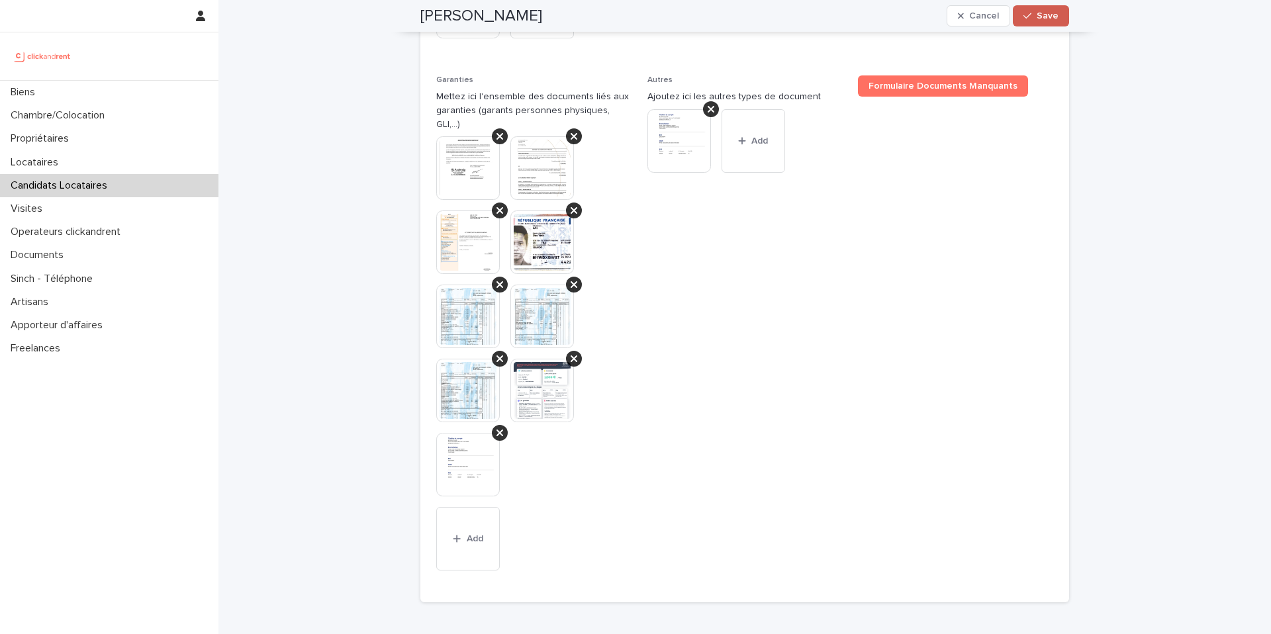
click at [1026, 24] on button "Save" at bounding box center [1041, 15] width 56 height 21
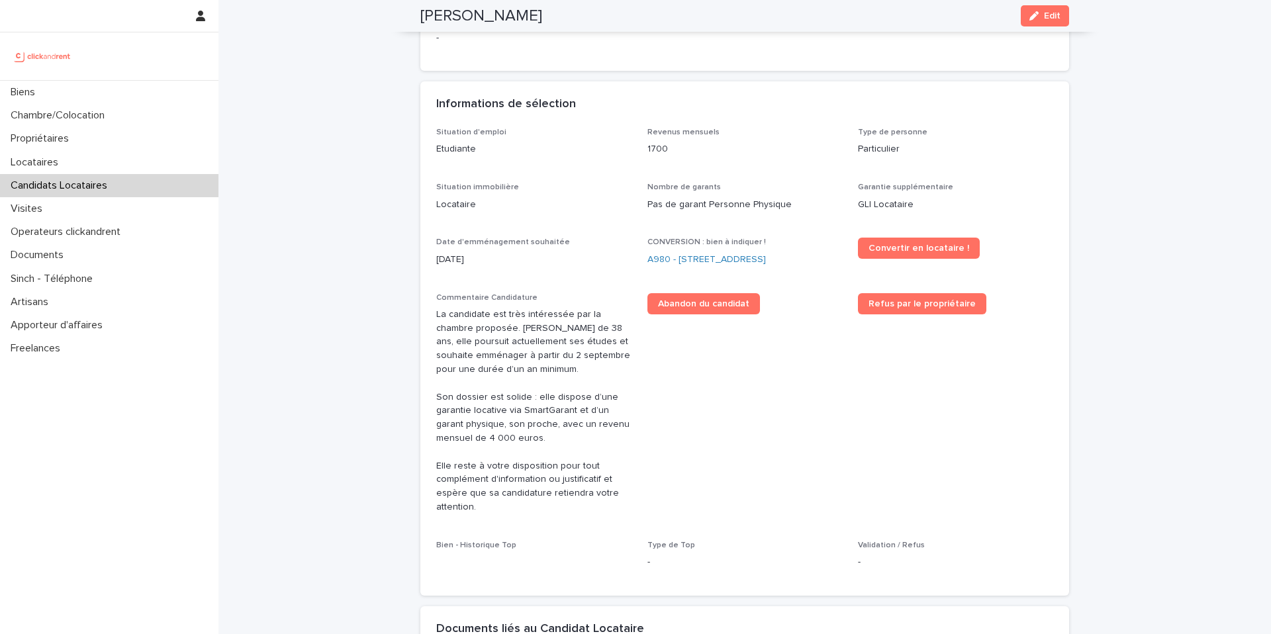
scroll to position [216, 0]
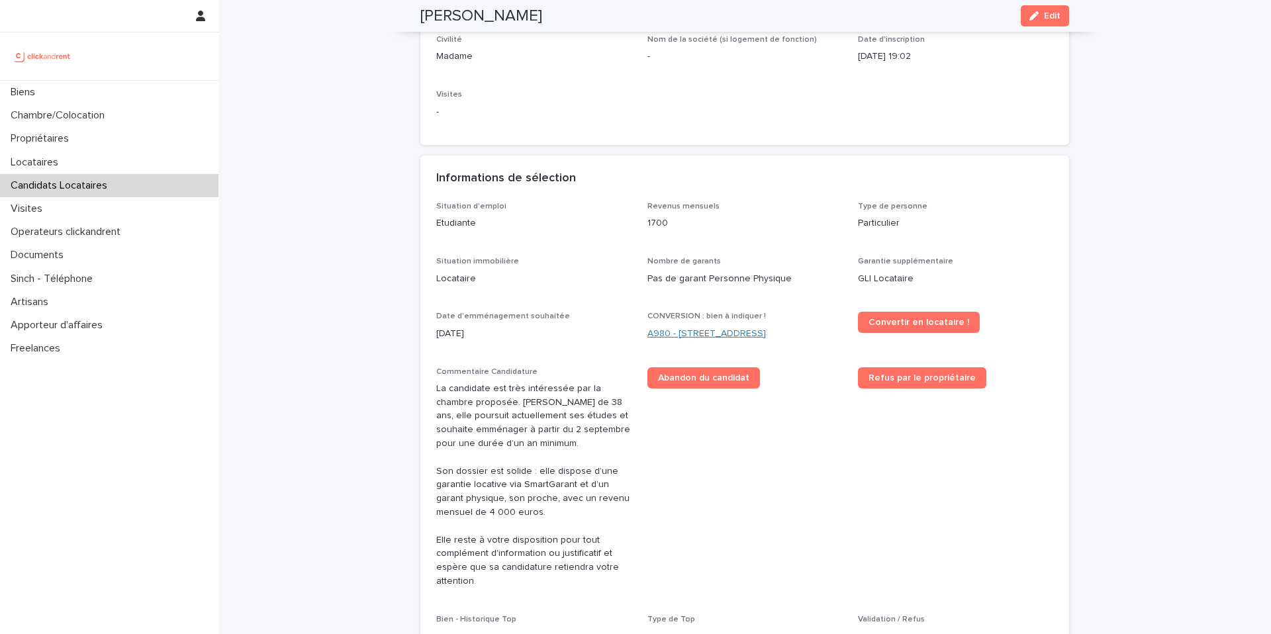
click at [744, 334] on link "A980 - [STREET_ADDRESS]" at bounding box center [706, 334] width 118 height 14
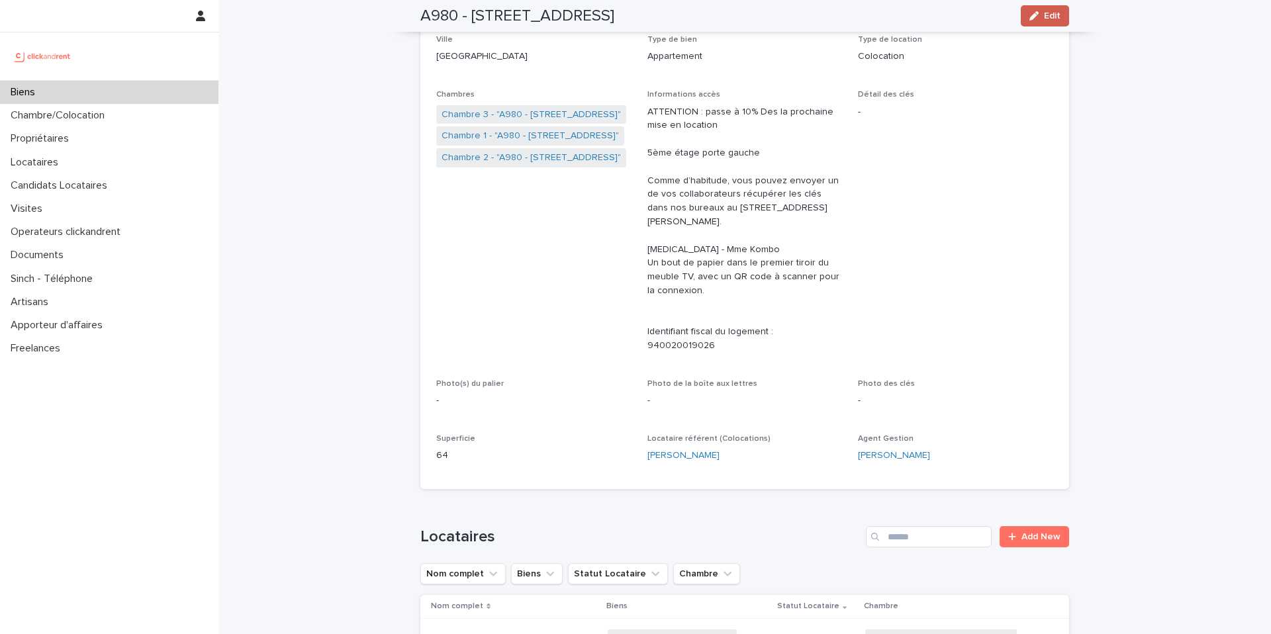
click at [1026, 20] on button "Edit" at bounding box center [1044, 15] width 48 height 21
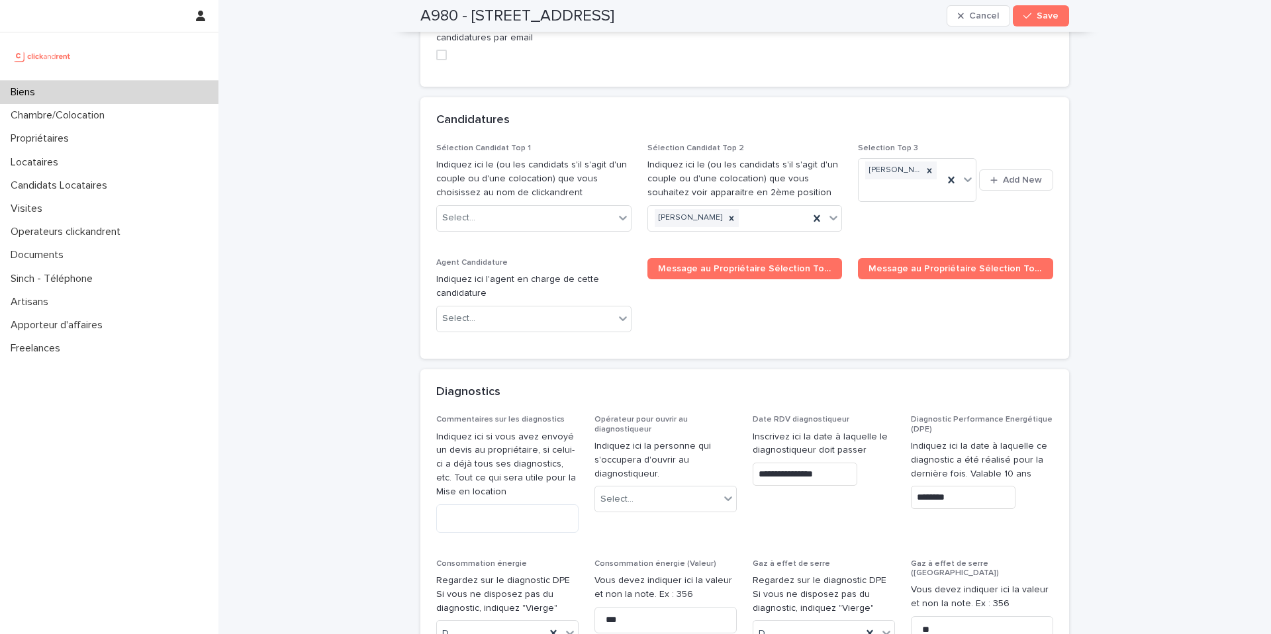
scroll to position [6686, 0]
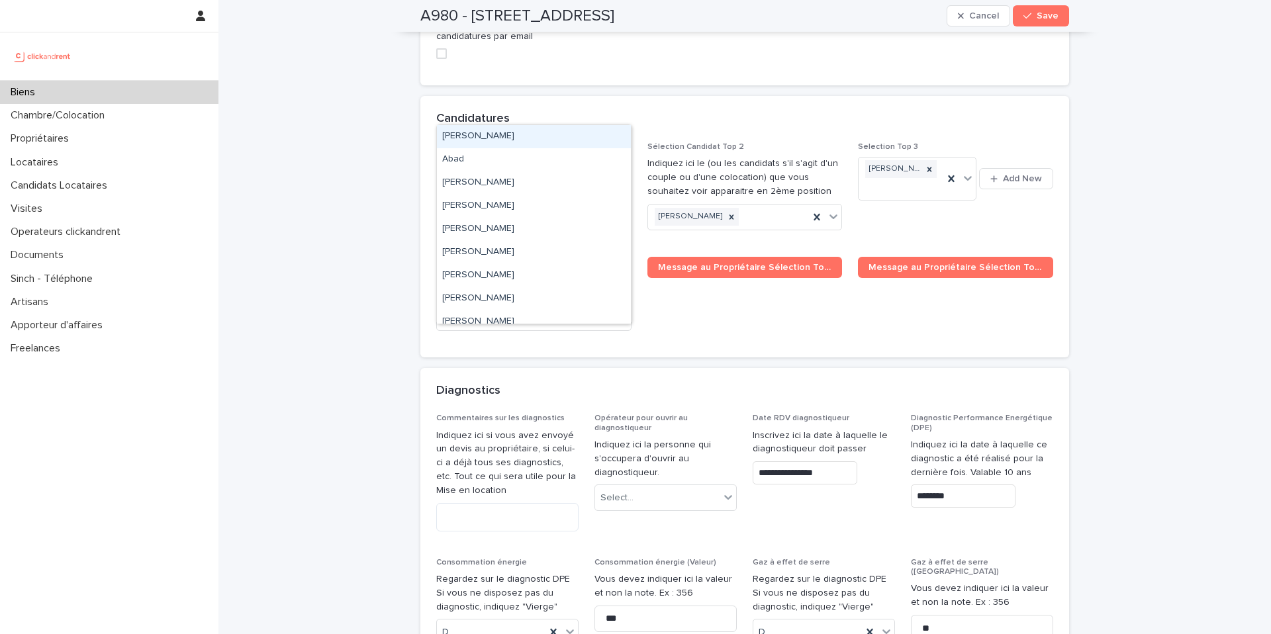
click at [535, 206] on div "Select..." at bounding box center [525, 217] width 177 height 22
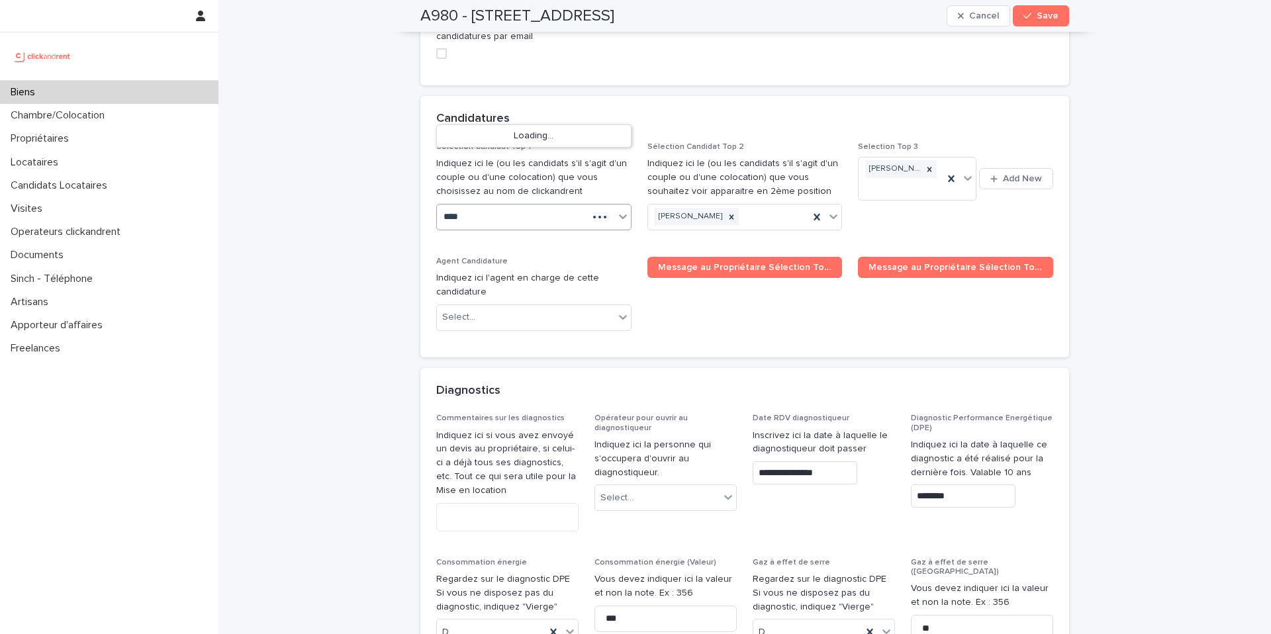
type input "*****"
click at [474, 159] on div "Yen Nguyen" at bounding box center [534, 159] width 194 height 23
click at [1023, 22] on button "Save" at bounding box center [1041, 15] width 56 height 21
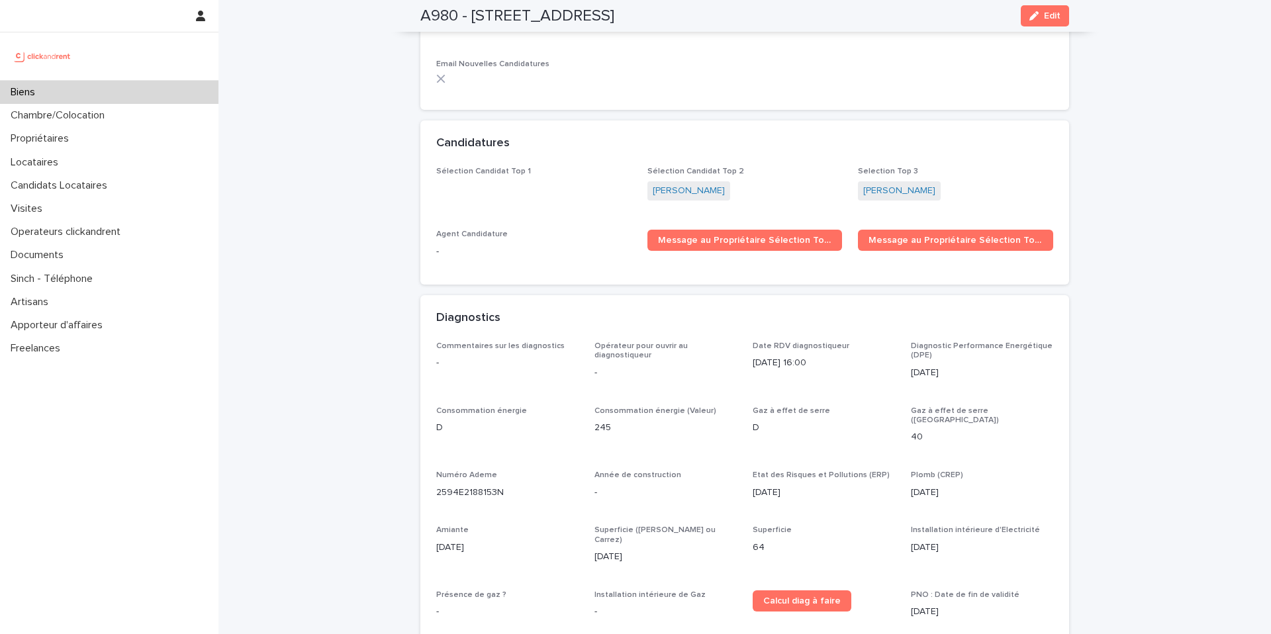
scroll to position [4313, 0]
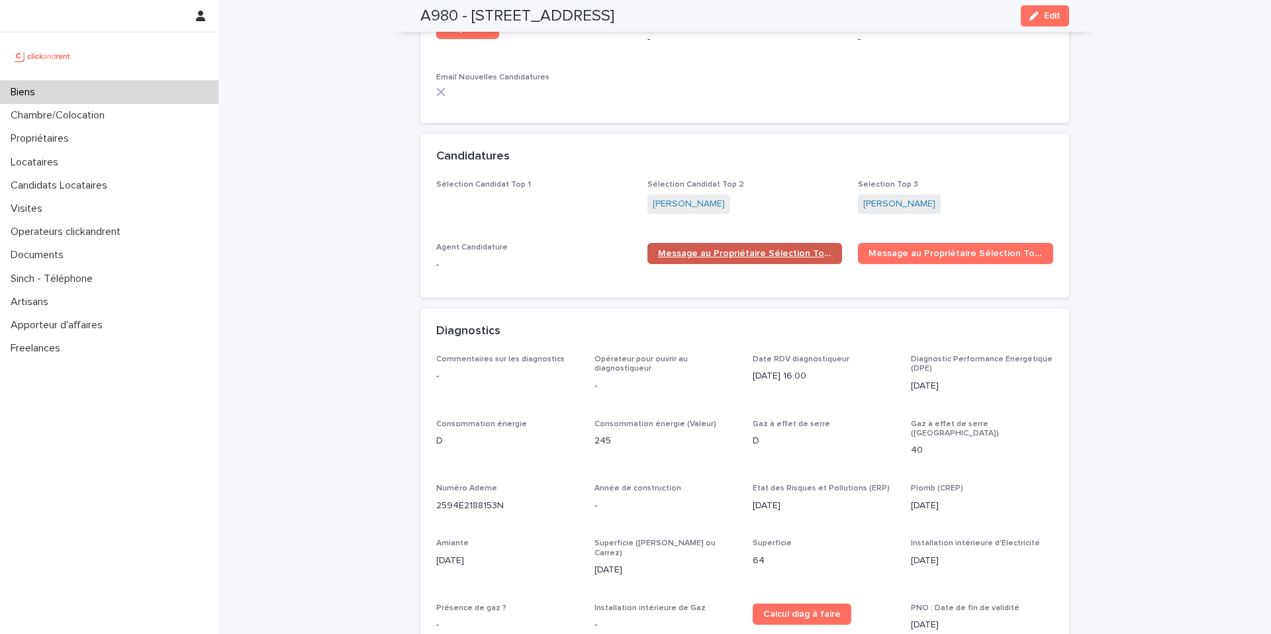
click at [812, 243] on link "Message au Propriétaire Sélection Top 1" at bounding box center [744, 253] width 195 height 21
click at [895, 249] on span "Message au Propriétaire Sélection Top 2" at bounding box center [955, 253] width 174 height 9
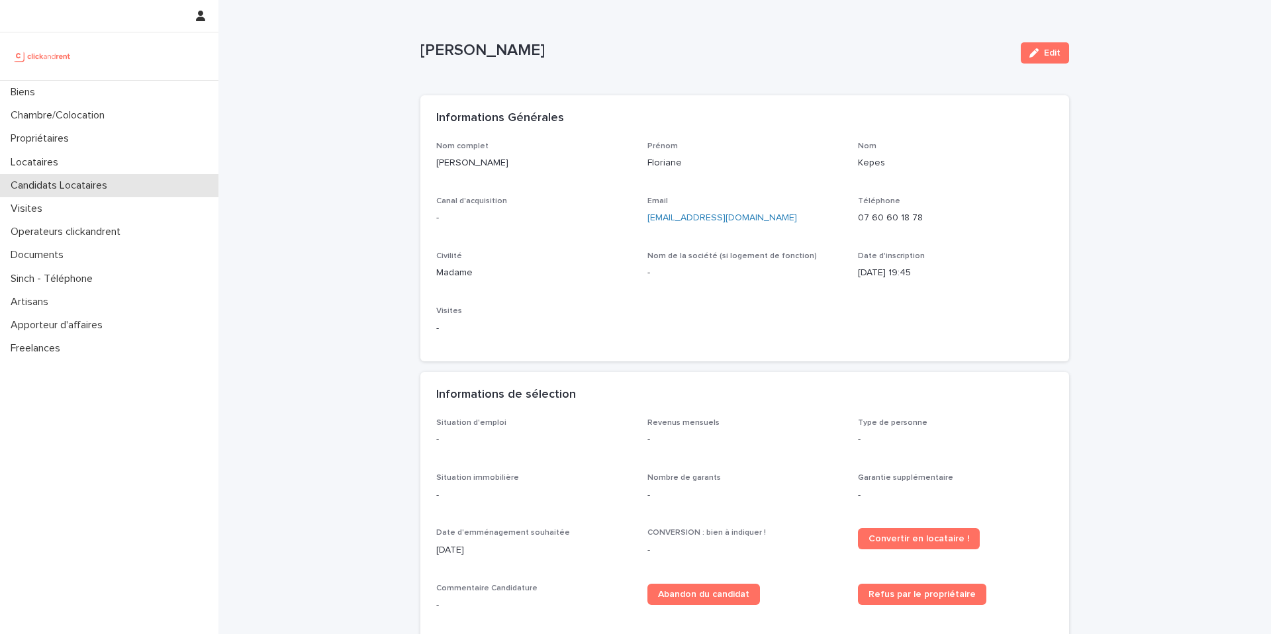
click at [101, 186] on p "Candidats Locataires" at bounding box center [61, 185] width 113 height 13
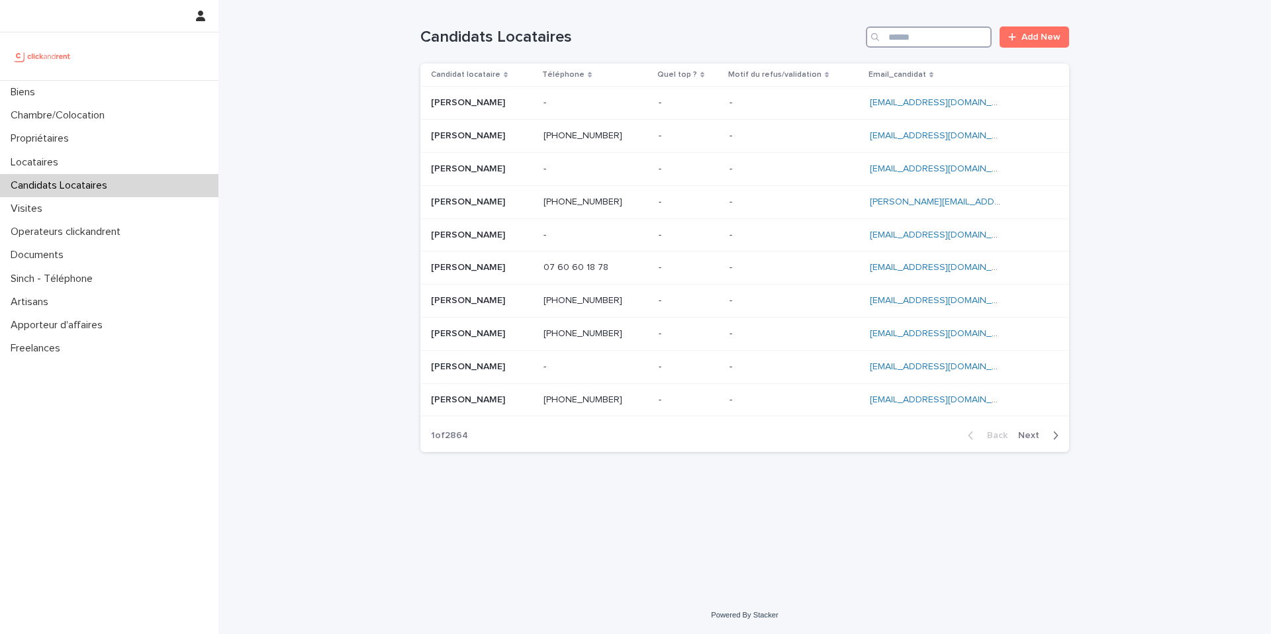
click at [930, 39] on input "Search" at bounding box center [929, 36] width 126 height 21
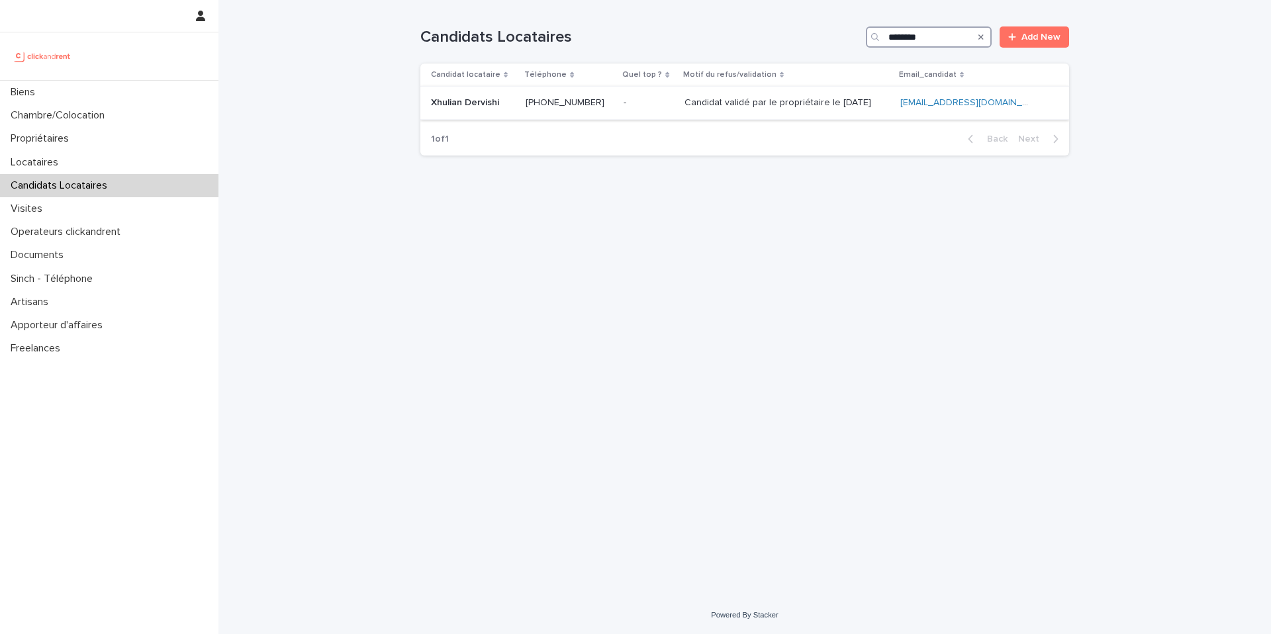
type input "********"
click at [645, 105] on p at bounding box center [648, 102] width 50 height 11
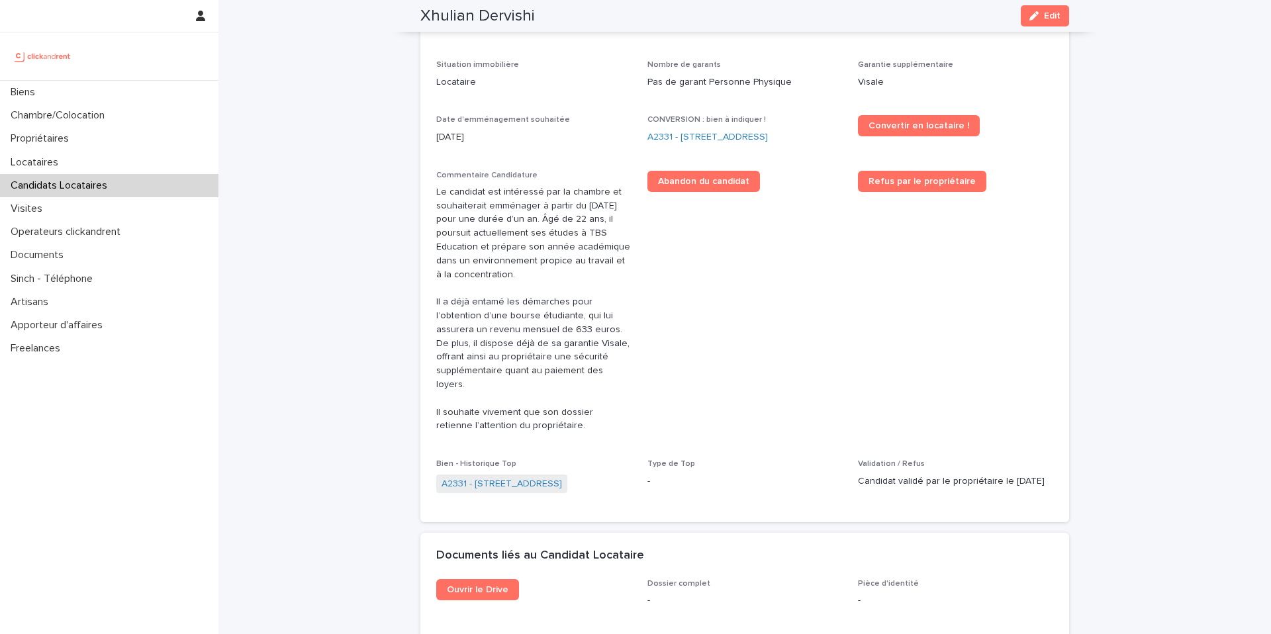
scroll to position [444, 0]
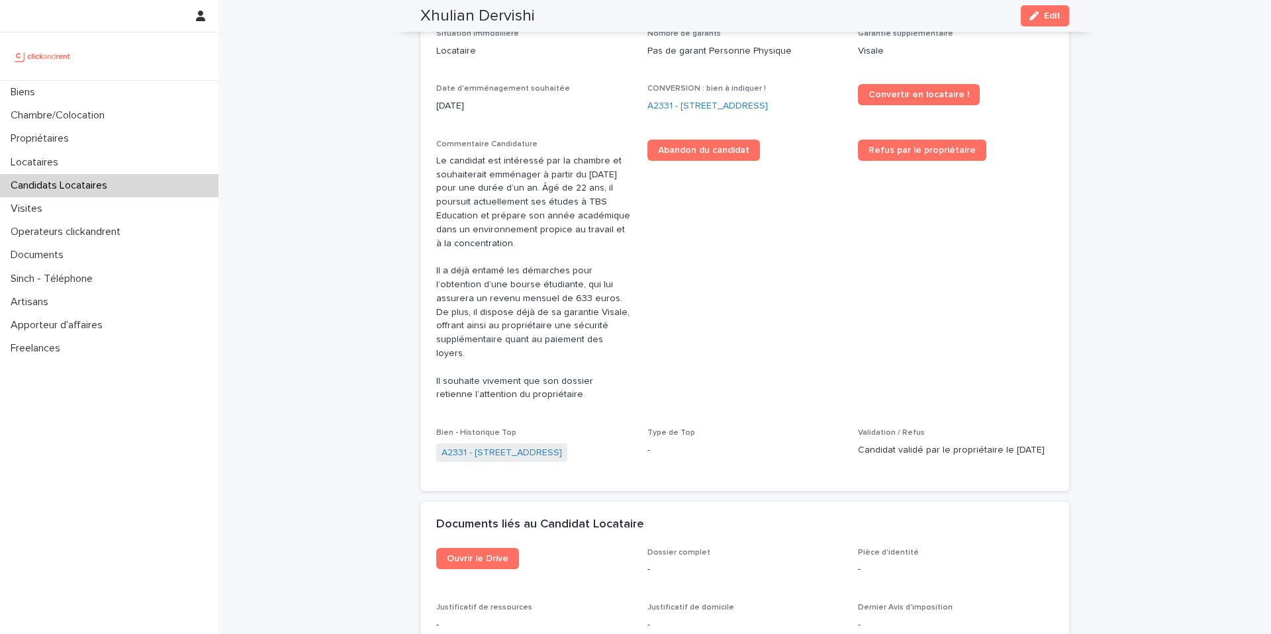
click at [566, 447] on span "A2331 - [STREET_ADDRESS]" at bounding box center [501, 452] width 131 height 19
click at [562, 446] on link "A2331 - [STREET_ADDRESS]" at bounding box center [501, 453] width 120 height 14
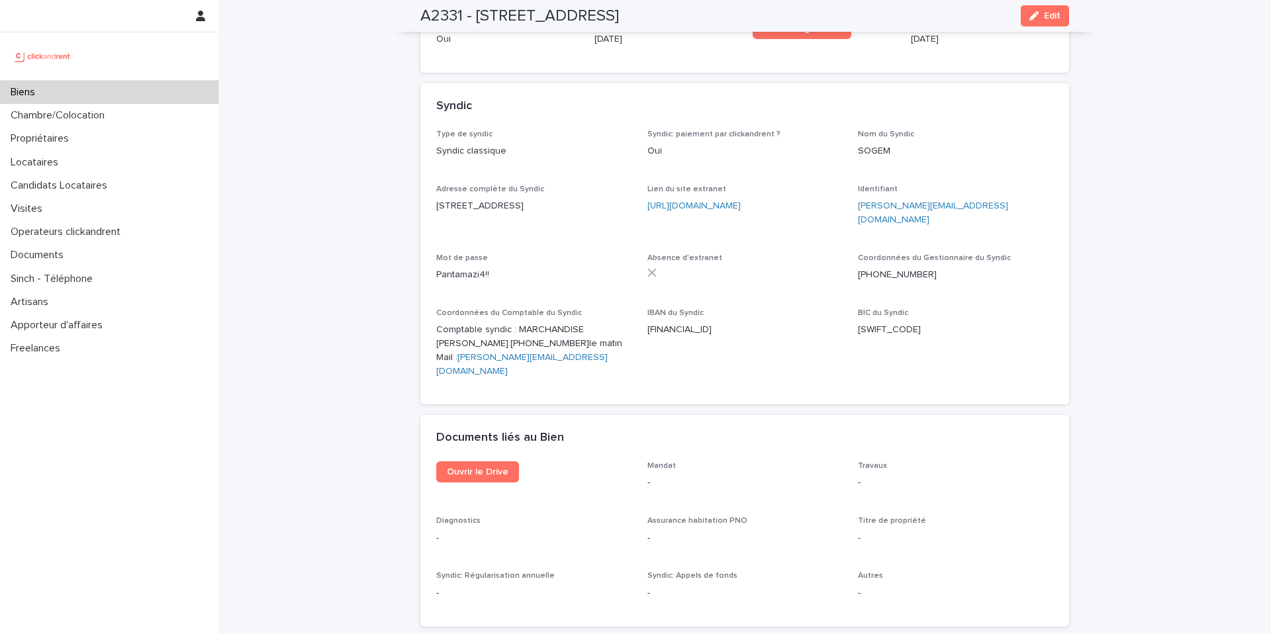
scroll to position [4845, 0]
